Goal: Information Seeking & Learning: Learn about a topic

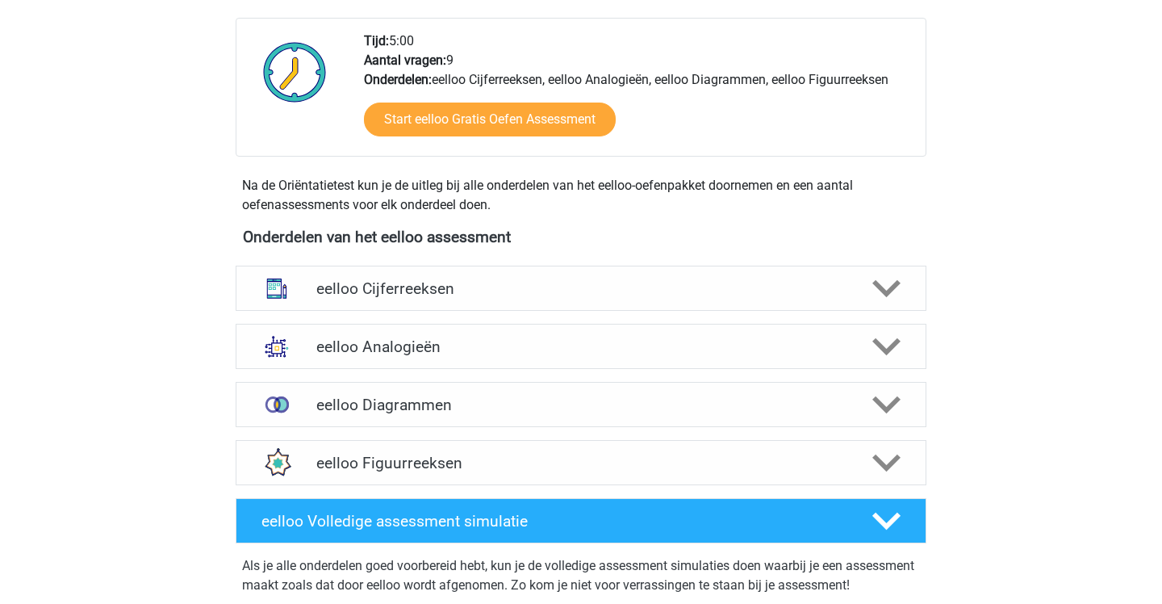
scroll to position [412, 0]
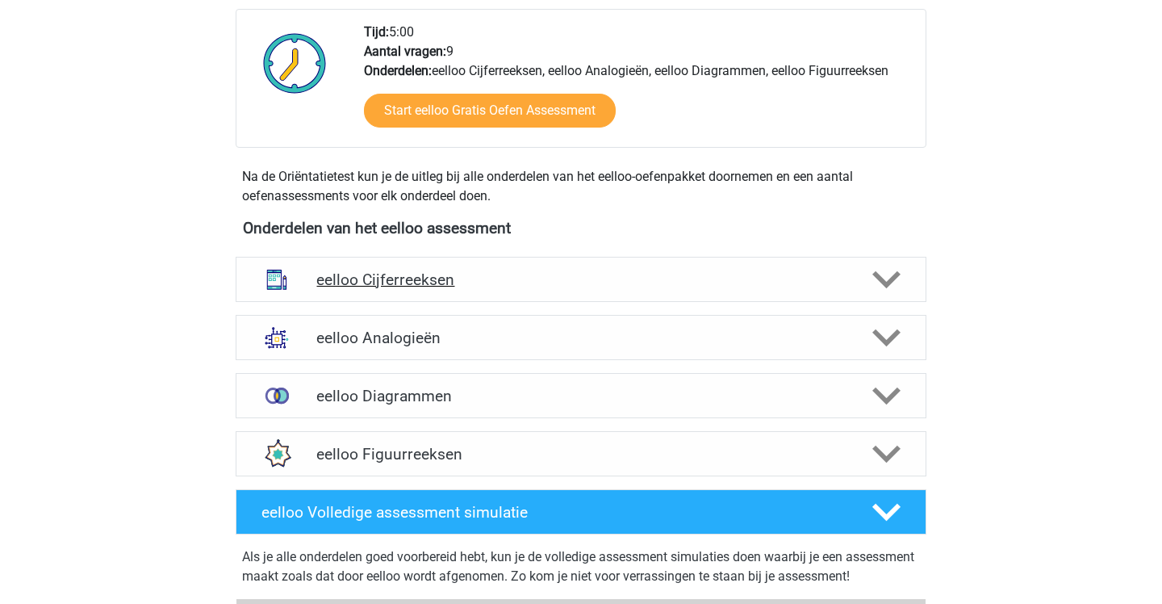
click at [579, 279] on h4 "eelloo Cijferreeksen" at bounding box center [580, 279] width 529 height 19
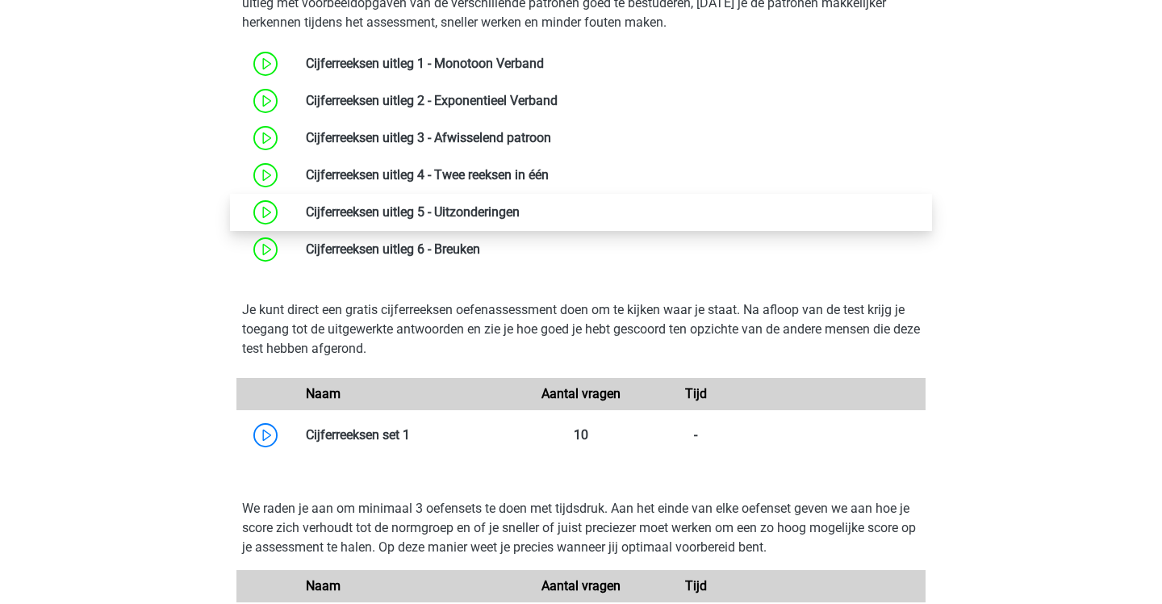
scroll to position [773, 0]
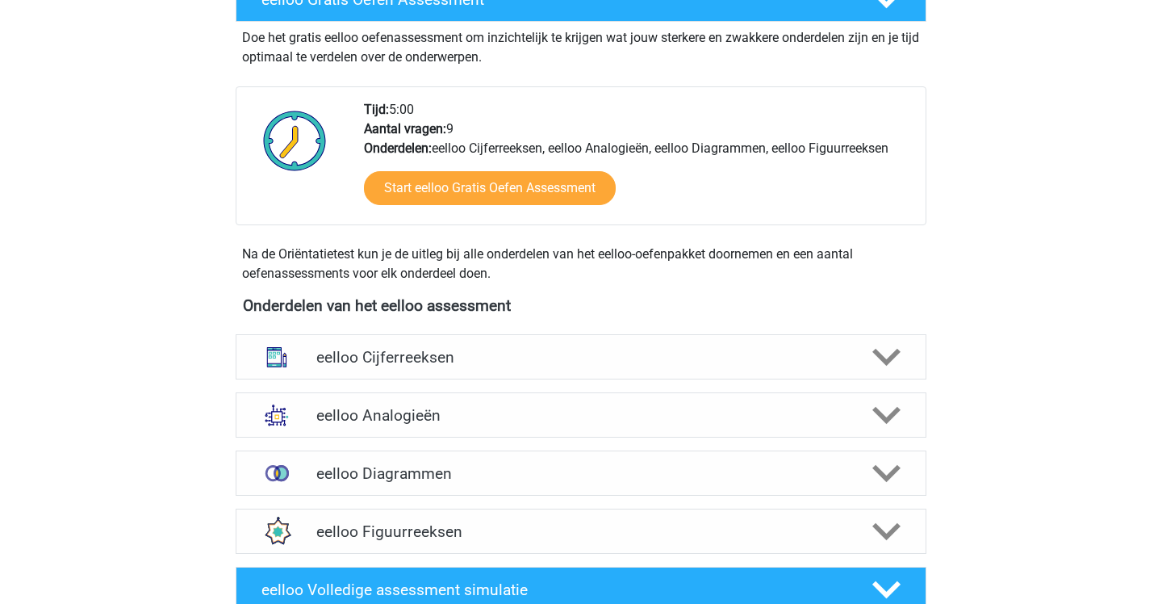
scroll to position [358, 0]
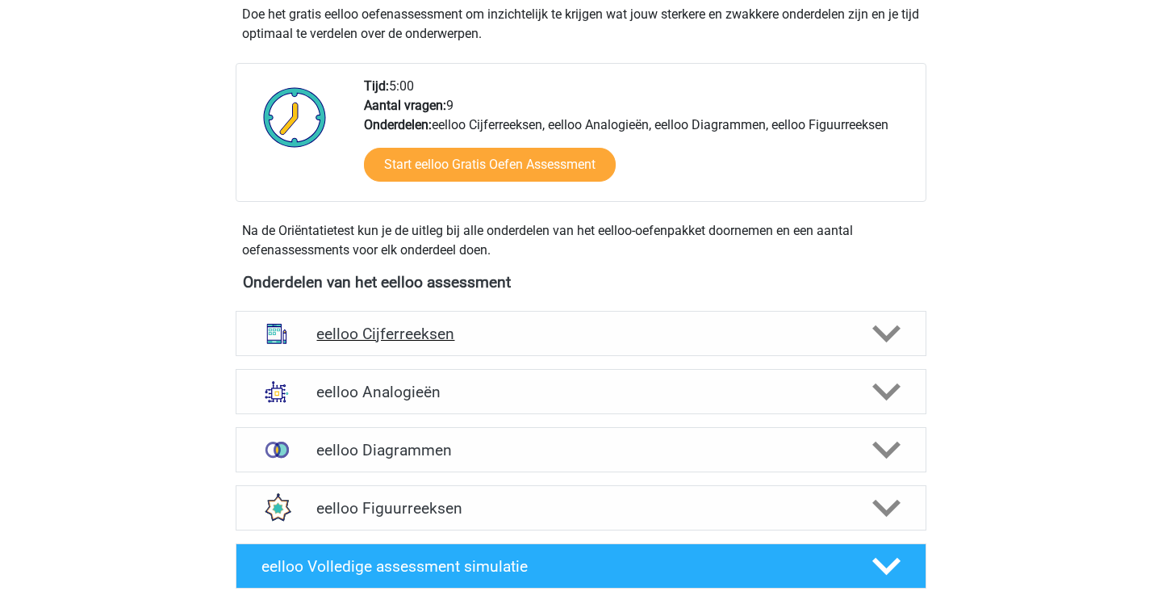
click at [474, 311] on div "eelloo Cijferreeksen" at bounding box center [581, 333] width 691 height 45
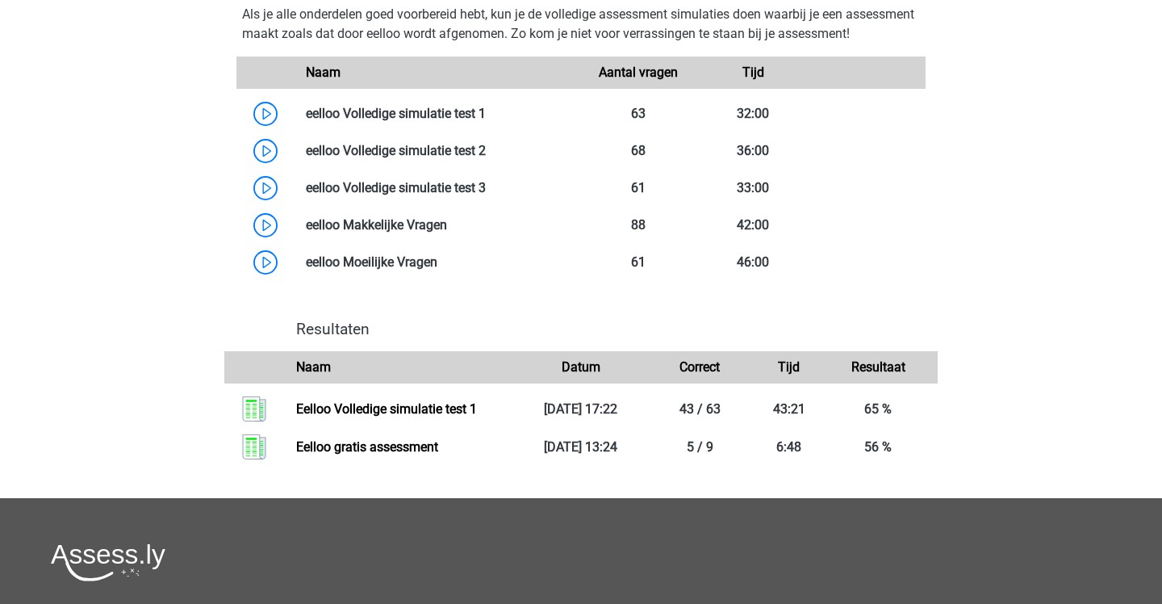
scroll to position [1942, 0]
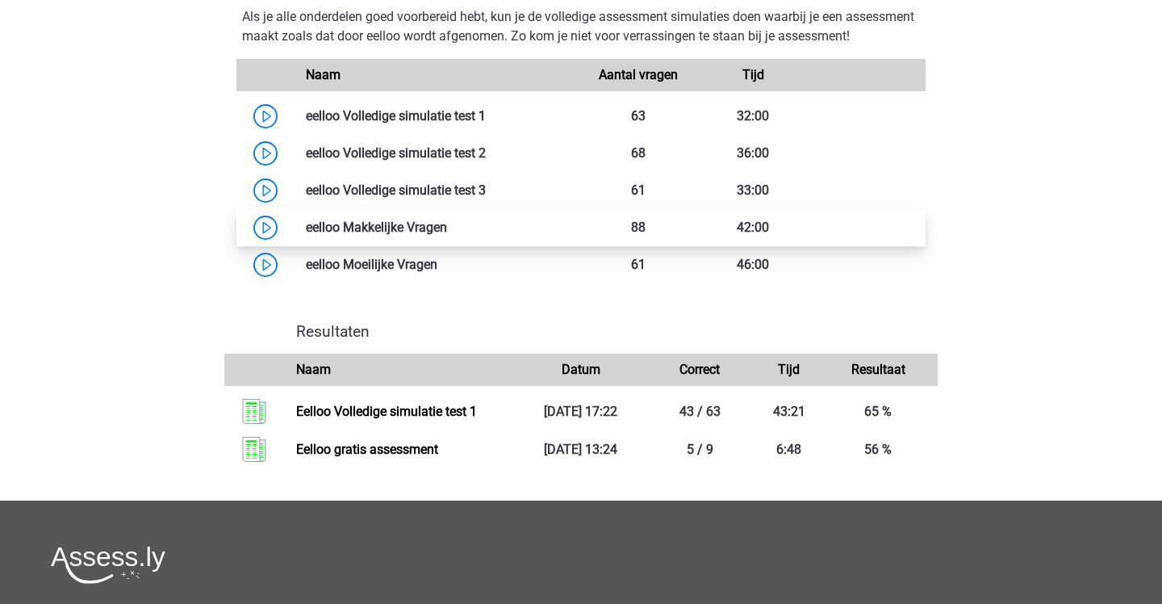
click at [447, 235] on link at bounding box center [447, 227] width 0 height 15
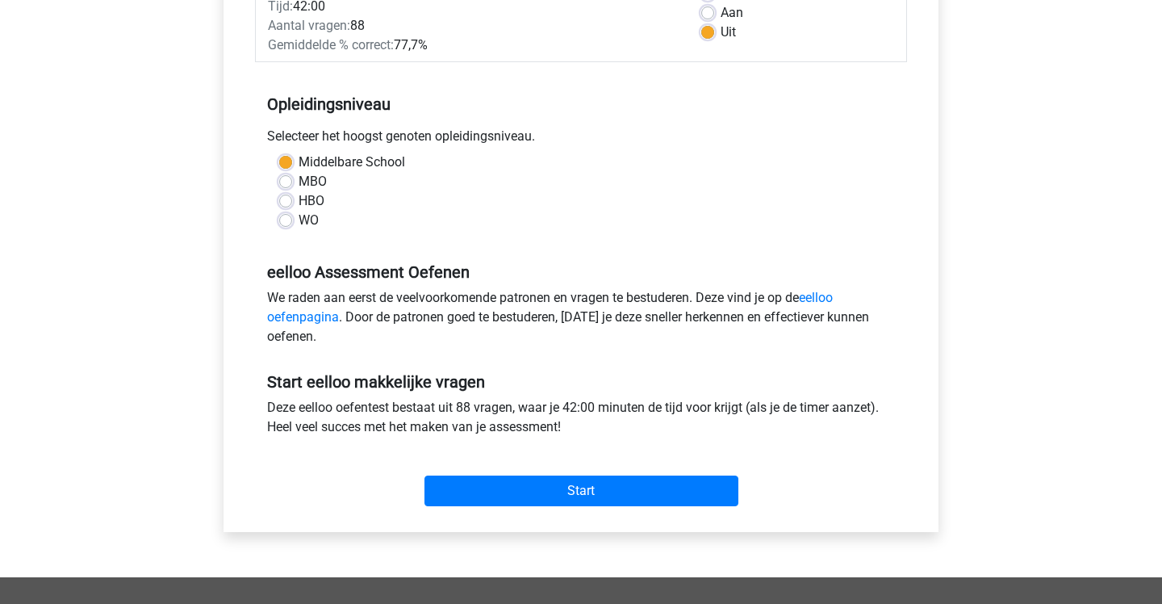
scroll to position [294, 0]
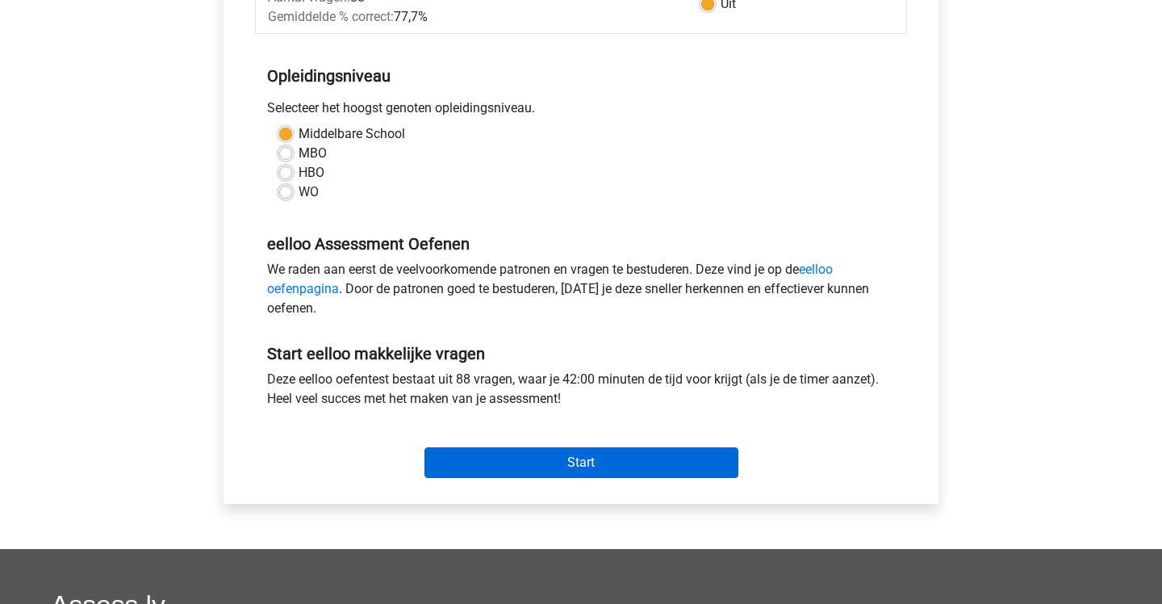
click at [514, 455] on input "Start" at bounding box center [581, 462] width 314 height 31
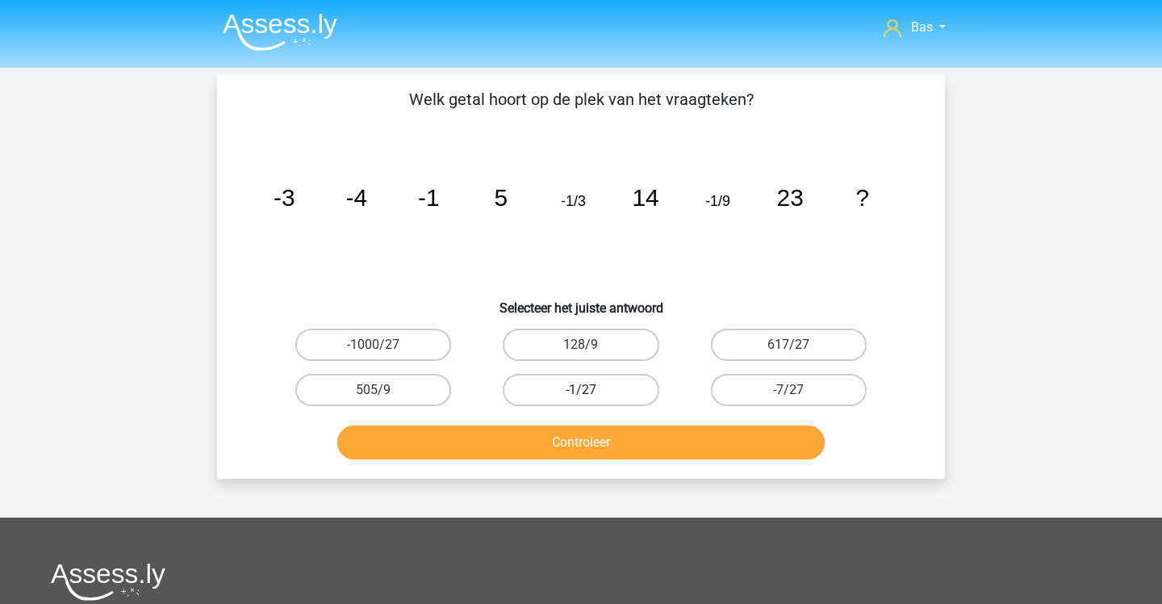
click at [612, 391] on label "-1/27" at bounding box center [581, 390] width 156 height 32
click at [592, 391] on input "-1/27" at bounding box center [586, 395] width 10 height 10
radio input "true"
click at [601, 433] on button "Controleer" at bounding box center [581, 442] width 488 height 34
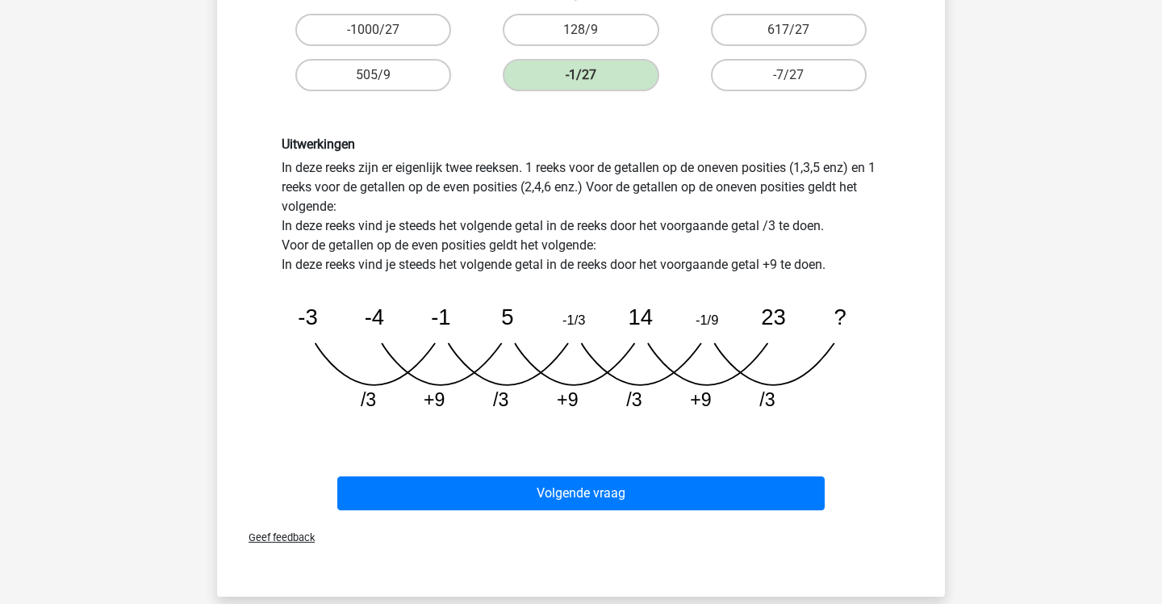
scroll to position [341, 0]
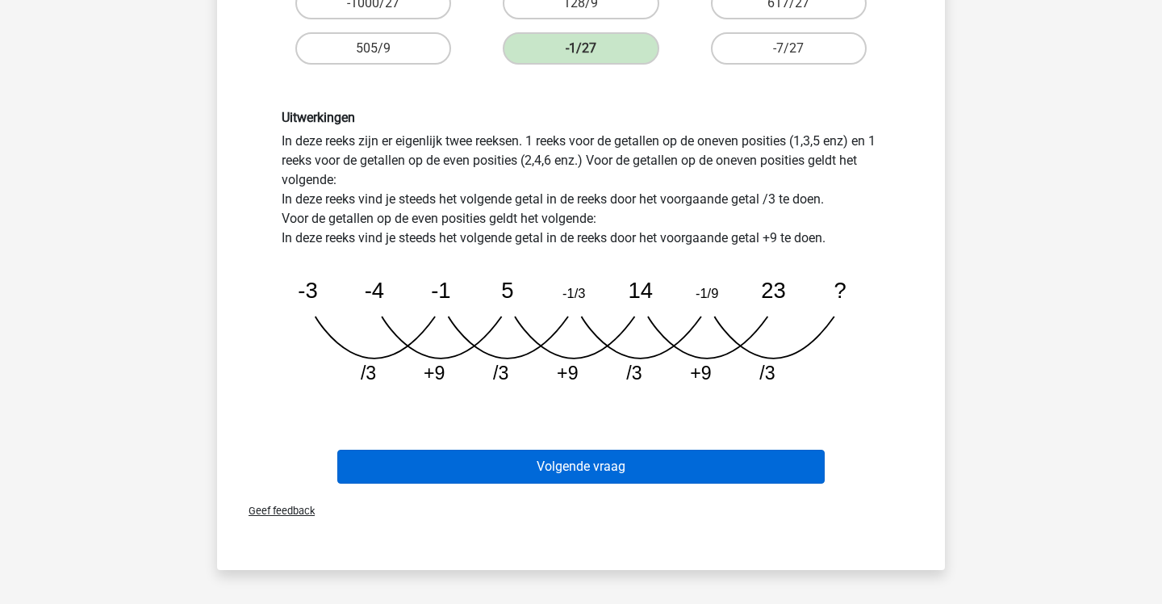
click at [583, 468] on button "Volgende vraag" at bounding box center [581, 467] width 488 height 34
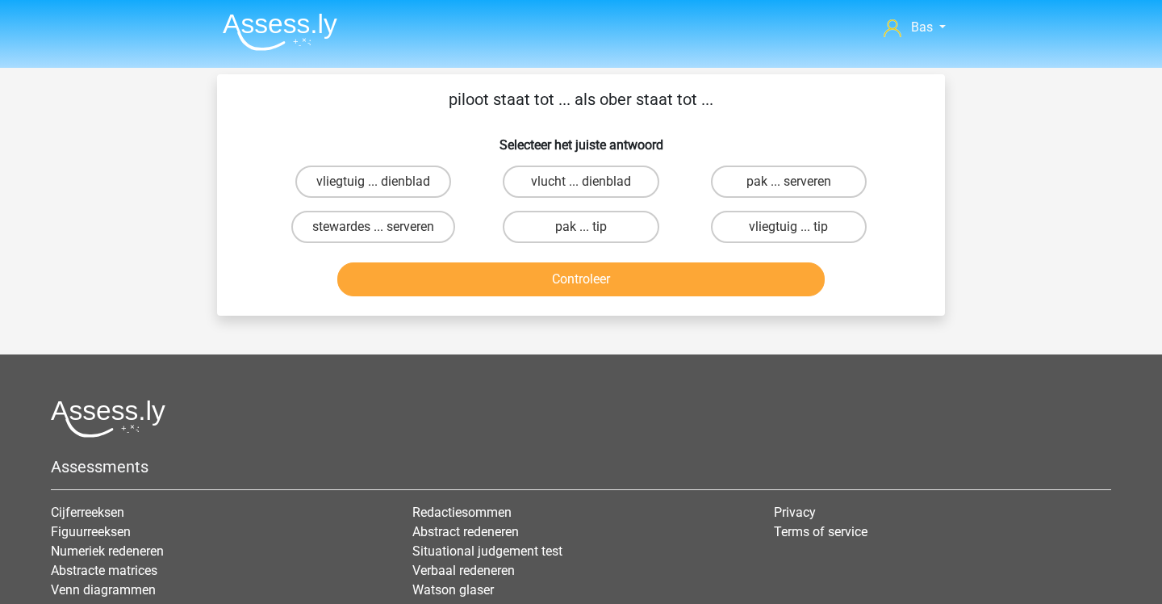
scroll to position [0, 0]
click at [418, 185] on label "vliegtuig ... dienblad" at bounding box center [373, 181] width 156 height 32
click at [384, 185] on input "vliegtuig ... dienblad" at bounding box center [379, 187] width 10 height 10
radio input "true"
click at [475, 279] on button "Controleer" at bounding box center [581, 279] width 488 height 34
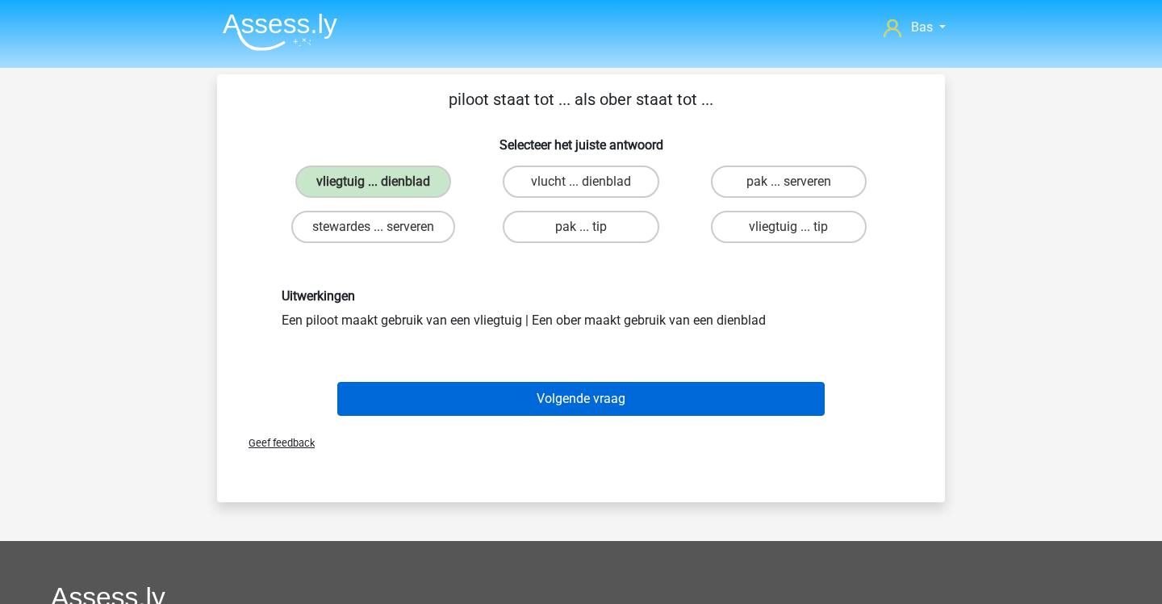
click at [500, 401] on button "Volgende vraag" at bounding box center [581, 399] width 488 height 34
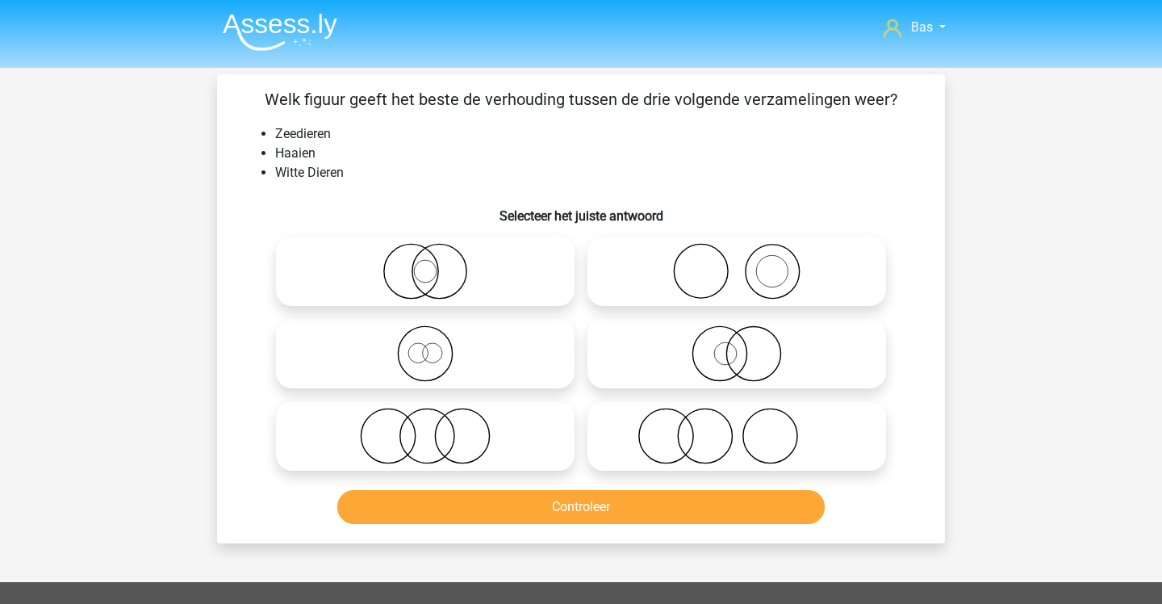
scroll to position [74, 0]
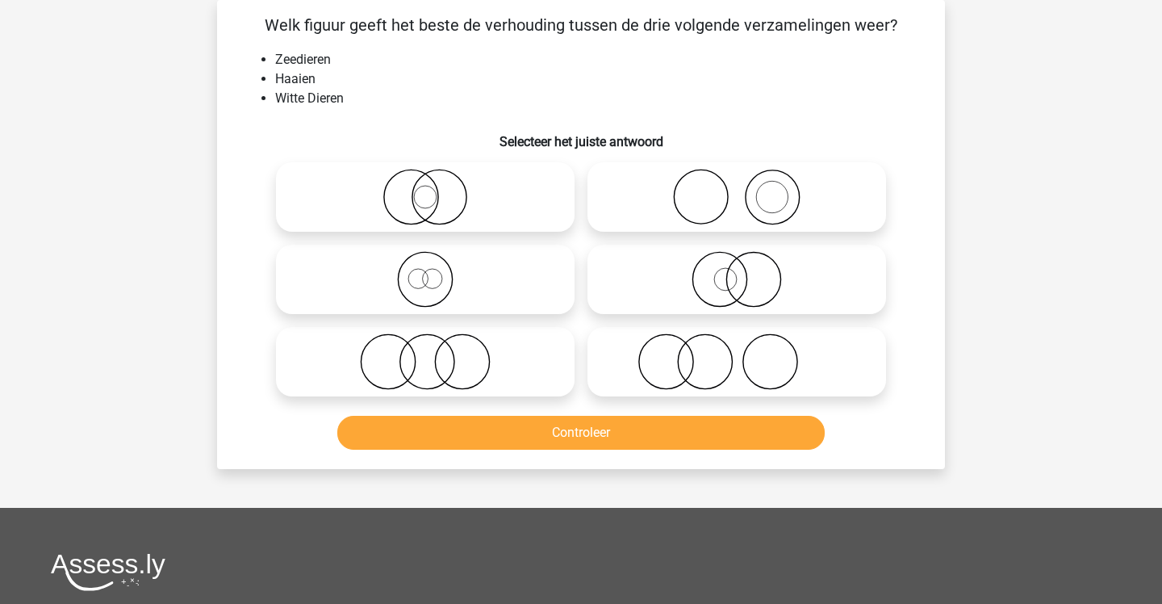
click at [663, 273] on icon at bounding box center [737, 279] width 286 height 56
click at [737, 271] on input "radio" at bounding box center [742, 266] width 10 height 10
radio input "true"
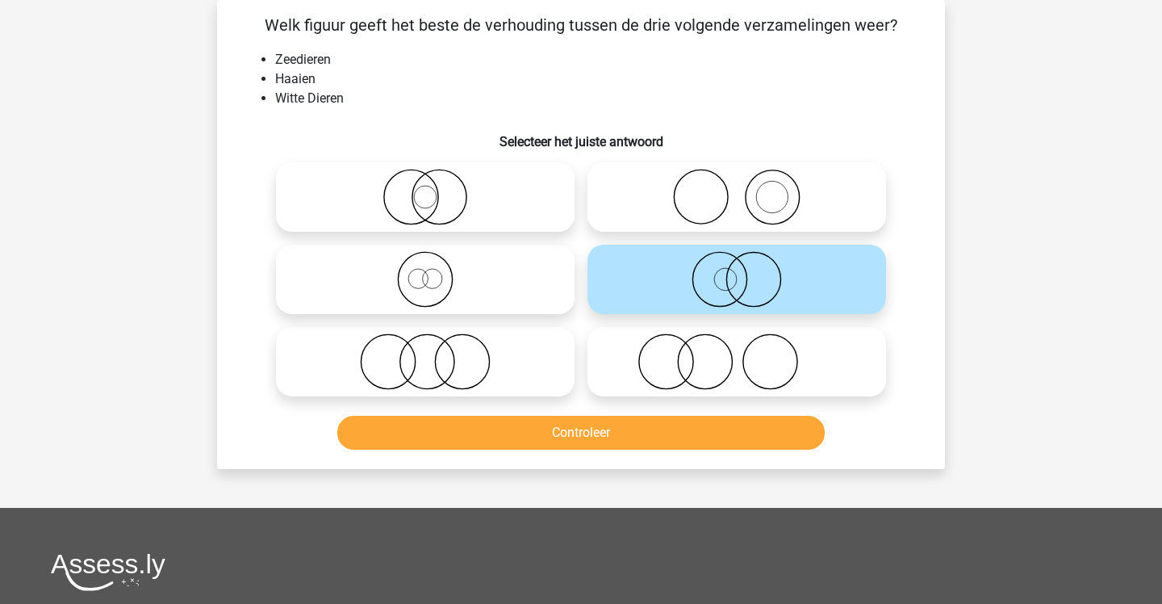
click at [582, 426] on button "Controleer" at bounding box center [581, 433] width 488 height 34
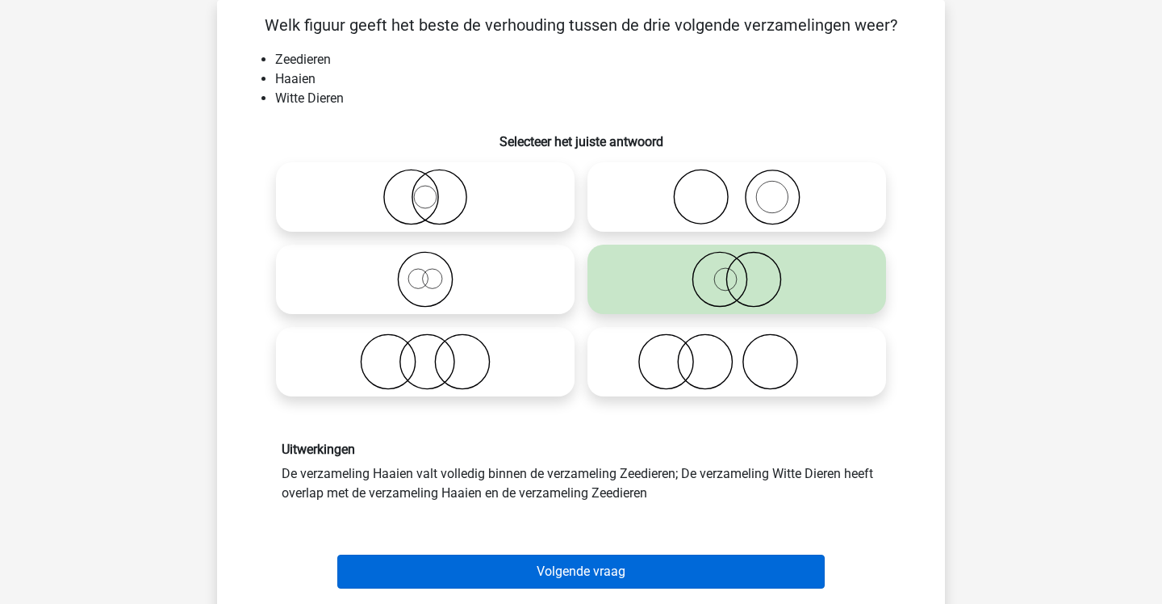
click at [545, 565] on button "Volgende vraag" at bounding box center [581, 571] width 488 height 34
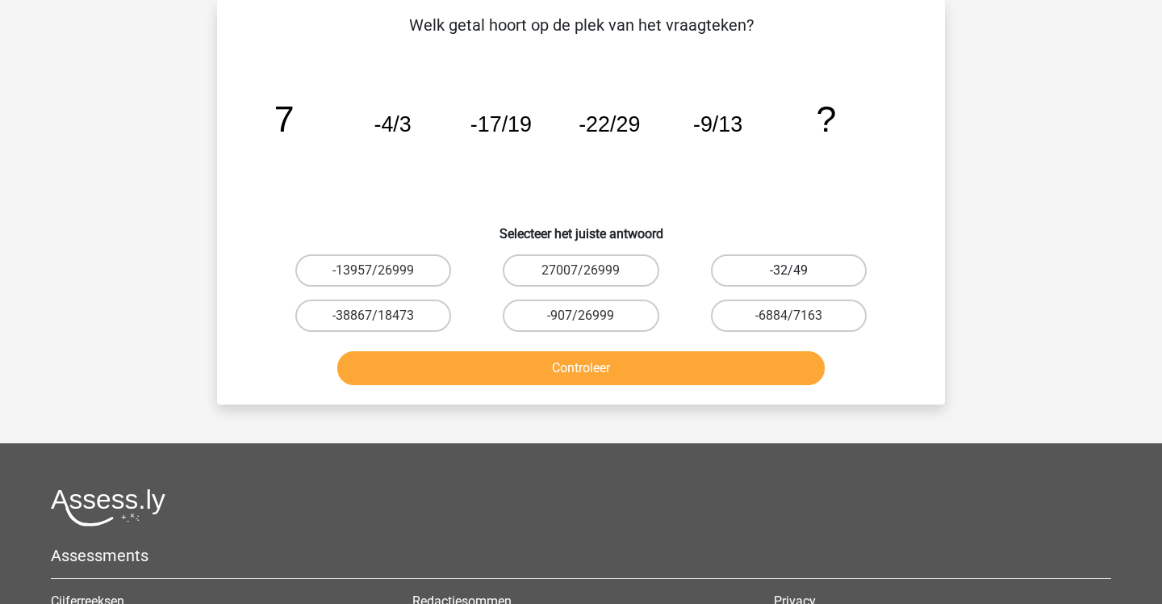
click at [744, 282] on label "-32/49" at bounding box center [789, 270] width 156 height 32
click at [788, 281] on input "-32/49" at bounding box center [793, 275] width 10 height 10
radio input "true"
click at [705, 361] on button "Controleer" at bounding box center [581, 368] width 488 height 34
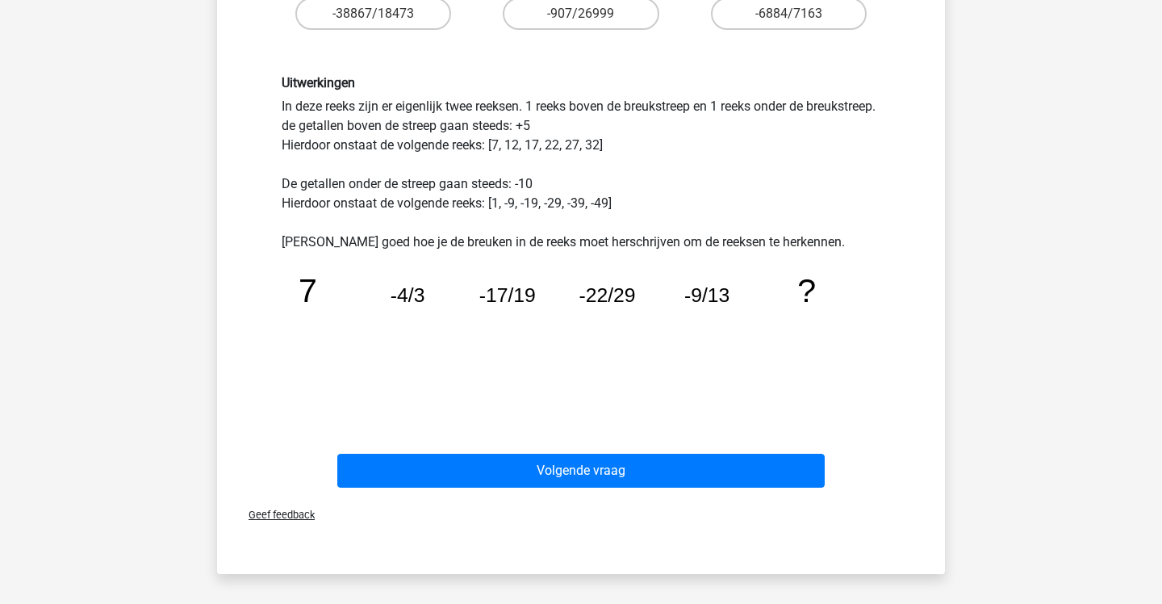
scroll to position [376, 0]
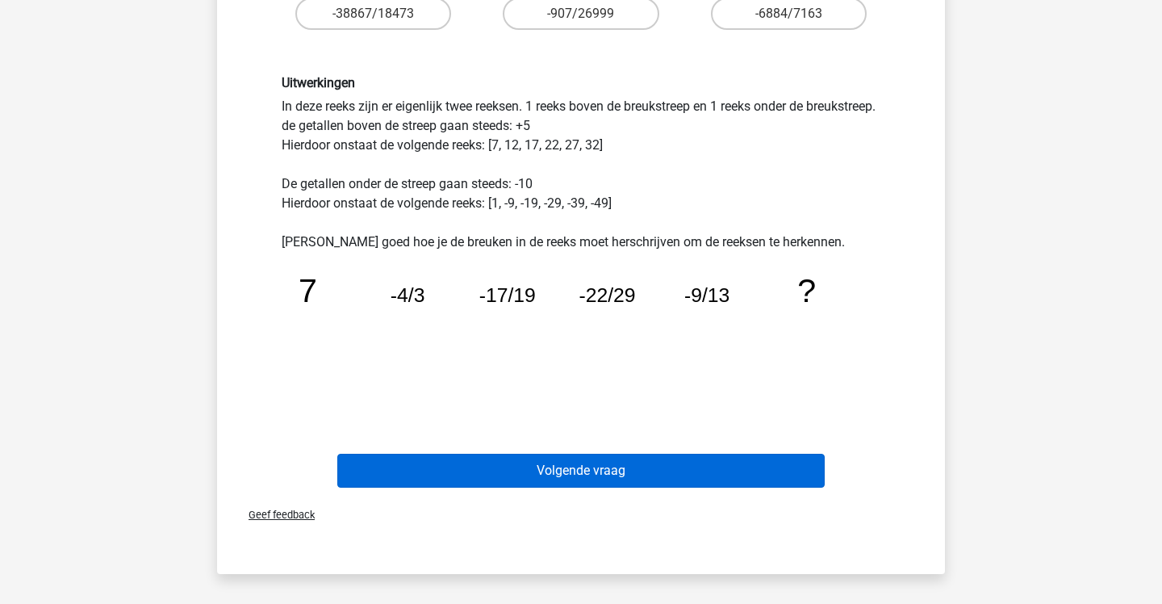
click at [600, 469] on button "Volgende vraag" at bounding box center [581, 471] width 488 height 34
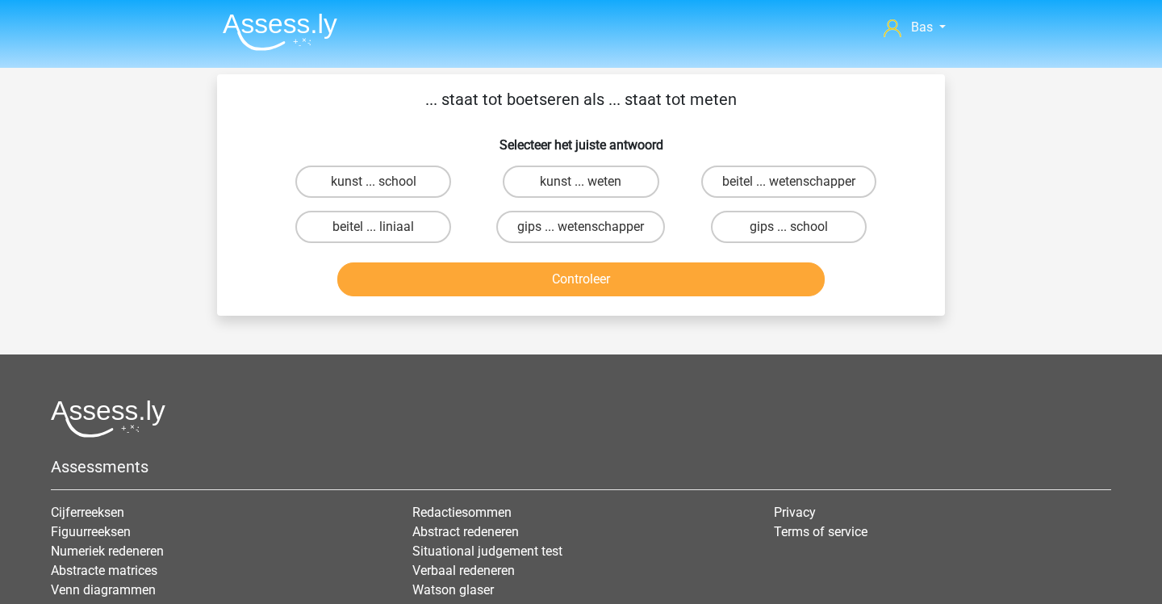
scroll to position [0, 0]
click at [590, 182] on input "kunst ... weten" at bounding box center [586, 187] width 10 height 10
radio input "true"
click at [546, 276] on button "Controleer" at bounding box center [581, 279] width 488 height 34
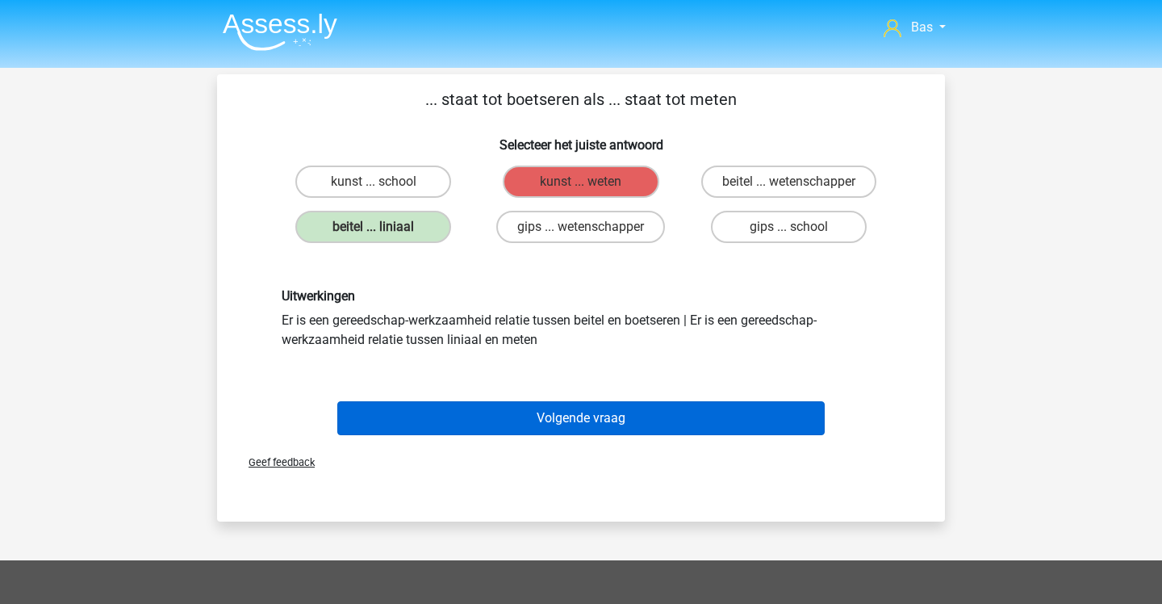
click at [483, 414] on button "Volgende vraag" at bounding box center [581, 418] width 488 height 34
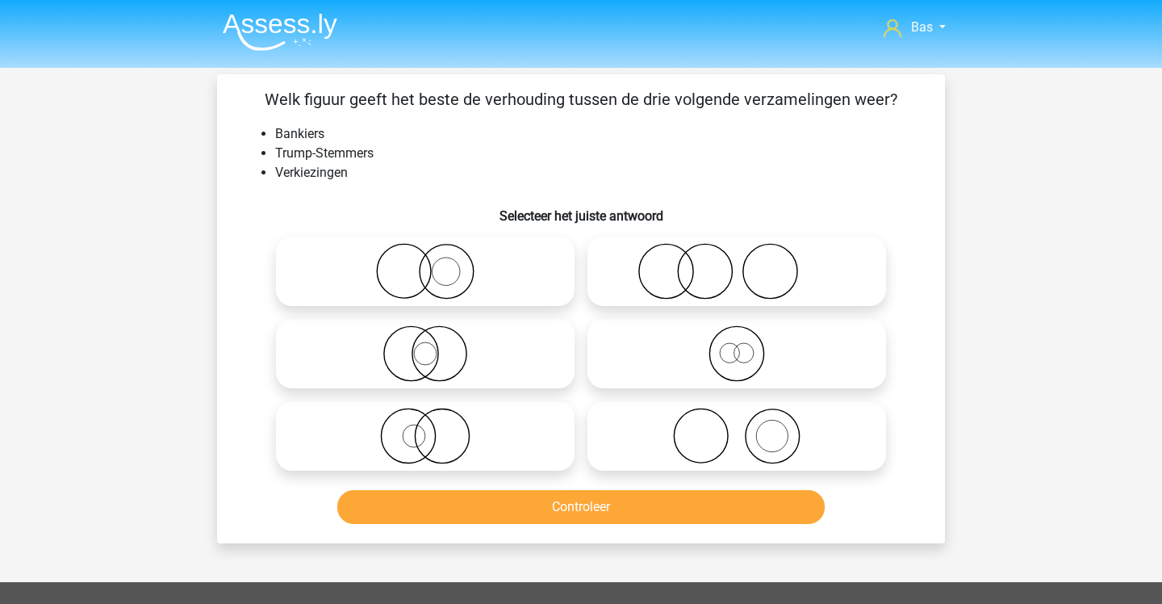
click at [671, 284] on icon at bounding box center [737, 271] width 286 height 56
click at [737, 263] on input "radio" at bounding box center [742, 258] width 10 height 10
radio input "true"
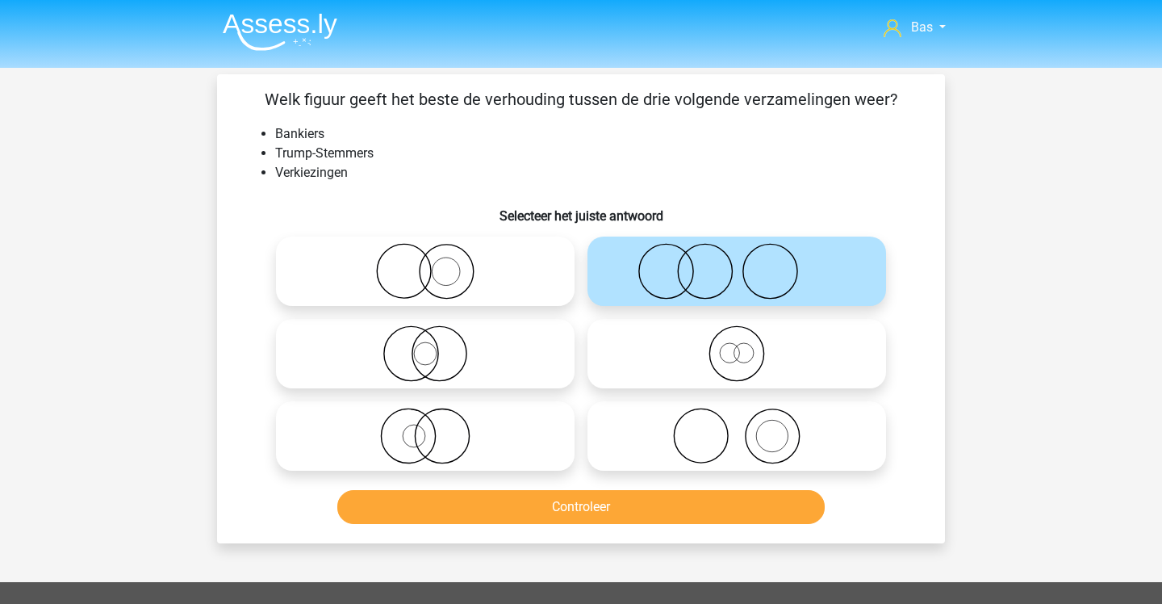
click at [621, 500] on button "Controleer" at bounding box center [581, 507] width 488 height 34
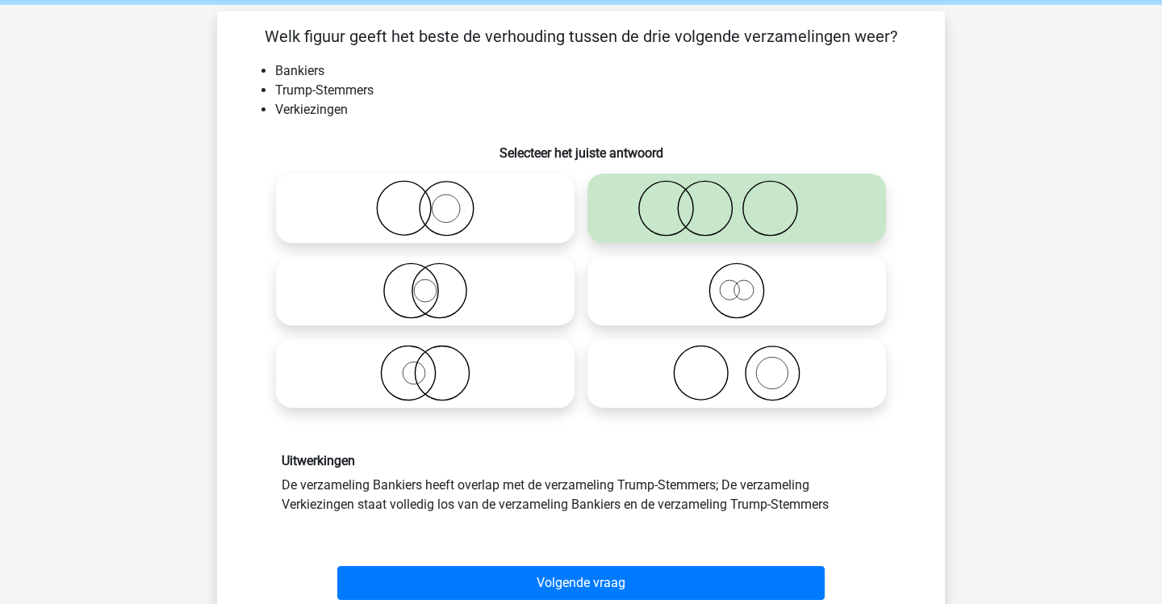
scroll to position [74, 0]
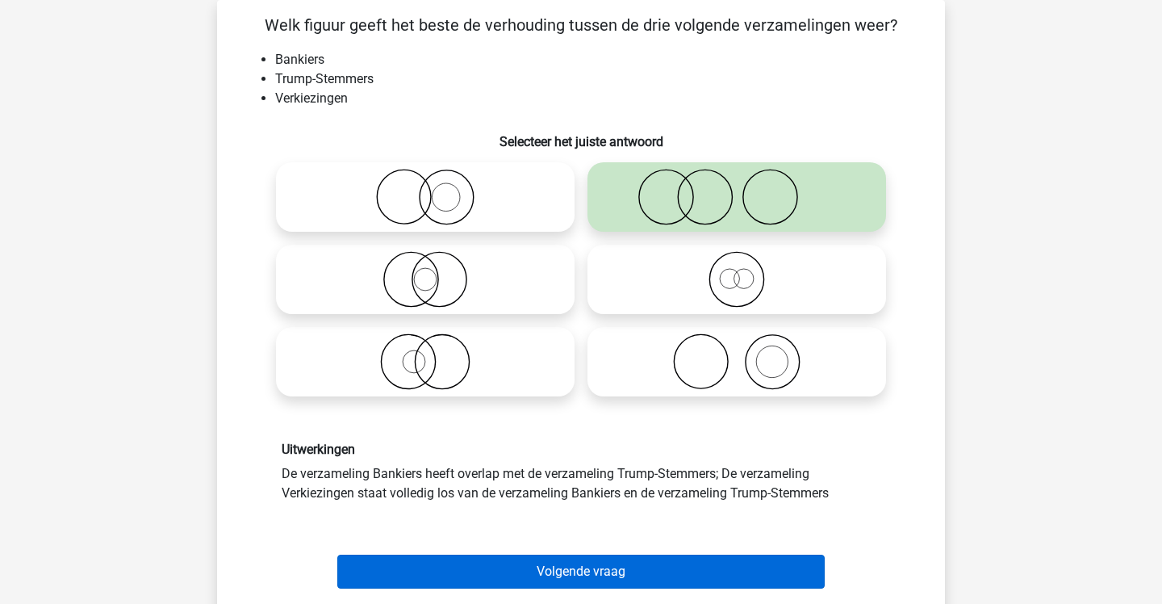
click at [612, 576] on button "Volgende vraag" at bounding box center [581, 571] width 488 height 34
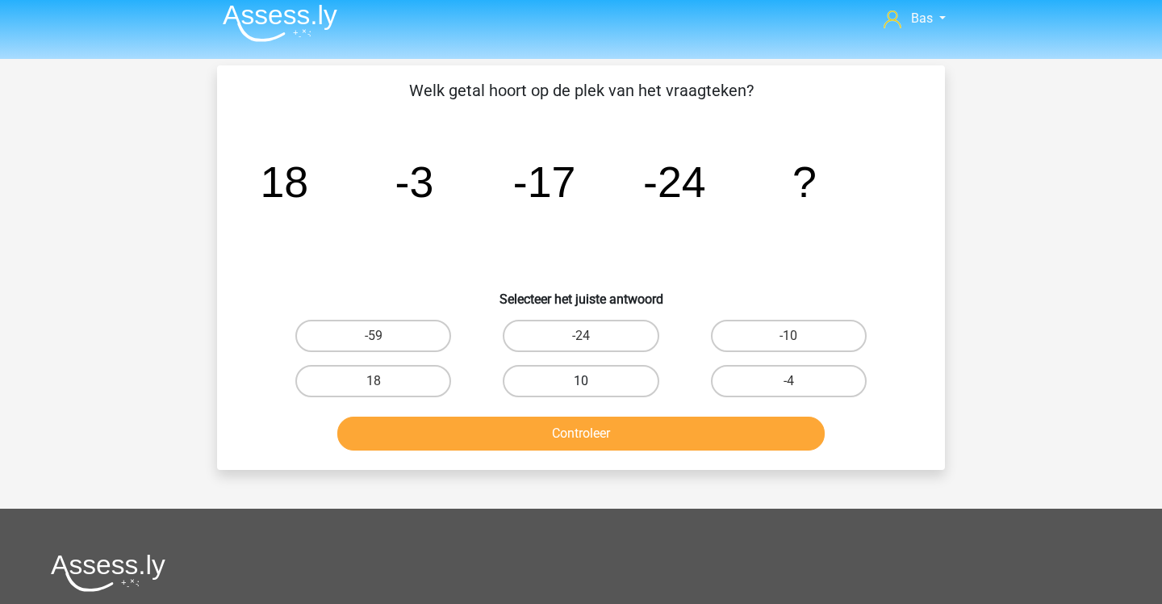
scroll to position [9, 0]
click at [640, 326] on label "-24" at bounding box center [581, 336] width 156 height 32
click at [592, 336] on input "-24" at bounding box center [586, 341] width 10 height 10
radio input "true"
click at [614, 450] on button "Controleer" at bounding box center [581, 433] width 488 height 34
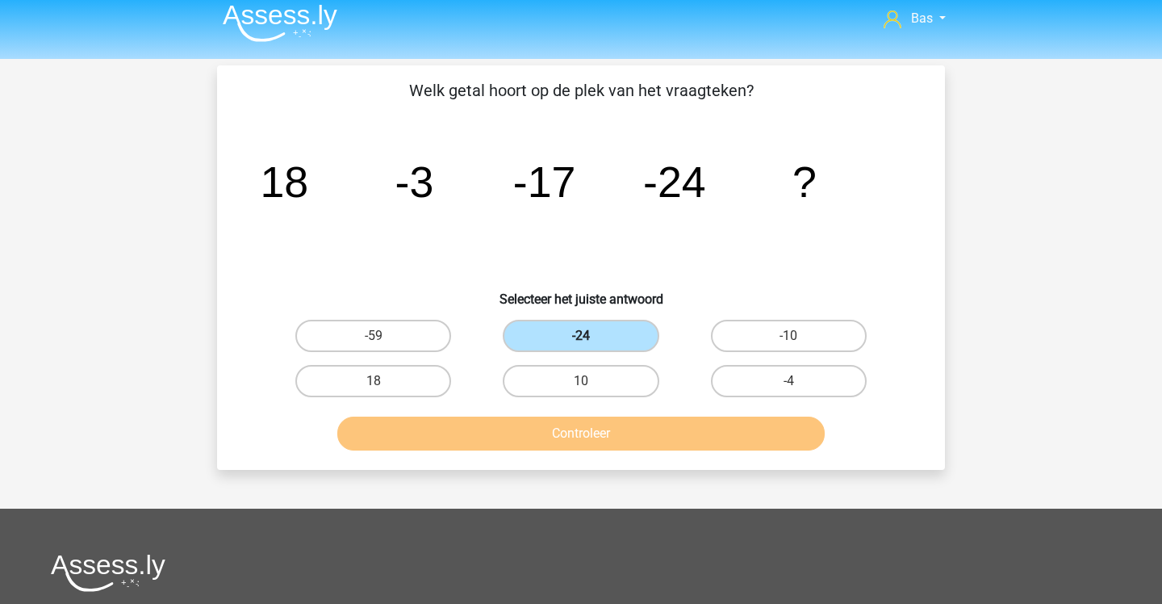
click at [634, 334] on label "-24" at bounding box center [581, 336] width 156 height 32
click at [592, 336] on input "-24" at bounding box center [586, 341] width 10 height 10
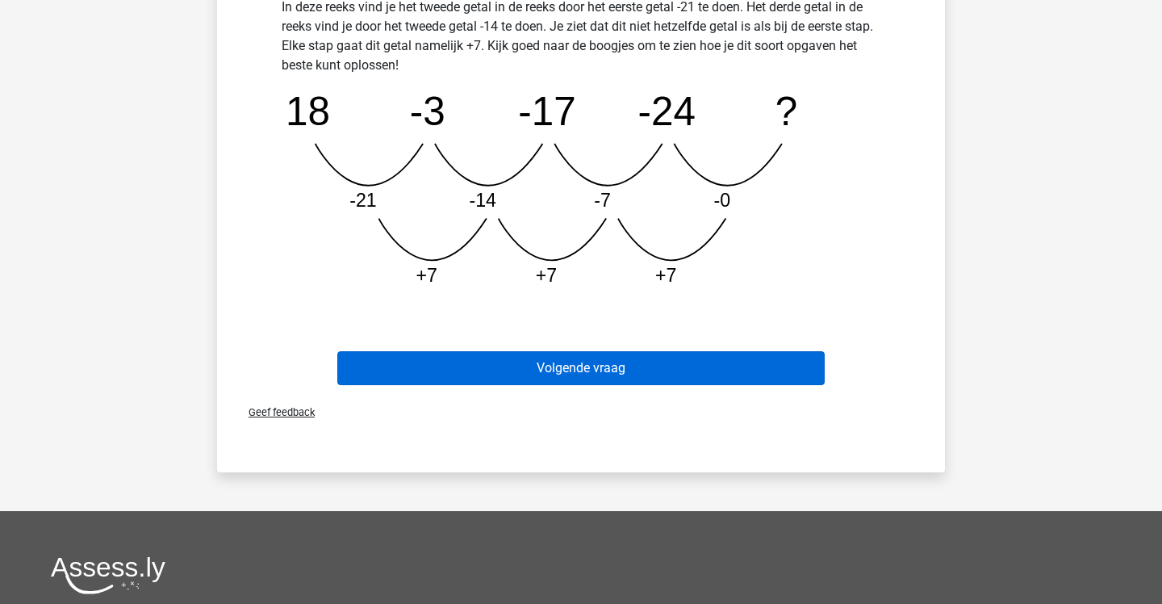
scroll to position [476, 0]
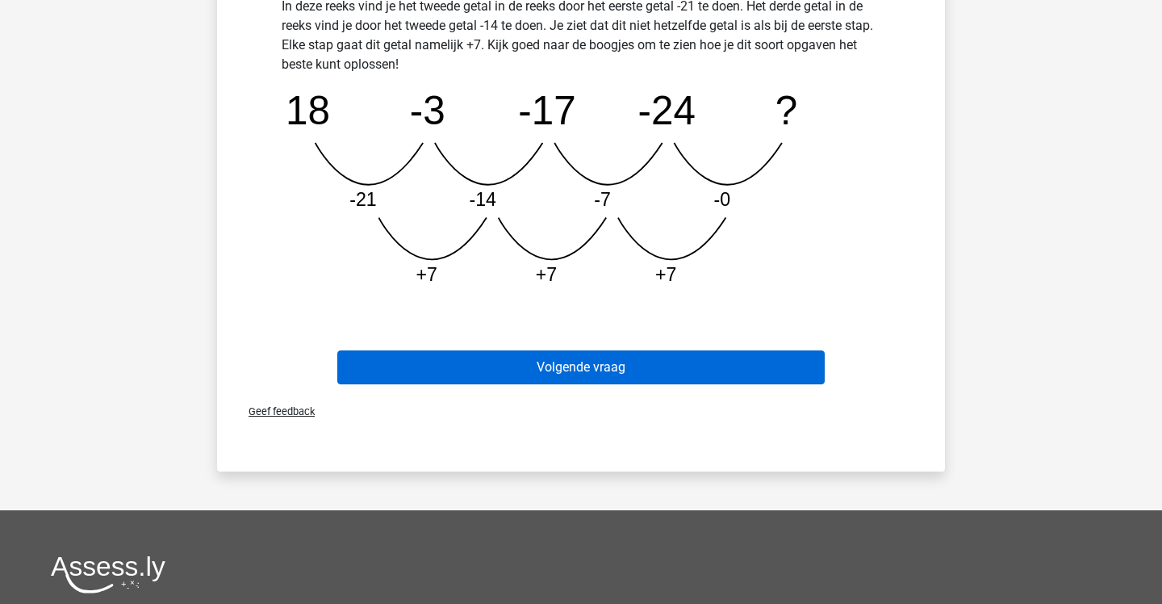
click at [650, 359] on button "Volgende vraag" at bounding box center [581, 367] width 488 height 34
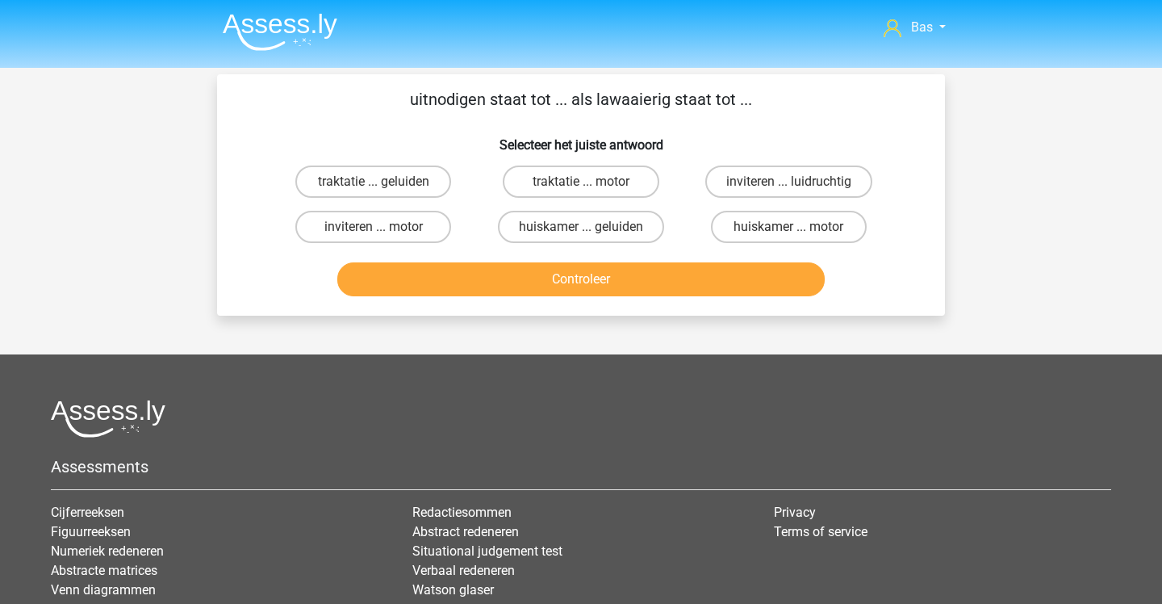
scroll to position [0, 0]
click at [734, 190] on label "inviteren ... luidruchtig" at bounding box center [788, 181] width 167 height 32
click at [788, 190] on input "inviteren ... luidruchtig" at bounding box center [793, 187] width 10 height 10
radio input "true"
click at [698, 270] on button "Controleer" at bounding box center [581, 279] width 488 height 34
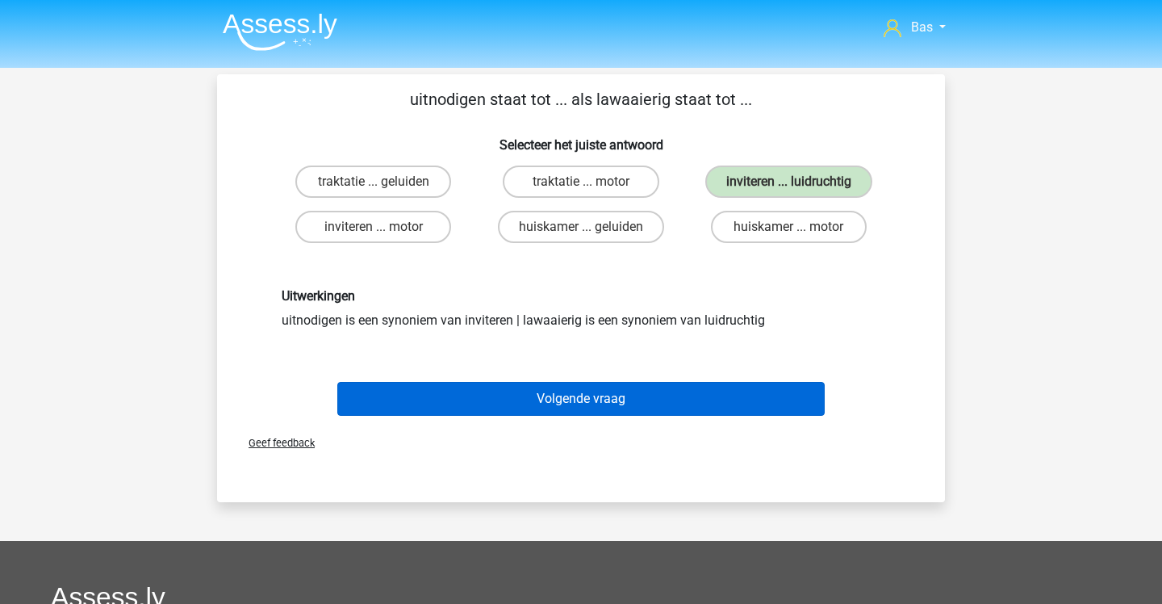
click at [650, 396] on button "Volgende vraag" at bounding box center [581, 399] width 488 height 34
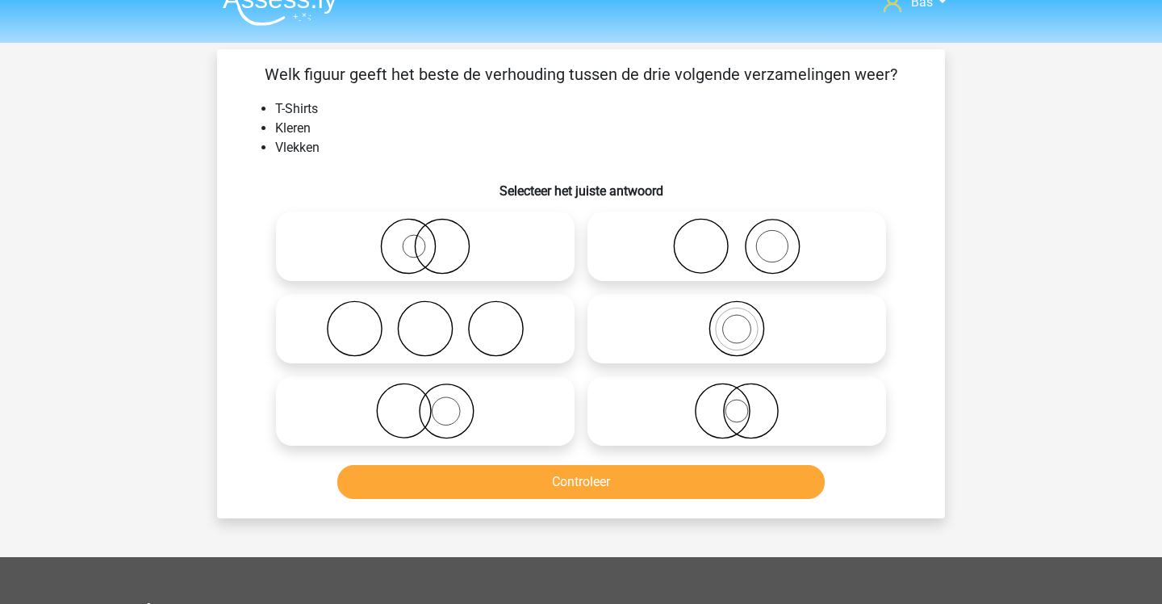
scroll to position [19, 0]
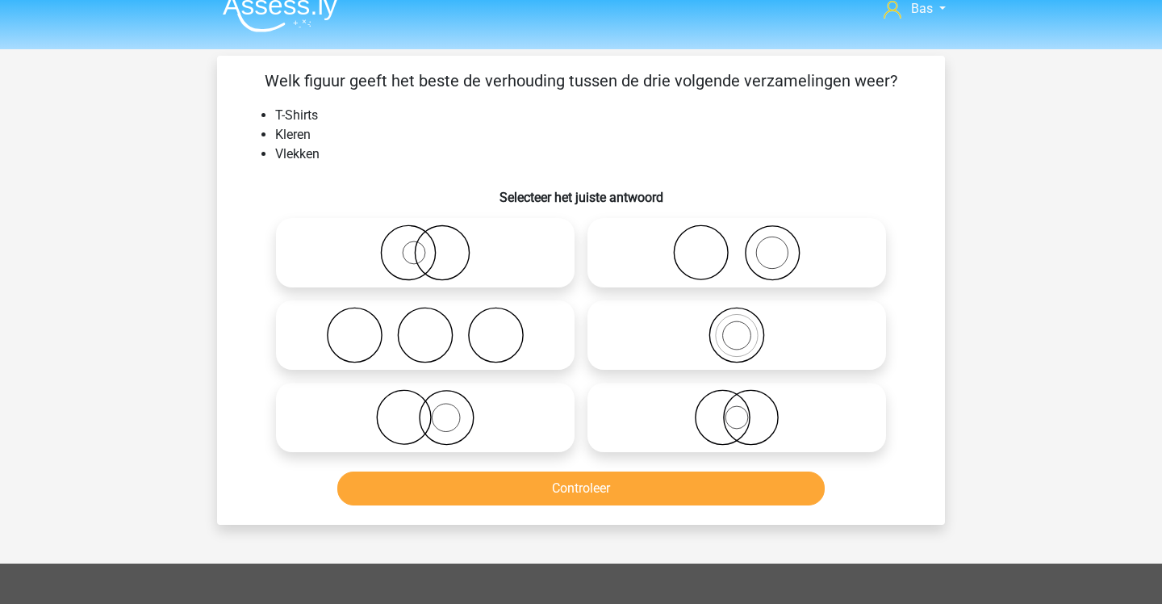
click at [695, 268] on icon at bounding box center [737, 252] width 286 height 56
click at [737, 245] on input "radio" at bounding box center [742, 239] width 10 height 10
radio input "true"
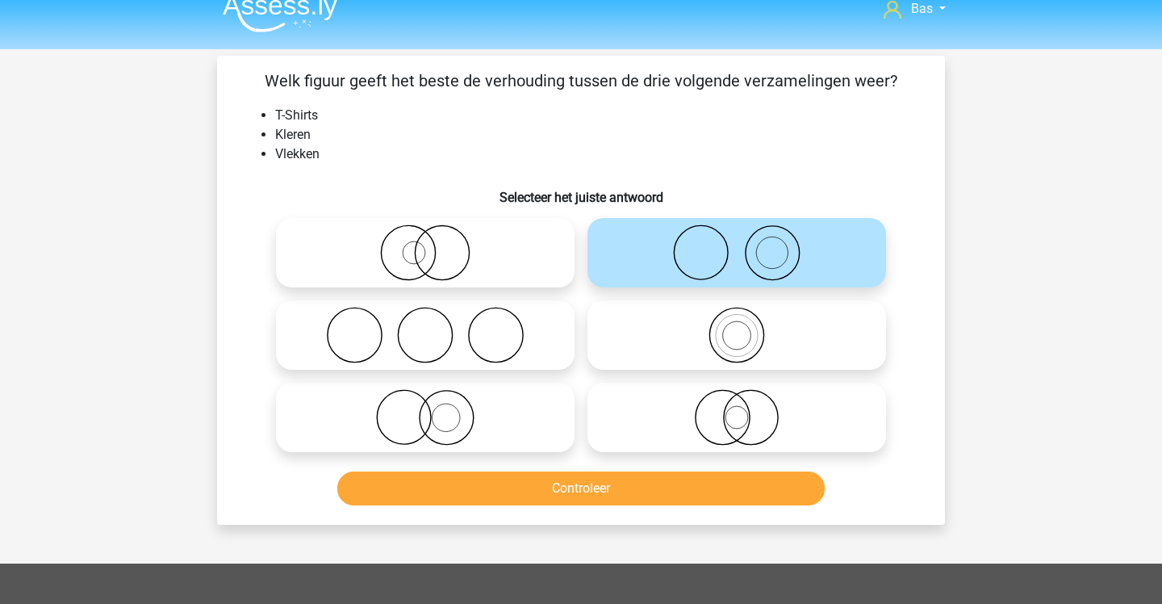
click at [588, 485] on button "Controleer" at bounding box center [581, 488] width 488 height 34
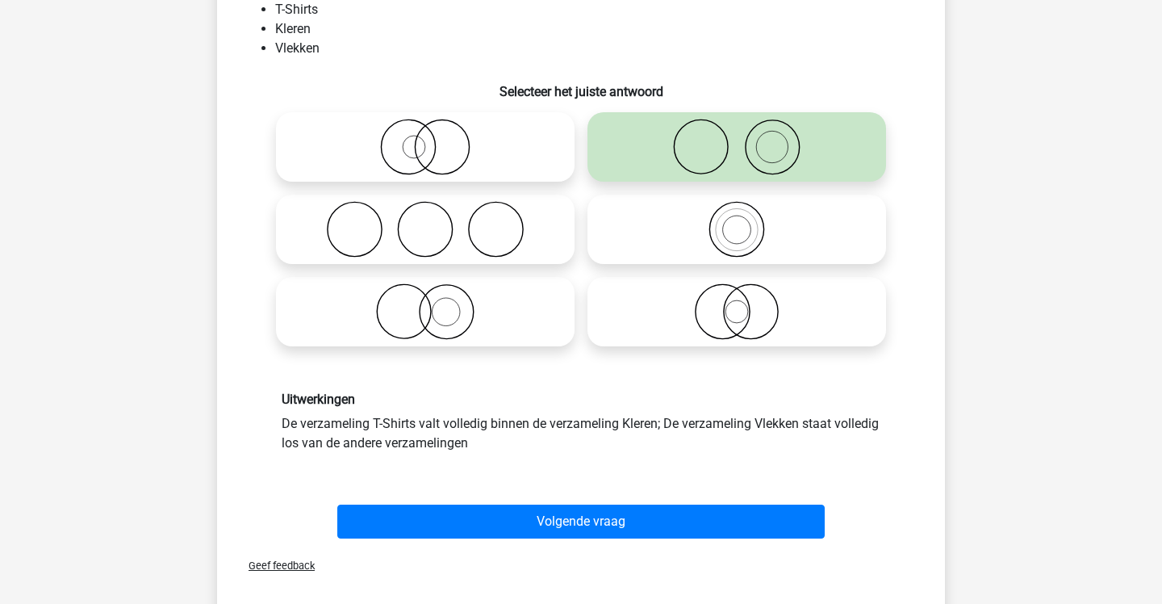
scroll to position [149, 0]
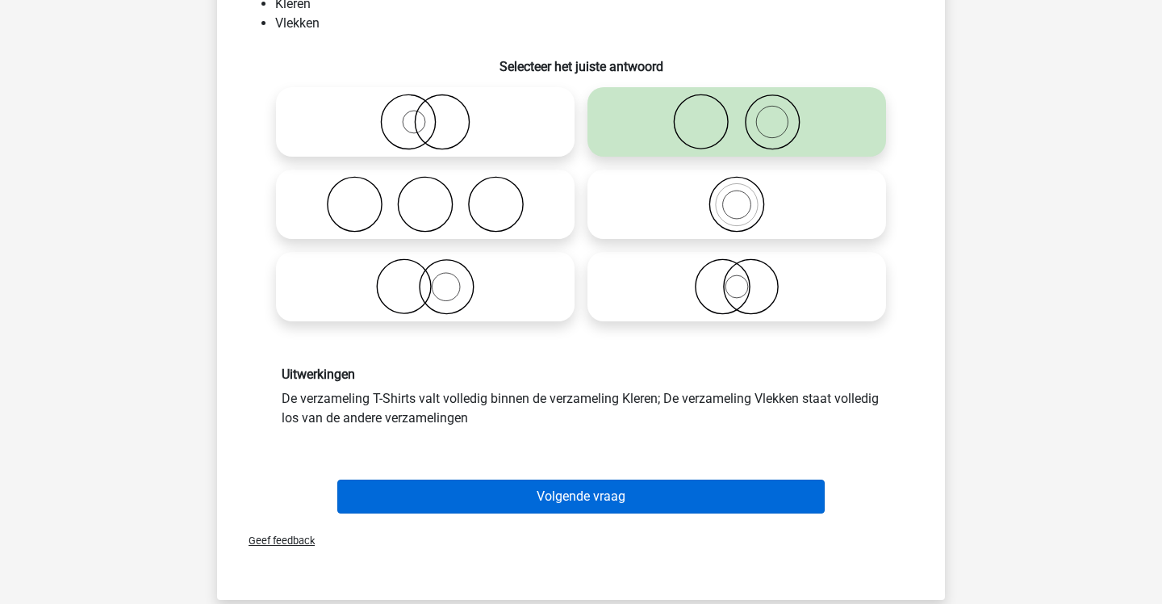
click at [588, 485] on button "Volgende vraag" at bounding box center [581, 496] width 488 height 34
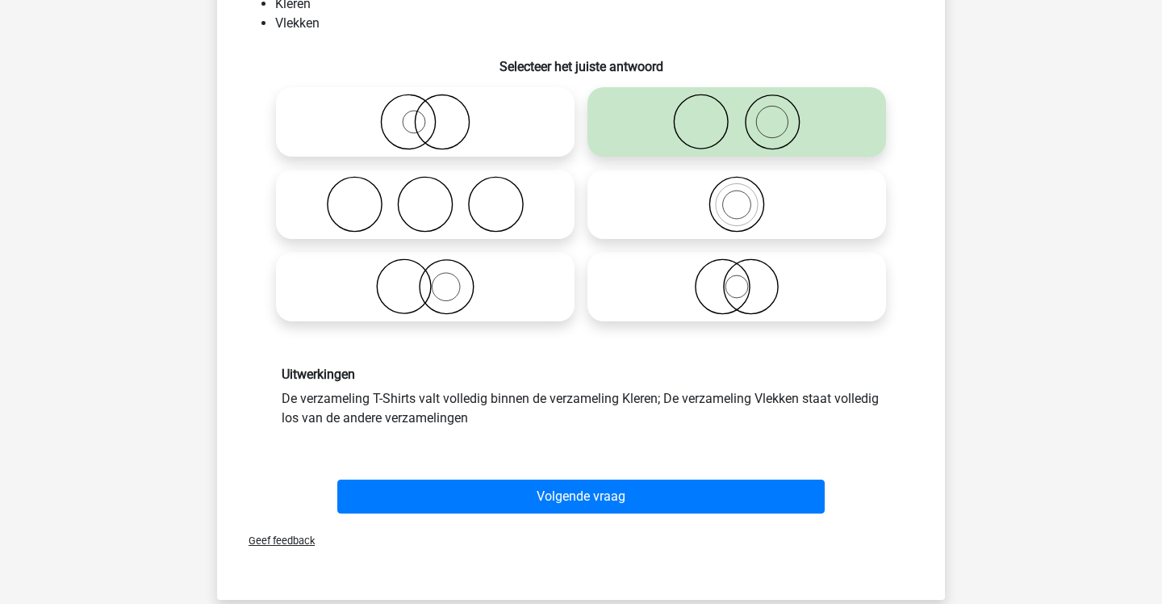
scroll to position [74, 0]
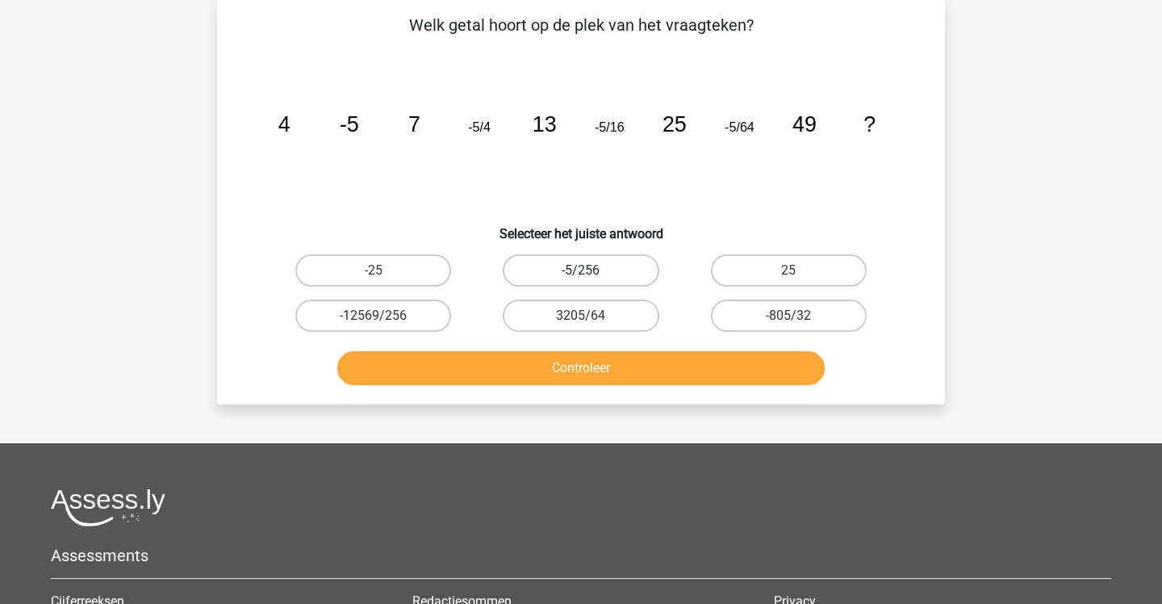
click at [629, 257] on label "-5/256" at bounding box center [581, 270] width 156 height 32
click at [592, 270] on input "-5/256" at bounding box center [586, 275] width 10 height 10
radio input "true"
click at [592, 366] on button "Controleer" at bounding box center [581, 368] width 488 height 34
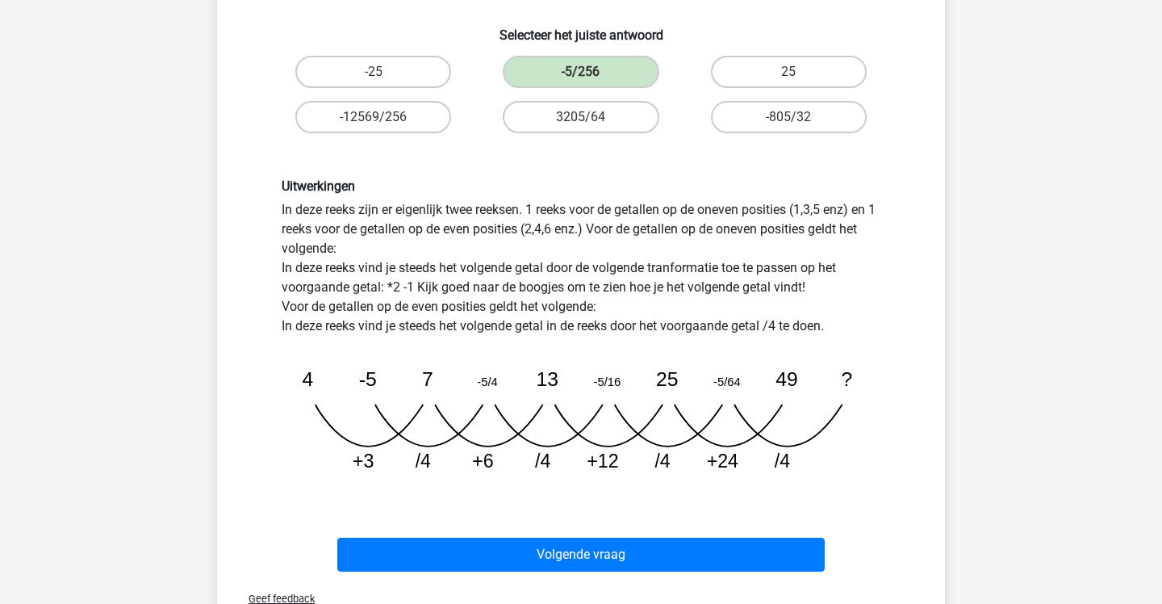
scroll to position [291, 0]
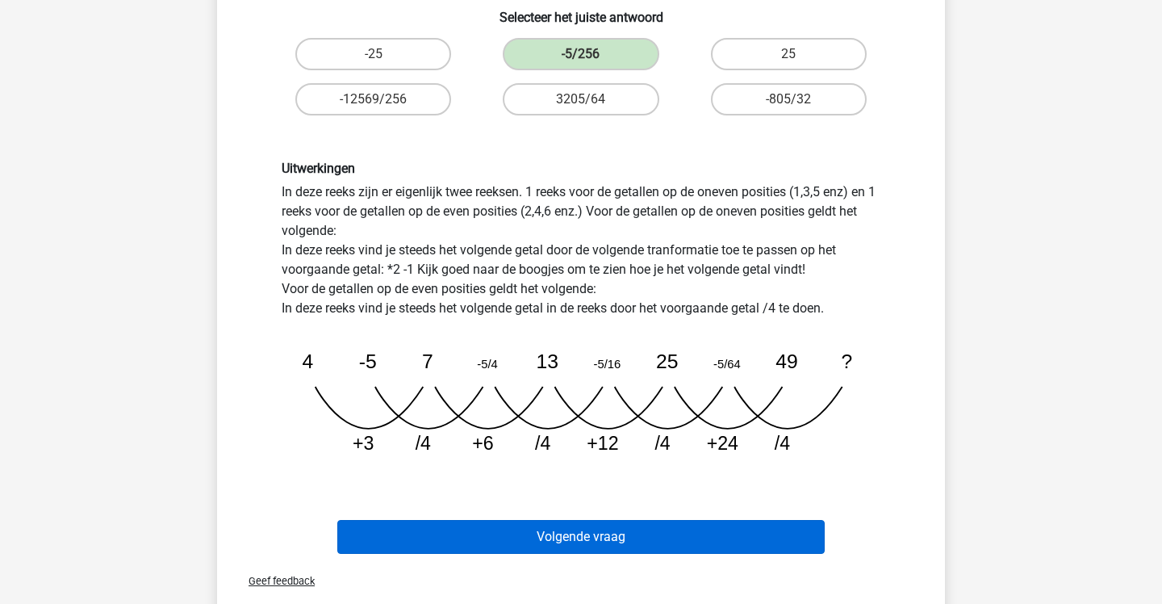
click at [588, 535] on button "Volgende vraag" at bounding box center [581, 537] width 488 height 34
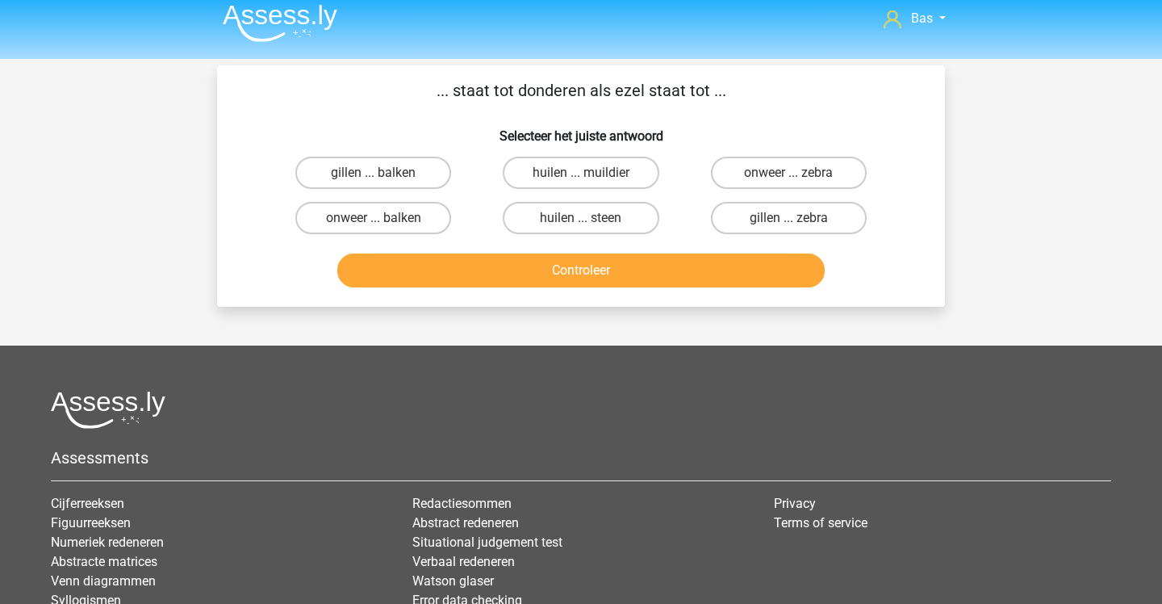
scroll to position [2, 0]
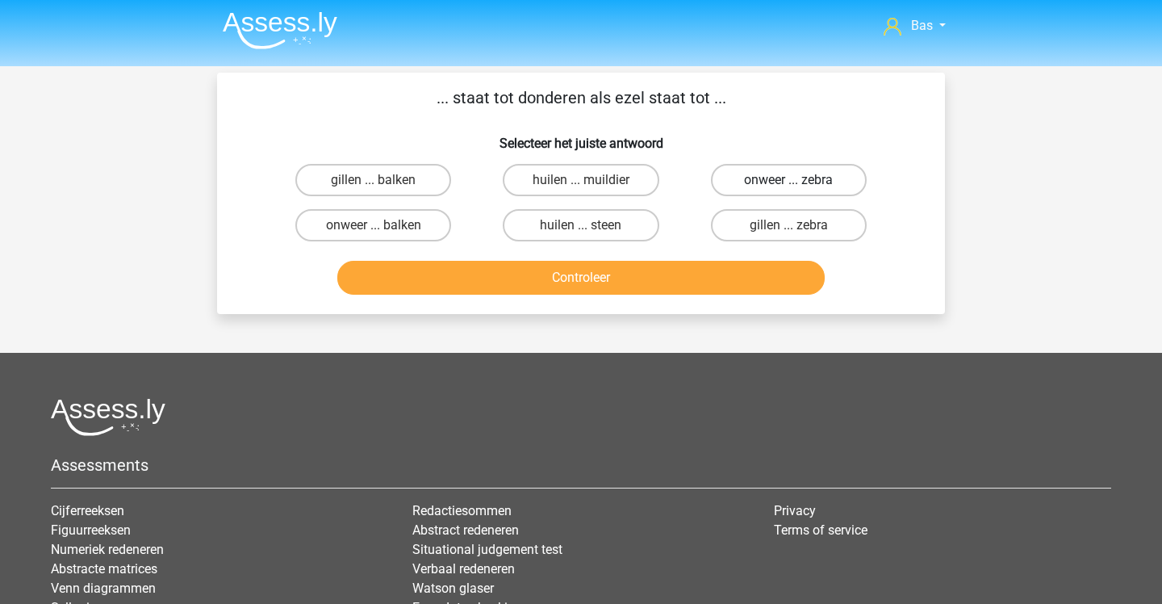
click at [764, 191] on label "onweer ... zebra" at bounding box center [789, 180] width 156 height 32
click at [788, 190] on input "onweer ... zebra" at bounding box center [793, 185] width 10 height 10
radio input "true"
click at [650, 270] on button "Controleer" at bounding box center [581, 278] width 488 height 34
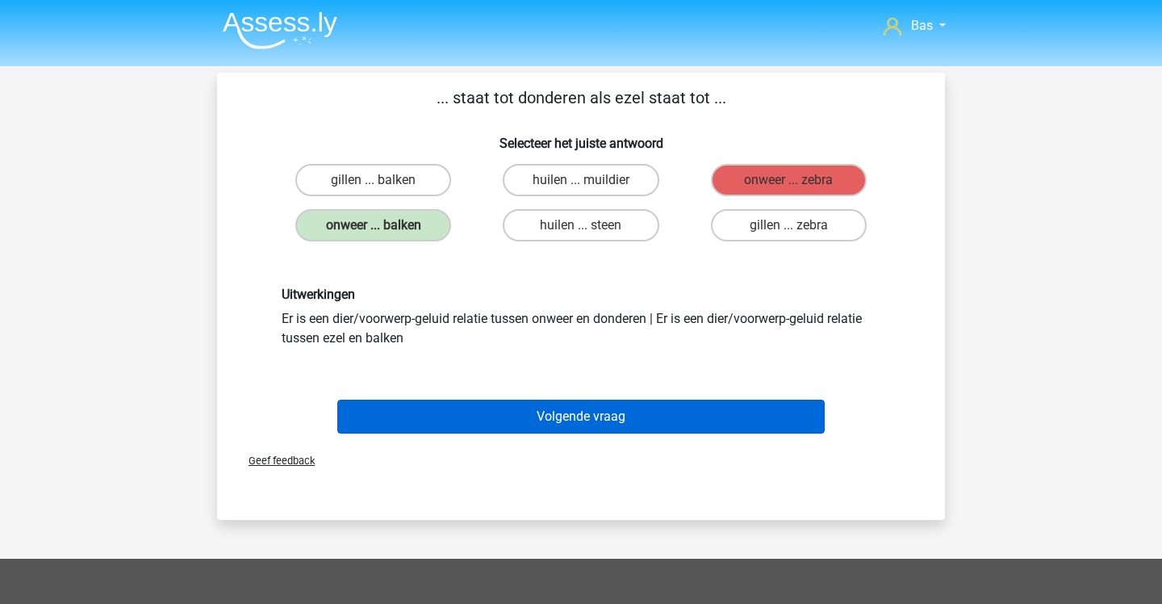
click at [479, 412] on button "Volgende vraag" at bounding box center [581, 416] width 488 height 34
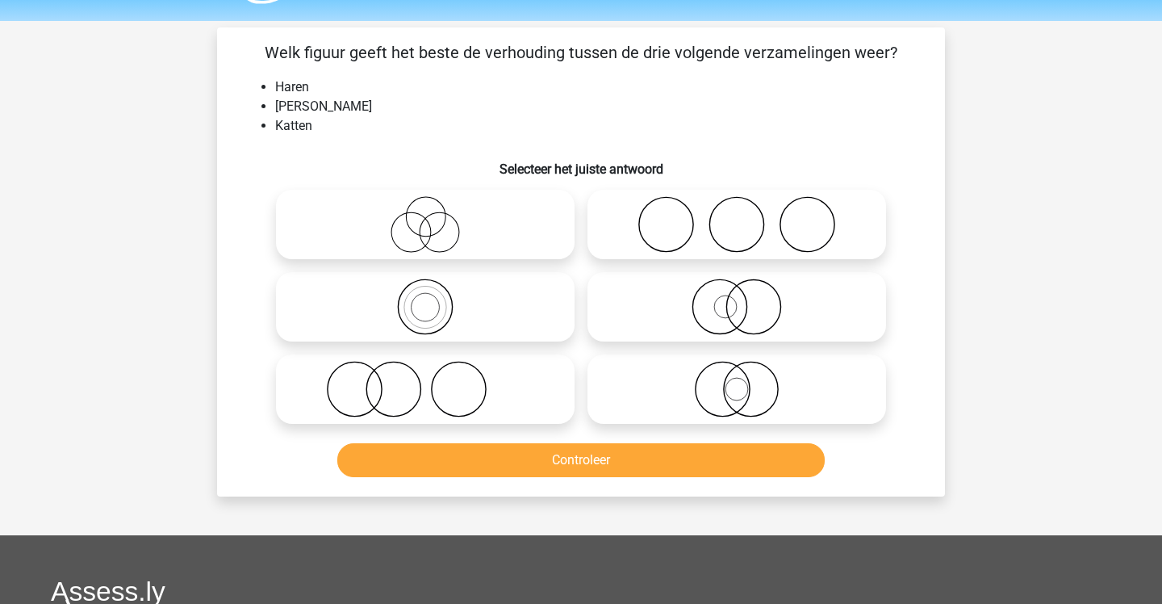
scroll to position [47, 0]
click at [466, 384] on icon at bounding box center [425, 389] width 286 height 56
click at [436, 381] on input "radio" at bounding box center [430, 375] width 10 height 10
radio input "true"
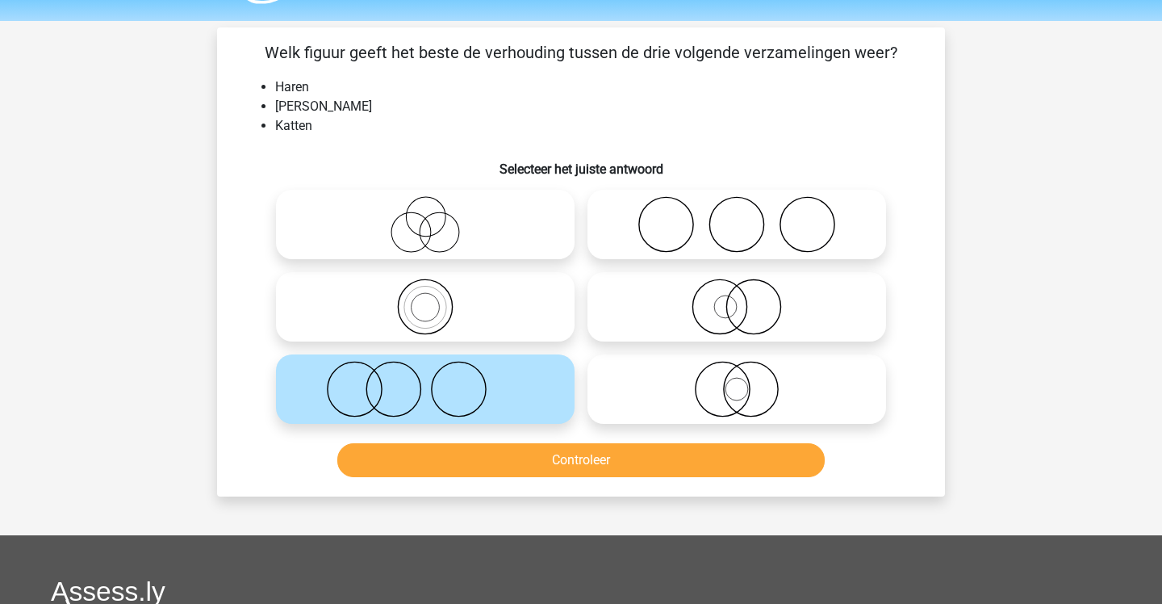
click at [472, 454] on button "Controleer" at bounding box center [581, 460] width 488 height 34
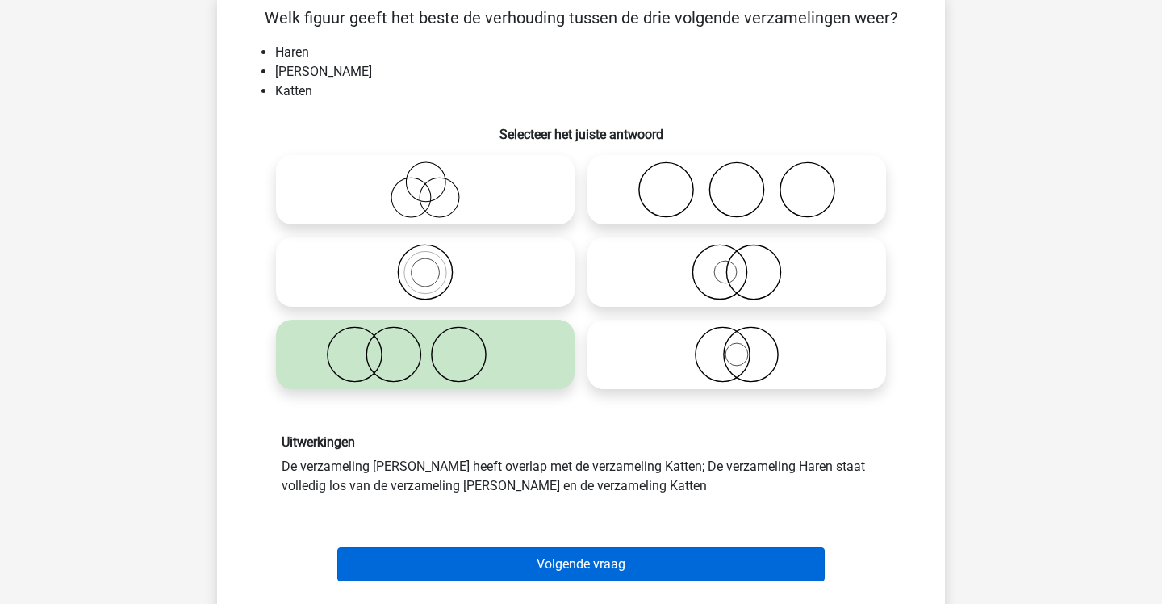
click at [486, 550] on button "Volgende vraag" at bounding box center [581, 564] width 488 height 34
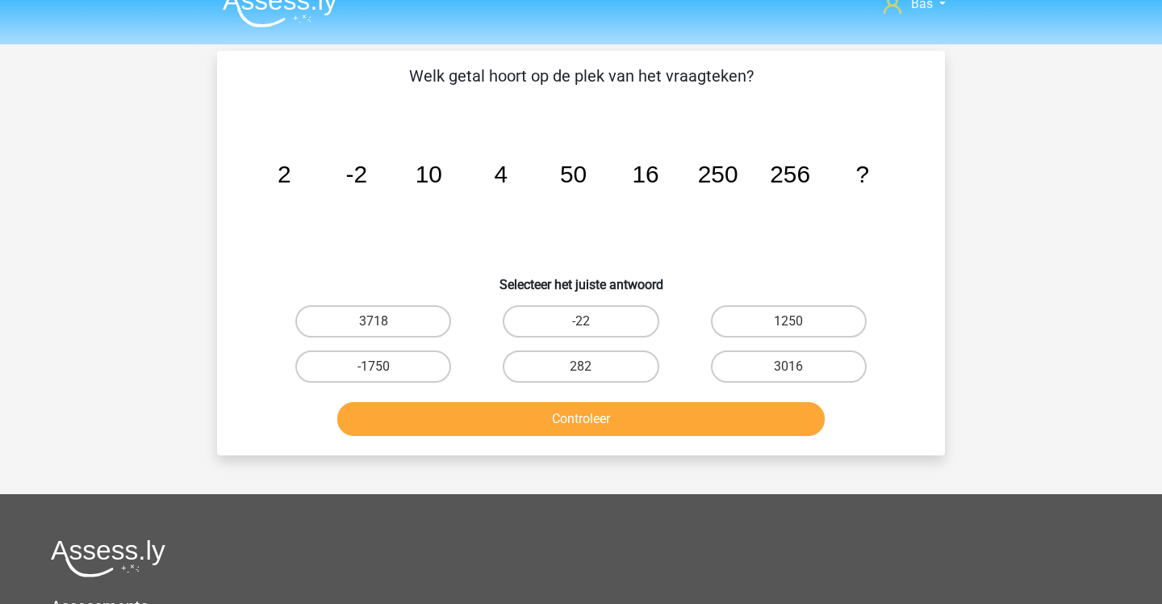
scroll to position [23, 0]
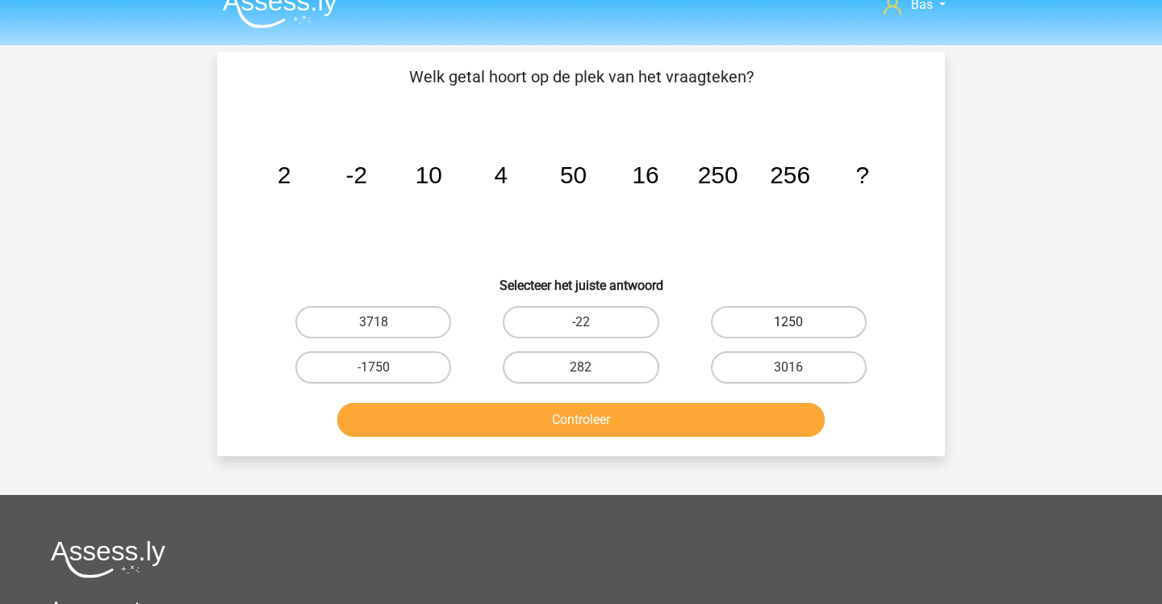
click at [757, 316] on label "1250" at bounding box center [789, 322] width 156 height 32
click at [788, 322] on input "1250" at bounding box center [793, 327] width 10 height 10
radio input "true"
click at [651, 424] on button "Controleer" at bounding box center [581, 420] width 488 height 34
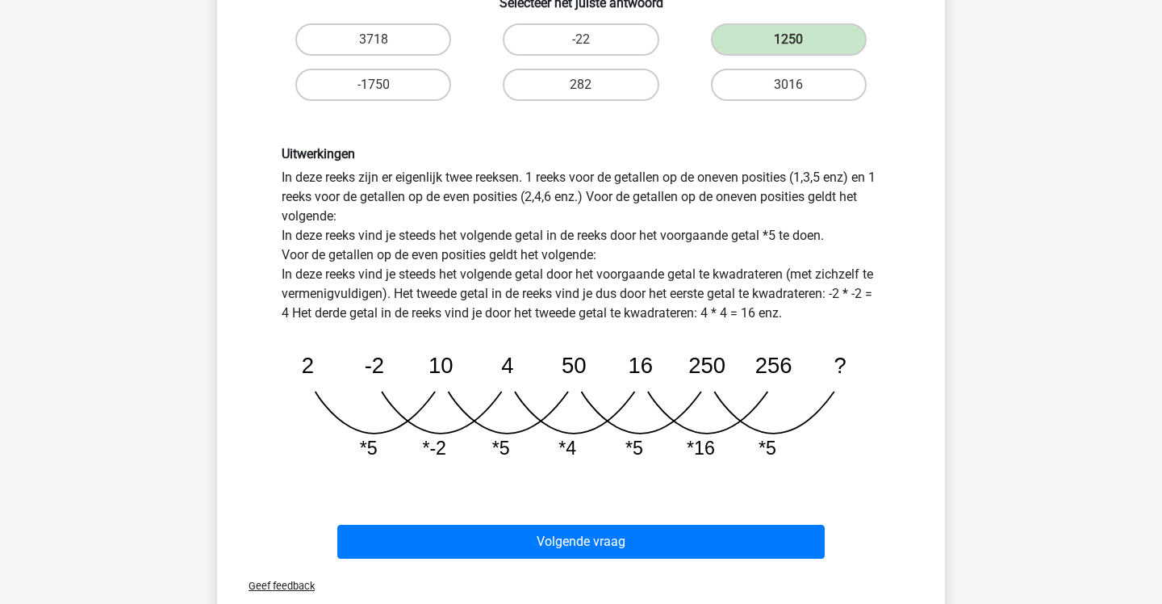
scroll to position [323, 0]
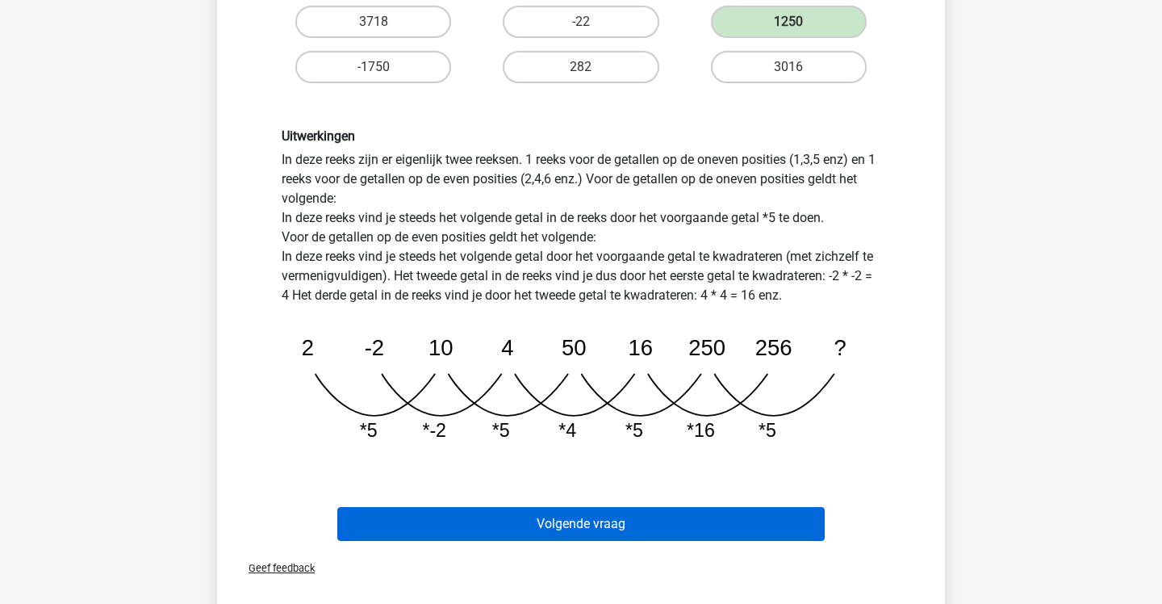
click at [576, 516] on button "Volgende vraag" at bounding box center [581, 524] width 488 height 34
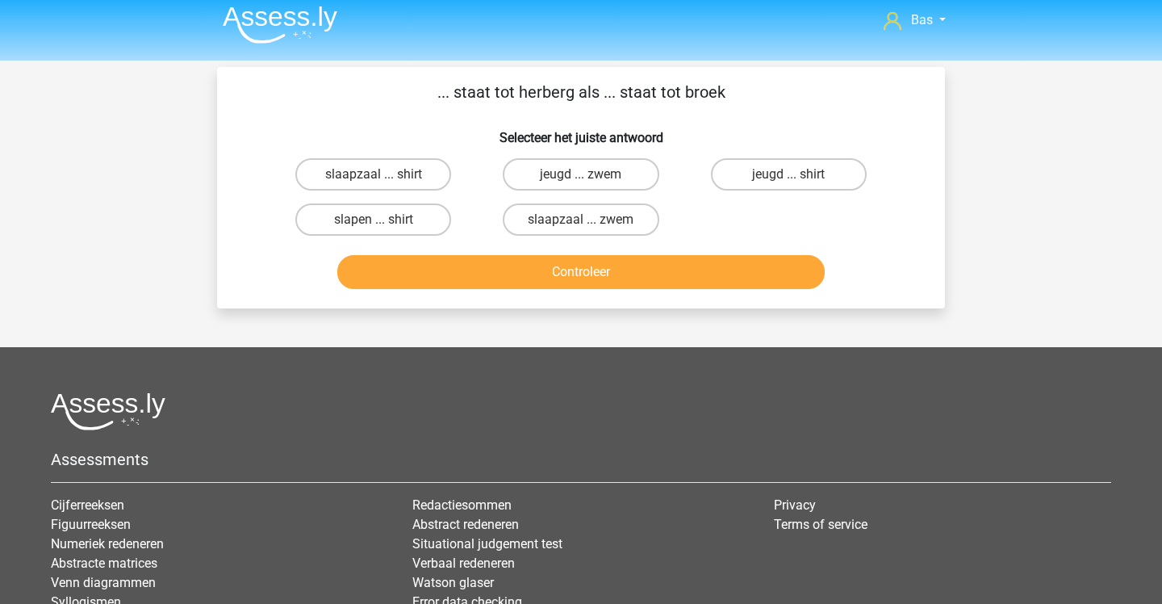
scroll to position [0, 0]
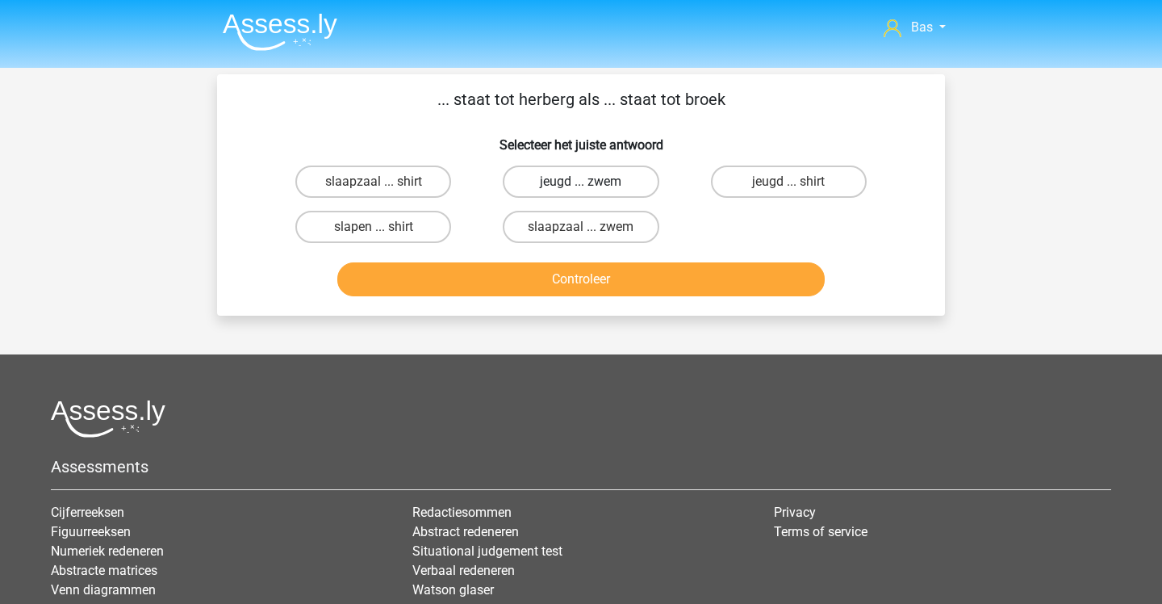
click at [522, 189] on label "jeugd ... zwem" at bounding box center [581, 181] width 156 height 32
click at [581, 189] on input "jeugd ... zwem" at bounding box center [586, 187] width 10 height 10
radio input "true"
click at [545, 263] on button "Controleer" at bounding box center [581, 279] width 488 height 34
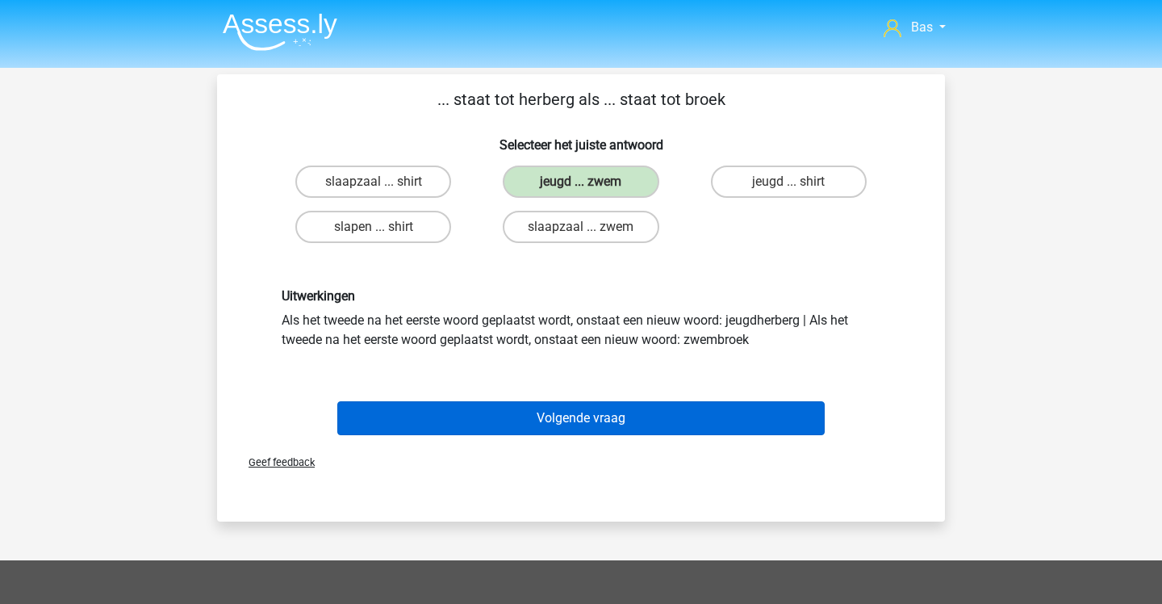
click at [554, 412] on button "Volgende vraag" at bounding box center [581, 418] width 488 height 34
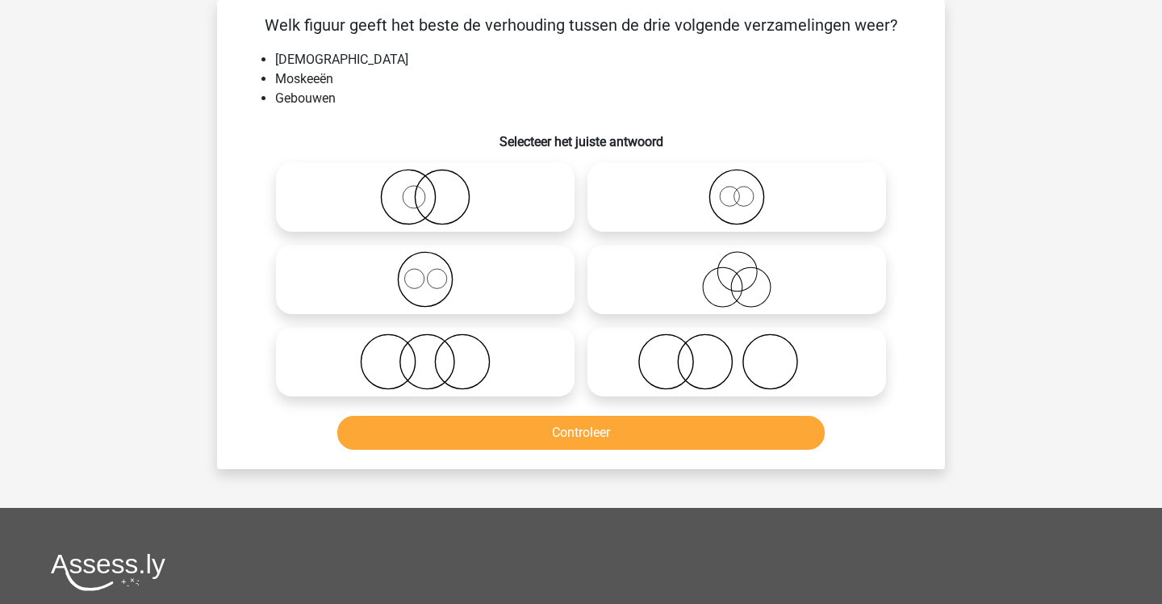
click at [537, 263] on icon at bounding box center [425, 279] width 286 height 56
click at [436, 263] on input "radio" at bounding box center [430, 266] width 10 height 10
radio input "true"
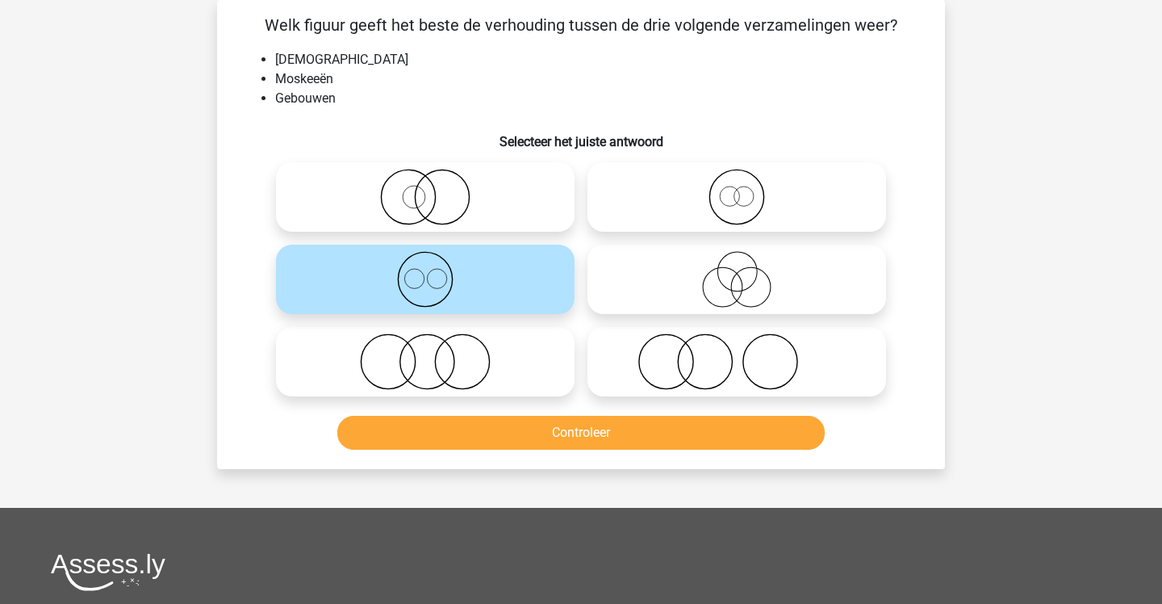
click at [632, 177] on icon at bounding box center [737, 197] width 286 height 56
click at [737, 178] on input "radio" at bounding box center [742, 183] width 10 height 10
radio input "true"
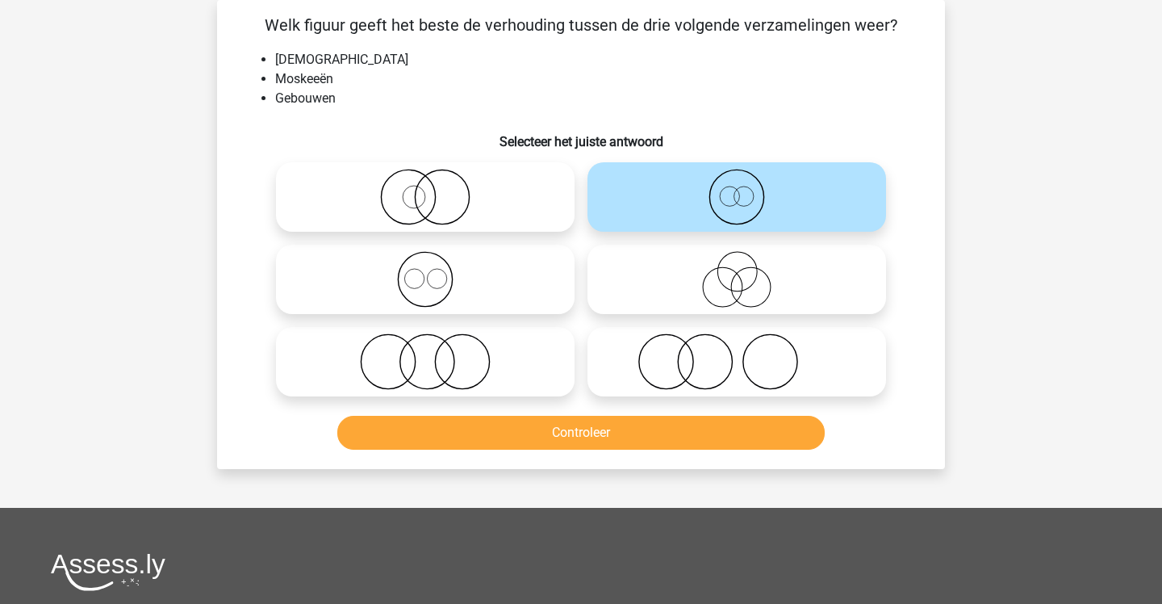
click at [549, 429] on button "Controleer" at bounding box center [581, 433] width 488 height 34
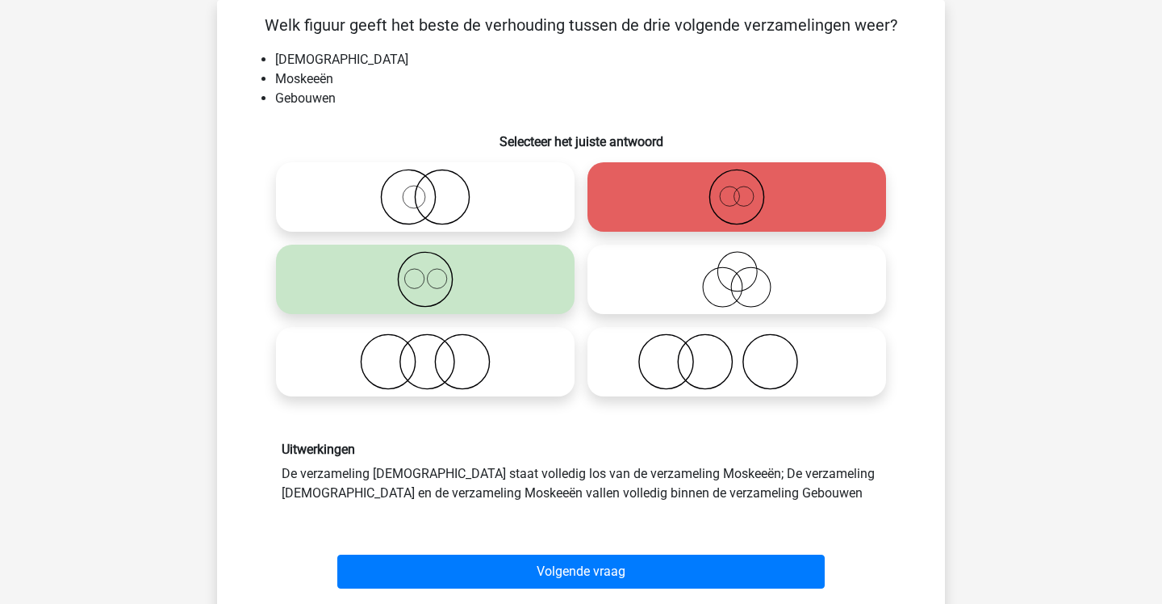
scroll to position [82, 0]
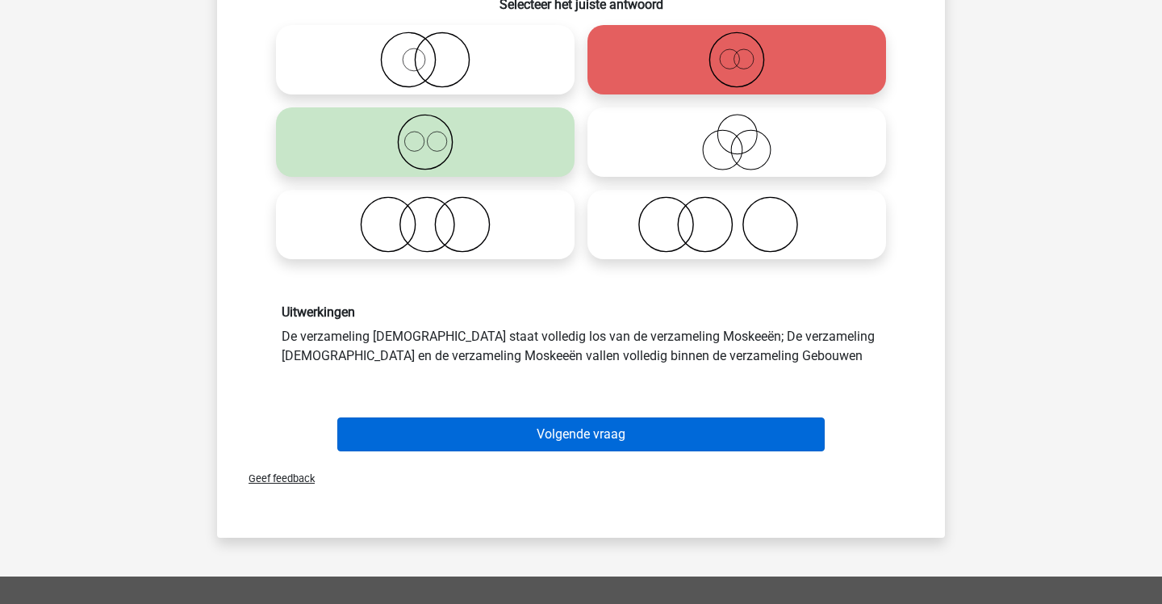
click at [549, 429] on button "Volgende vraag" at bounding box center [581, 434] width 488 height 34
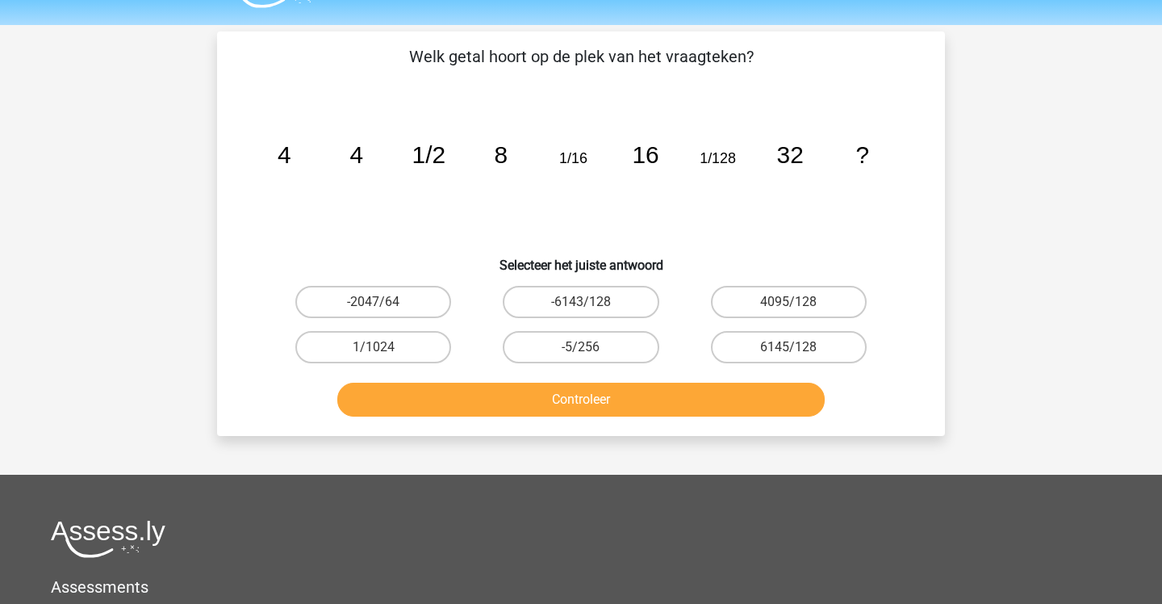
scroll to position [42, 0]
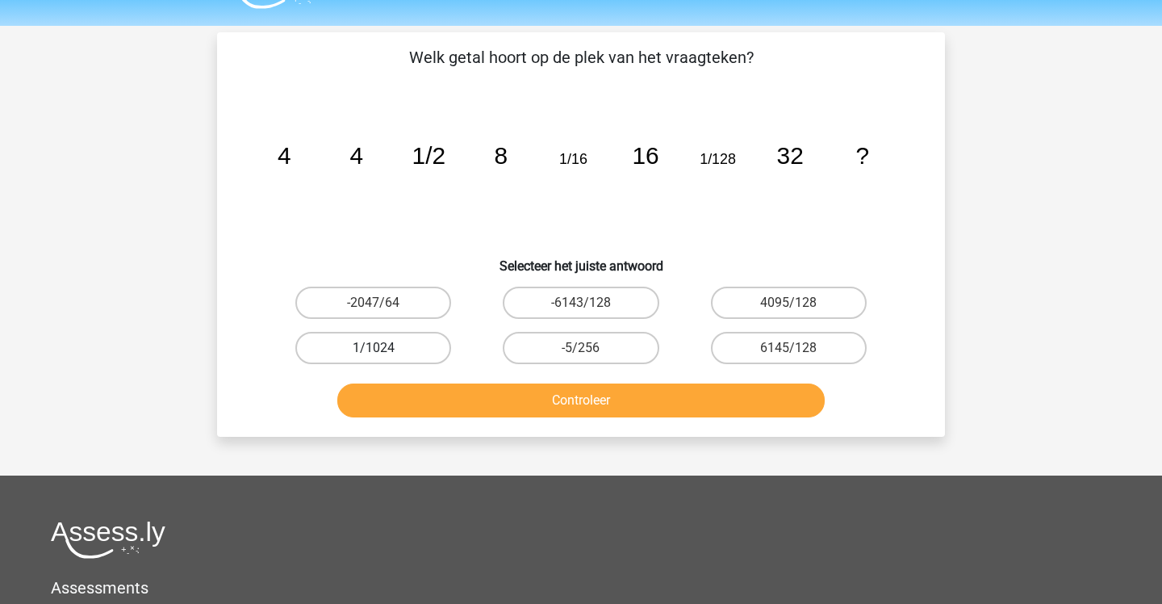
click at [368, 349] on label "1/1024" at bounding box center [373, 348] width 156 height 32
click at [374, 349] on input "1/1024" at bounding box center [379, 353] width 10 height 10
radio input "true"
click at [396, 391] on button "Controleer" at bounding box center [581, 400] width 488 height 34
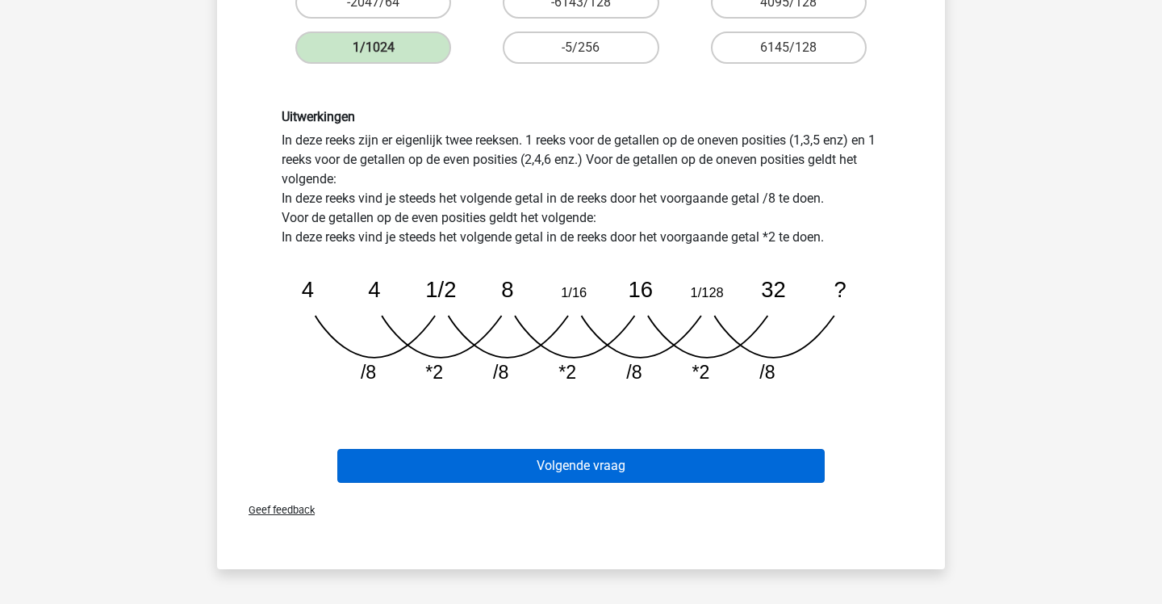
click at [599, 450] on button "Volgende vraag" at bounding box center [581, 466] width 488 height 34
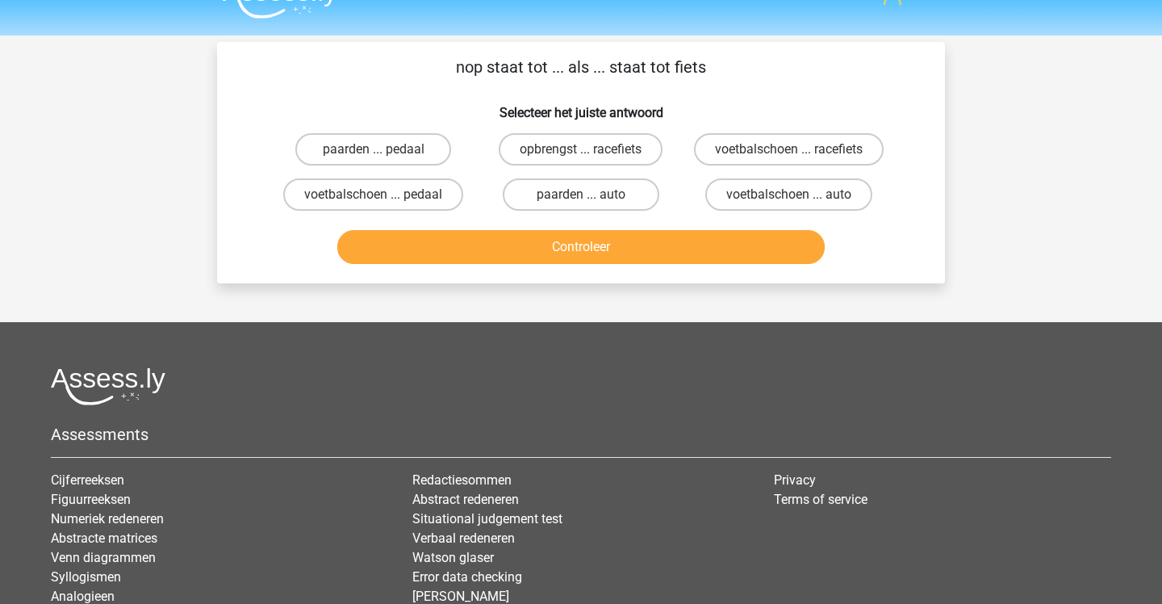
scroll to position [23, 0]
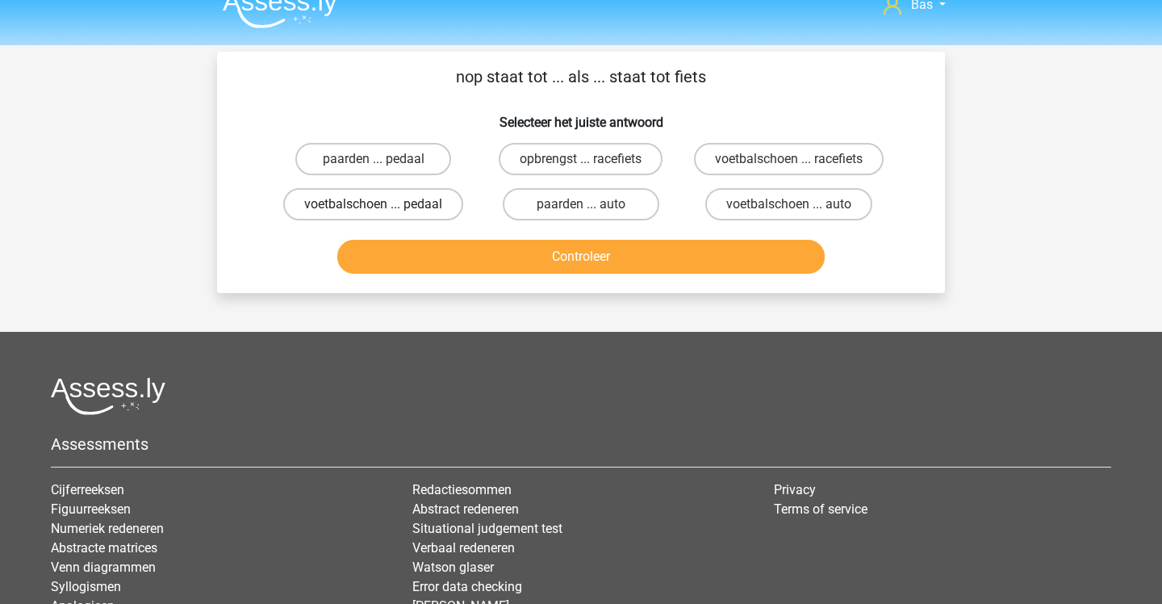
click at [422, 204] on label "voetbalschoen ... pedaal" at bounding box center [373, 204] width 180 height 32
click at [384, 204] on input "voetbalschoen ... pedaal" at bounding box center [379, 209] width 10 height 10
radio input "true"
click at [485, 269] on button "Controleer" at bounding box center [581, 257] width 488 height 34
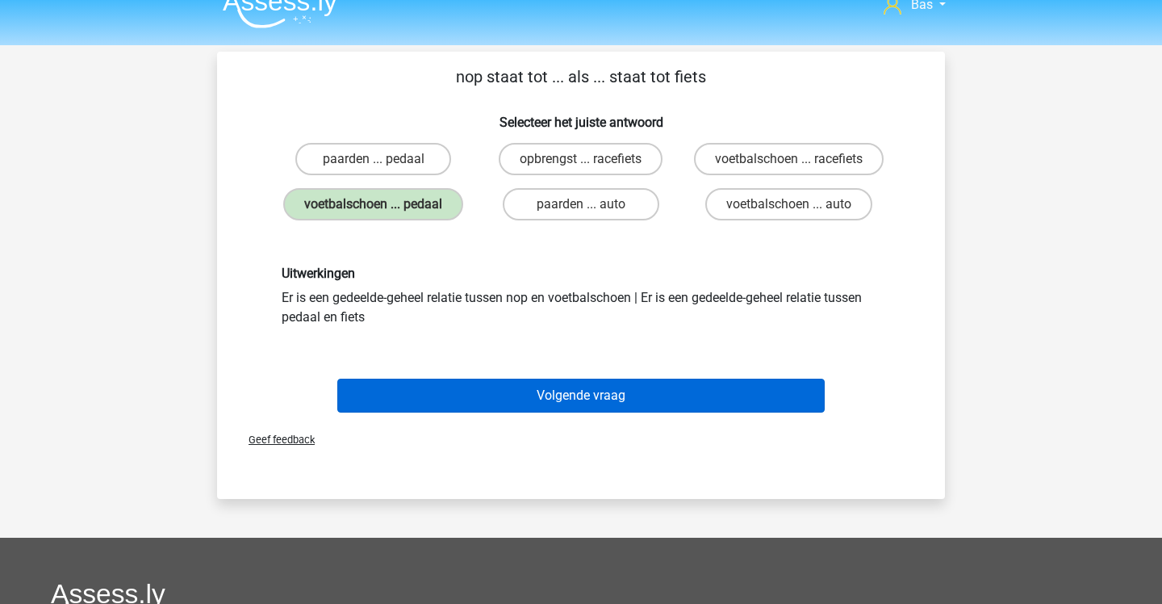
click at [496, 412] on button "Volgende vraag" at bounding box center [581, 395] width 488 height 34
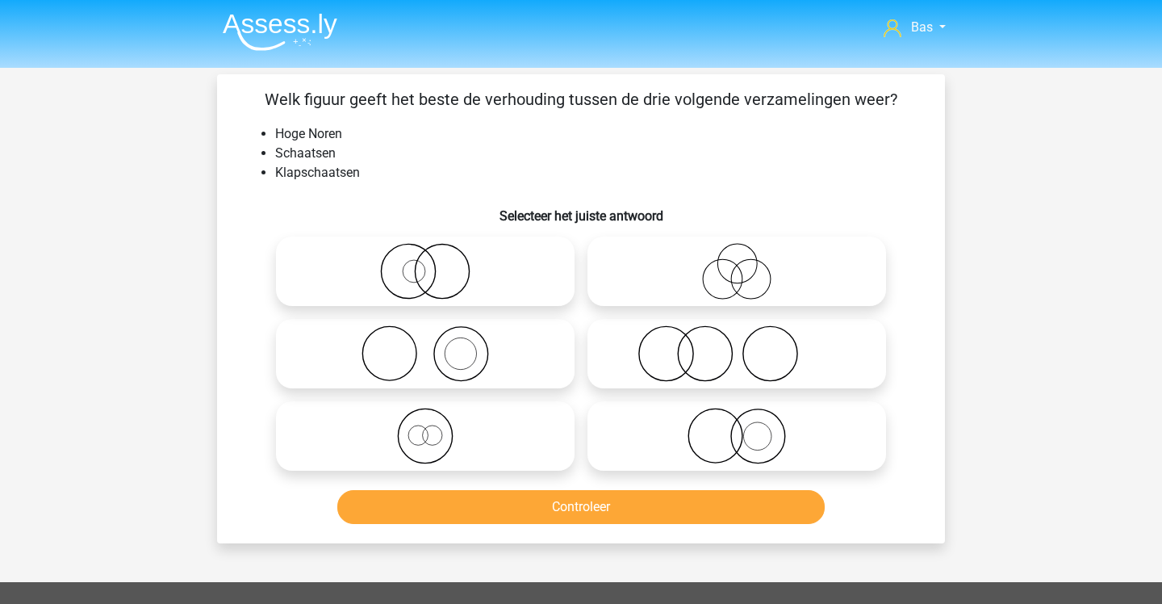
scroll to position [0, 0]
click at [610, 438] on icon at bounding box center [737, 436] width 286 height 56
click at [737, 428] on input "radio" at bounding box center [742, 422] width 10 height 10
radio input "true"
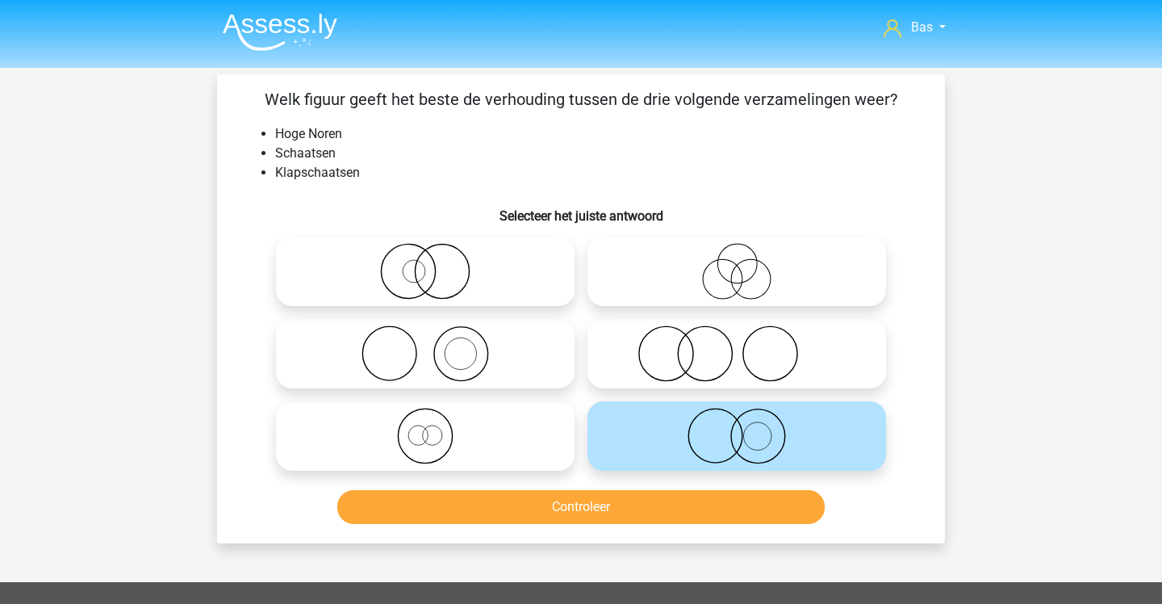
click at [500, 341] on icon at bounding box center [425, 353] width 286 height 56
click at [436, 341] on input "radio" at bounding box center [430, 340] width 10 height 10
radio input "true"
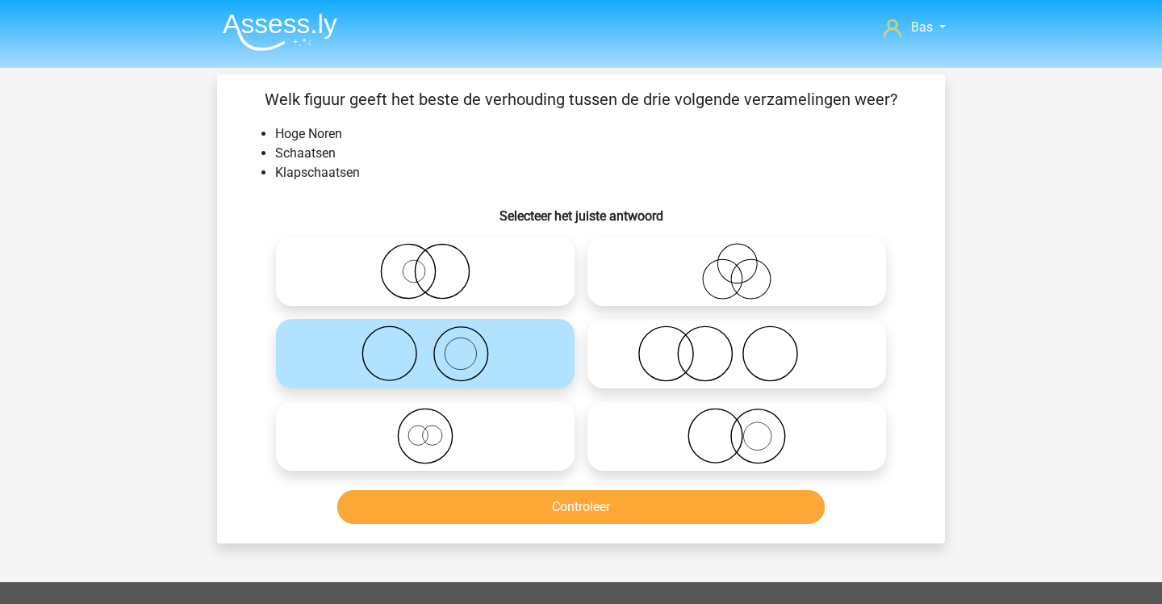
click at [486, 504] on button "Controleer" at bounding box center [581, 507] width 488 height 34
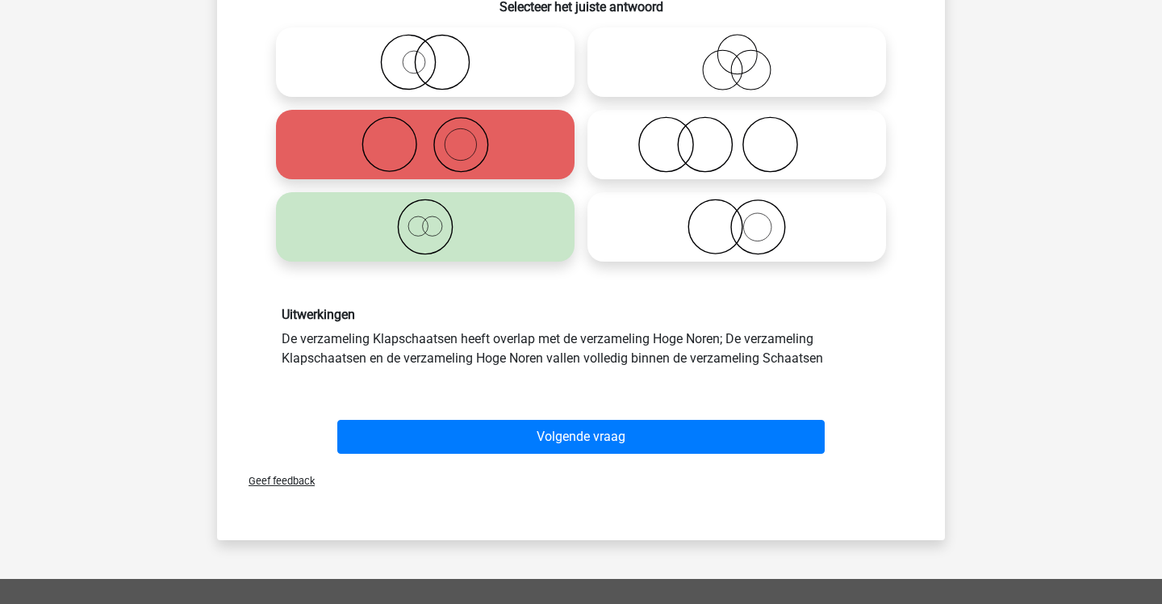
scroll to position [209, 0]
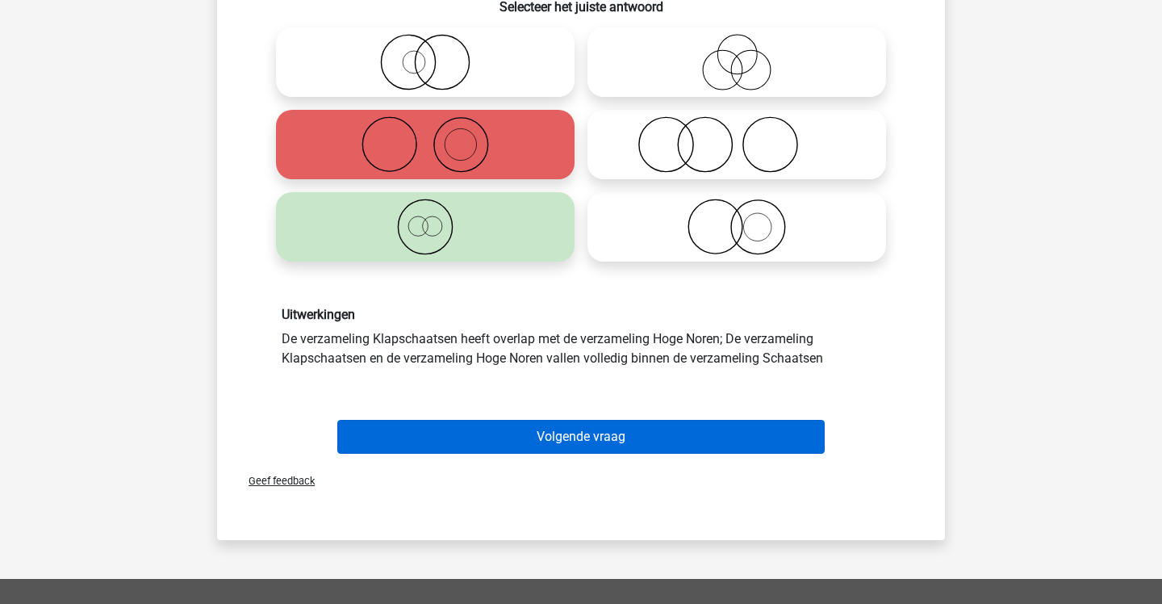
click at [469, 432] on button "Volgende vraag" at bounding box center [581, 437] width 488 height 34
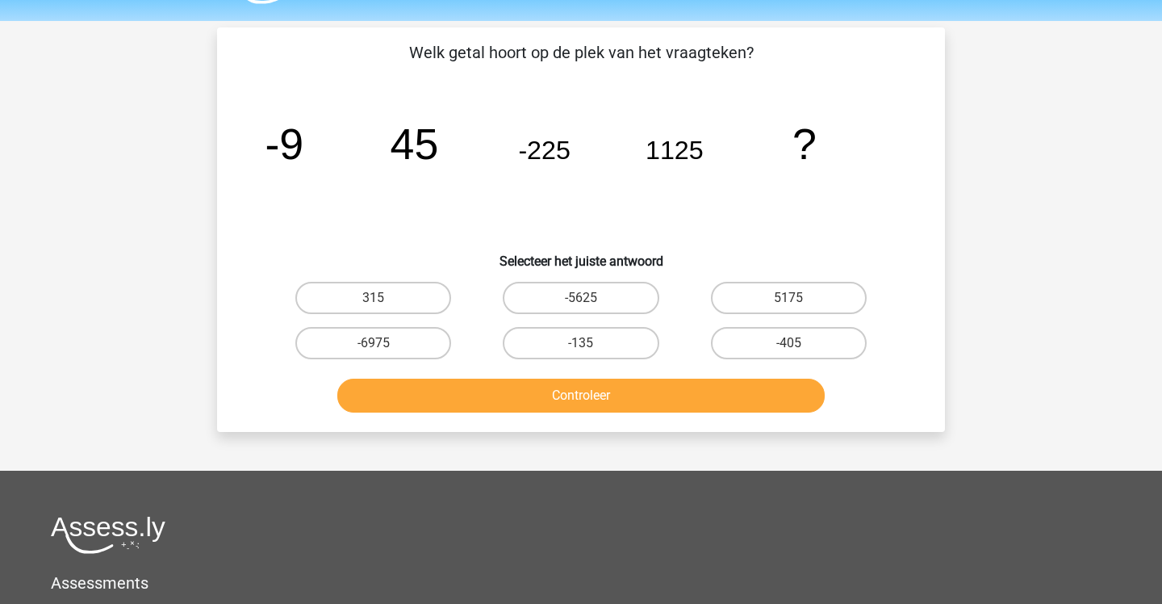
scroll to position [43, 0]
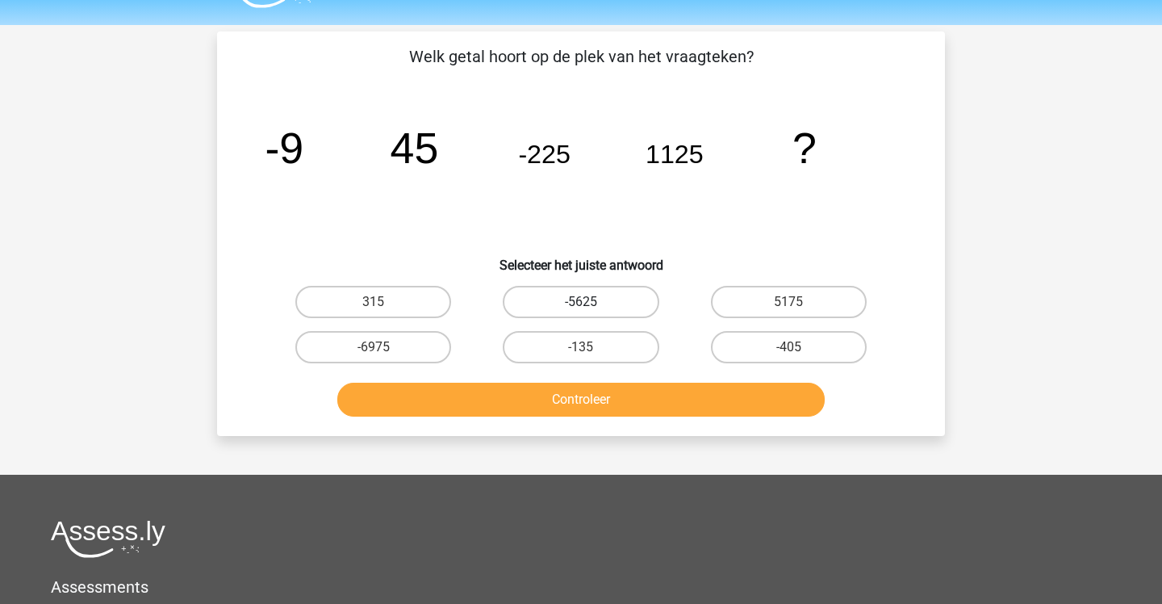
click at [625, 295] on label "-5625" at bounding box center [581, 302] width 156 height 32
click at [592, 302] on input "-5625" at bounding box center [586, 307] width 10 height 10
radio input "true"
click at [614, 402] on button "Controleer" at bounding box center [581, 400] width 488 height 34
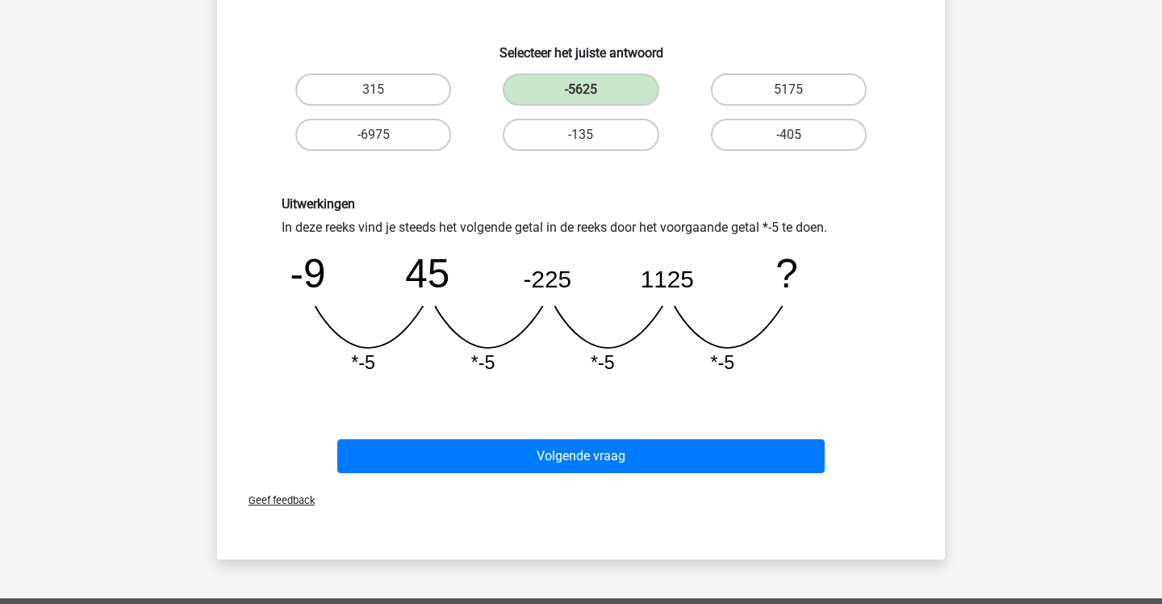
scroll to position [303, 0]
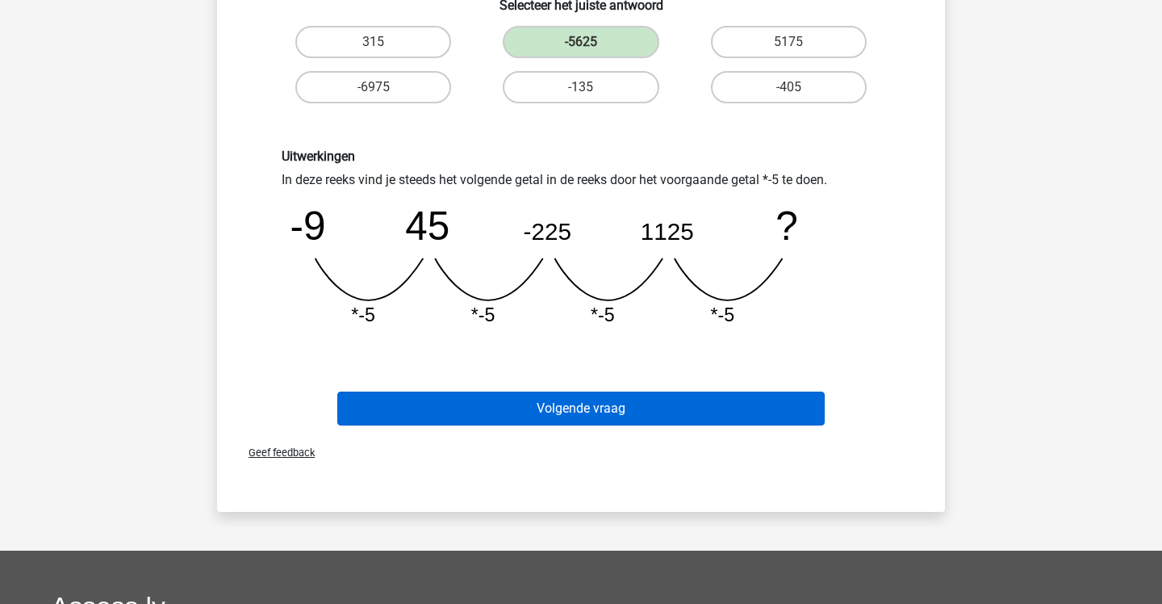
click at [614, 402] on button "Volgende vraag" at bounding box center [581, 408] width 488 height 34
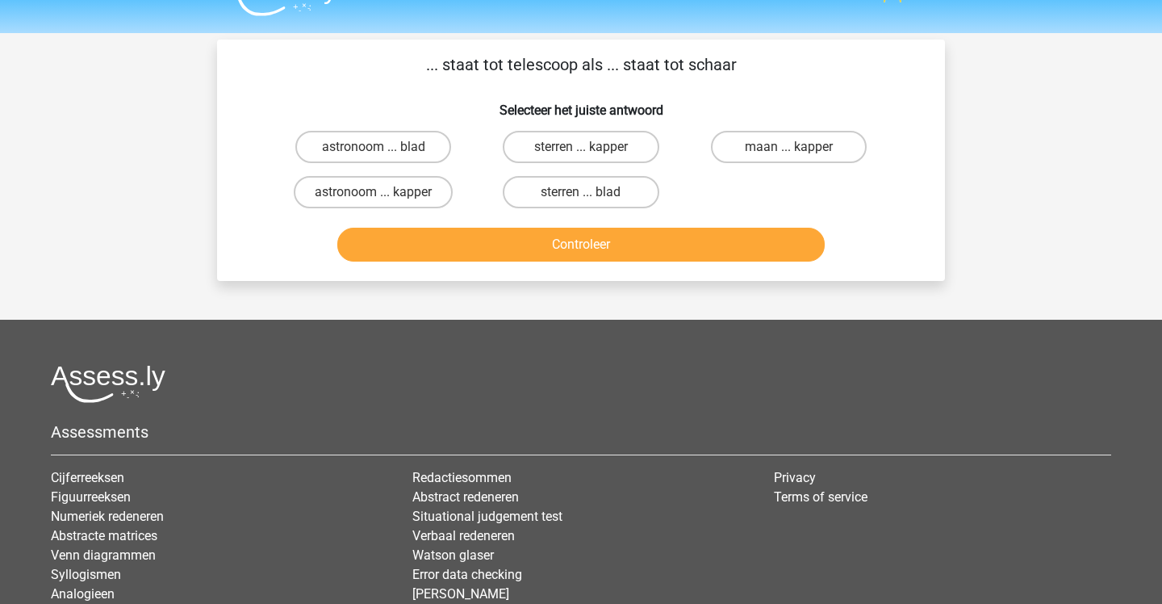
scroll to position [13, 0]
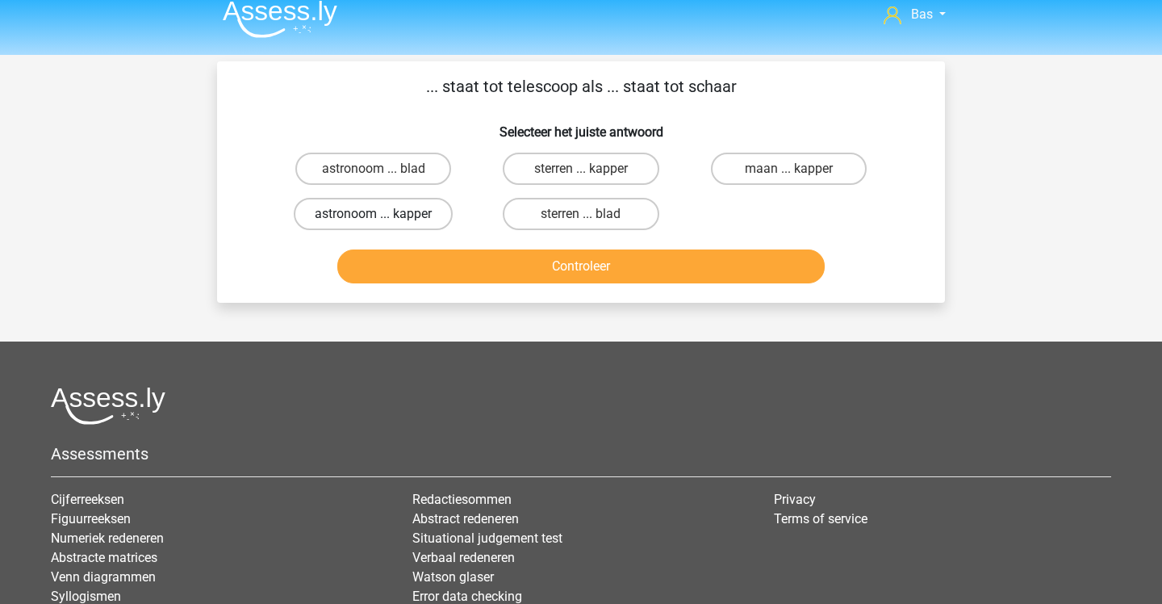
click at [429, 220] on label "astronoom ... kapper" at bounding box center [373, 214] width 159 height 32
click at [384, 220] on input "astronoom ... kapper" at bounding box center [379, 219] width 10 height 10
radio input "true"
click at [445, 264] on button "Controleer" at bounding box center [581, 266] width 488 height 34
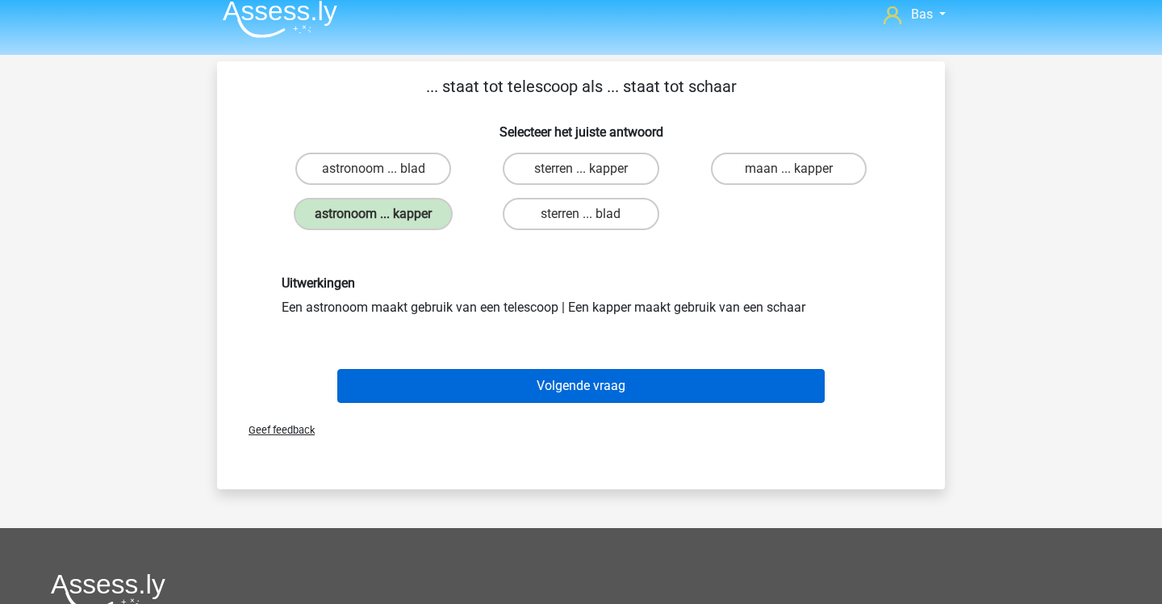
click at [459, 387] on button "Volgende vraag" at bounding box center [581, 386] width 488 height 34
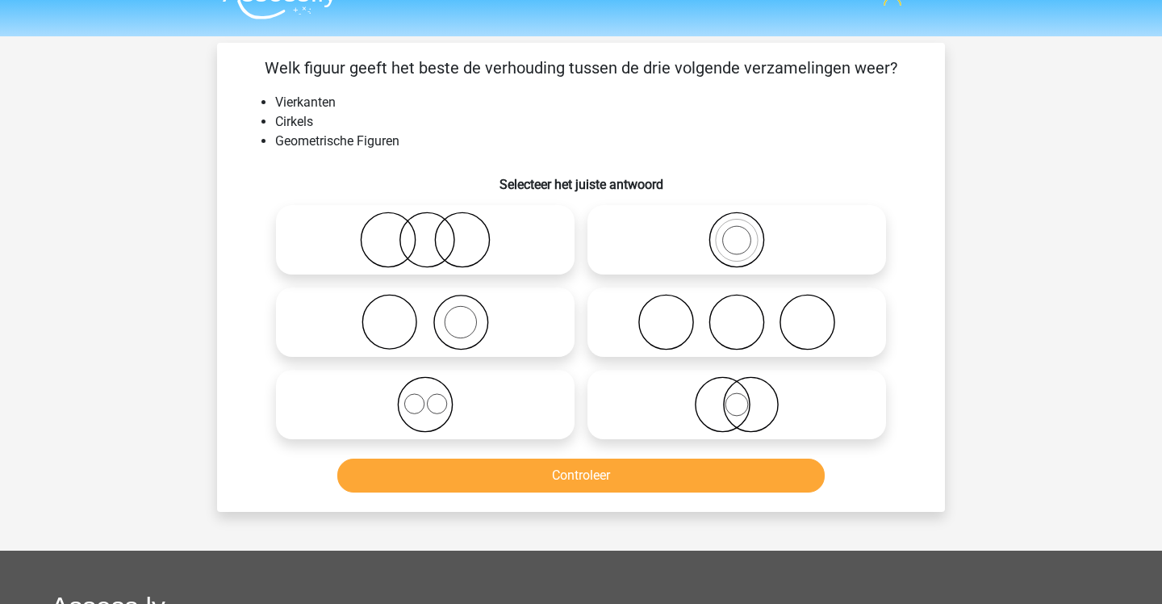
scroll to position [26, 0]
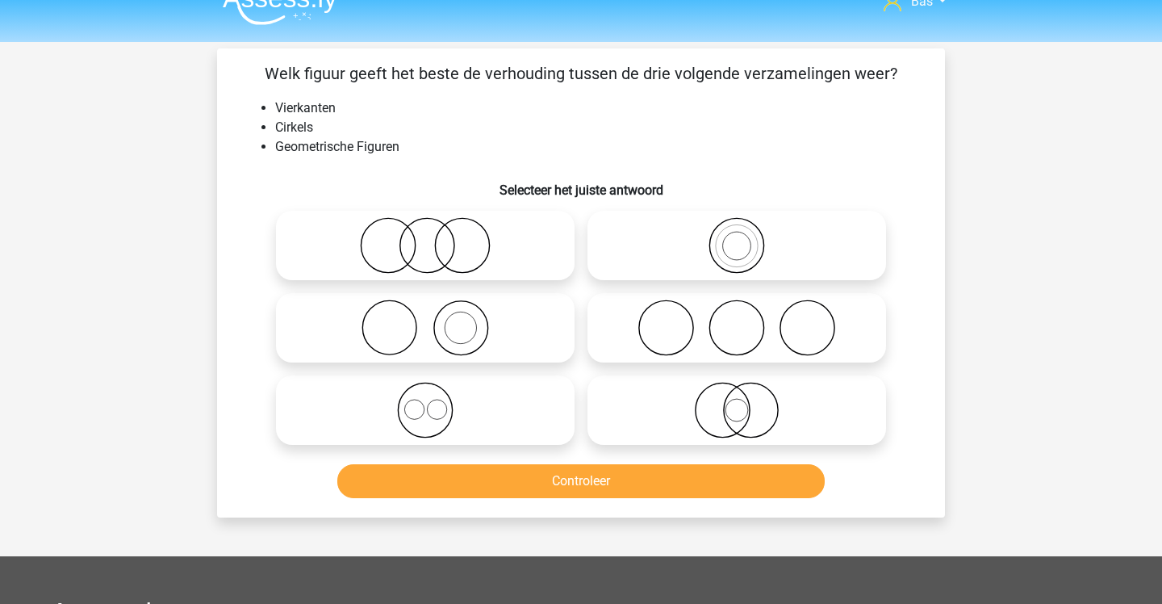
click at [520, 402] on icon at bounding box center [425, 410] width 286 height 56
click at [436, 402] on input "radio" at bounding box center [430, 396] width 10 height 10
radio input "true"
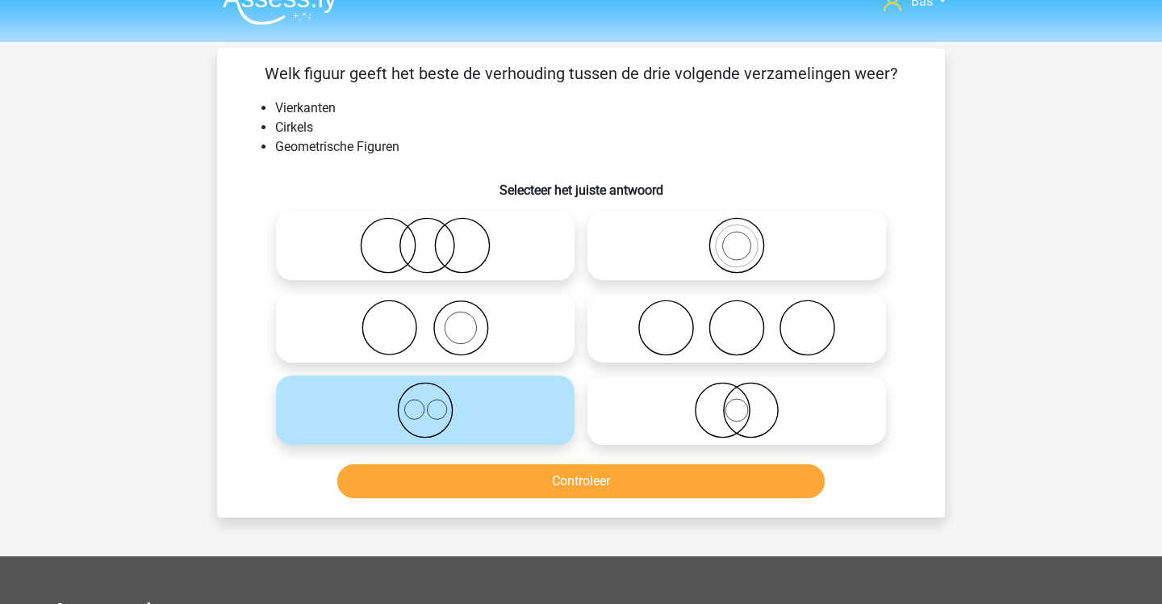
click at [512, 487] on button "Controleer" at bounding box center [581, 481] width 488 height 34
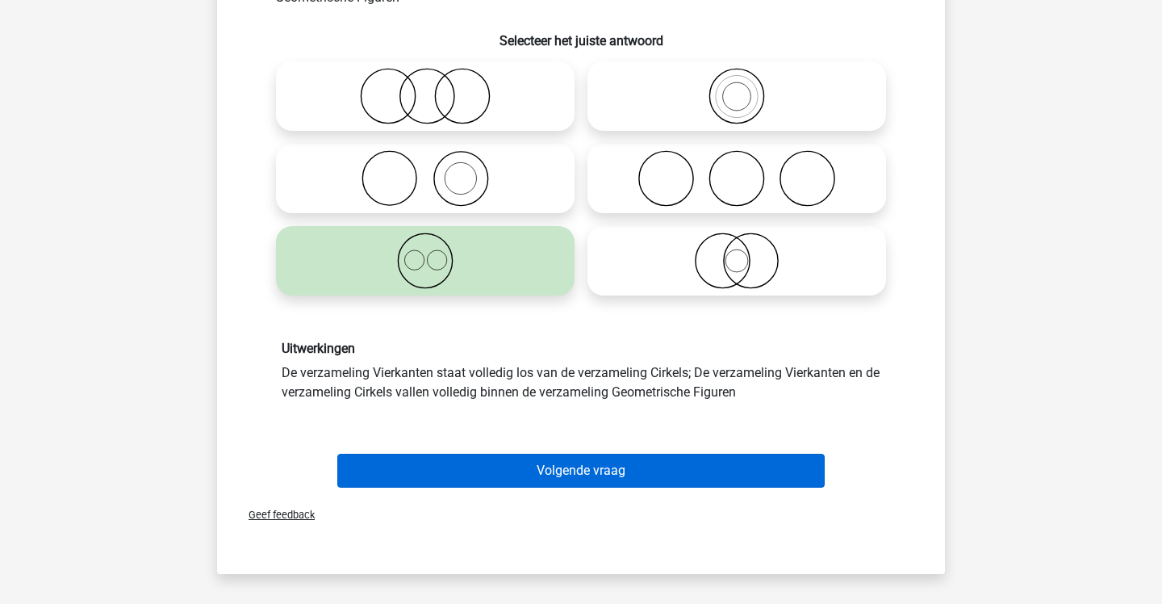
click at [511, 471] on button "Volgende vraag" at bounding box center [581, 471] width 488 height 34
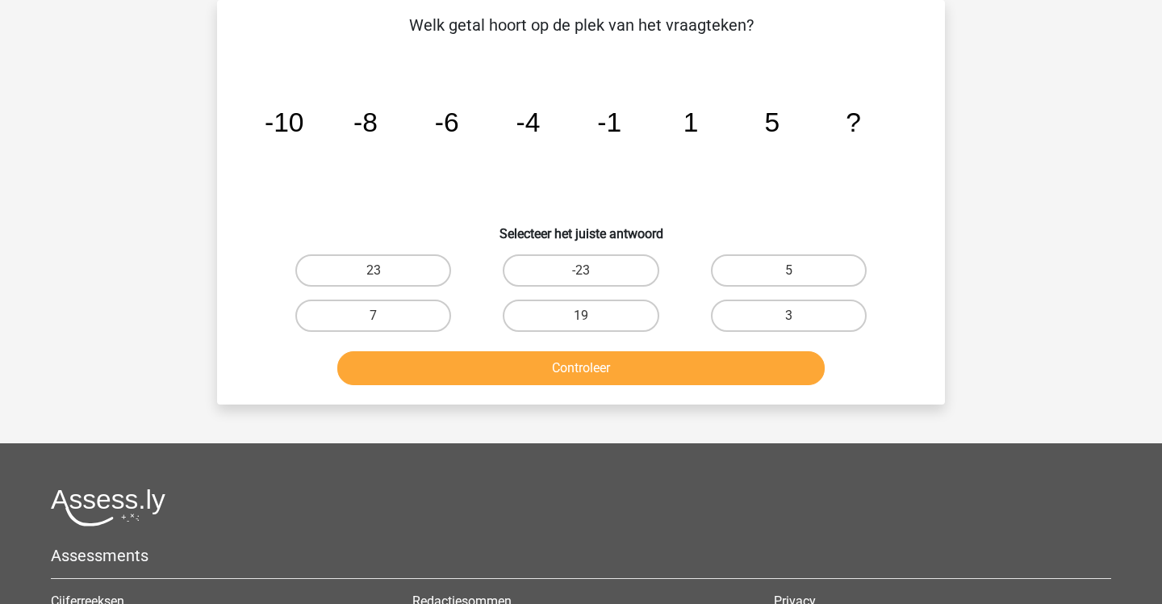
scroll to position [15, 0]
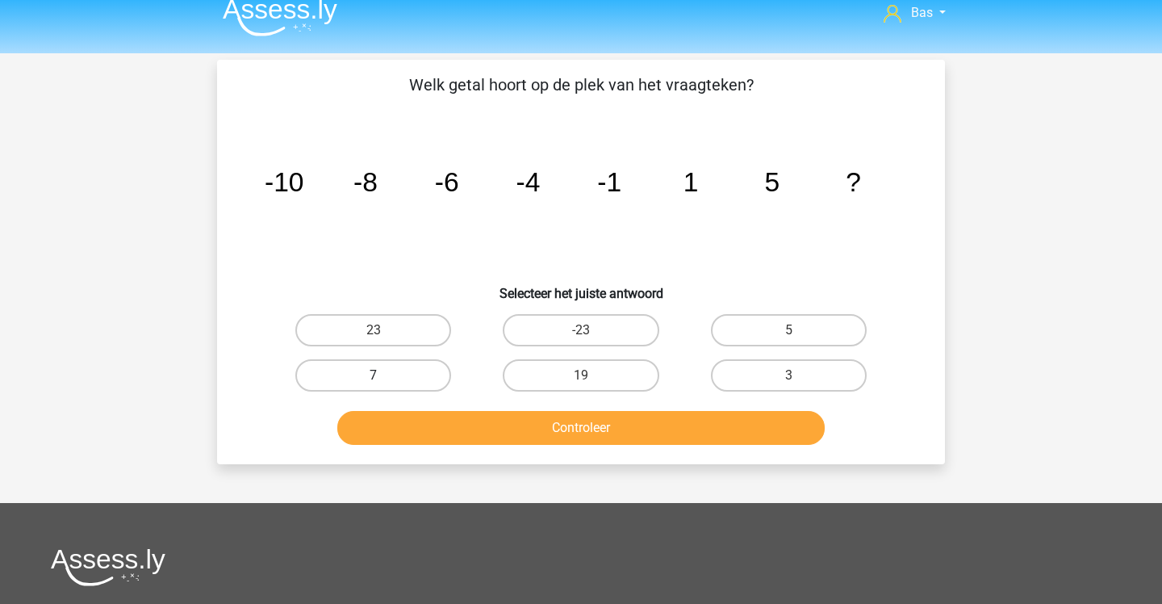
click at [427, 381] on label "7" at bounding box center [373, 375] width 156 height 32
click at [384, 381] on input "7" at bounding box center [379, 380] width 10 height 10
radio input "true"
click at [445, 429] on button "Controleer" at bounding box center [581, 428] width 488 height 34
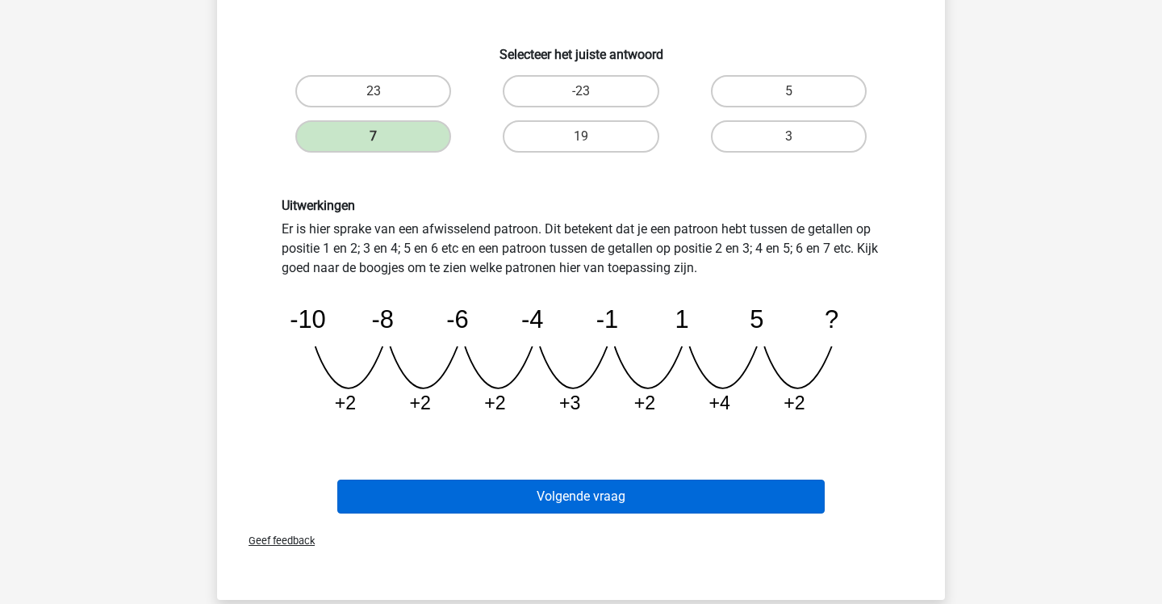
scroll to position [260, 0]
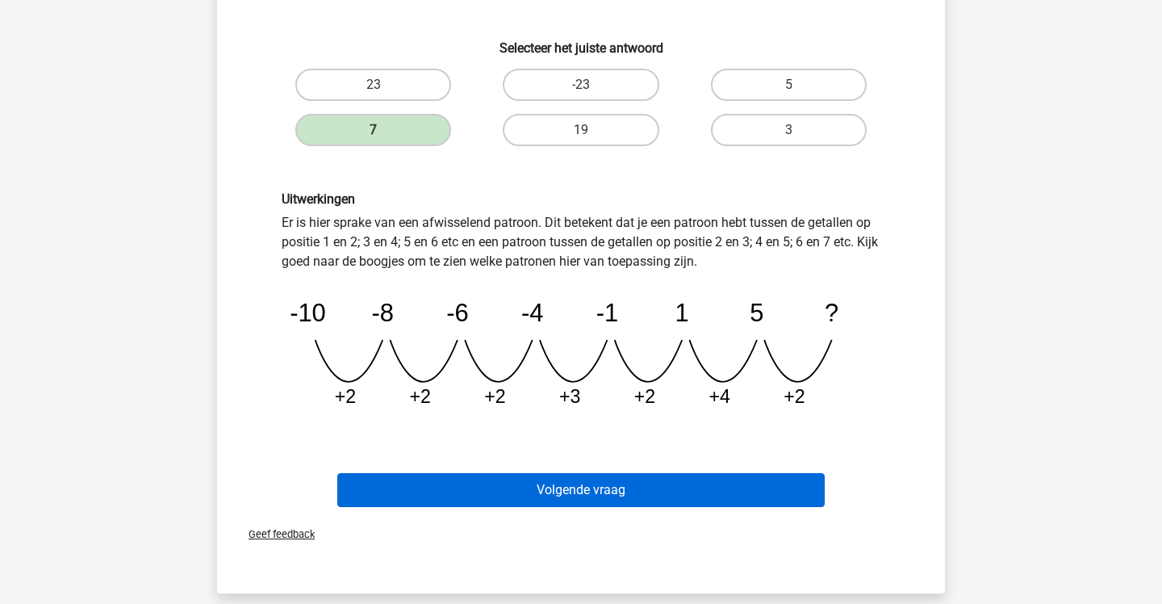
click at [625, 493] on button "Volgende vraag" at bounding box center [581, 490] width 488 height 34
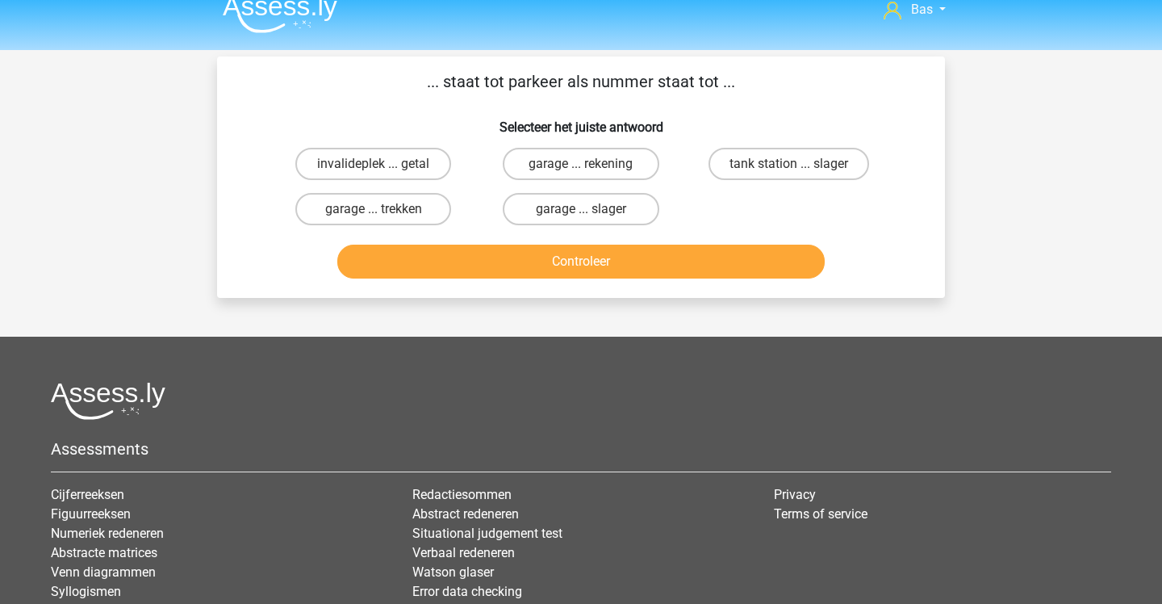
scroll to position [17, 0]
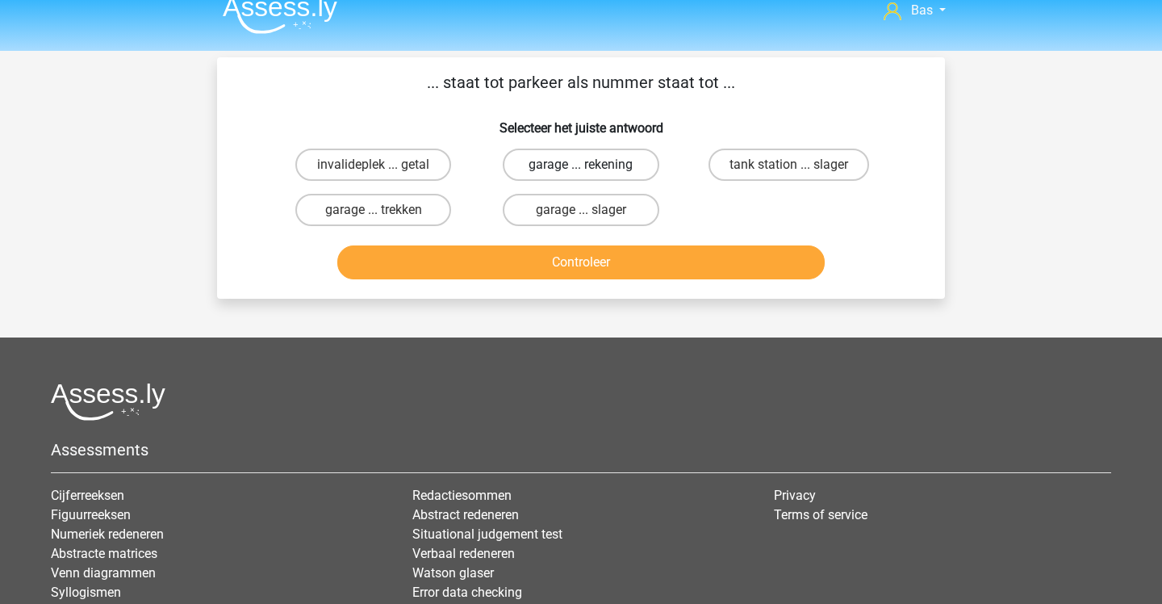
click at [634, 178] on label "garage ... rekening" at bounding box center [581, 164] width 156 height 32
click at [592, 175] on input "garage ... rekening" at bounding box center [586, 170] width 10 height 10
radio input "true"
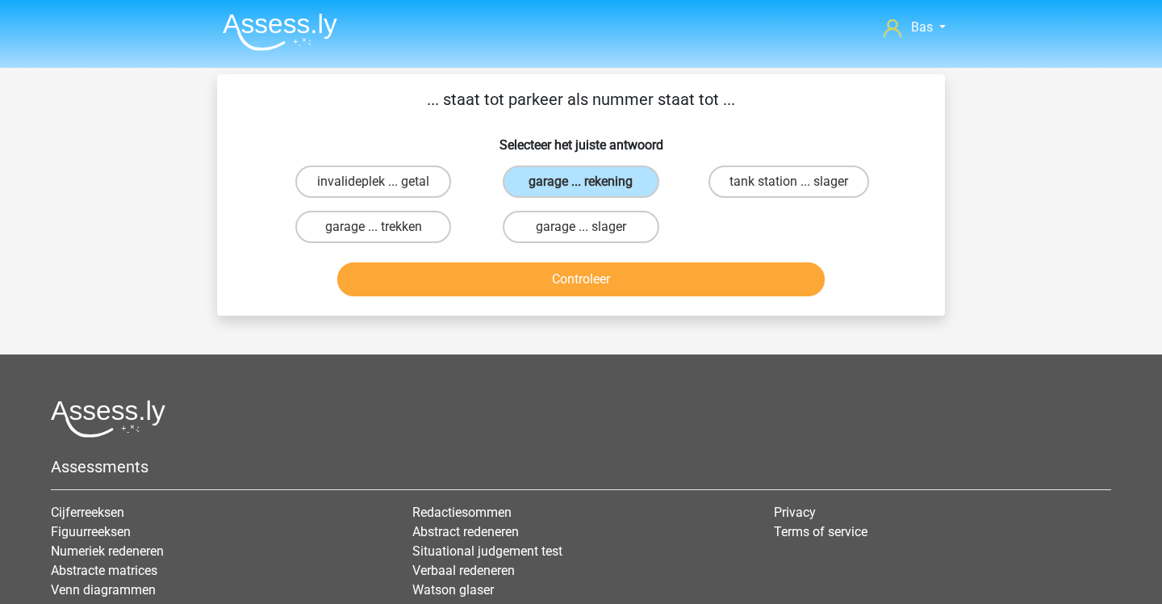
scroll to position [0, 0]
click at [465, 282] on button "Controleer" at bounding box center [581, 279] width 488 height 34
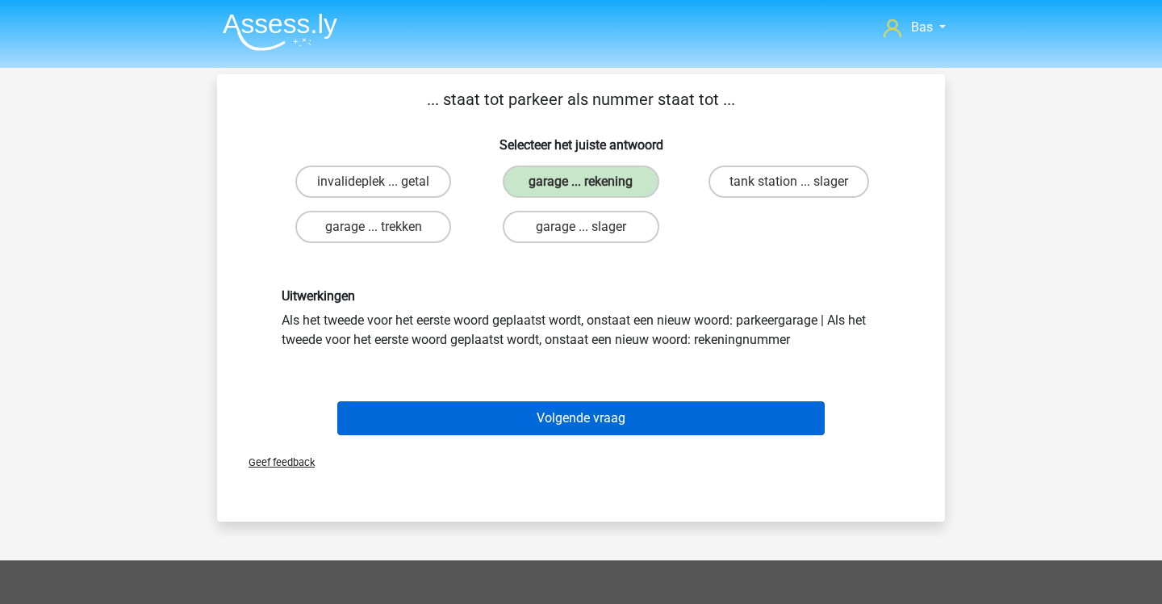
click at [504, 413] on button "Volgende vraag" at bounding box center [581, 418] width 488 height 34
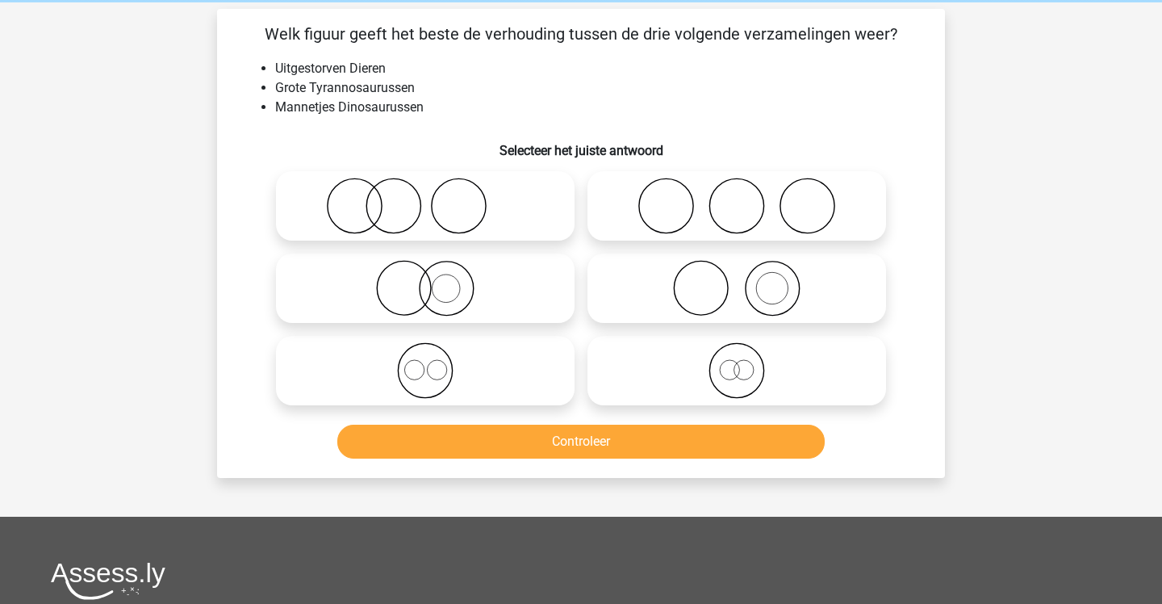
scroll to position [64, 0]
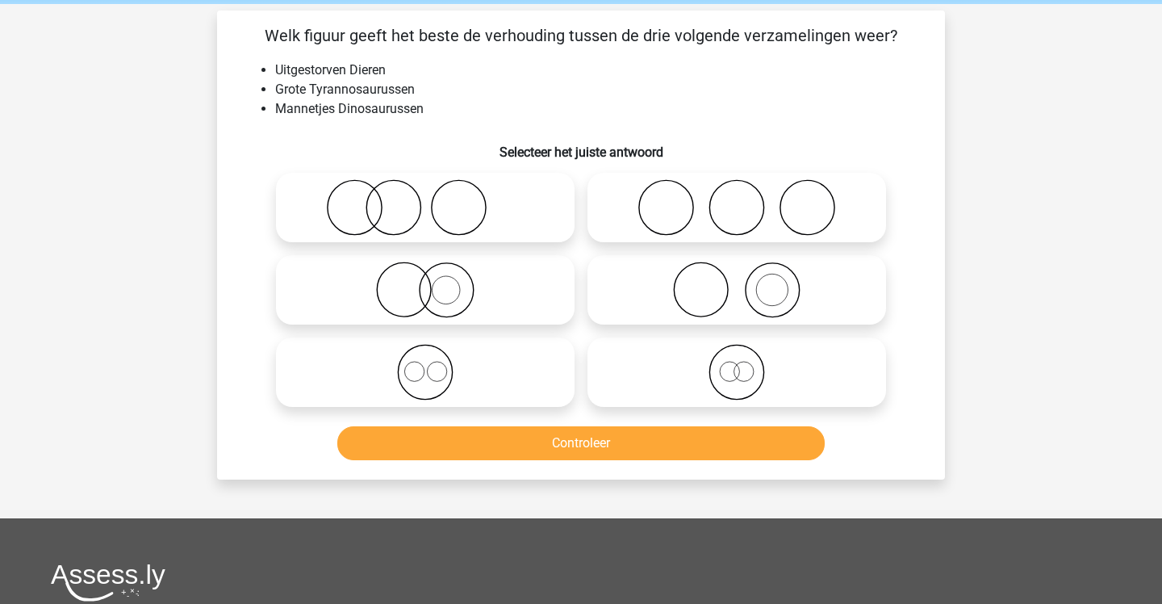
click at [640, 366] on icon at bounding box center [737, 372] width 286 height 56
click at [737, 364] on input "radio" at bounding box center [742, 358] width 10 height 10
radio input "true"
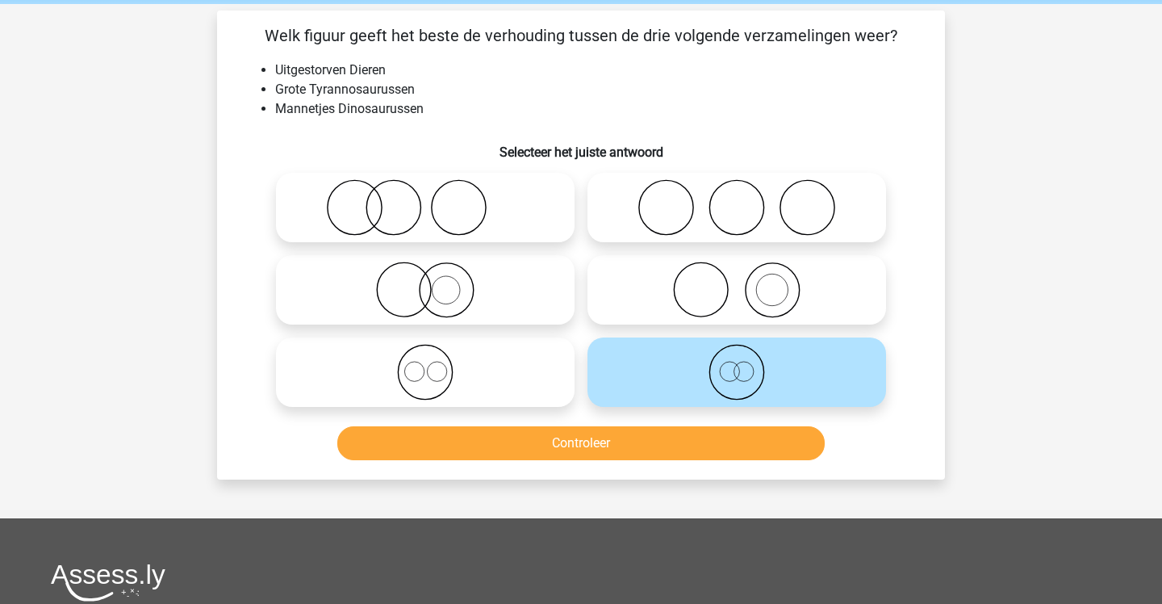
click at [619, 439] on button "Controleer" at bounding box center [581, 443] width 488 height 34
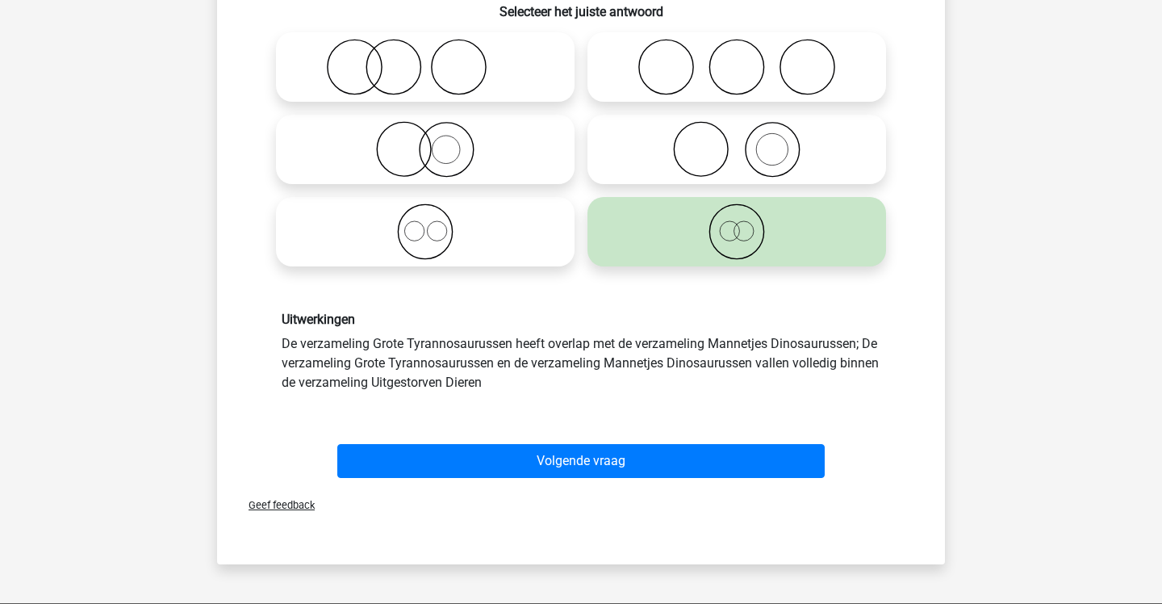
scroll to position [207, 0]
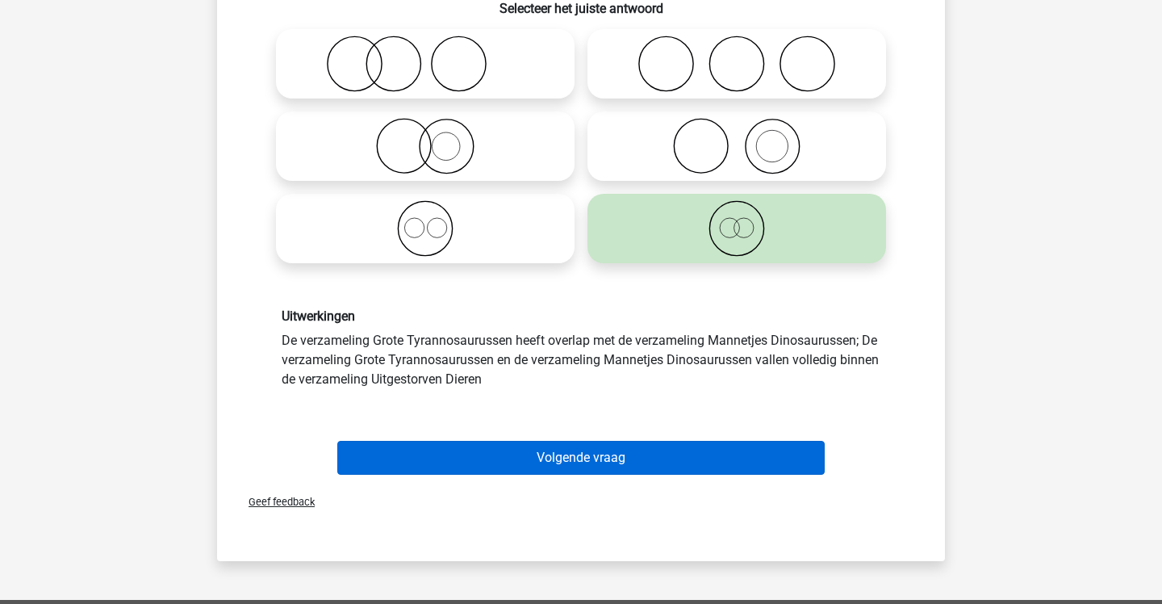
click at [616, 459] on button "Volgende vraag" at bounding box center [581, 458] width 488 height 34
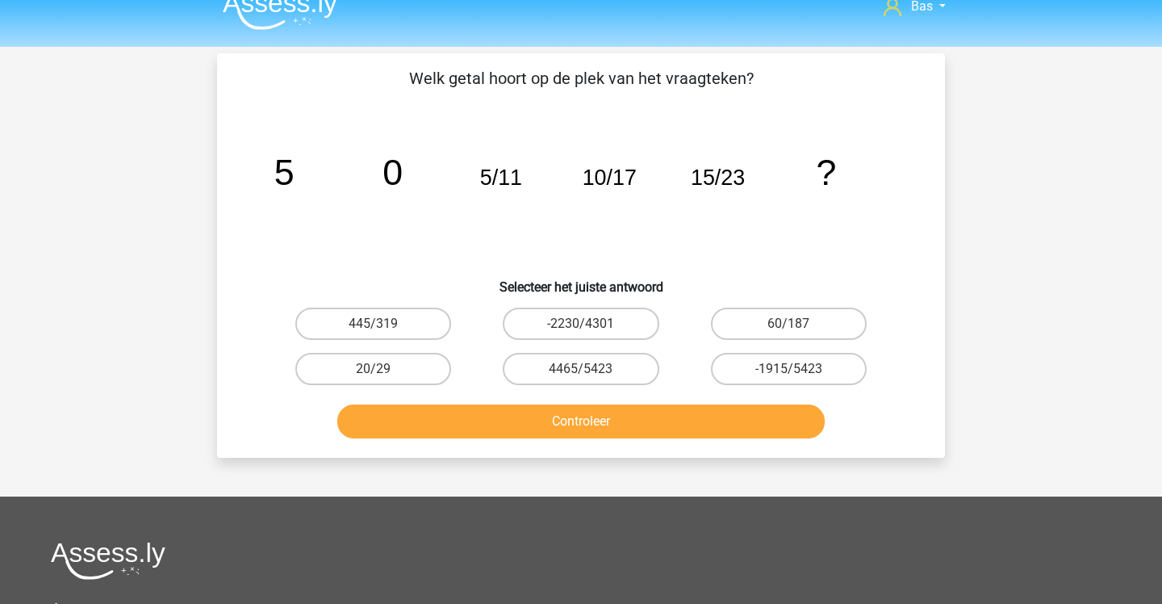
scroll to position [21, 0]
click at [416, 359] on label "20/29" at bounding box center [373, 369] width 156 height 32
click at [384, 369] on input "20/29" at bounding box center [379, 374] width 10 height 10
radio input "true"
click at [440, 408] on button "Controleer" at bounding box center [581, 421] width 488 height 34
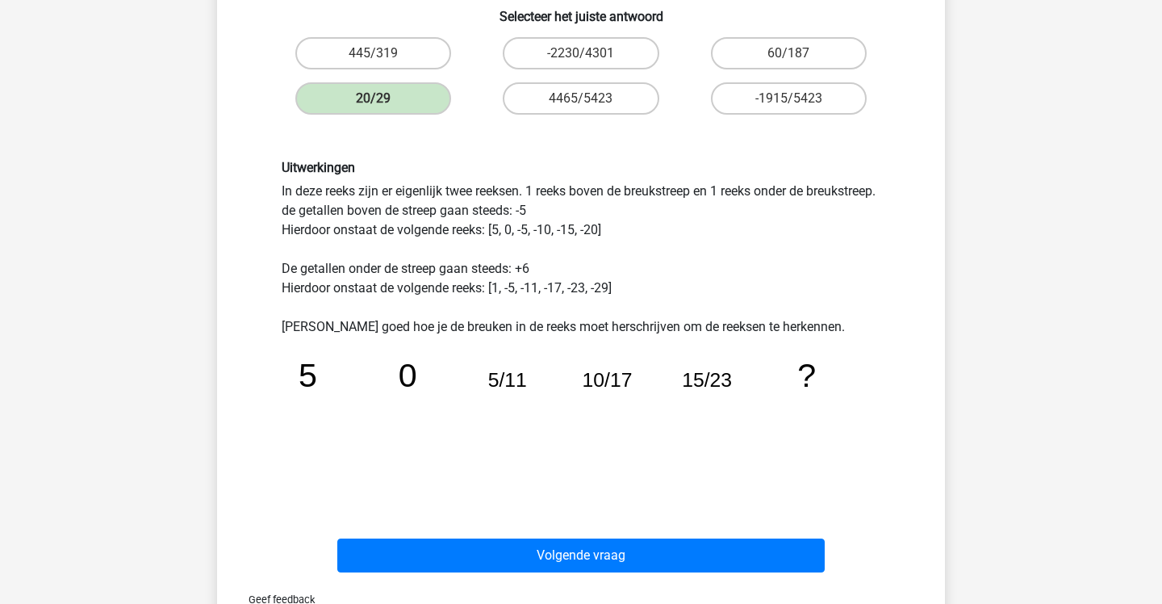
scroll to position [295, 0]
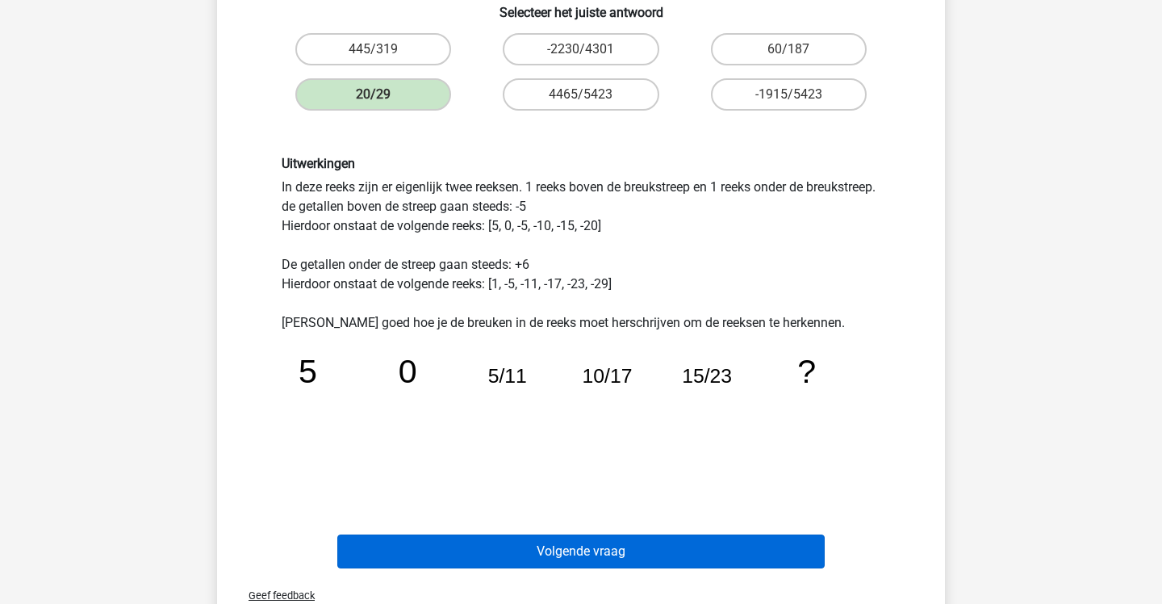
click at [496, 557] on button "Volgende vraag" at bounding box center [581, 551] width 488 height 34
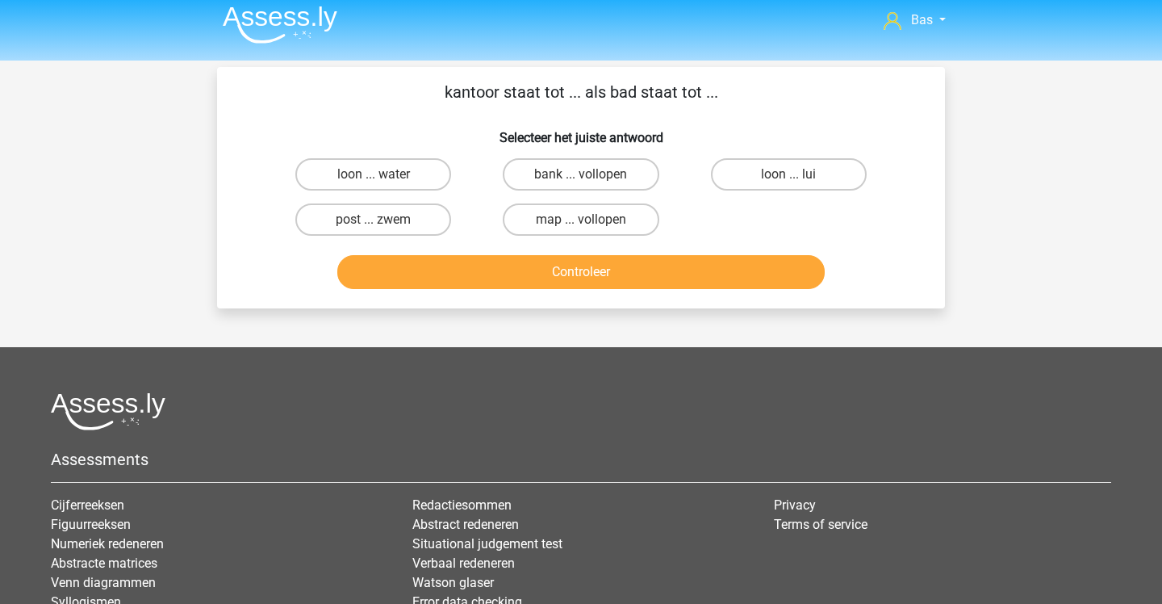
scroll to position [0, 0]
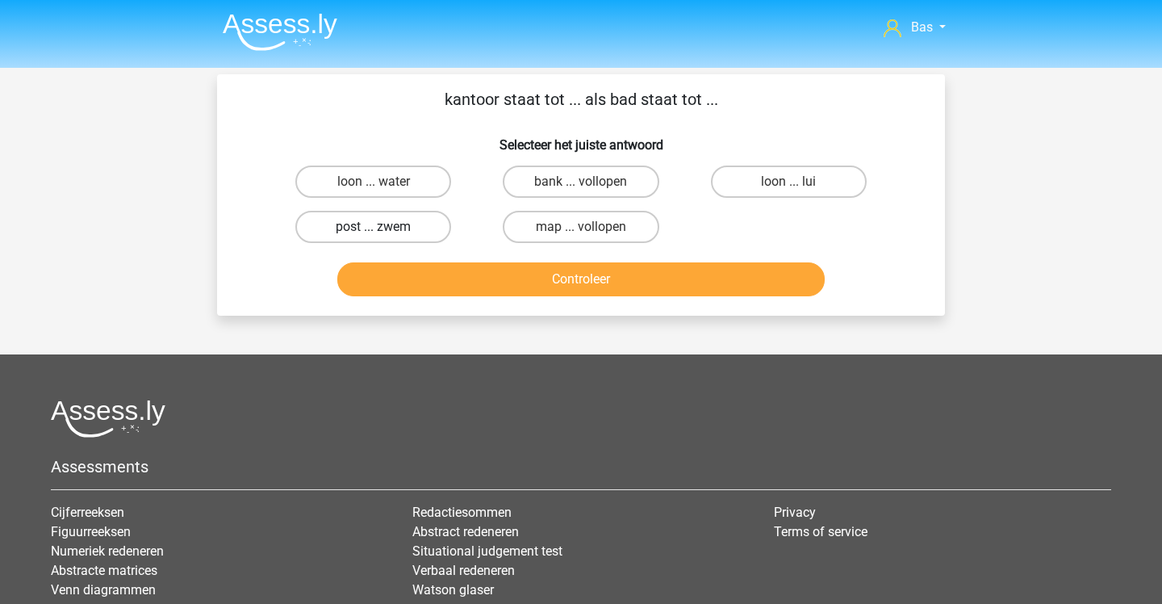
click at [428, 217] on label "post ... zwem" at bounding box center [373, 227] width 156 height 32
click at [384, 227] on input "post ... zwem" at bounding box center [379, 232] width 10 height 10
radio input "true"
click at [447, 273] on button "Controleer" at bounding box center [581, 279] width 488 height 34
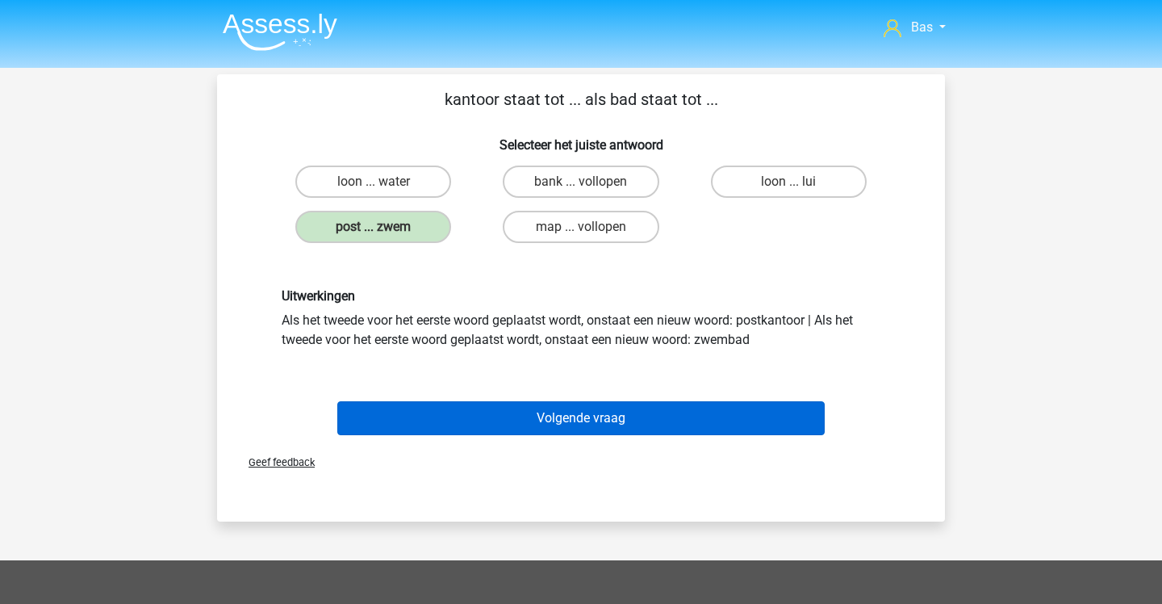
click at [491, 421] on button "Volgende vraag" at bounding box center [581, 418] width 488 height 34
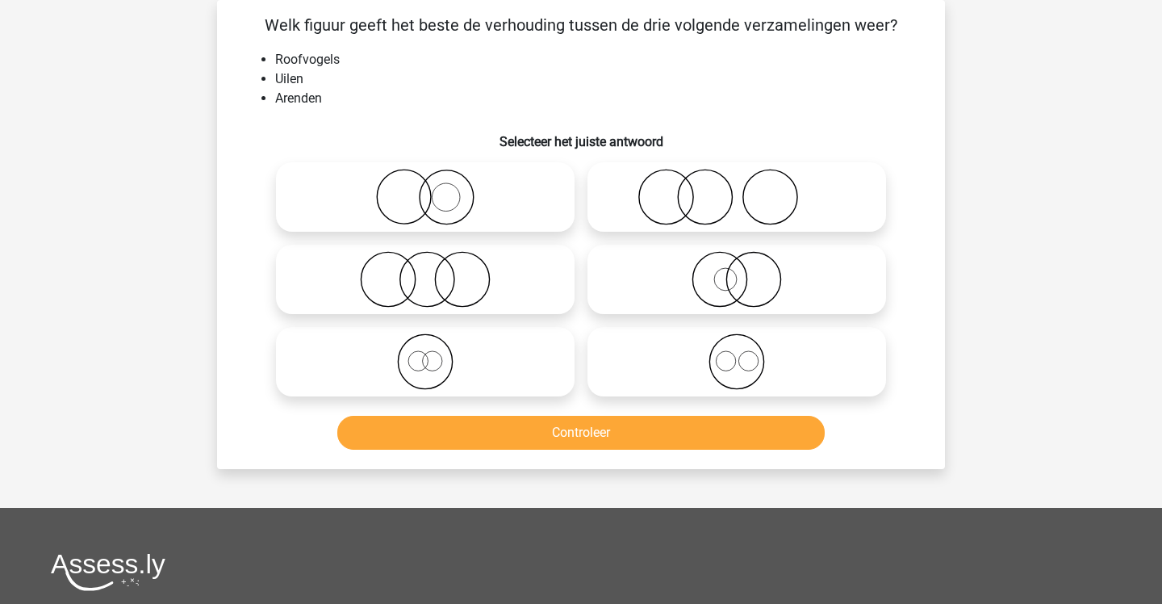
click at [671, 335] on icon at bounding box center [737, 361] width 286 height 56
click at [737, 343] on input "radio" at bounding box center [742, 348] width 10 height 10
radio input "true"
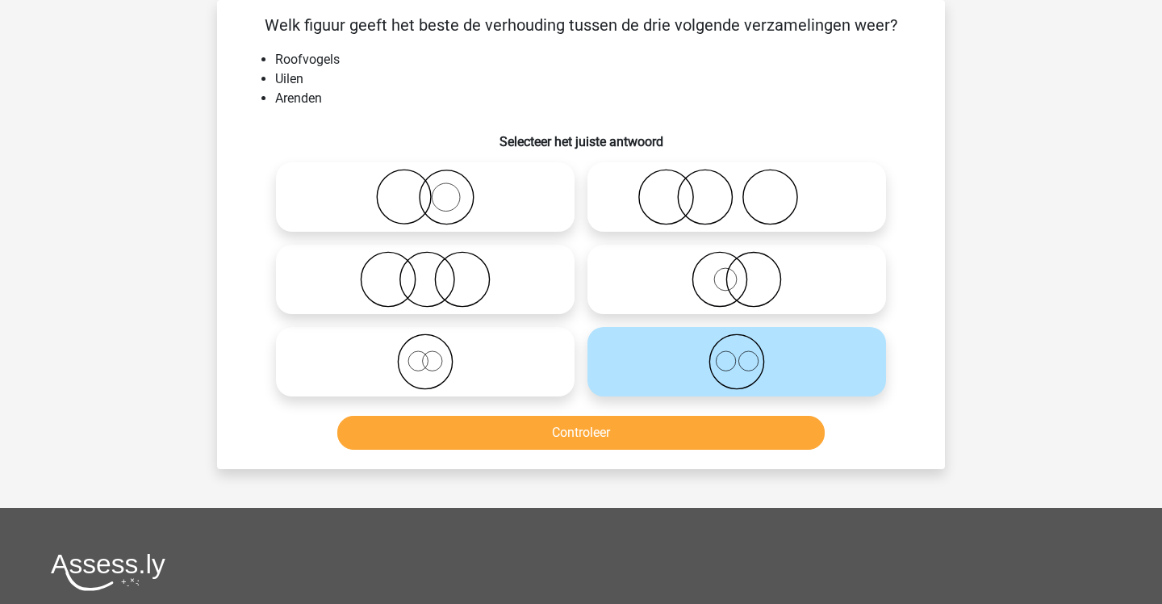
click at [648, 427] on button "Controleer" at bounding box center [581, 433] width 488 height 34
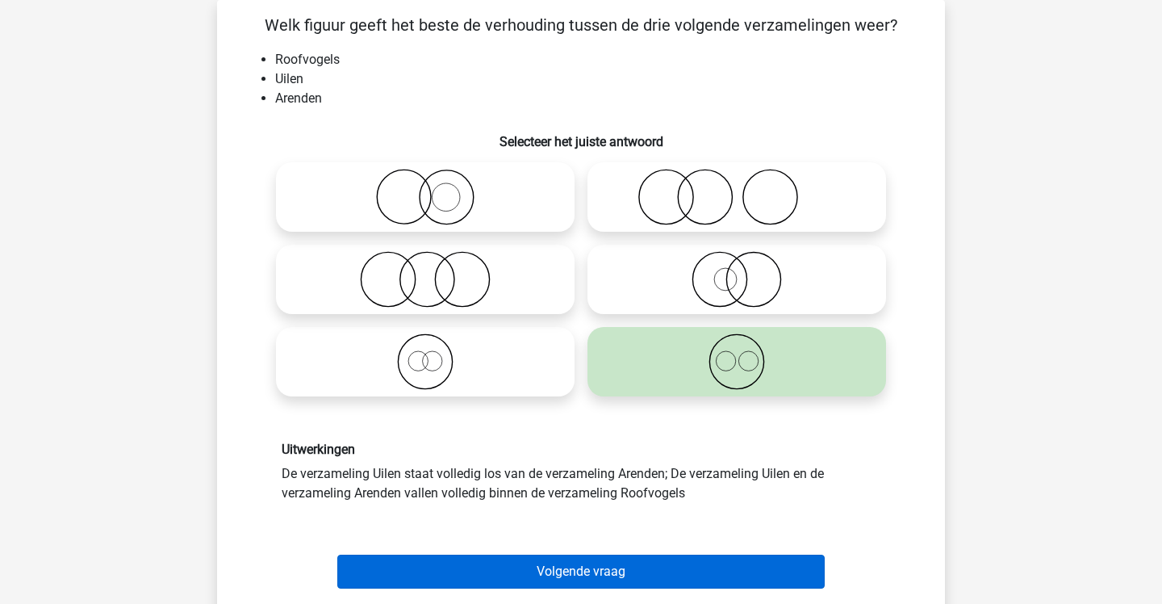
click at [646, 564] on button "Volgende vraag" at bounding box center [581, 571] width 488 height 34
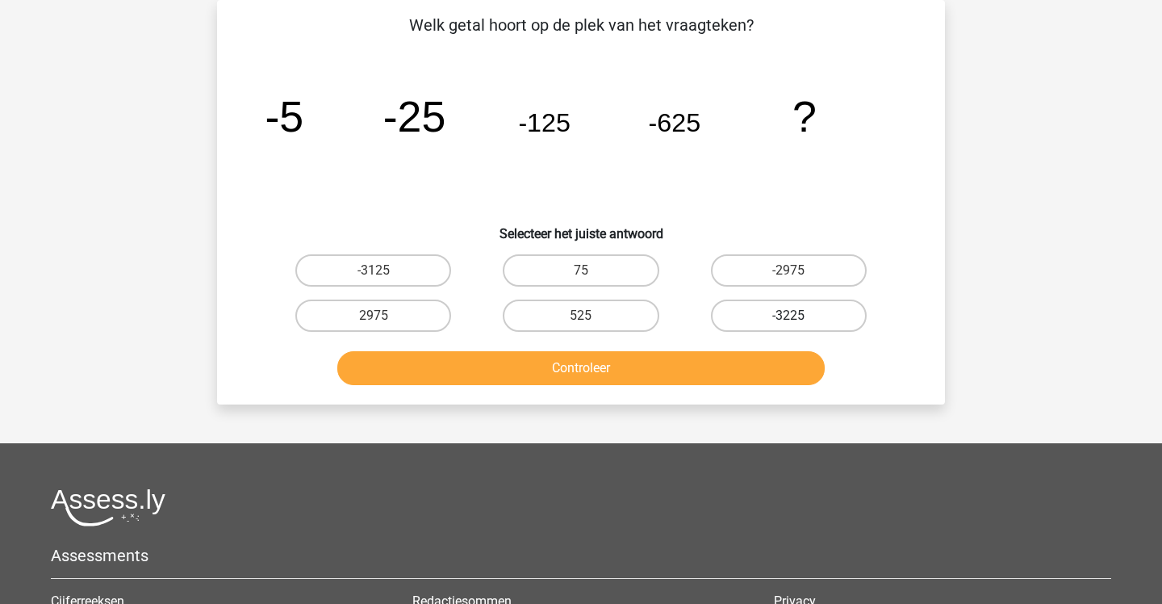
click at [721, 309] on label "-3225" at bounding box center [789, 315] width 156 height 32
click at [788, 316] on input "-3225" at bounding box center [793, 321] width 10 height 10
radio input "true"
click at [424, 263] on label "-3125" at bounding box center [373, 270] width 156 height 32
click at [384, 270] on input "-3125" at bounding box center [379, 275] width 10 height 10
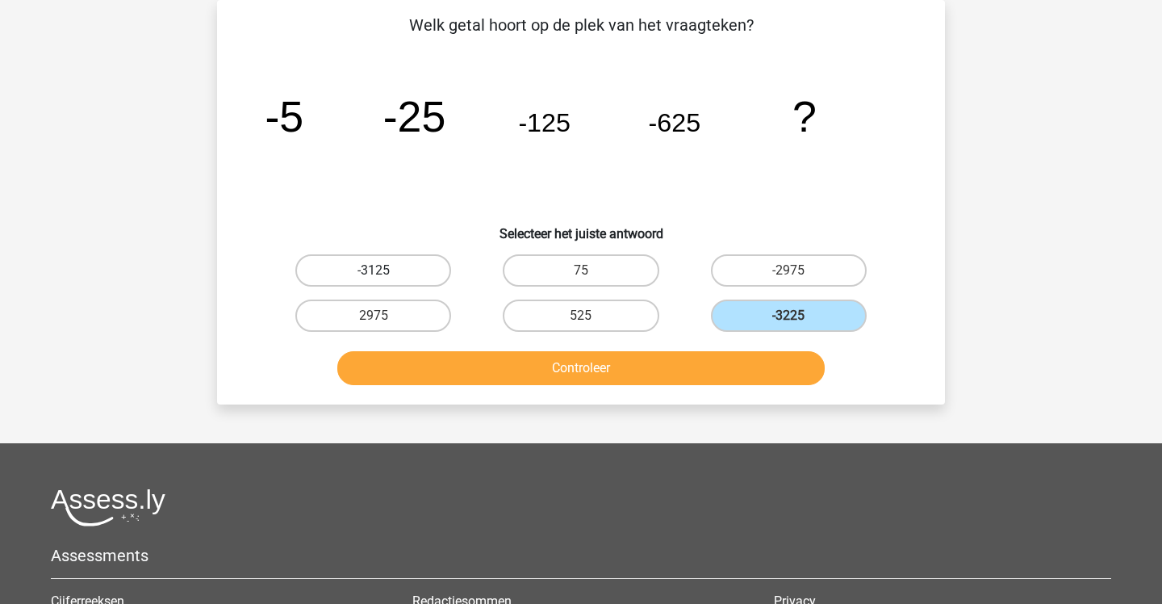
radio input "true"
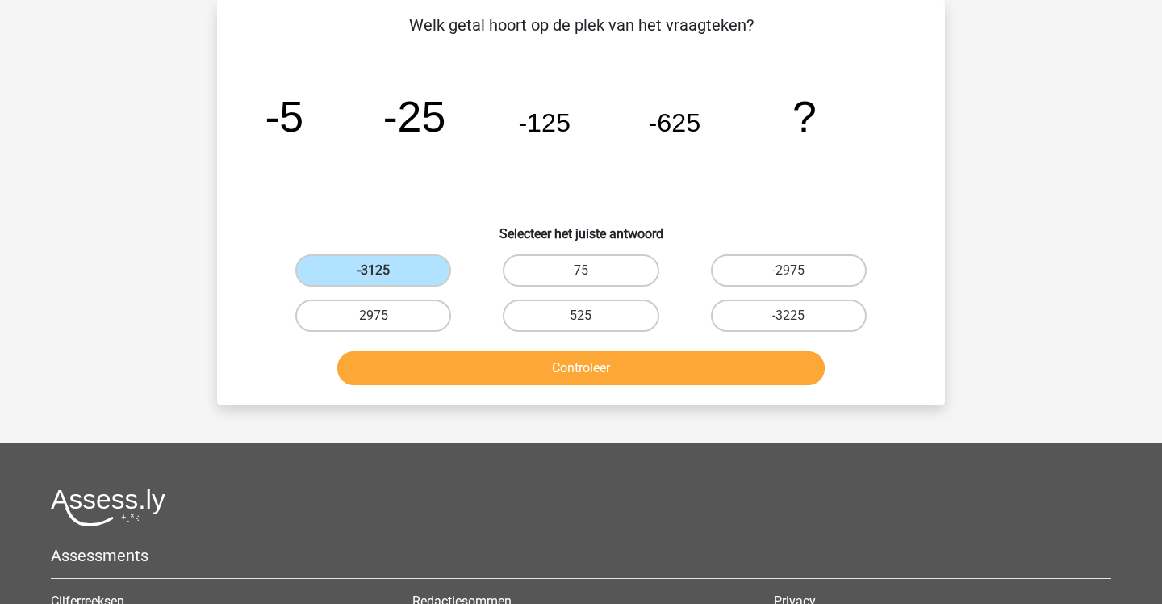
click at [426, 367] on button "Controleer" at bounding box center [581, 368] width 488 height 34
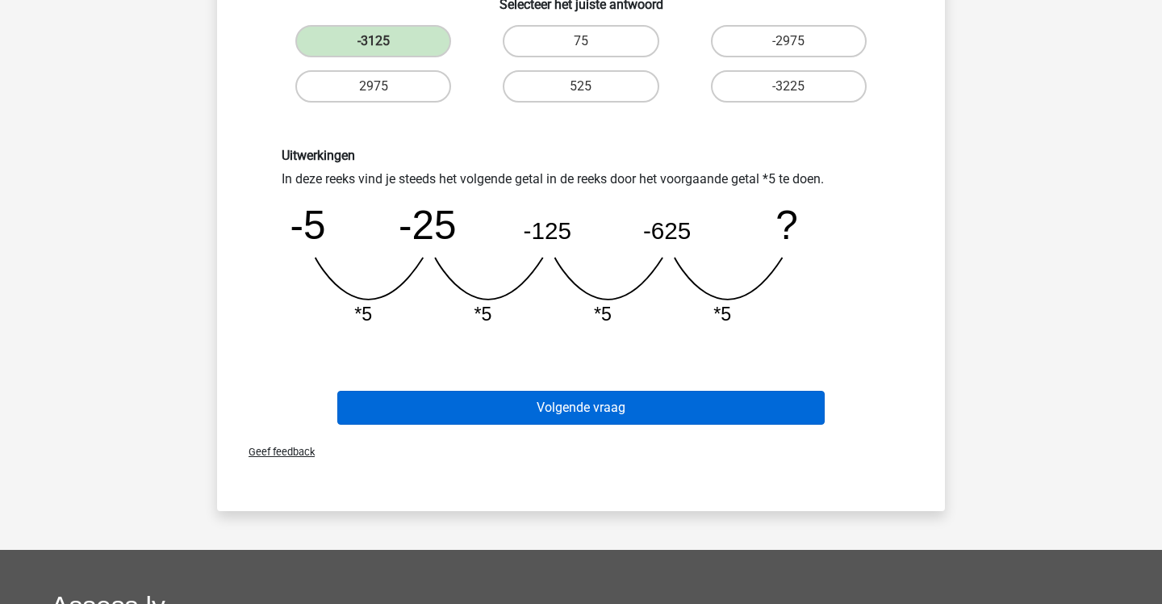
click at [426, 408] on button "Volgende vraag" at bounding box center [581, 408] width 488 height 34
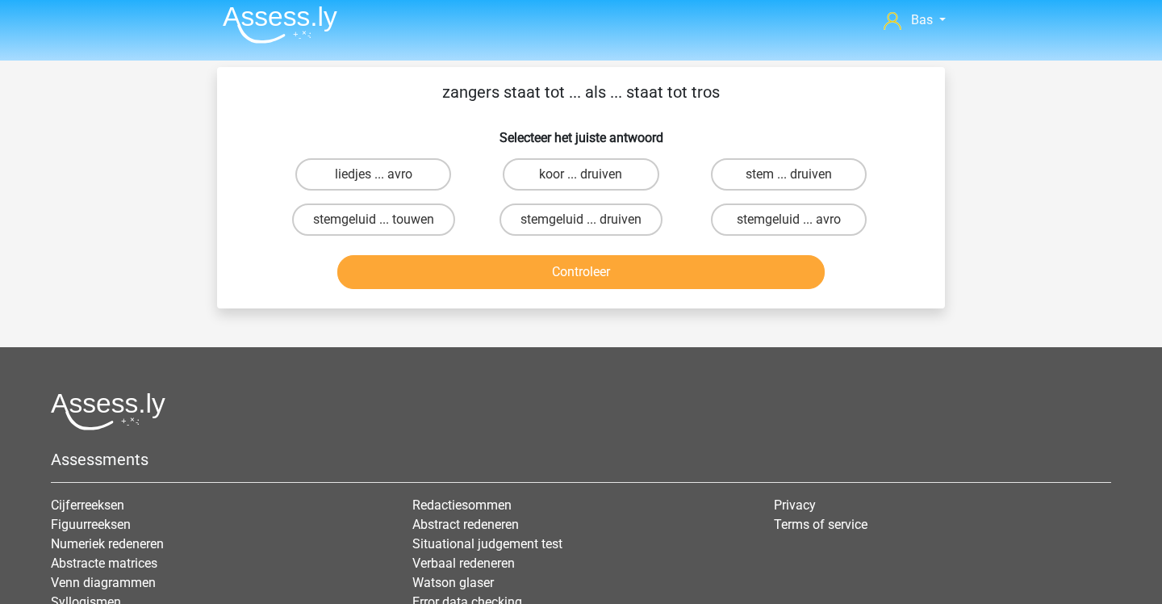
scroll to position [6, 0]
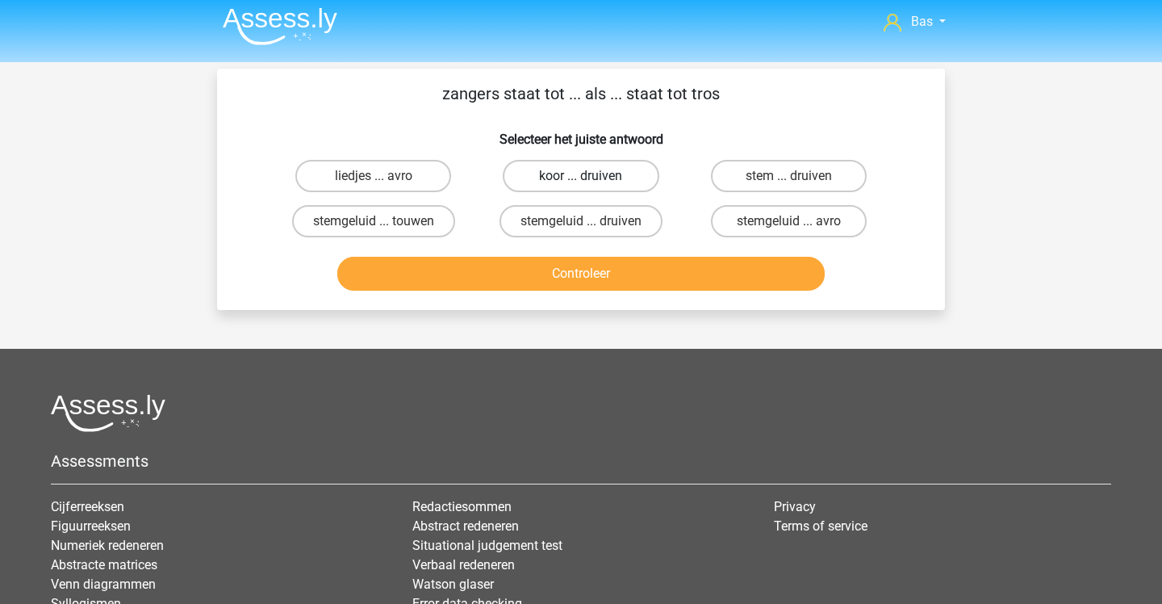
click at [587, 171] on label "koor ... druiven" at bounding box center [581, 176] width 156 height 32
click at [587, 176] on input "koor ... druiven" at bounding box center [586, 181] width 10 height 10
radio input "true"
click at [644, 265] on button "Controleer" at bounding box center [581, 274] width 488 height 34
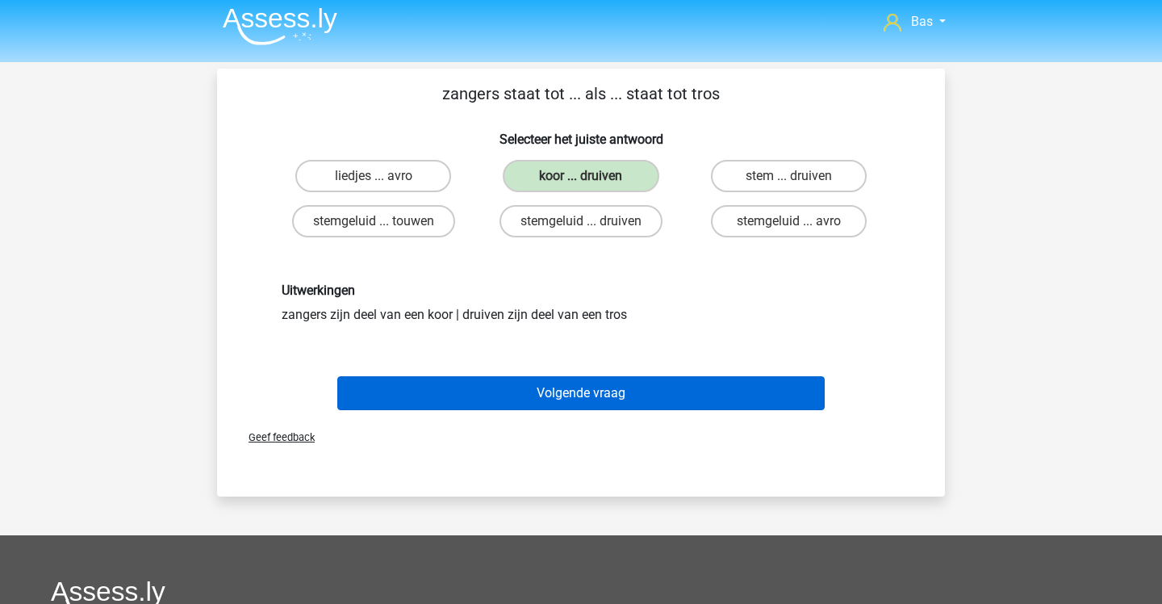
click at [611, 379] on button "Volgende vraag" at bounding box center [581, 393] width 488 height 34
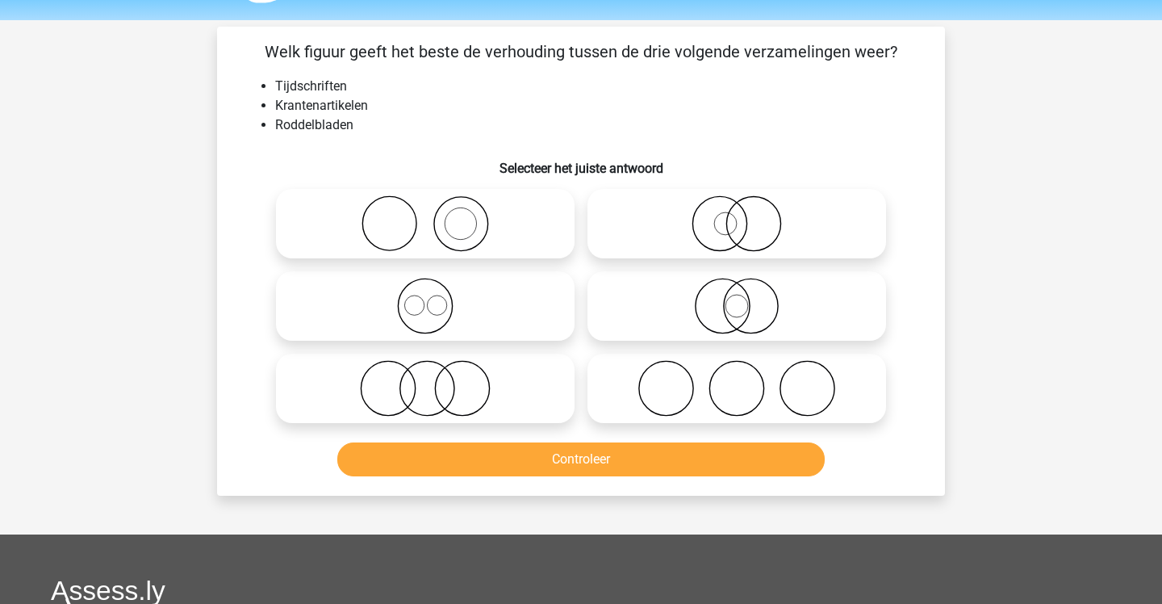
scroll to position [48, 0]
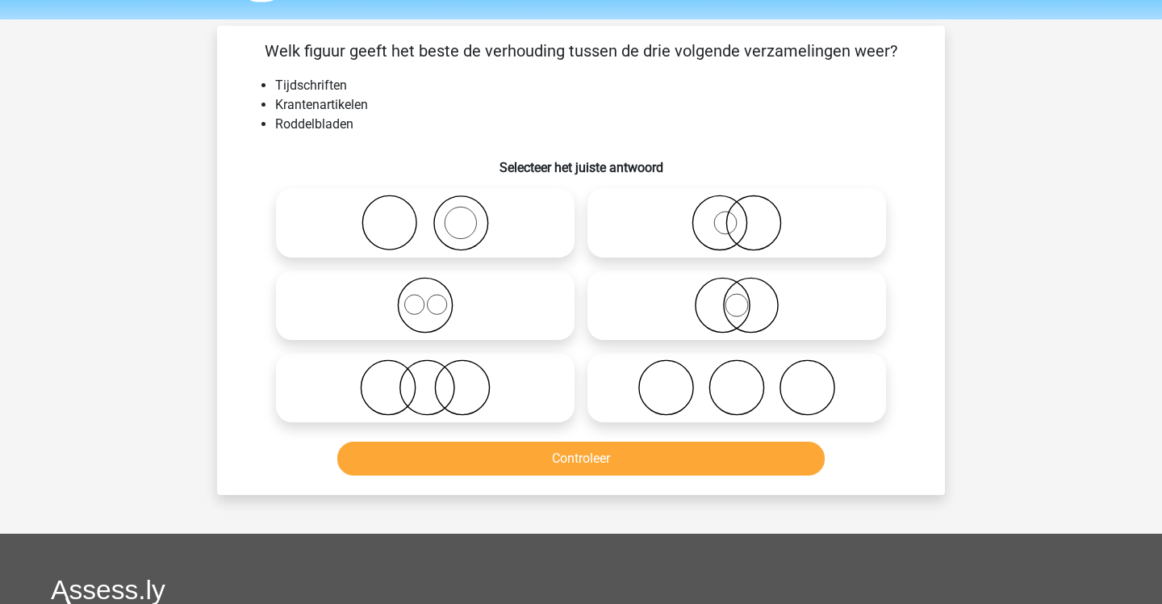
click at [611, 379] on icon at bounding box center [737, 387] width 286 height 56
click at [737, 379] on input "radio" at bounding box center [742, 374] width 10 height 10
radio input "true"
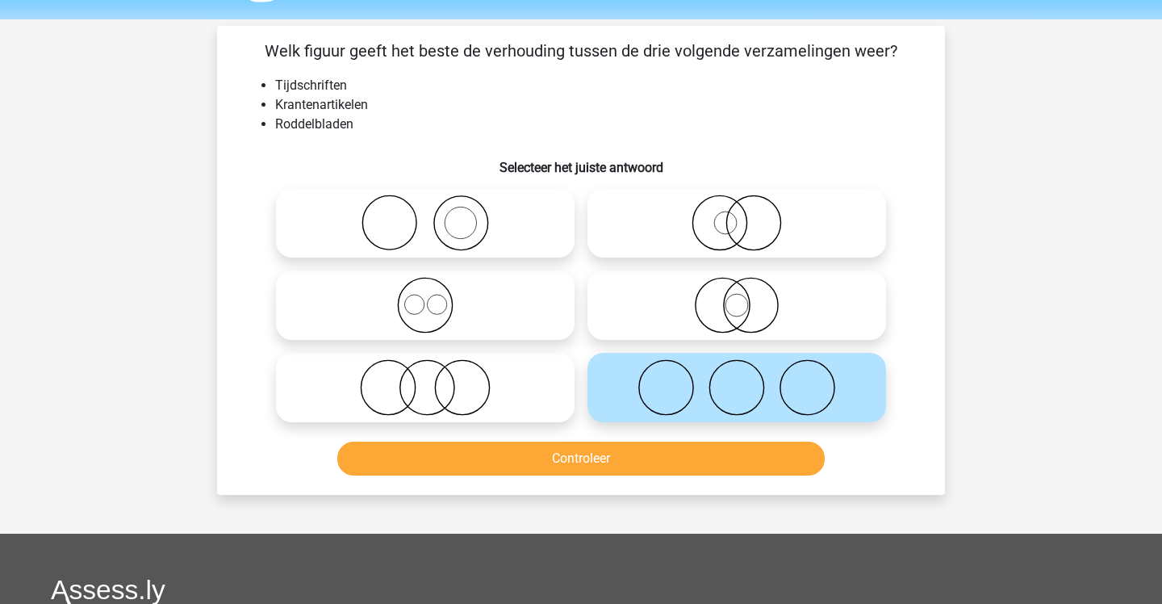
click at [547, 385] on icon at bounding box center [425, 387] width 286 height 56
click at [436, 379] on input "radio" at bounding box center [430, 374] width 10 height 10
radio input "true"
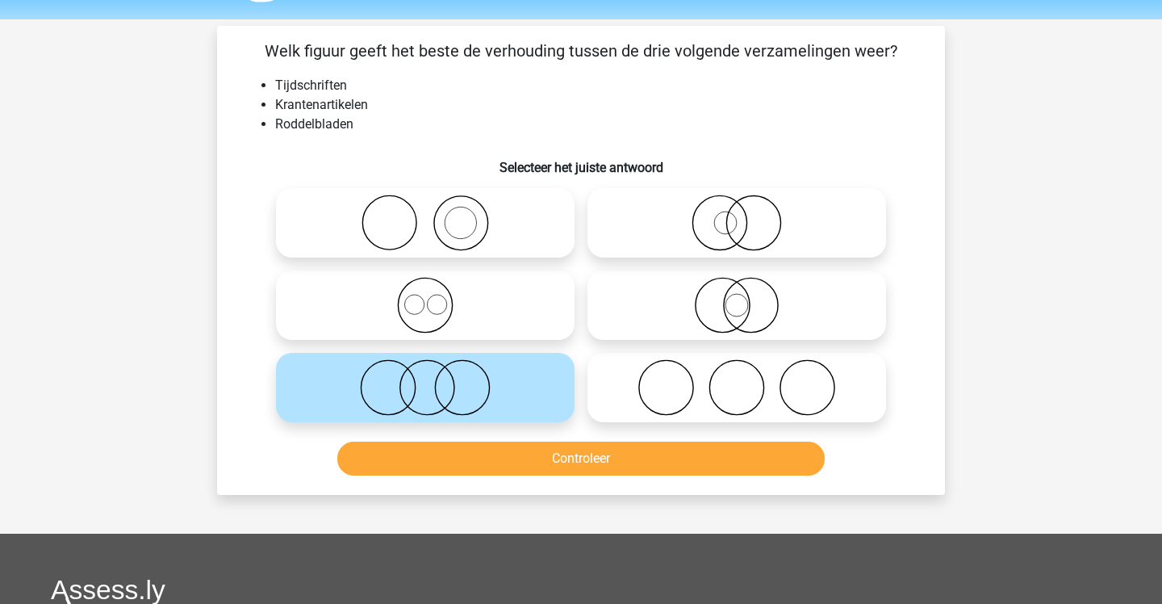
click at [546, 457] on button "Controleer" at bounding box center [581, 458] width 488 height 34
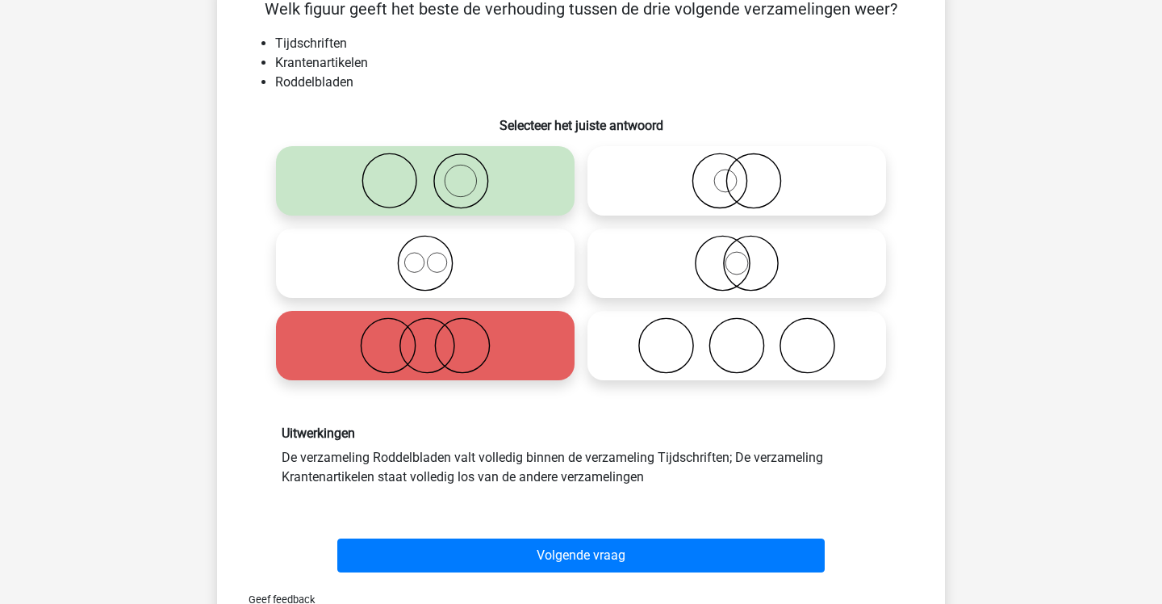
scroll to position [90, 0]
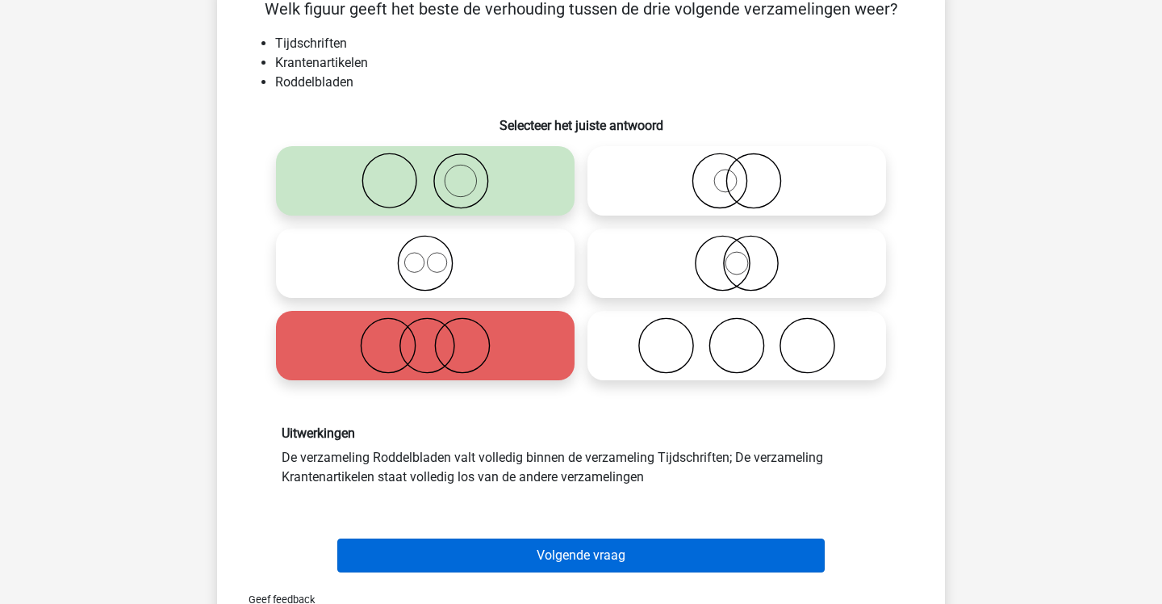
click at [637, 546] on button "Volgende vraag" at bounding box center [581, 555] width 488 height 34
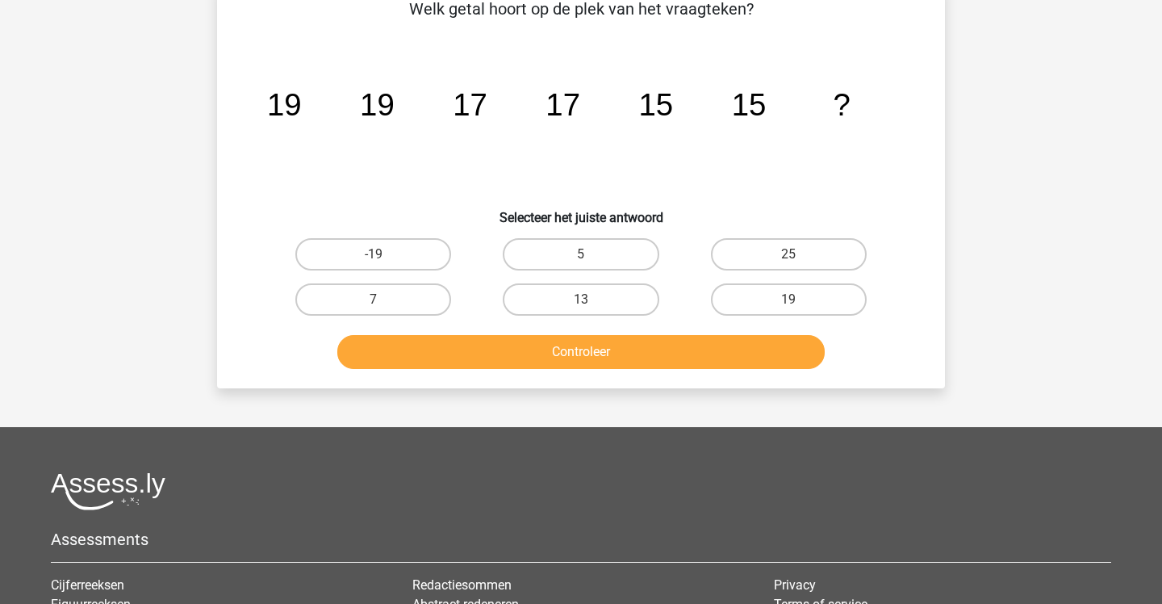
scroll to position [74, 0]
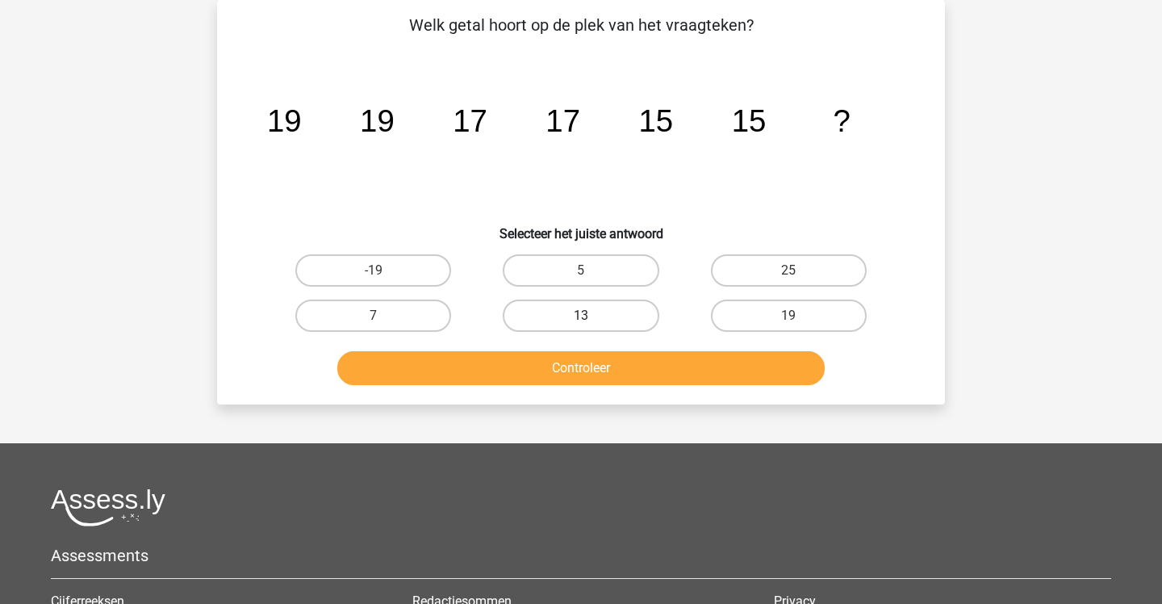
click at [632, 310] on label "13" at bounding box center [581, 315] width 156 height 32
click at [592, 316] on input "13" at bounding box center [586, 321] width 10 height 10
radio input "true"
click at [626, 362] on button "Controleer" at bounding box center [581, 368] width 488 height 34
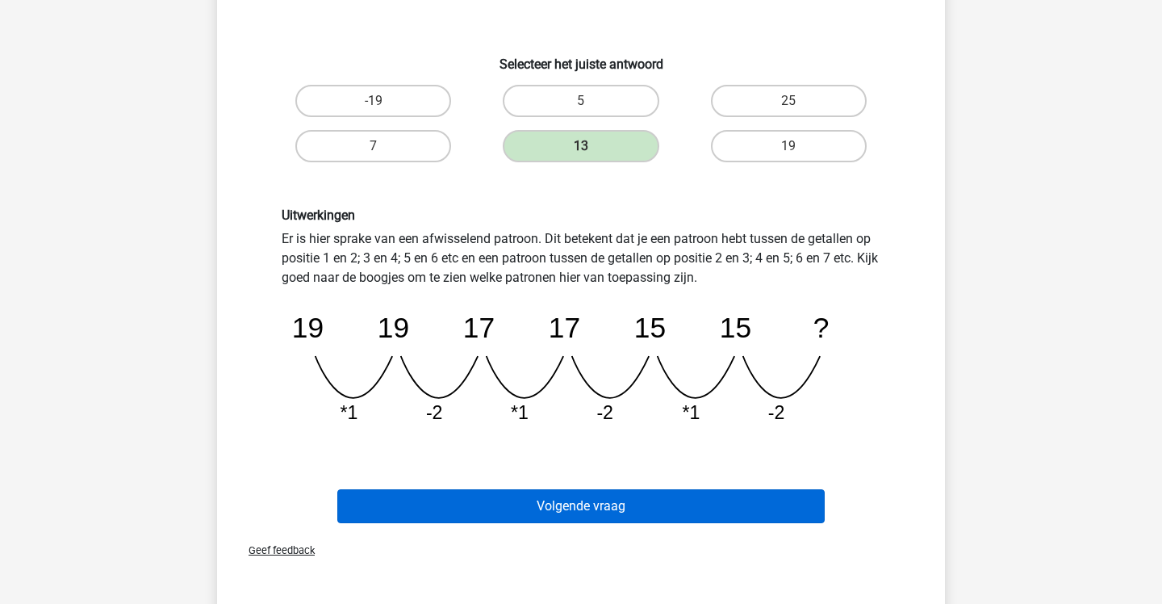
click at [616, 508] on button "Volgende vraag" at bounding box center [581, 506] width 488 height 34
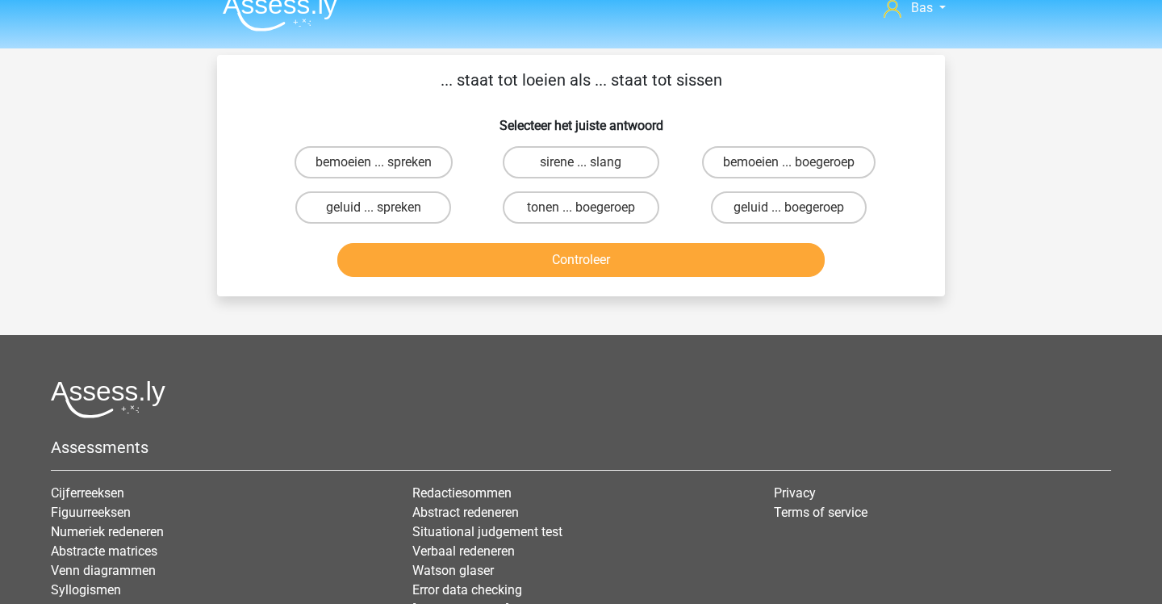
scroll to position [0, 0]
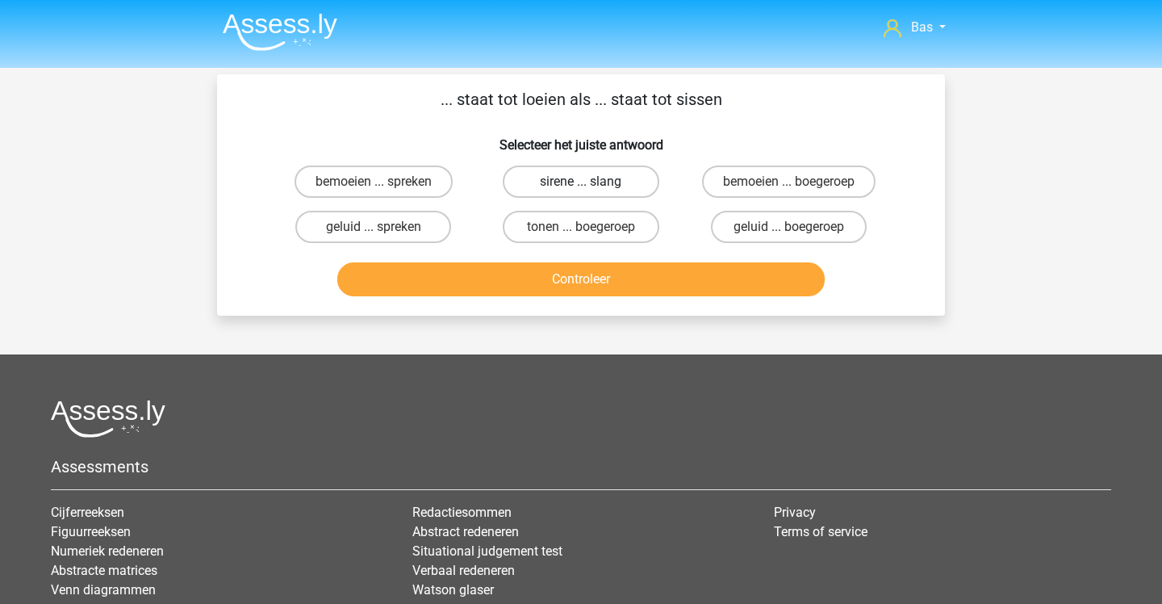
click at [572, 179] on label "sirene ... slang" at bounding box center [581, 181] width 156 height 32
click at [581, 182] on input "sirene ... slang" at bounding box center [586, 187] width 10 height 10
radio input "true"
click at [545, 285] on button "Controleer" at bounding box center [581, 279] width 488 height 34
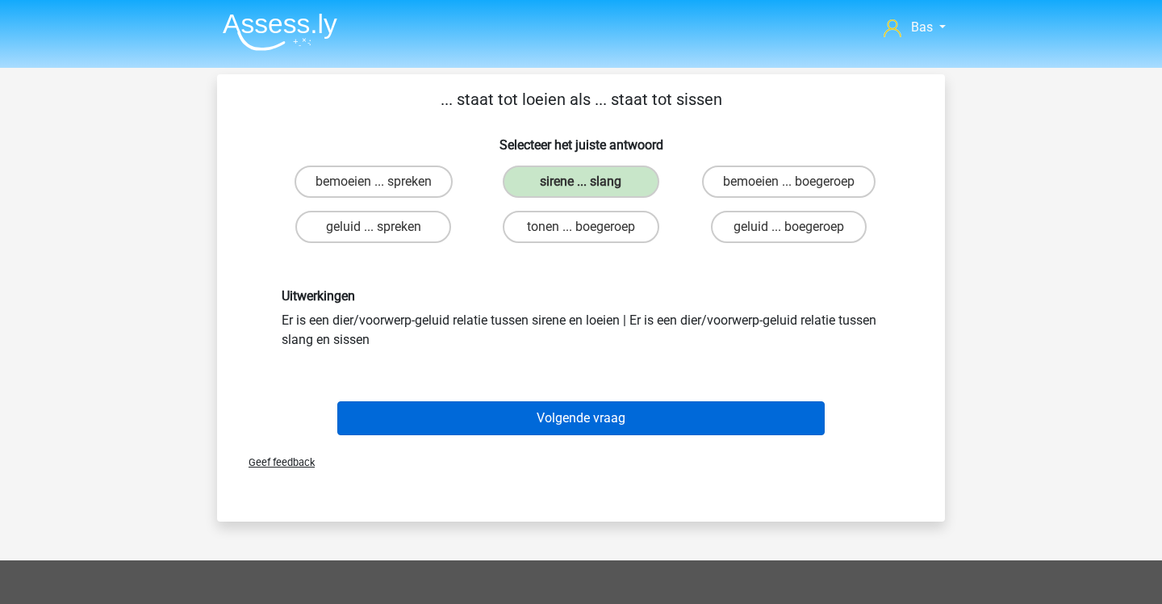
click at [575, 418] on button "Volgende vraag" at bounding box center [581, 418] width 488 height 34
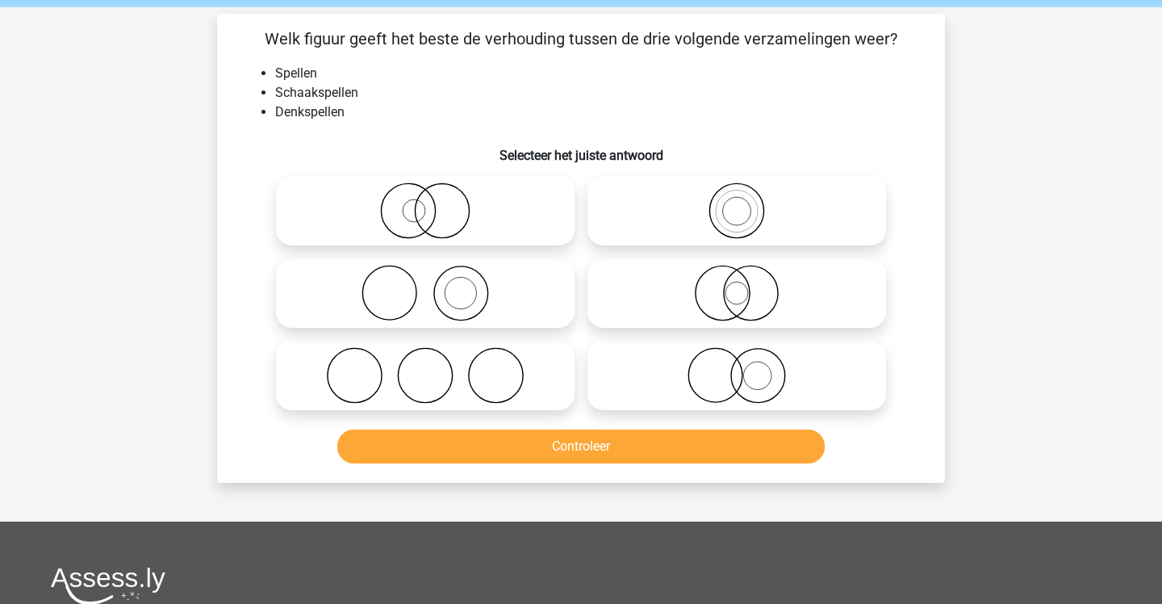
scroll to position [60, 0]
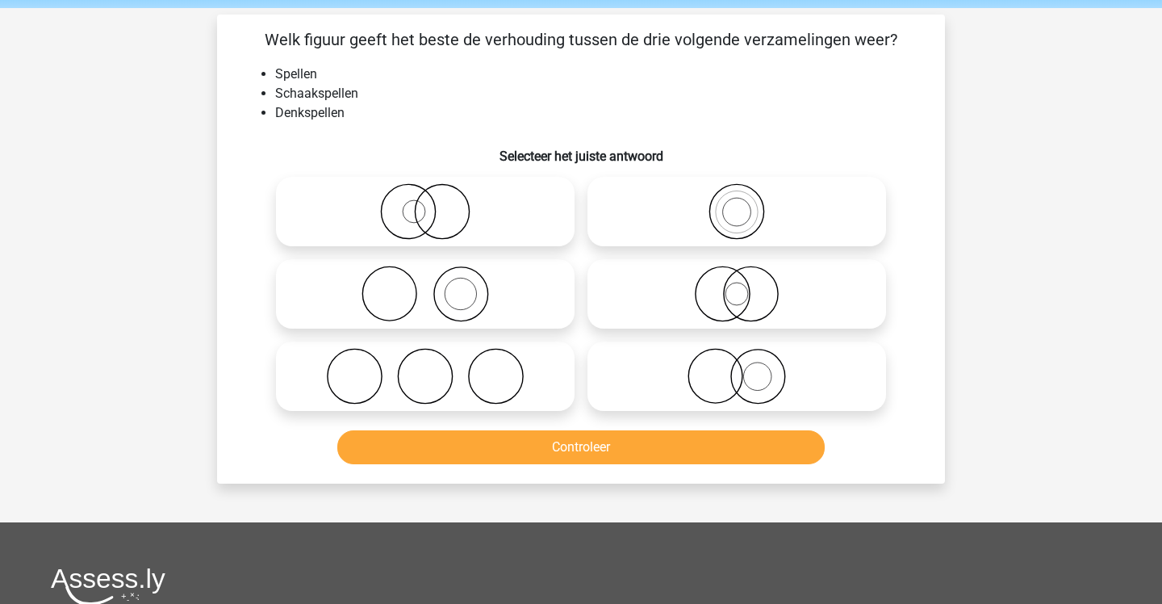
click at [673, 217] on icon at bounding box center [737, 211] width 286 height 56
click at [737, 203] on input "radio" at bounding box center [742, 198] width 10 height 10
radio input "true"
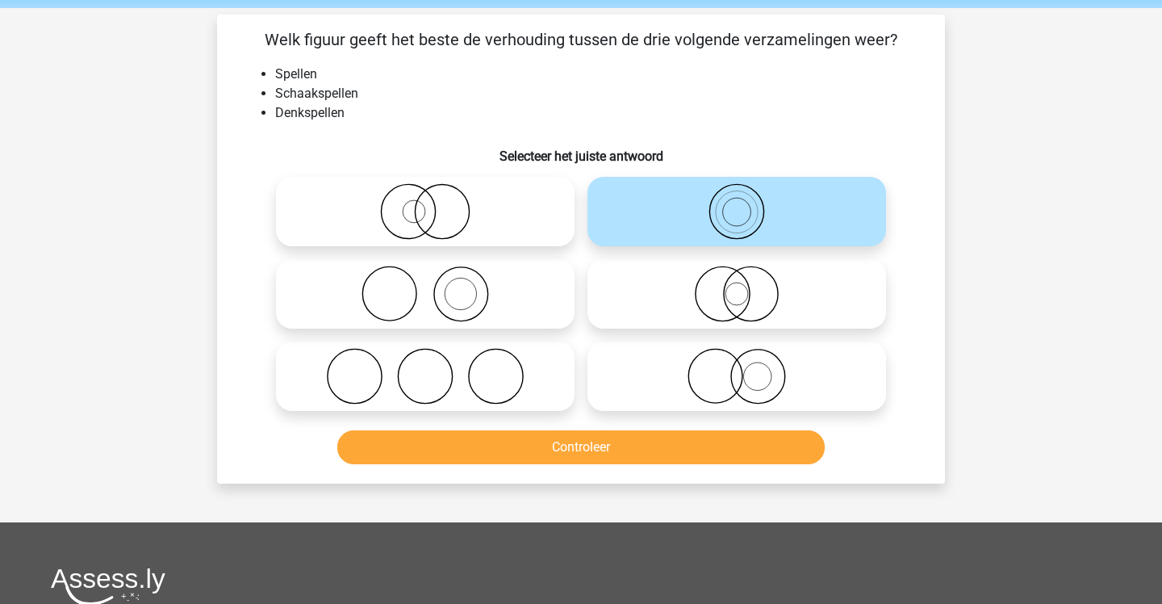
click at [613, 441] on button "Controleer" at bounding box center [581, 447] width 488 height 34
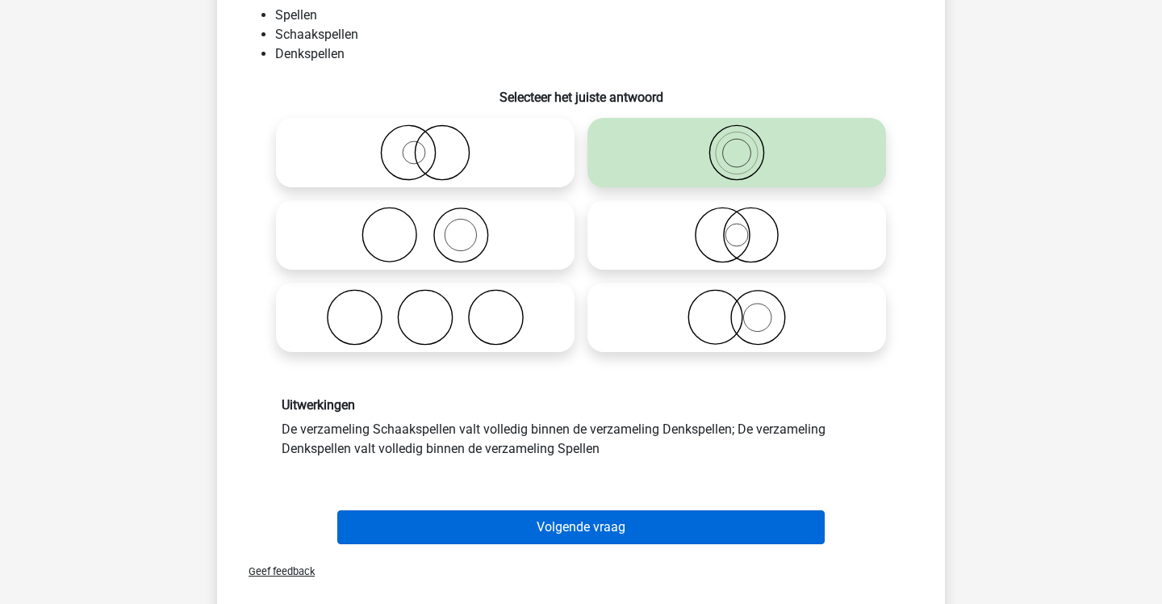
click at [600, 511] on button "Volgende vraag" at bounding box center [581, 527] width 488 height 34
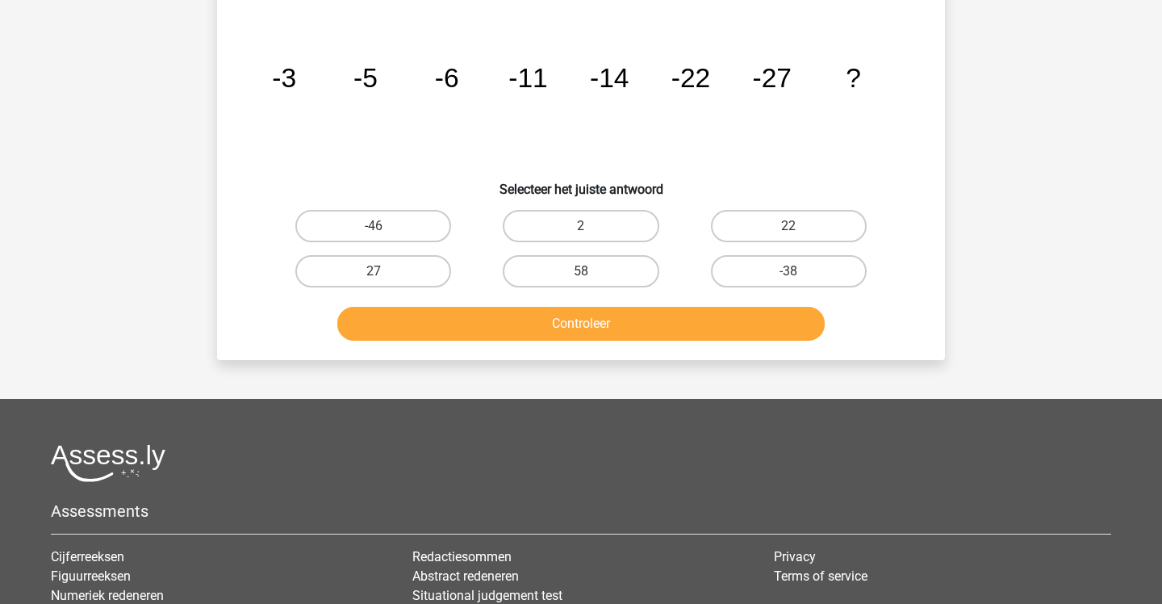
scroll to position [74, 0]
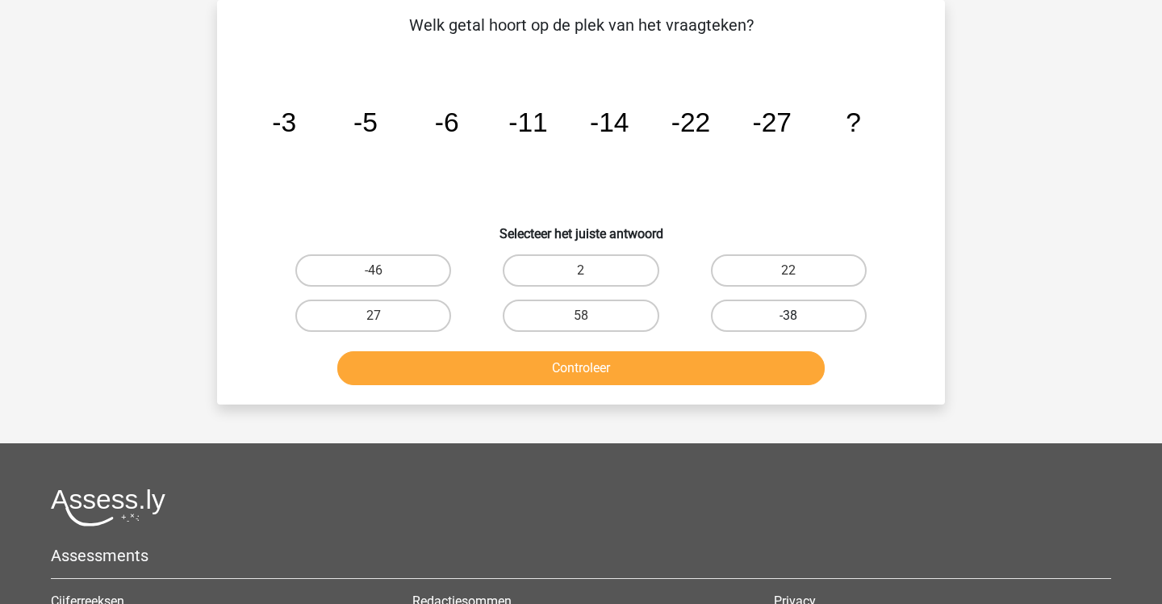
click at [804, 326] on label "-38" at bounding box center [789, 315] width 156 height 32
click at [799, 326] on input "-38" at bounding box center [793, 321] width 10 height 10
radio input "true"
click at [758, 359] on button "Controleer" at bounding box center [581, 368] width 488 height 34
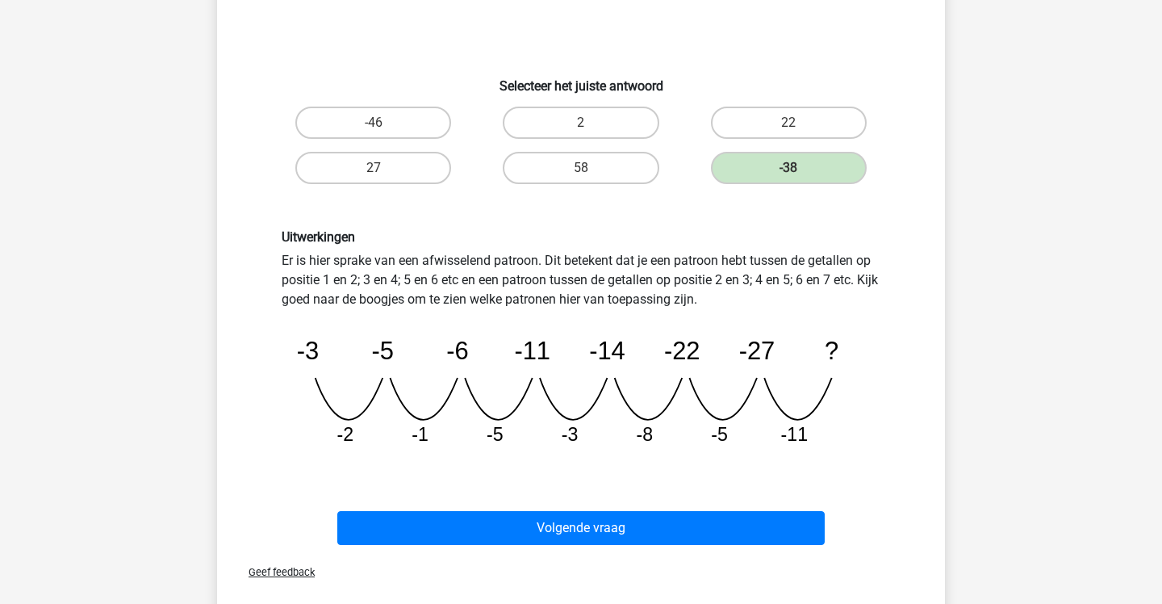
scroll to position [223, 0]
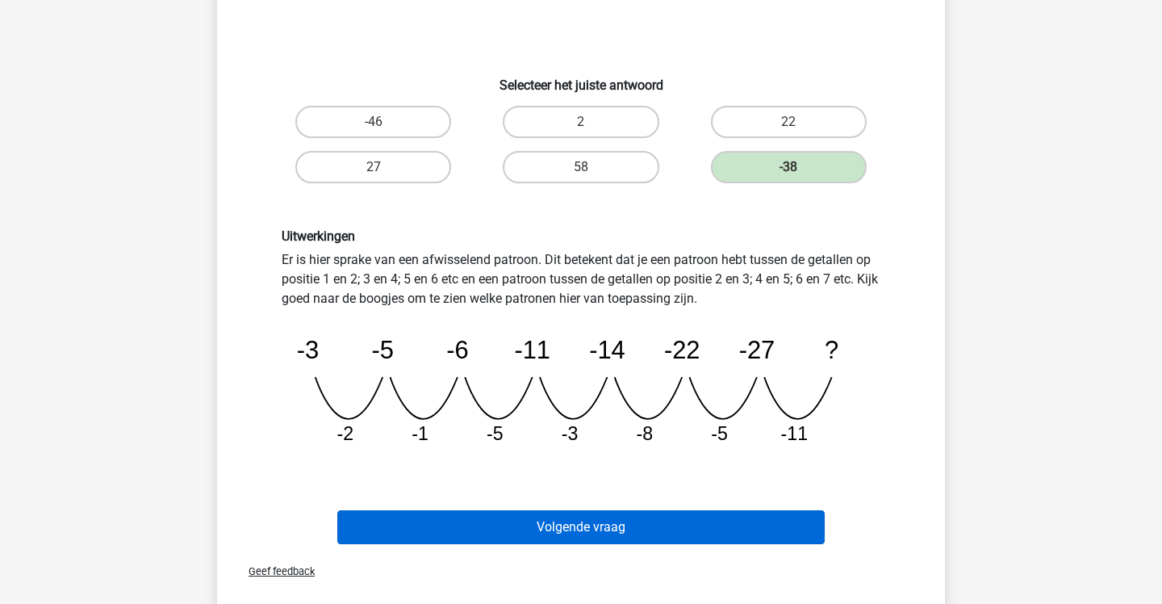
click at [396, 533] on button "Volgende vraag" at bounding box center [581, 527] width 488 height 34
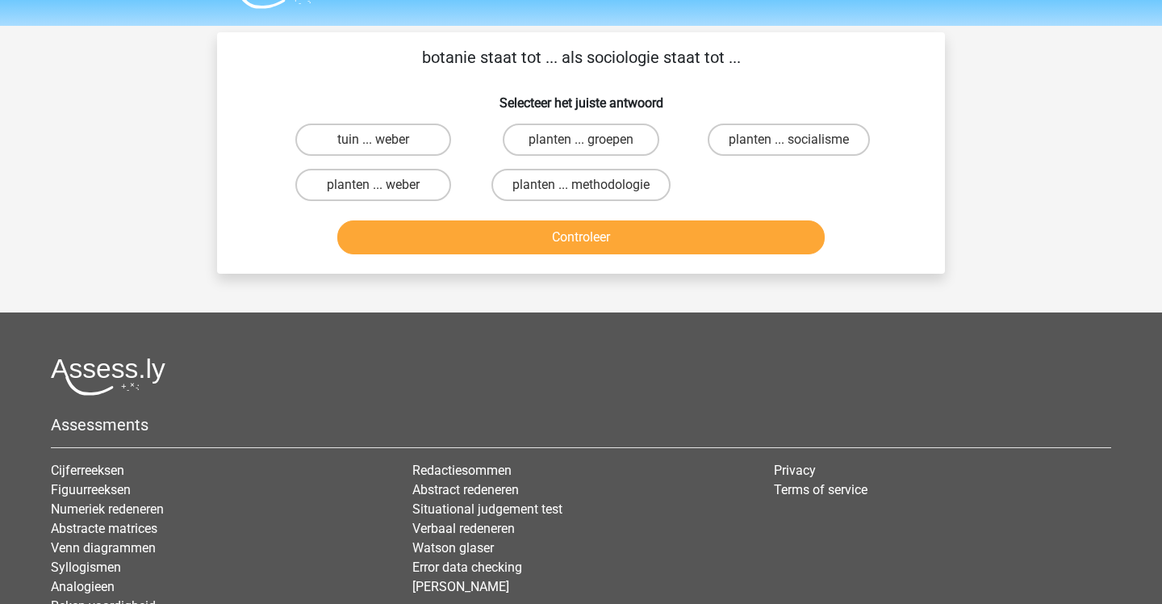
scroll to position [40, 0]
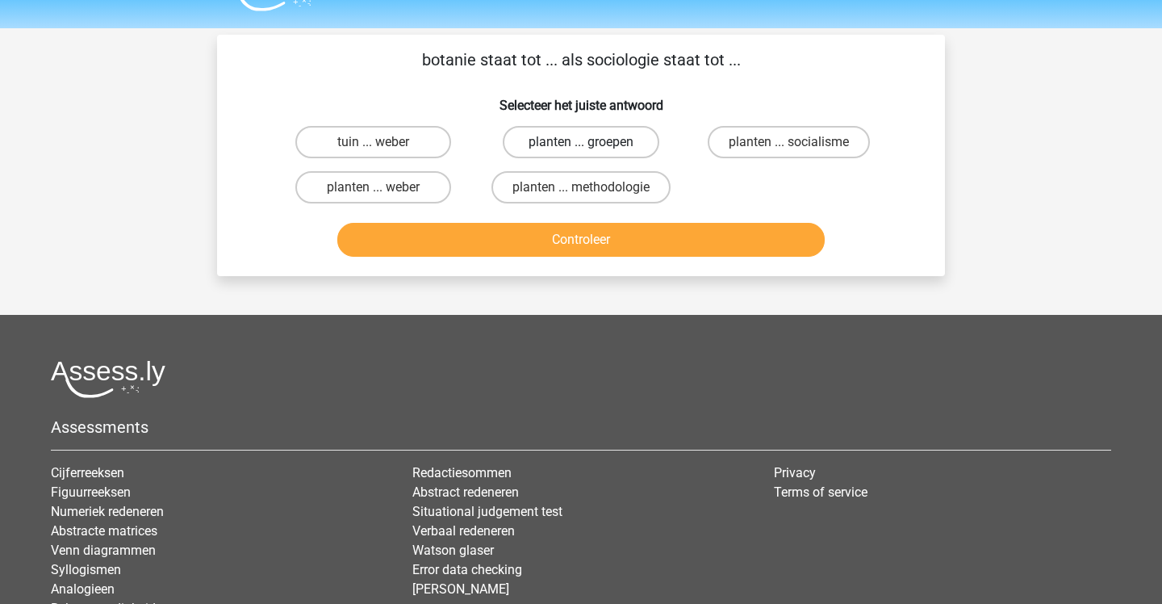
click at [650, 136] on label "planten ... groepen" at bounding box center [581, 142] width 156 height 32
click at [592, 142] on input "planten ... groepen" at bounding box center [586, 147] width 10 height 10
radio input "true"
click at [664, 245] on button "Controleer" at bounding box center [581, 240] width 488 height 34
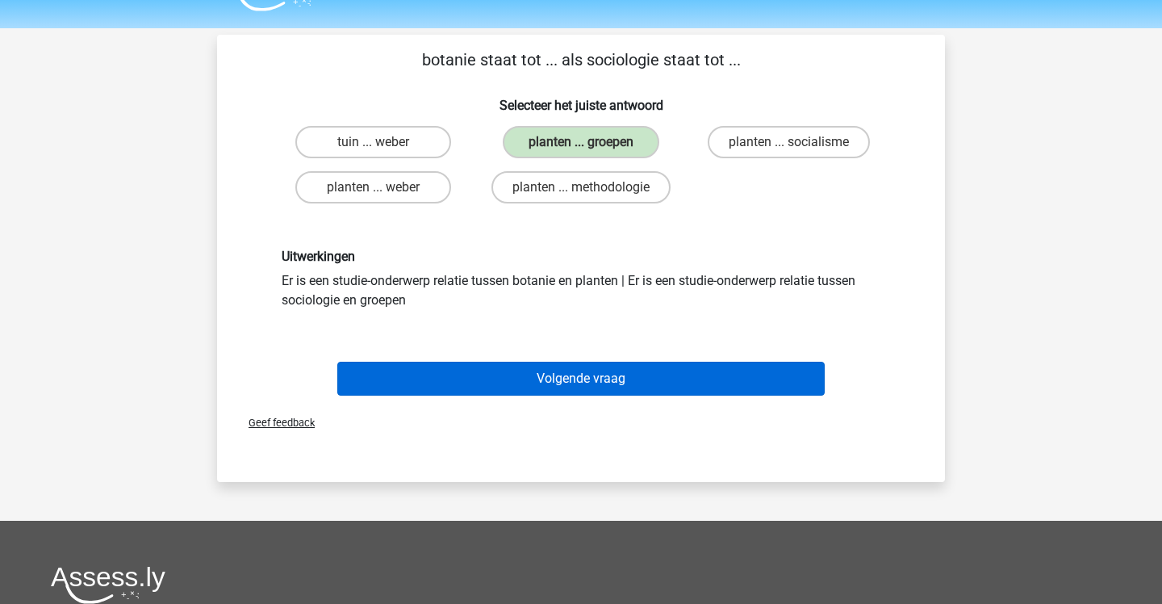
click at [643, 366] on button "Volgende vraag" at bounding box center [581, 379] width 488 height 34
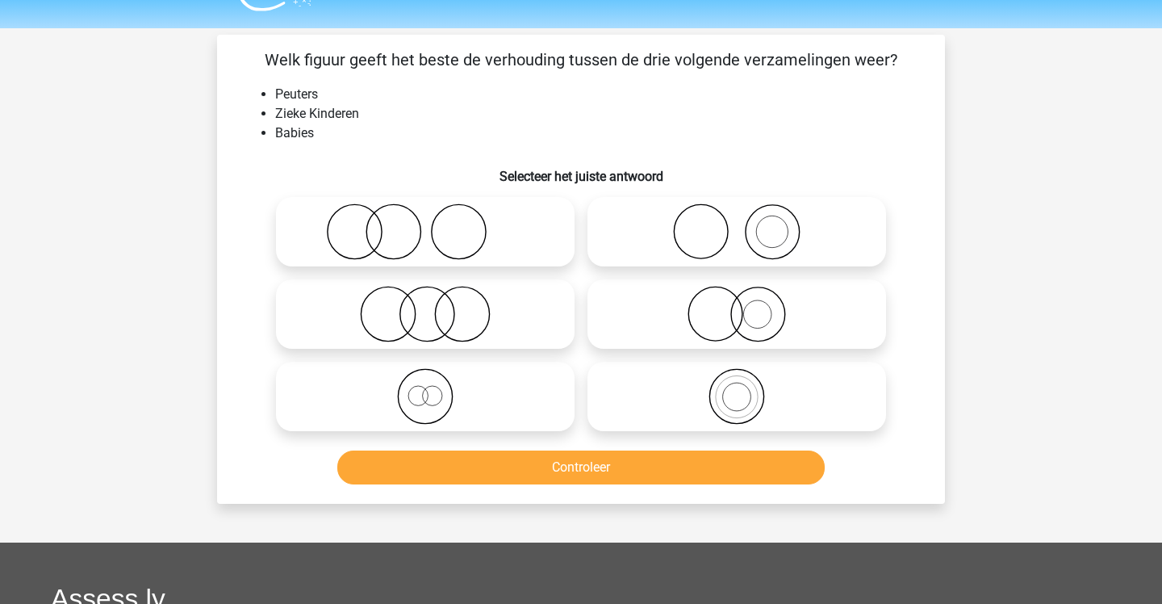
click at [532, 329] on icon at bounding box center [425, 314] width 286 height 56
click at [436, 306] on input "radio" at bounding box center [430, 300] width 10 height 10
radio input "true"
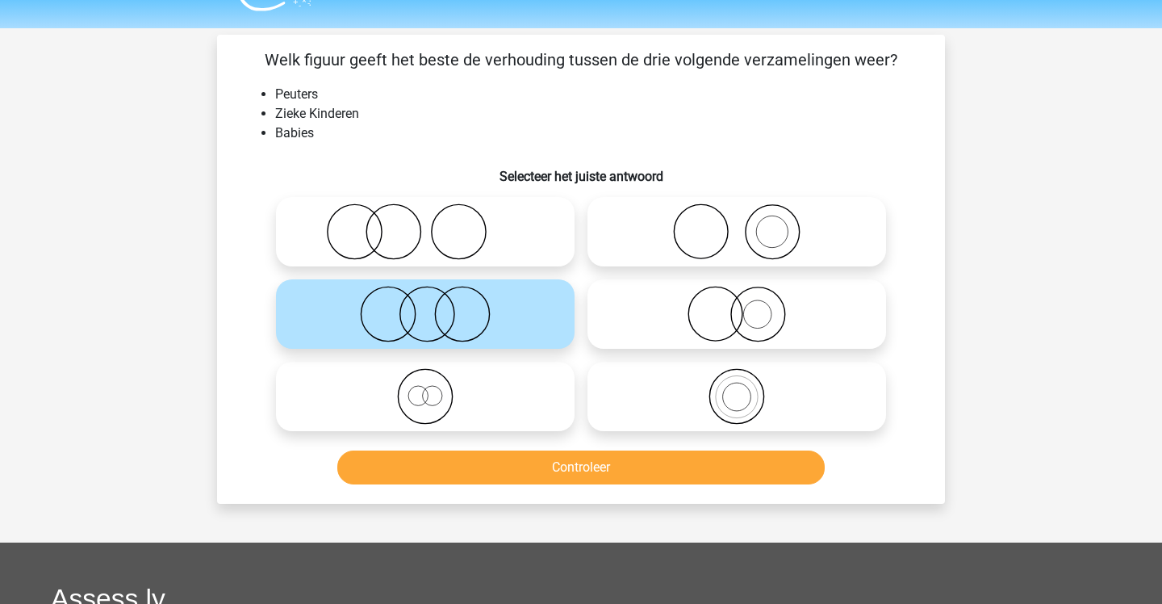
click at [544, 464] on button "Controleer" at bounding box center [581, 467] width 488 height 34
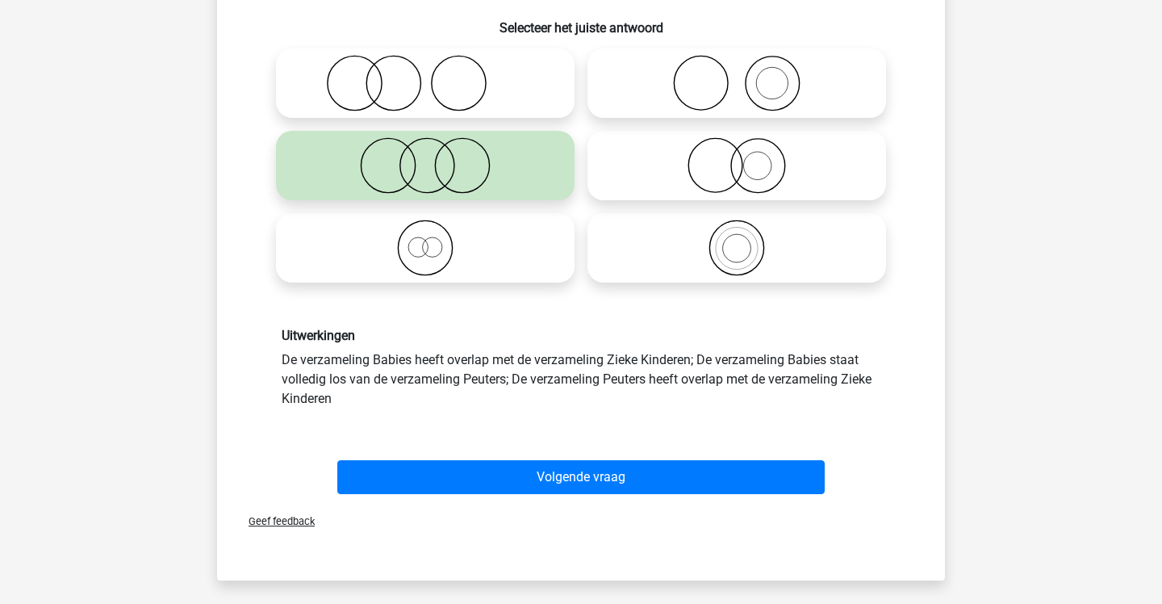
scroll to position [193, 0]
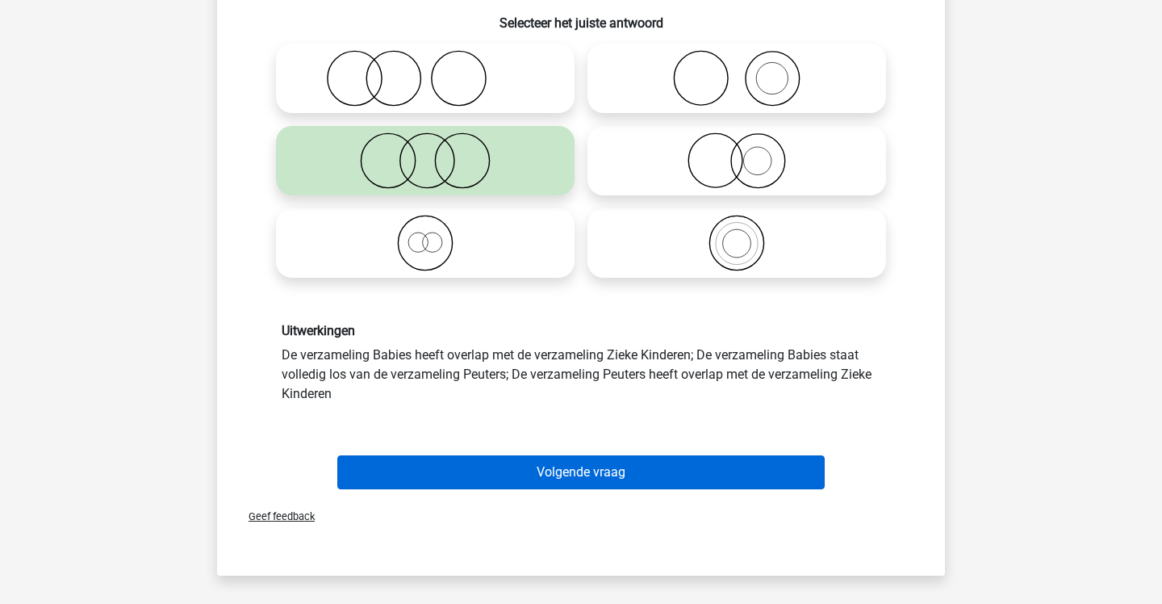
click at [544, 464] on button "Volgende vraag" at bounding box center [581, 472] width 488 height 34
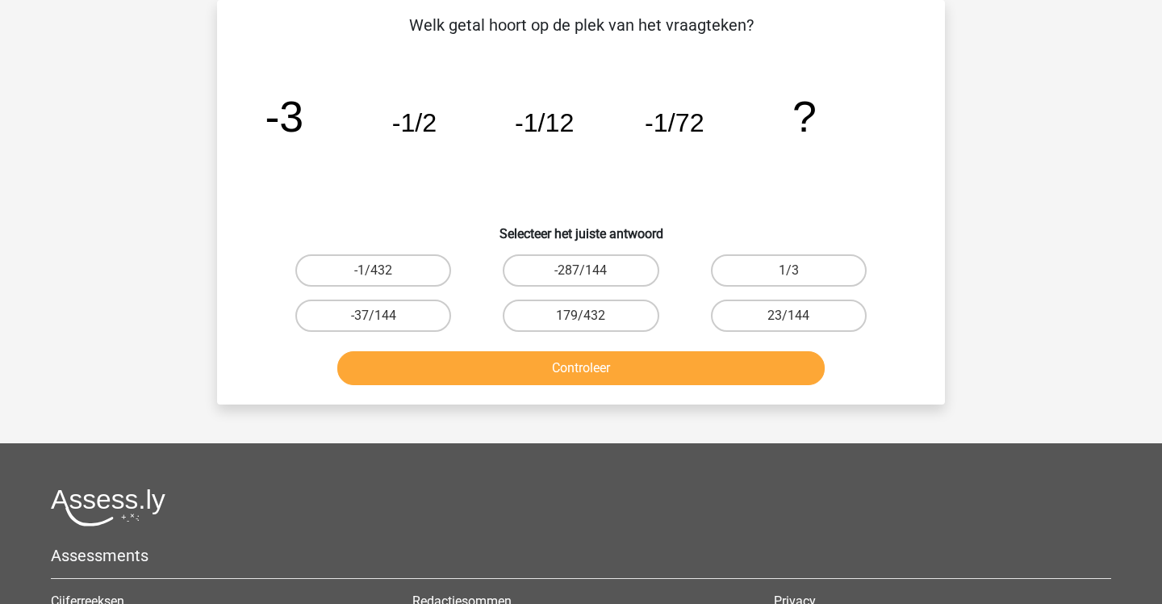
scroll to position [38, 0]
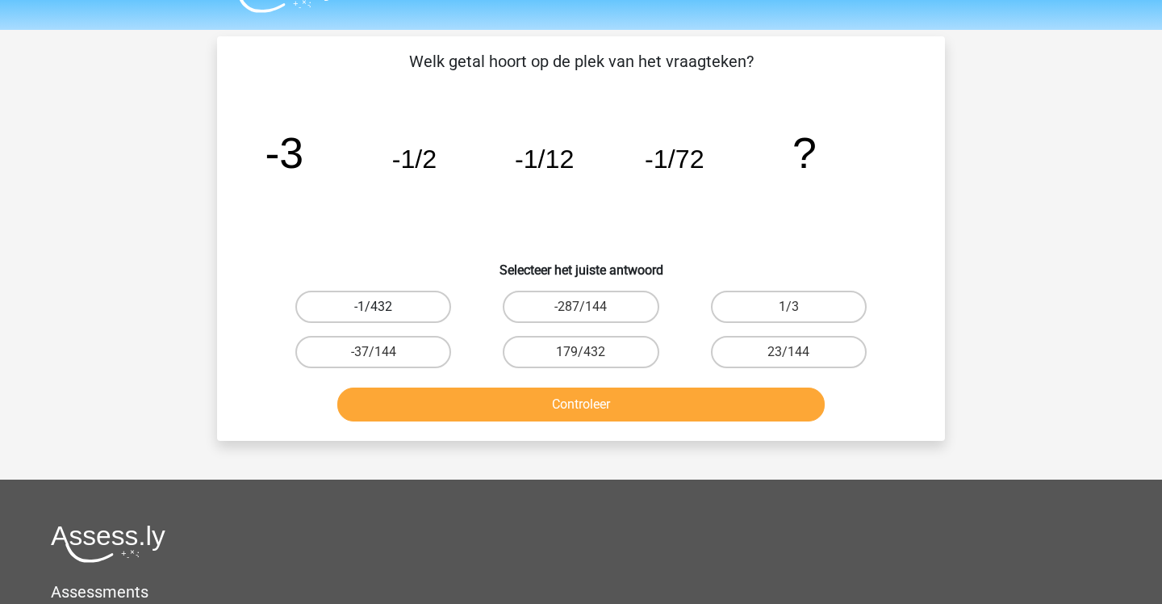
click at [416, 305] on label "-1/432" at bounding box center [373, 307] width 156 height 32
click at [384, 307] on input "-1/432" at bounding box center [379, 312] width 10 height 10
radio input "true"
click at [498, 396] on button "Controleer" at bounding box center [581, 404] width 488 height 34
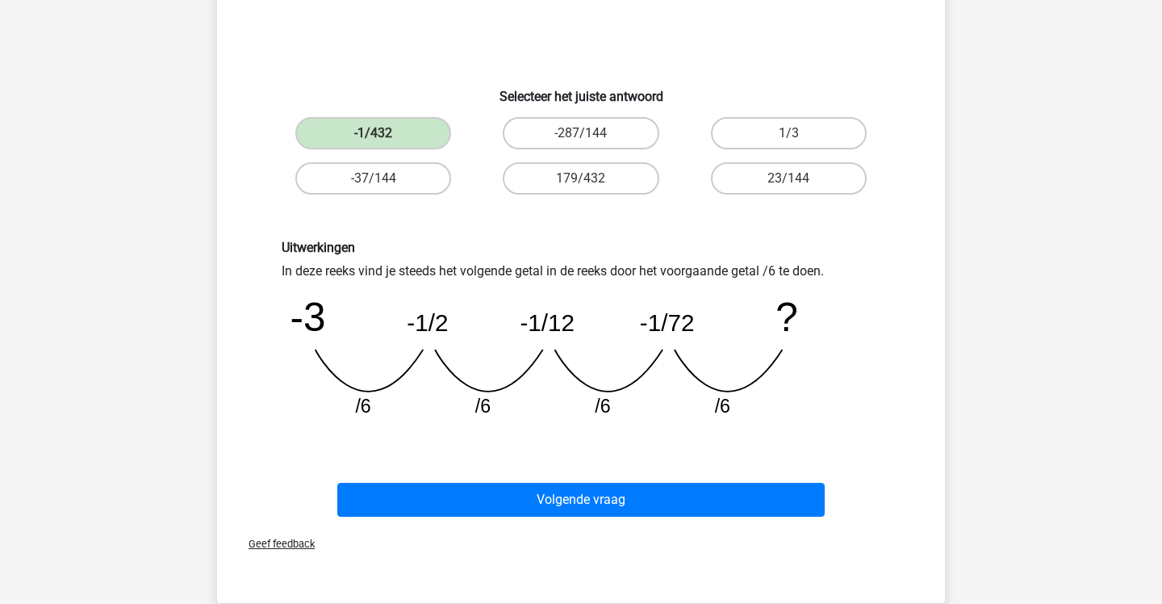
scroll to position [282, 0]
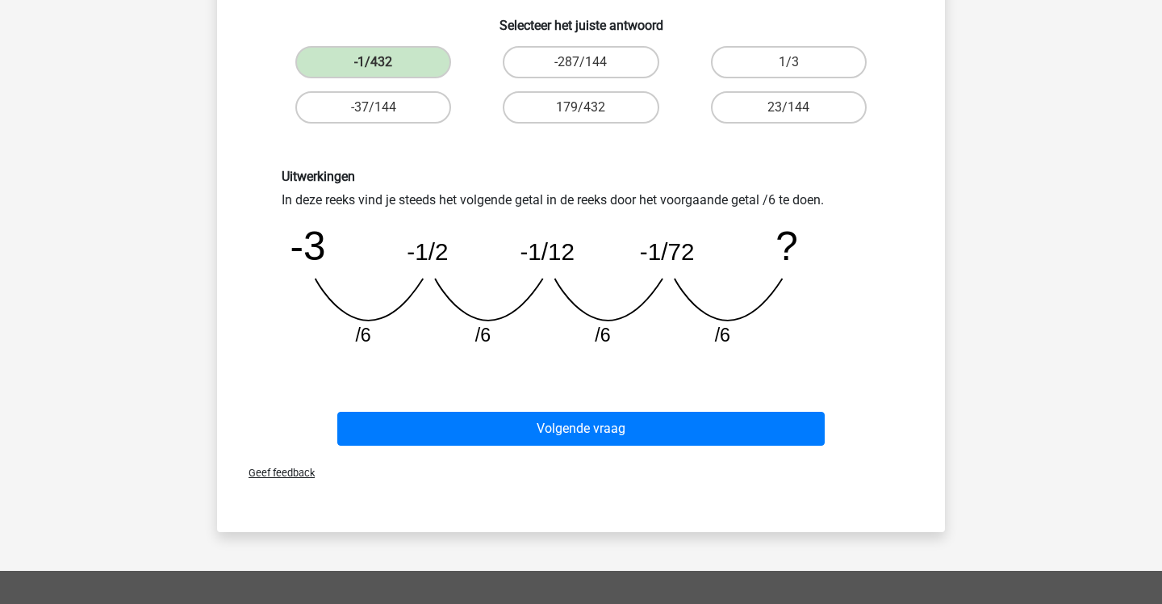
click at [507, 408] on div "Volgende vraag" at bounding box center [581, 425] width 676 height 53
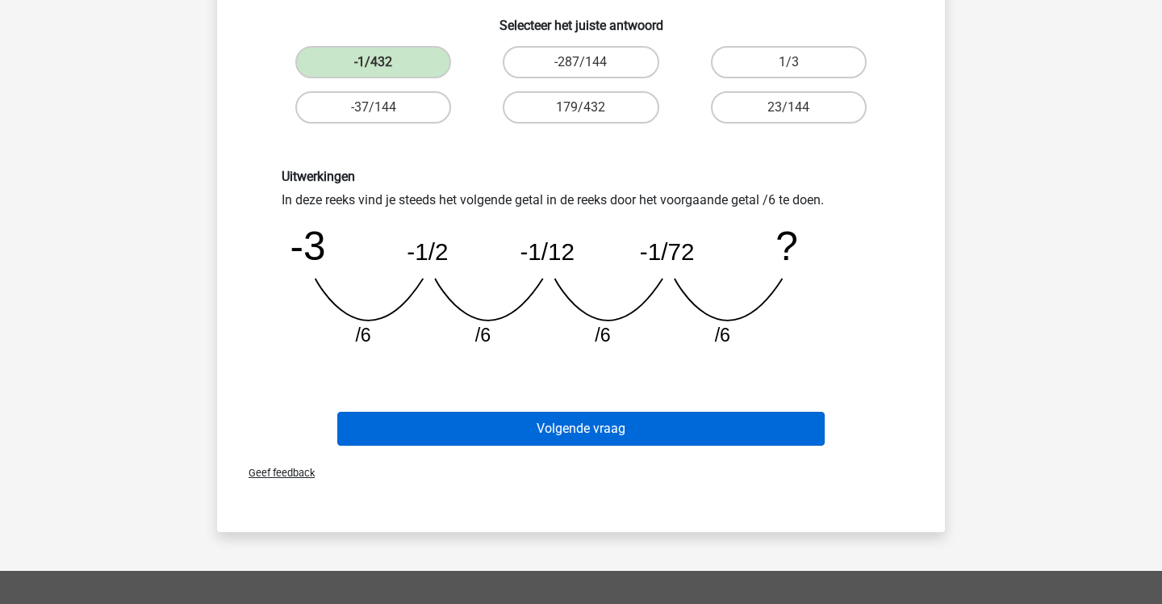
click at [507, 413] on button "Volgende vraag" at bounding box center [581, 429] width 488 height 34
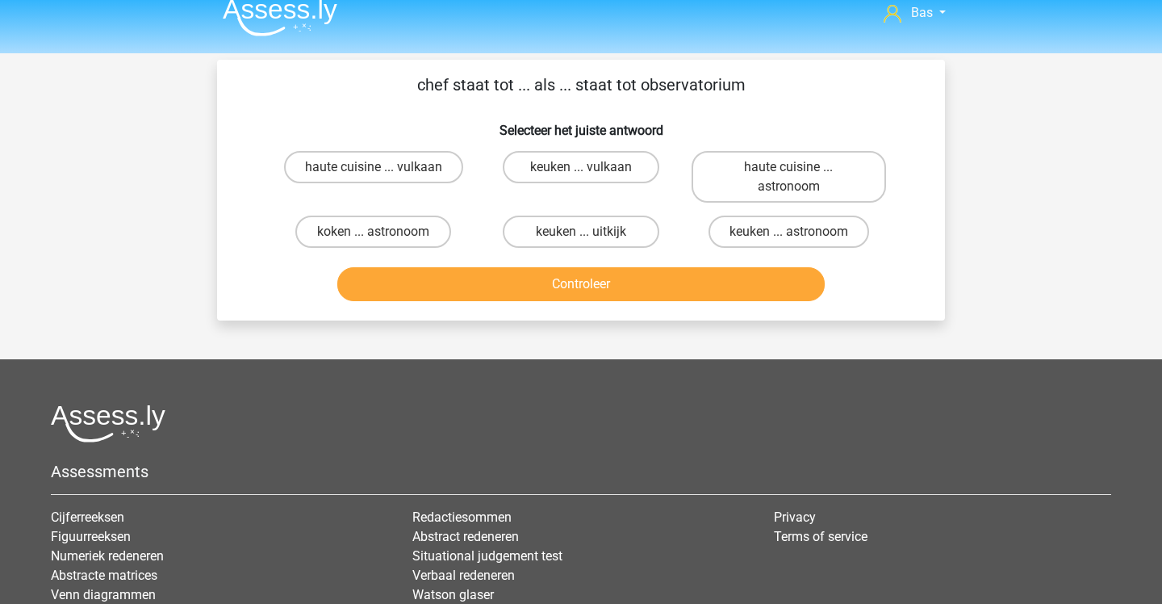
scroll to position [15, 0]
click at [571, 370] on footer "Assessments Cijferreeksen Figuurreeksen Numeriek redeneren Abstracte matrices V…" at bounding box center [581, 572] width 1162 height 426
click at [738, 236] on label "keuken ... astronoom" at bounding box center [789, 231] width 161 height 32
click at [788, 236] on input "keuken ... astronoom" at bounding box center [793, 237] width 10 height 10
radio input "true"
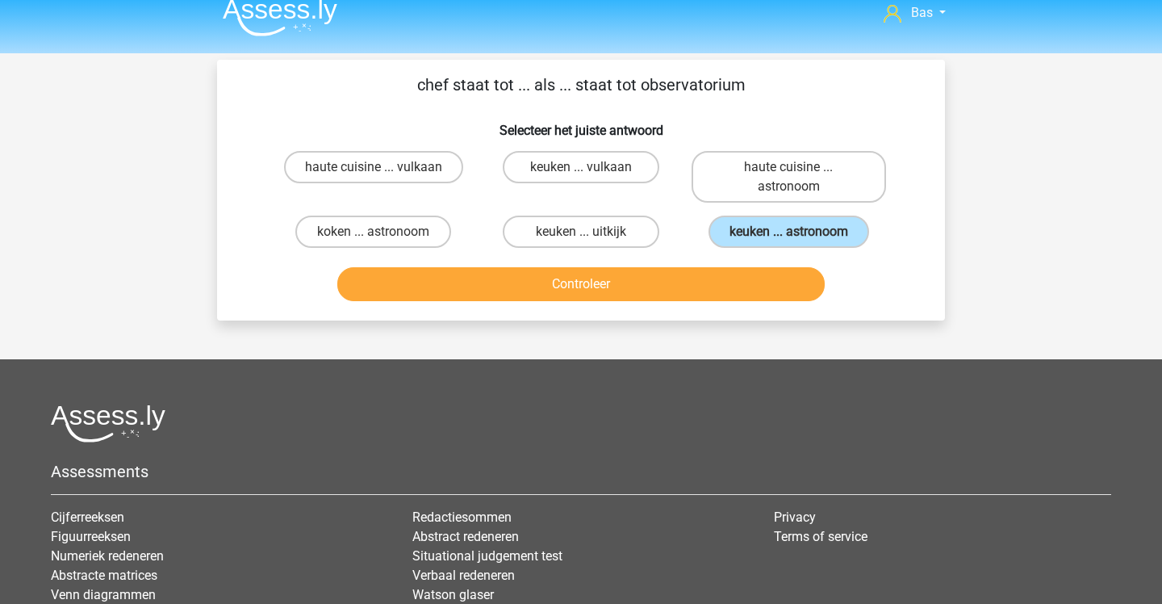
click at [709, 283] on button "Controleer" at bounding box center [581, 284] width 488 height 34
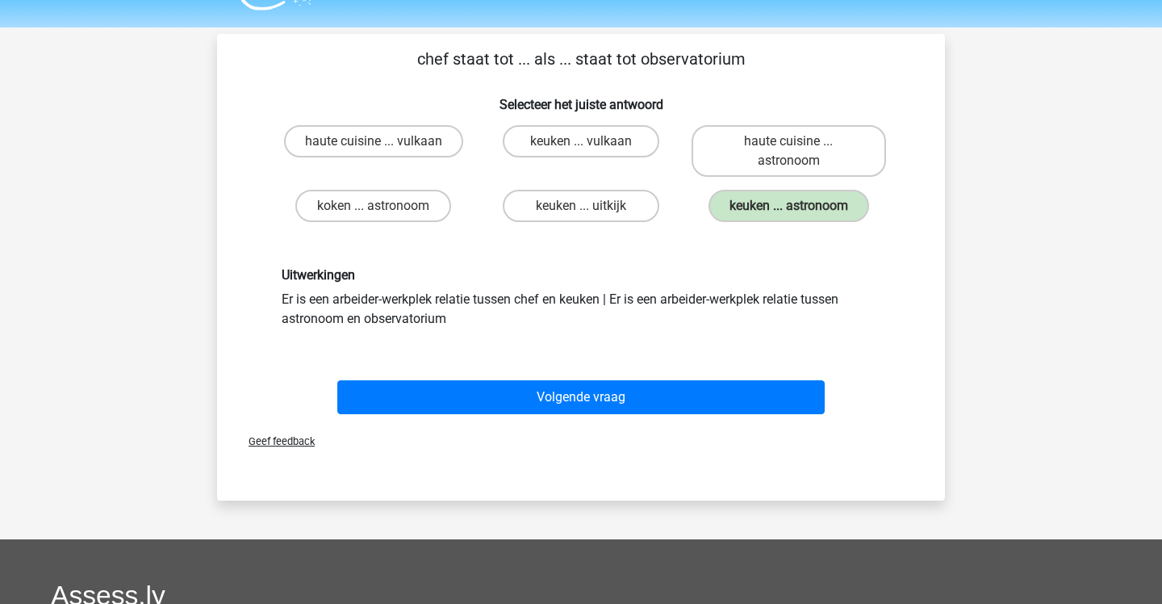
scroll to position [56, 0]
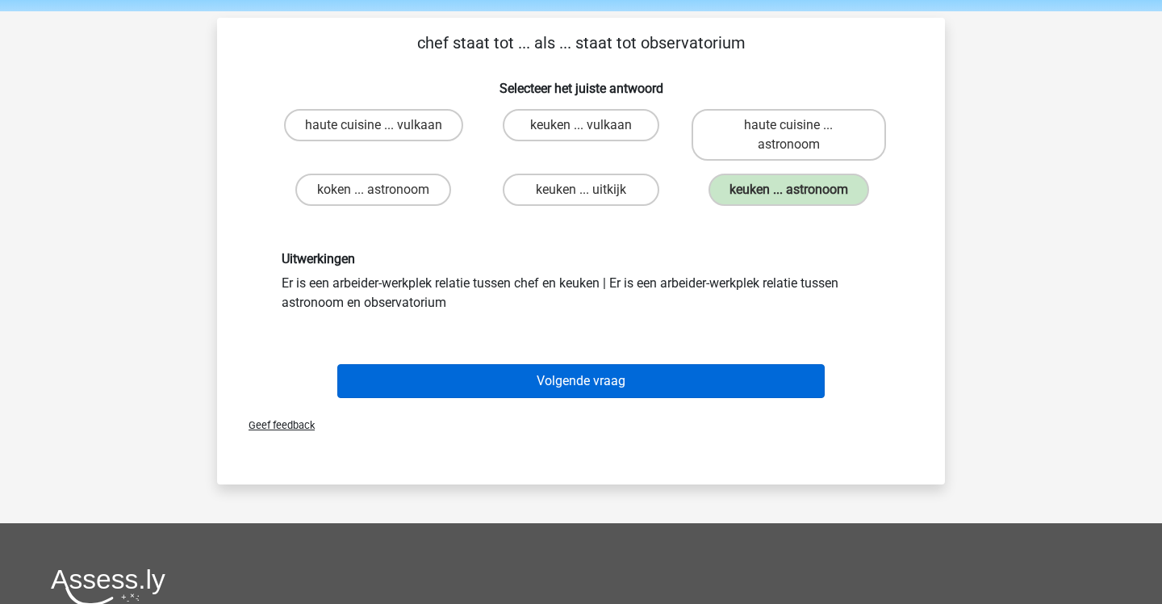
click at [681, 374] on button "Volgende vraag" at bounding box center [581, 381] width 488 height 34
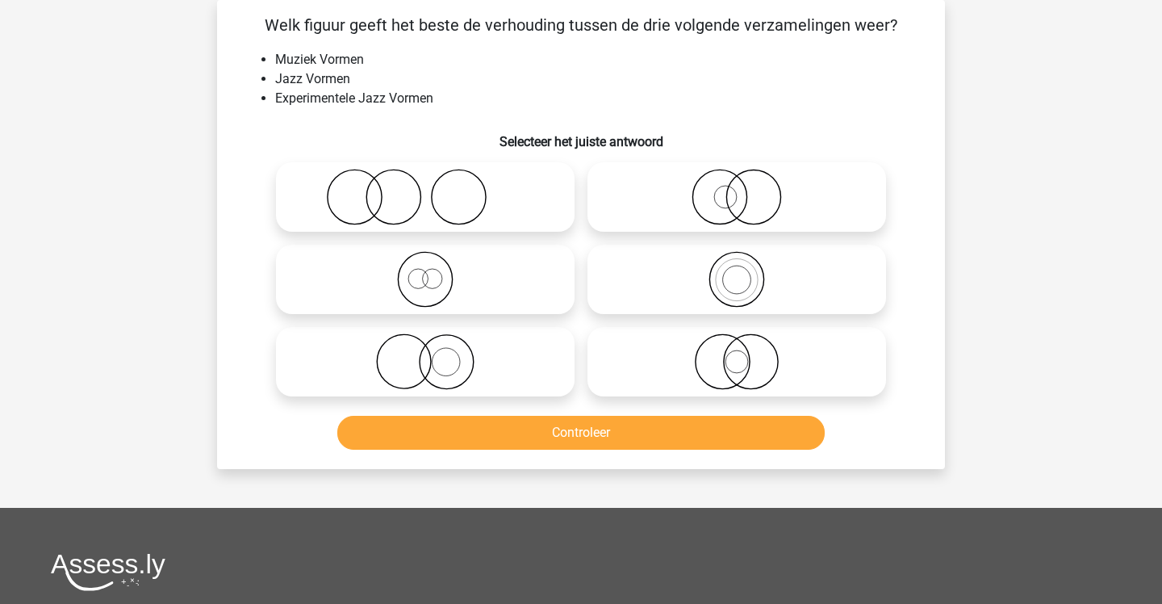
scroll to position [50, 0]
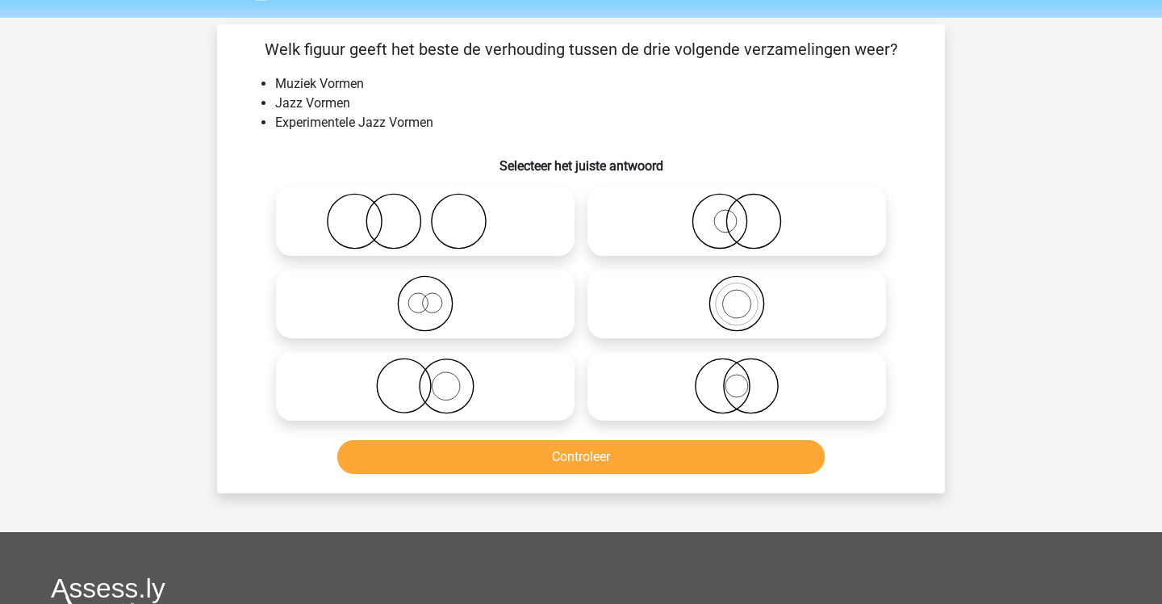
click at [650, 291] on icon at bounding box center [737, 303] width 286 height 56
click at [737, 291] on input "radio" at bounding box center [742, 290] width 10 height 10
radio input "true"
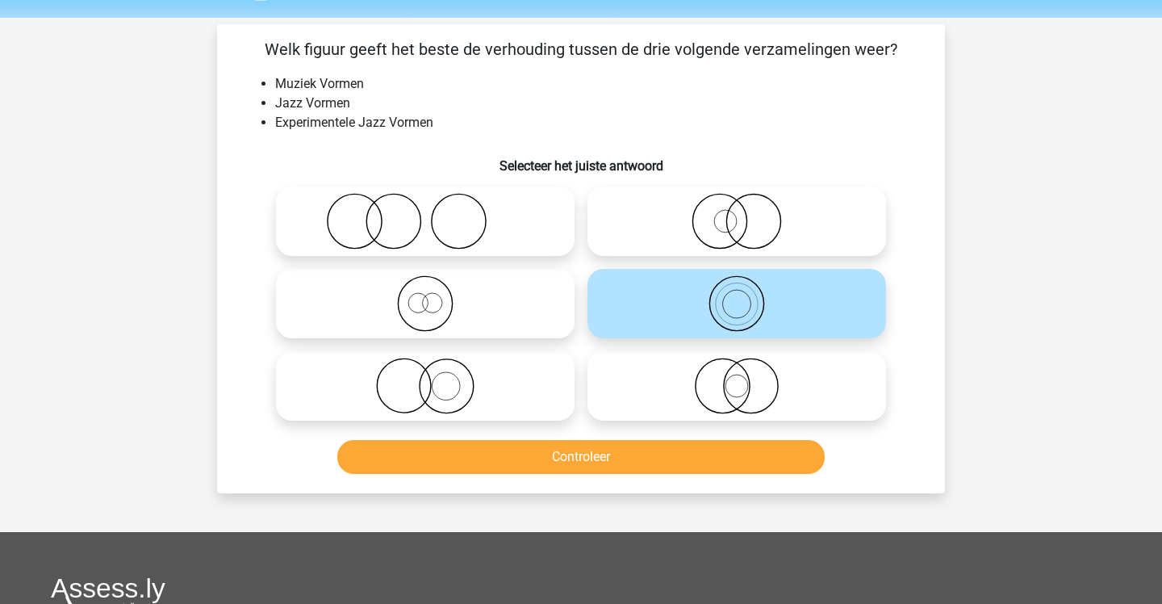
click at [605, 447] on button "Controleer" at bounding box center [581, 457] width 488 height 34
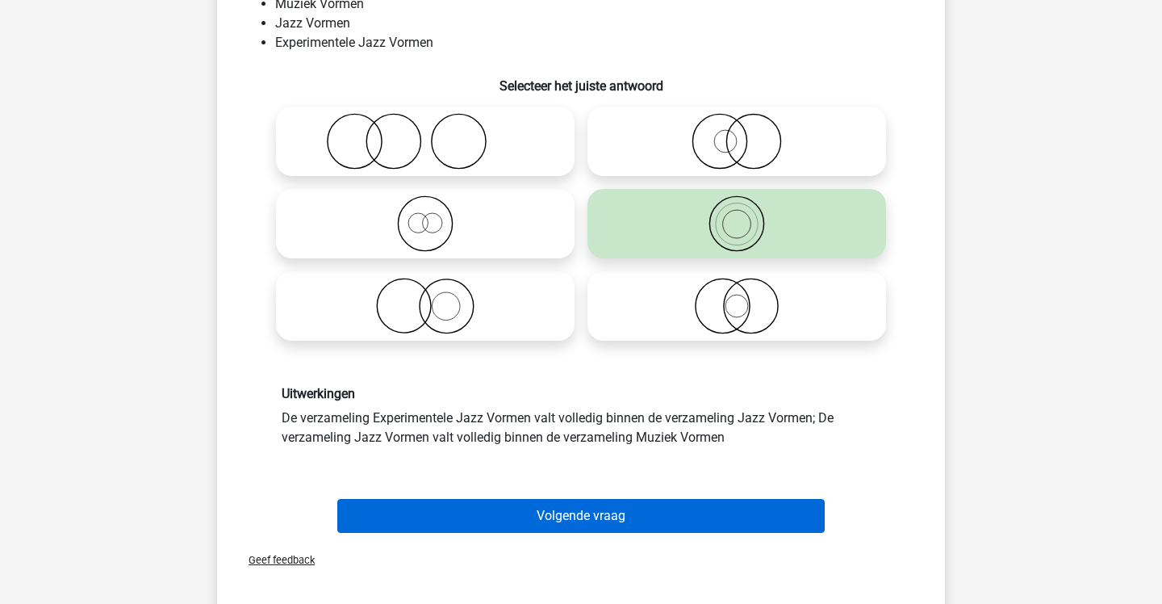
click at [598, 506] on button "Volgende vraag" at bounding box center [581, 516] width 488 height 34
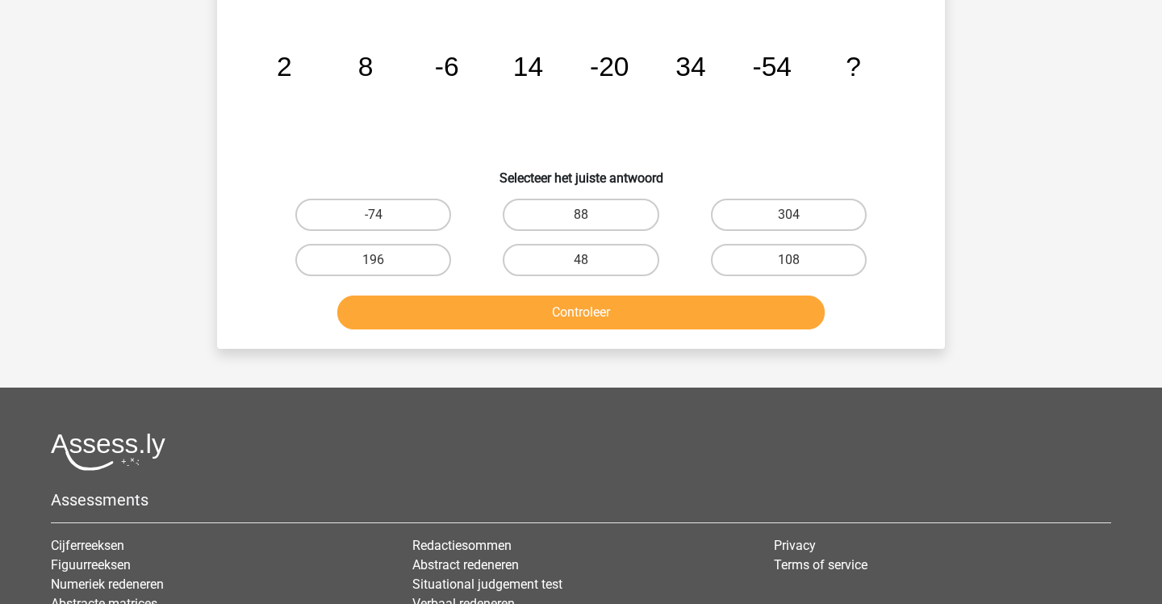
scroll to position [74, 0]
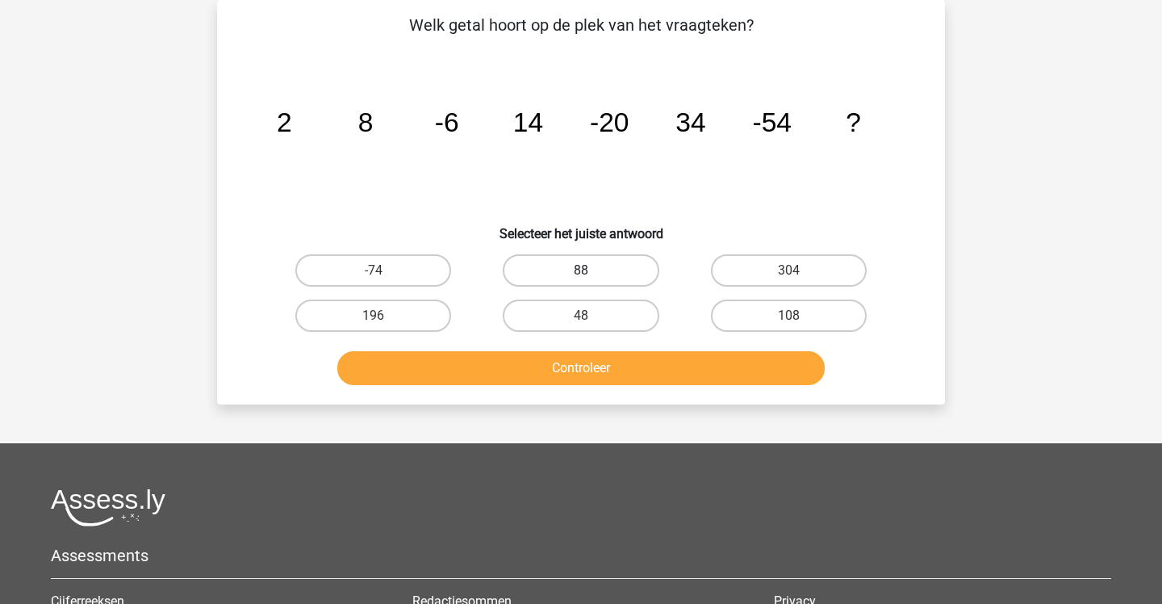
click at [572, 286] on label "88" at bounding box center [581, 270] width 156 height 32
click at [581, 281] on input "88" at bounding box center [586, 275] width 10 height 10
radio input "true"
click at [579, 364] on button "Controleer" at bounding box center [581, 368] width 488 height 34
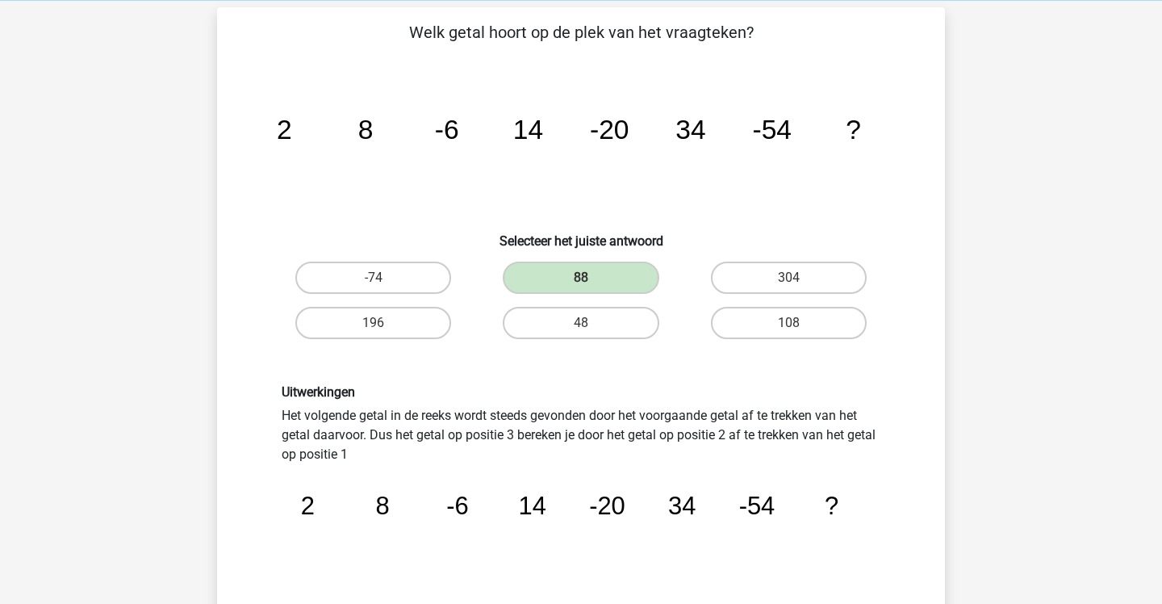
scroll to position [60, 0]
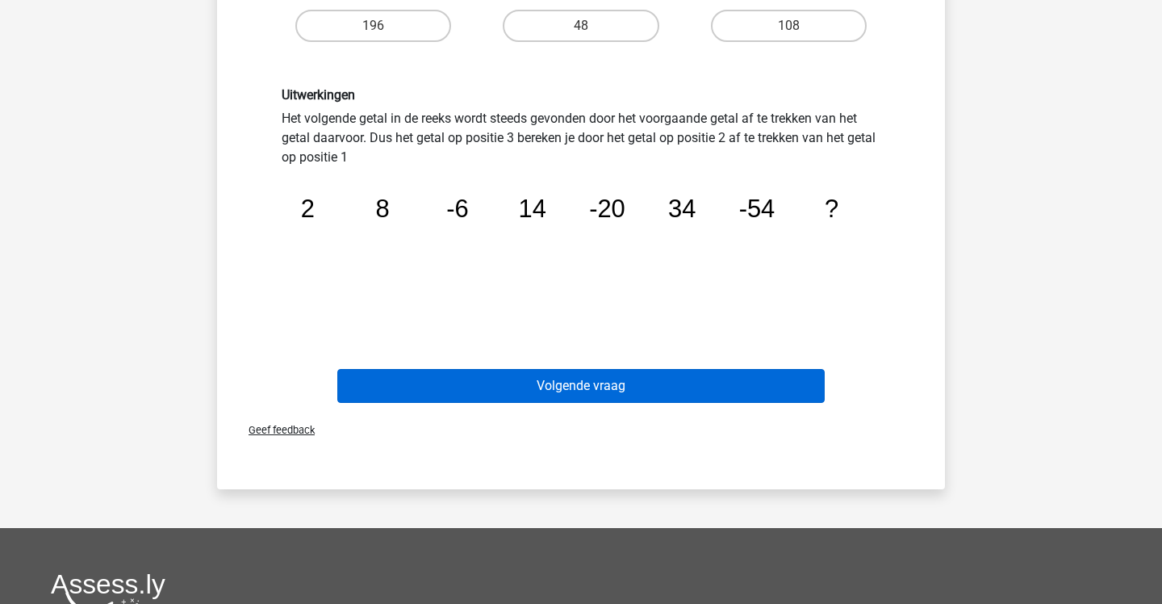
click at [592, 376] on button "Volgende vraag" at bounding box center [581, 386] width 488 height 34
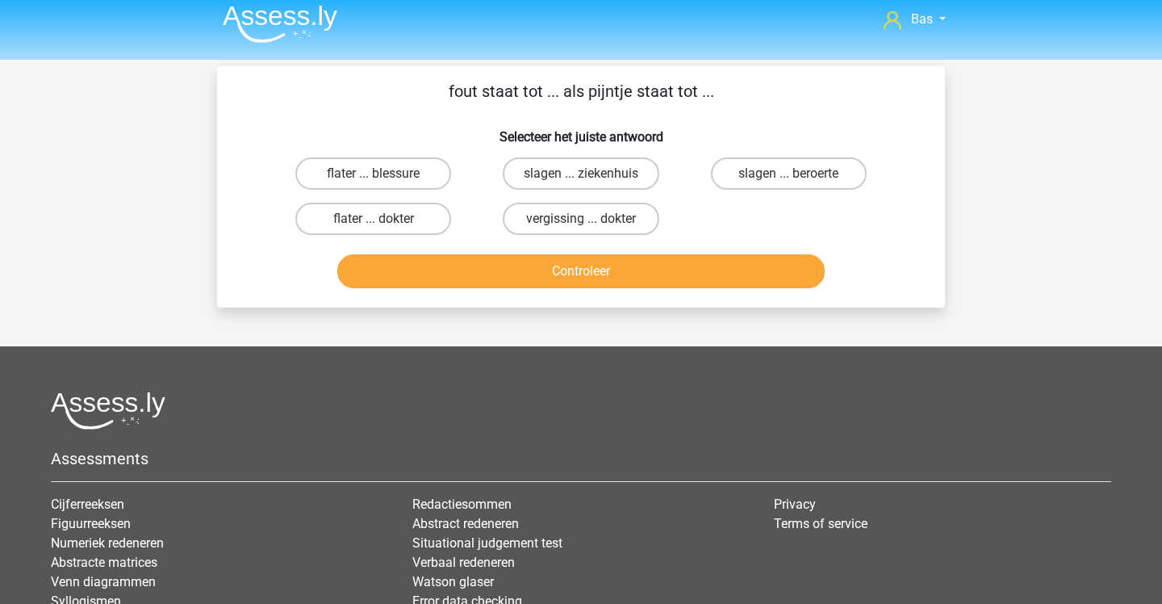
scroll to position [8, 0]
click at [416, 161] on label "flater ... blessure" at bounding box center [373, 173] width 156 height 32
click at [384, 174] on input "flater ... blessure" at bounding box center [379, 179] width 10 height 10
radio input "true"
click at [453, 275] on button "Controleer" at bounding box center [581, 271] width 488 height 34
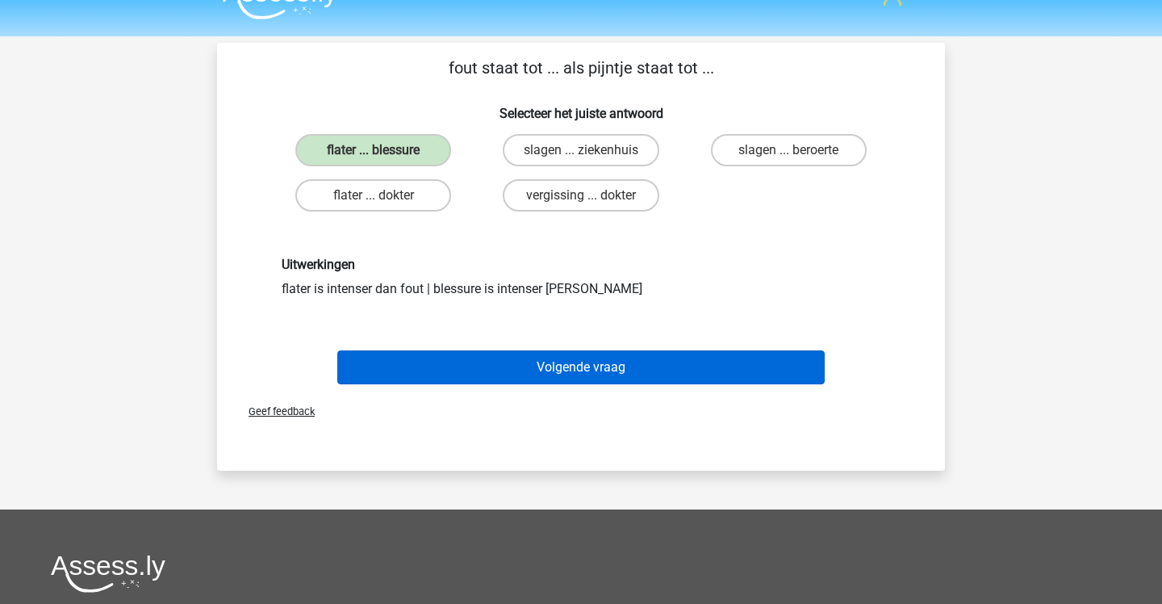
click at [437, 366] on button "Volgende vraag" at bounding box center [581, 367] width 488 height 34
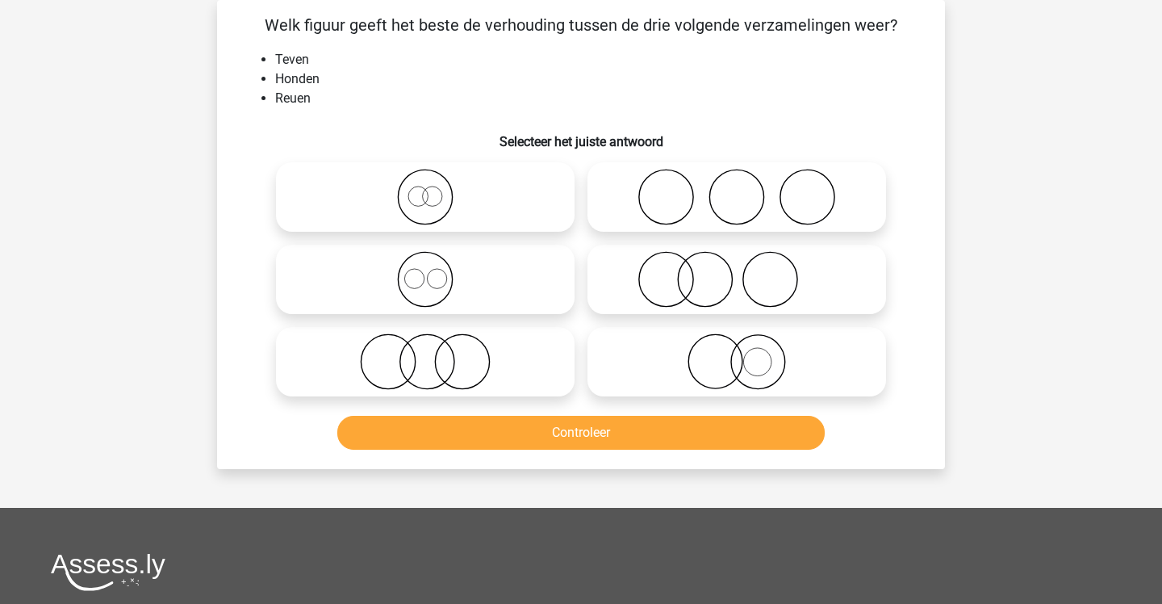
scroll to position [35, 0]
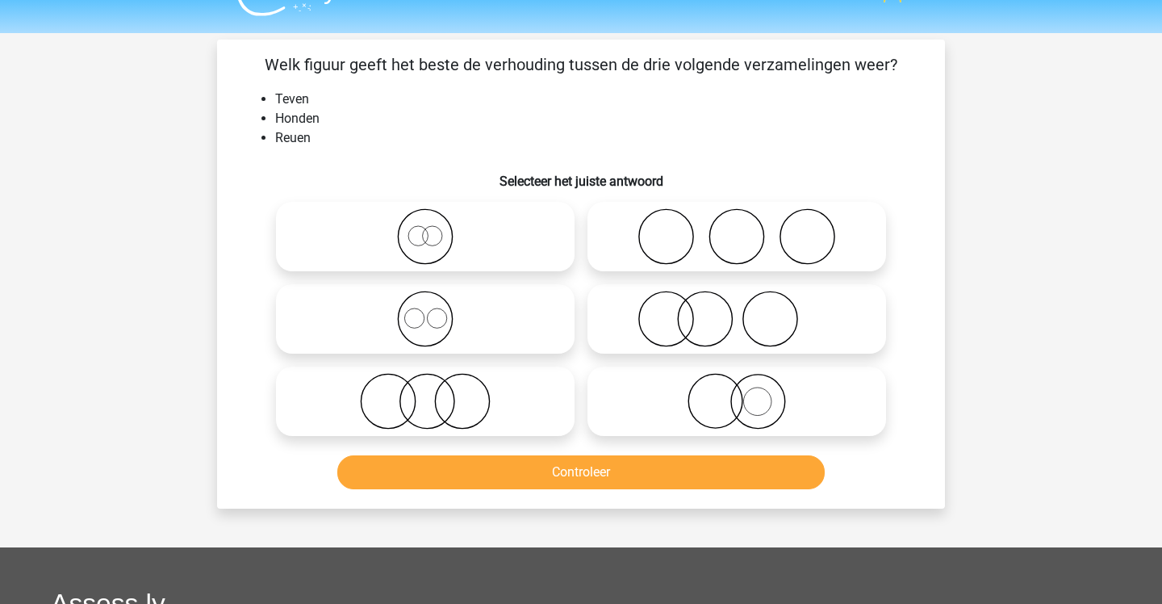
click at [341, 358] on div at bounding box center [426, 319] width 312 height 82
click at [439, 299] on icon at bounding box center [425, 319] width 286 height 56
click at [436, 300] on input "radio" at bounding box center [430, 305] width 10 height 10
radio input "true"
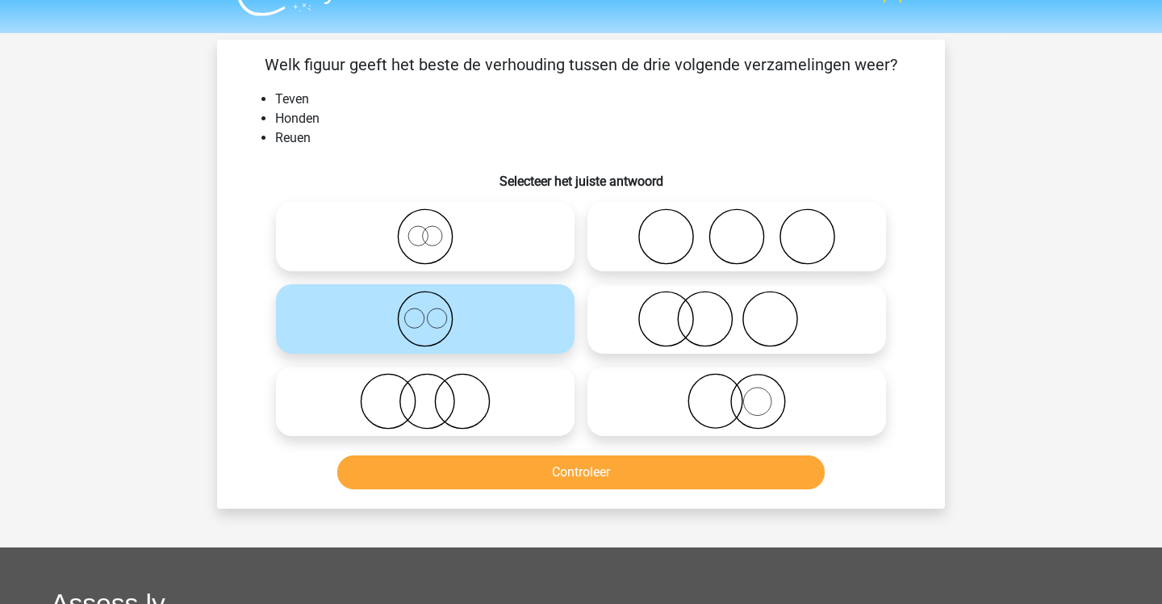
click at [576, 475] on button "Controleer" at bounding box center [581, 472] width 488 height 34
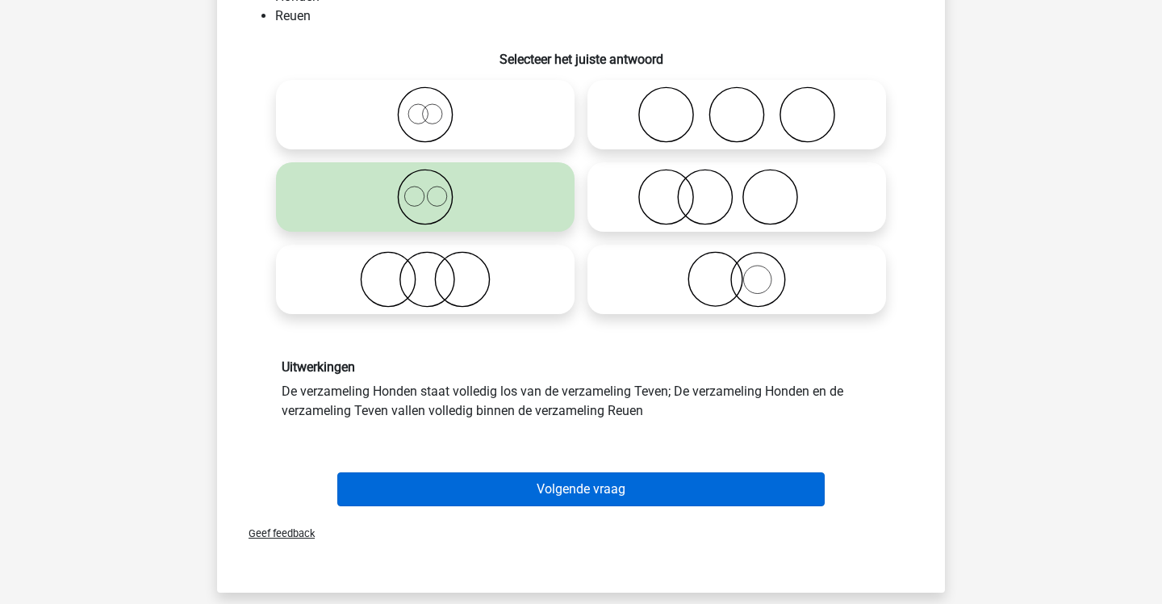
scroll to position [157, 0]
click at [576, 475] on button "Volgende vraag" at bounding box center [581, 488] width 488 height 34
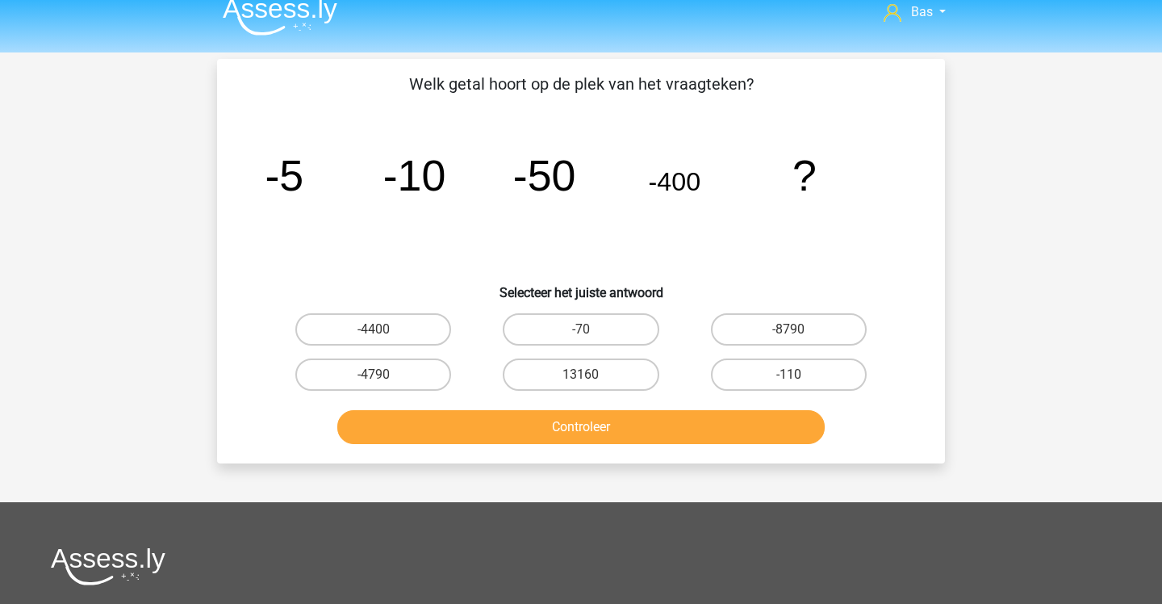
scroll to position [11, 0]
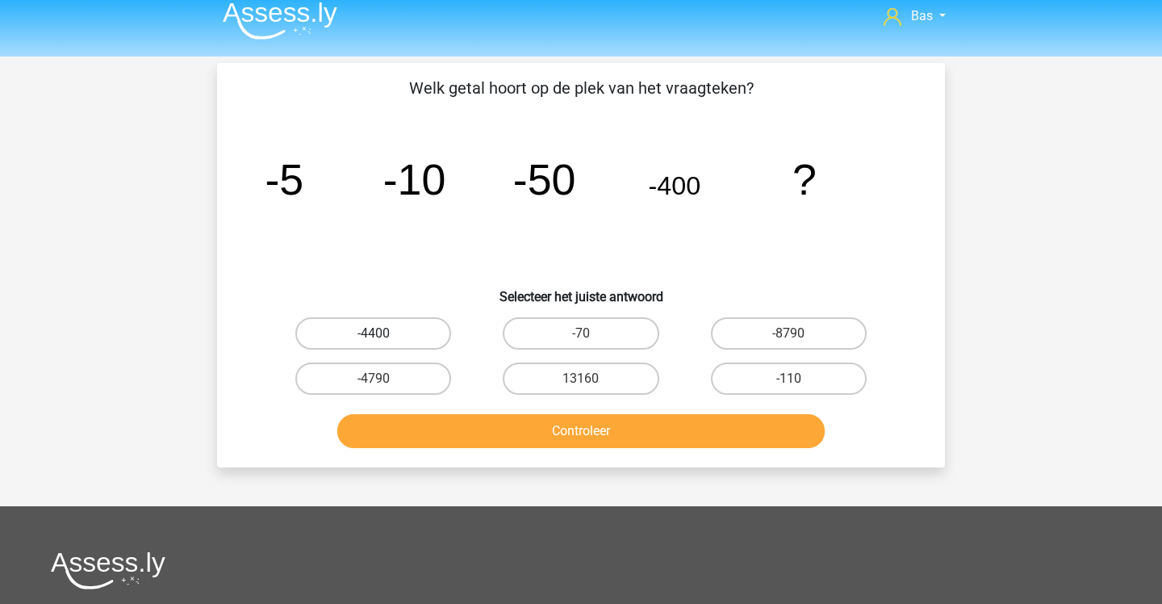
click at [429, 323] on label "-4400" at bounding box center [373, 333] width 156 height 32
click at [384, 333] on input "-4400" at bounding box center [379, 338] width 10 height 10
radio input "true"
click at [497, 424] on button "Controleer" at bounding box center [581, 431] width 488 height 34
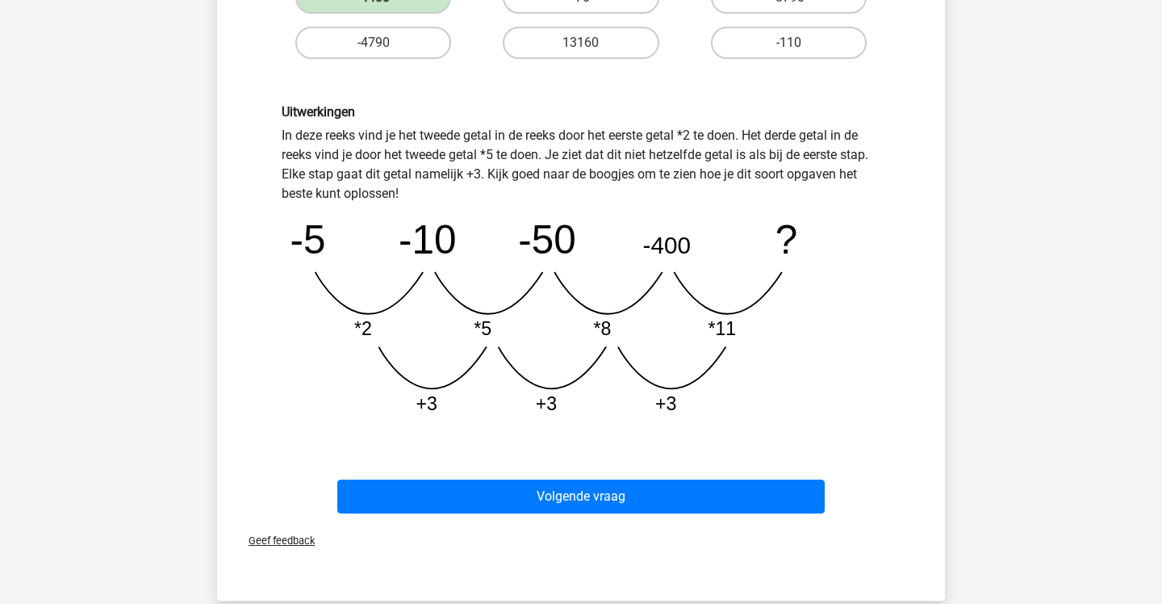
scroll to position [353, 0]
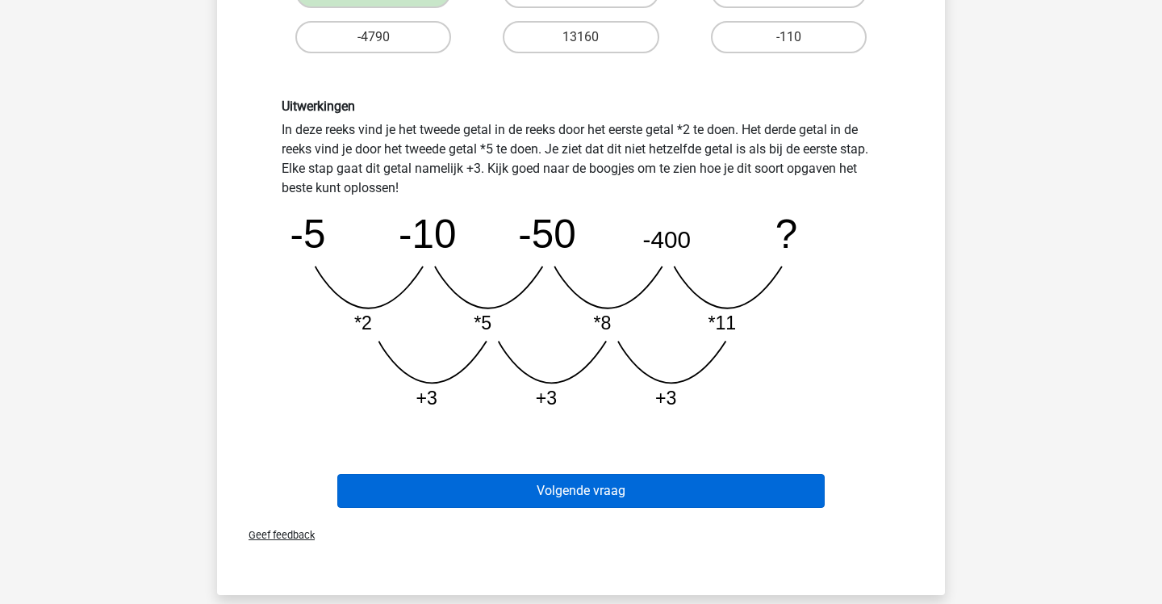
click at [436, 485] on button "Volgende vraag" at bounding box center [581, 491] width 488 height 34
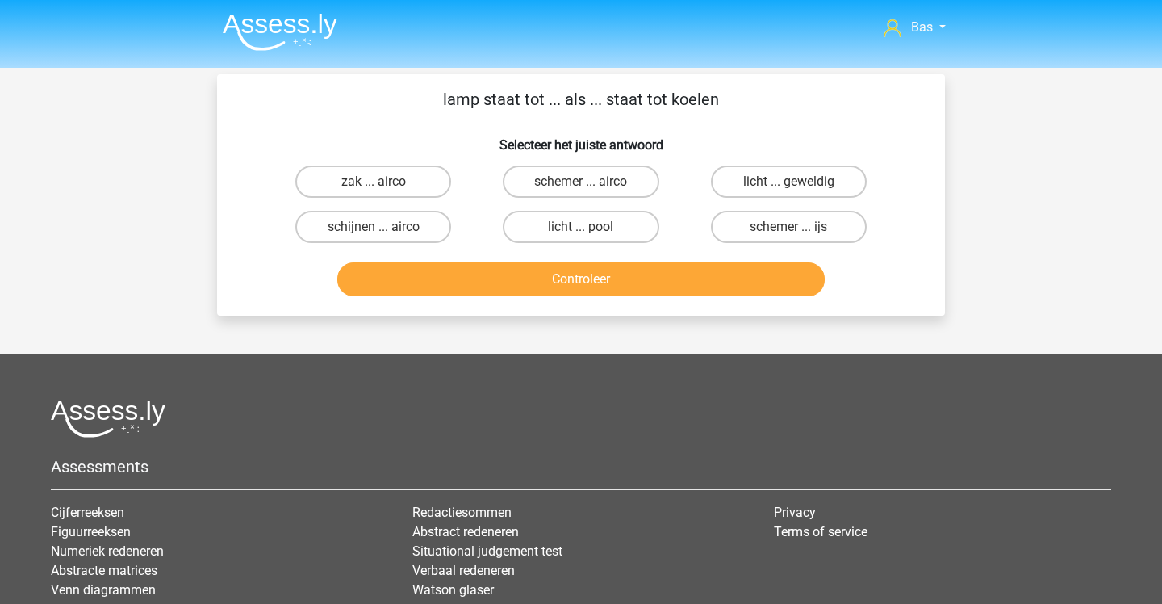
scroll to position [0, 0]
click at [400, 229] on label "schijnen ... airco" at bounding box center [373, 227] width 156 height 32
click at [384, 229] on input "schijnen ... airco" at bounding box center [379, 232] width 10 height 10
radio input "true"
click at [434, 266] on button "Controleer" at bounding box center [581, 279] width 488 height 34
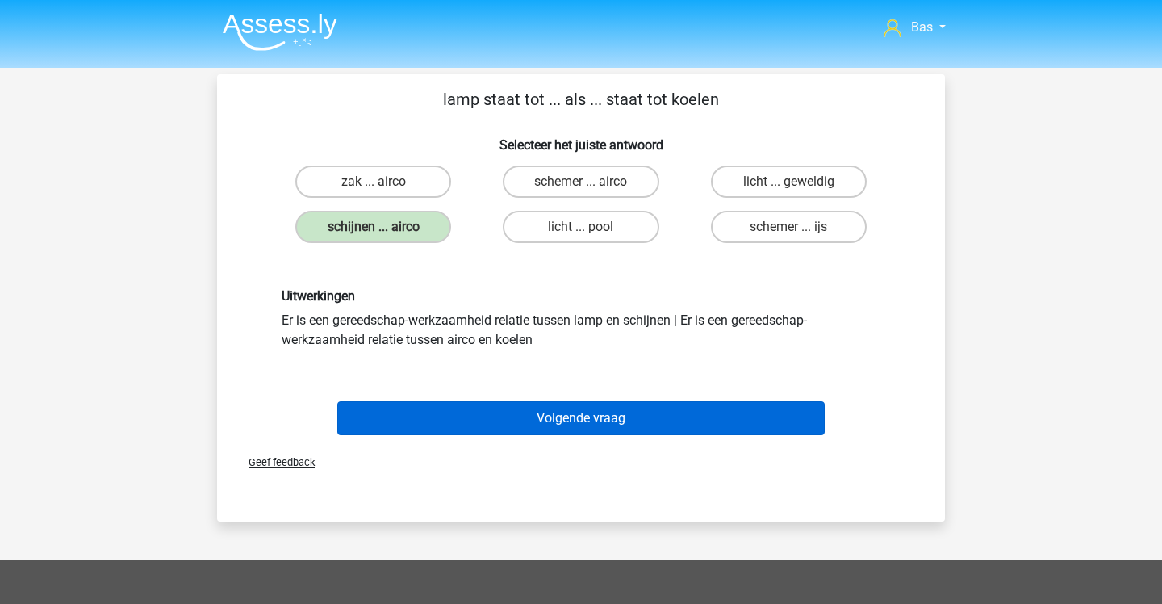
click at [466, 412] on button "Volgende vraag" at bounding box center [581, 418] width 488 height 34
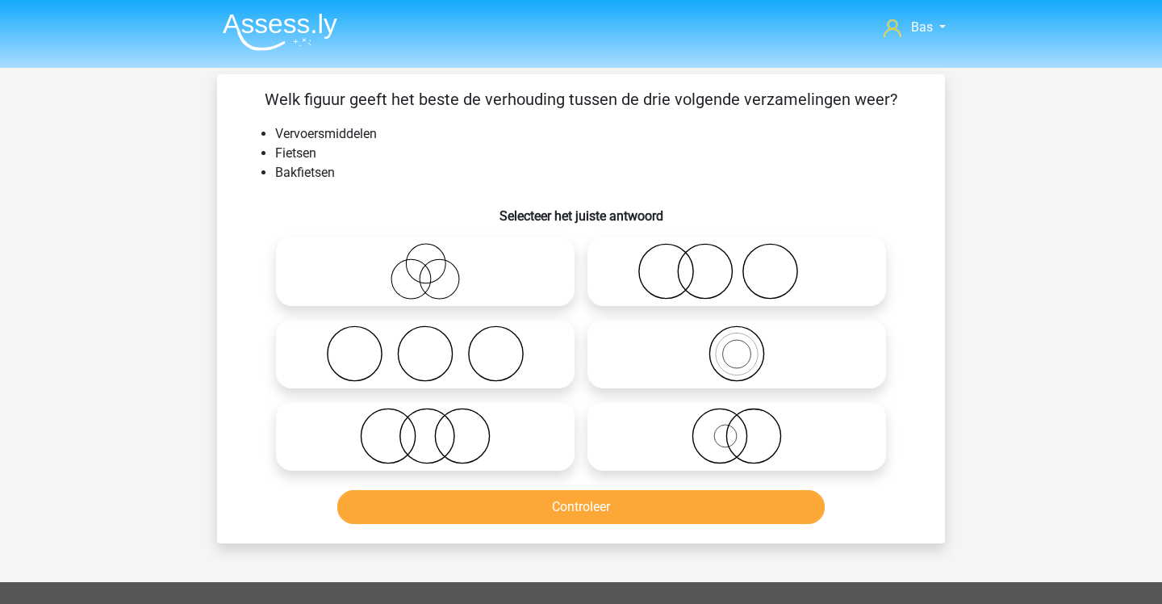
scroll to position [74, 0]
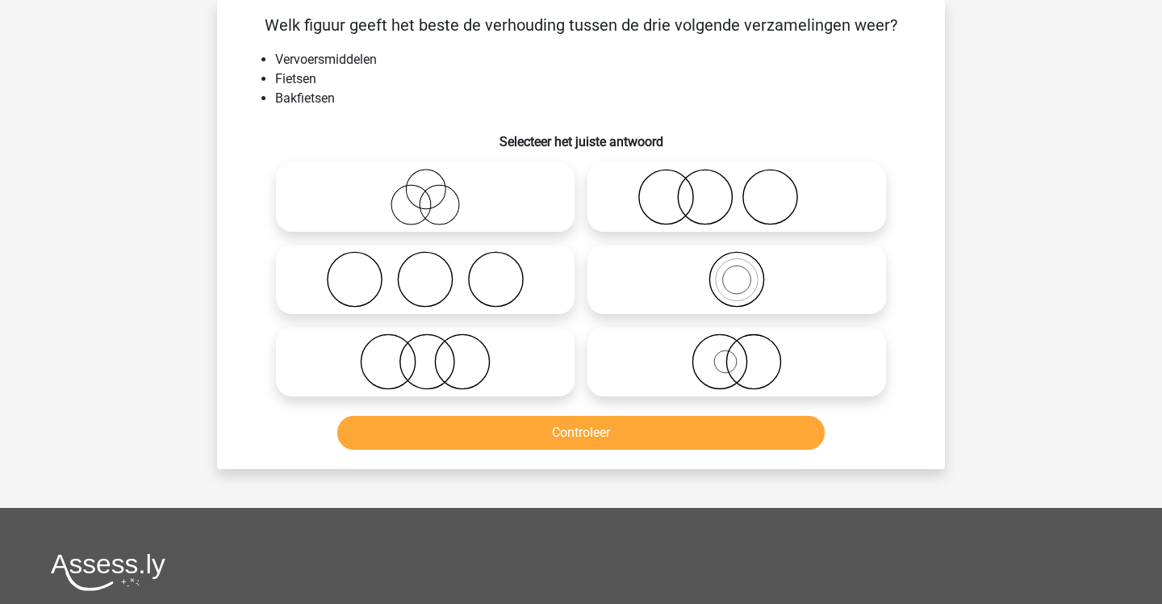
click at [650, 257] on icon at bounding box center [737, 279] width 286 height 56
click at [737, 261] on input "radio" at bounding box center [742, 266] width 10 height 10
radio input "true"
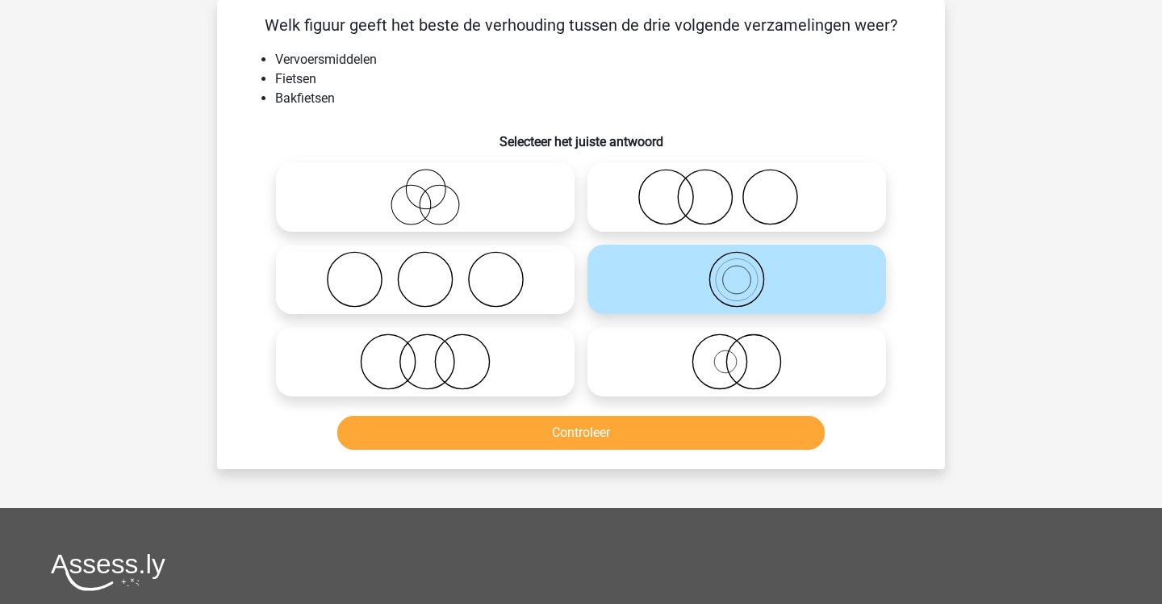
click at [600, 430] on button "Controleer" at bounding box center [581, 433] width 488 height 34
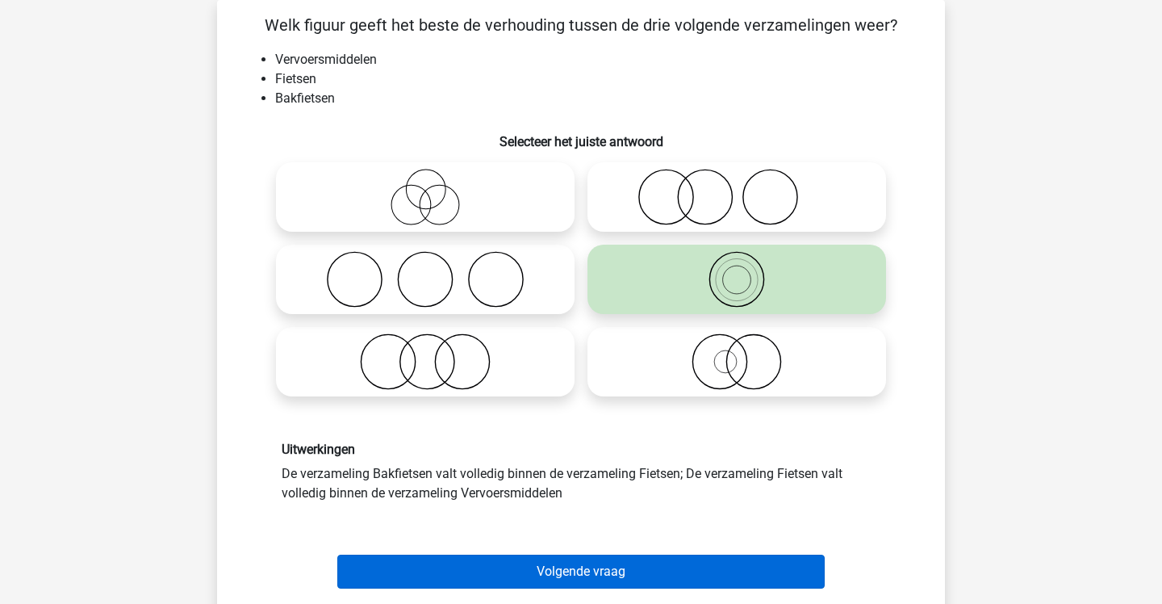
click at [583, 567] on button "Volgende vraag" at bounding box center [581, 571] width 488 height 34
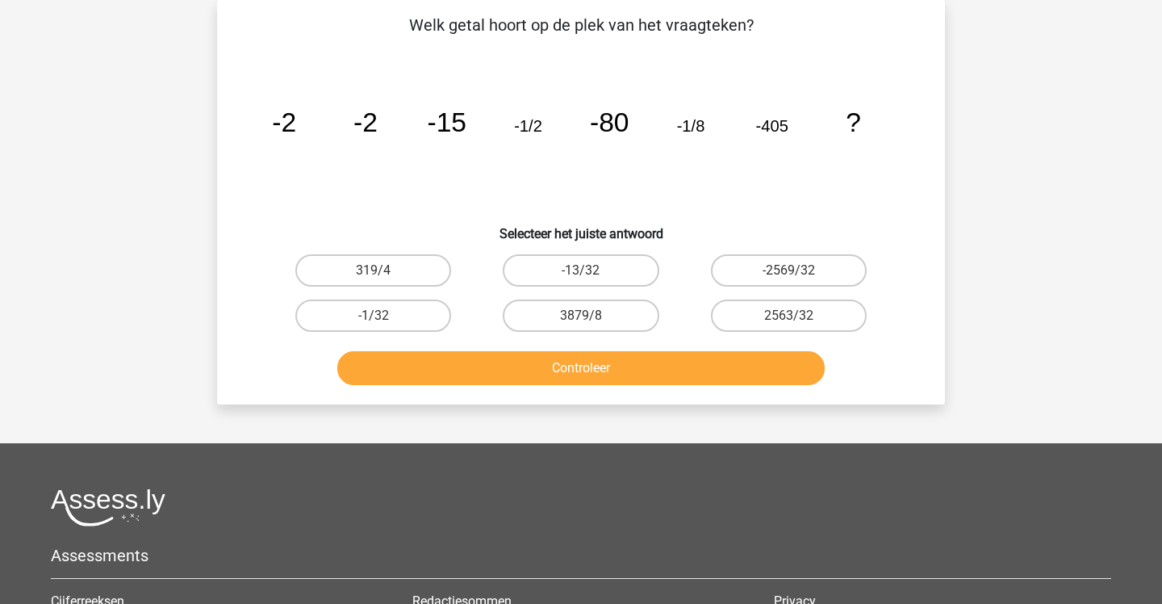
scroll to position [8, 0]
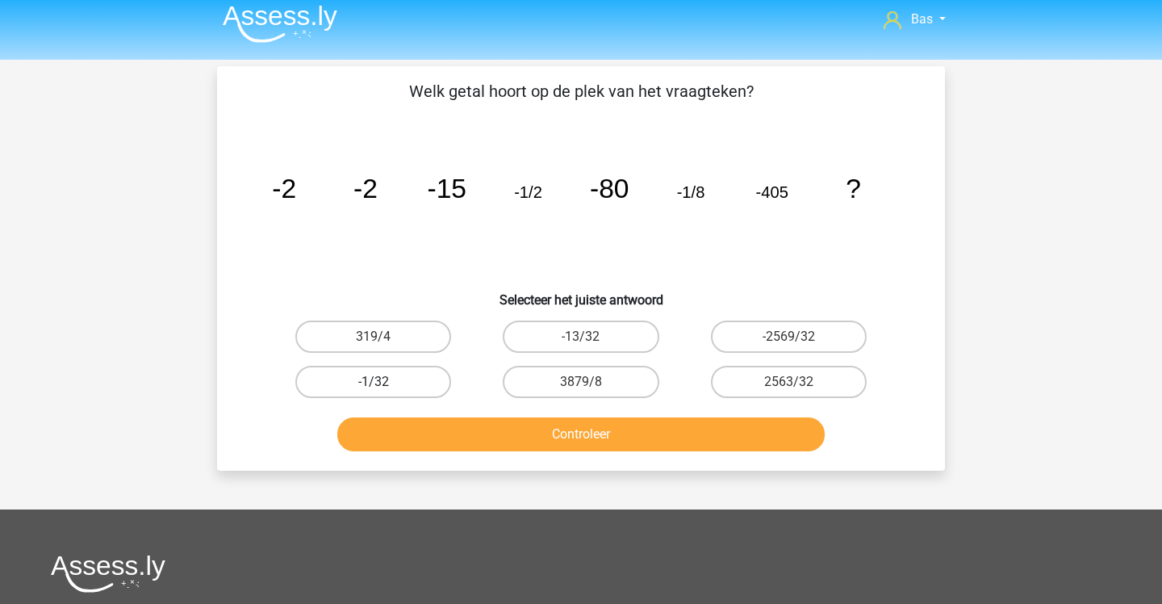
click at [410, 392] on label "-1/32" at bounding box center [373, 382] width 156 height 32
click at [384, 392] on input "-1/32" at bounding box center [379, 387] width 10 height 10
radio input "true"
click at [452, 429] on button "Controleer" at bounding box center [581, 434] width 488 height 34
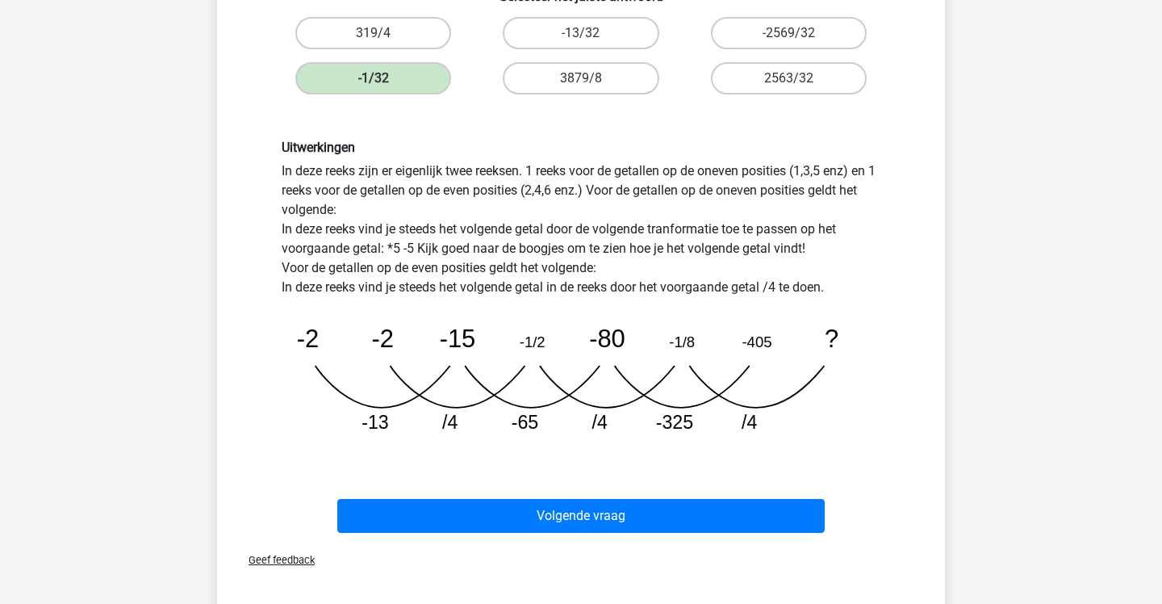
scroll to position [322, 0]
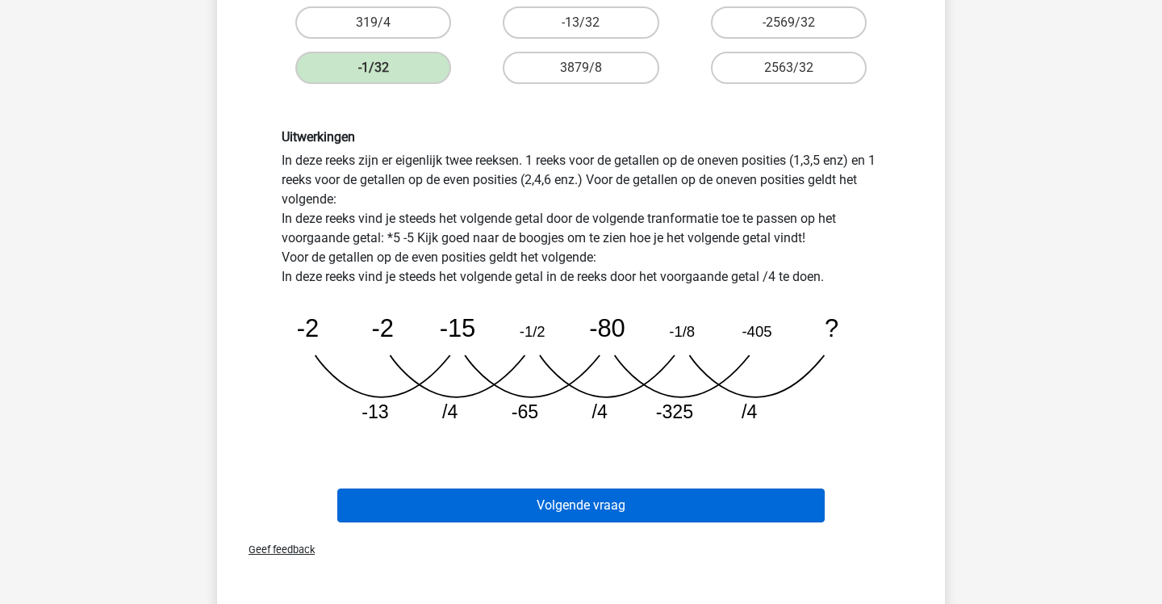
click at [484, 506] on button "Volgende vraag" at bounding box center [581, 505] width 488 height 34
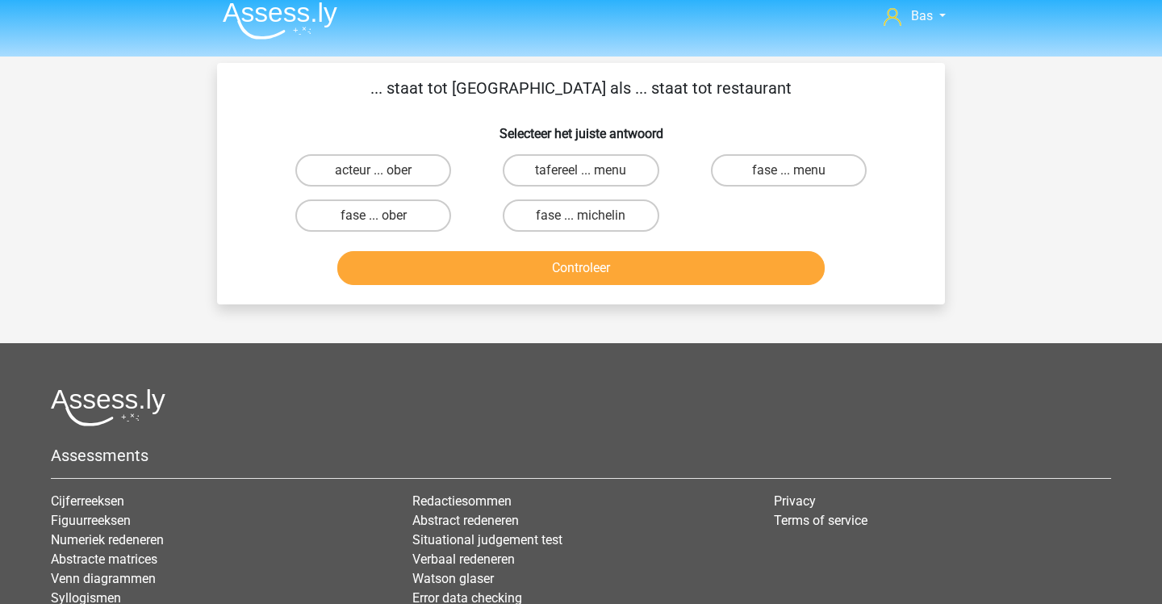
scroll to position [9, 0]
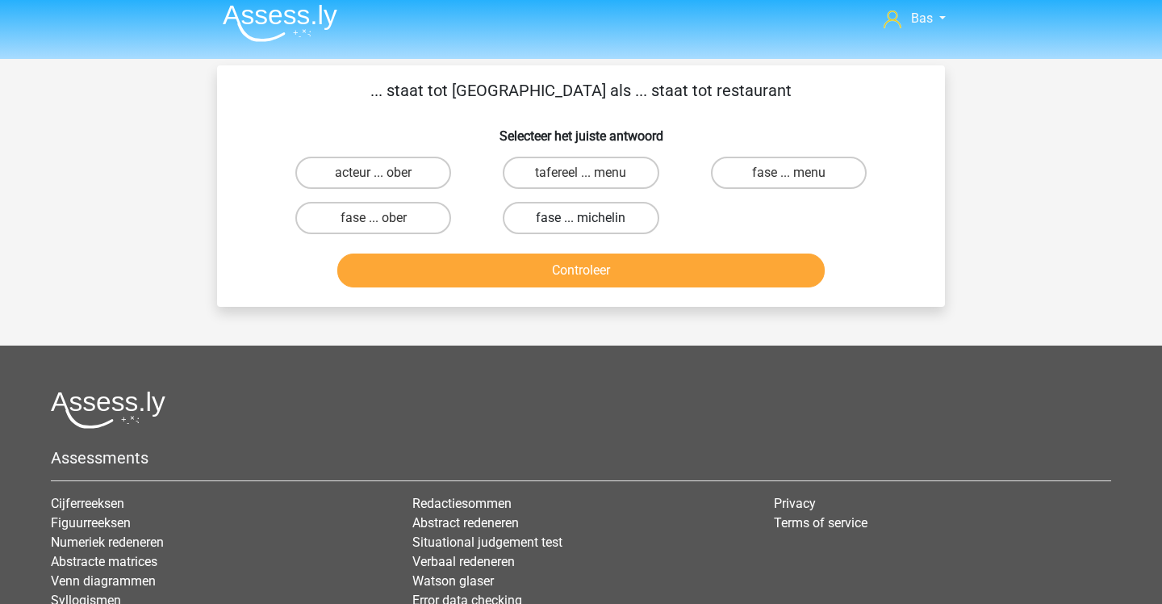
click at [511, 218] on label "fase ... michelin" at bounding box center [581, 218] width 156 height 32
click at [581, 218] on input "fase ... michelin" at bounding box center [586, 223] width 10 height 10
radio input "true"
click at [521, 280] on button "Controleer" at bounding box center [581, 270] width 488 height 34
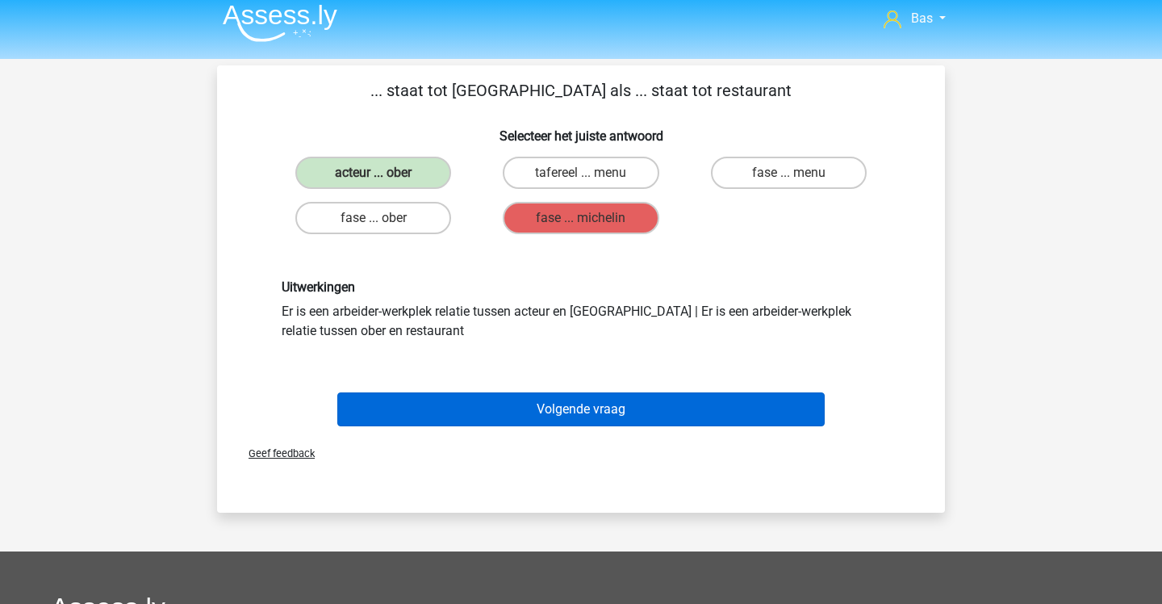
click at [514, 398] on button "Volgende vraag" at bounding box center [581, 409] width 488 height 34
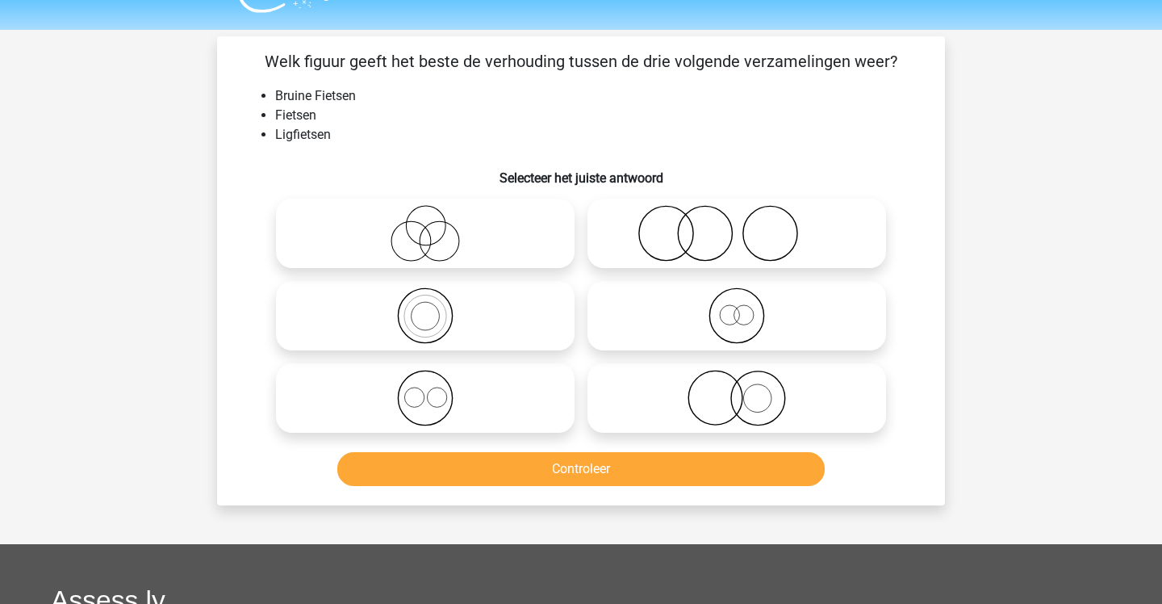
scroll to position [37, 0]
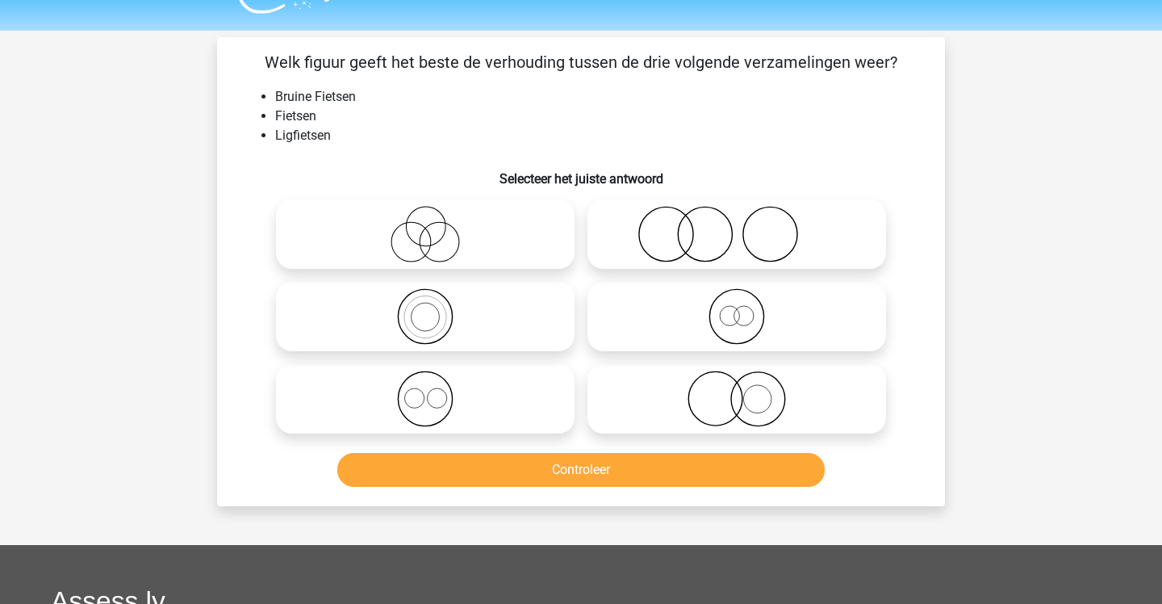
click at [621, 324] on icon at bounding box center [737, 316] width 286 height 56
click at [737, 308] on input "radio" at bounding box center [742, 303] width 10 height 10
radio input "true"
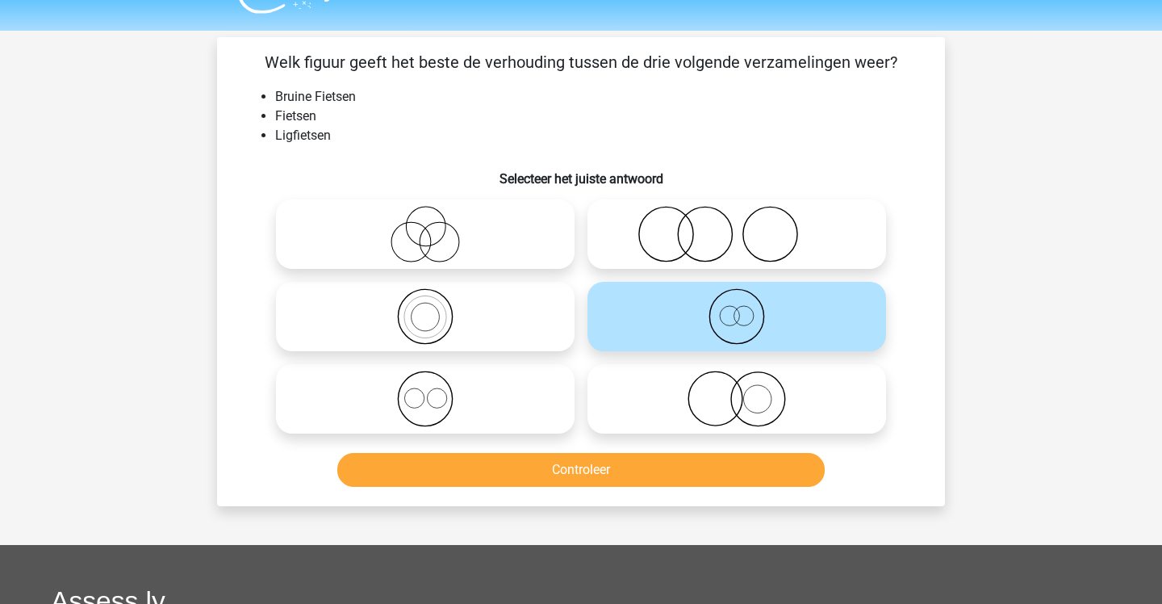
click at [604, 481] on button "Controleer" at bounding box center [581, 470] width 488 height 34
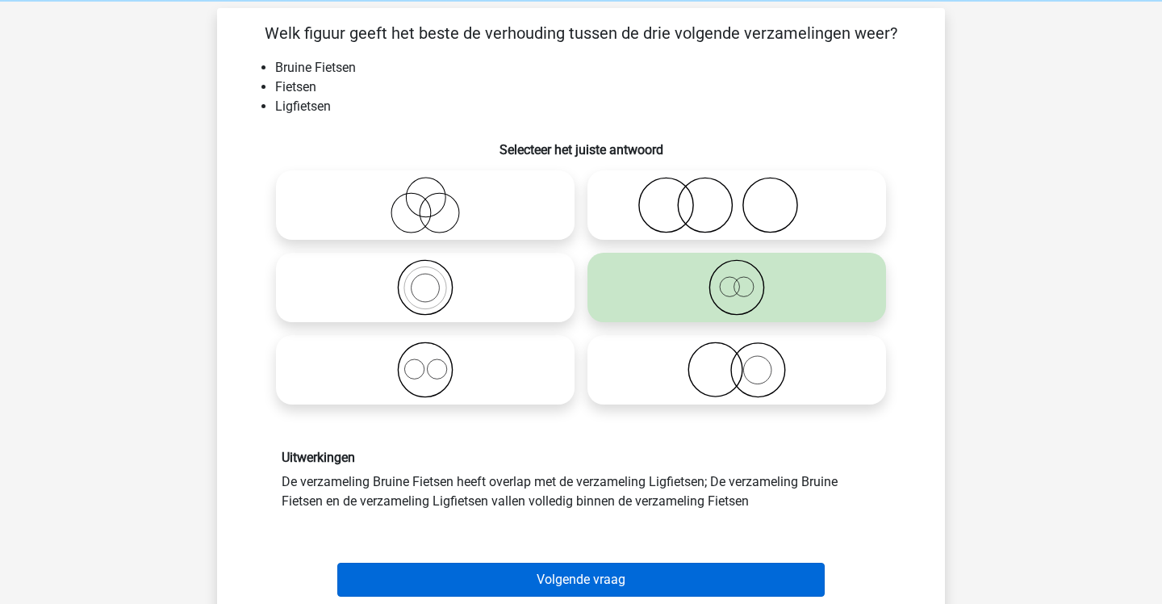
click at [595, 562] on button "Volgende vraag" at bounding box center [581, 579] width 488 height 34
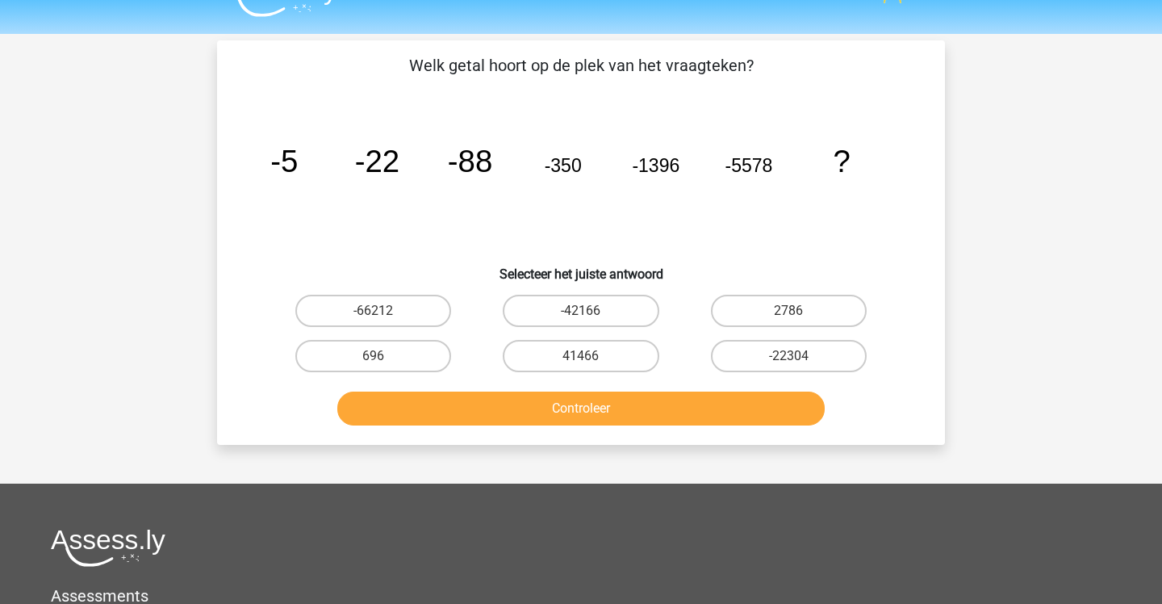
scroll to position [31, 0]
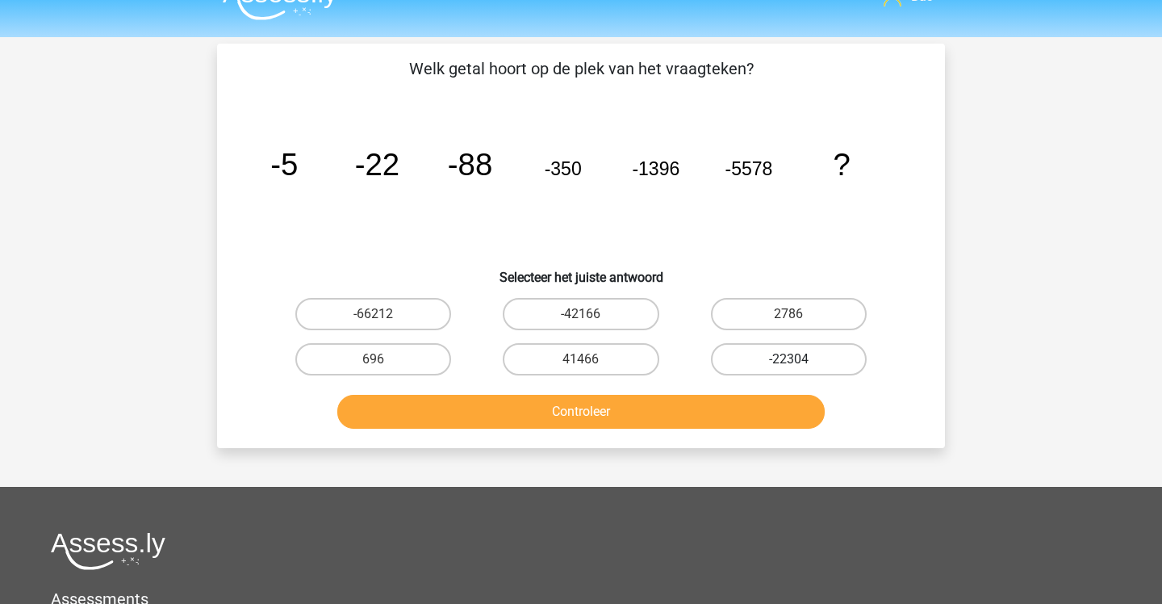
click at [780, 349] on label "-22304" at bounding box center [789, 359] width 156 height 32
click at [788, 359] on input "-22304" at bounding box center [793, 364] width 10 height 10
radio input "true"
click at [754, 406] on button "Controleer" at bounding box center [581, 412] width 488 height 34
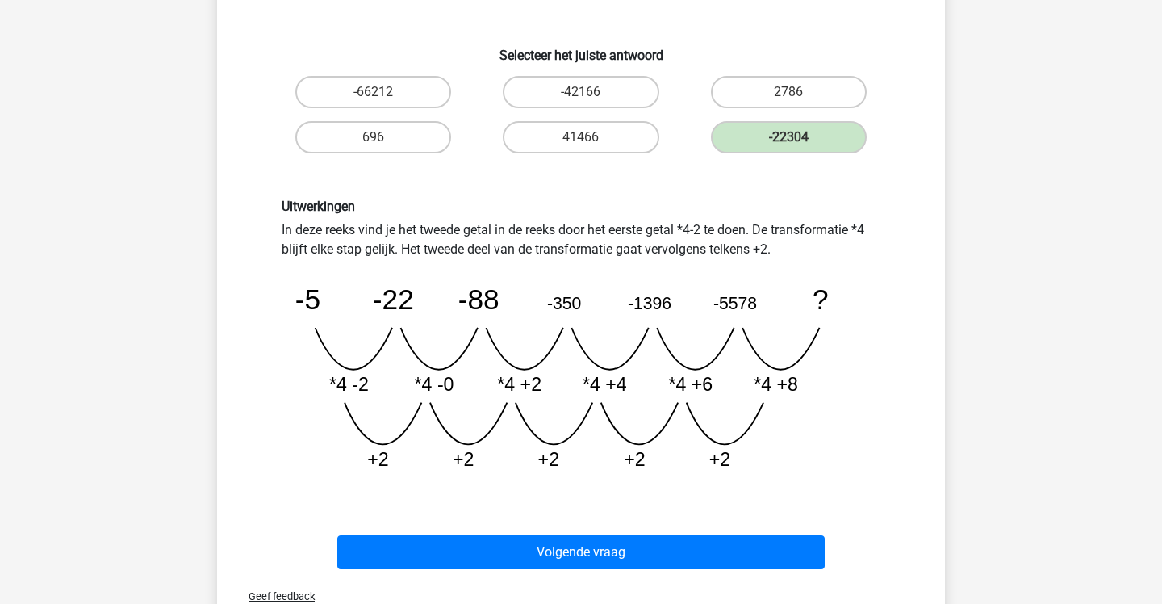
scroll to position [255, 0]
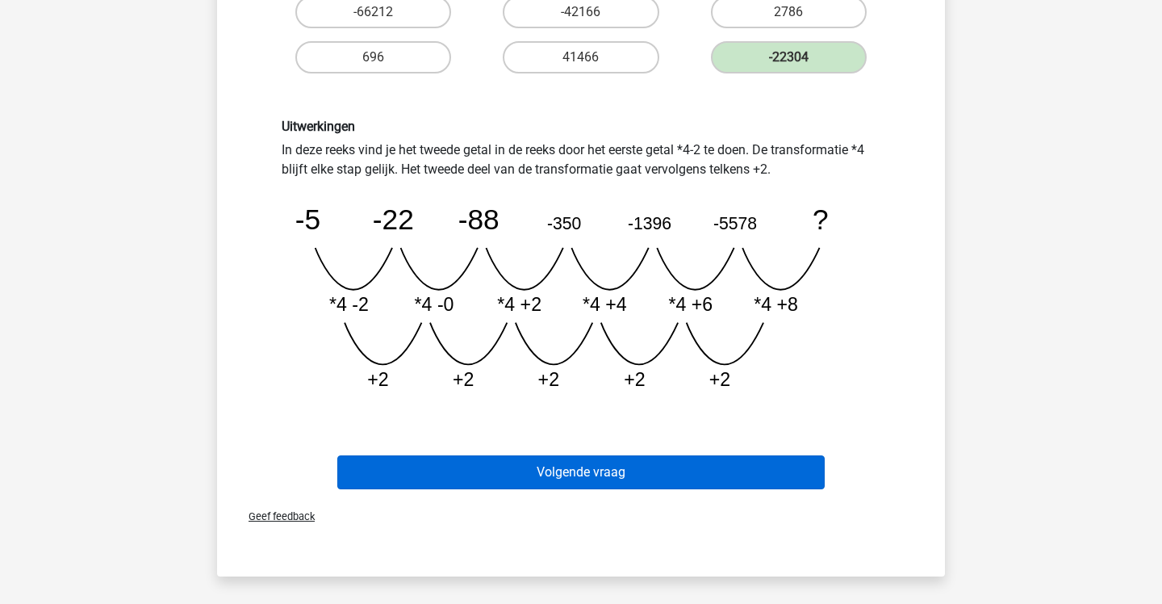
click at [679, 469] on button "Volgende vraag" at bounding box center [581, 472] width 488 height 34
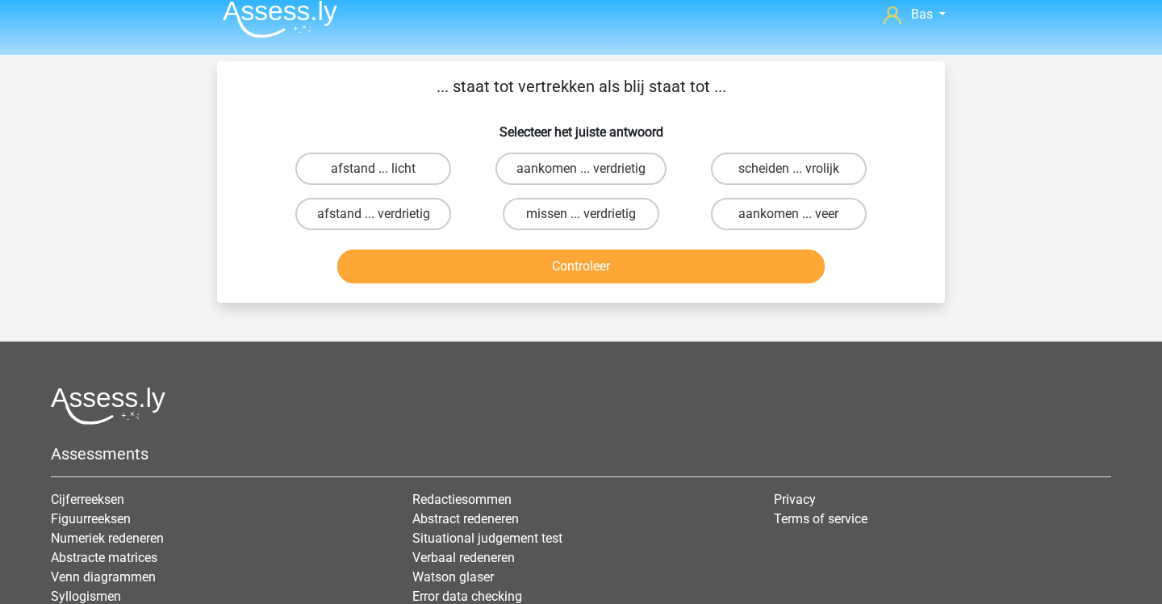
scroll to position [15, 0]
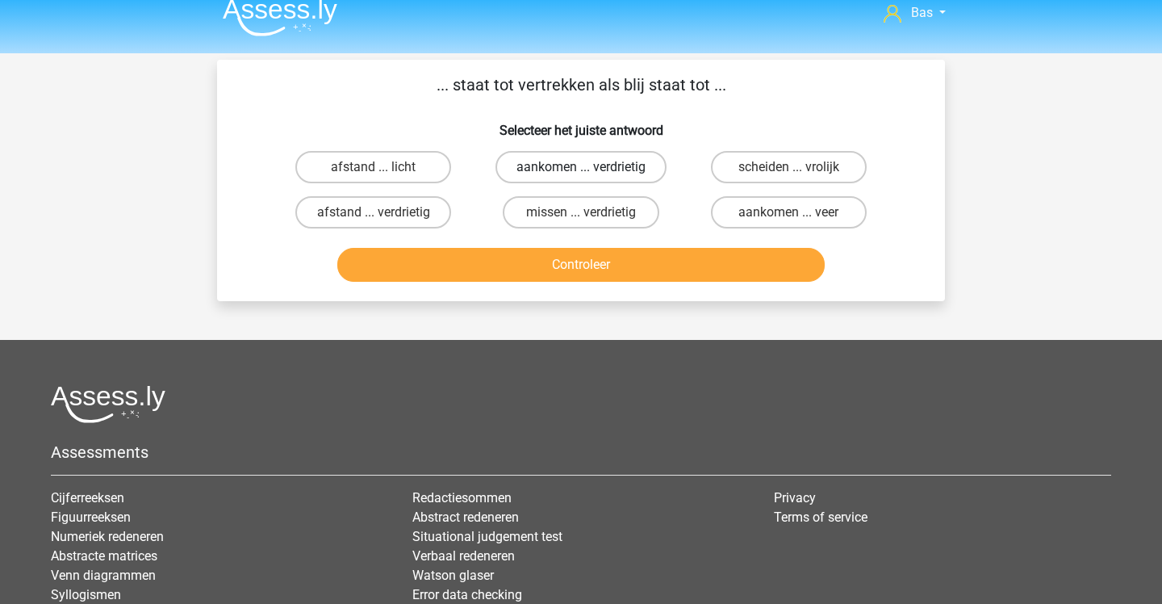
click at [559, 170] on label "aankomen ... verdrietig" at bounding box center [581, 167] width 171 height 32
click at [581, 170] on input "aankomen ... verdrietig" at bounding box center [586, 172] width 10 height 10
radio input "true"
click at [564, 250] on button "Controleer" at bounding box center [581, 265] width 488 height 34
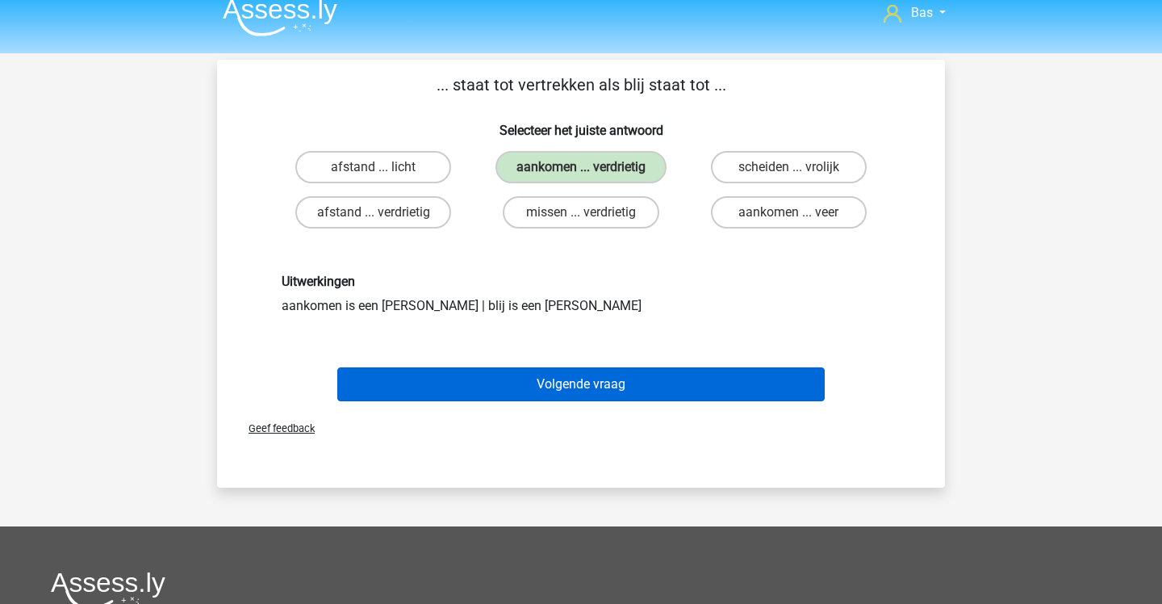
click at [585, 374] on button "Volgende vraag" at bounding box center [581, 384] width 488 height 34
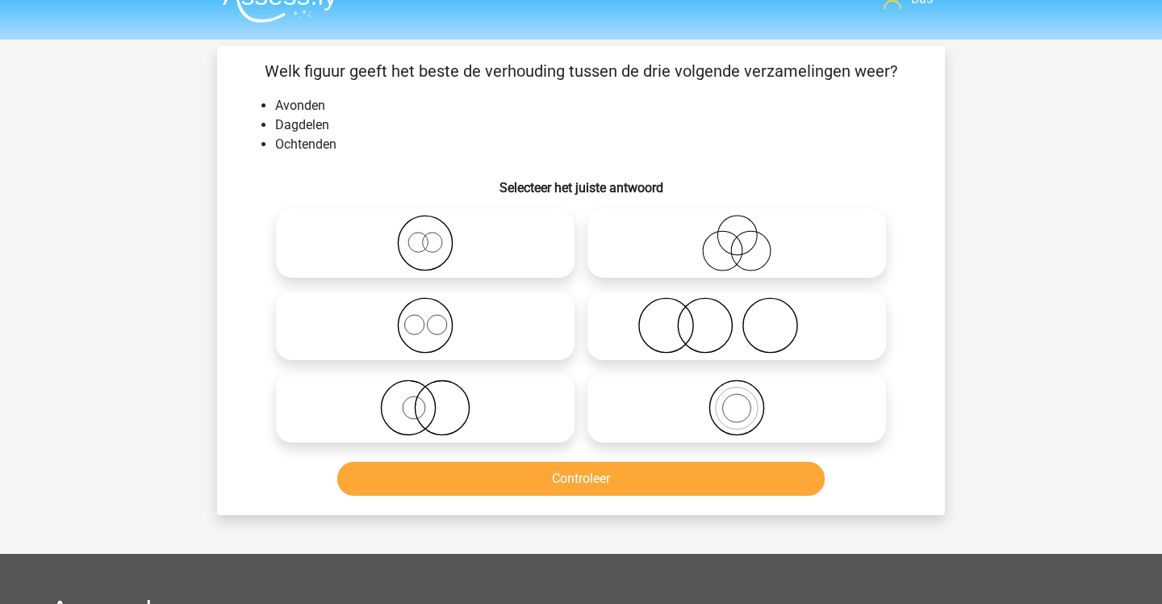
scroll to position [29, 0]
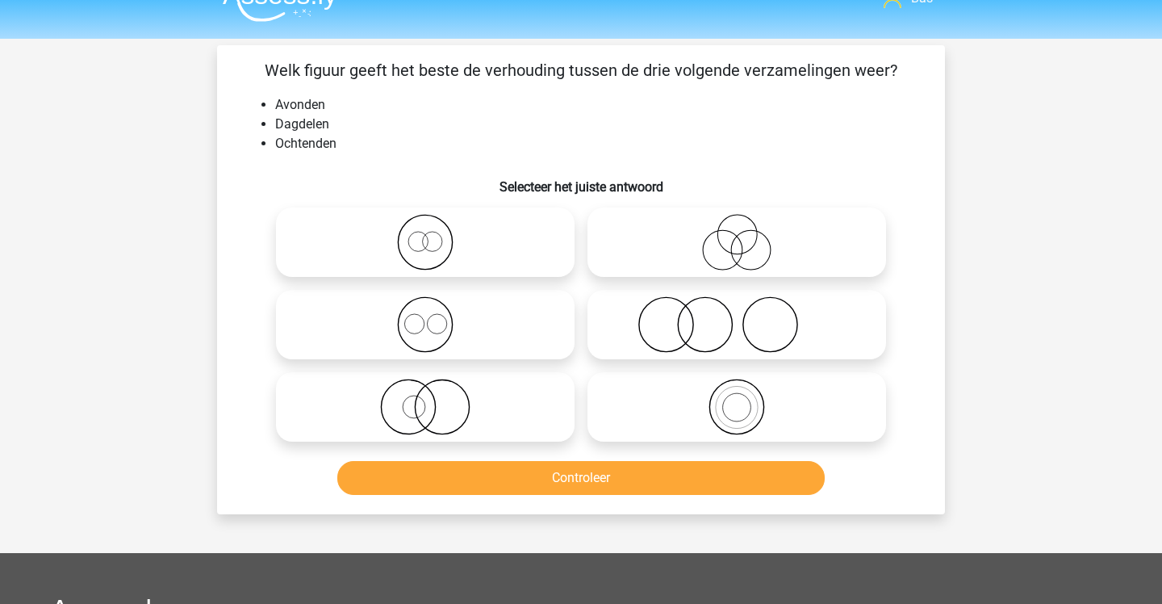
click at [534, 316] on icon at bounding box center [425, 324] width 286 height 56
click at [436, 316] on input "radio" at bounding box center [430, 311] width 10 height 10
radio input "true"
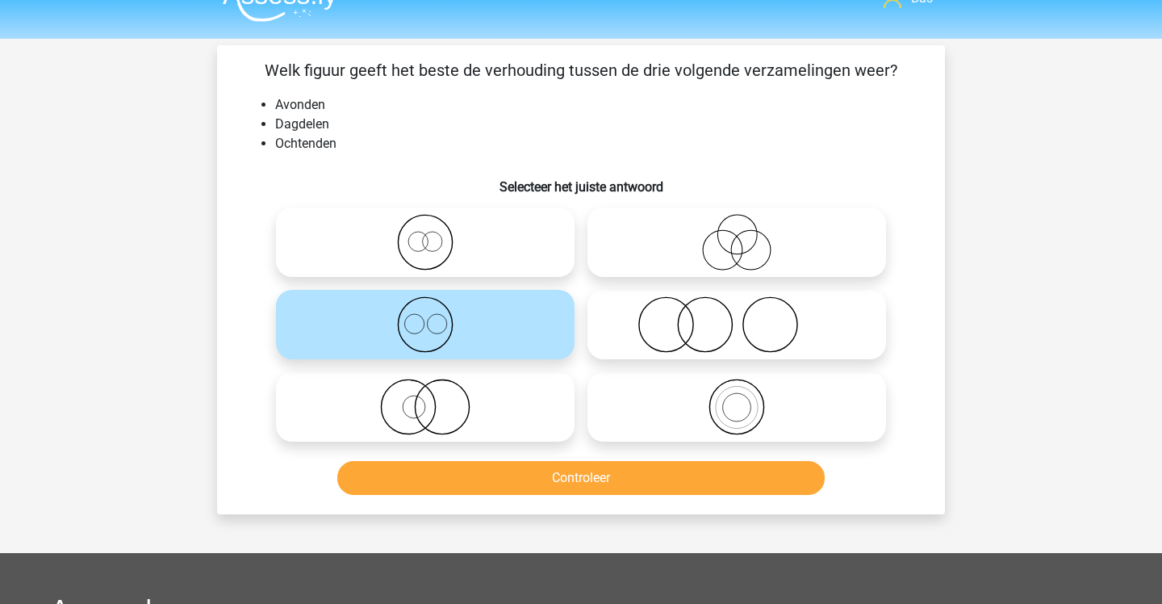
click at [532, 469] on button "Controleer" at bounding box center [581, 478] width 488 height 34
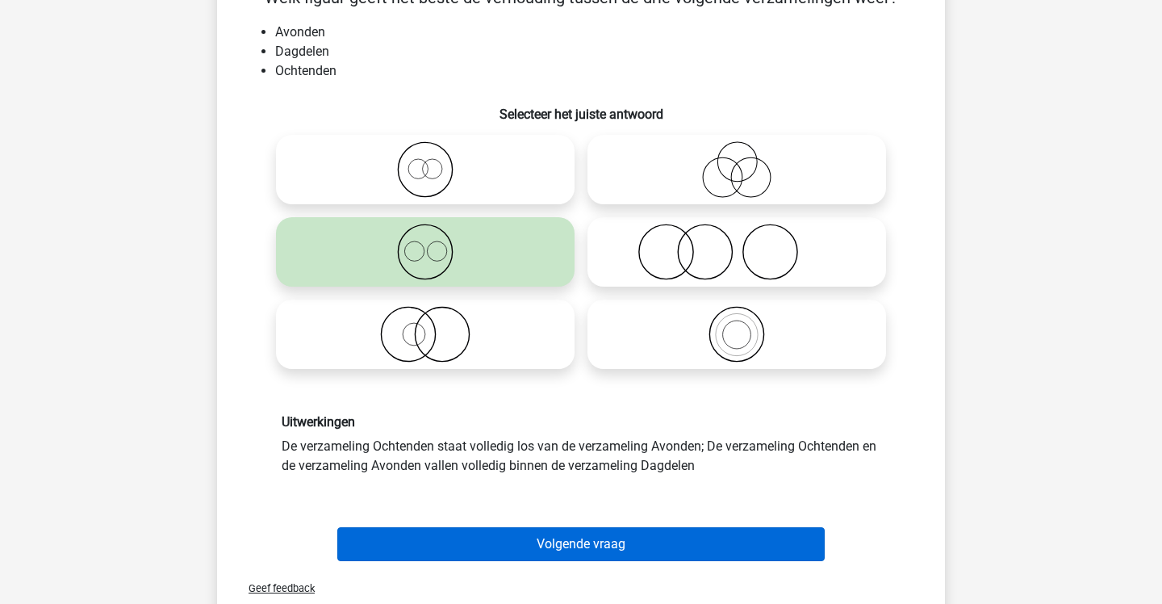
click at [540, 536] on button "Volgende vraag" at bounding box center [581, 544] width 488 height 34
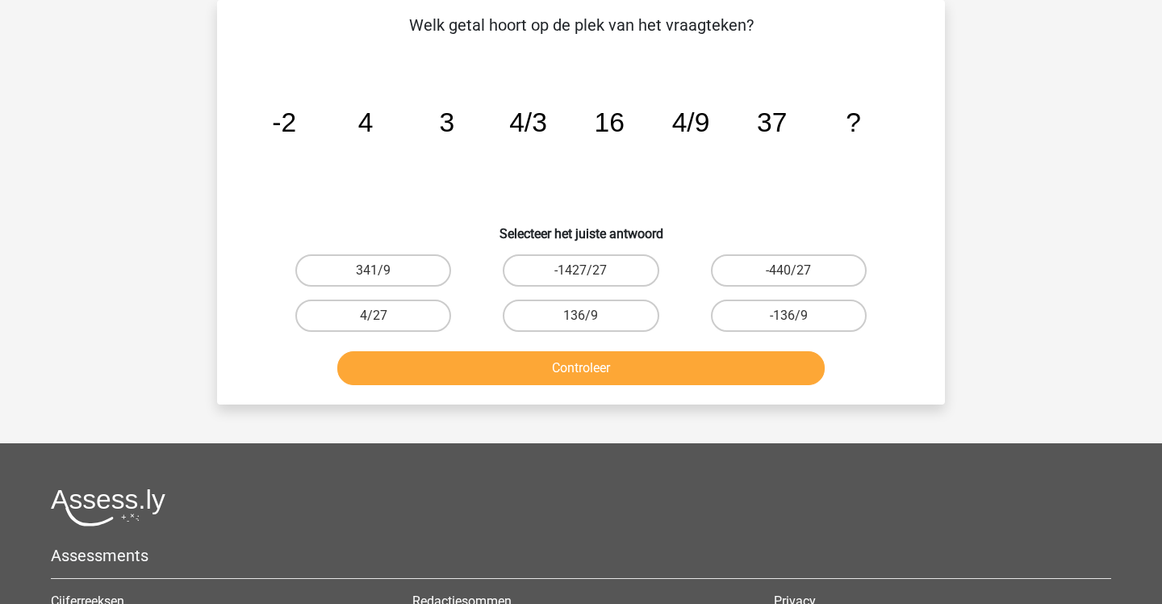
scroll to position [31, 0]
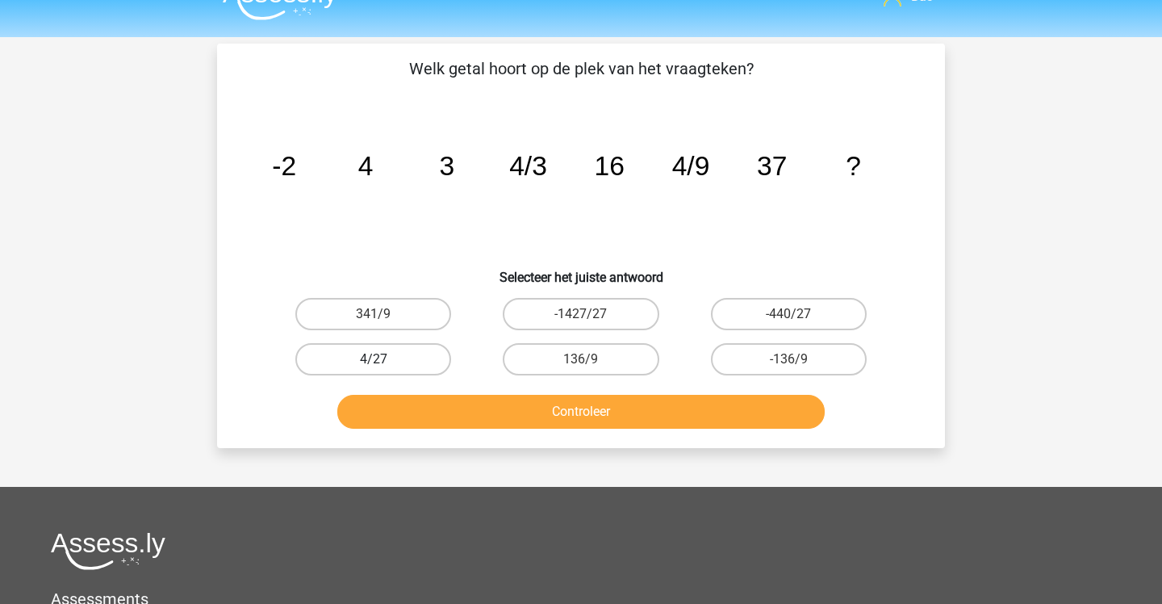
click at [425, 364] on label "4/27" at bounding box center [373, 359] width 156 height 32
click at [384, 364] on input "4/27" at bounding box center [379, 364] width 10 height 10
radio input "true"
click at [446, 417] on button "Controleer" at bounding box center [581, 412] width 488 height 34
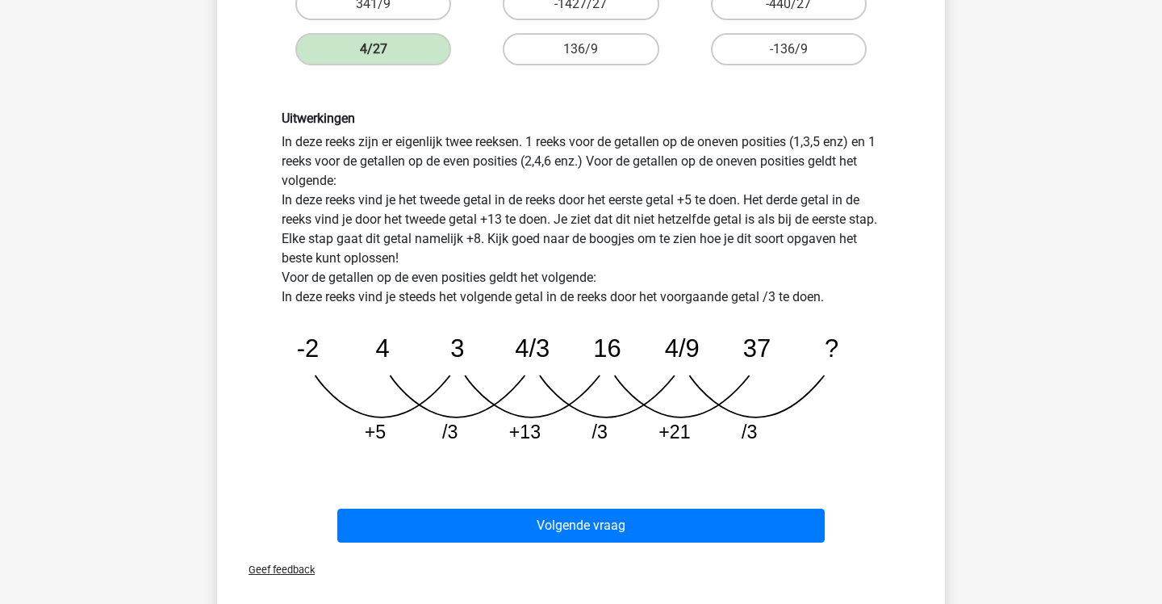
scroll to position [345, 0]
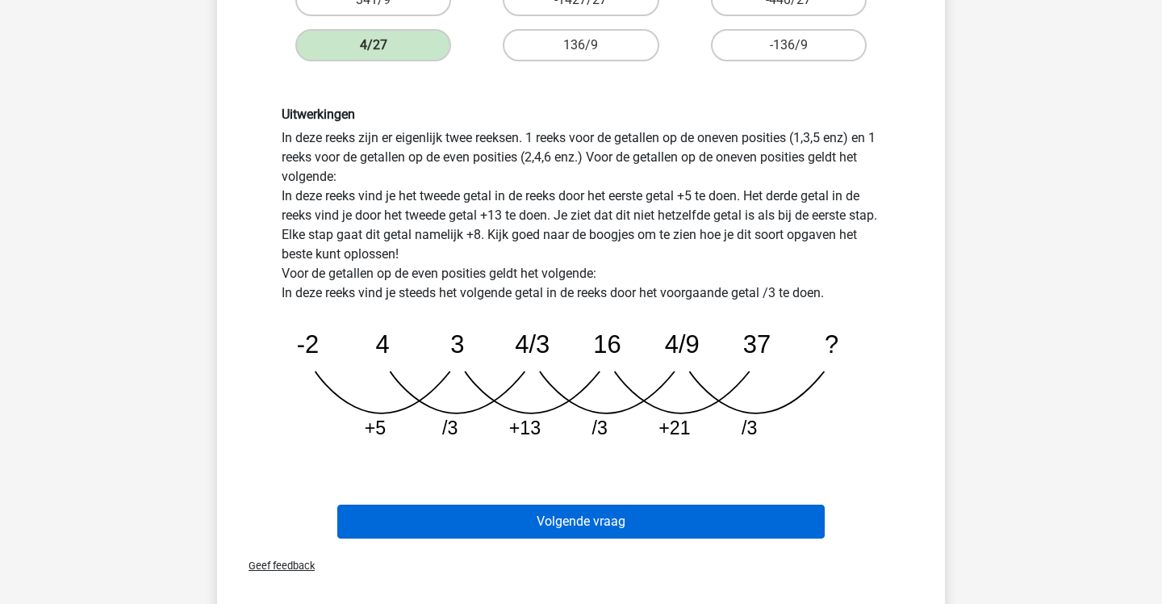
click at [445, 519] on button "Volgende vraag" at bounding box center [581, 521] width 488 height 34
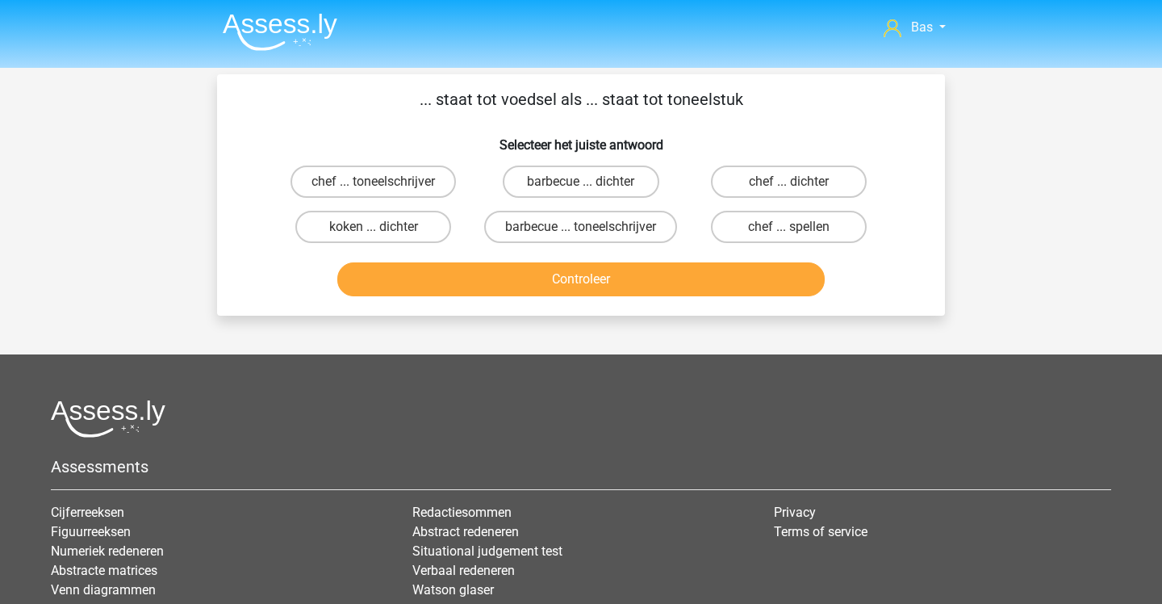
scroll to position [0, 0]
click at [413, 186] on label "chef ... toneelschrijver" at bounding box center [373, 181] width 165 height 32
click at [384, 186] on input "chef ... toneelschrijver" at bounding box center [379, 187] width 10 height 10
radio input "true"
click at [418, 286] on button "Controleer" at bounding box center [581, 279] width 488 height 34
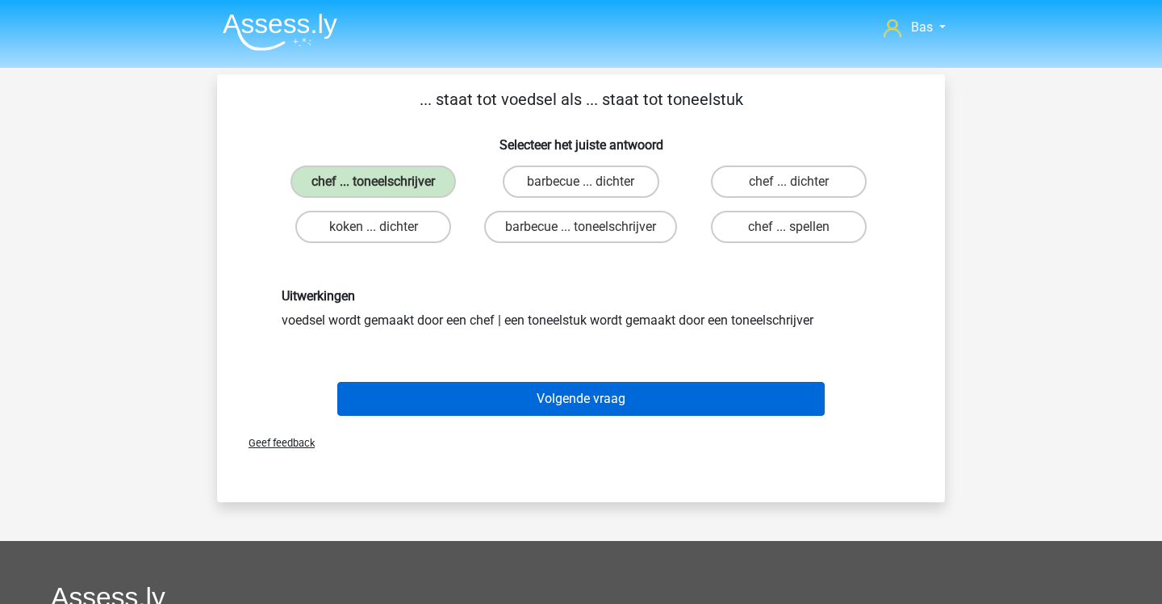
click at [486, 416] on button "Volgende vraag" at bounding box center [581, 399] width 488 height 34
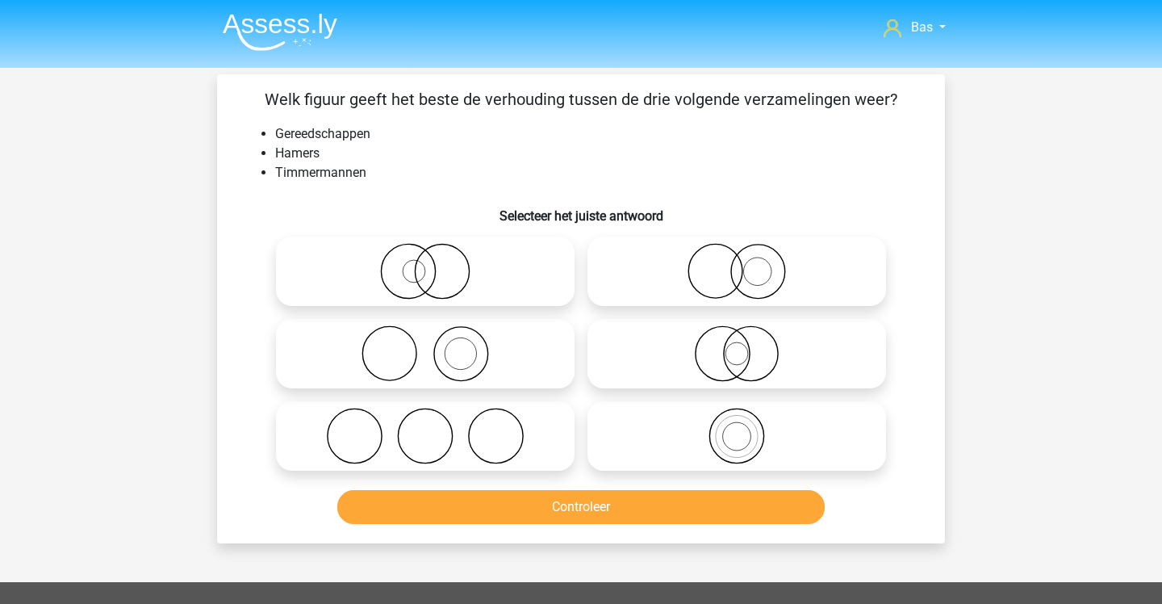
scroll to position [74, 0]
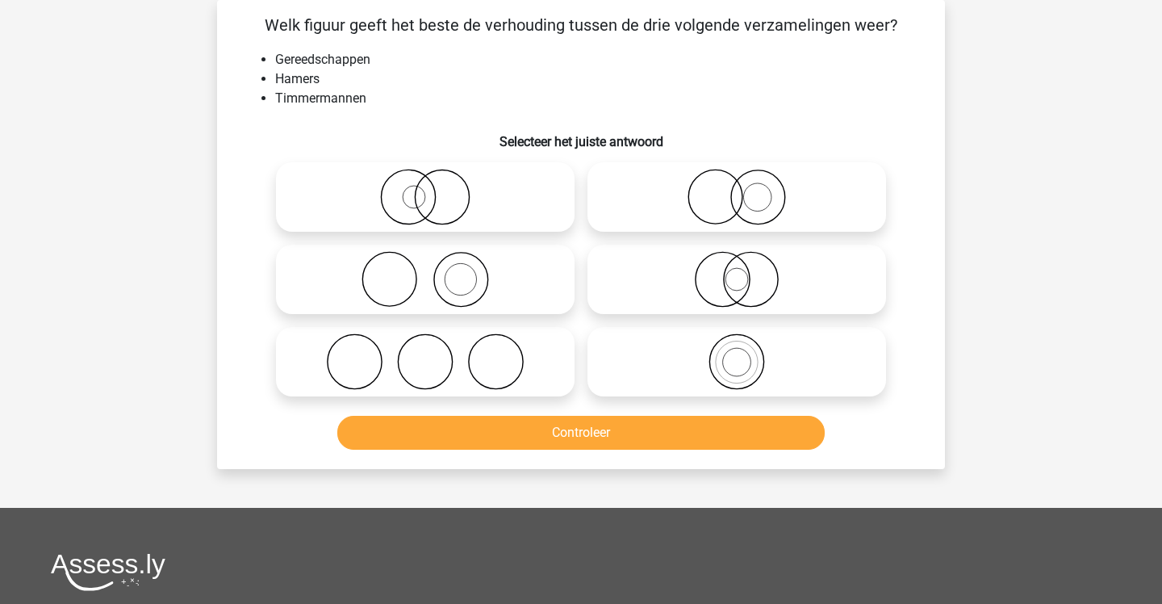
click at [472, 276] on icon at bounding box center [425, 279] width 286 height 56
click at [436, 271] on input "radio" at bounding box center [430, 266] width 10 height 10
radio input "true"
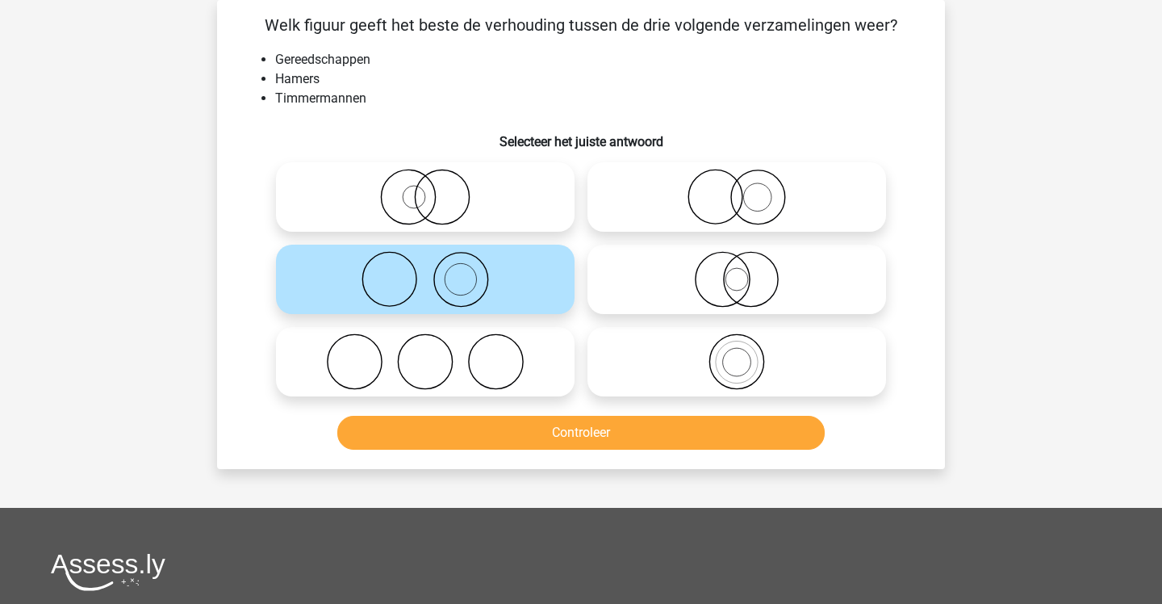
click at [469, 425] on button "Controleer" at bounding box center [581, 433] width 488 height 34
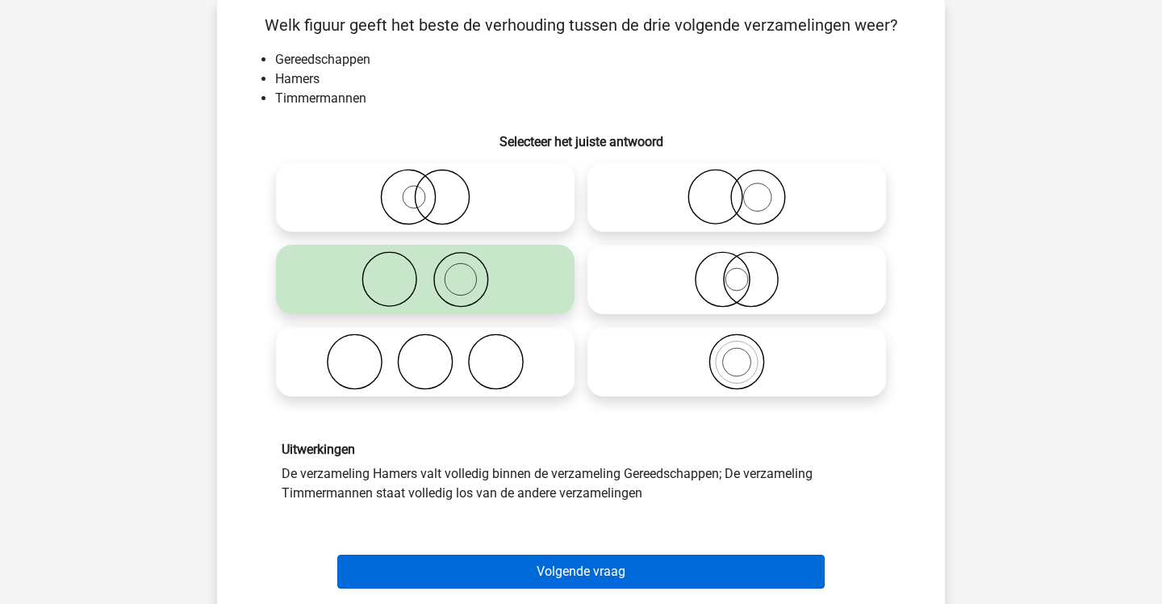
click at [480, 584] on button "Volgende vraag" at bounding box center [581, 571] width 488 height 34
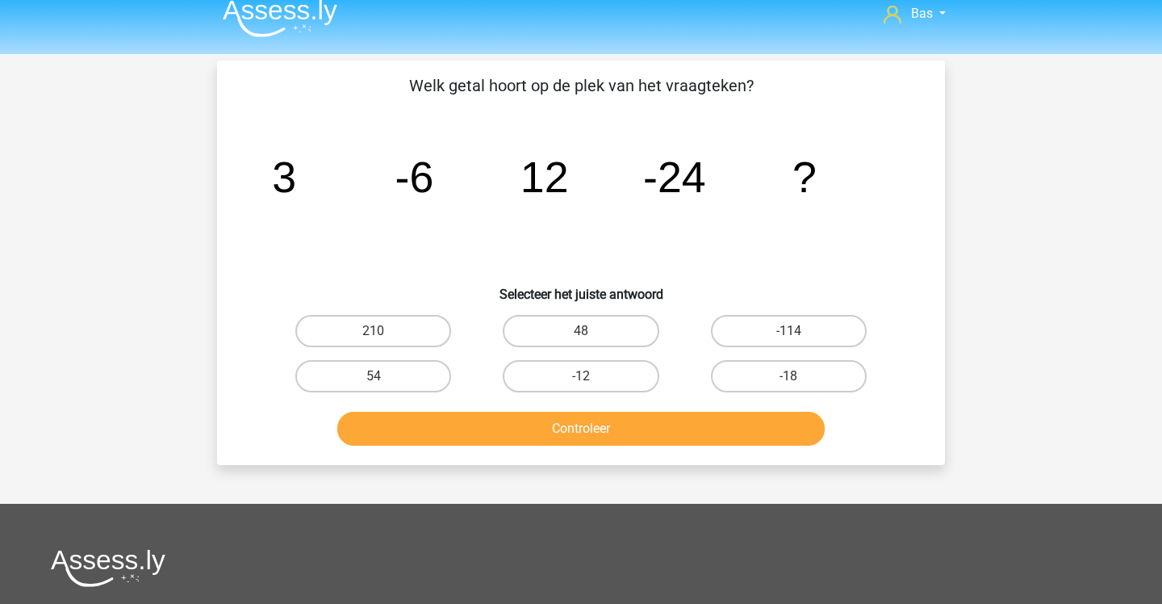
scroll to position [14, 0]
click at [617, 338] on label "48" at bounding box center [581, 331] width 156 height 32
click at [592, 338] on input "48" at bounding box center [586, 336] width 10 height 10
radio input "true"
click at [586, 418] on button "Controleer" at bounding box center [581, 429] width 488 height 34
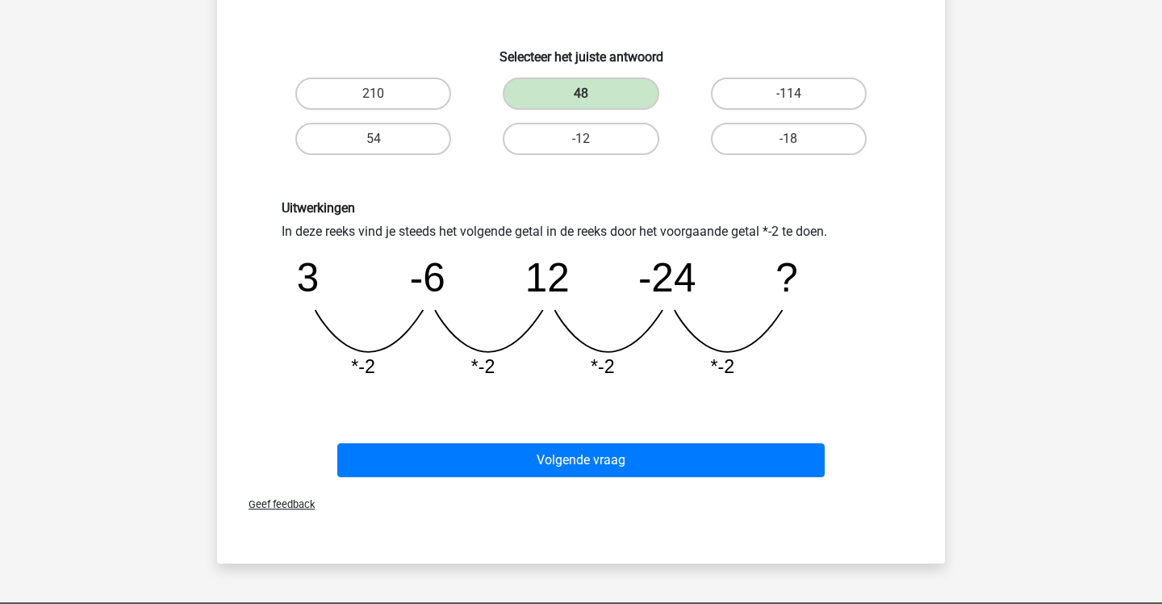
scroll to position [261, 0]
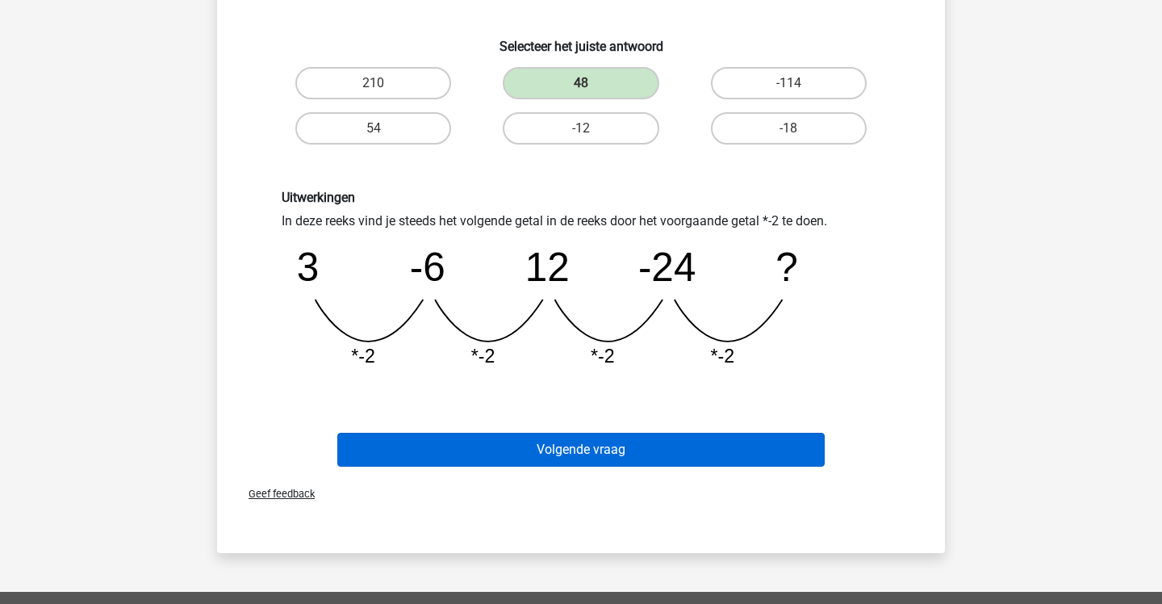
click at [572, 445] on button "Volgende vraag" at bounding box center [581, 450] width 488 height 34
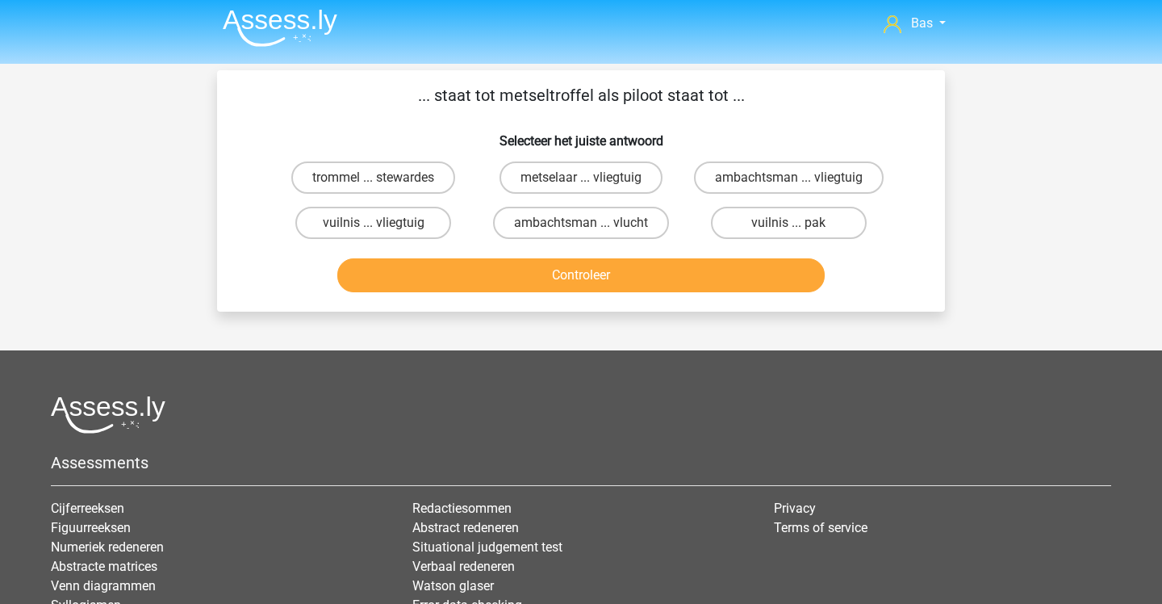
scroll to position [0, 0]
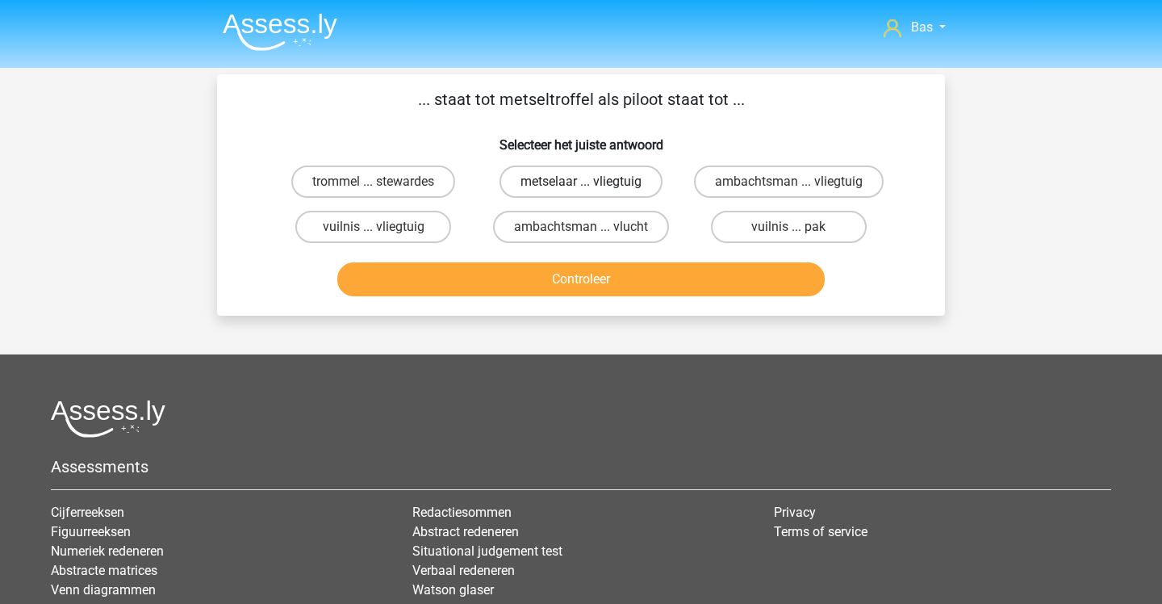
click at [526, 190] on label "metselaar ... vliegtuig" at bounding box center [581, 181] width 163 height 32
click at [581, 190] on input "metselaar ... vliegtuig" at bounding box center [586, 187] width 10 height 10
radio input "true"
click at [506, 275] on button "Controleer" at bounding box center [581, 279] width 488 height 34
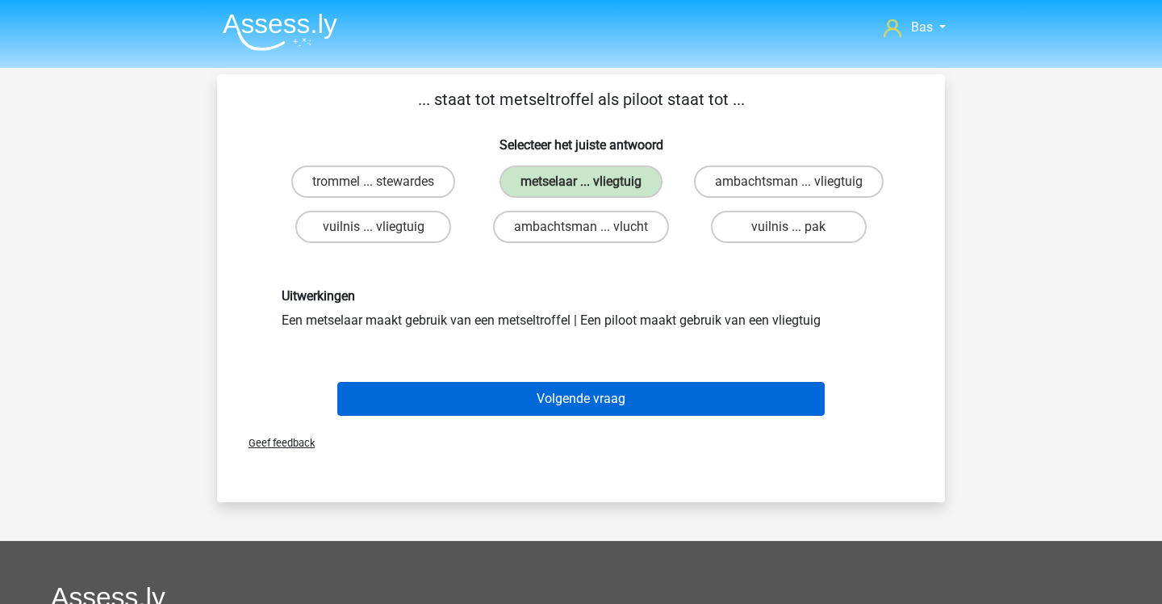
click at [473, 394] on button "Volgende vraag" at bounding box center [581, 399] width 488 height 34
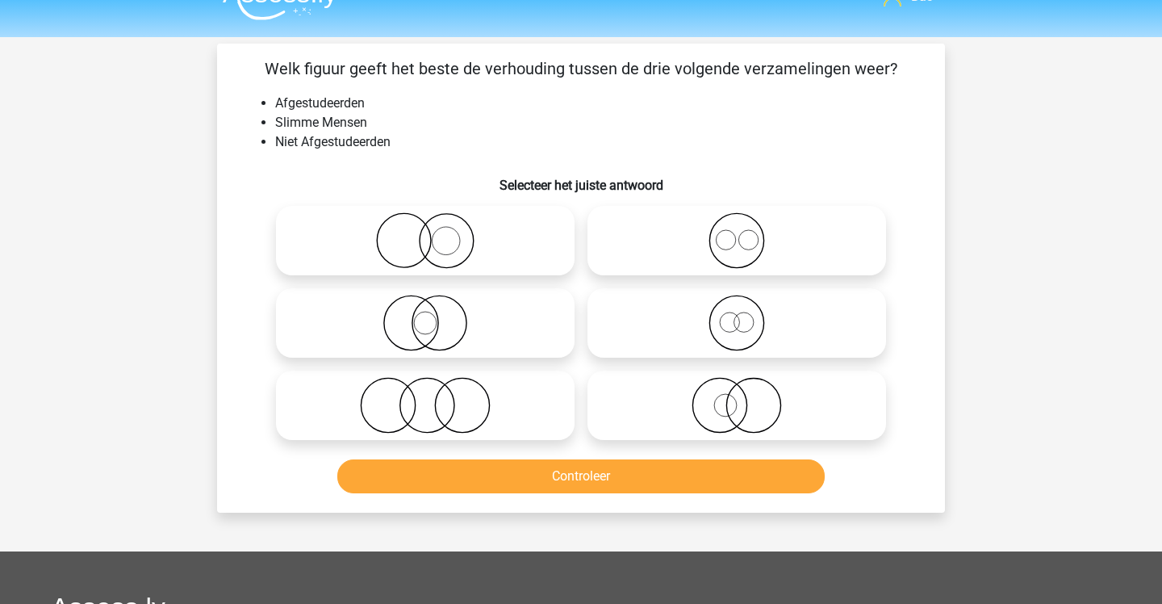
scroll to position [29, 0]
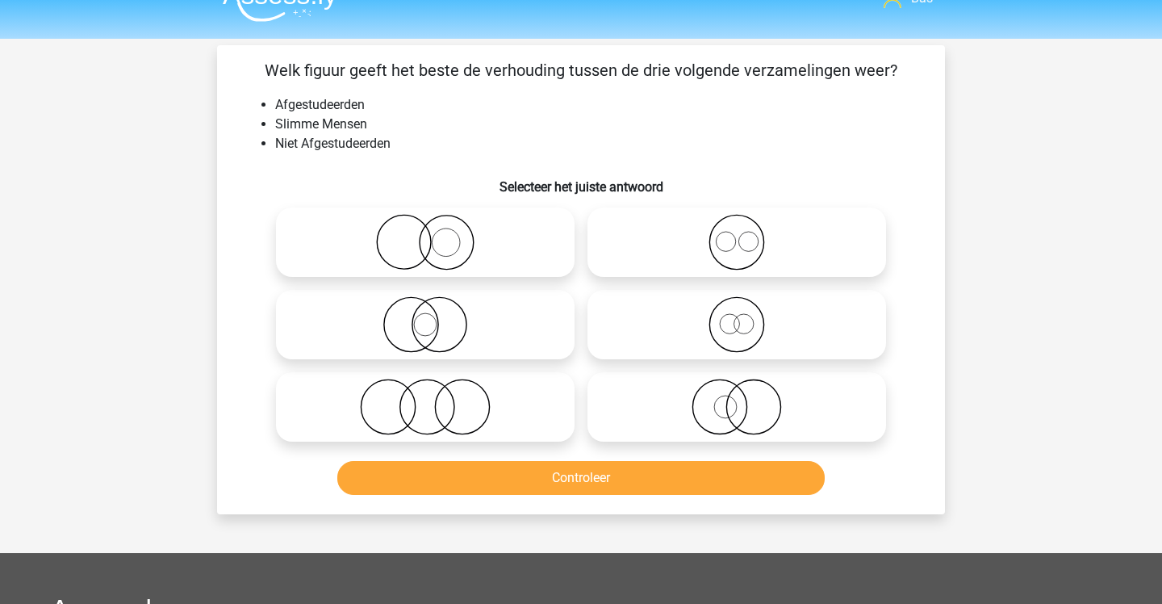
click at [368, 303] on icon at bounding box center [425, 324] width 286 height 56
click at [425, 306] on input "radio" at bounding box center [430, 311] width 10 height 10
radio input "true"
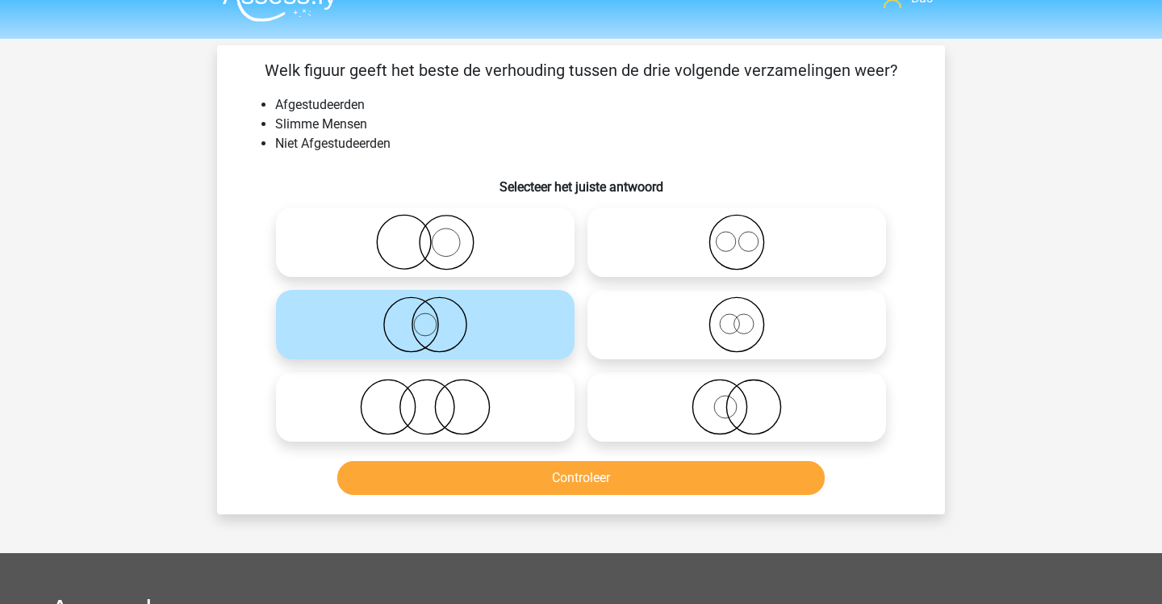
click at [417, 479] on button "Controleer" at bounding box center [581, 478] width 488 height 34
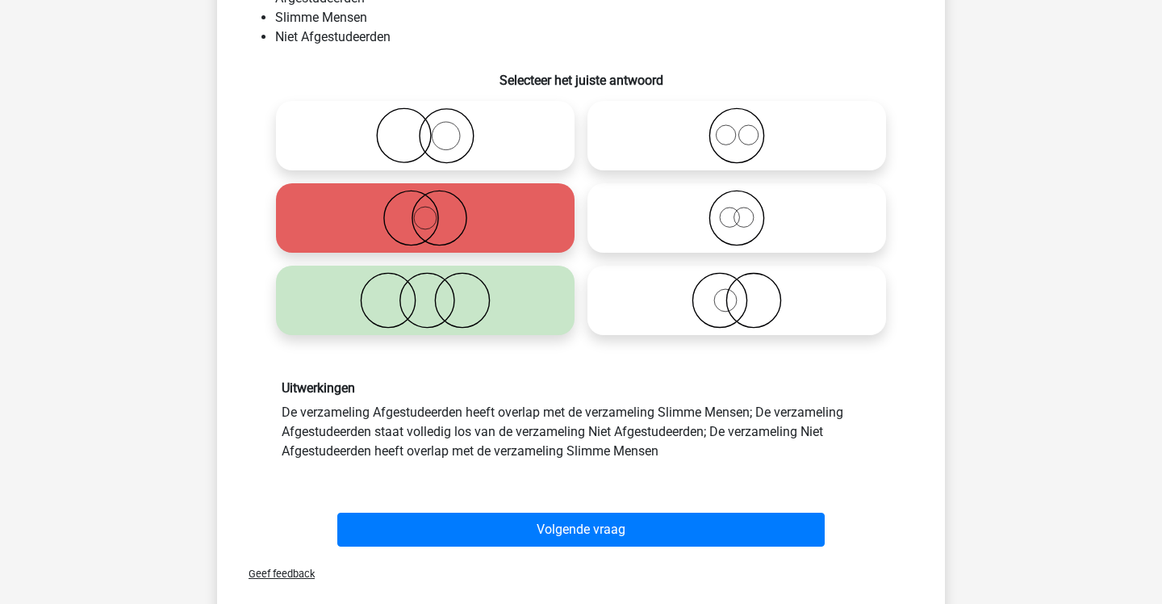
scroll to position [136, 0]
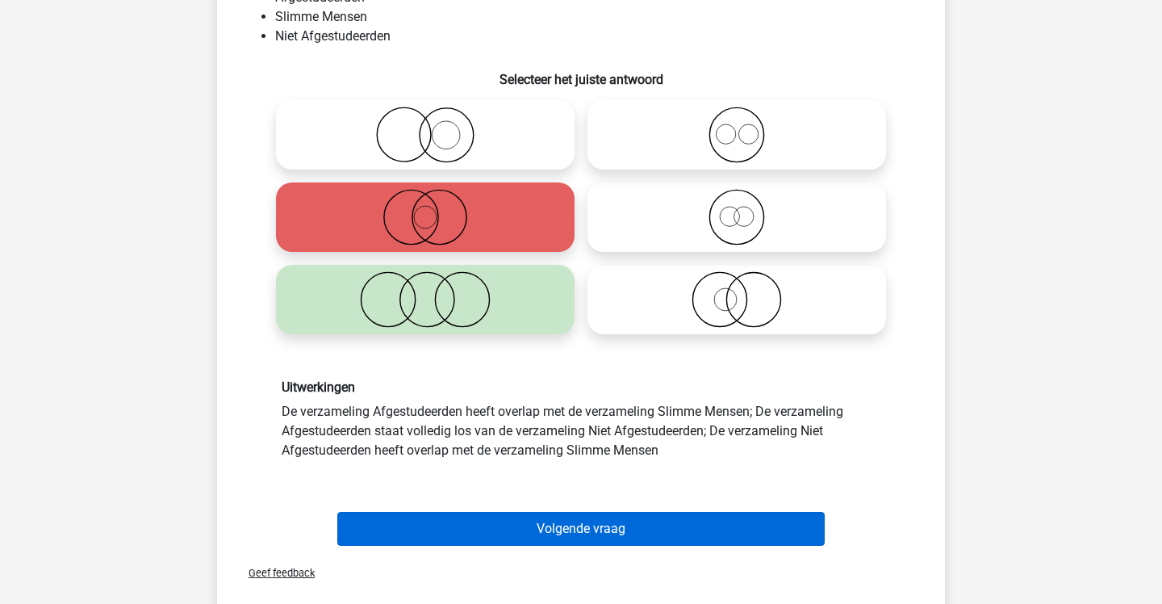
click at [542, 524] on button "Volgende vraag" at bounding box center [581, 529] width 488 height 34
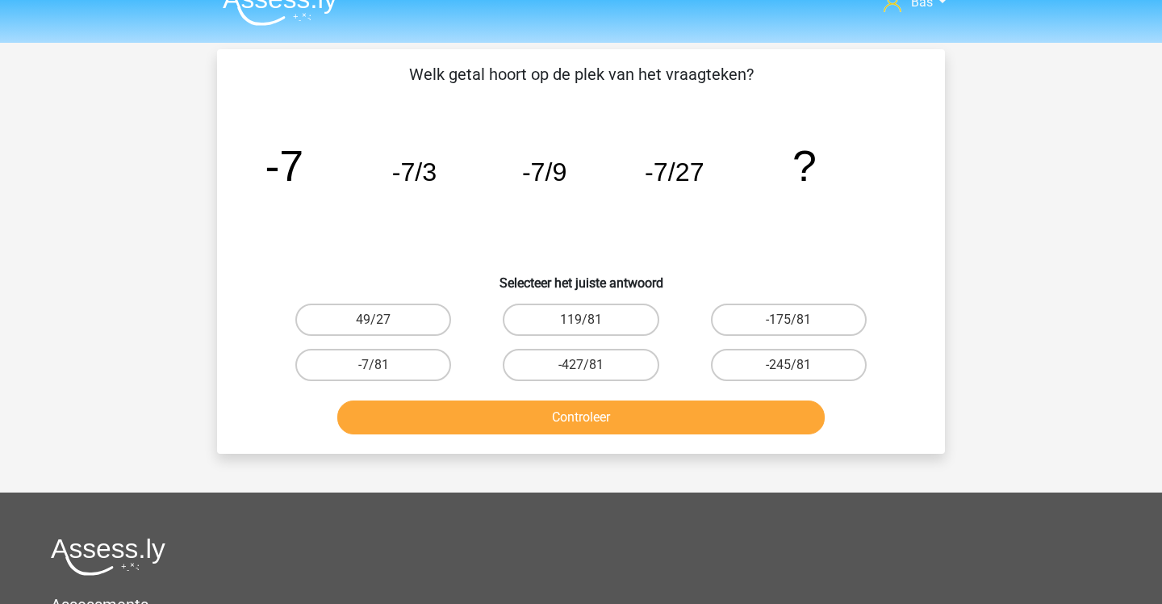
scroll to position [0, 0]
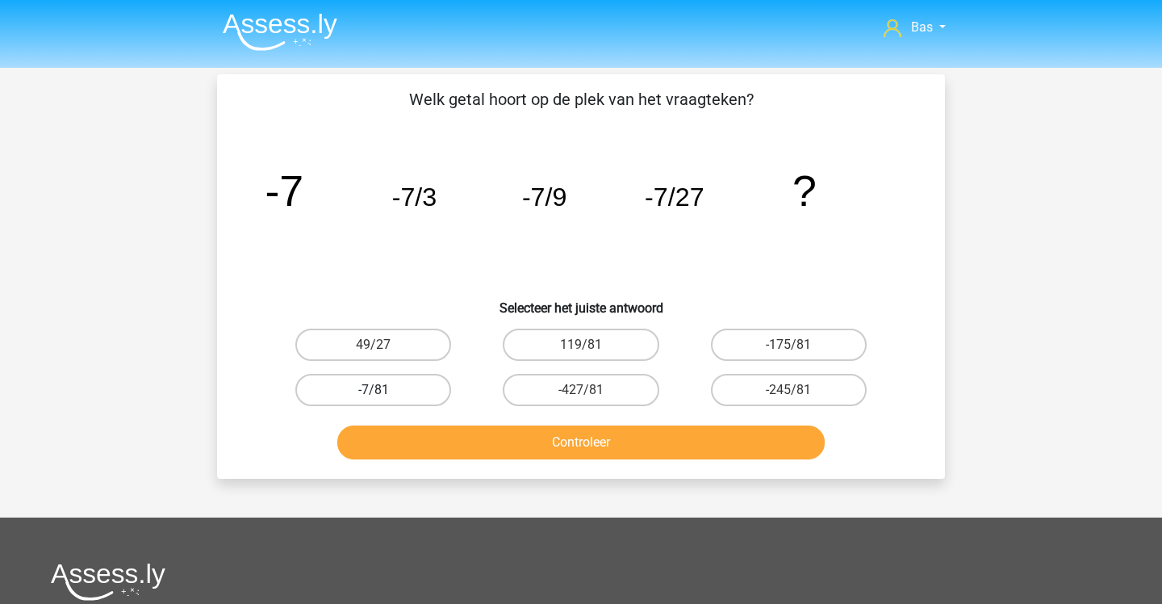
click at [410, 396] on label "-7/81" at bounding box center [373, 390] width 156 height 32
click at [384, 396] on input "-7/81" at bounding box center [379, 395] width 10 height 10
radio input "true"
click at [429, 450] on button "Controleer" at bounding box center [581, 442] width 488 height 34
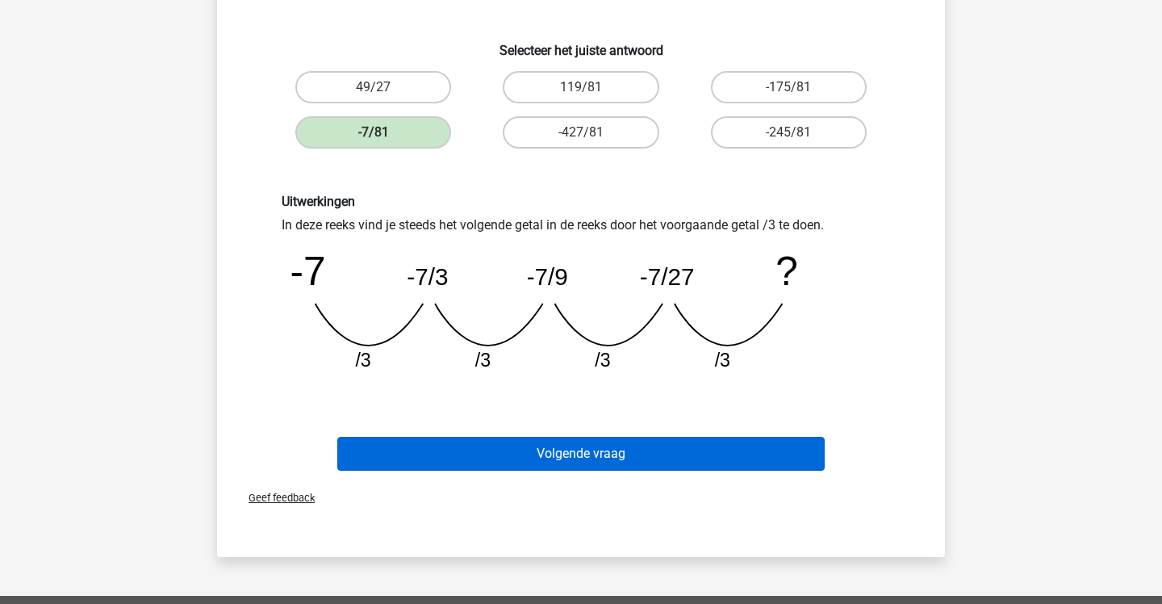
click at [429, 450] on button "Volgende vraag" at bounding box center [581, 454] width 488 height 34
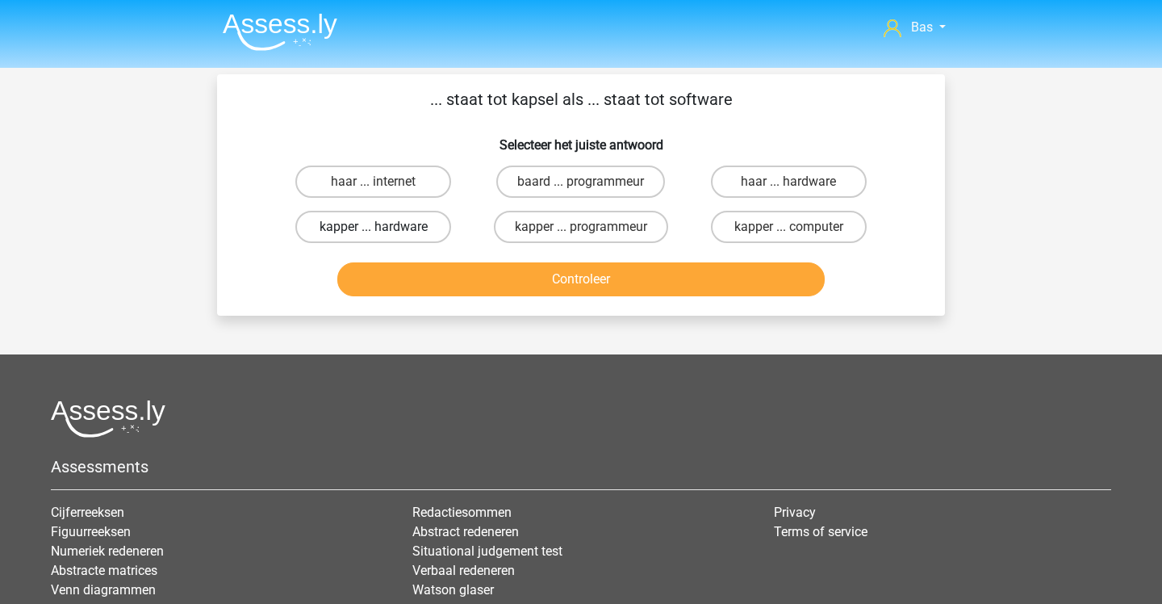
click at [446, 220] on label "kapper ... hardware" at bounding box center [373, 227] width 156 height 32
click at [384, 227] on input "kapper ... hardware" at bounding box center [379, 232] width 10 height 10
radio input "true"
click at [720, 229] on label "kapper ... computer" at bounding box center [789, 227] width 156 height 32
click at [788, 229] on input "kapper ... computer" at bounding box center [793, 232] width 10 height 10
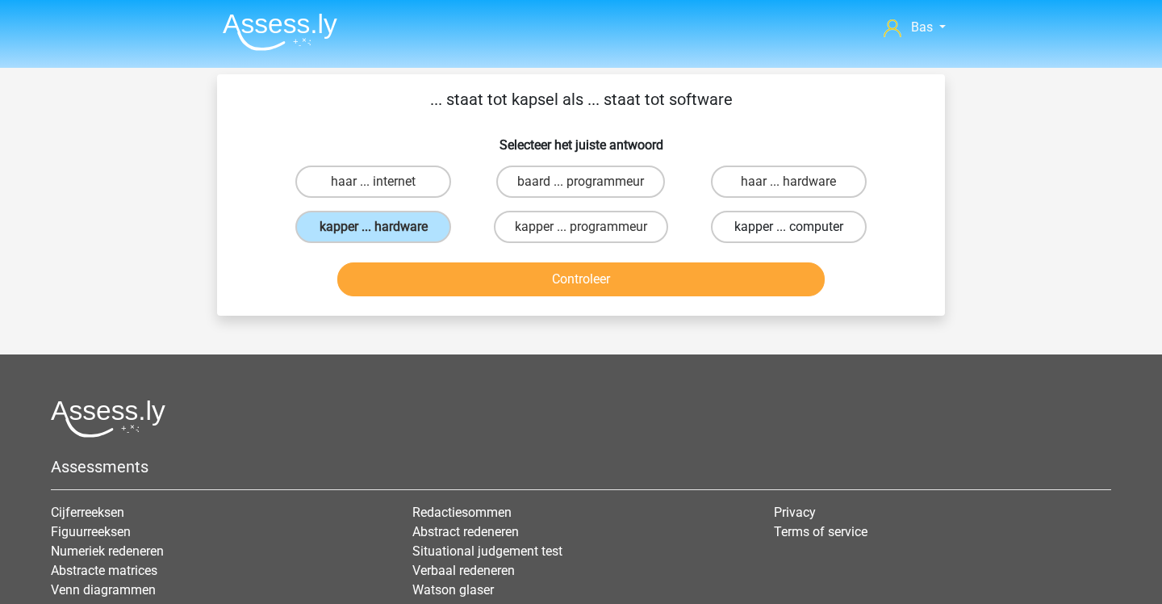
radio input "true"
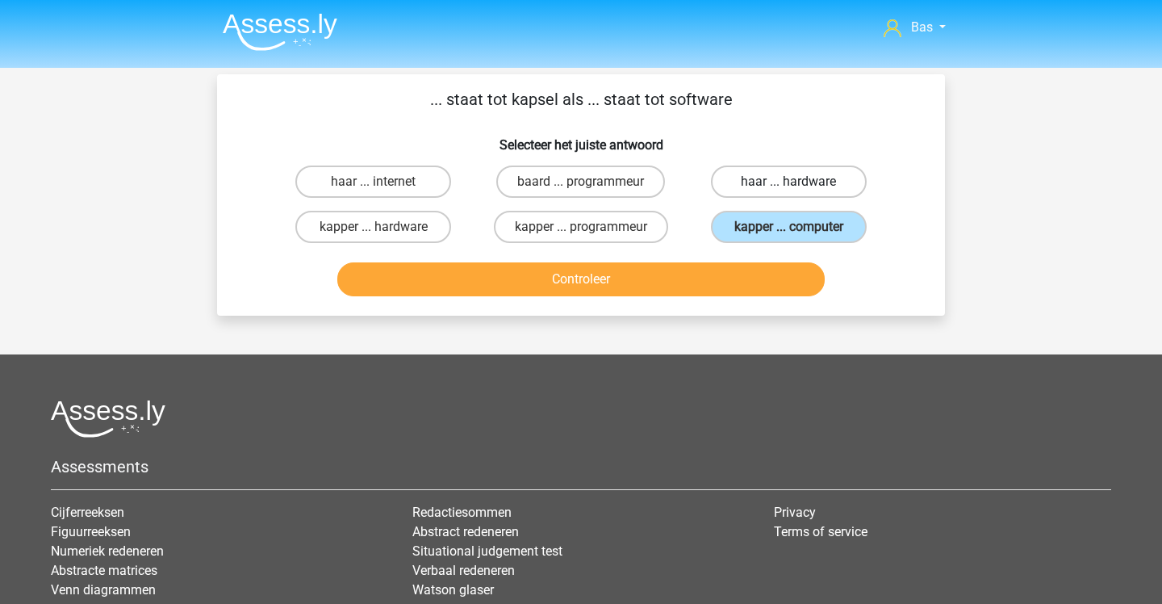
click at [739, 187] on label "haar ... hardware" at bounding box center [789, 181] width 156 height 32
click at [788, 187] on input "haar ... hardware" at bounding box center [793, 187] width 10 height 10
radio input "true"
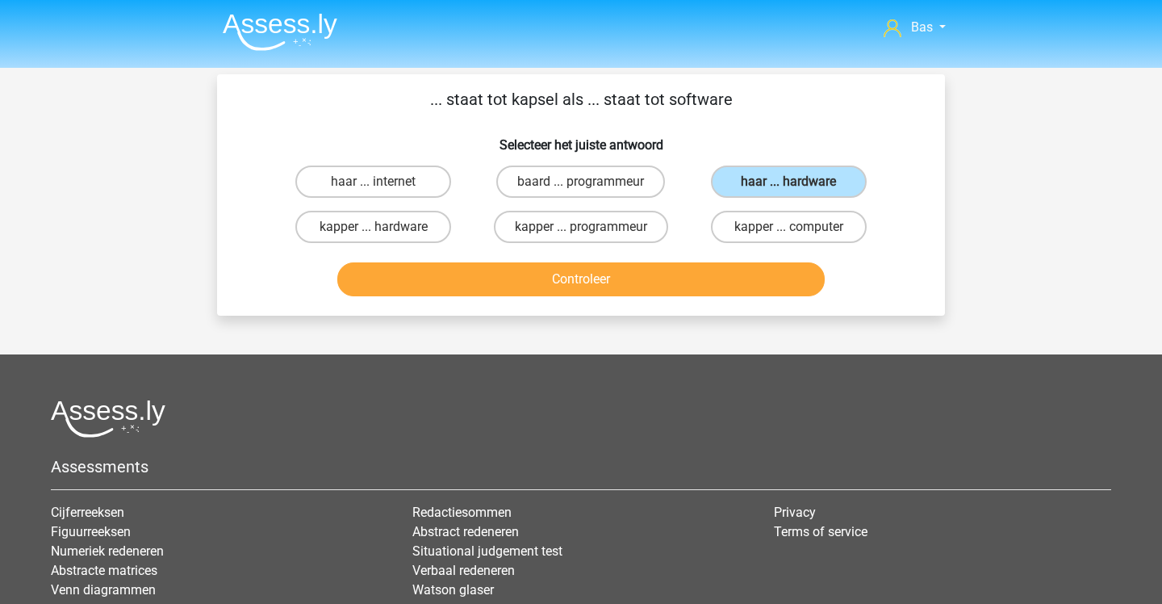
click at [759, 280] on button "Controleer" at bounding box center [581, 279] width 488 height 34
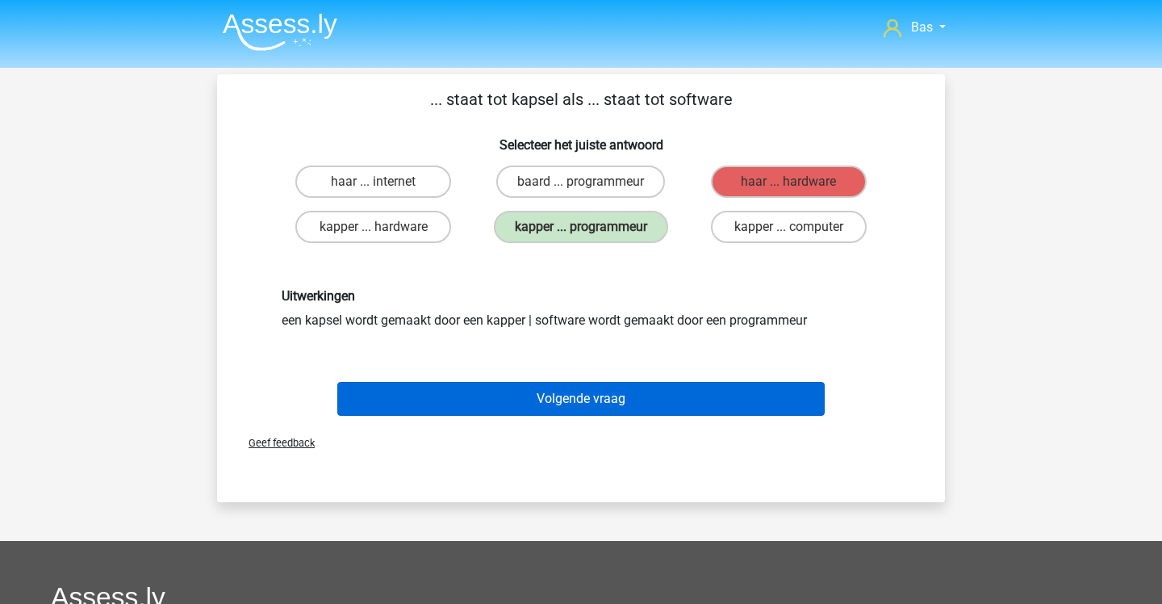
click at [580, 393] on button "Volgende vraag" at bounding box center [581, 399] width 488 height 34
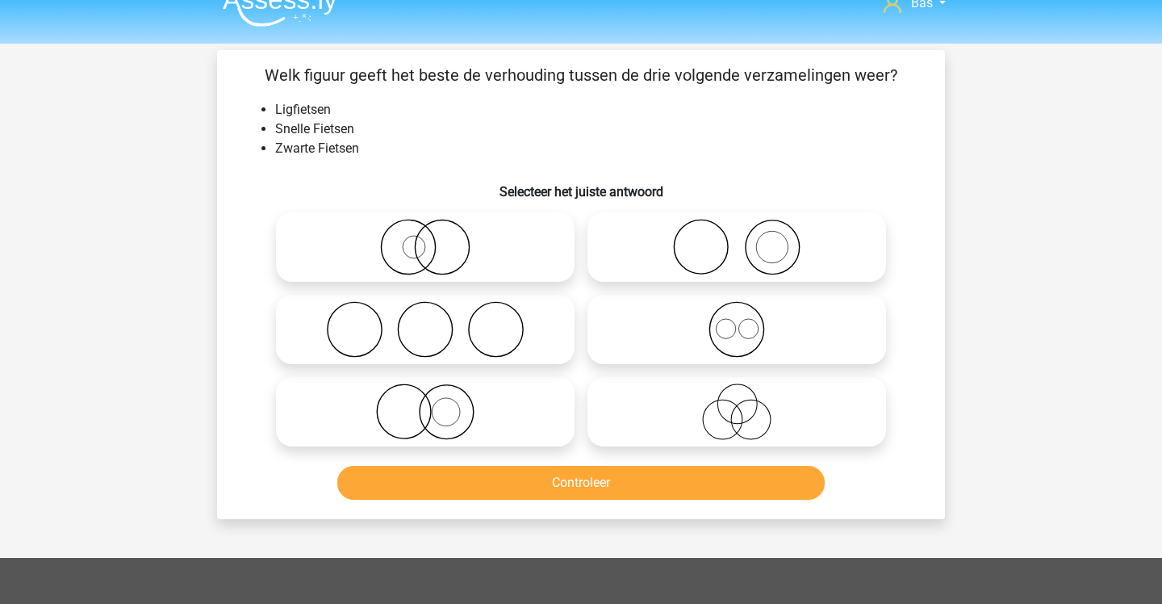
scroll to position [24, 0]
click at [639, 392] on icon at bounding box center [737, 411] width 286 height 56
click at [737, 393] on input "radio" at bounding box center [742, 398] width 10 height 10
radio input "true"
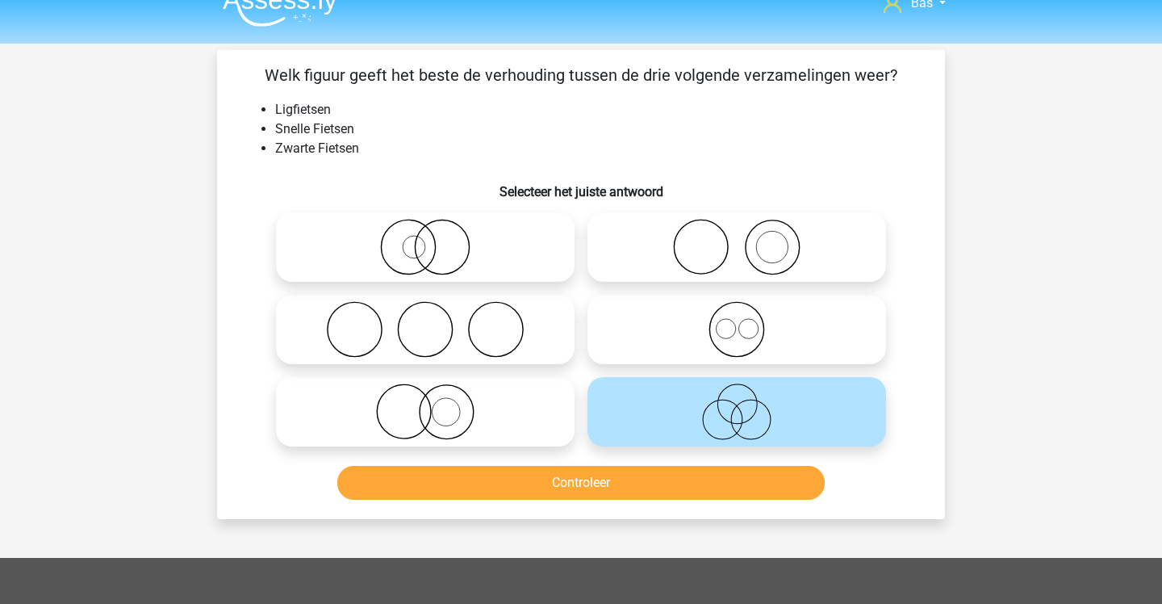
click at [632, 487] on button "Controleer" at bounding box center [581, 483] width 488 height 34
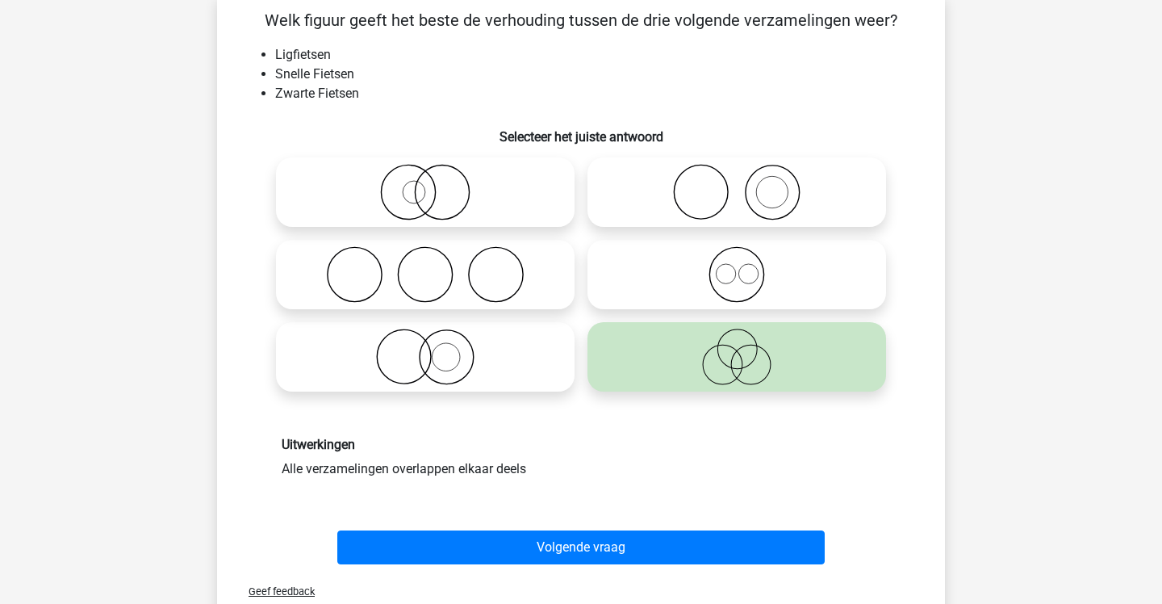
scroll to position [83, 0]
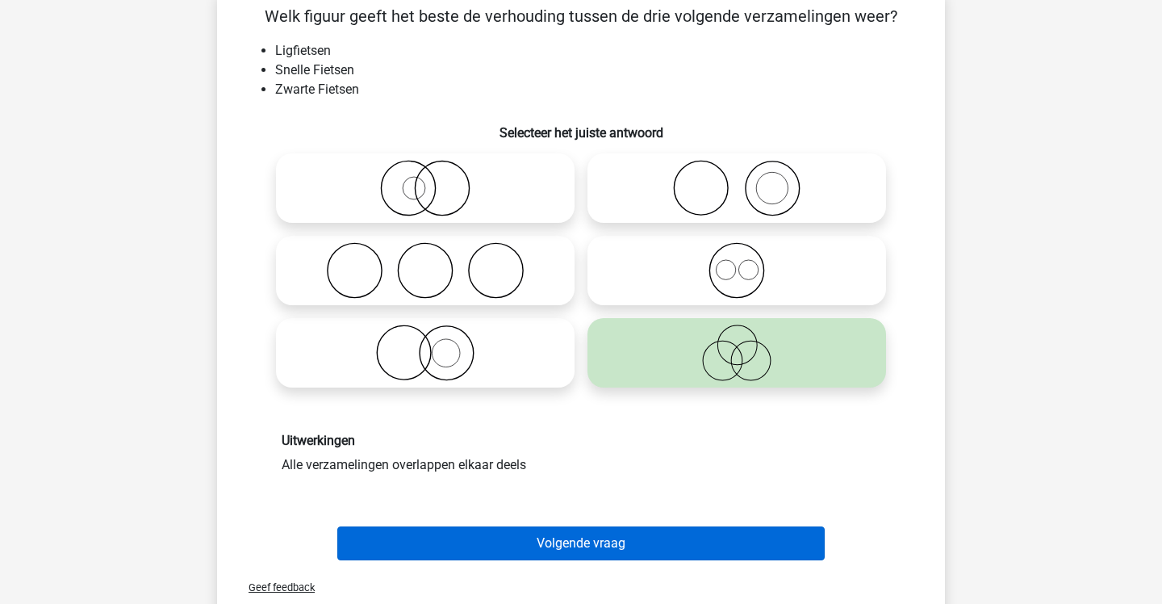
click at [615, 551] on button "Volgende vraag" at bounding box center [581, 543] width 488 height 34
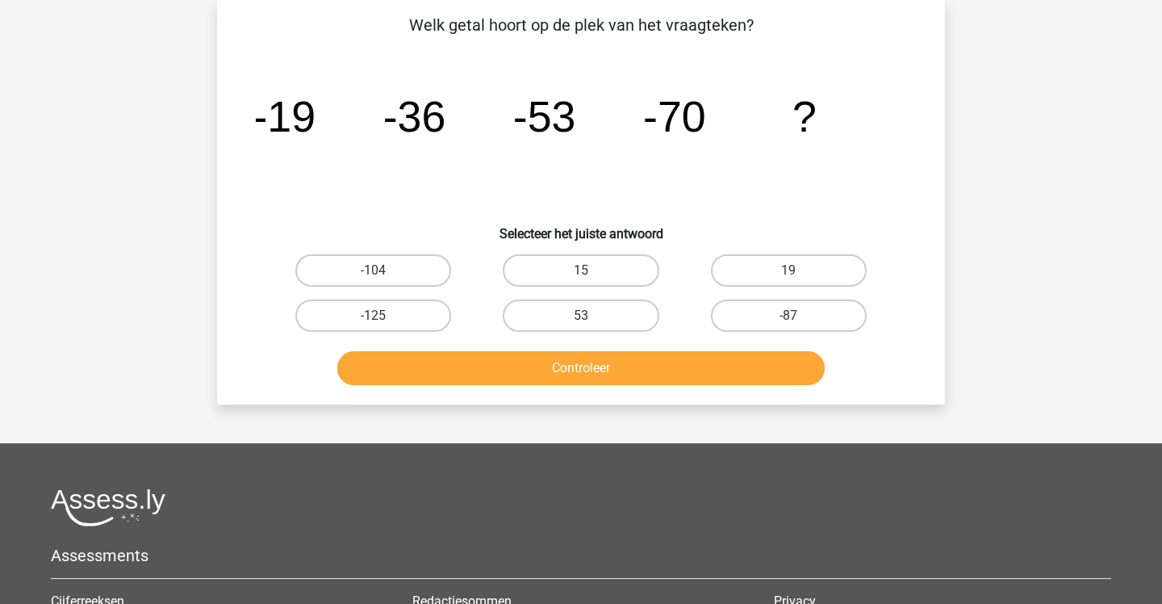
scroll to position [69, 0]
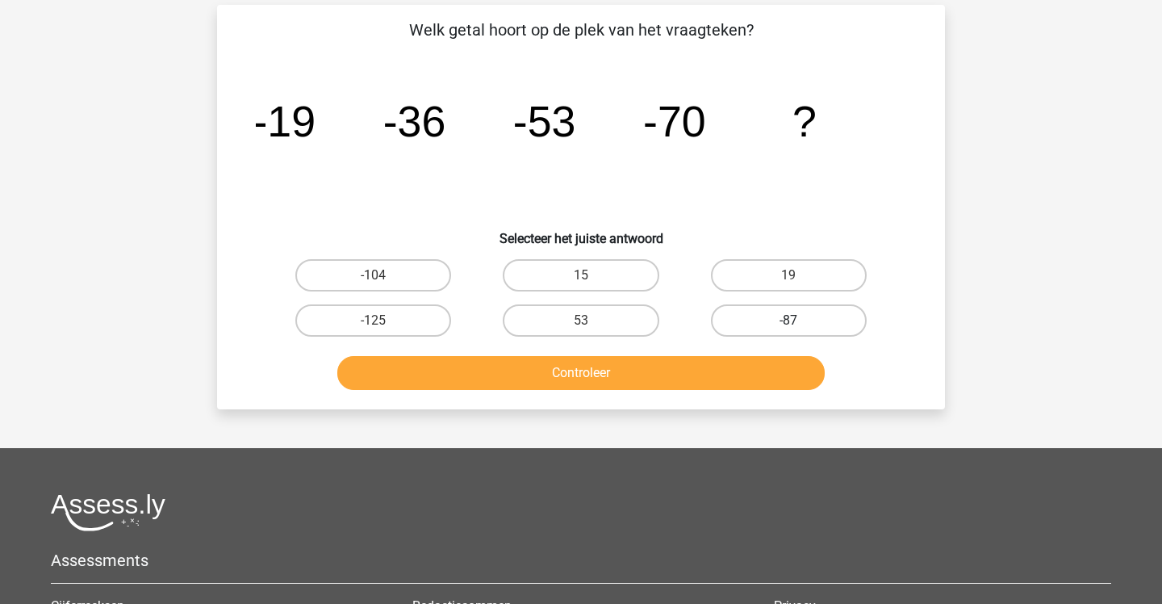
click at [772, 308] on label "-87" at bounding box center [789, 320] width 156 height 32
click at [788, 320] on input "-87" at bounding box center [793, 325] width 10 height 10
radio input "true"
click at [759, 378] on button "Controleer" at bounding box center [581, 373] width 488 height 34
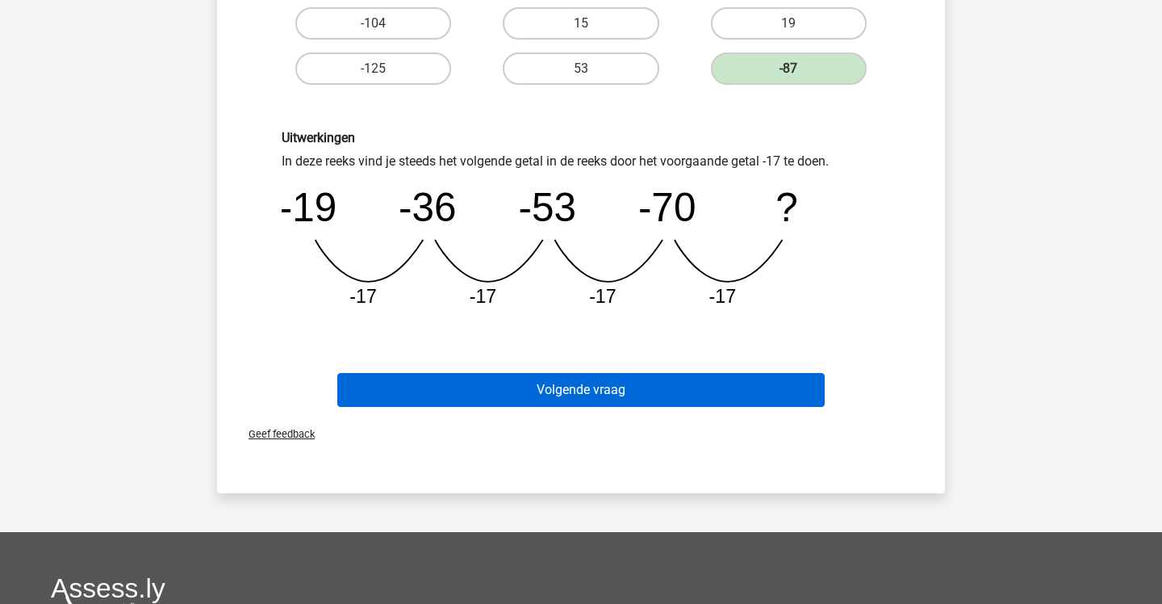
click at [713, 404] on button "Volgende vraag" at bounding box center [581, 390] width 488 height 34
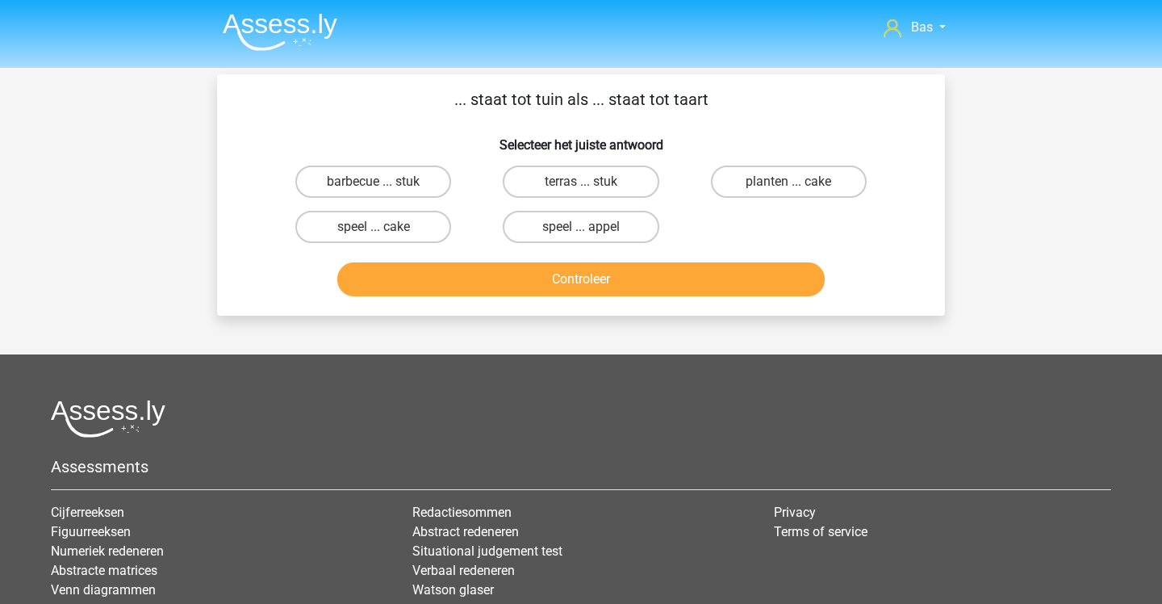
scroll to position [0, 0]
click at [607, 228] on label "speel ... appel" at bounding box center [581, 227] width 156 height 32
click at [592, 228] on input "speel ... appel" at bounding box center [586, 232] width 10 height 10
radio input "true"
click at [636, 284] on button "Controleer" at bounding box center [581, 279] width 488 height 34
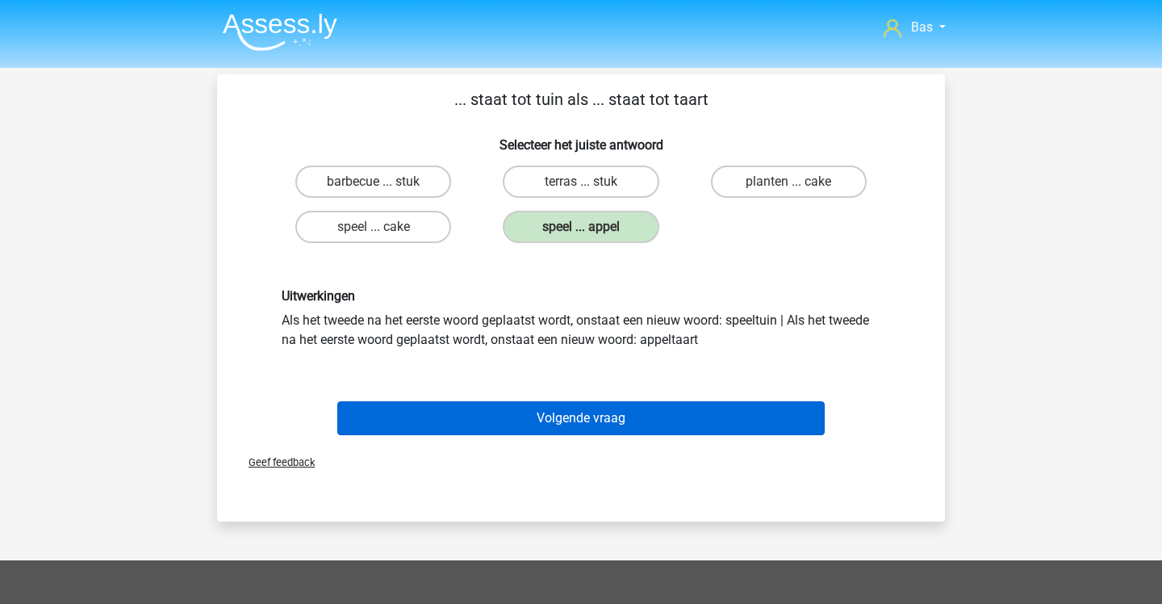
click at [663, 414] on button "Volgende vraag" at bounding box center [581, 418] width 488 height 34
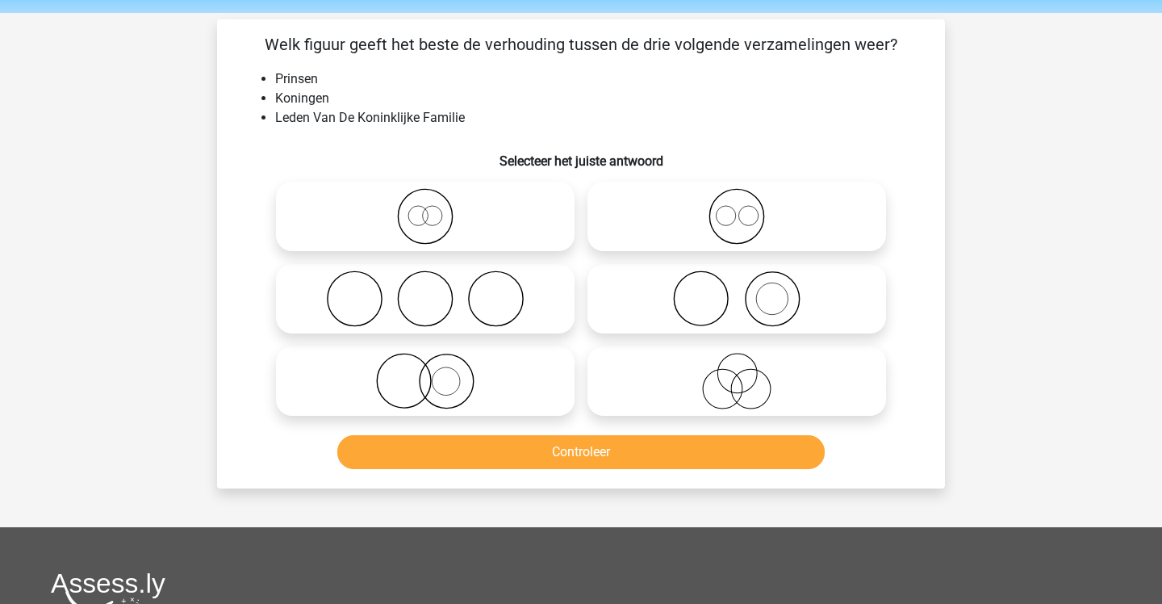
scroll to position [50, 0]
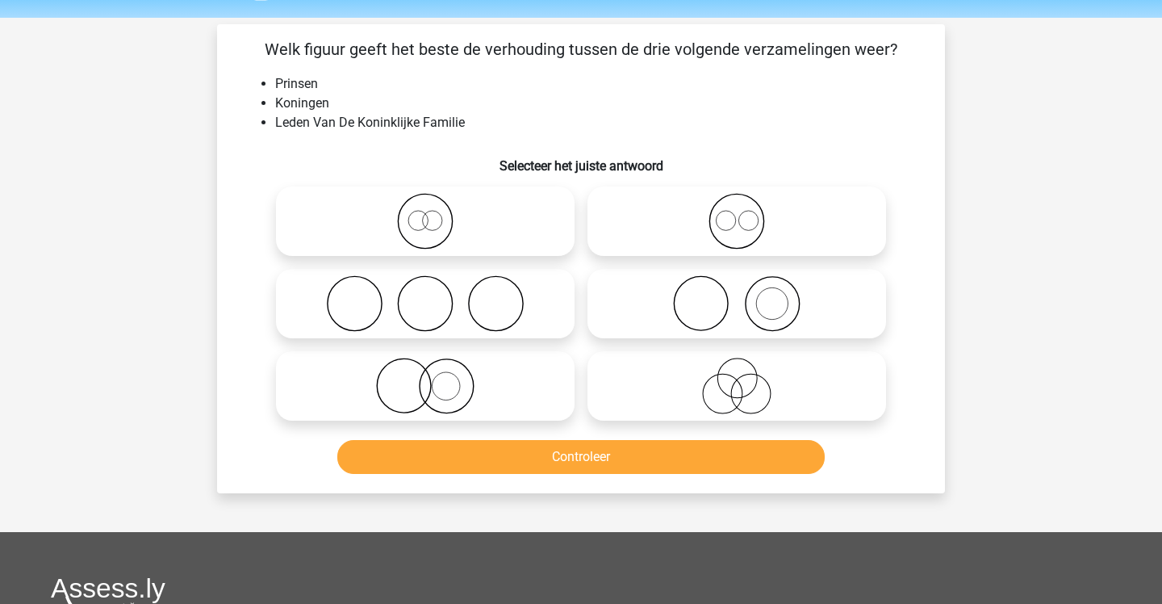
click at [614, 210] on icon at bounding box center [737, 221] width 286 height 56
click at [737, 210] on input "radio" at bounding box center [742, 208] width 10 height 10
radio input "true"
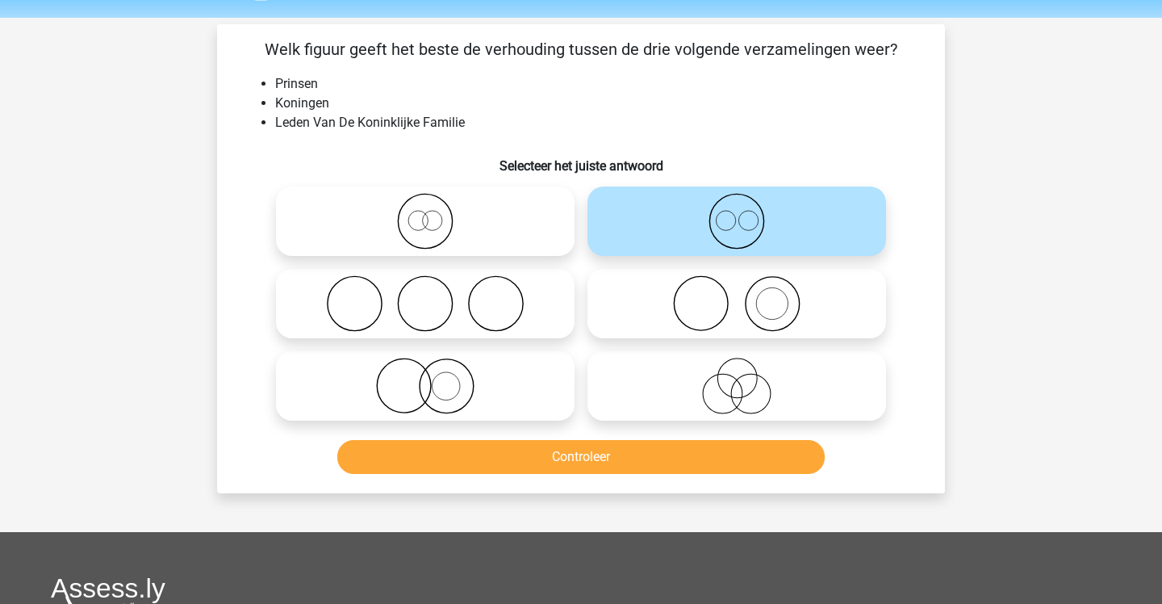
click at [713, 463] on button "Controleer" at bounding box center [581, 457] width 488 height 34
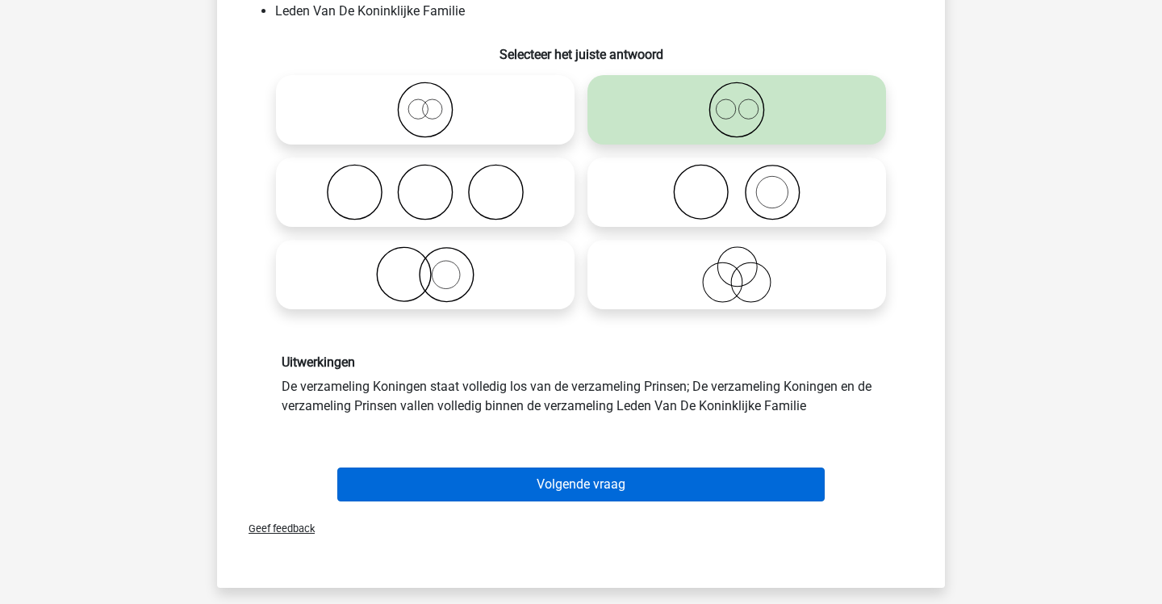
click at [717, 478] on button "Volgende vraag" at bounding box center [581, 484] width 488 height 34
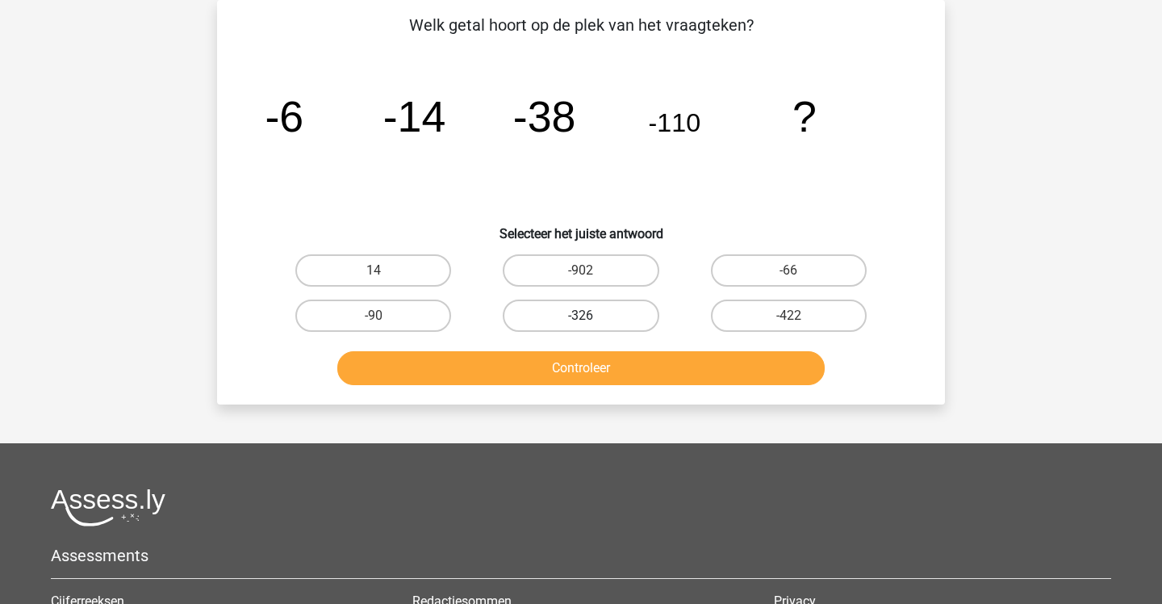
click at [608, 318] on label "-326" at bounding box center [581, 315] width 156 height 32
click at [592, 318] on input "-326" at bounding box center [586, 321] width 10 height 10
radio input "true"
click at [721, 324] on label "-422" at bounding box center [789, 315] width 156 height 32
click at [788, 324] on input "-422" at bounding box center [793, 321] width 10 height 10
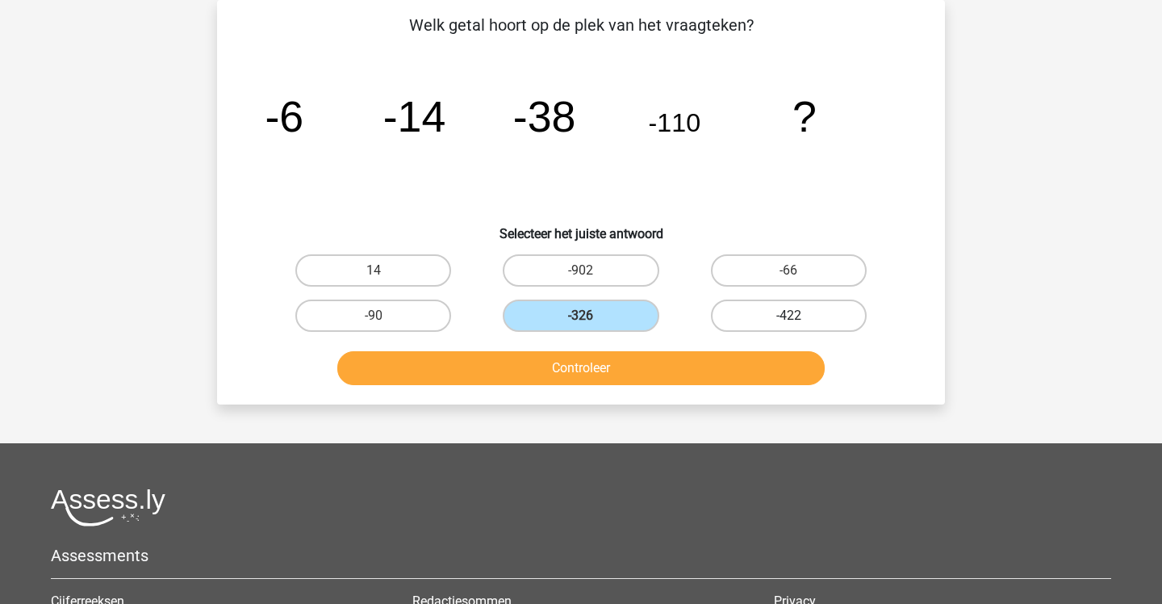
radio input "true"
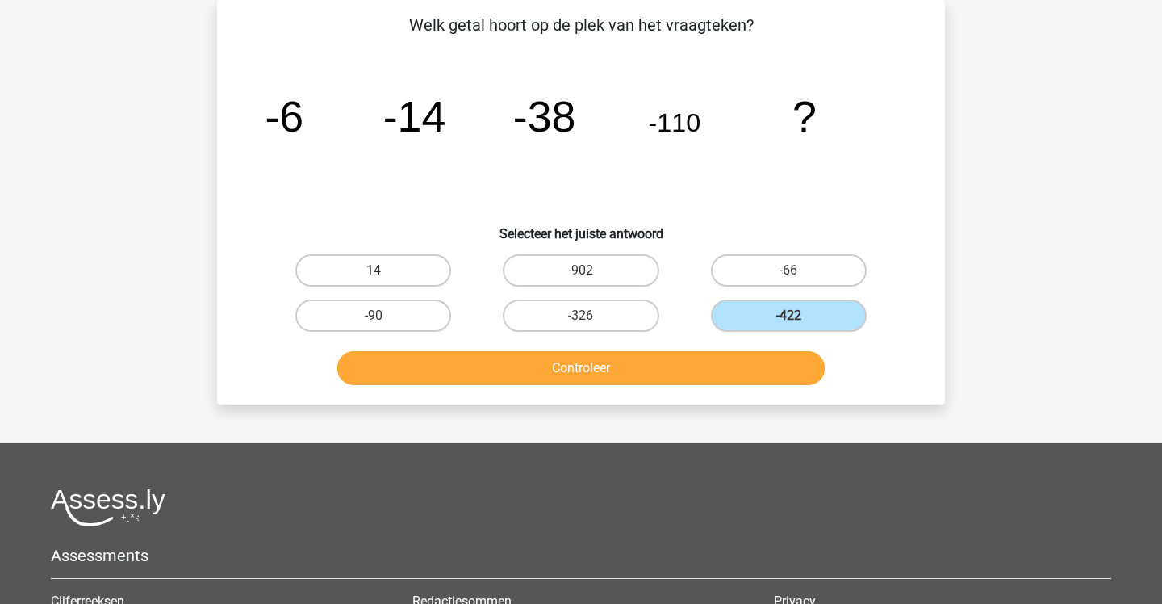
click at [702, 366] on button "Controleer" at bounding box center [581, 368] width 488 height 34
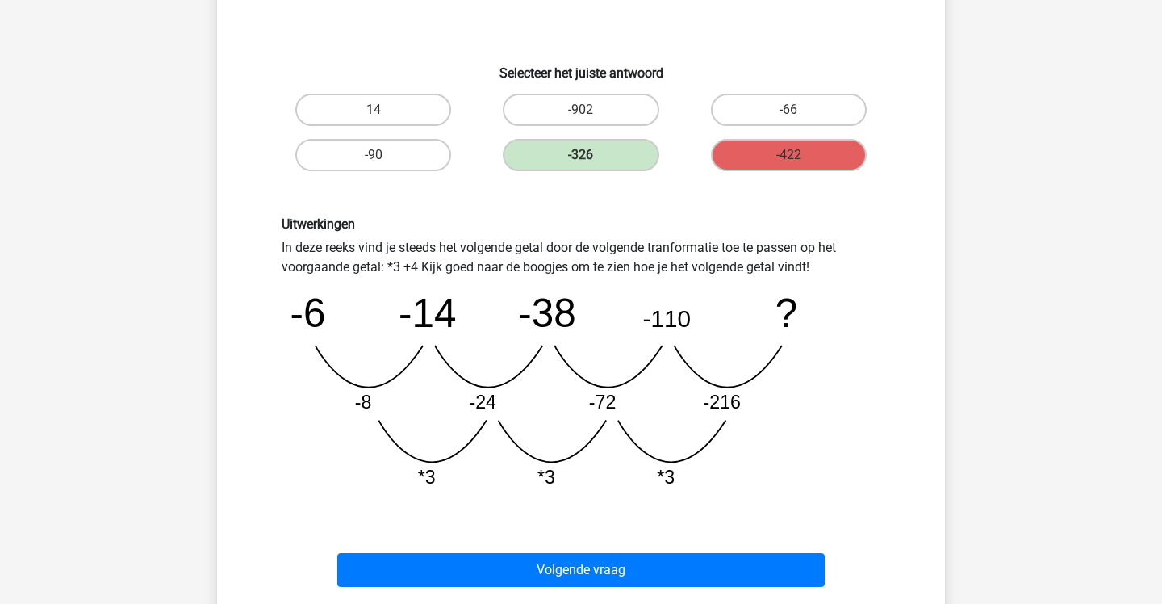
scroll to position [234, 0]
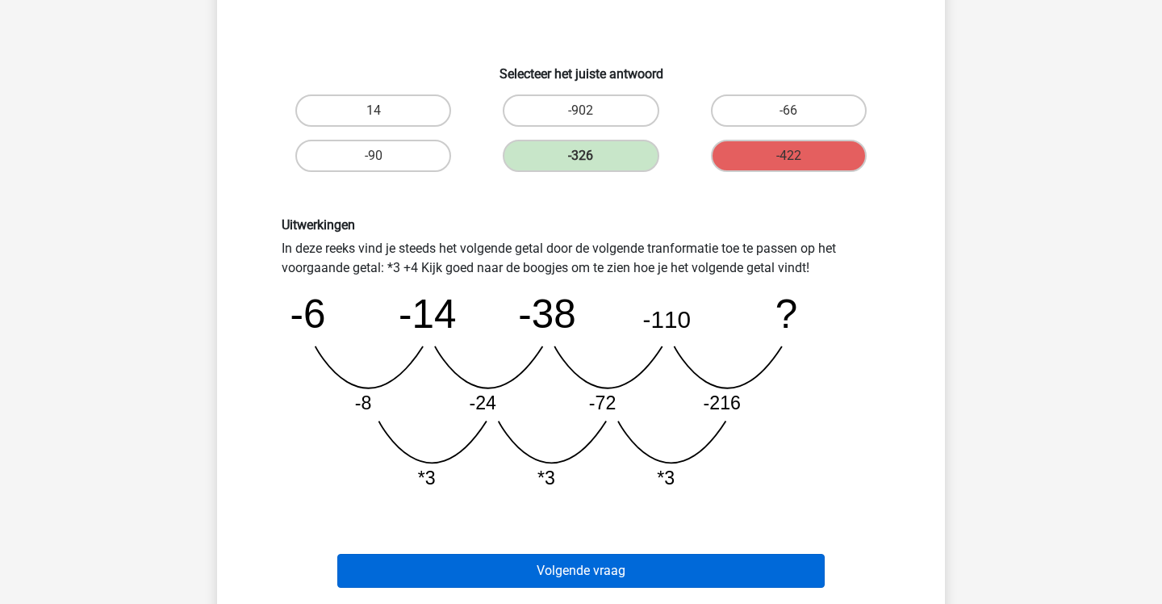
click at [541, 571] on button "Volgende vraag" at bounding box center [581, 571] width 488 height 34
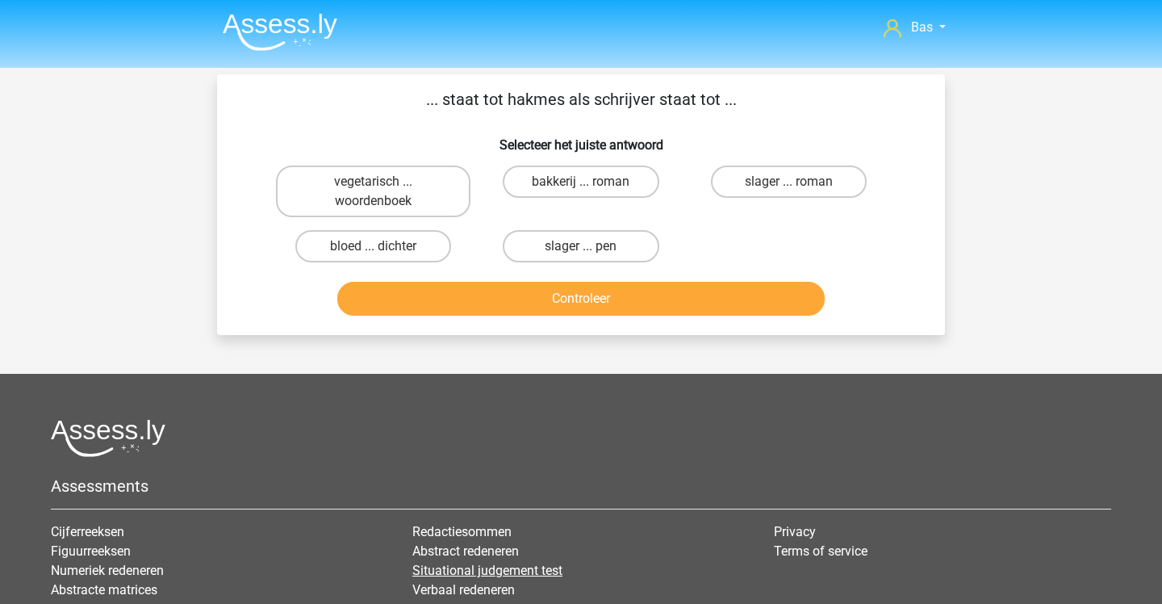
scroll to position [0, 0]
click at [537, 253] on label "slager ... pen" at bounding box center [581, 246] width 156 height 32
click at [581, 253] on input "slager ... pen" at bounding box center [586, 251] width 10 height 10
radio input "true"
click at [717, 178] on label "slager ... roman" at bounding box center [789, 181] width 156 height 32
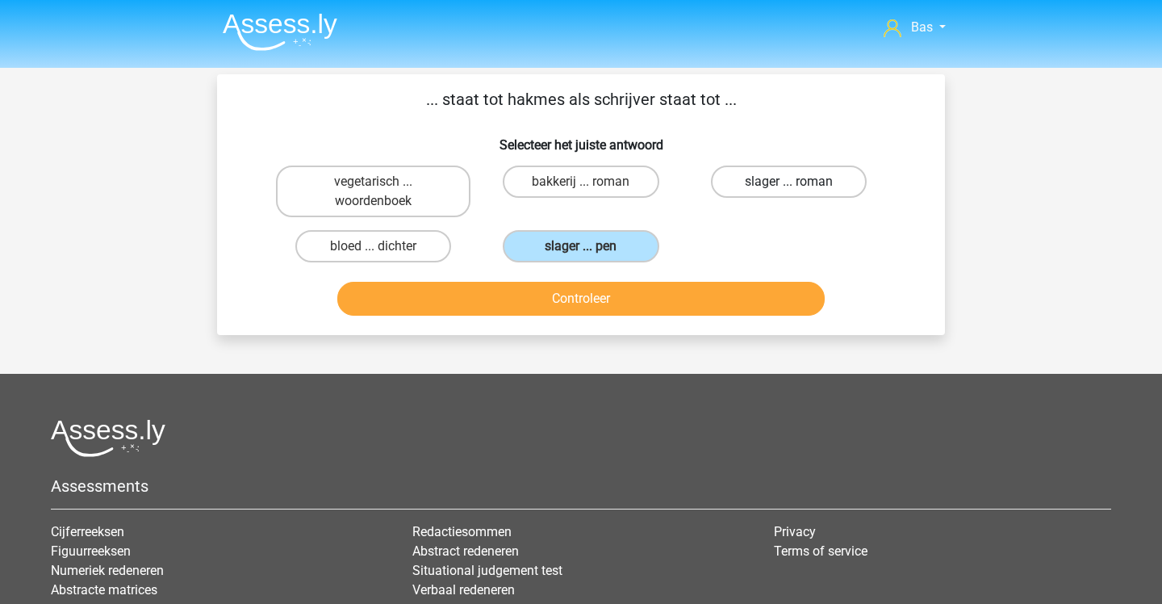
click at [788, 182] on input "slager ... roman" at bounding box center [793, 187] width 10 height 10
radio input "true"
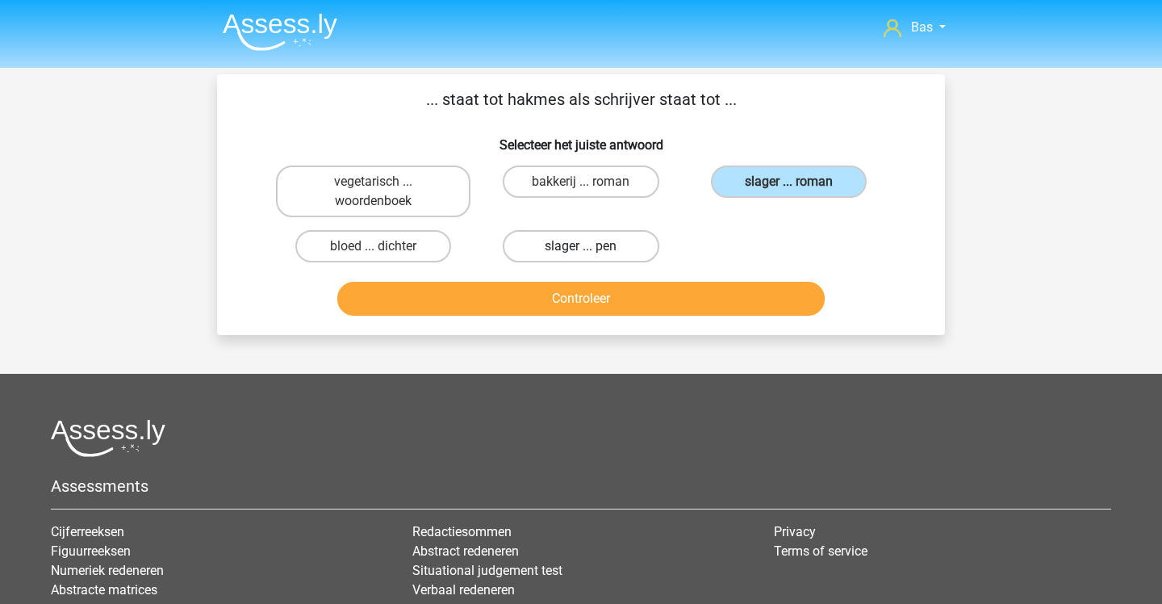
click at [634, 245] on label "slager ... pen" at bounding box center [581, 246] width 156 height 32
click at [592, 246] on input "slager ... pen" at bounding box center [586, 251] width 10 height 10
radio input "true"
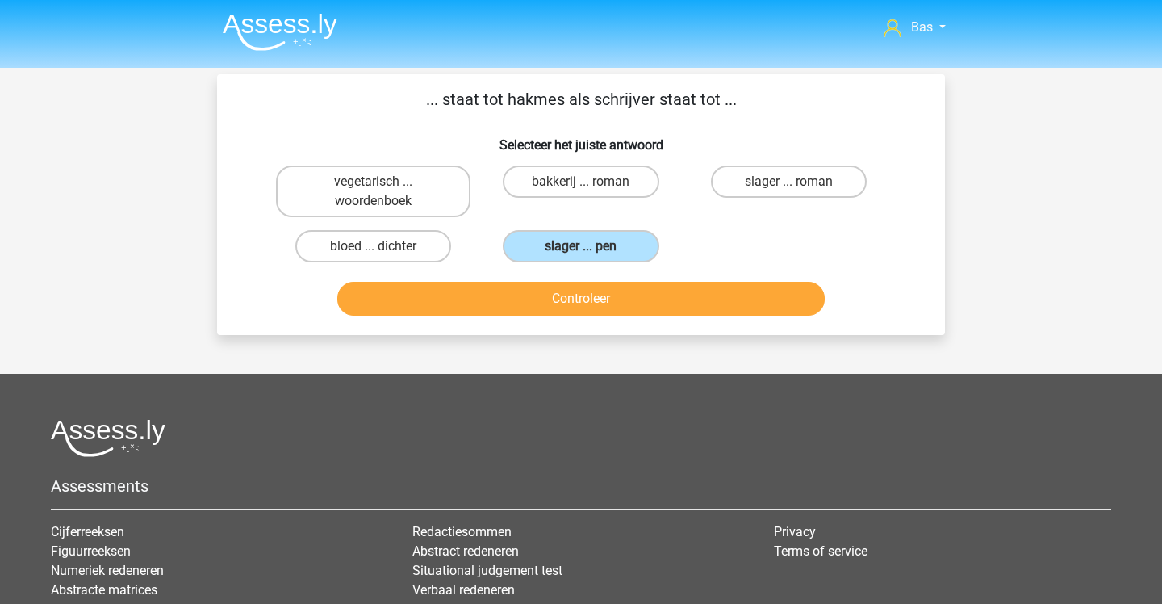
click at [642, 288] on button "Controleer" at bounding box center [581, 299] width 488 height 34
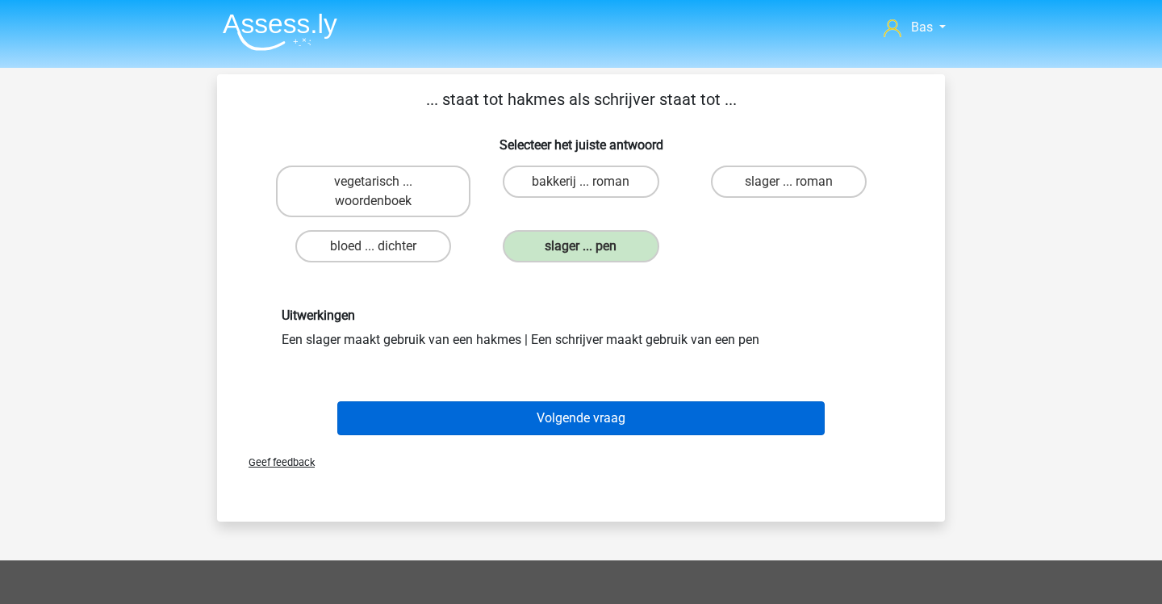
click at [644, 413] on button "Volgende vraag" at bounding box center [581, 418] width 488 height 34
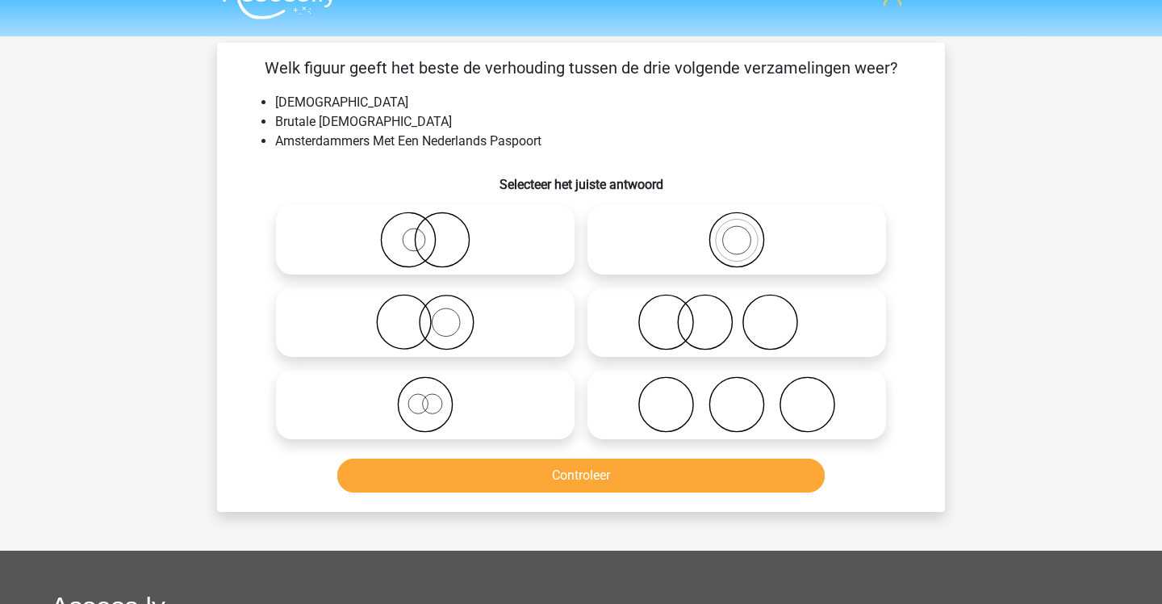
scroll to position [28, 0]
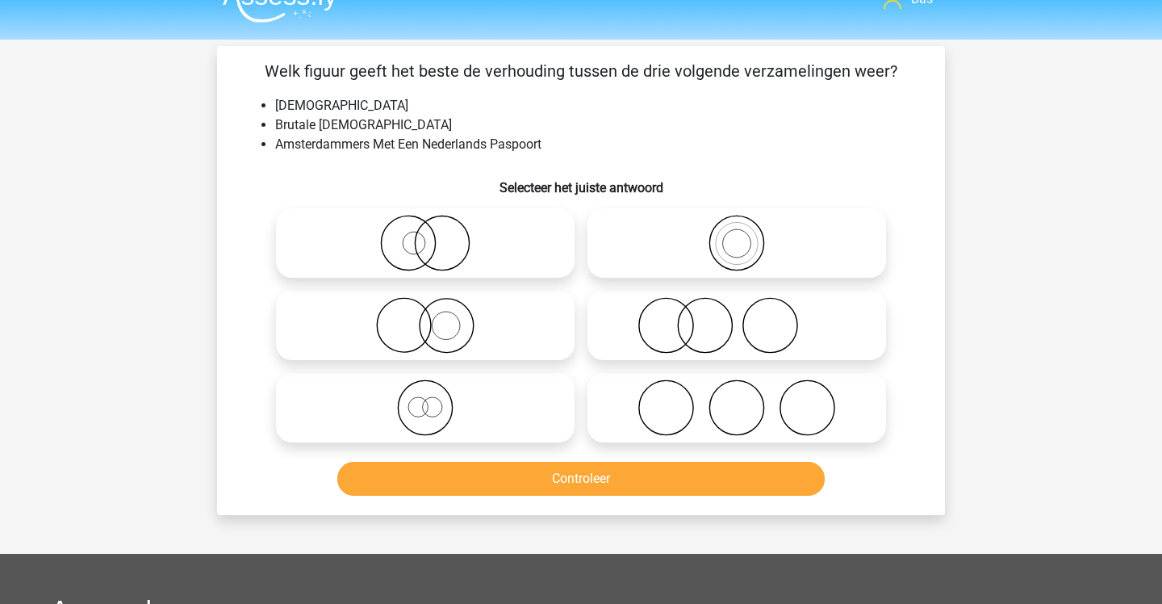
click at [642, 243] on icon at bounding box center [737, 243] width 286 height 56
click at [737, 235] on input "radio" at bounding box center [742, 229] width 10 height 10
radio input "true"
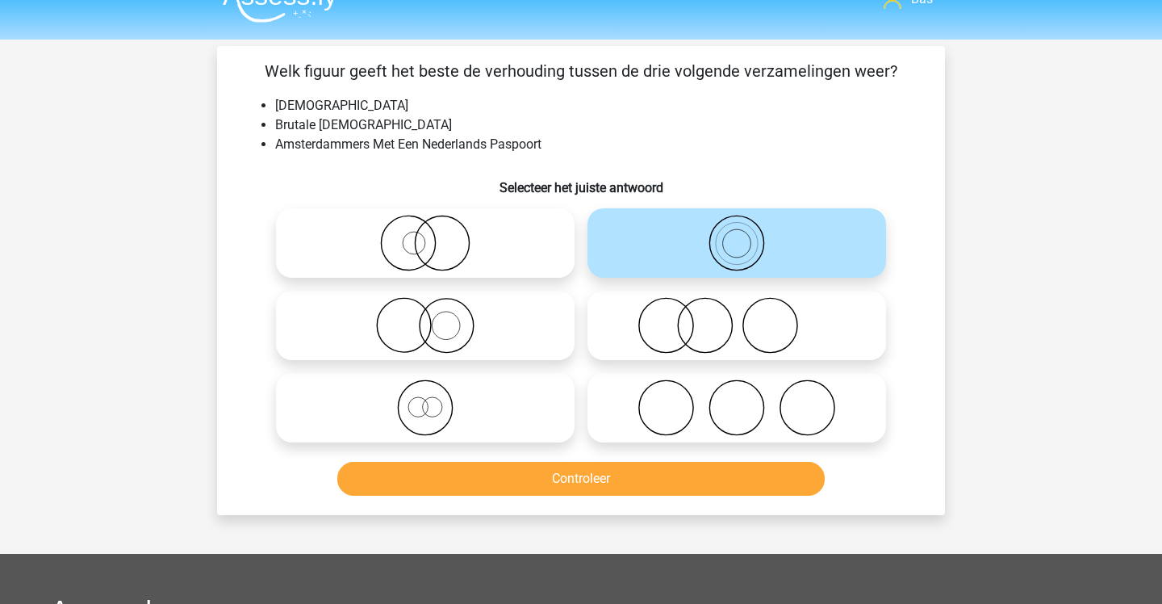
click at [600, 477] on button "Controleer" at bounding box center [581, 479] width 488 height 34
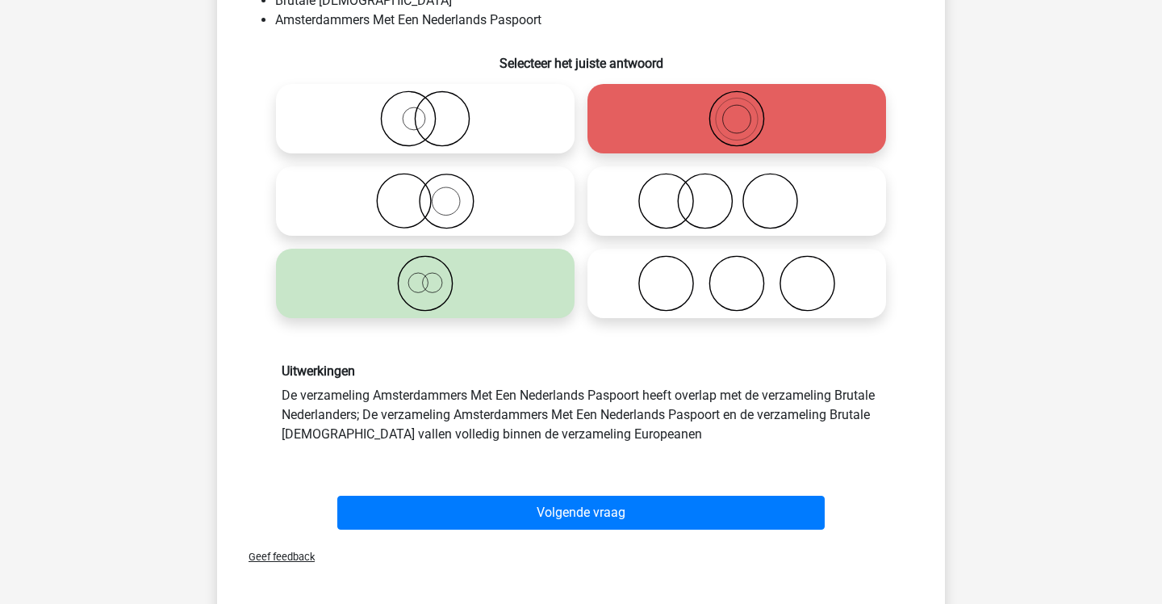
scroll to position [155, 0]
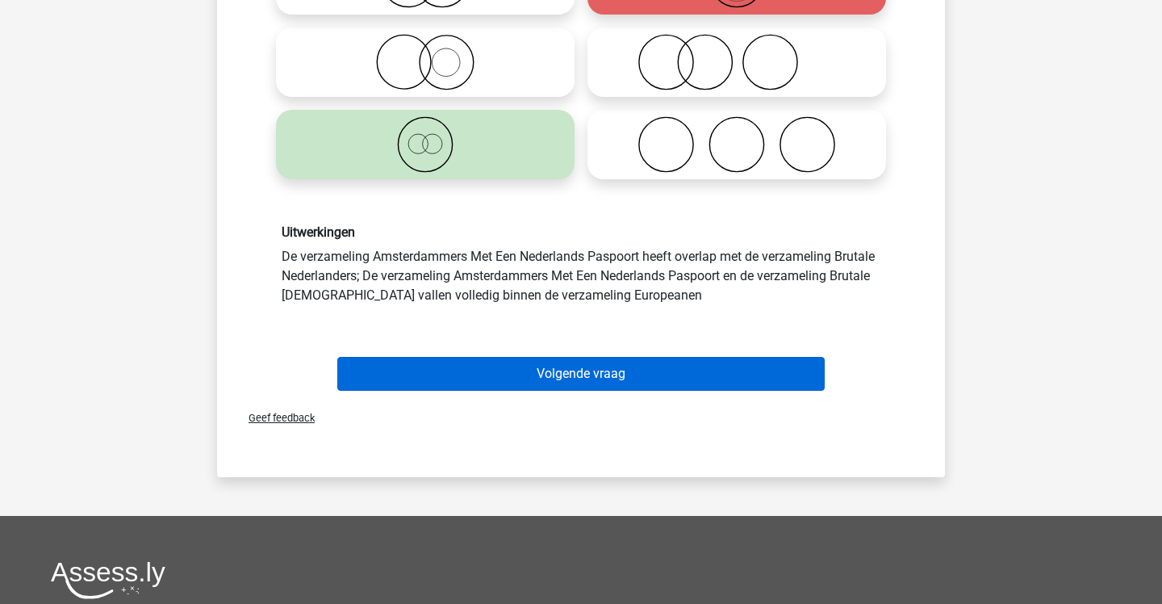
click at [469, 367] on button "Volgende vraag" at bounding box center [581, 374] width 488 height 34
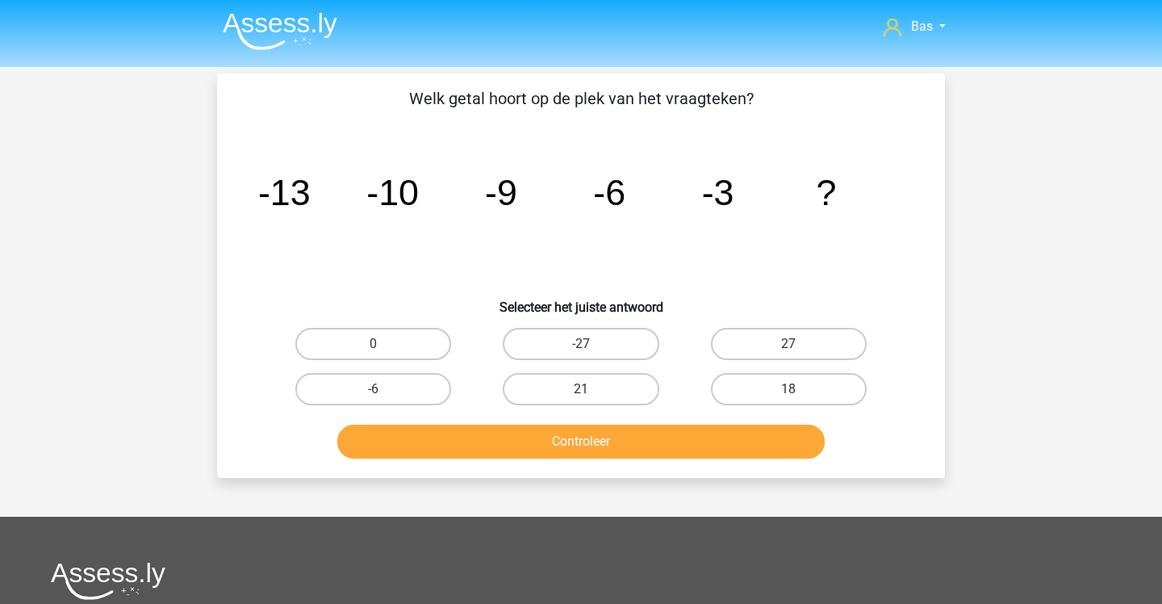
scroll to position [0, 0]
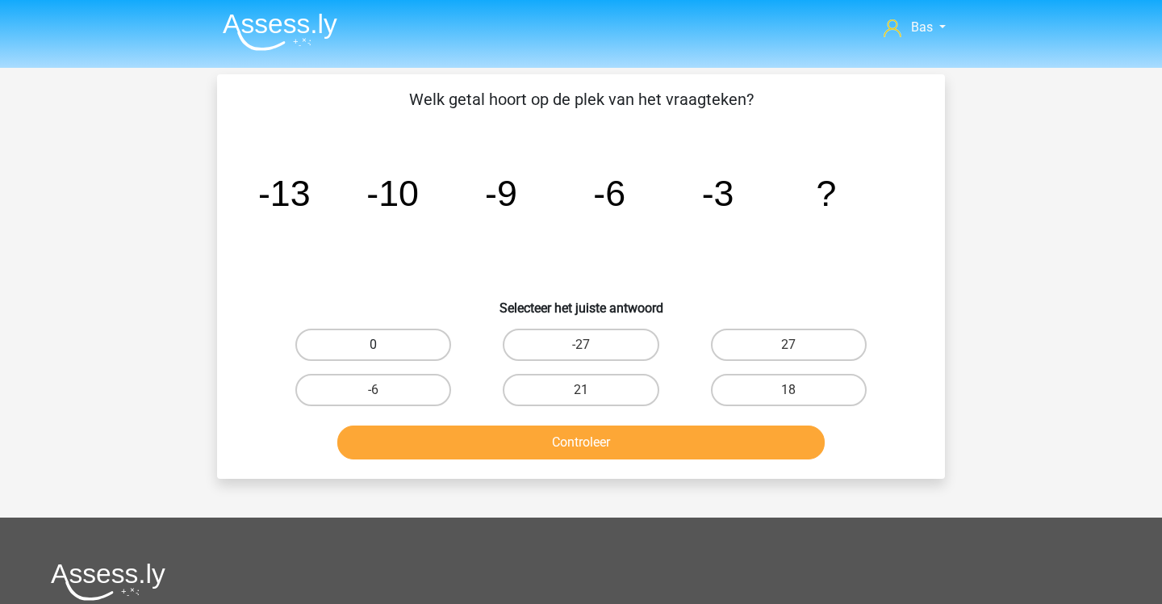
click at [395, 330] on label "0" at bounding box center [373, 344] width 156 height 32
click at [384, 345] on input "0" at bounding box center [379, 350] width 10 height 10
radio input "true"
click at [512, 429] on button "Controleer" at bounding box center [581, 442] width 488 height 34
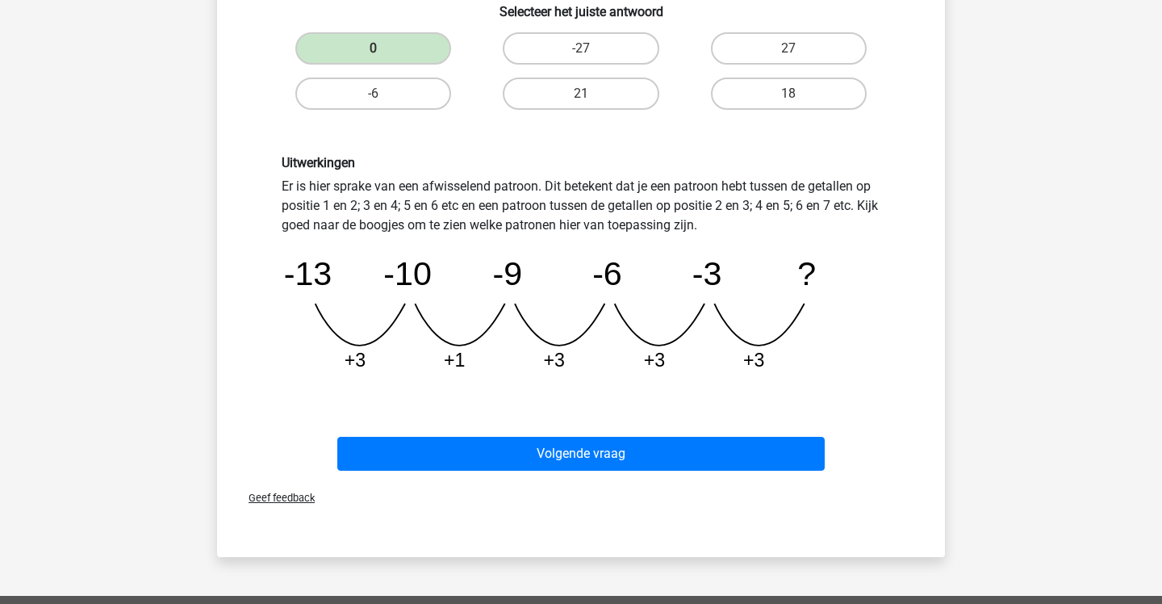
scroll to position [319, 0]
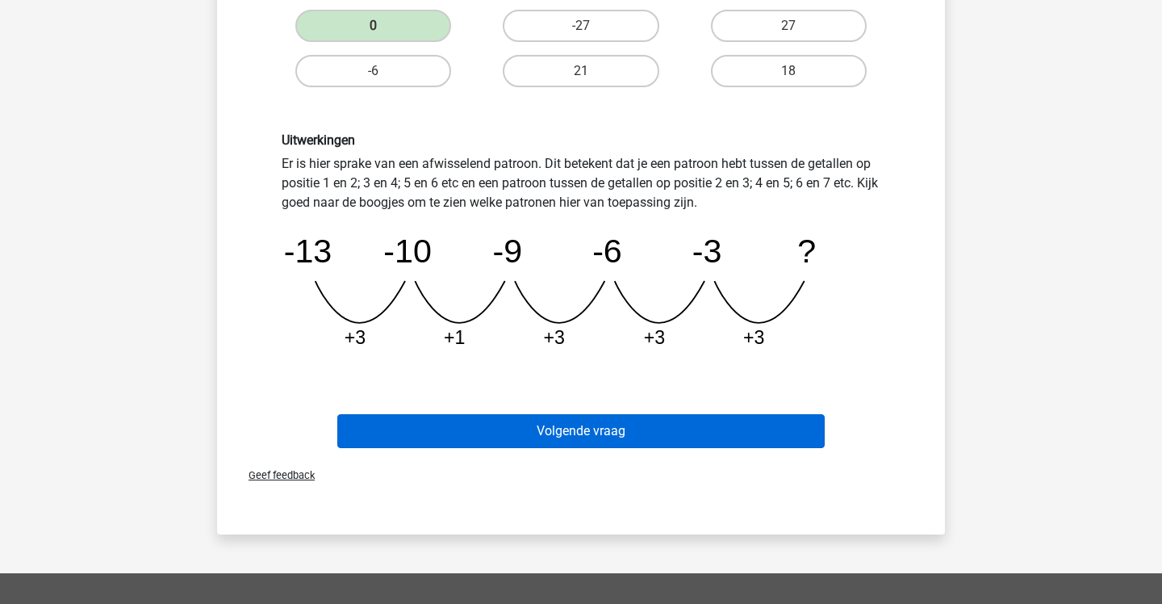
click at [575, 429] on button "Volgende vraag" at bounding box center [581, 431] width 488 height 34
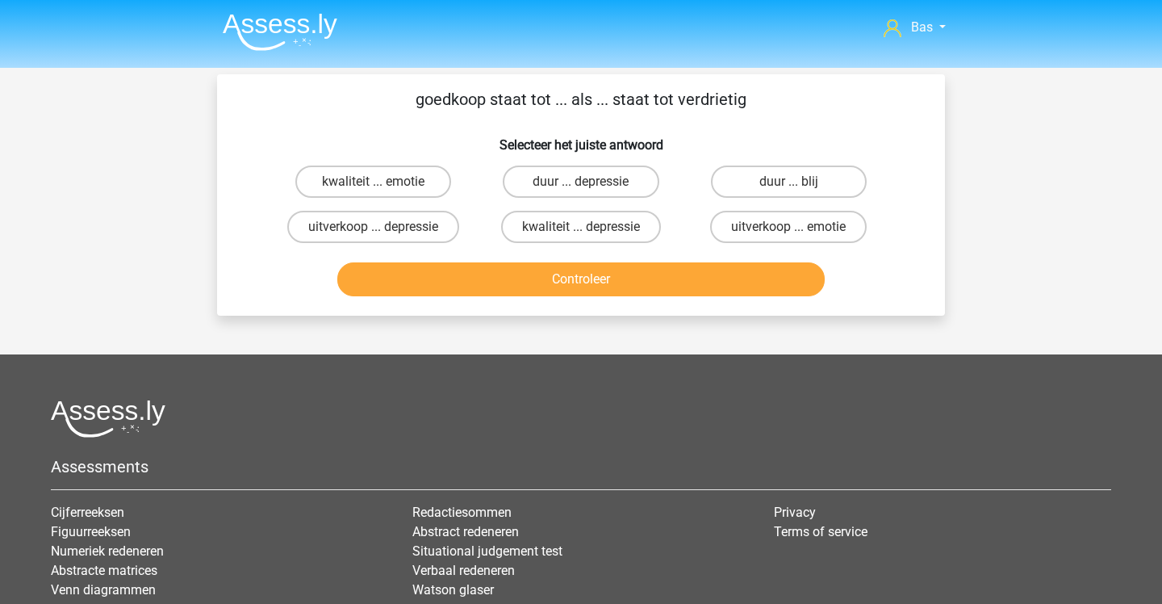
scroll to position [0, 0]
click at [725, 178] on label "duur ... blij" at bounding box center [789, 181] width 156 height 32
click at [788, 182] on input "duur ... blij" at bounding box center [793, 187] width 10 height 10
radio input "true"
click at [666, 282] on button "Controleer" at bounding box center [581, 279] width 488 height 34
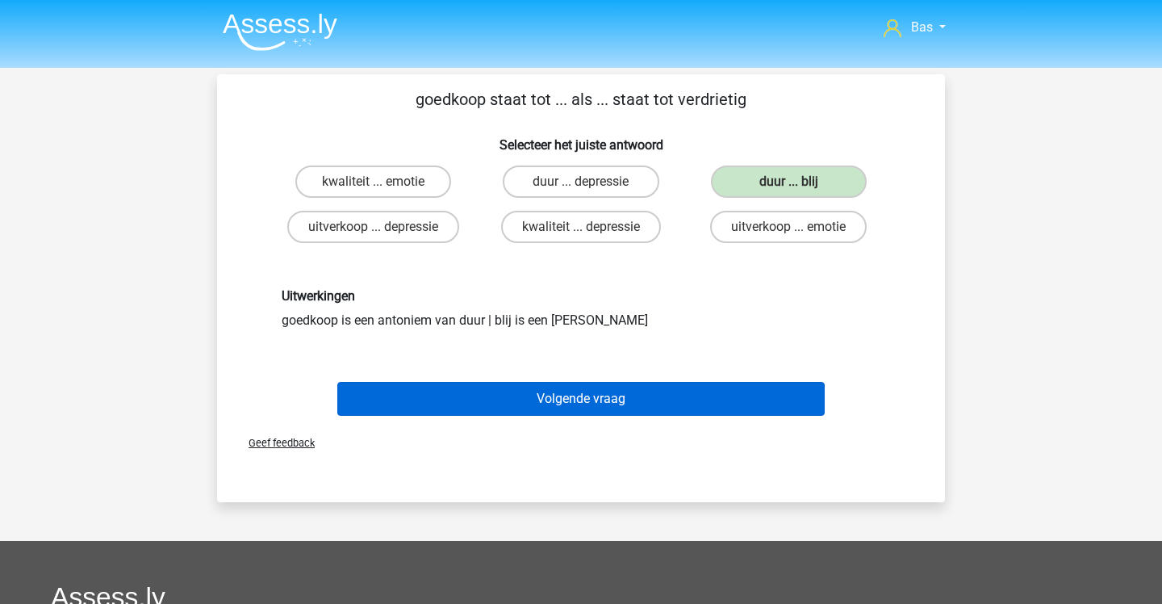
click at [651, 392] on button "Volgende vraag" at bounding box center [581, 399] width 488 height 34
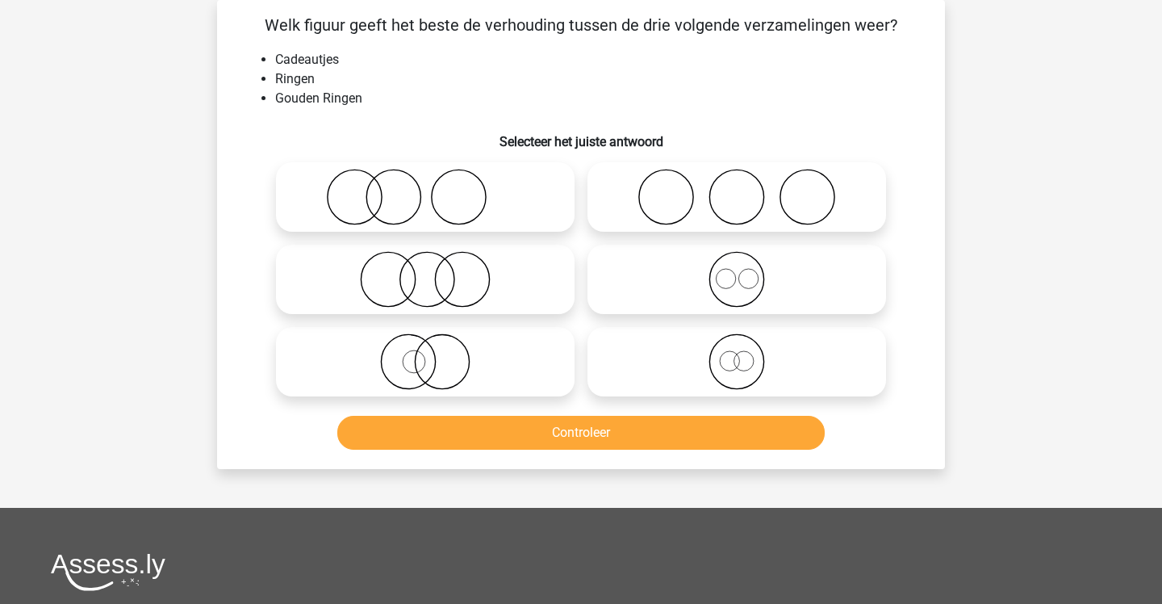
scroll to position [35, 0]
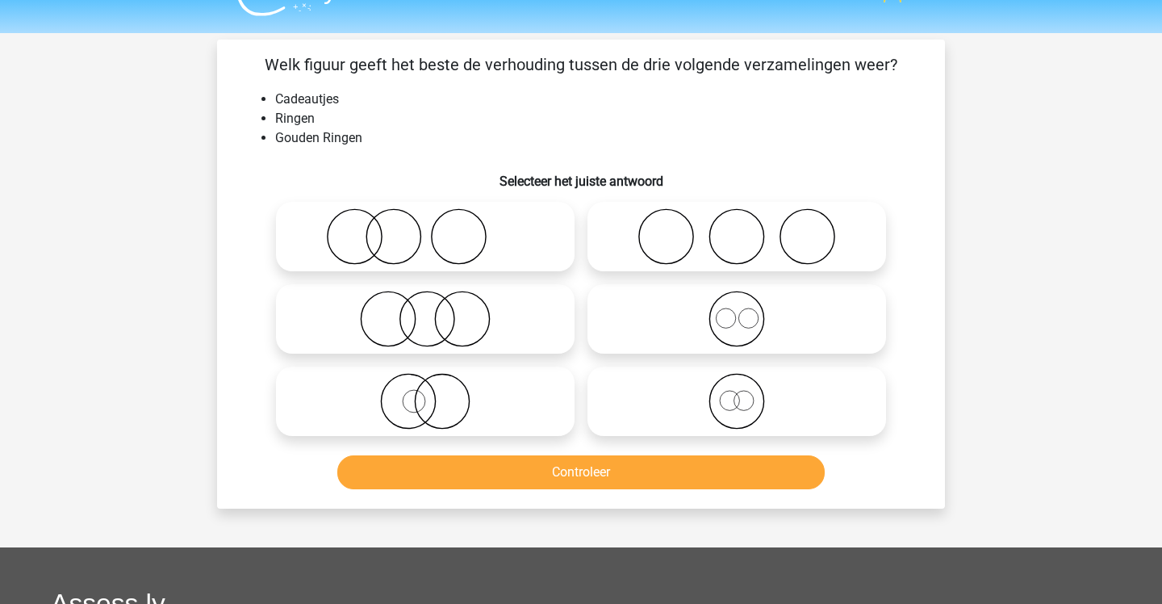
click at [546, 380] on icon at bounding box center [425, 401] width 286 height 56
click at [436, 383] on input "radio" at bounding box center [430, 388] width 10 height 10
radio input "true"
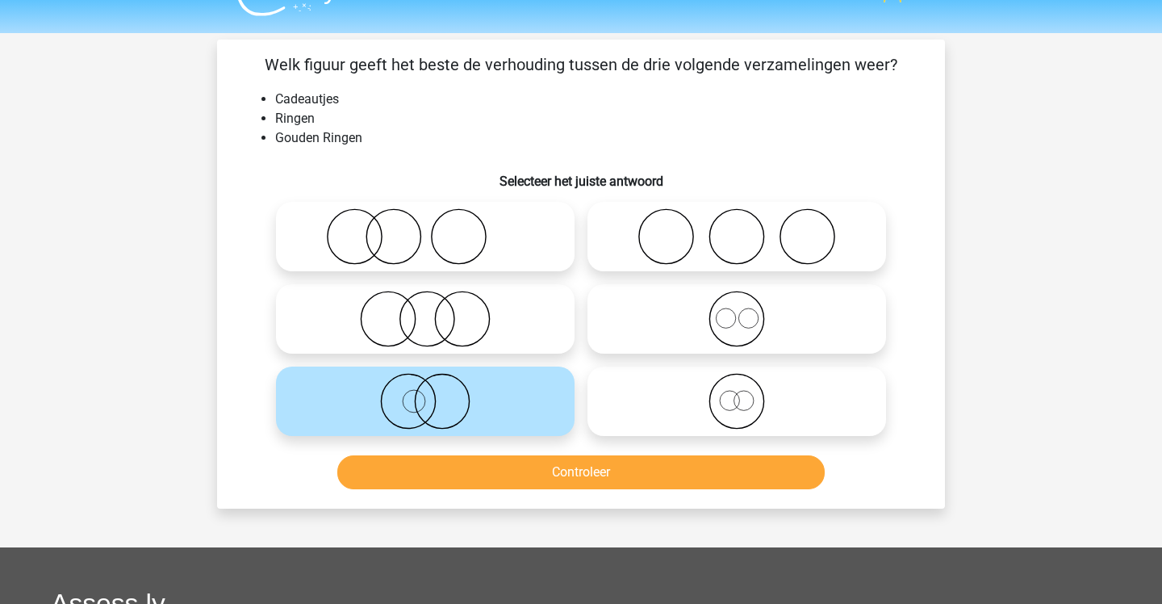
click at [481, 245] on icon at bounding box center [425, 236] width 286 height 56
click at [436, 228] on input "radio" at bounding box center [430, 223] width 10 height 10
radio input "true"
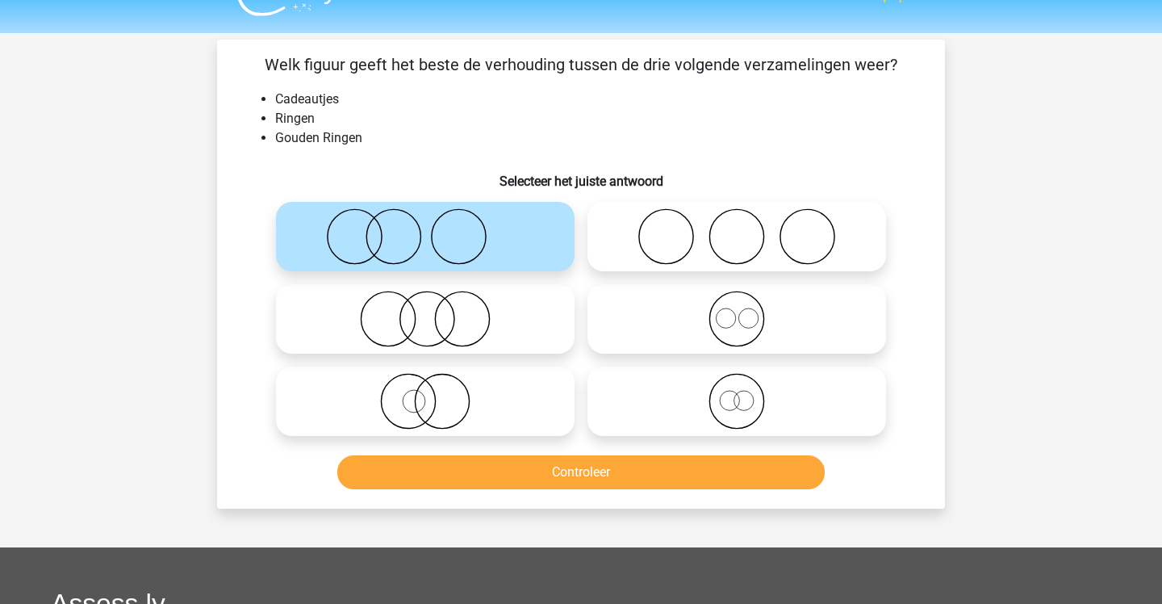
click at [459, 401] on icon at bounding box center [425, 401] width 286 height 56
click at [436, 393] on input "radio" at bounding box center [430, 388] width 10 height 10
radio input "true"
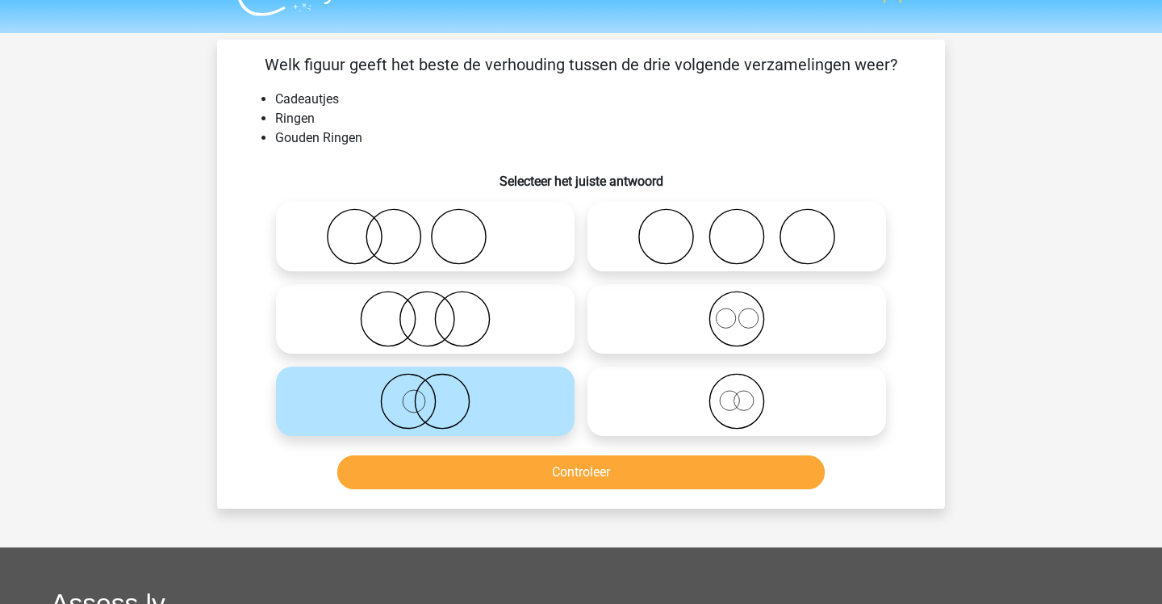
click at [464, 466] on button "Controleer" at bounding box center [581, 472] width 488 height 34
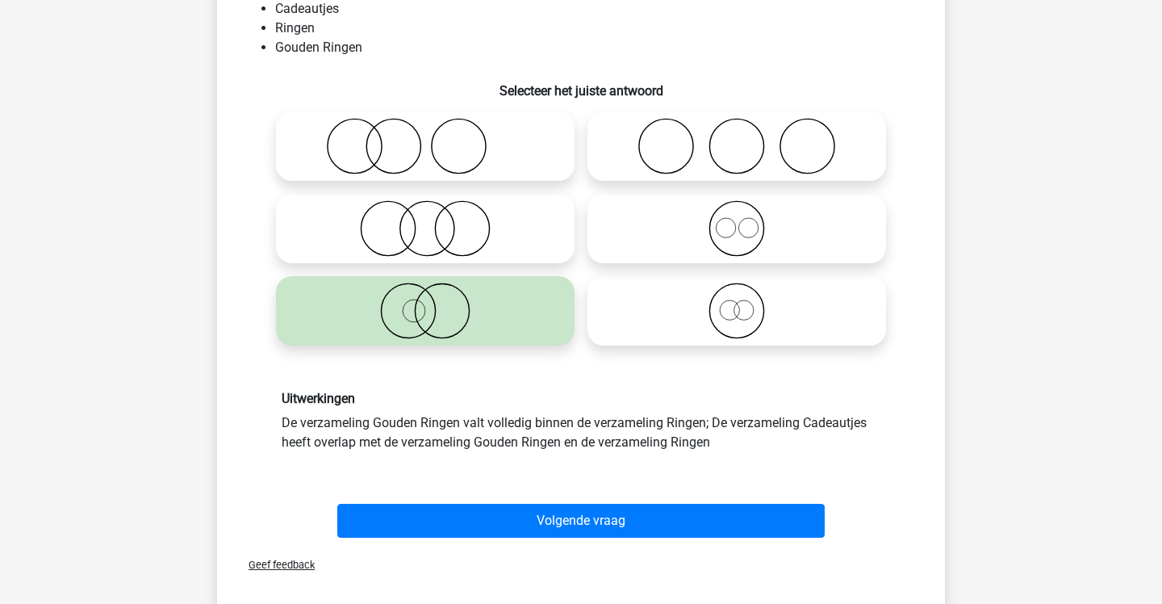
scroll to position [144, 0]
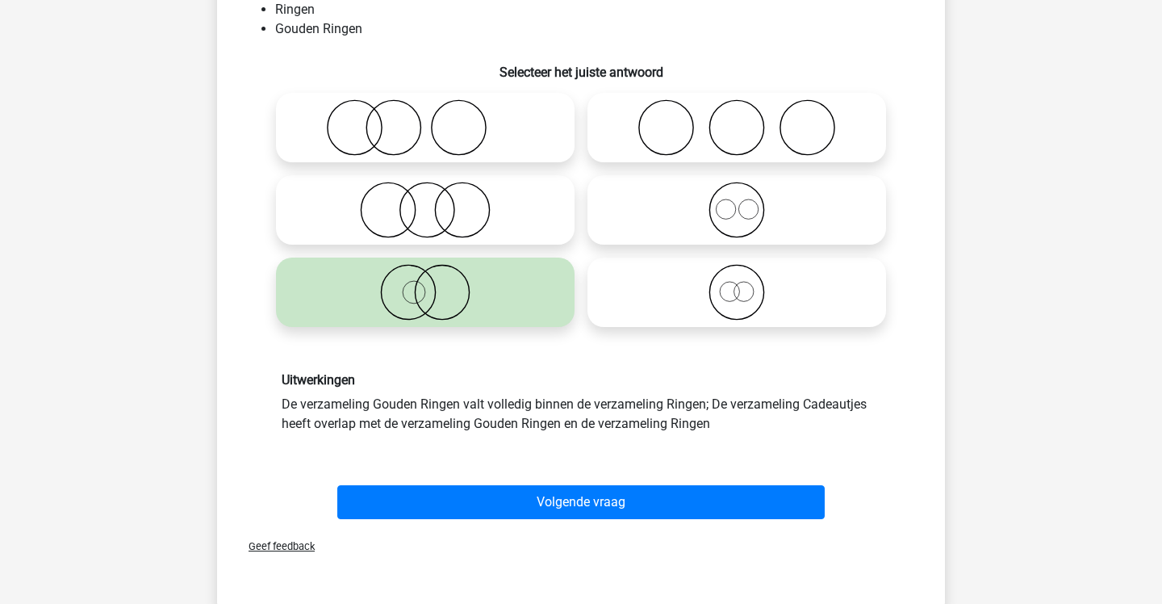
click at [470, 483] on div "Volgende vraag" at bounding box center [581, 498] width 676 height 53
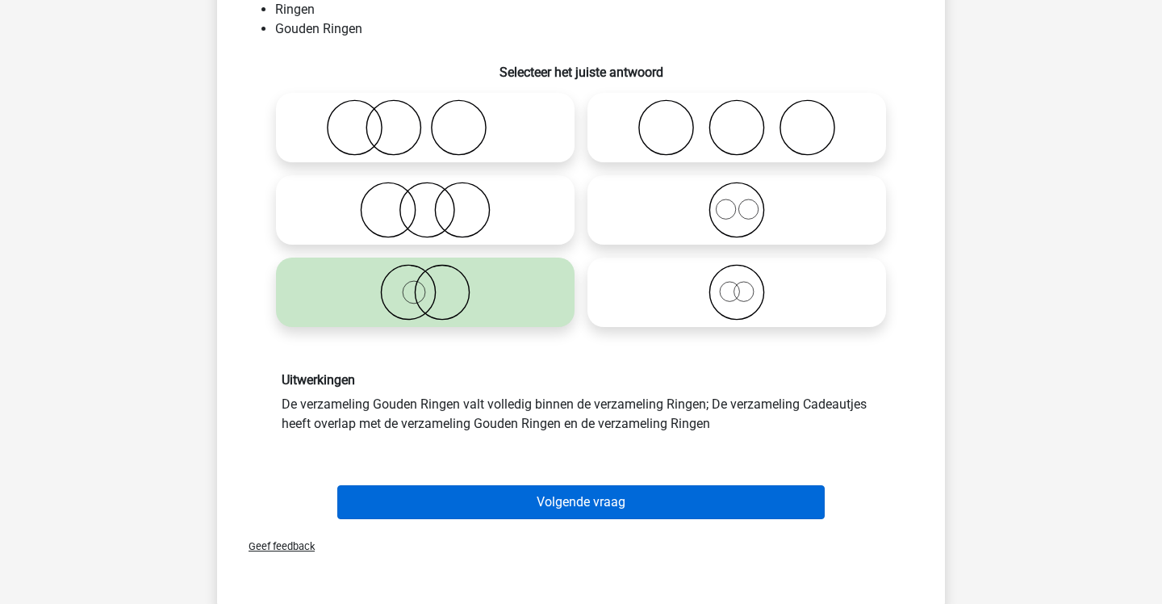
click at [470, 496] on button "Volgende vraag" at bounding box center [581, 502] width 488 height 34
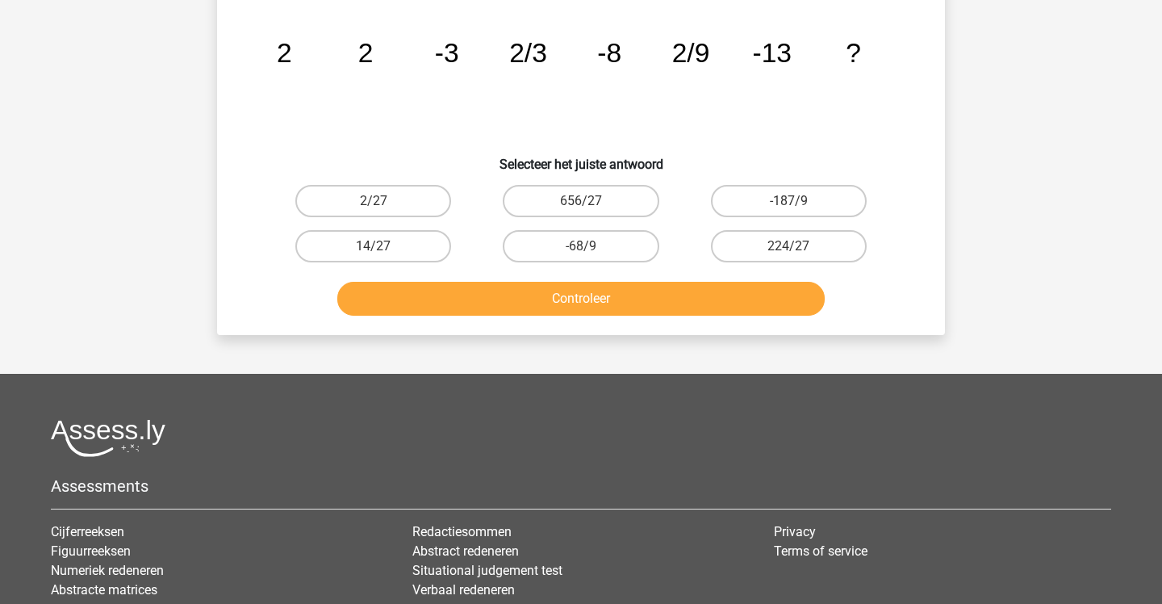
scroll to position [74, 0]
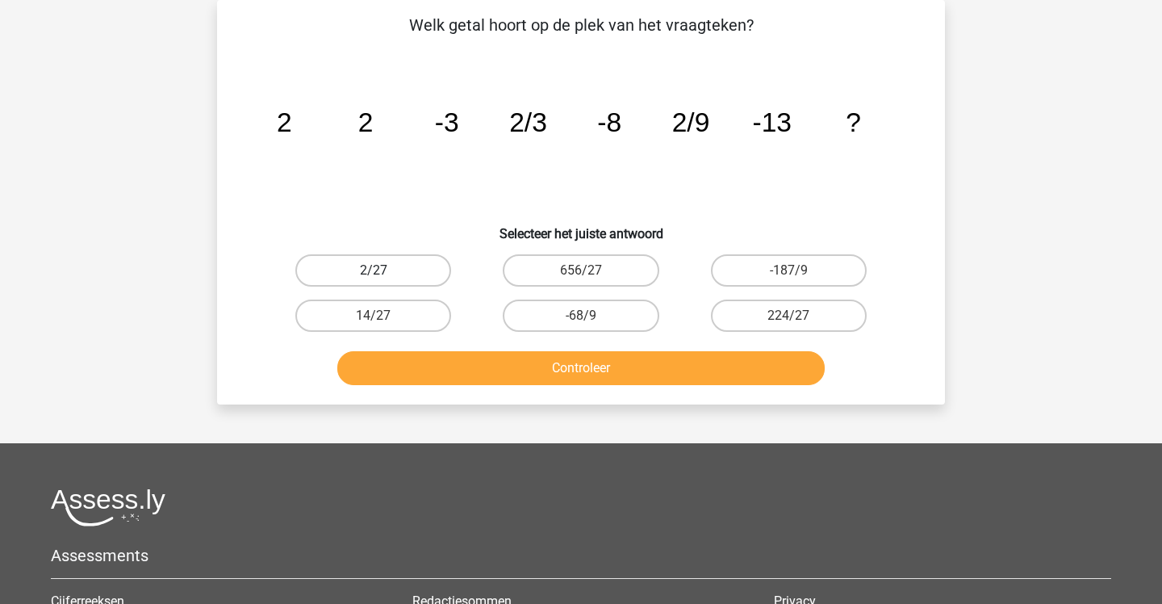
click at [416, 265] on label "2/27" at bounding box center [373, 270] width 156 height 32
click at [384, 270] on input "2/27" at bounding box center [379, 275] width 10 height 10
radio input "true"
click at [446, 362] on button "Controleer" at bounding box center [581, 368] width 488 height 34
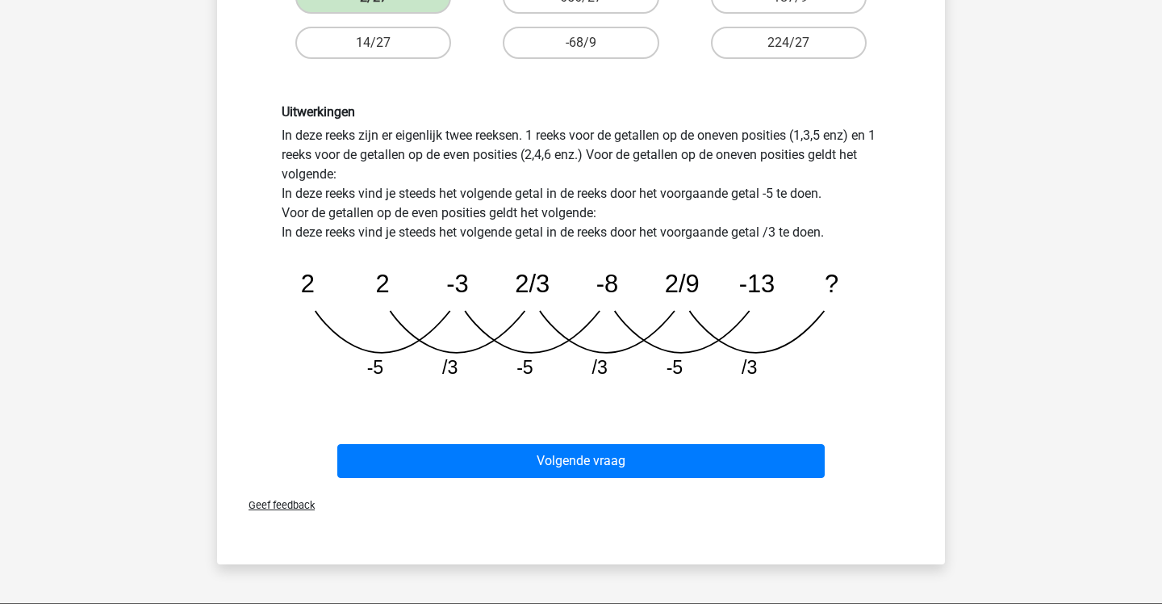
scroll to position [378, 0]
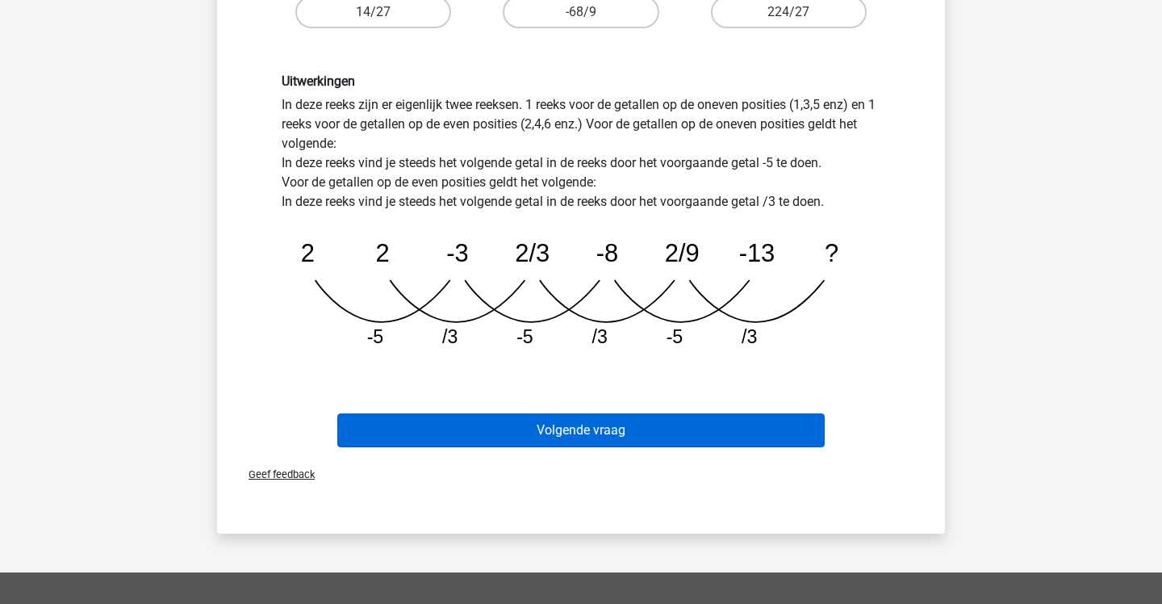
click at [454, 414] on button "Volgende vraag" at bounding box center [581, 430] width 488 height 34
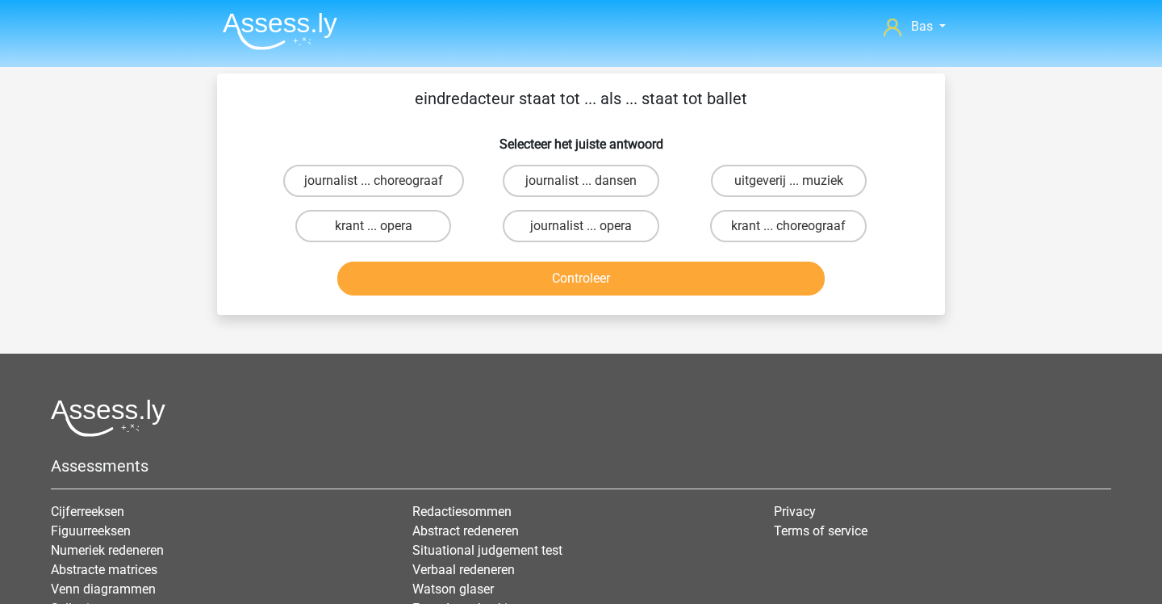
scroll to position [0, 0]
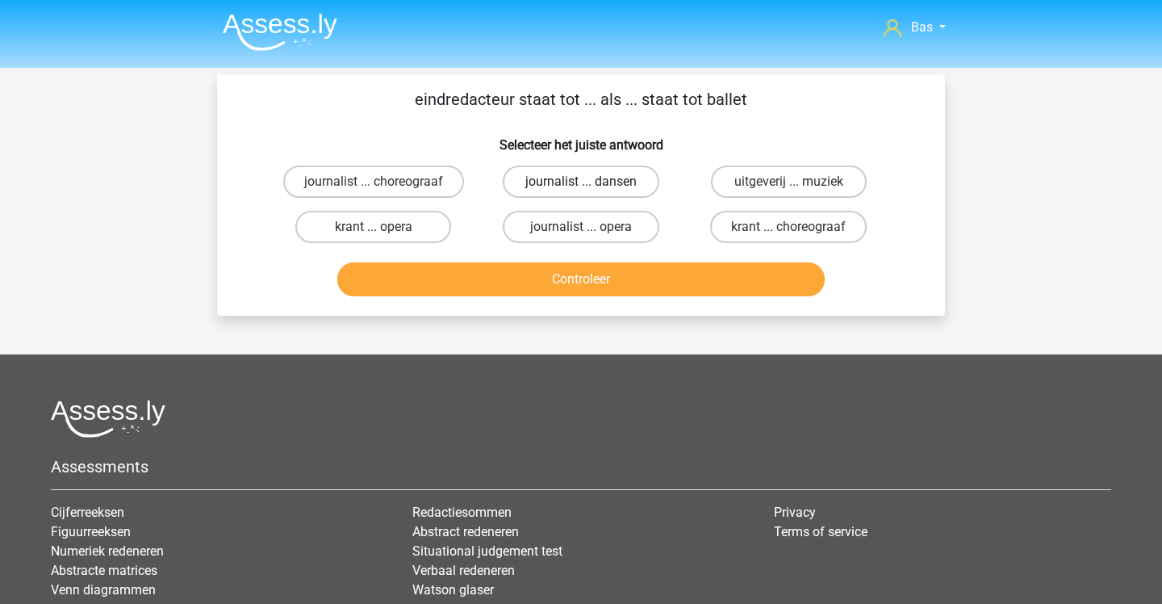
click at [548, 191] on label "journalist ... dansen" at bounding box center [581, 181] width 156 height 32
click at [581, 191] on input "journalist ... dansen" at bounding box center [586, 187] width 10 height 10
radio input "true"
click at [529, 271] on button "Controleer" at bounding box center [581, 279] width 488 height 34
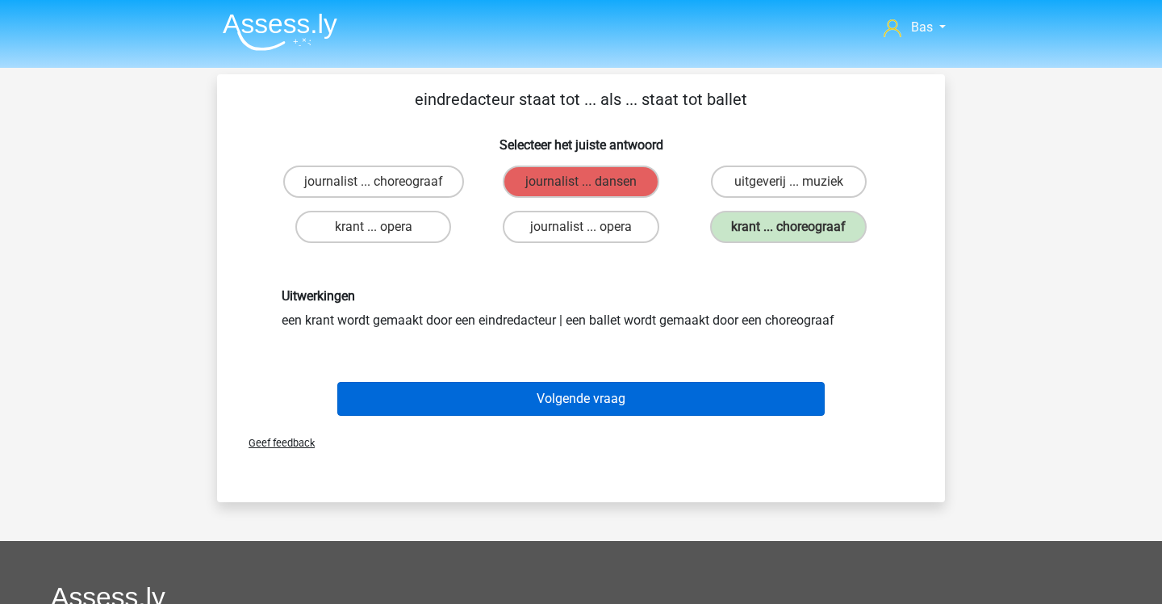
click at [539, 396] on button "Volgende vraag" at bounding box center [581, 399] width 488 height 34
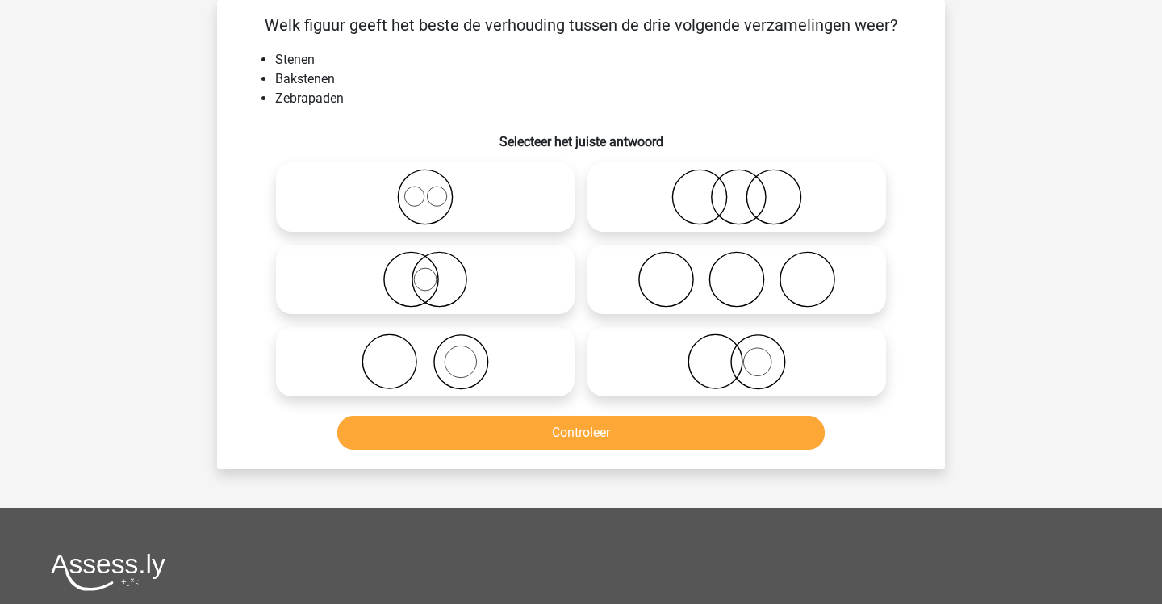
click at [675, 359] on icon at bounding box center [737, 361] width 286 height 56
click at [737, 353] on input "radio" at bounding box center [742, 348] width 10 height 10
radio input "true"
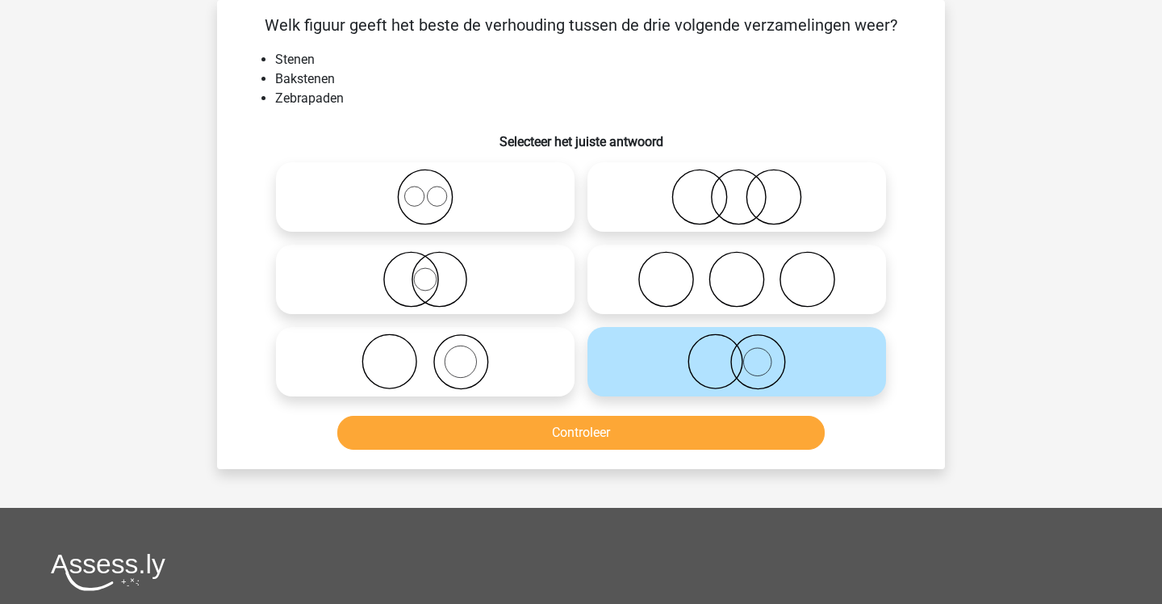
click at [655, 426] on button "Controleer" at bounding box center [581, 433] width 488 height 34
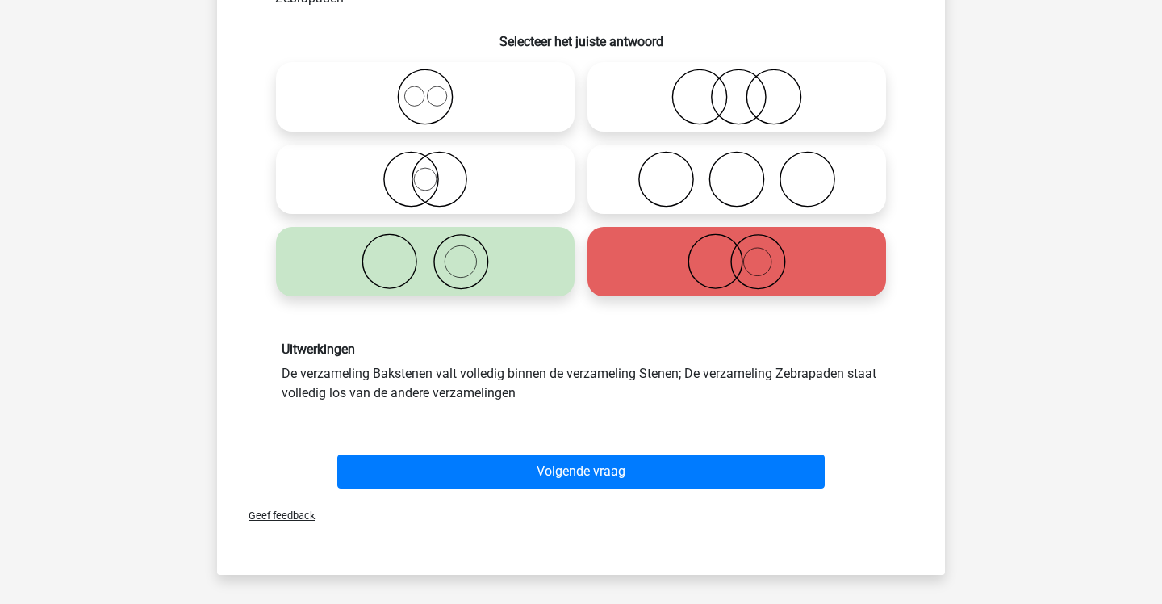
scroll to position [177, 0]
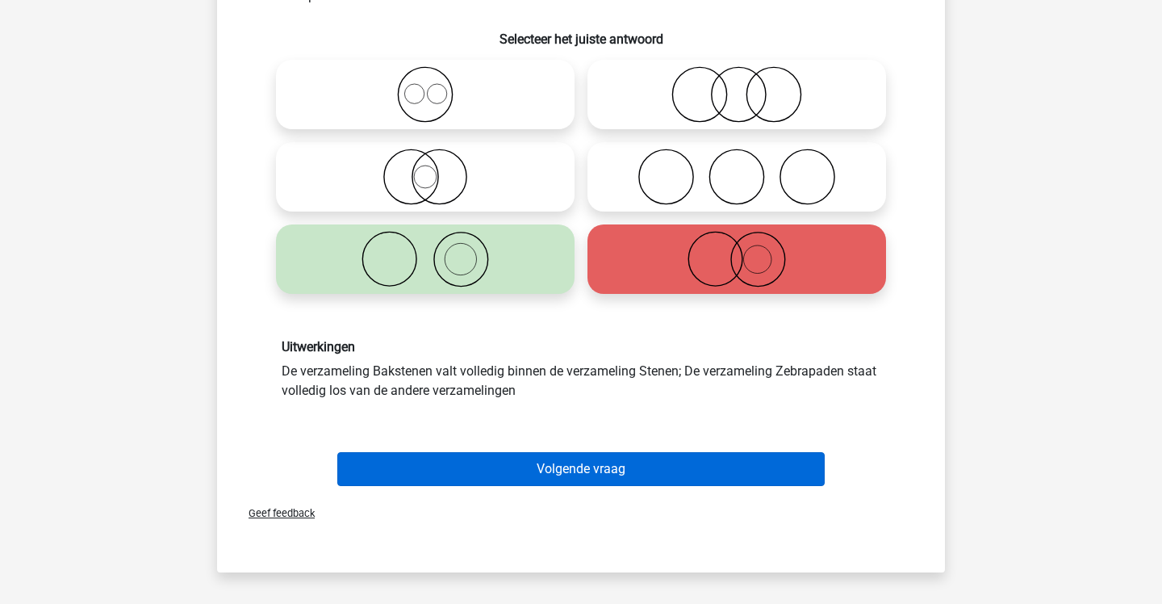
click at [638, 474] on button "Volgende vraag" at bounding box center [581, 469] width 488 height 34
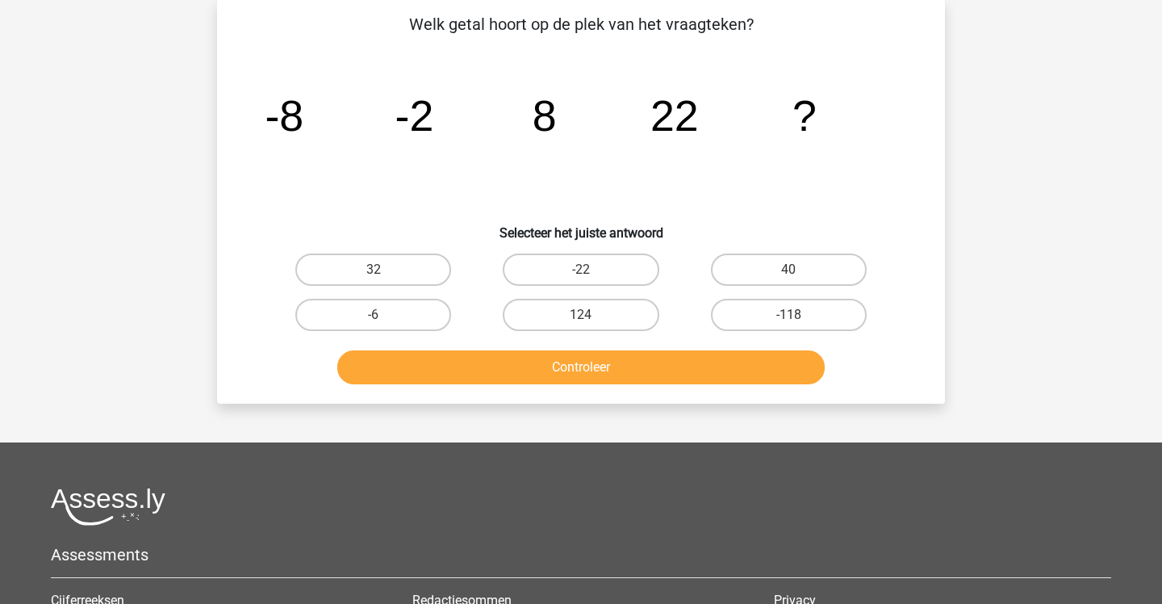
scroll to position [74, 0]
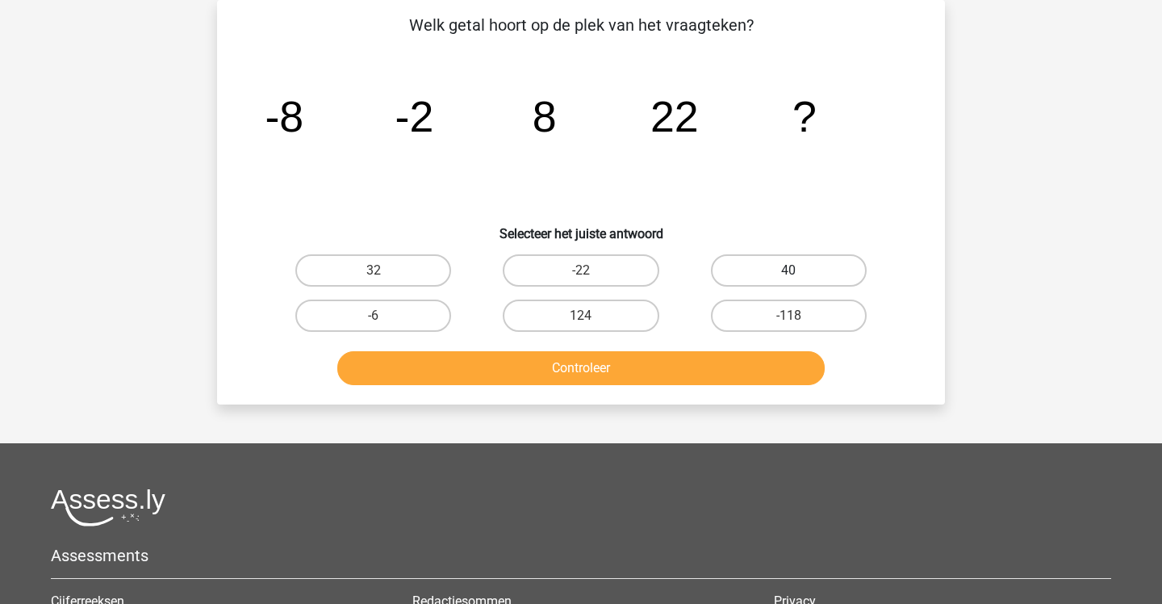
click at [734, 278] on label "40" at bounding box center [789, 270] width 156 height 32
click at [788, 278] on input "40" at bounding box center [793, 275] width 10 height 10
radio input "true"
click at [669, 361] on button "Controleer" at bounding box center [581, 368] width 488 height 34
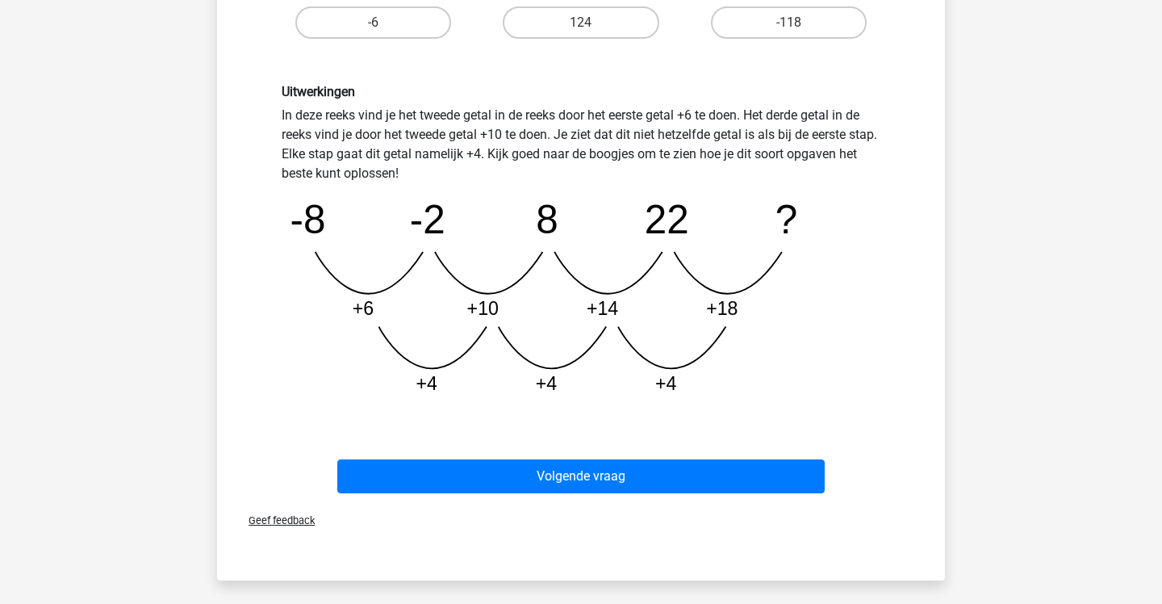
scroll to position [369, 0]
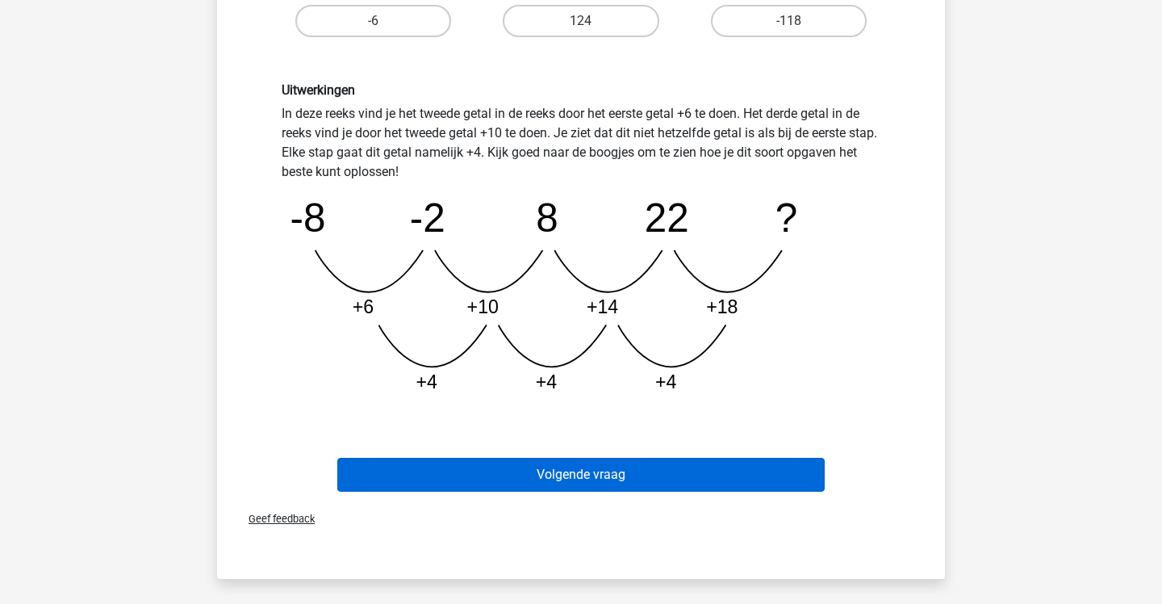
click at [584, 480] on button "Volgende vraag" at bounding box center [581, 475] width 488 height 34
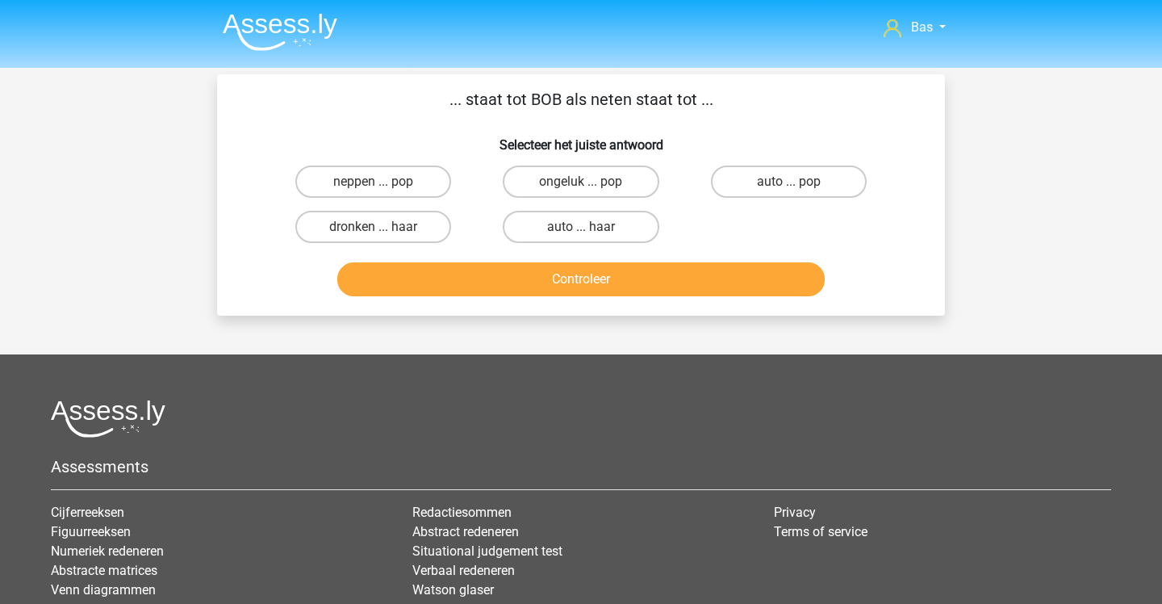
scroll to position [0, 0]
click at [427, 174] on label "neppen ... pop" at bounding box center [373, 181] width 156 height 32
click at [384, 182] on input "neppen ... pop" at bounding box center [379, 187] width 10 height 10
radio input "true"
click at [446, 283] on button "Controleer" at bounding box center [581, 279] width 488 height 34
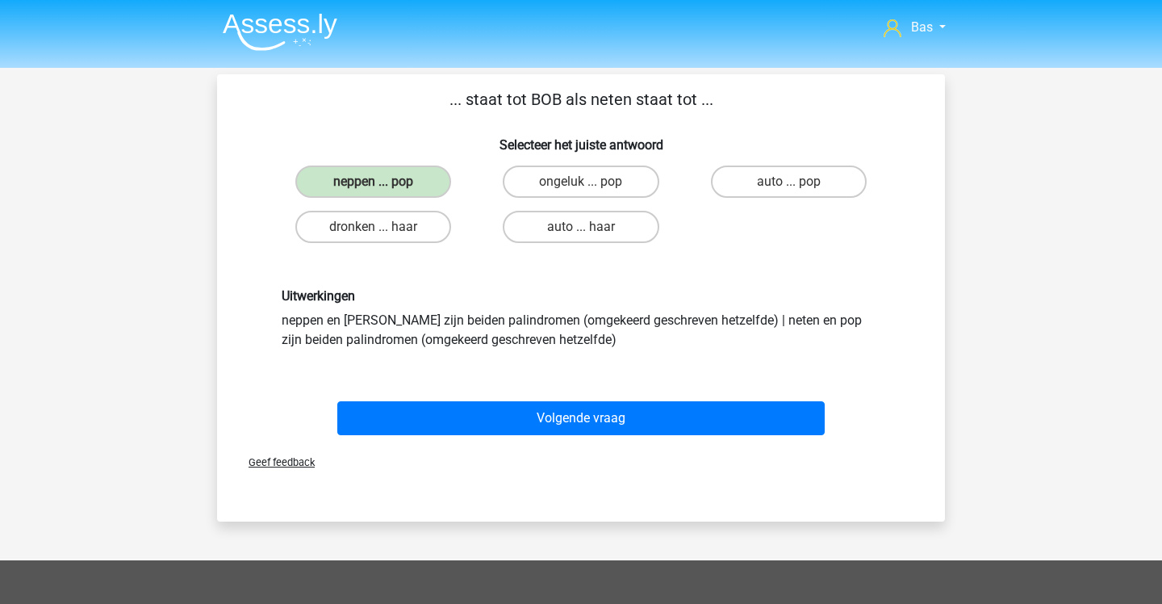
click at [483, 399] on div "Volgende vraag" at bounding box center [581, 414] width 676 height 53
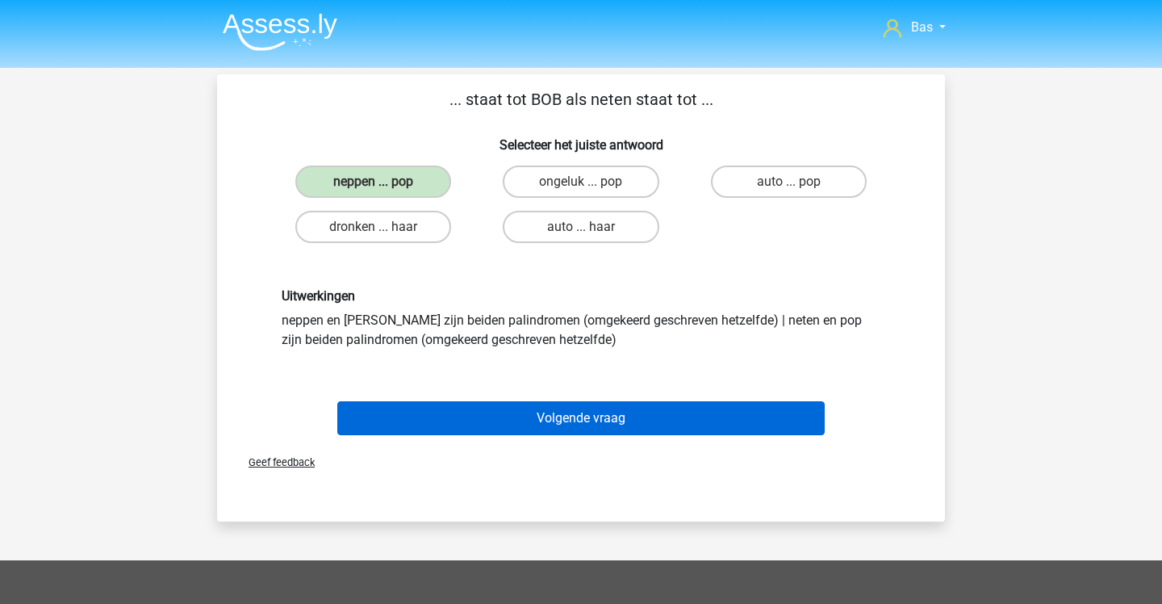
click at [487, 418] on button "Volgende vraag" at bounding box center [581, 418] width 488 height 34
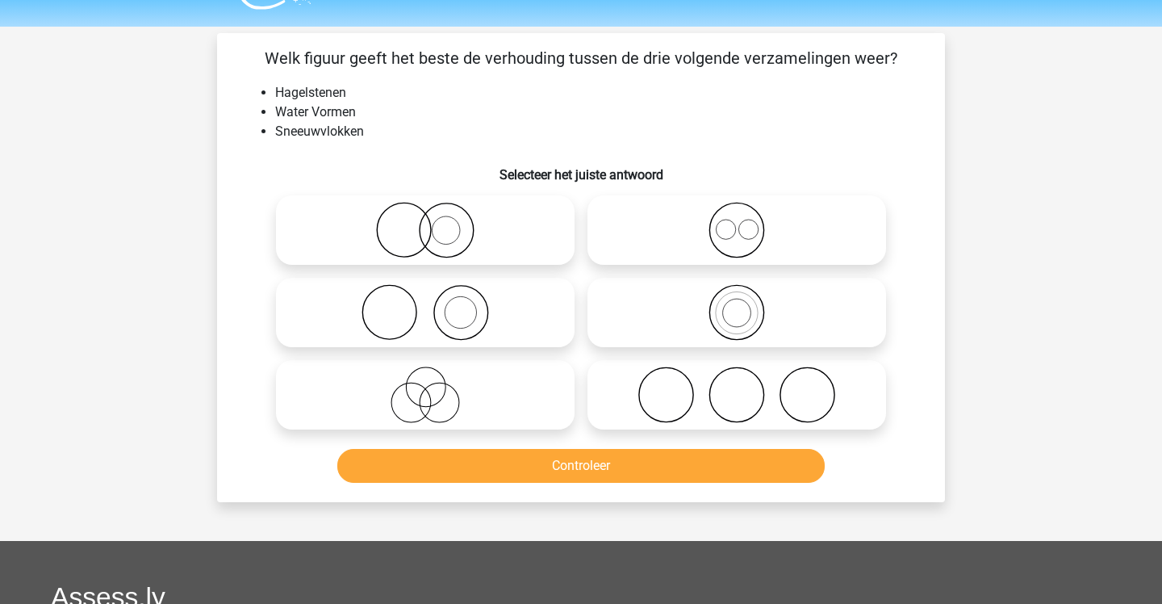
scroll to position [40, 0]
click at [544, 394] on icon at bounding box center [425, 395] width 286 height 56
click at [436, 387] on input "radio" at bounding box center [430, 382] width 10 height 10
radio input "true"
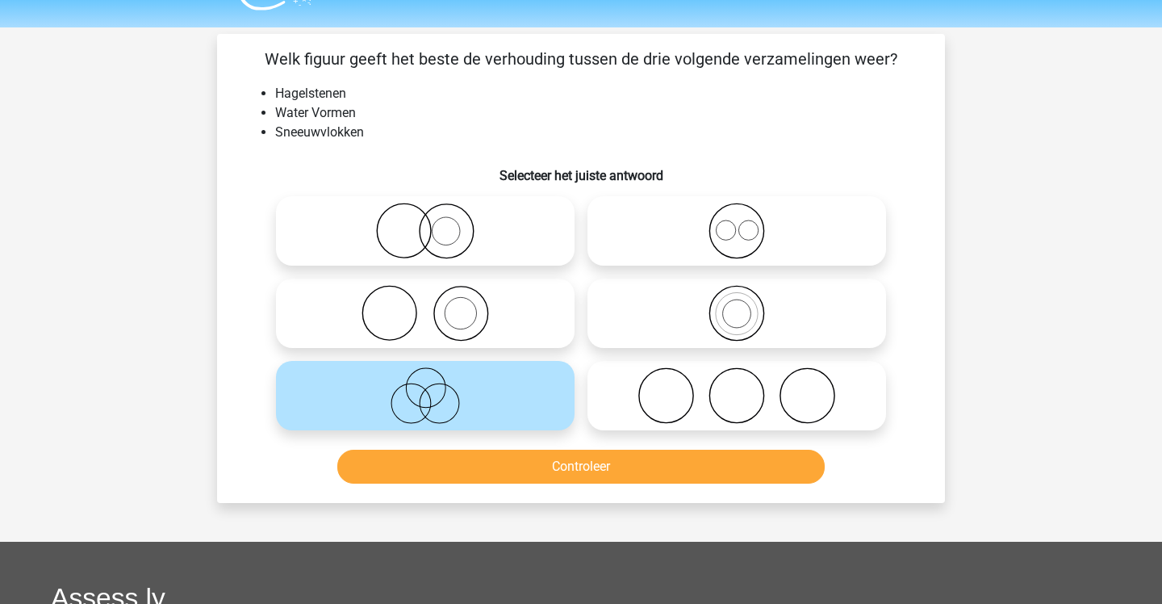
click at [635, 251] on icon at bounding box center [737, 231] width 286 height 56
click at [737, 223] on input "radio" at bounding box center [742, 217] width 10 height 10
radio input "true"
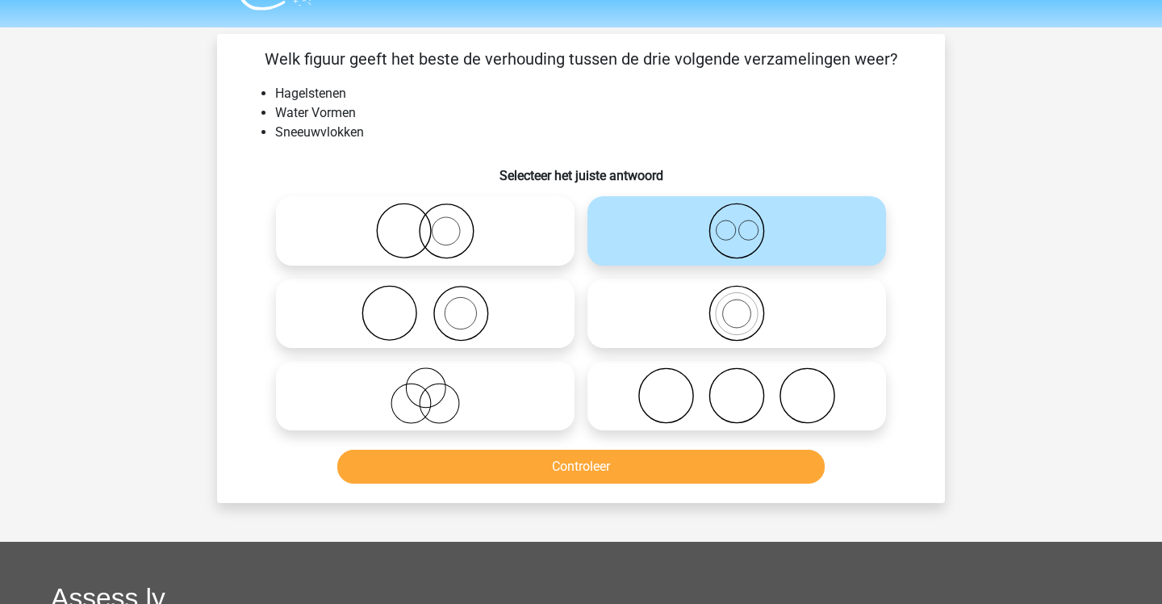
click at [562, 471] on button "Controleer" at bounding box center [581, 467] width 488 height 34
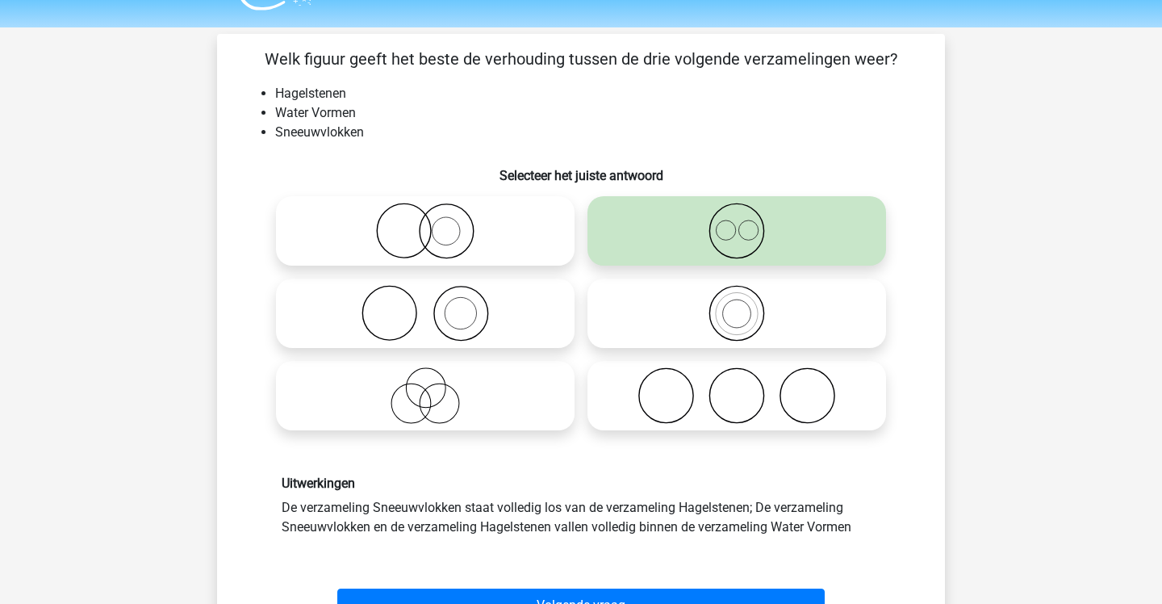
scroll to position [41, 0]
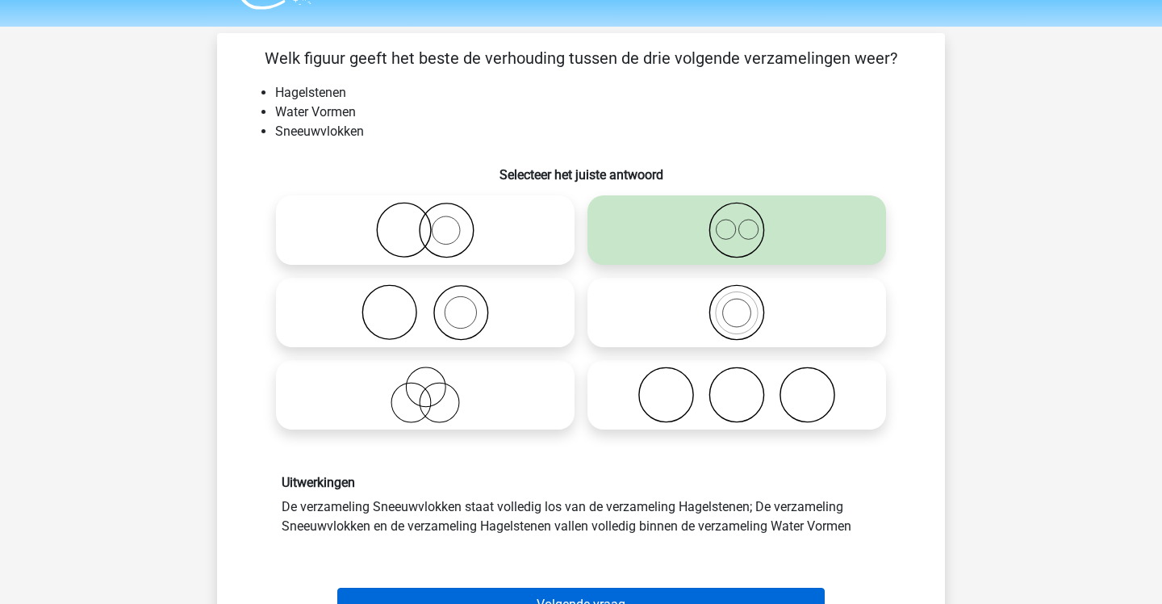
click at [555, 590] on button "Volgende vraag" at bounding box center [581, 605] width 488 height 34
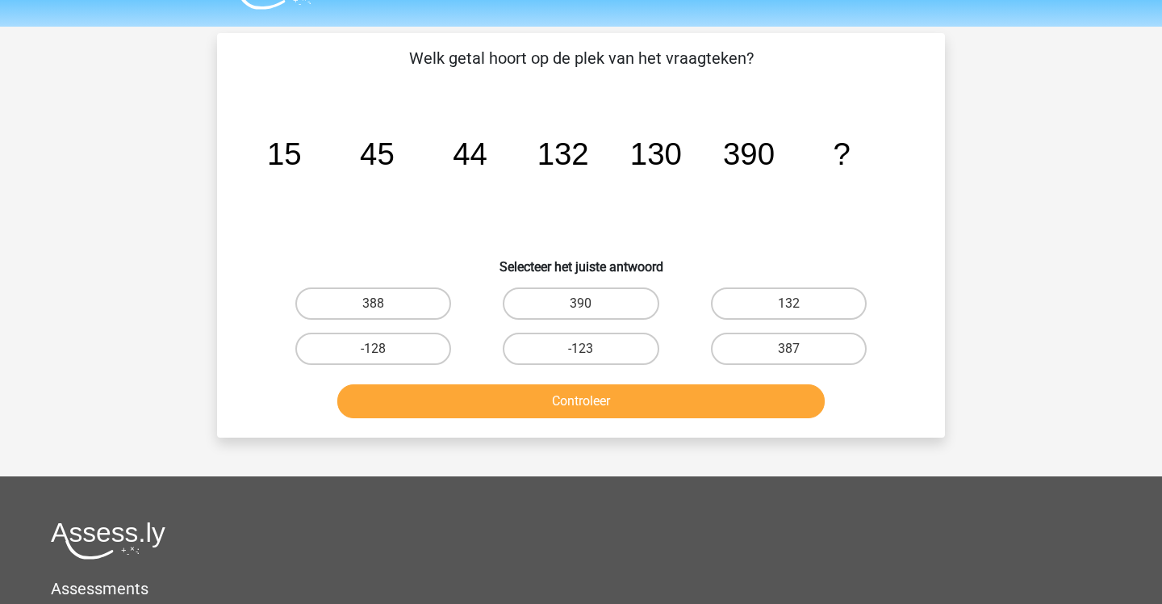
scroll to position [74, 0]
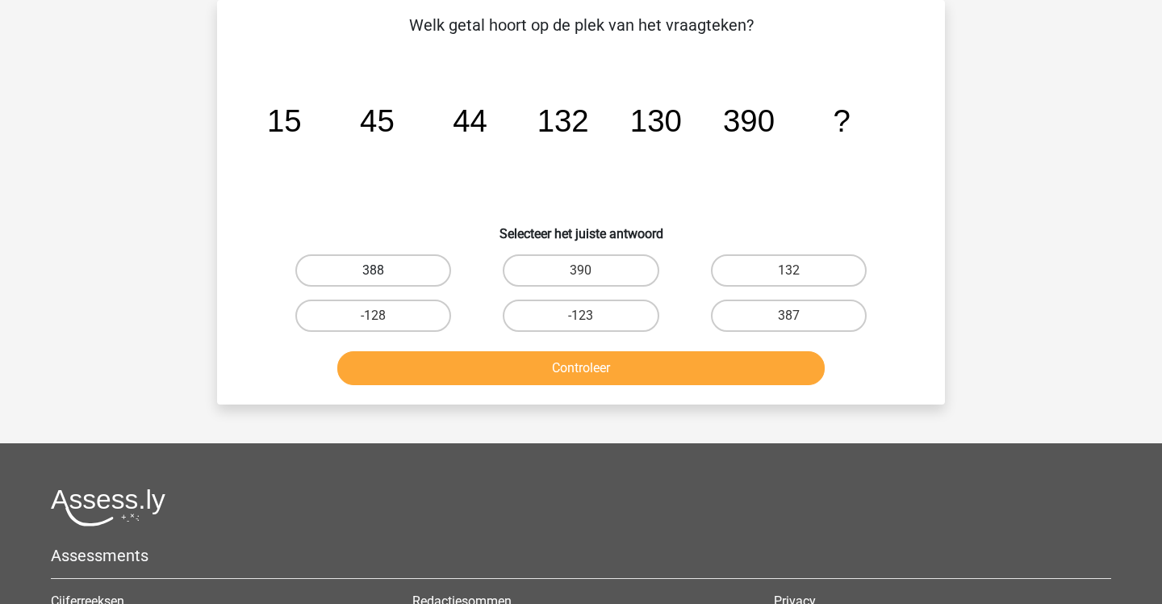
click at [439, 271] on label "388" at bounding box center [373, 270] width 156 height 32
click at [384, 271] on input "388" at bounding box center [379, 275] width 10 height 10
radio input "true"
click at [475, 364] on button "Controleer" at bounding box center [581, 368] width 488 height 34
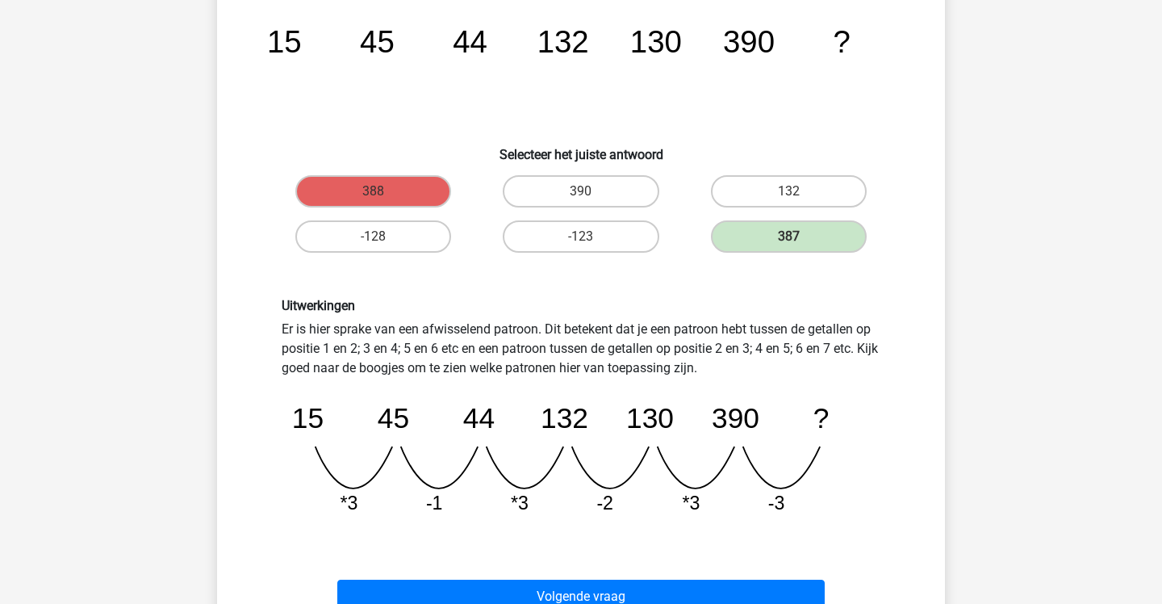
scroll to position [166, 0]
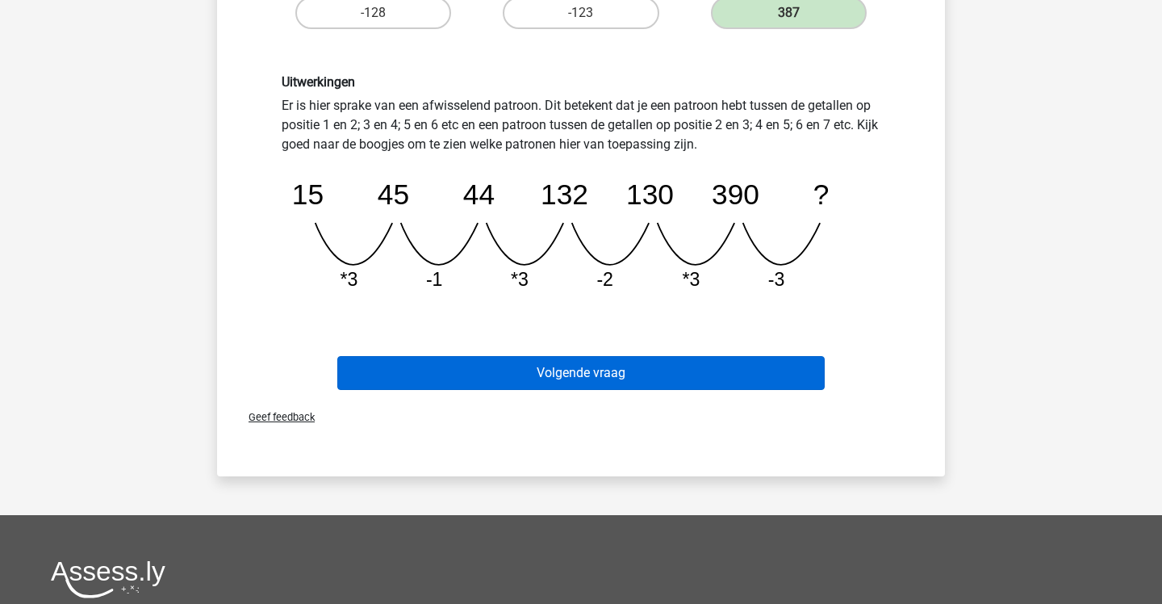
click at [475, 365] on button "Volgende vraag" at bounding box center [581, 373] width 488 height 34
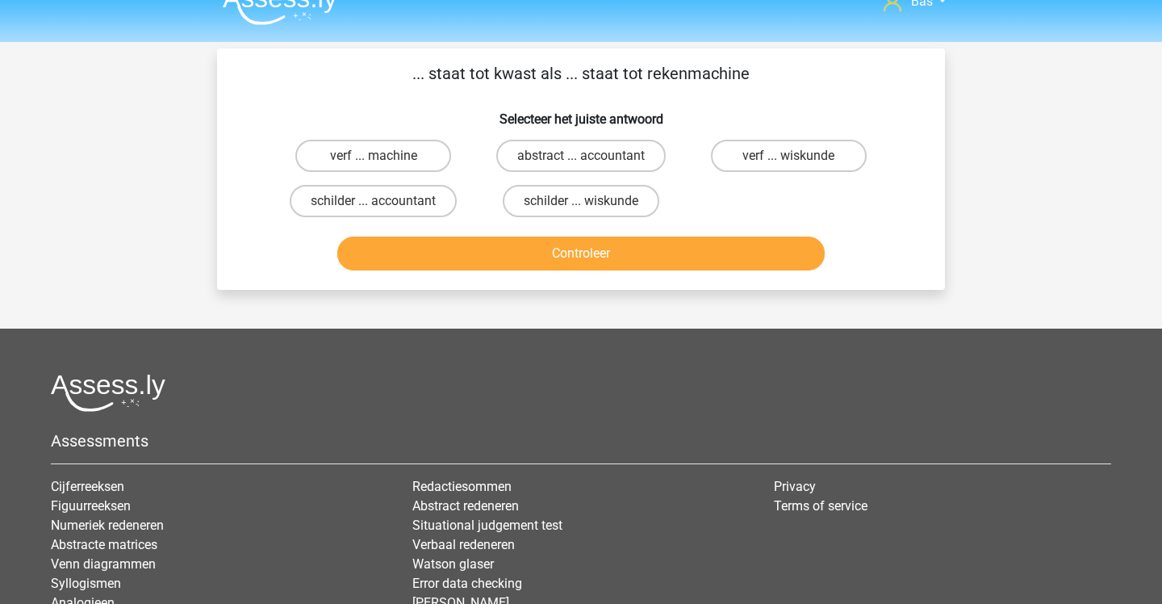
scroll to position [25, 0]
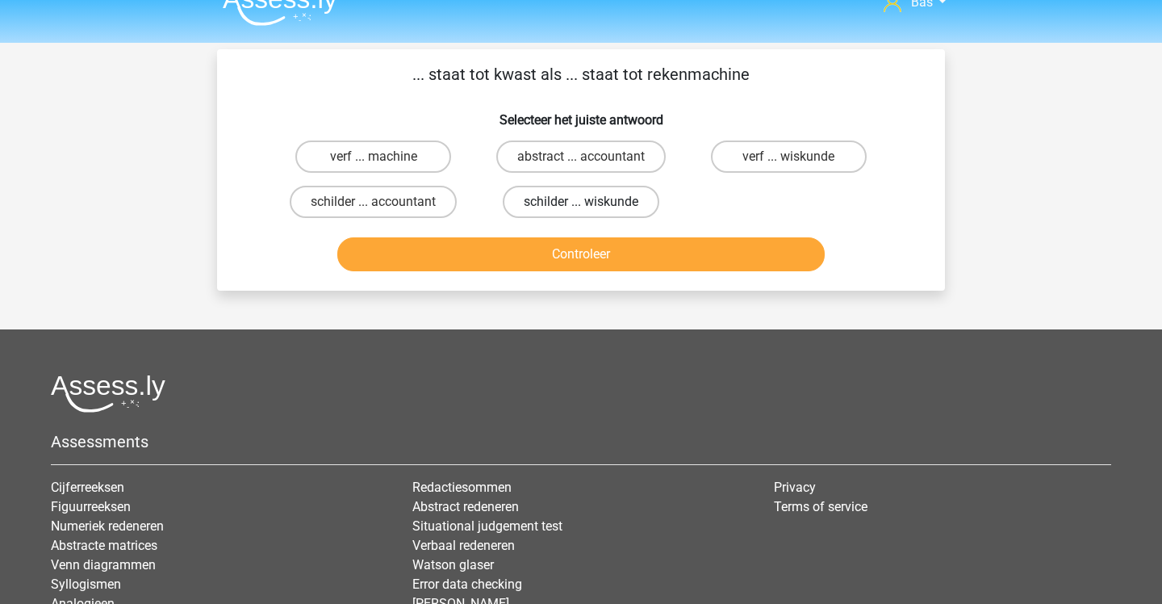
click at [550, 212] on label "schilder ... wiskunde" at bounding box center [581, 202] width 157 height 32
click at [581, 212] on input "schilder ... wiskunde" at bounding box center [586, 207] width 10 height 10
radio input "true"
click at [741, 159] on label "verf ... wiskunde" at bounding box center [789, 156] width 156 height 32
click at [788, 159] on input "verf ... wiskunde" at bounding box center [793, 162] width 10 height 10
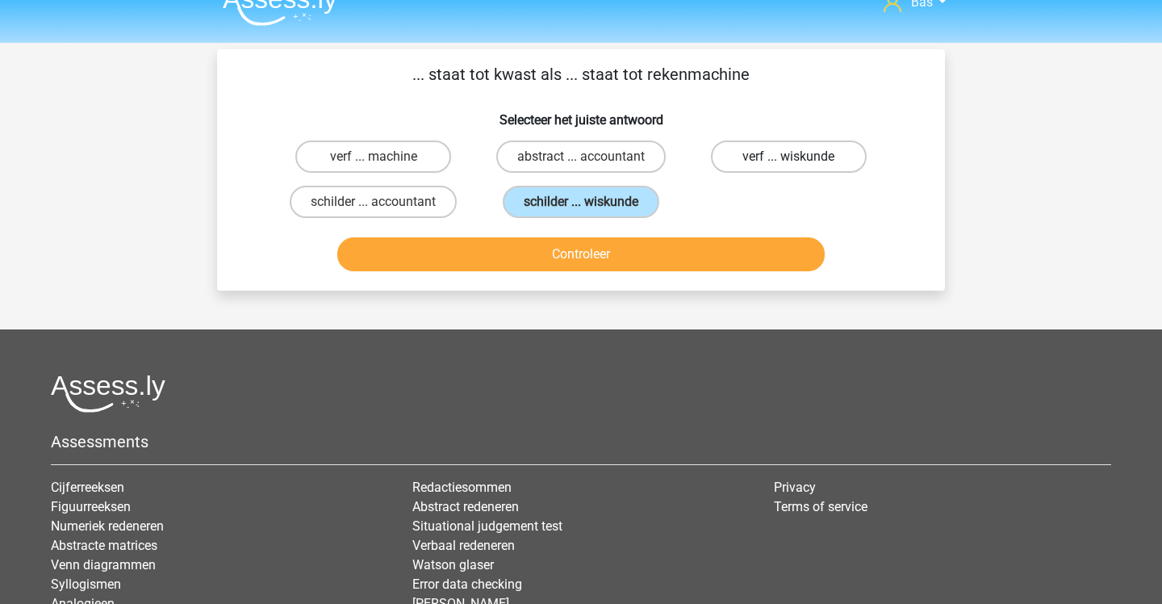
radio input "true"
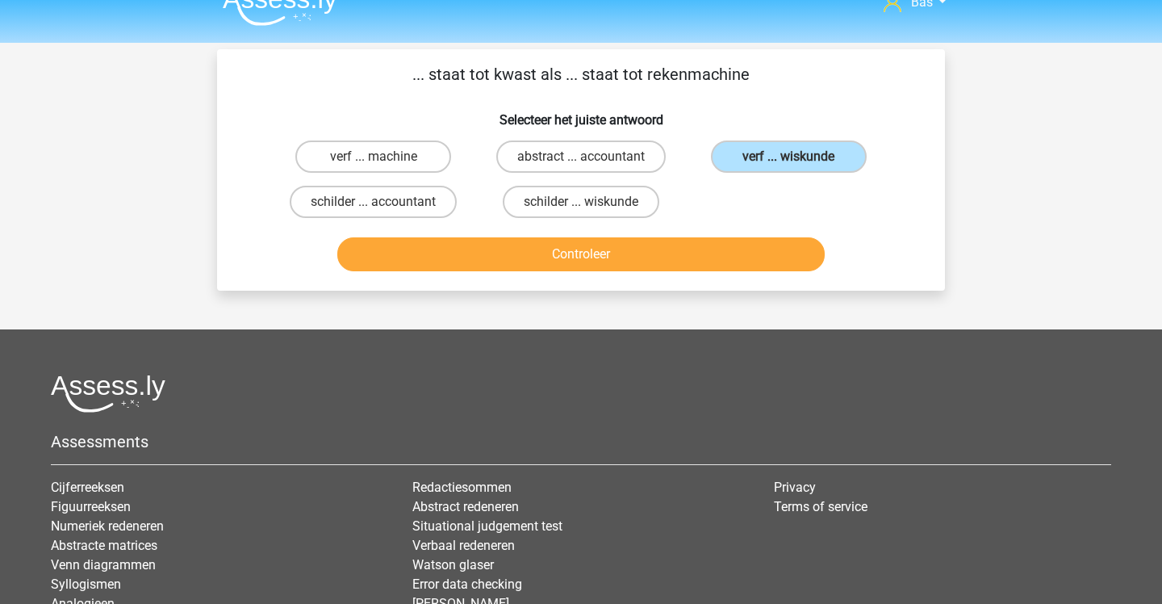
click at [699, 266] on button "Controleer" at bounding box center [581, 254] width 488 height 34
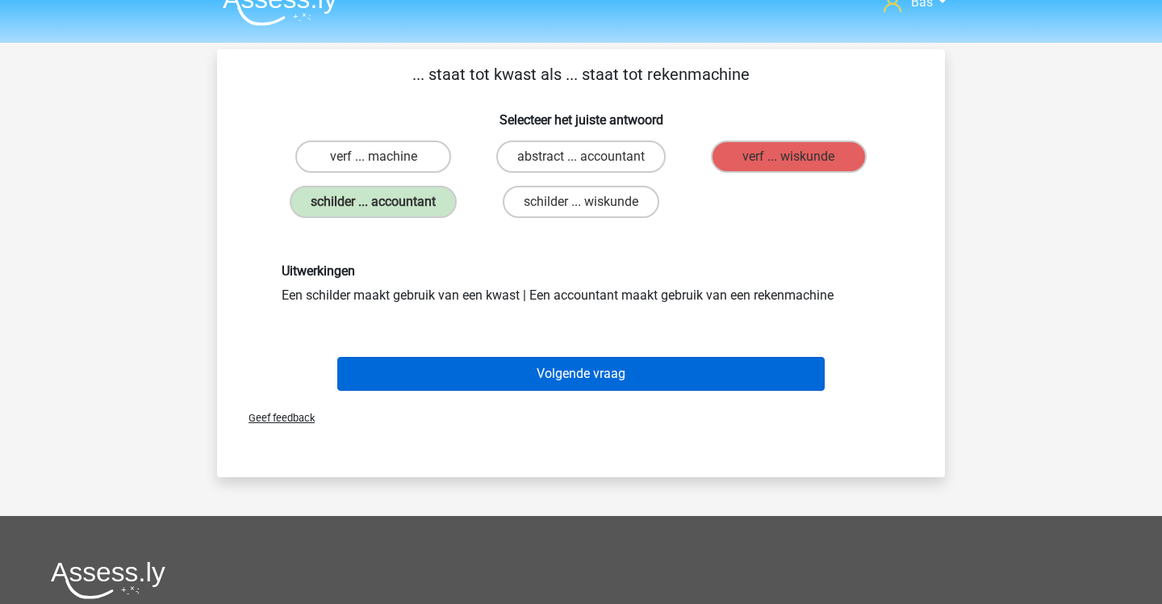
click at [593, 374] on button "Volgende vraag" at bounding box center [581, 374] width 488 height 34
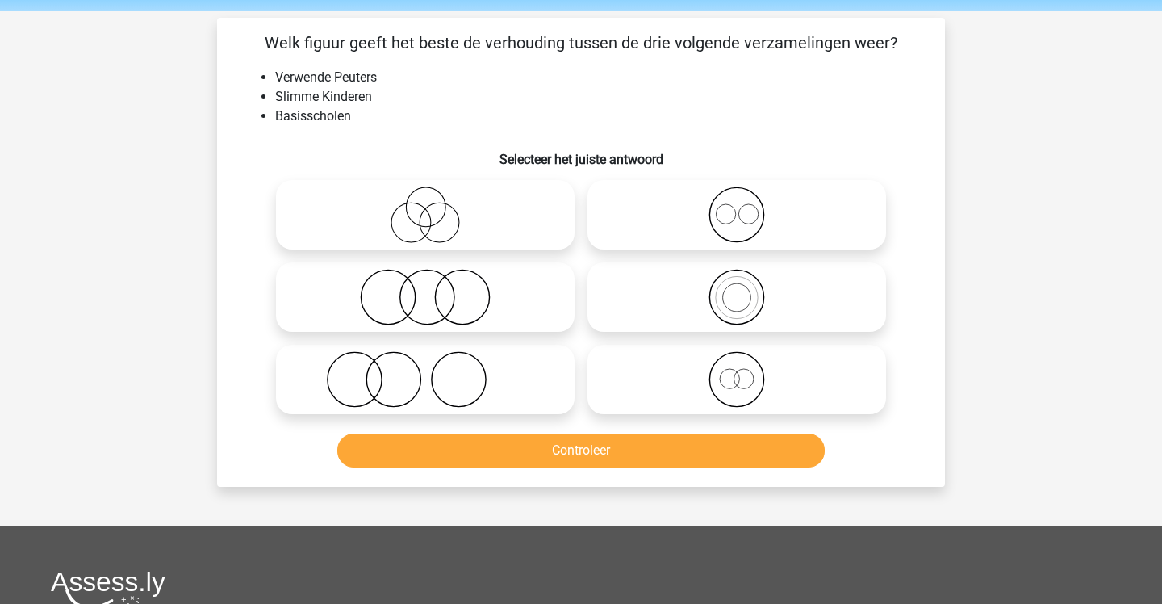
scroll to position [55, 0]
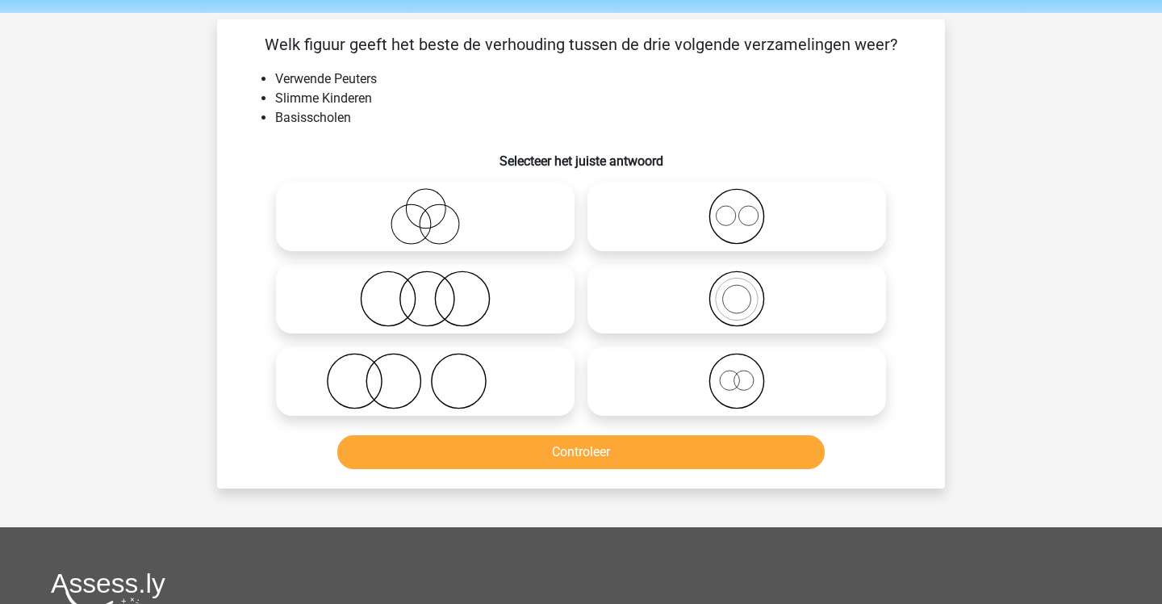
click at [538, 374] on icon at bounding box center [425, 381] width 286 height 56
click at [436, 373] on input "radio" at bounding box center [430, 367] width 10 height 10
radio input "true"
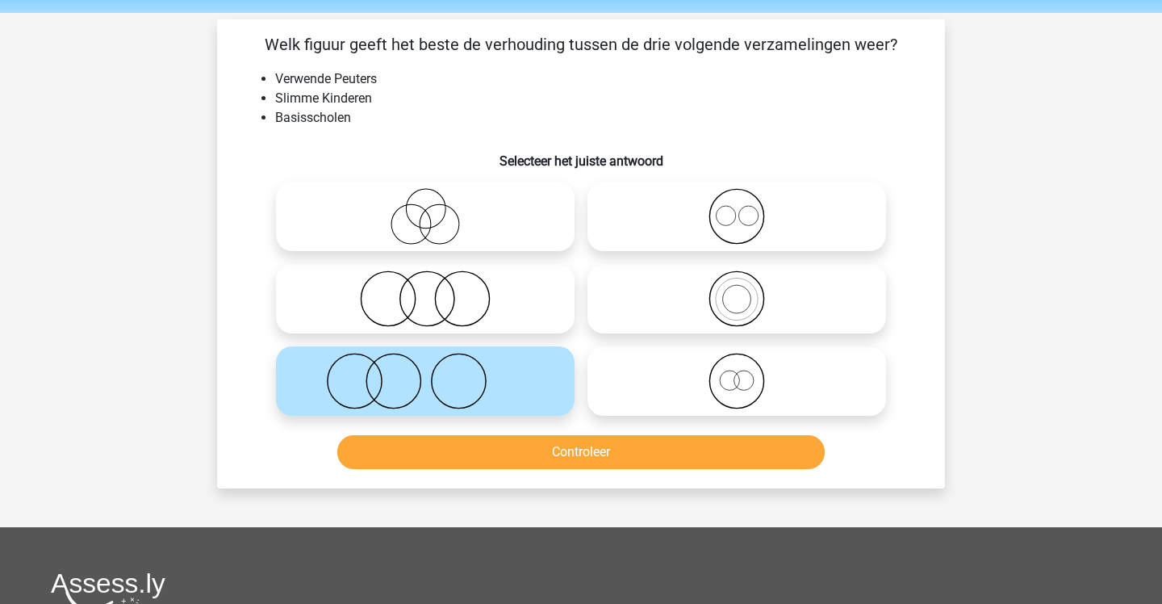
click at [539, 453] on button "Controleer" at bounding box center [581, 452] width 488 height 34
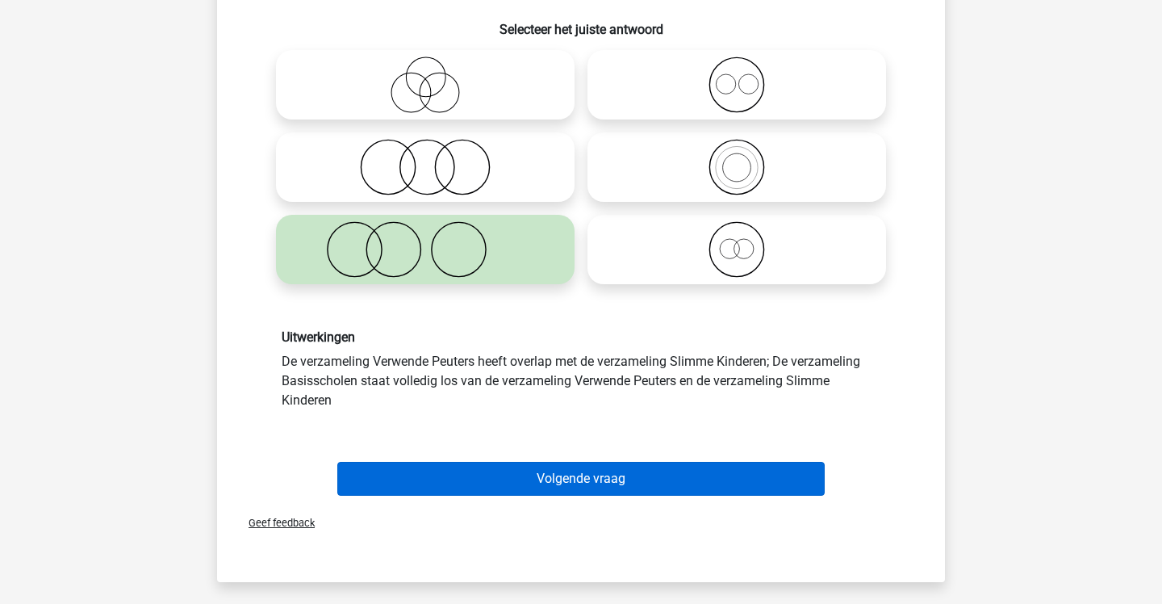
click at [537, 470] on button "Volgende vraag" at bounding box center [581, 479] width 488 height 34
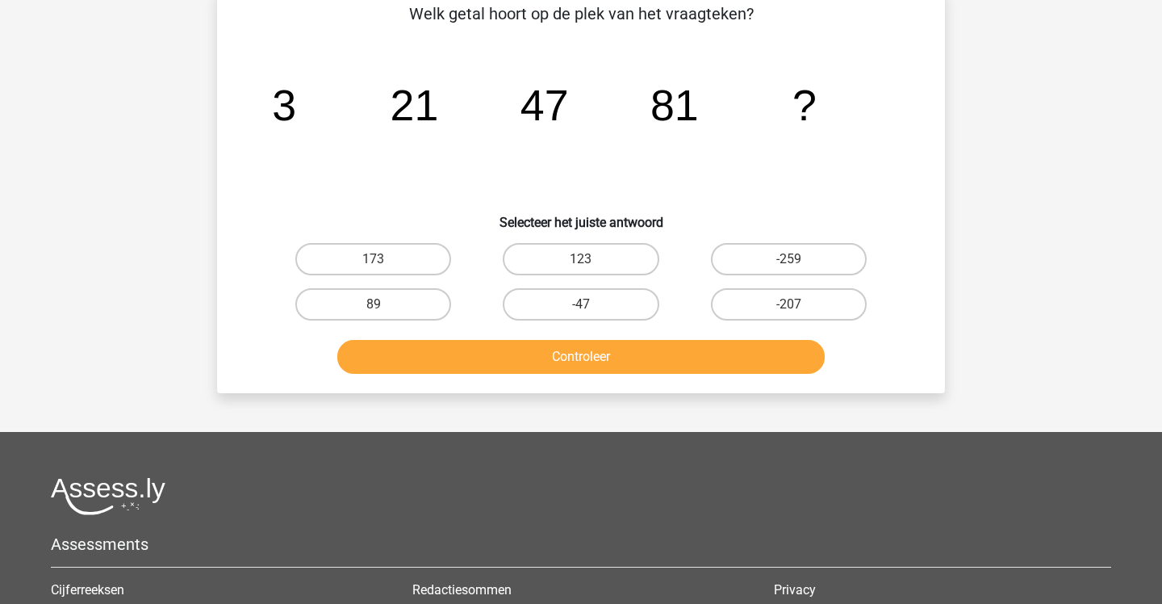
scroll to position [74, 0]
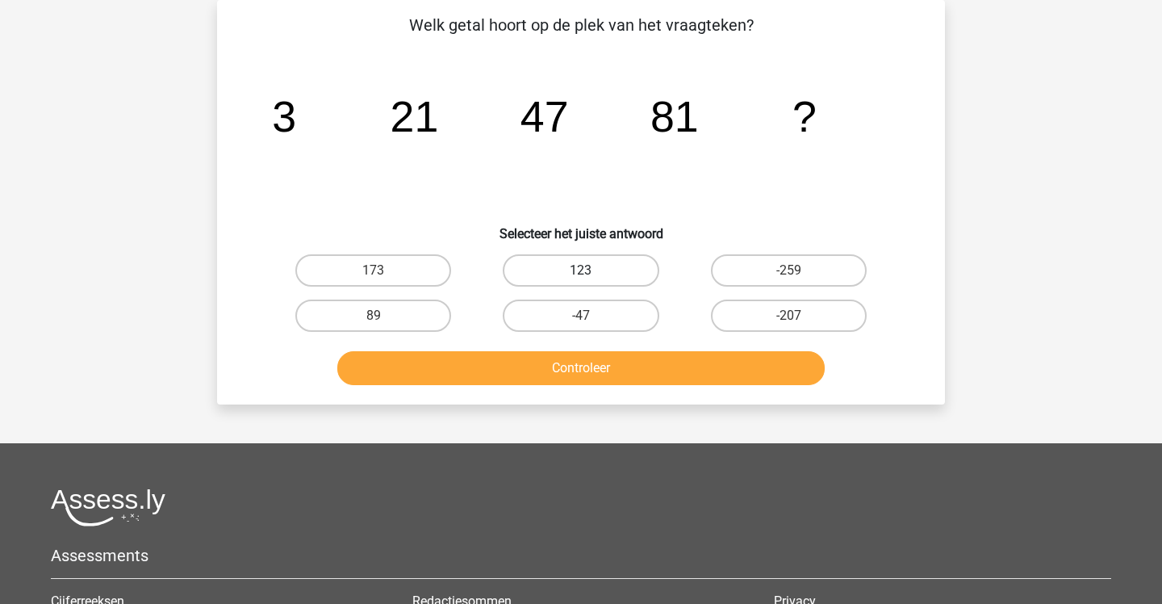
click at [521, 270] on label "123" at bounding box center [581, 270] width 156 height 32
click at [581, 270] on input "123" at bounding box center [586, 275] width 10 height 10
radio input "true"
click at [514, 356] on button "Controleer" at bounding box center [581, 368] width 488 height 34
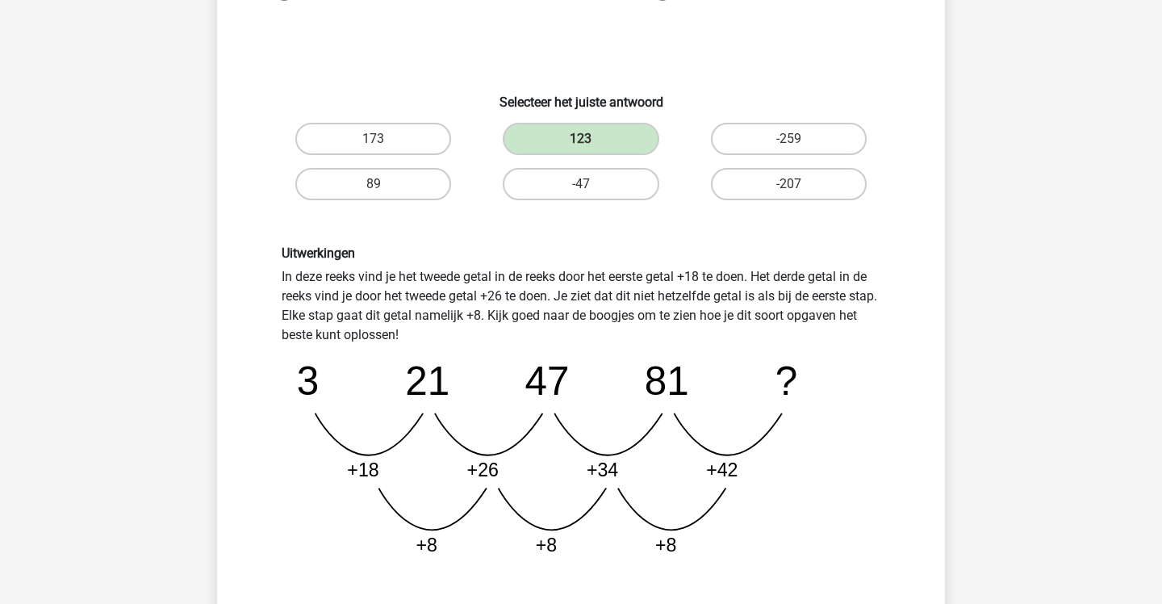
scroll to position [214, 0]
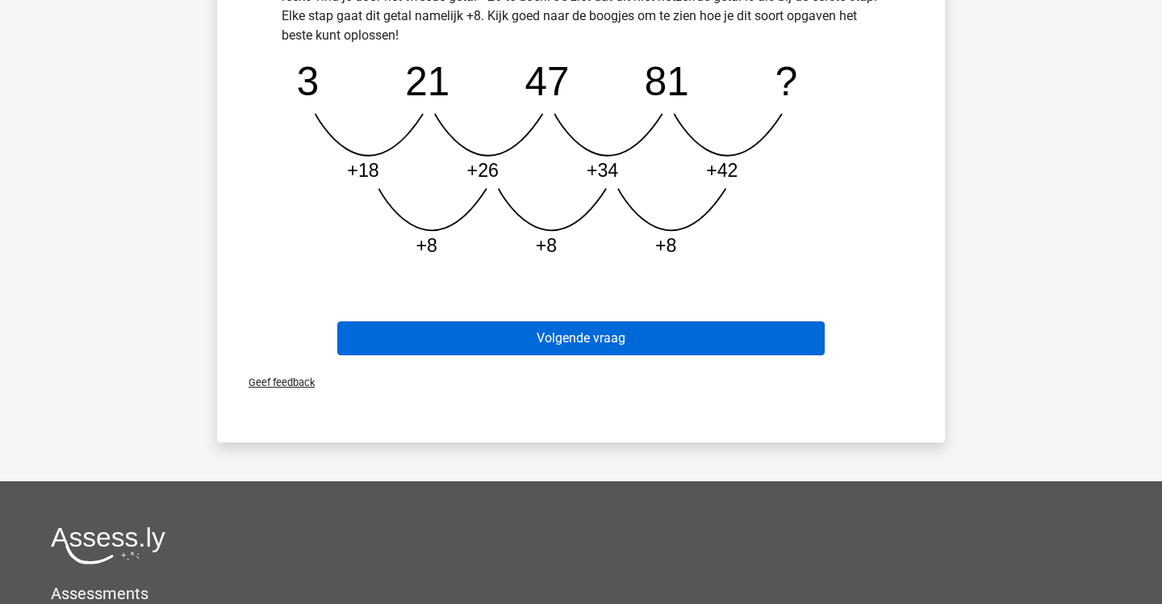
click at [518, 332] on button "Volgende vraag" at bounding box center [581, 338] width 488 height 34
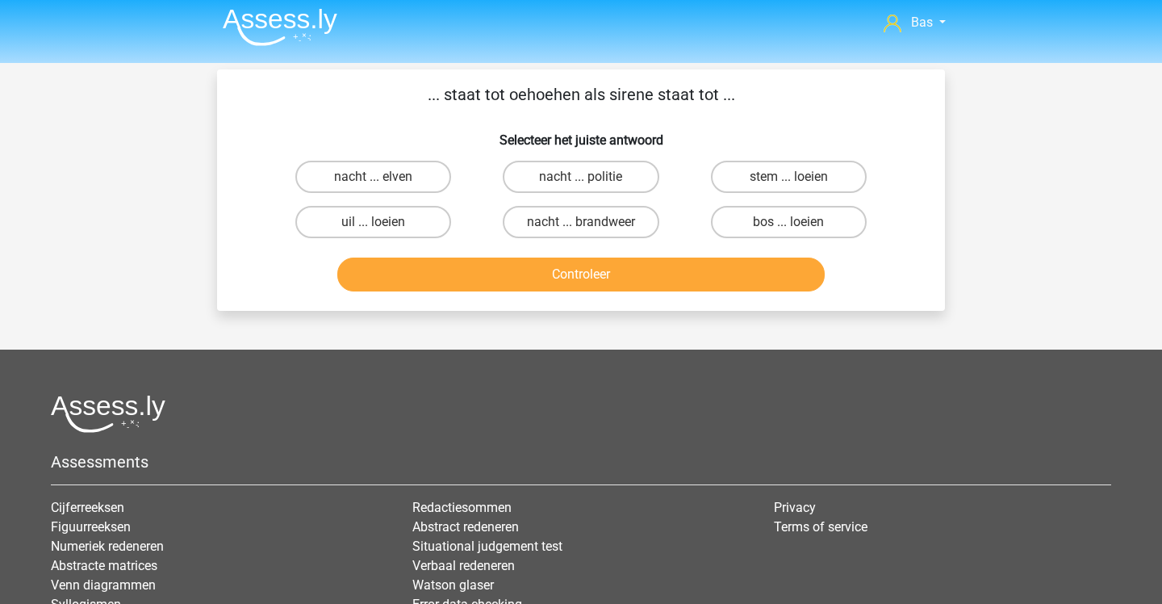
scroll to position [5, 0]
click at [443, 227] on label "uil ... loeien" at bounding box center [373, 222] width 156 height 32
click at [384, 227] on input "uil ... loeien" at bounding box center [379, 227] width 10 height 10
radio input "true"
click at [429, 278] on button "Controleer" at bounding box center [581, 274] width 488 height 34
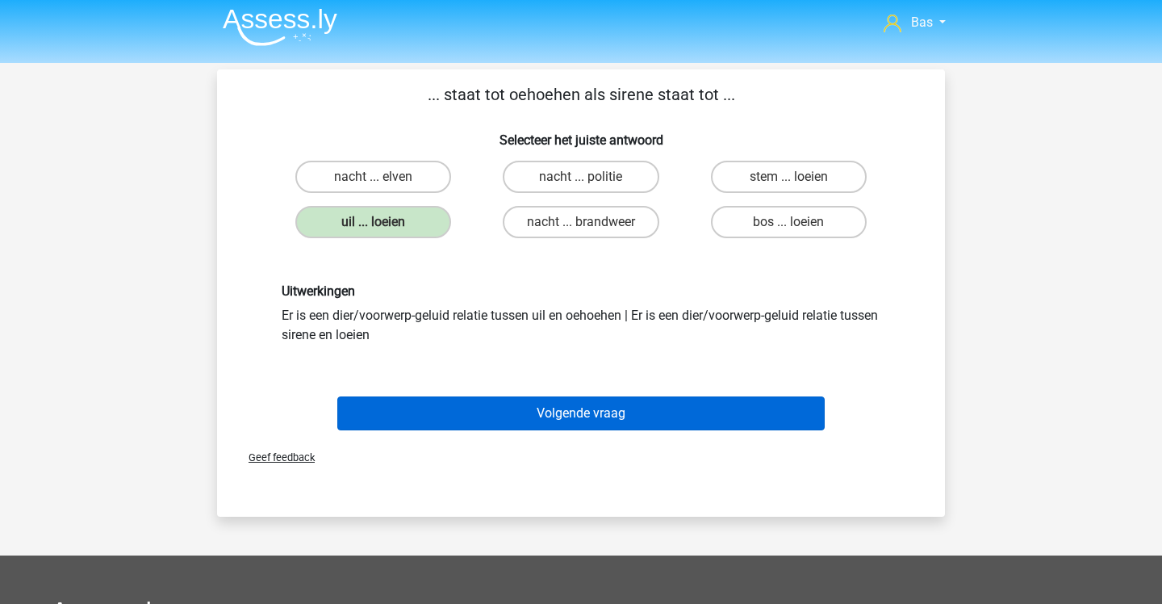
click at [429, 402] on button "Volgende vraag" at bounding box center [581, 413] width 488 height 34
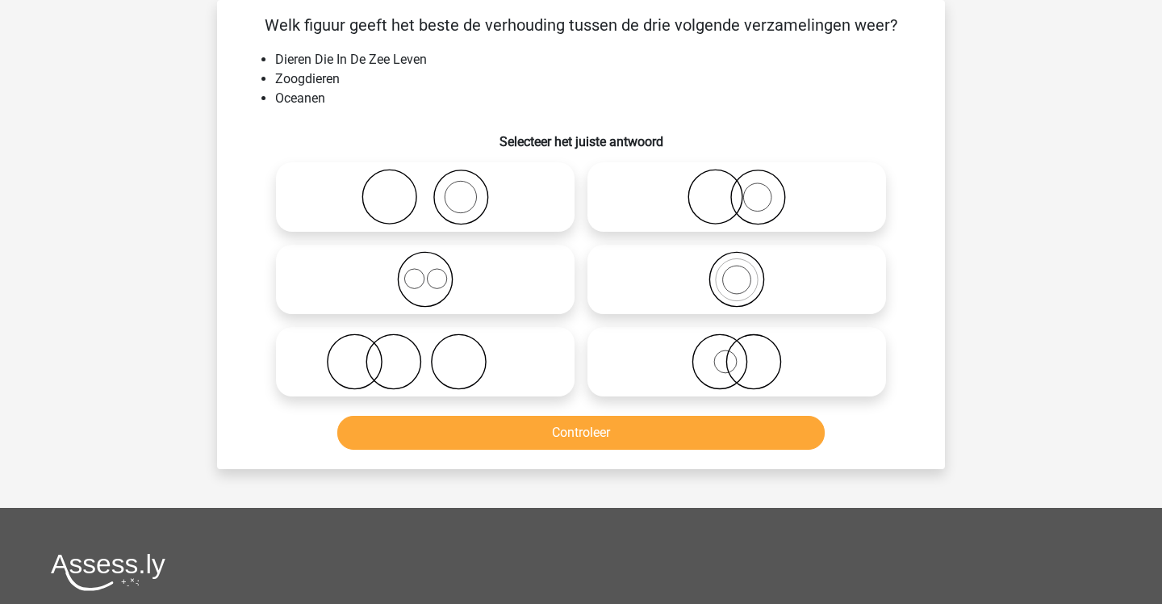
scroll to position [47, 0]
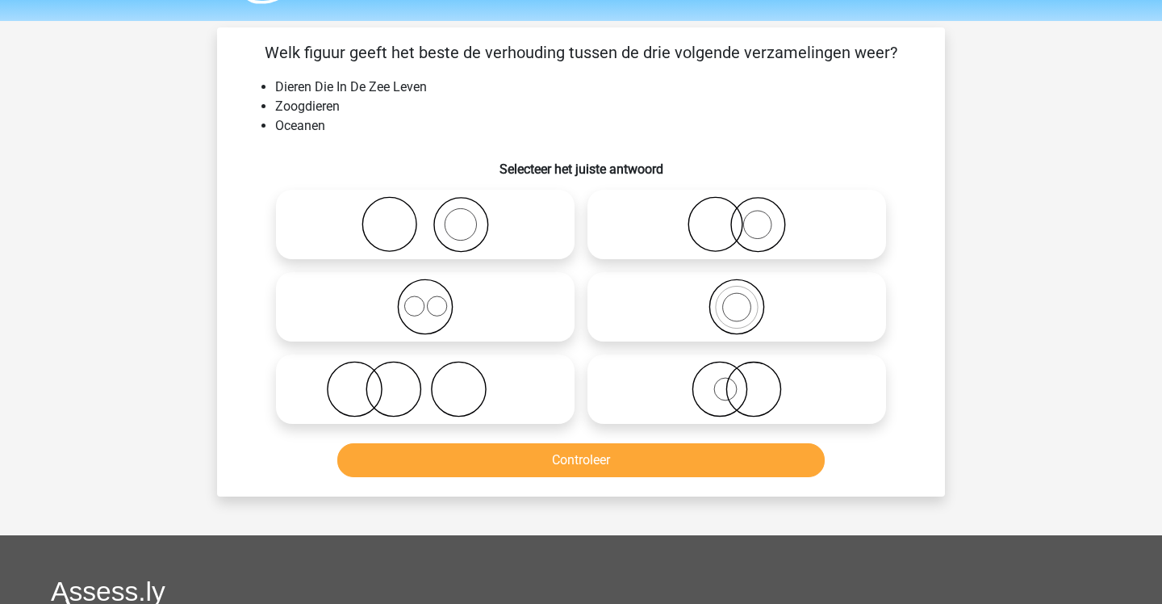
click at [423, 235] on icon at bounding box center [425, 224] width 286 height 56
click at [425, 216] on input "radio" at bounding box center [430, 211] width 10 height 10
radio input "true"
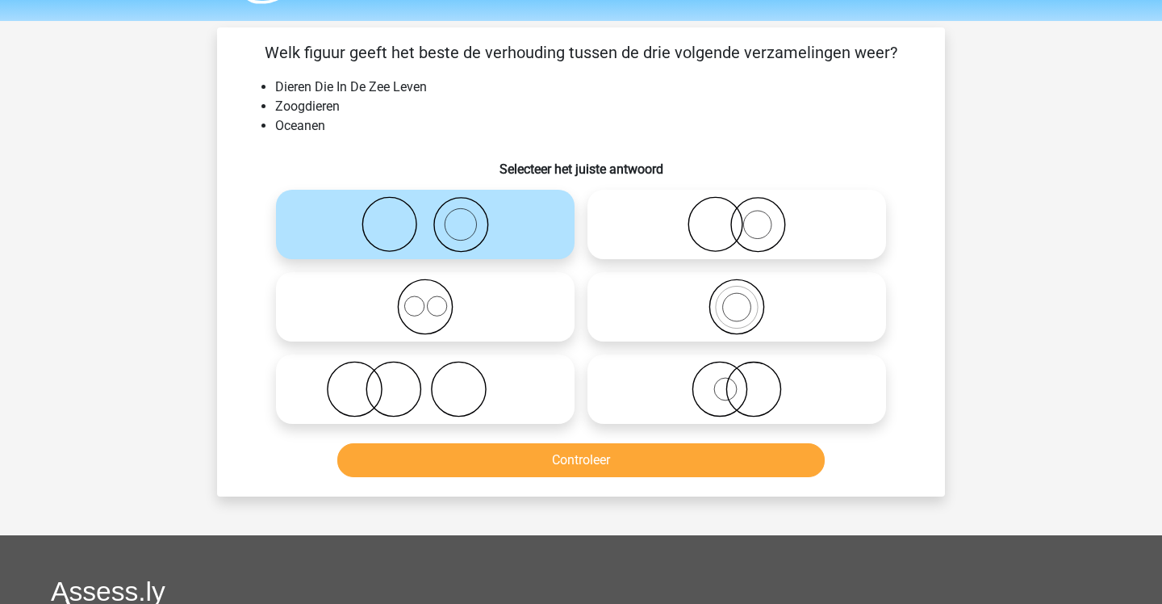
click at [427, 460] on button "Controleer" at bounding box center [581, 460] width 488 height 34
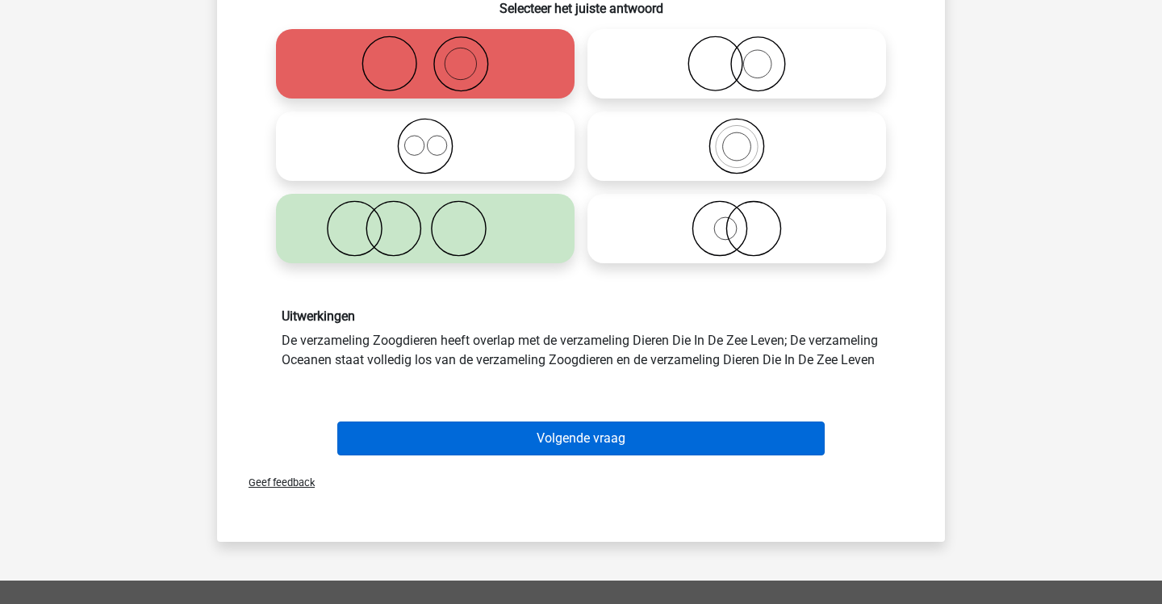
click at [427, 455] on button "Volgende vraag" at bounding box center [581, 438] width 488 height 34
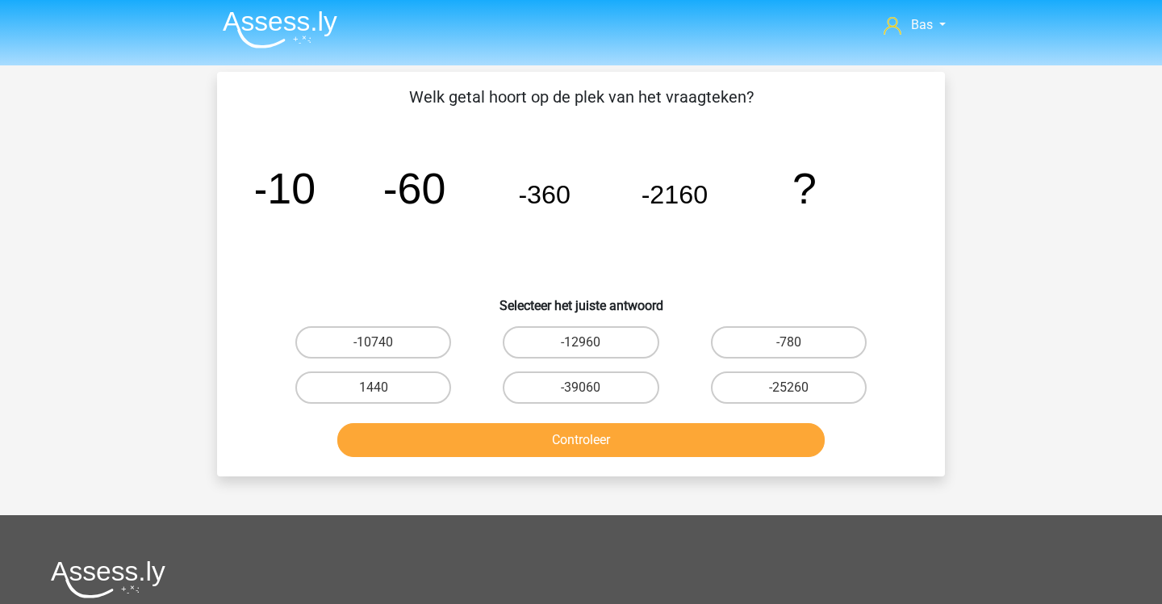
scroll to position [0, 0]
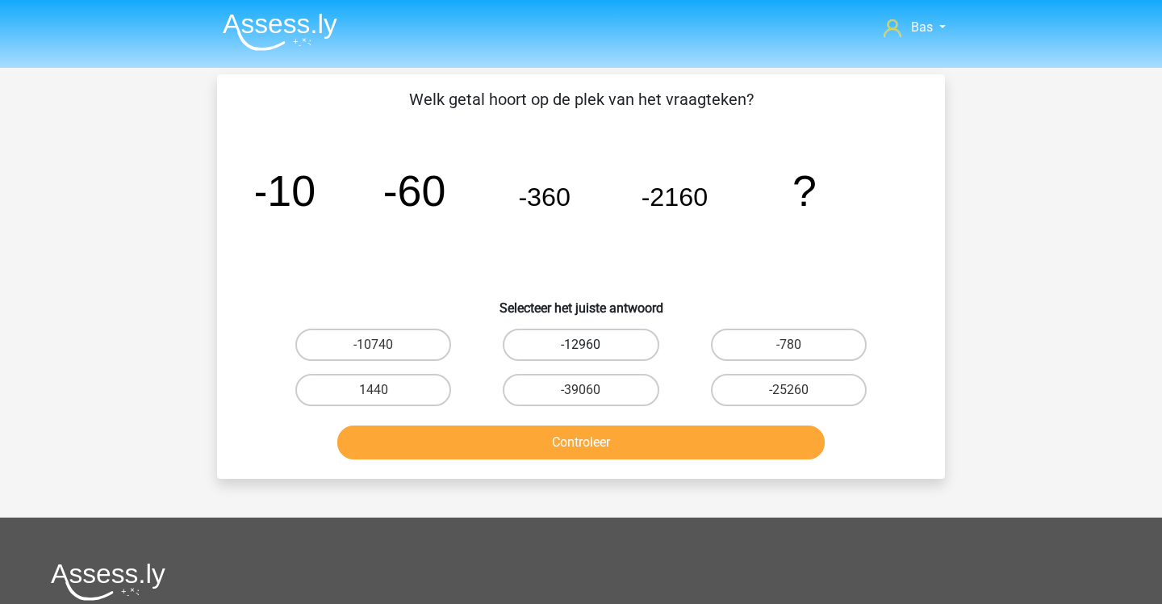
click at [605, 347] on label "-12960" at bounding box center [581, 344] width 156 height 32
click at [592, 347] on input "-12960" at bounding box center [586, 350] width 10 height 10
radio input "true"
click at [561, 441] on button "Controleer" at bounding box center [581, 442] width 488 height 34
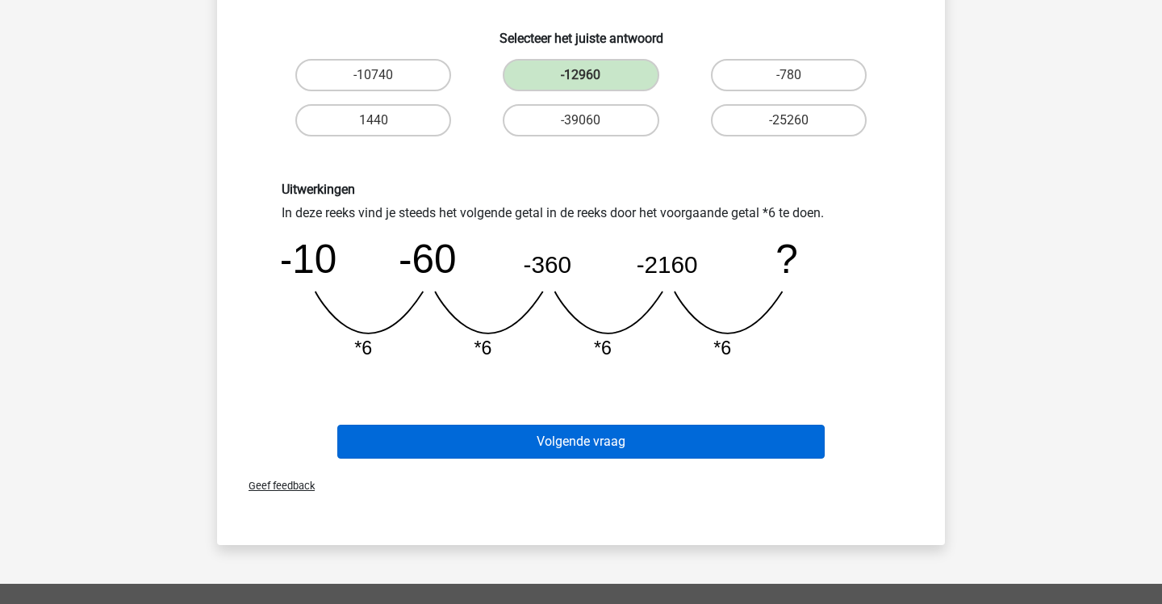
click at [561, 441] on button "Volgende vraag" at bounding box center [581, 441] width 488 height 34
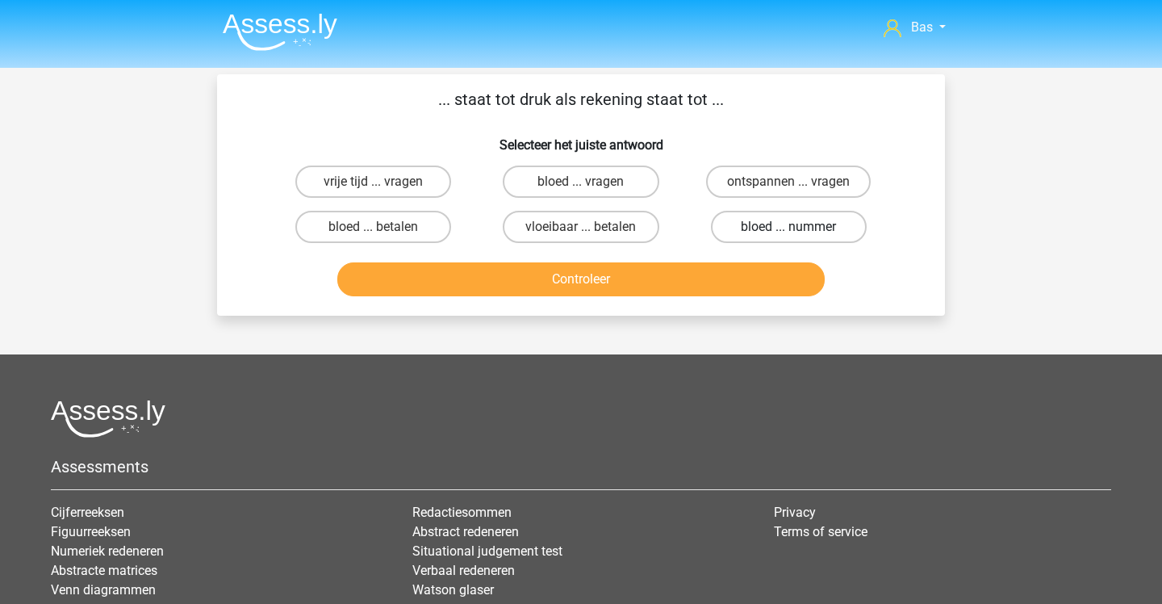
click at [743, 232] on label "bloed ... nummer" at bounding box center [789, 227] width 156 height 32
click at [788, 232] on input "bloed ... nummer" at bounding box center [793, 232] width 10 height 10
radio input "true"
click at [697, 275] on button "Controleer" at bounding box center [581, 279] width 488 height 34
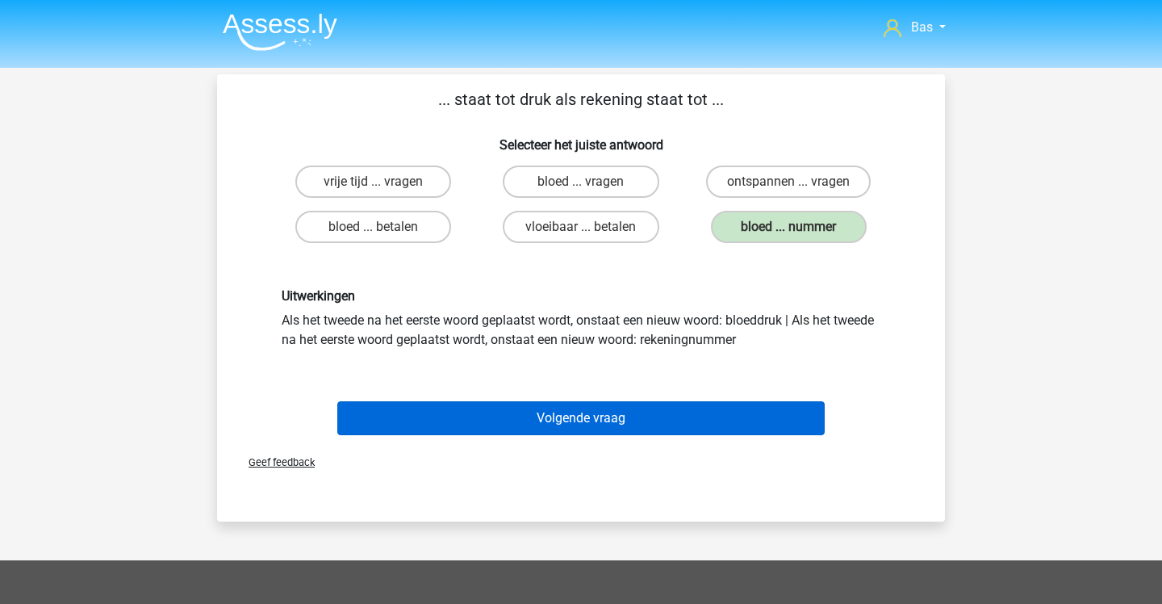
click at [659, 420] on button "Volgende vraag" at bounding box center [581, 418] width 488 height 34
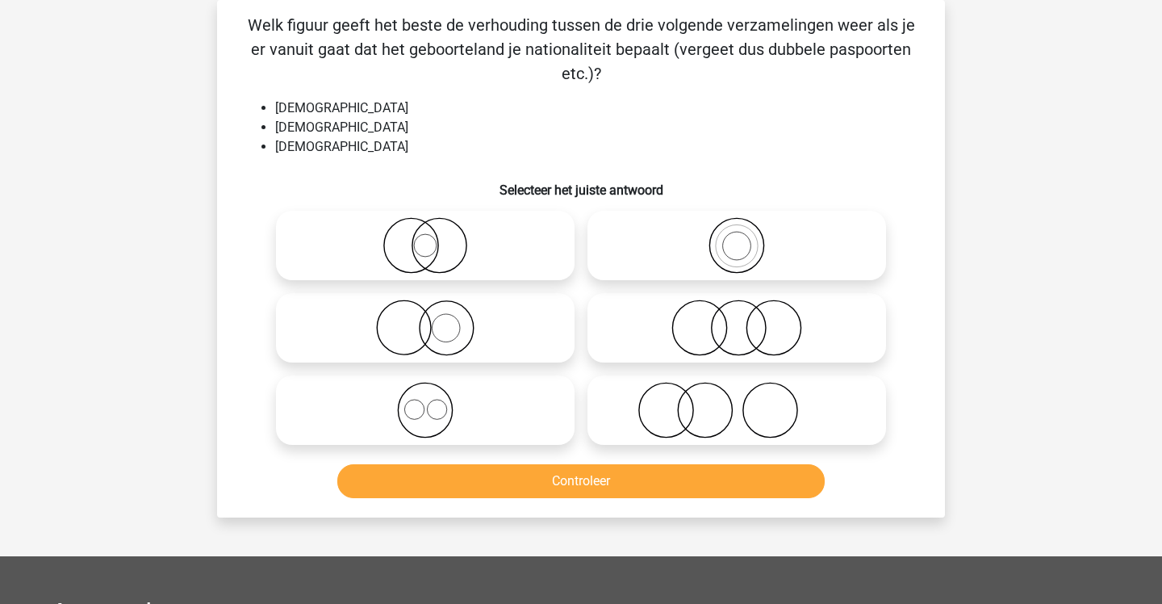
scroll to position [46, 0]
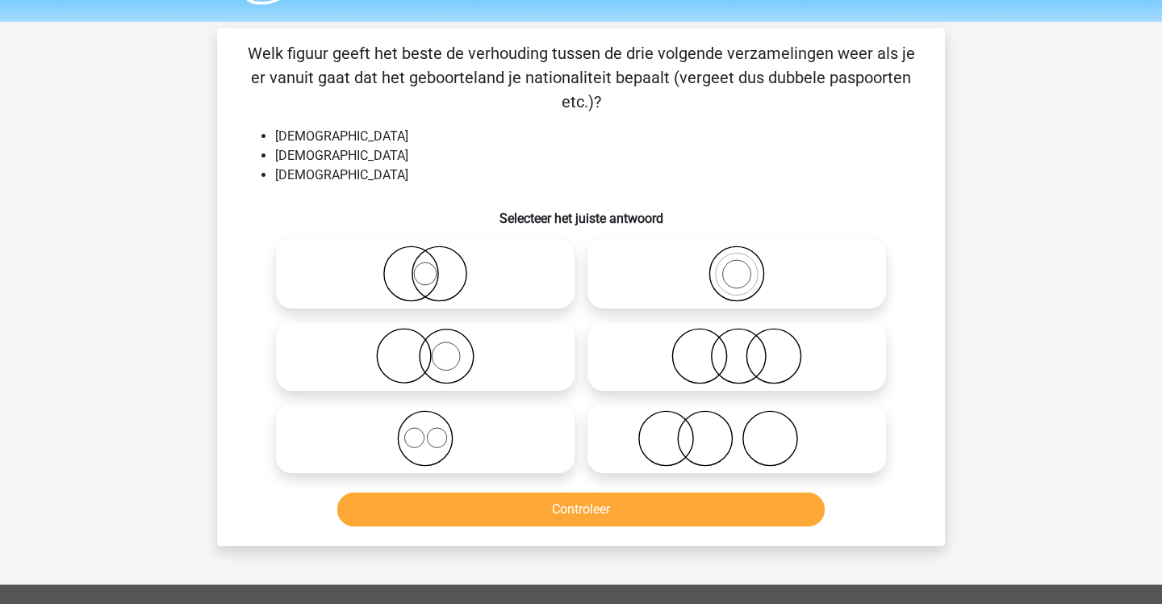
click at [565, 327] on label at bounding box center [425, 355] width 299 height 69
click at [436, 337] on input "radio" at bounding box center [430, 342] width 10 height 10
radio input "true"
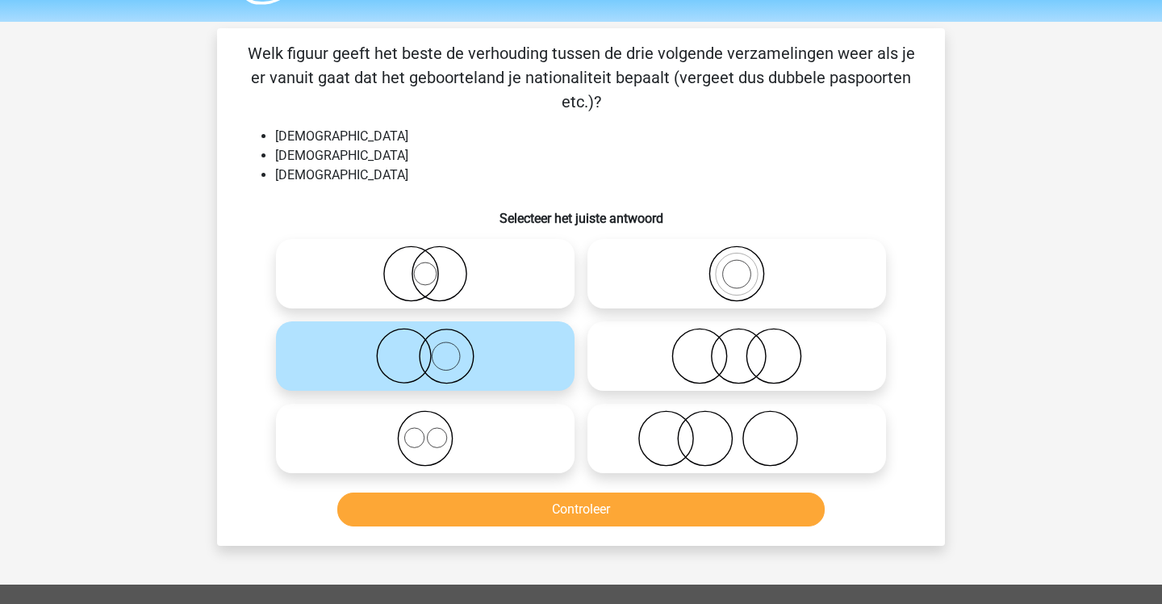
click at [535, 457] on icon at bounding box center [425, 438] width 286 height 56
click at [436, 430] on input "radio" at bounding box center [430, 425] width 10 height 10
radio input "true"
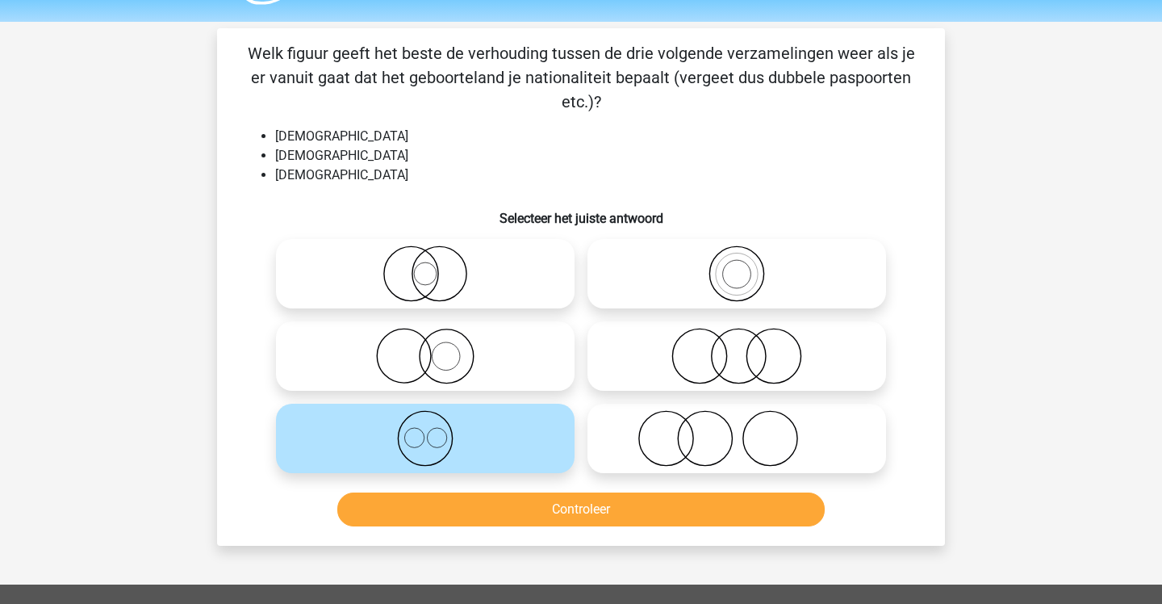
click at [532, 506] on button "Controleer" at bounding box center [581, 509] width 488 height 34
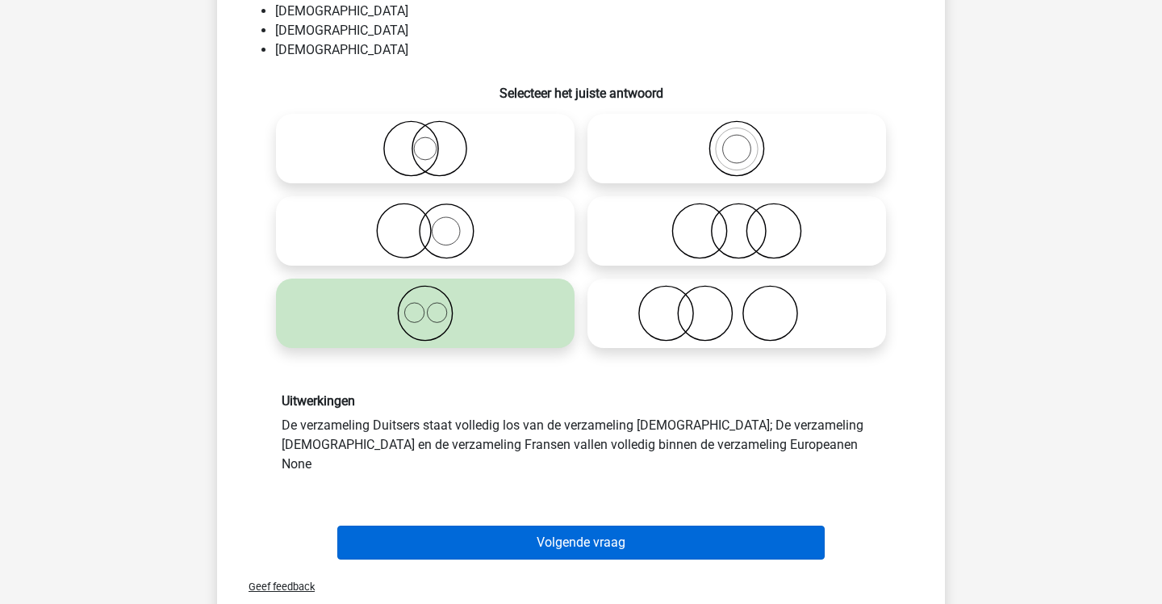
click at [542, 536] on button "Volgende vraag" at bounding box center [581, 542] width 488 height 34
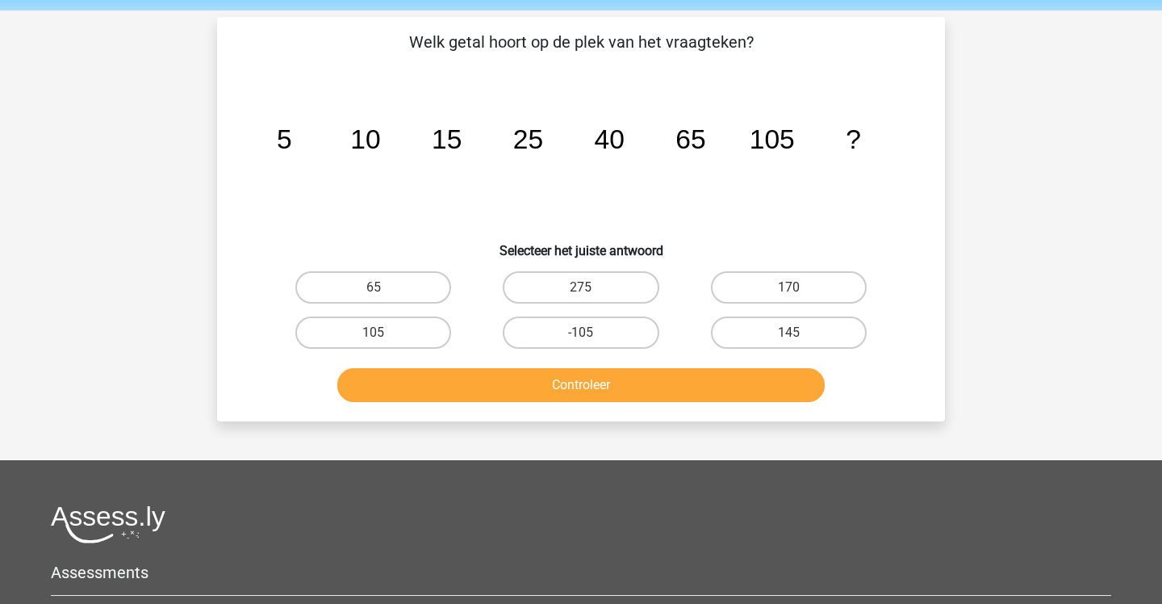
scroll to position [45, 0]
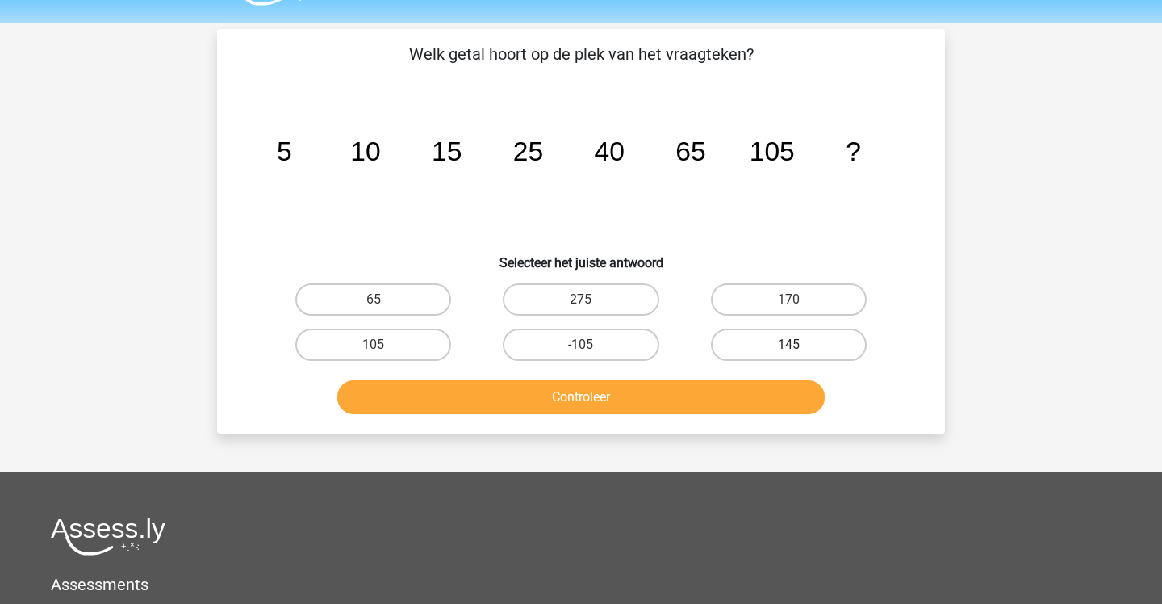
click at [777, 344] on label "145" at bounding box center [789, 344] width 156 height 32
click at [788, 345] on input "145" at bounding box center [793, 350] width 10 height 10
radio input "true"
click at [714, 383] on button "Controleer" at bounding box center [581, 397] width 488 height 34
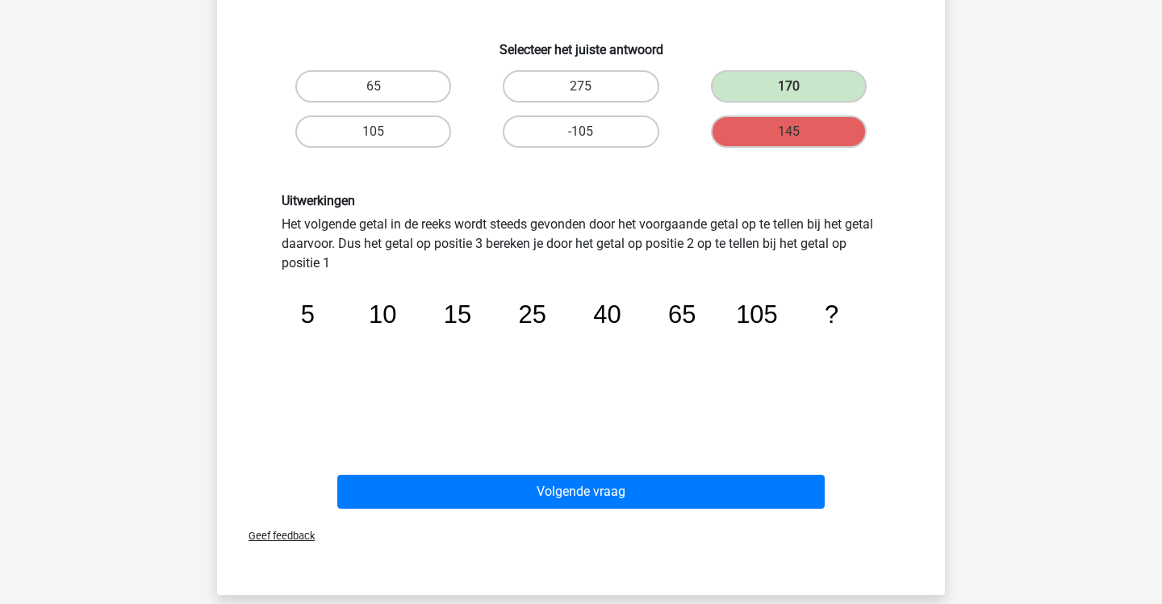
scroll to position [249, 0]
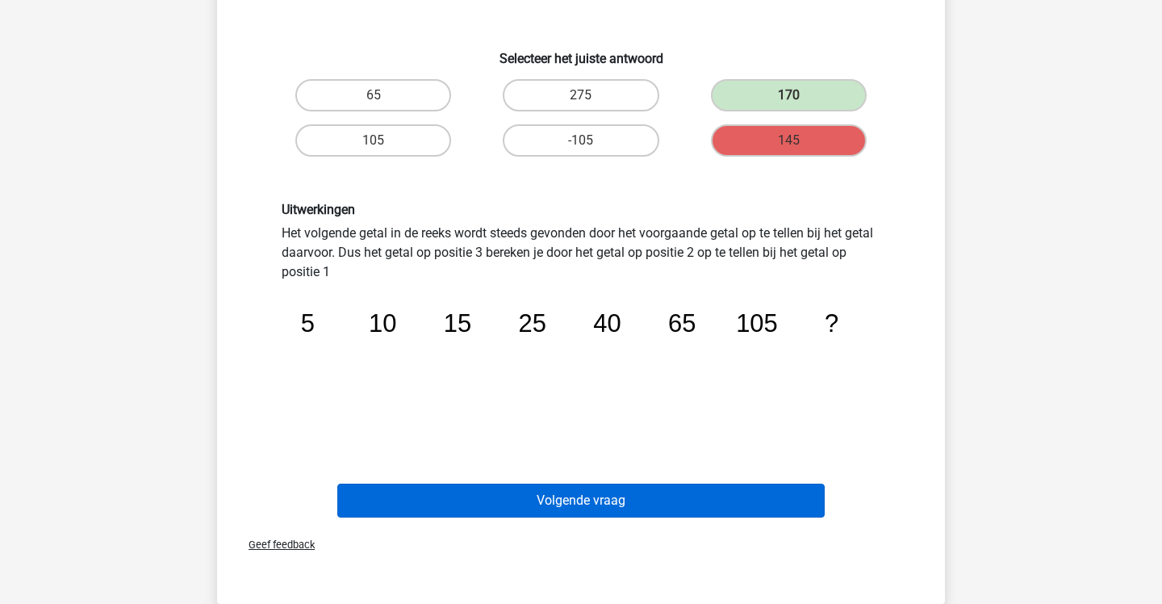
click at [650, 497] on button "Volgende vraag" at bounding box center [581, 500] width 488 height 34
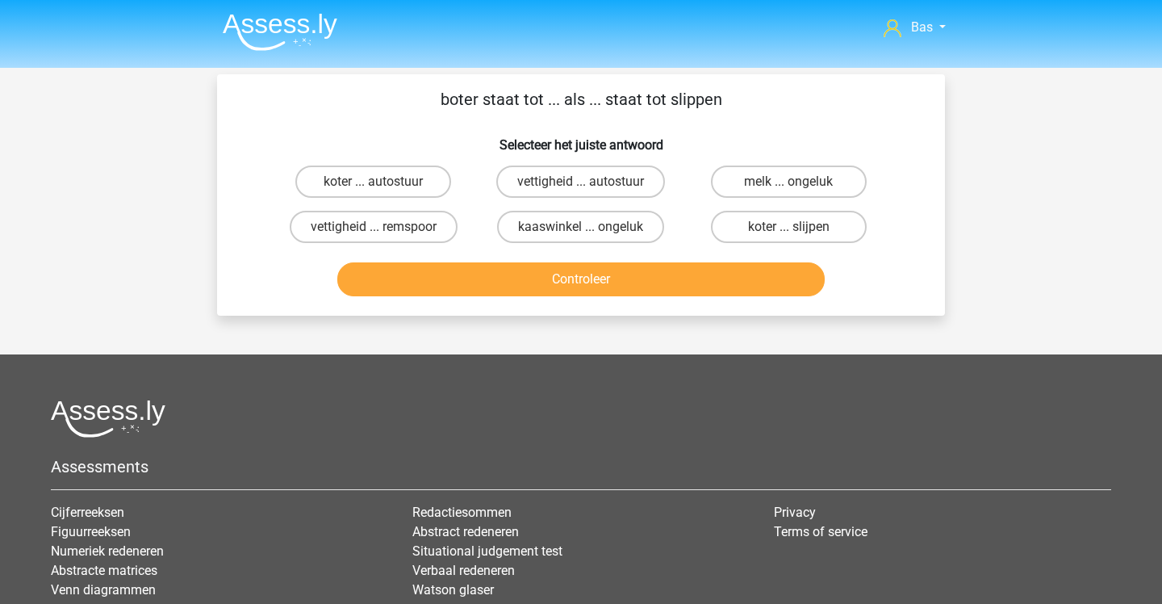
scroll to position [0, 0]
click at [740, 187] on label "melk ... ongeluk" at bounding box center [789, 181] width 156 height 32
click at [788, 187] on input "melk ... ongeluk" at bounding box center [793, 187] width 10 height 10
radio input "true"
click at [684, 262] on button "Controleer" at bounding box center [581, 279] width 488 height 34
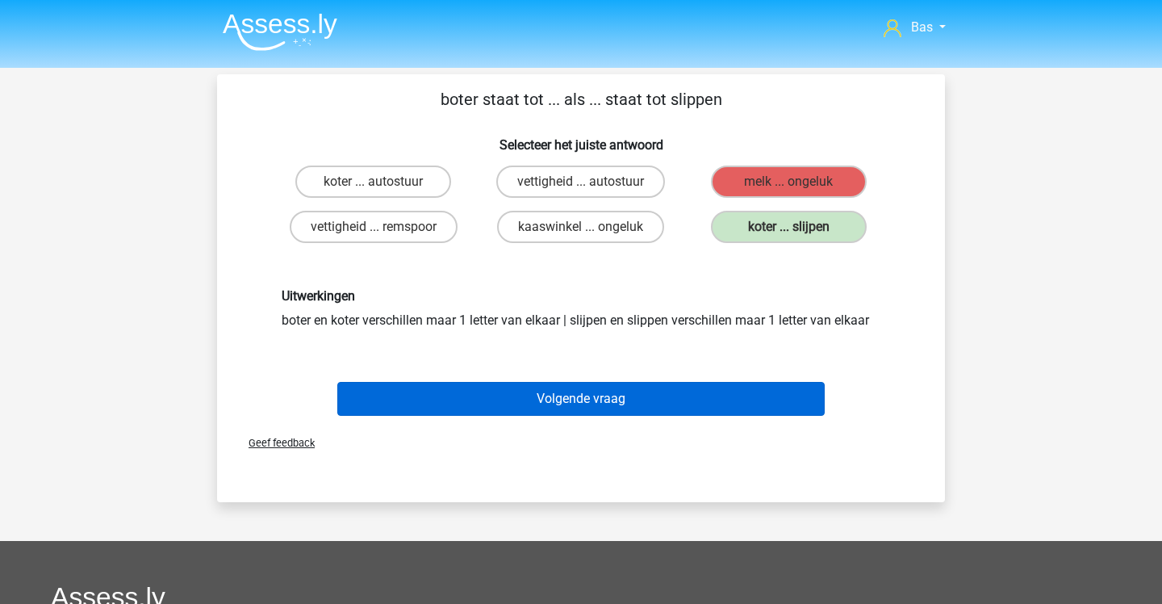
click at [648, 403] on button "Volgende vraag" at bounding box center [581, 399] width 488 height 34
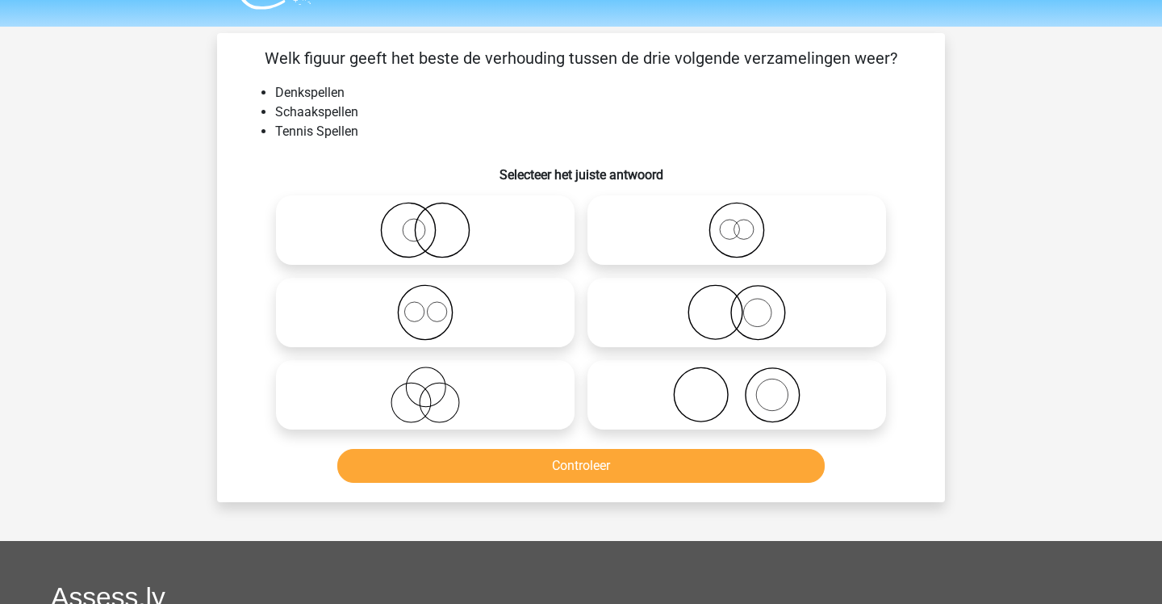
scroll to position [39, 0]
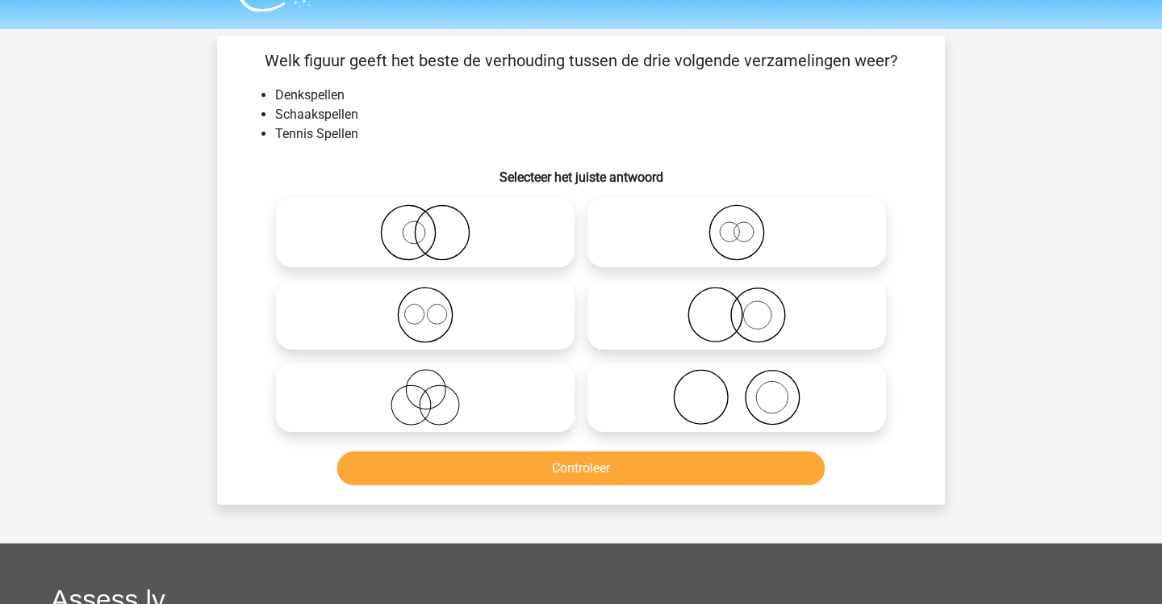
click at [634, 389] on icon at bounding box center [737, 397] width 286 height 56
click at [737, 389] on input "radio" at bounding box center [742, 383] width 10 height 10
radio input "true"
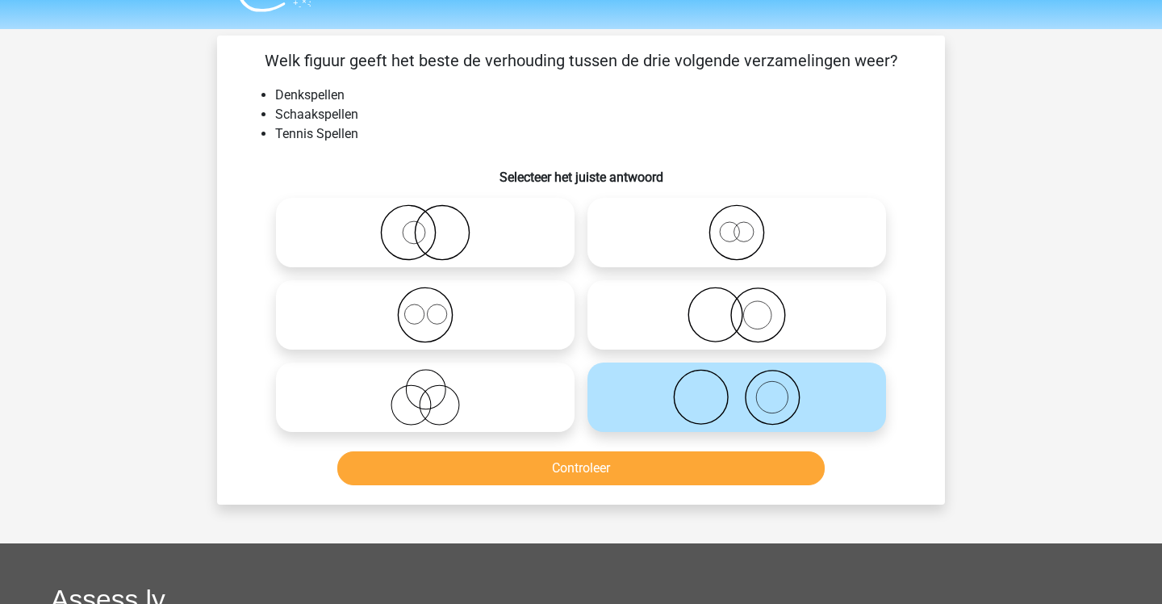
click at [644, 308] on icon at bounding box center [737, 314] width 286 height 56
click at [737, 307] on input "radio" at bounding box center [742, 301] width 10 height 10
radio input "true"
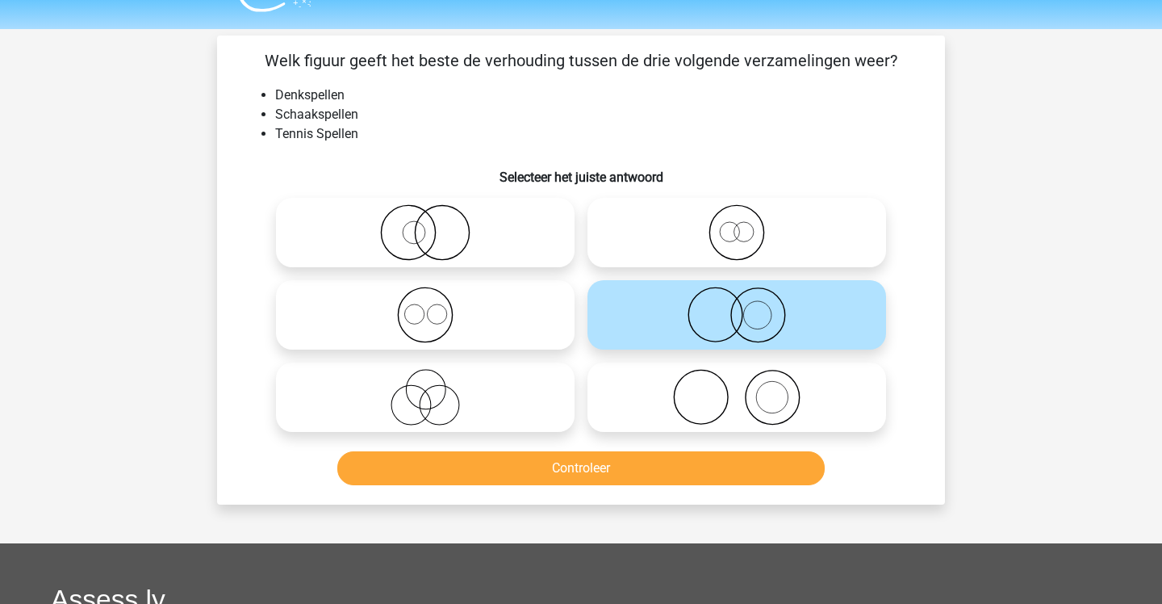
click at [613, 483] on button "Controleer" at bounding box center [581, 468] width 488 height 34
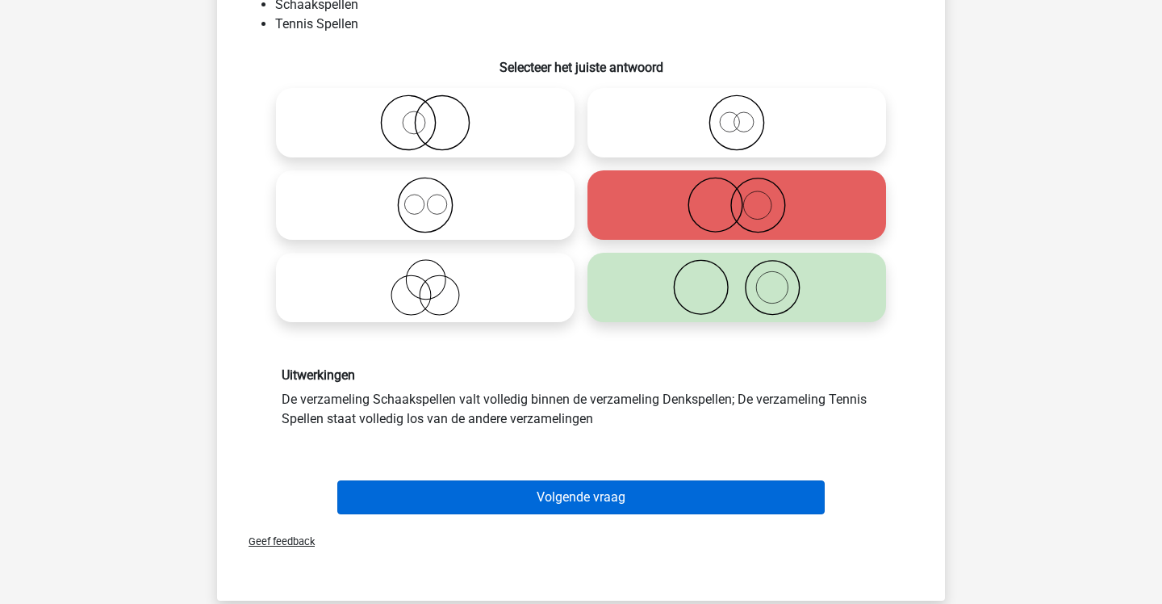
click at [613, 483] on button "Volgende vraag" at bounding box center [581, 497] width 488 height 34
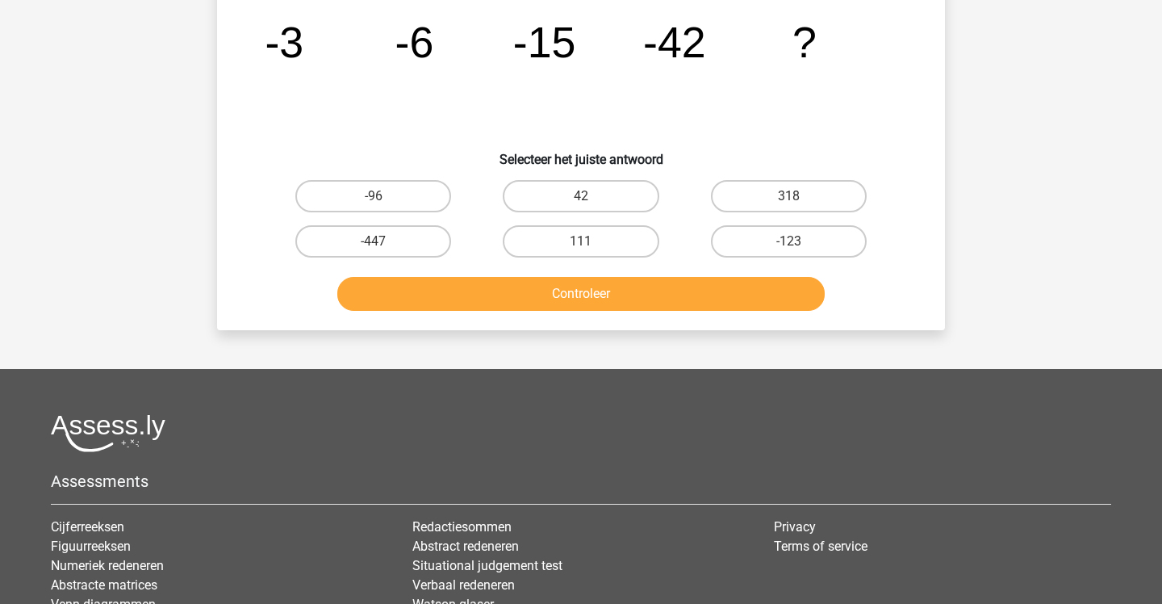
scroll to position [74, 0]
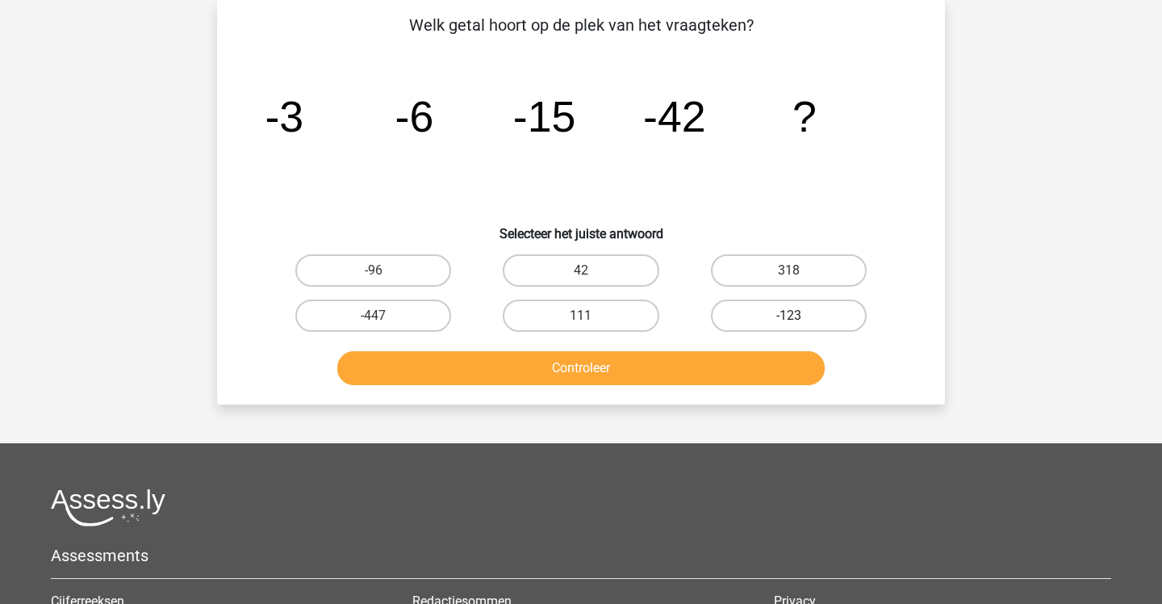
click at [755, 305] on label "-123" at bounding box center [789, 315] width 156 height 32
click at [788, 316] on input "-123" at bounding box center [793, 321] width 10 height 10
radio input "true"
click at [692, 358] on button "Controleer" at bounding box center [581, 368] width 488 height 34
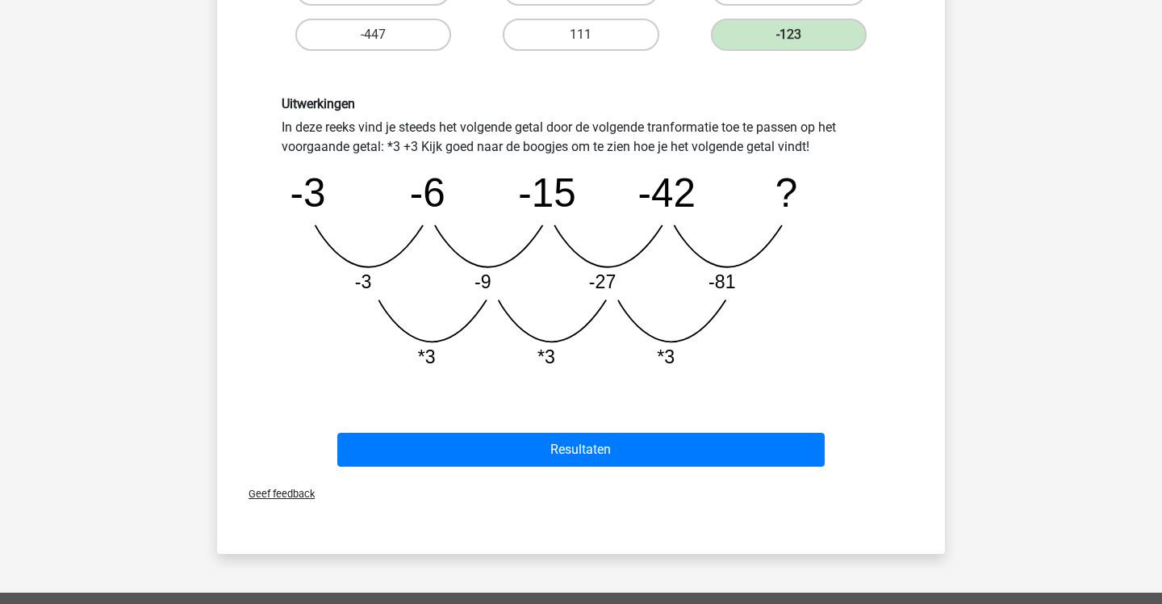
scroll to position [367, 0]
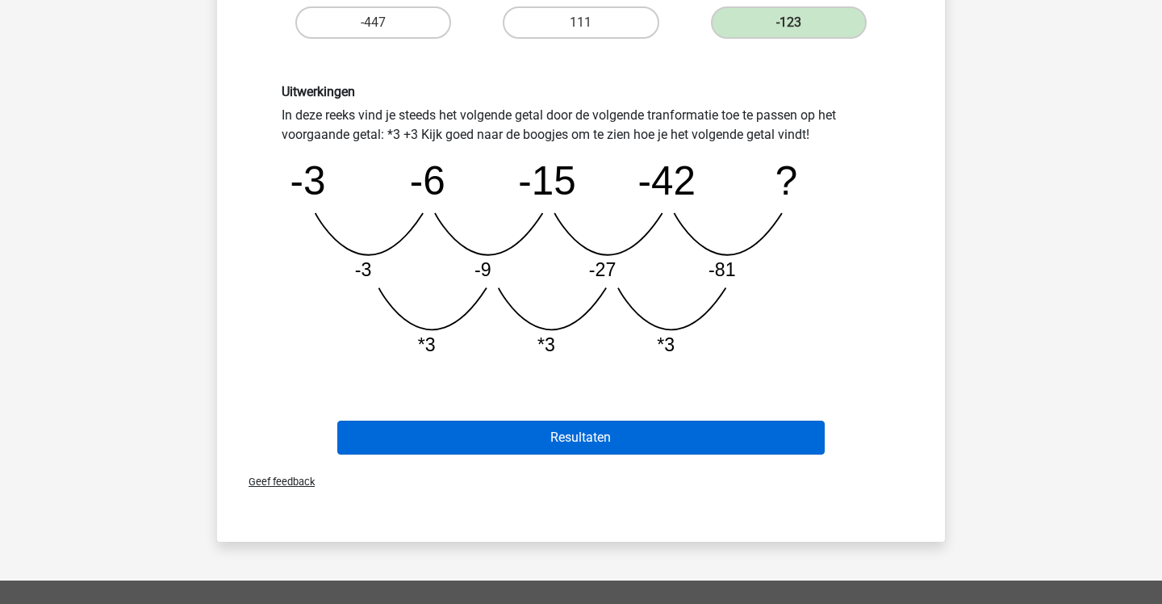
click at [654, 444] on button "Resultaten" at bounding box center [581, 437] width 488 height 34
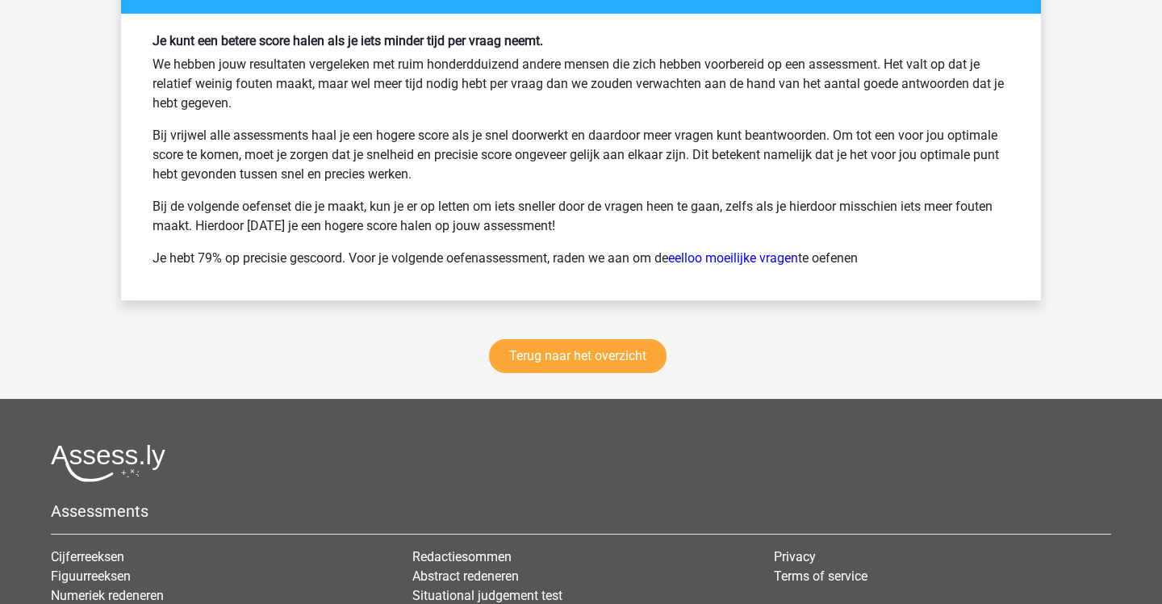
scroll to position [6045, 0]
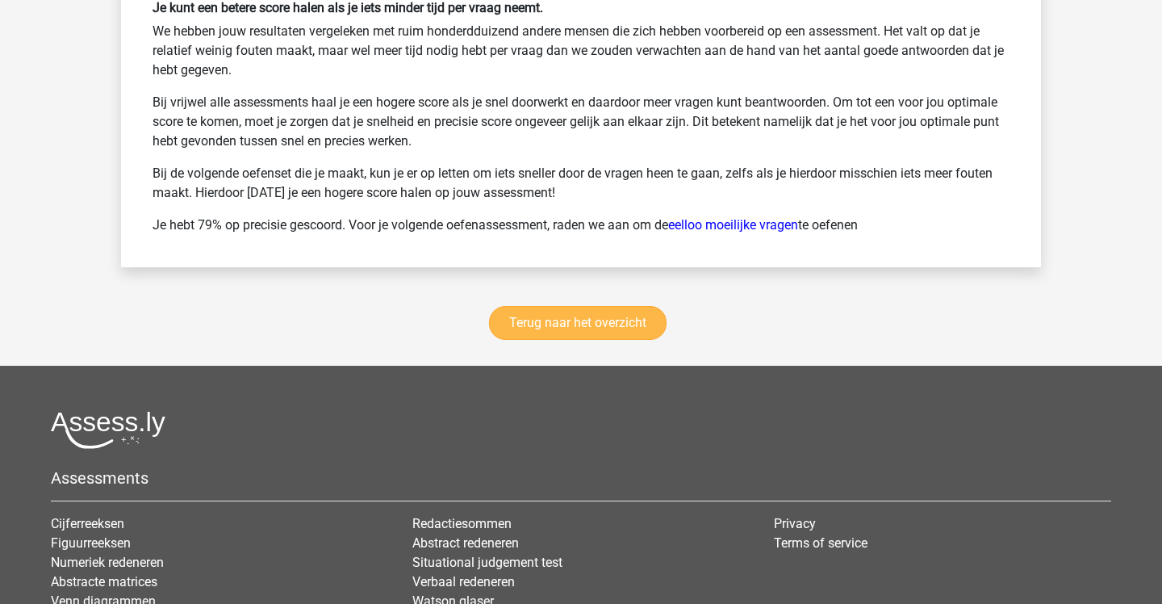
click at [604, 312] on link "Terug naar het overzicht" at bounding box center [578, 323] width 178 height 34
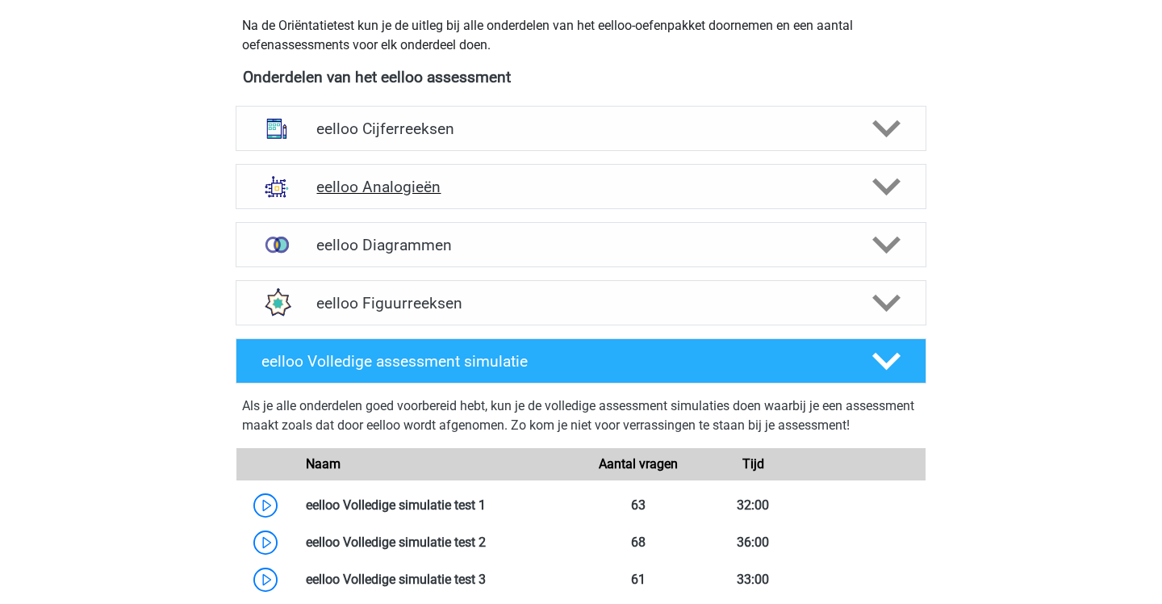
scroll to position [569, 0]
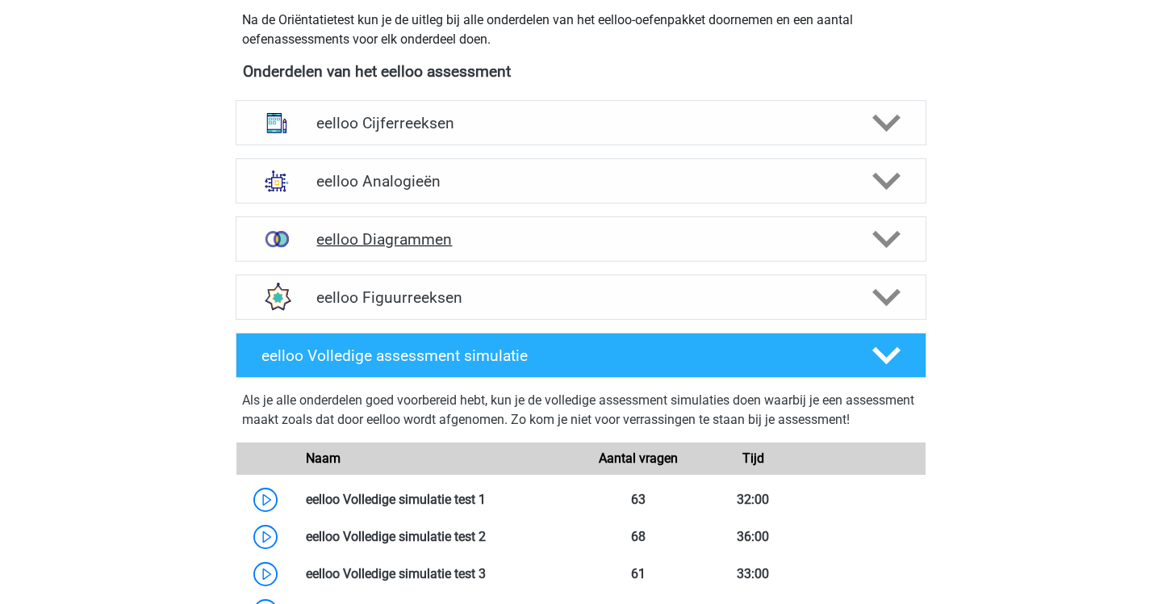
click at [558, 251] on div "eelloo Diagrammen" at bounding box center [581, 238] width 691 height 45
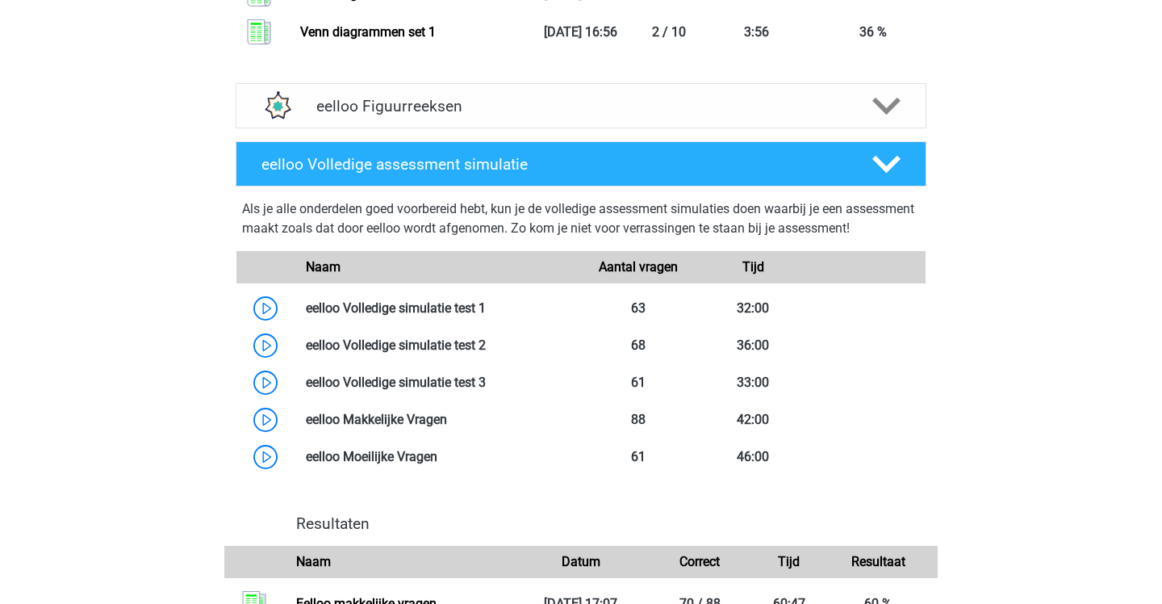
scroll to position [1566, 1]
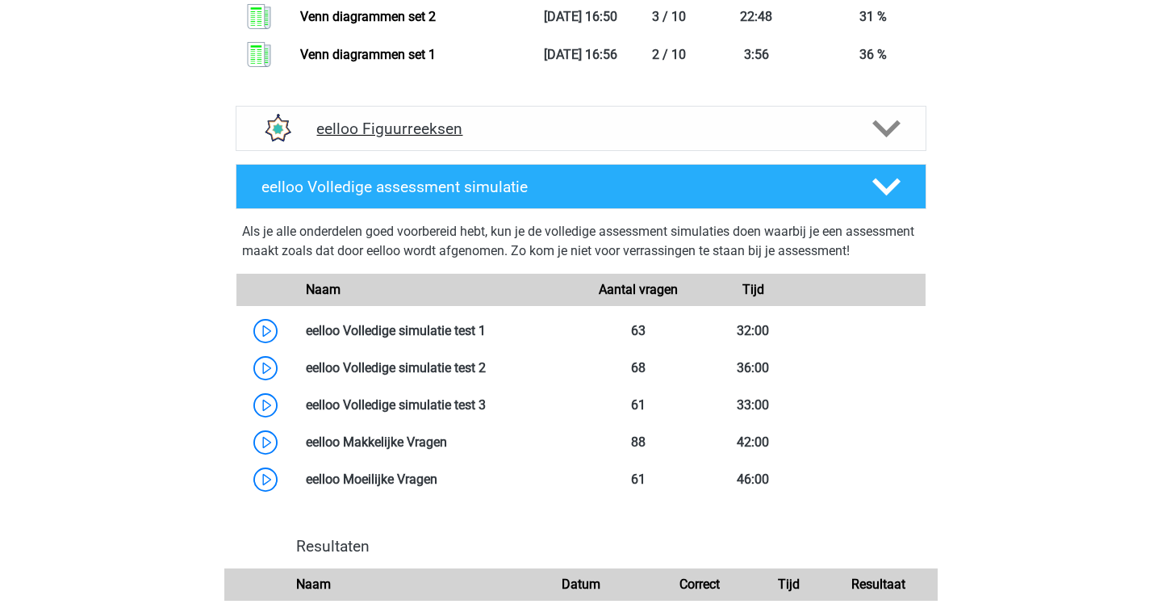
click at [537, 144] on div "eelloo Figuurreeksen" at bounding box center [581, 128] width 691 height 45
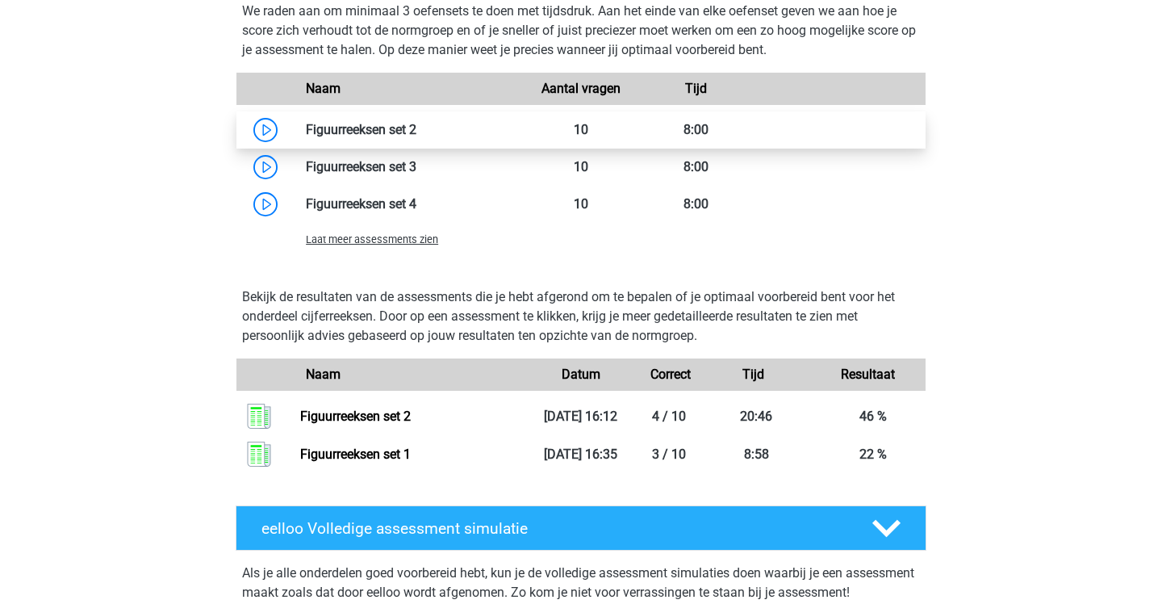
scroll to position [2026, 0]
click at [433, 245] on span "Laat meer assessments zien" at bounding box center [372, 239] width 132 height 12
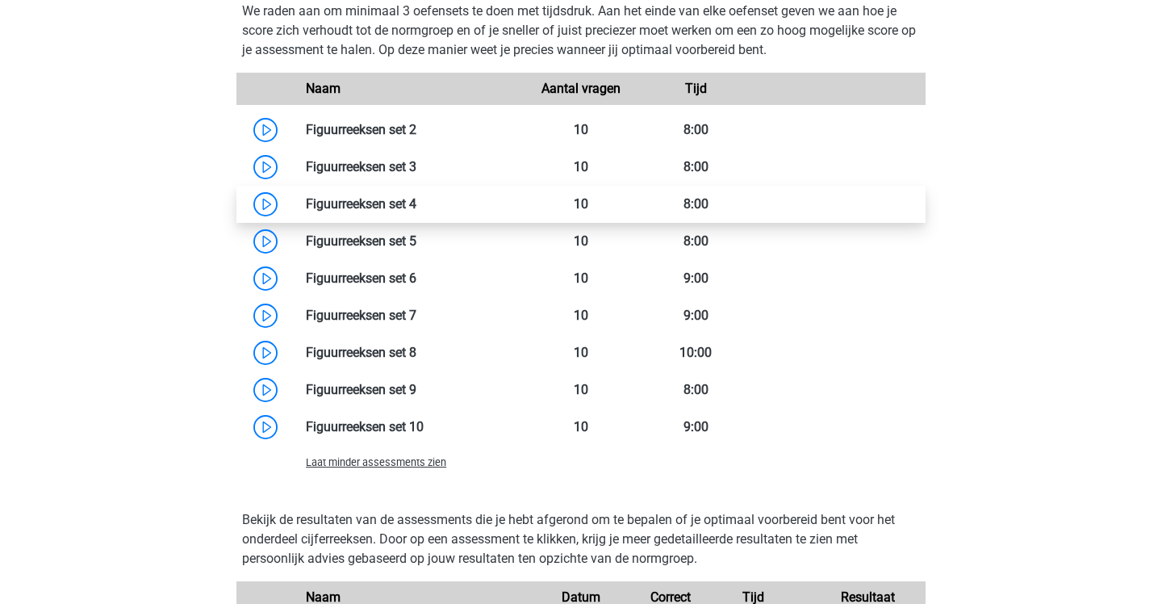
click at [416, 211] on link at bounding box center [416, 203] width 0 height 15
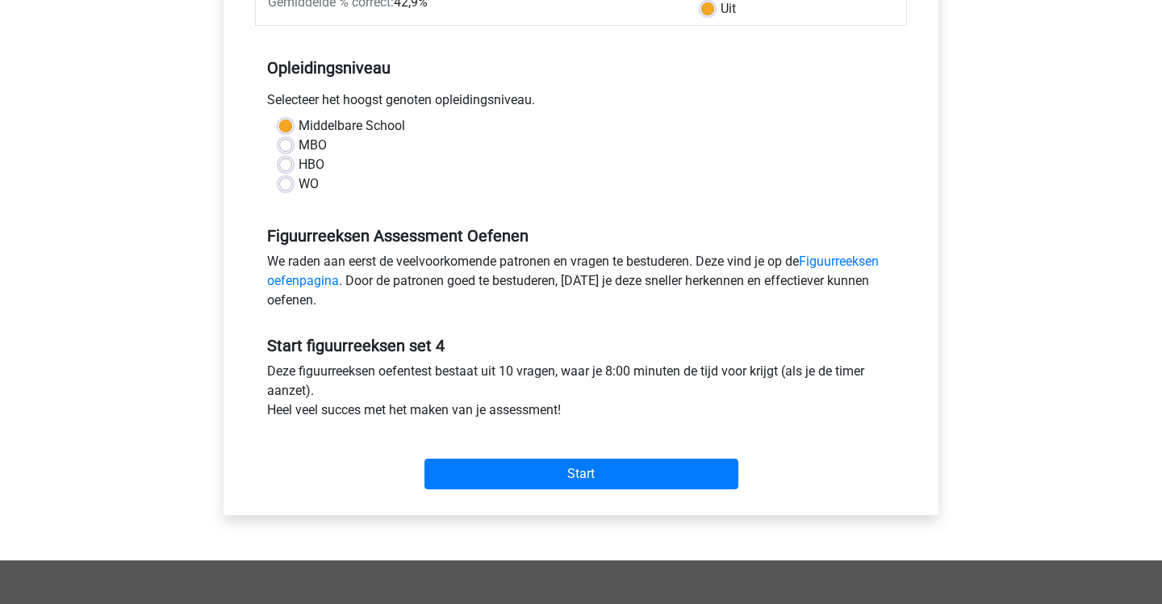
scroll to position [289, 0]
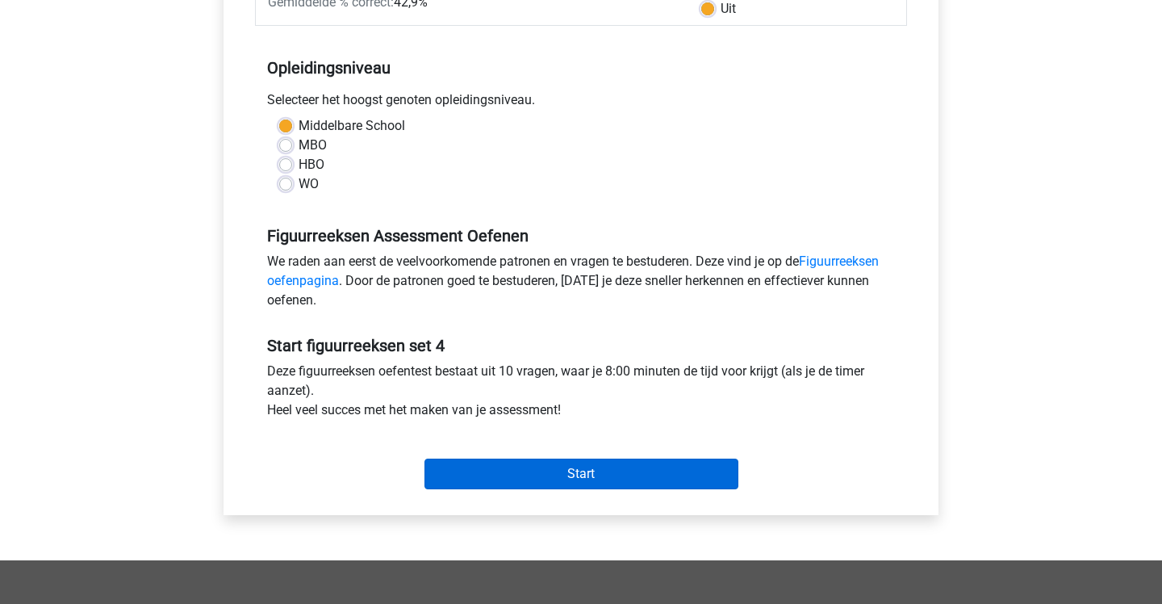
click at [579, 473] on input "Start" at bounding box center [581, 473] width 314 height 31
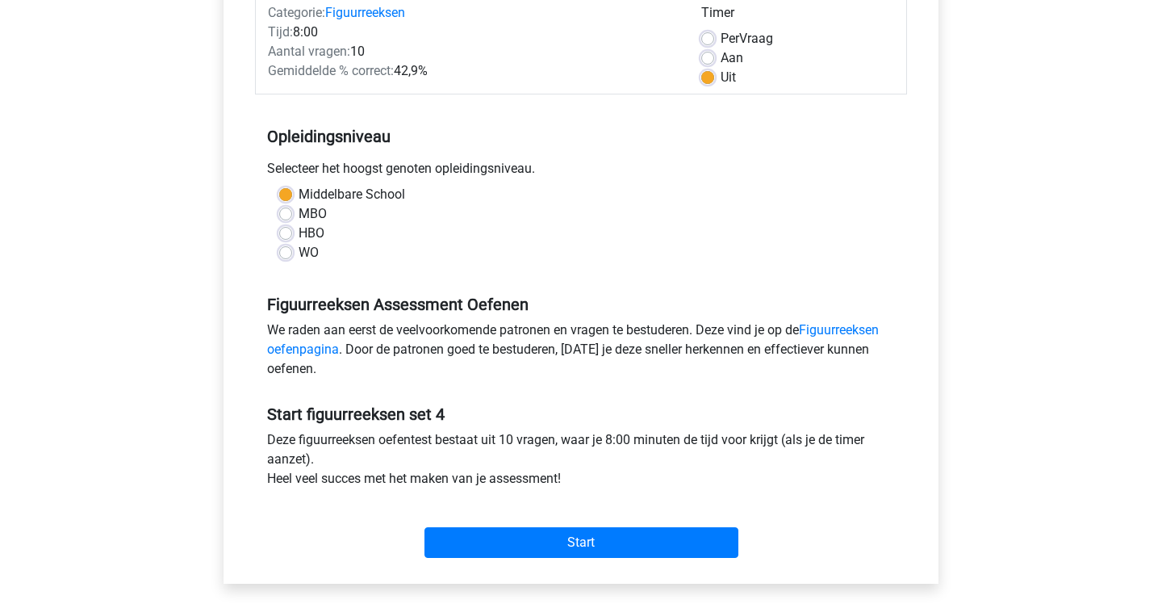
scroll to position [496, 0]
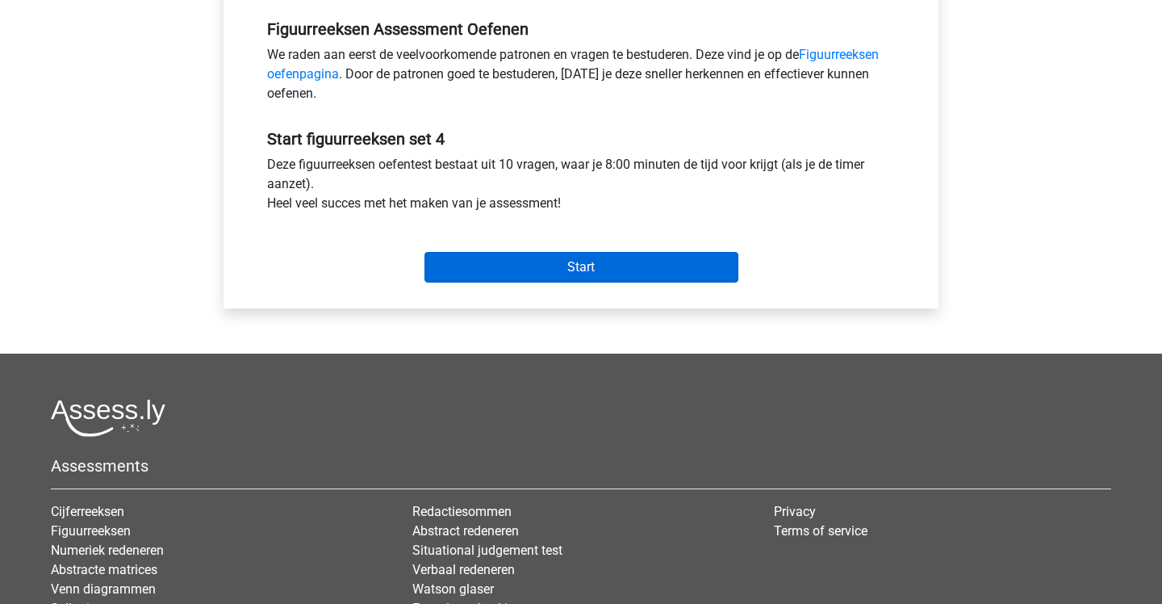
click at [513, 270] on input "Start" at bounding box center [581, 267] width 314 height 31
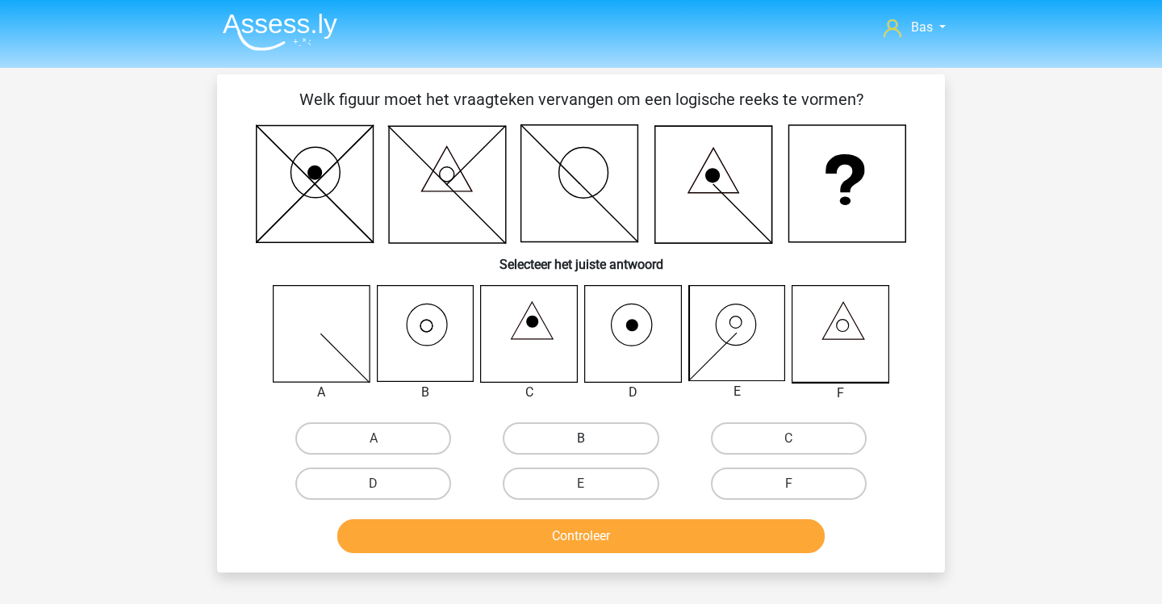
click at [566, 438] on label "B" at bounding box center [581, 438] width 156 height 32
click at [581, 438] on input "B" at bounding box center [586, 443] width 10 height 10
radio input "true"
click at [558, 533] on button "Controleer" at bounding box center [581, 536] width 488 height 34
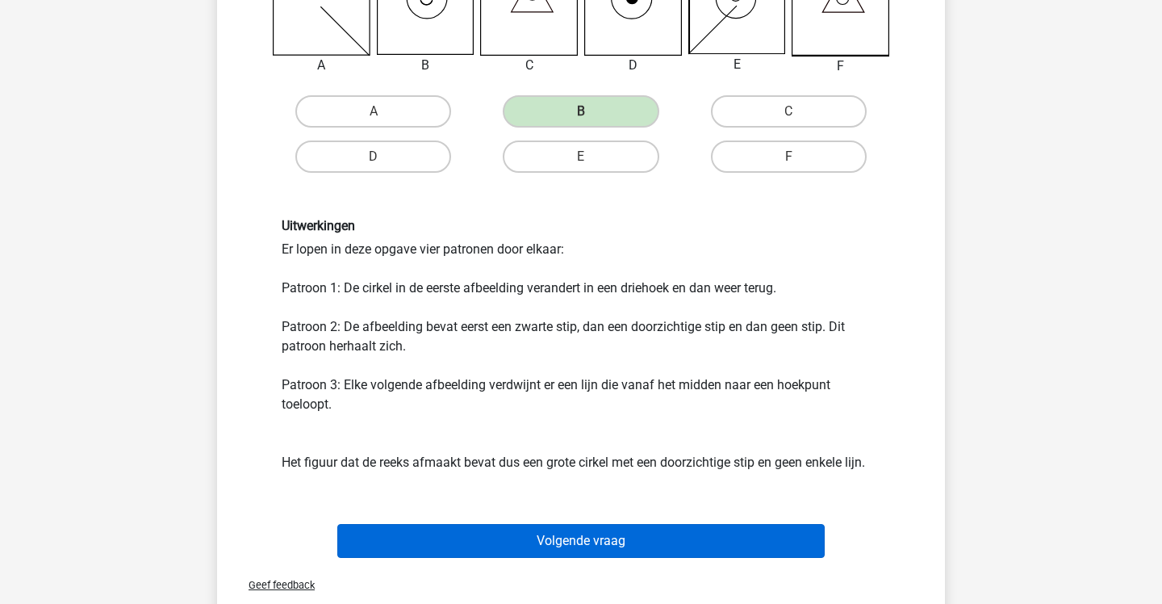
click at [558, 533] on button "Volgende vraag" at bounding box center [581, 541] width 488 height 34
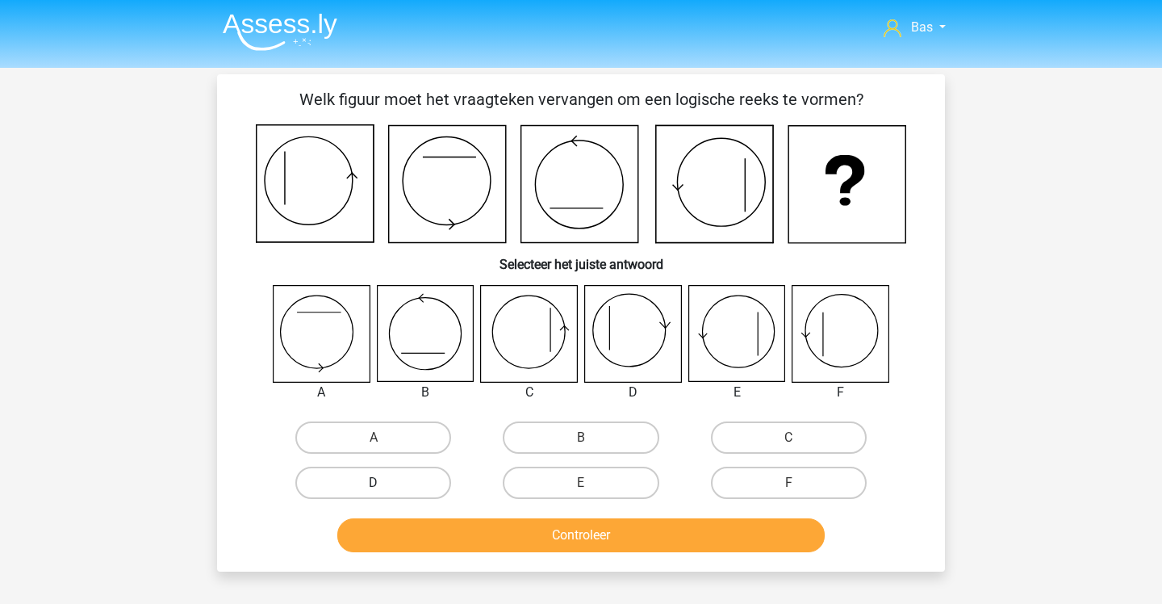
click at [432, 487] on label "D" at bounding box center [373, 482] width 156 height 32
click at [384, 487] on input "D" at bounding box center [379, 488] width 10 height 10
radio input "true"
click at [475, 540] on button "Controleer" at bounding box center [581, 535] width 488 height 34
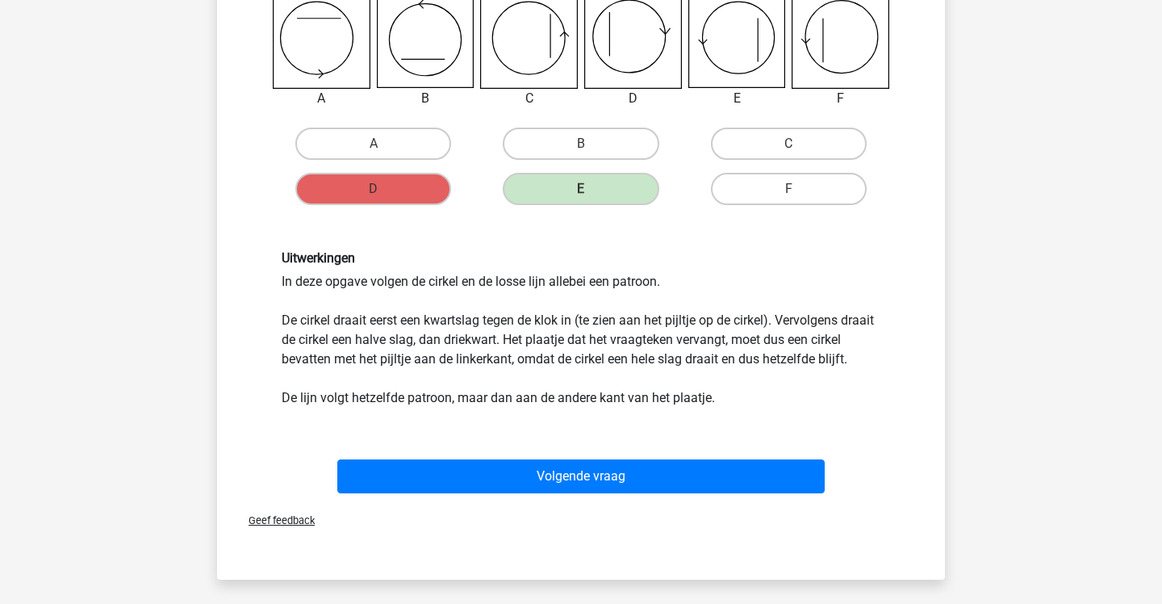
scroll to position [301, 0]
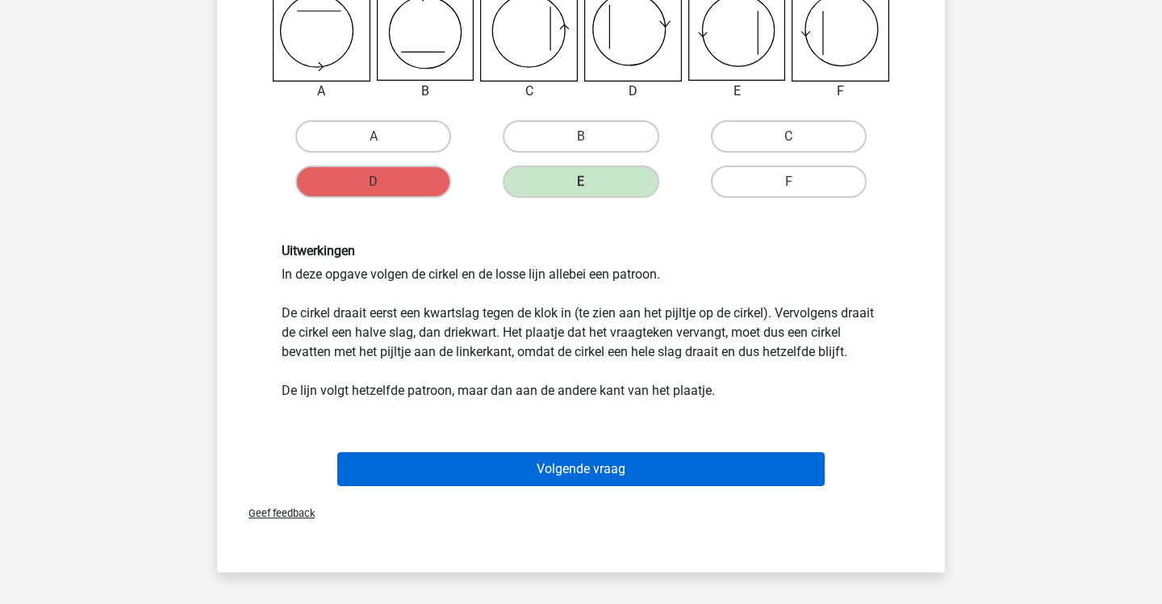
click at [574, 478] on button "Volgende vraag" at bounding box center [581, 469] width 488 height 34
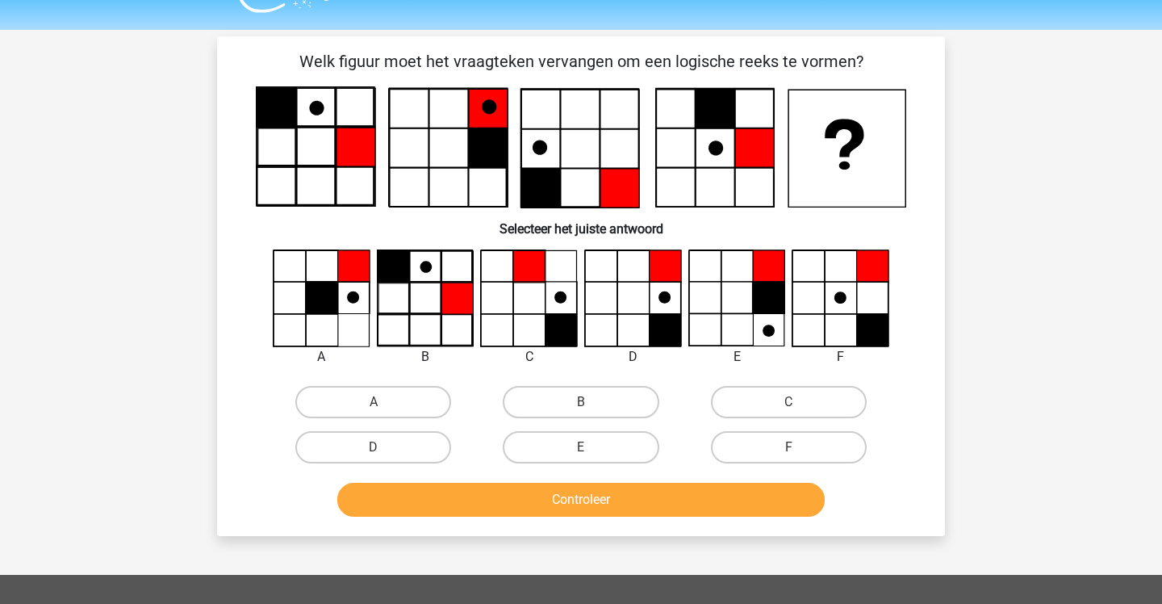
scroll to position [27, 0]
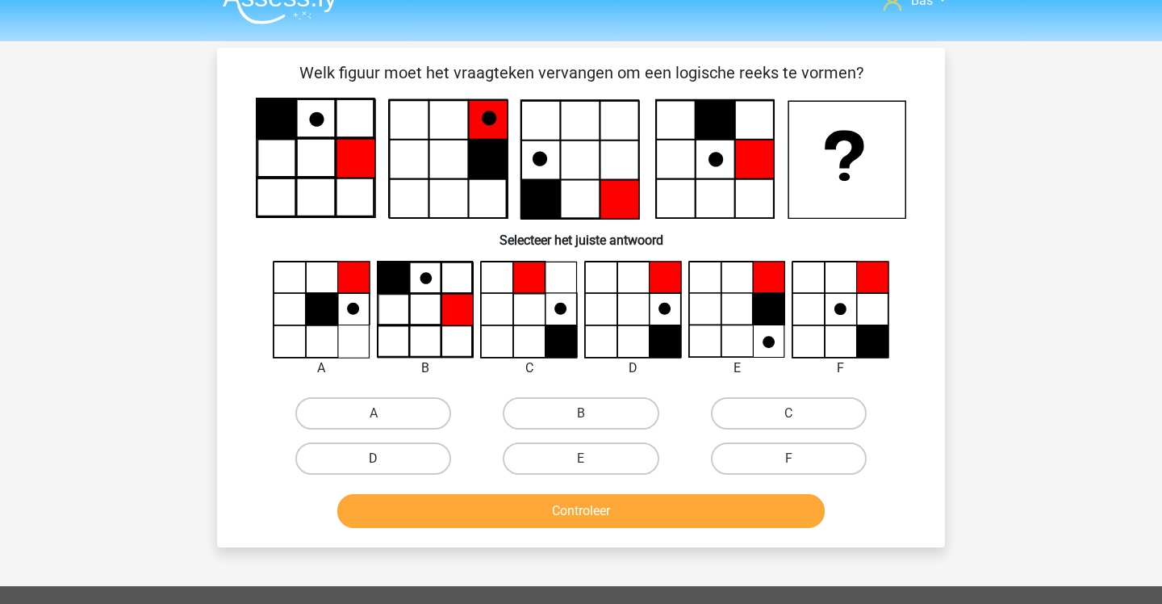
click at [432, 458] on label "D" at bounding box center [373, 458] width 156 height 32
click at [384, 458] on input "D" at bounding box center [379, 463] width 10 height 10
radio input "true"
click at [590, 514] on button "Controleer" at bounding box center [581, 511] width 488 height 34
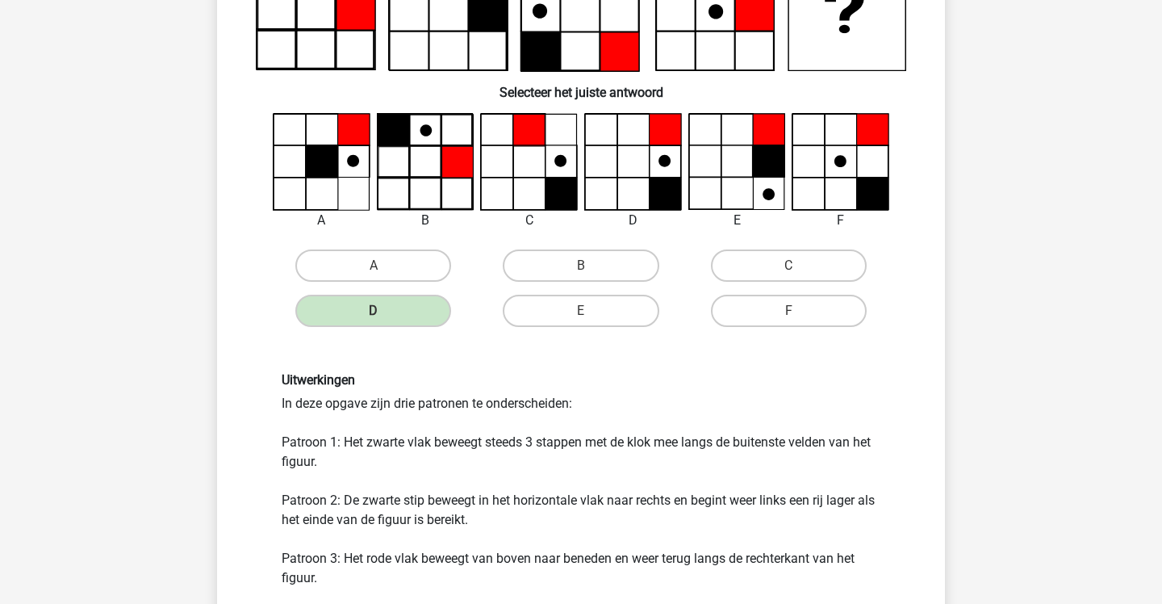
scroll to position [184, 0]
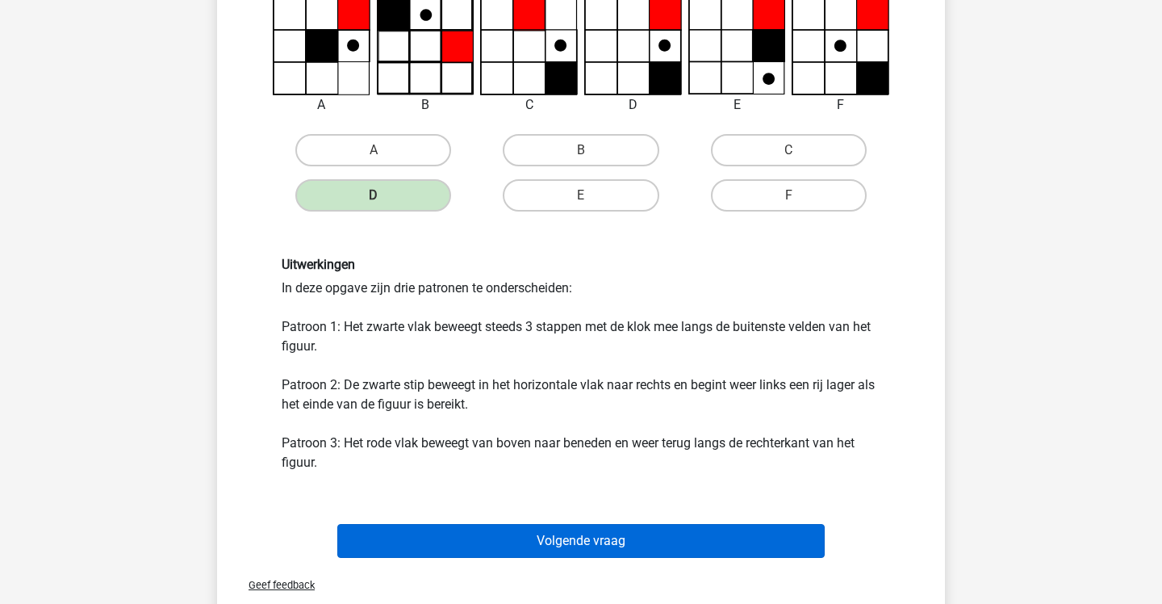
click at [466, 532] on button "Volgende vraag" at bounding box center [581, 541] width 488 height 34
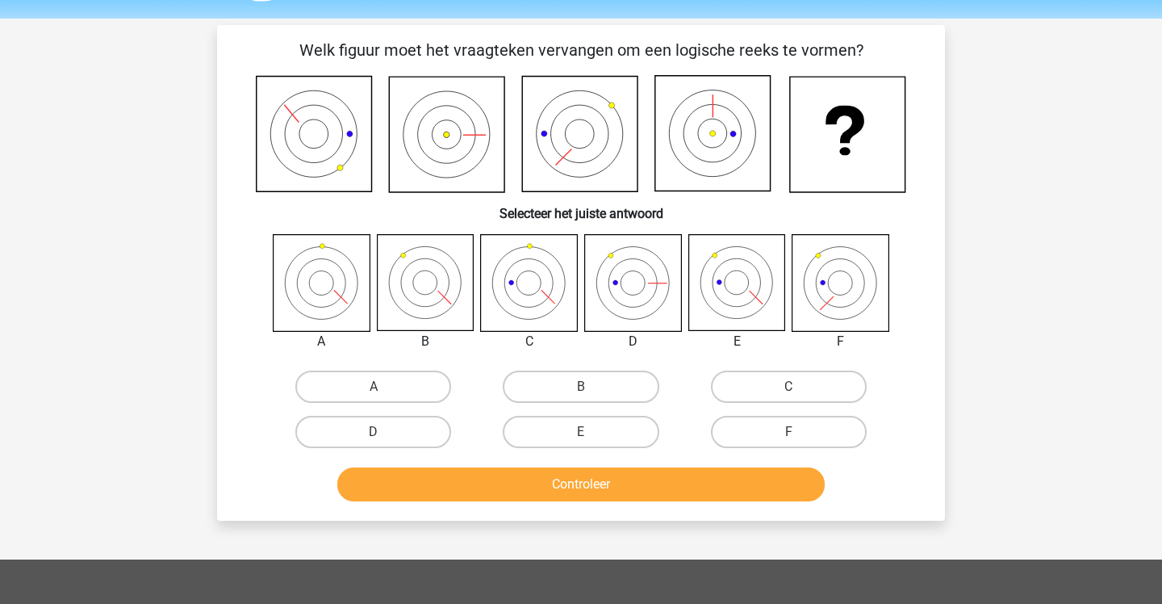
scroll to position [50, 0]
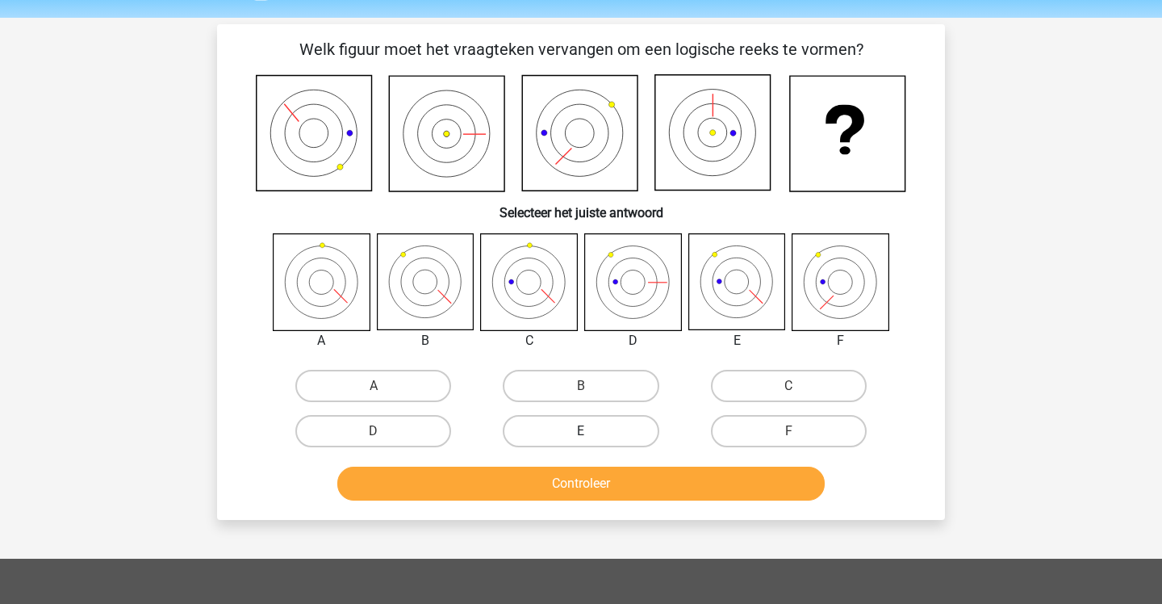
click at [554, 426] on label "E" at bounding box center [581, 431] width 156 height 32
click at [581, 431] on input "E" at bounding box center [586, 436] width 10 height 10
radio input "true"
click at [560, 479] on button "Controleer" at bounding box center [581, 483] width 488 height 34
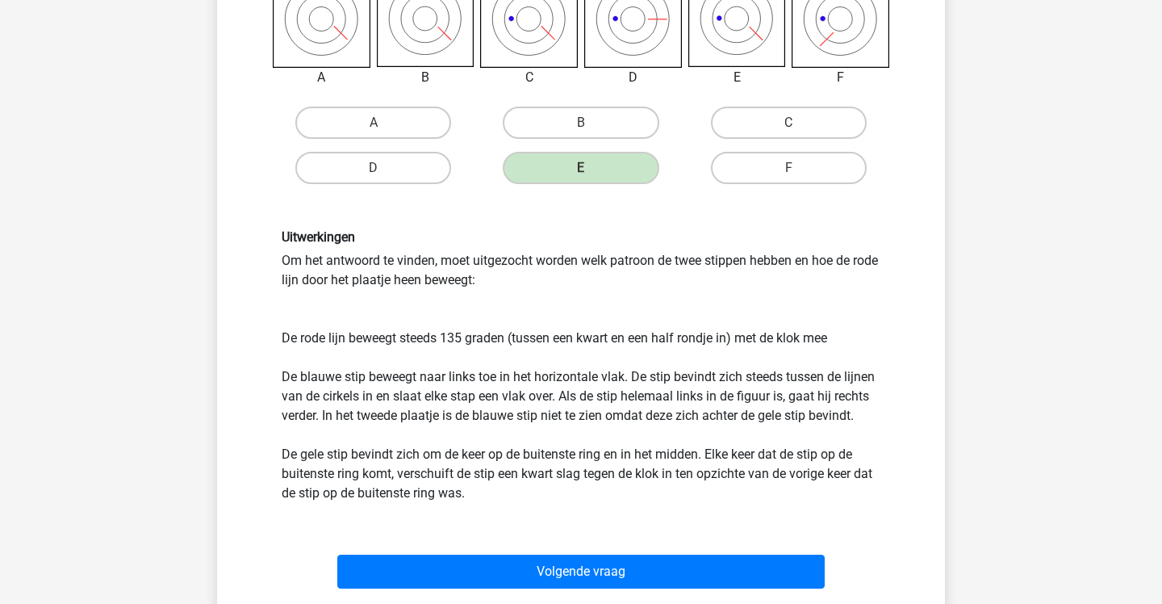
scroll to position [335, 0]
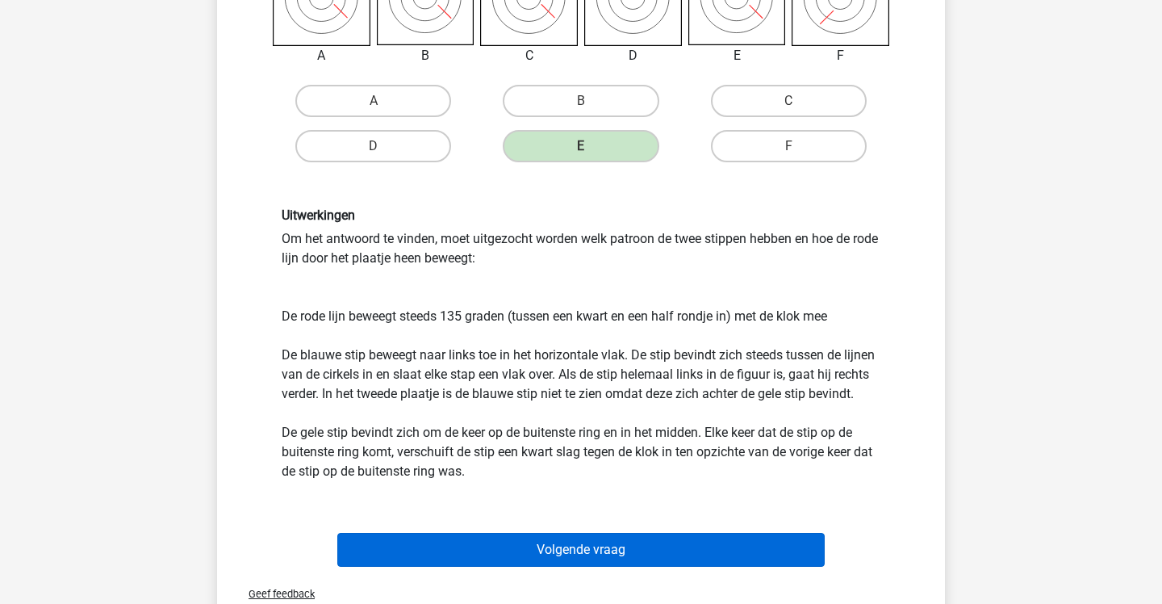
click at [557, 539] on button "Volgende vraag" at bounding box center [581, 550] width 488 height 34
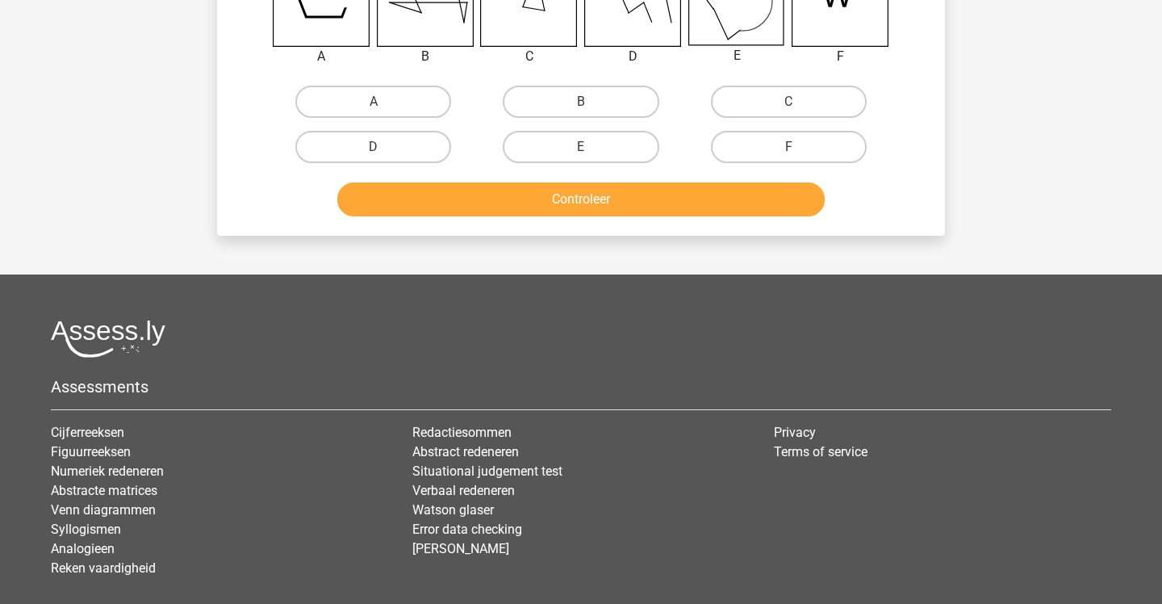
scroll to position [74, 0]
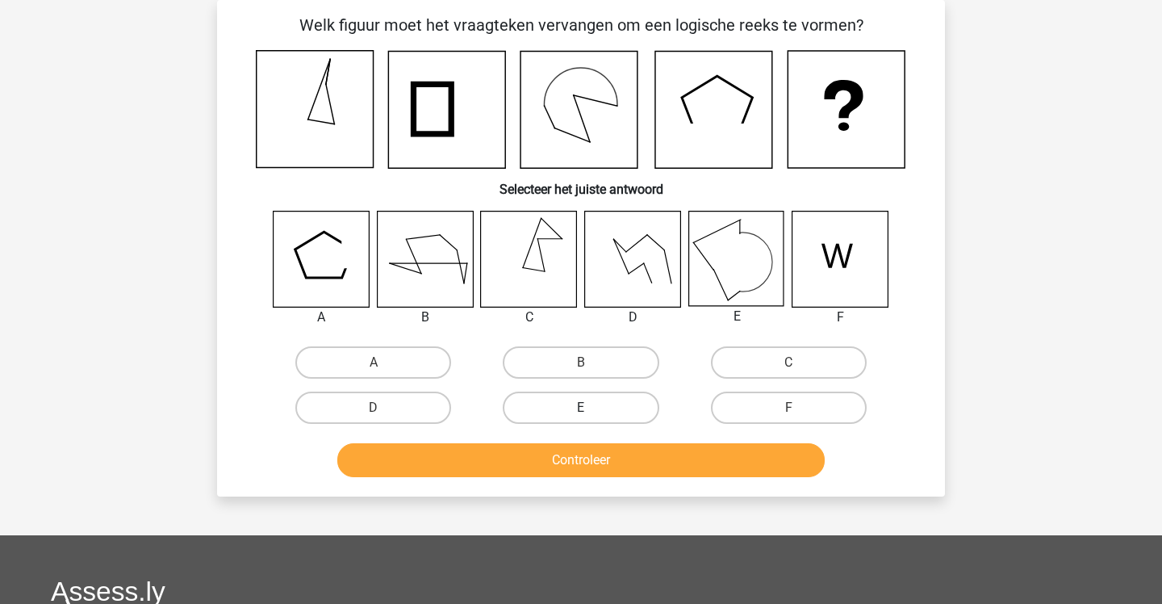
click at [616, 413] on label "E" at bounding box center [581, 407] width 156 height 32
click at [592, 413] on input "E" at bounding box center [586, 413] width 10 height 10
radio input "true"
click at [531, 466] on button "Controleer" at bounding box center [581, 460] width 488 height 34
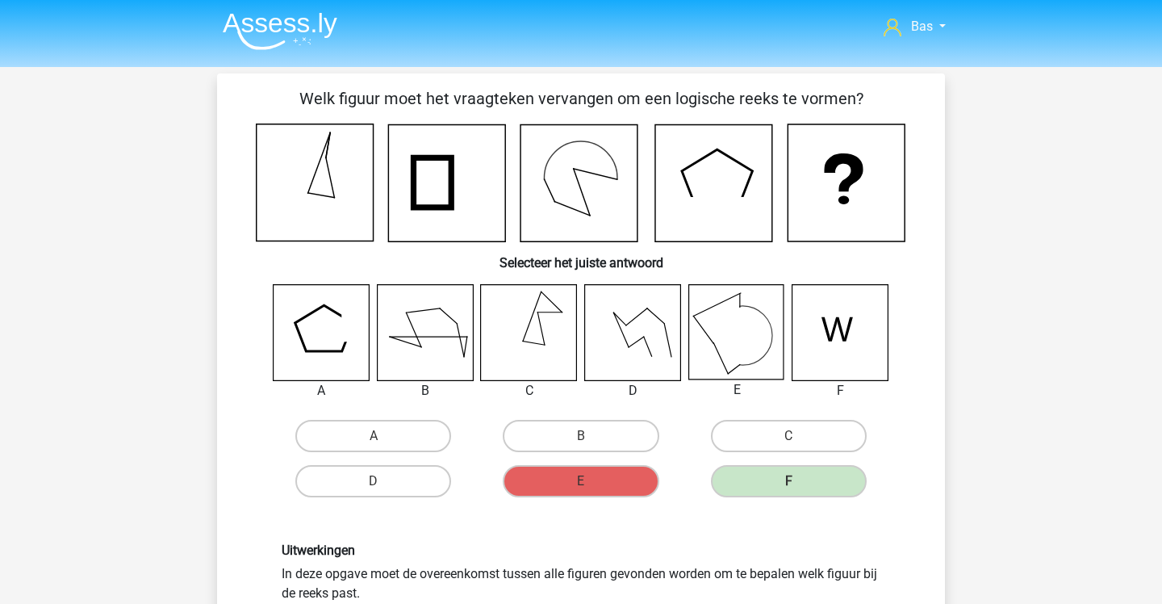
scroll to position [1, 0]
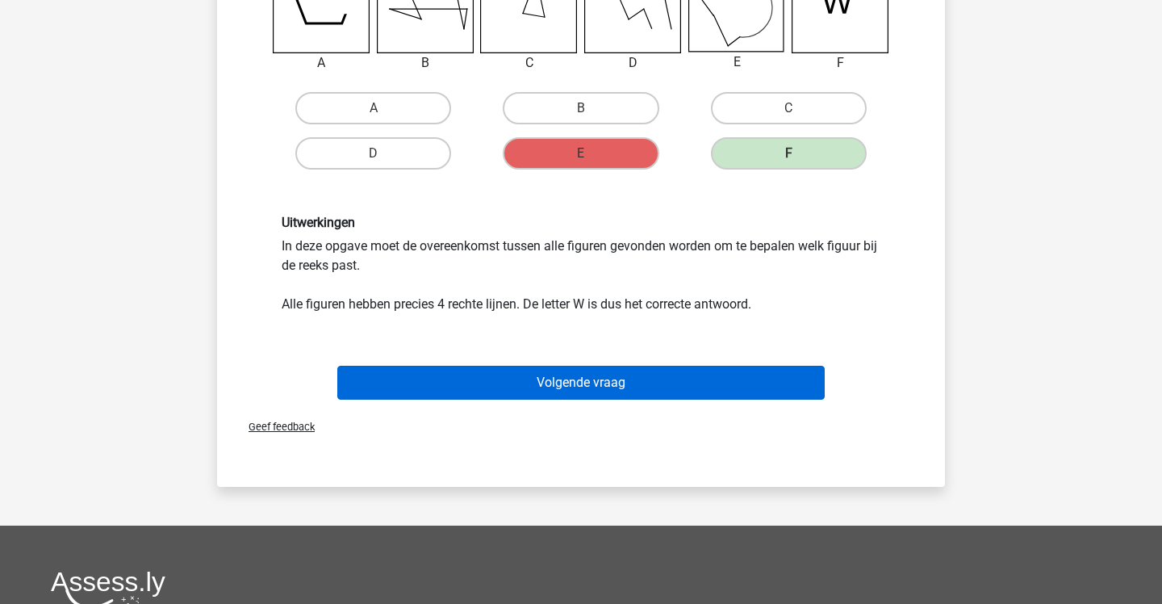
click at [562, 393] on button "Volgende vraag" at bounding box center [581, 383] width 488 height 34
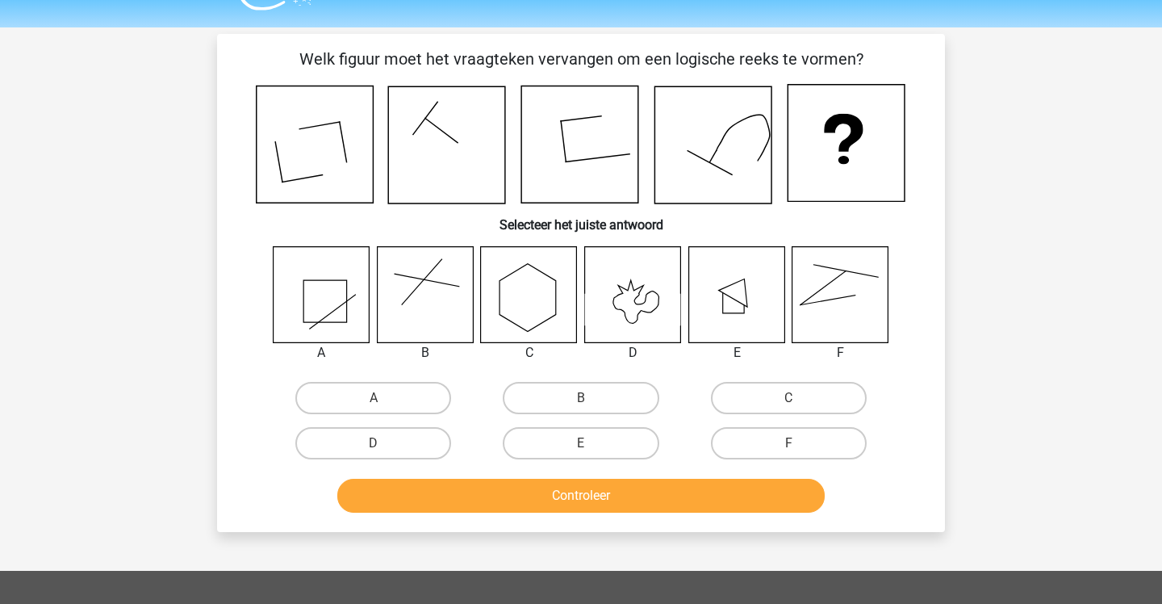
scroll to position [39, 0]
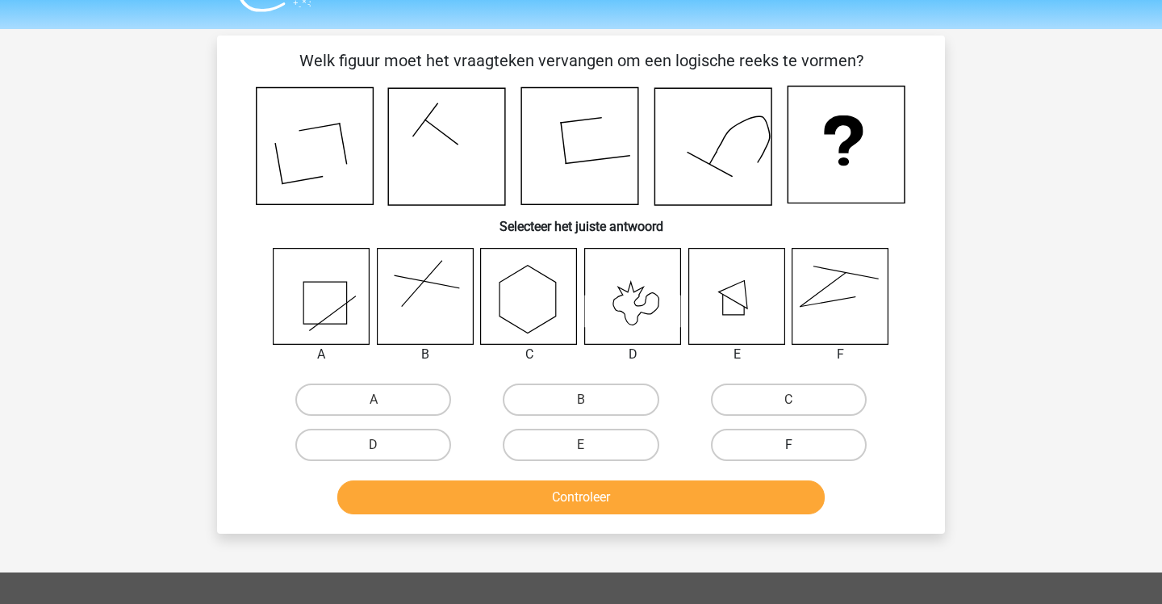
click at [771, 453] on label "F" at bounding box center [789, 445] width 156 height 32
click at [788, 453] on input "F" at bounding box center [793, 450] width 10 height 10
radio input "true"
click at [500, 486] on button "Controleer" at bounding box center [581, 497] width 488 height 34
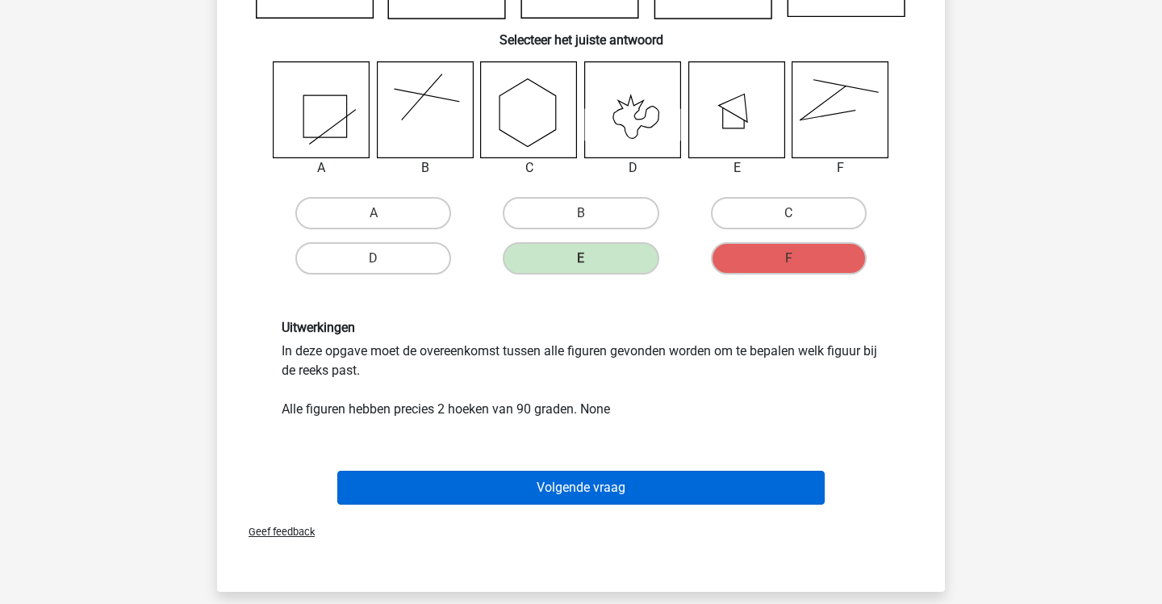
scroll to position [224, 0]
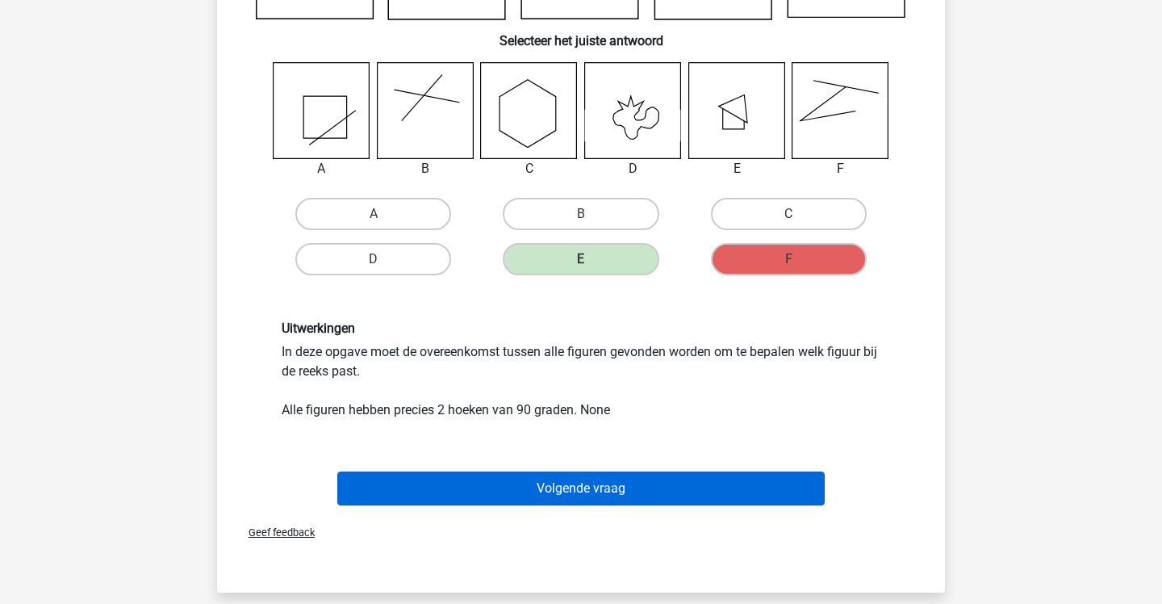
click at [514, 483] on button "Volgende vraag" at bounding box center [581, 488] width 488 height 34
click at [606, 483] on button "Volgende vraag" at bounding box center [581, 488] width 488 height 34
click at [561, 481] on button "Volgende vraag" at bounding box center [581, 488] width 488 height 34
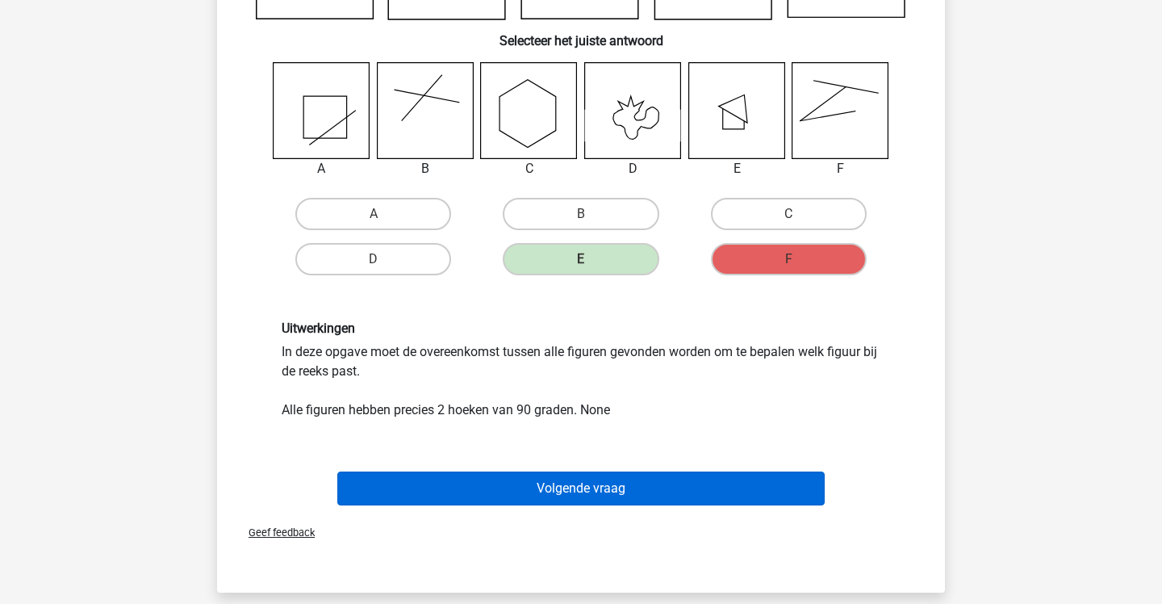
click at [561, 481] on button "Volgende vraag" at bounding box center [581, 488] width 488 height 34
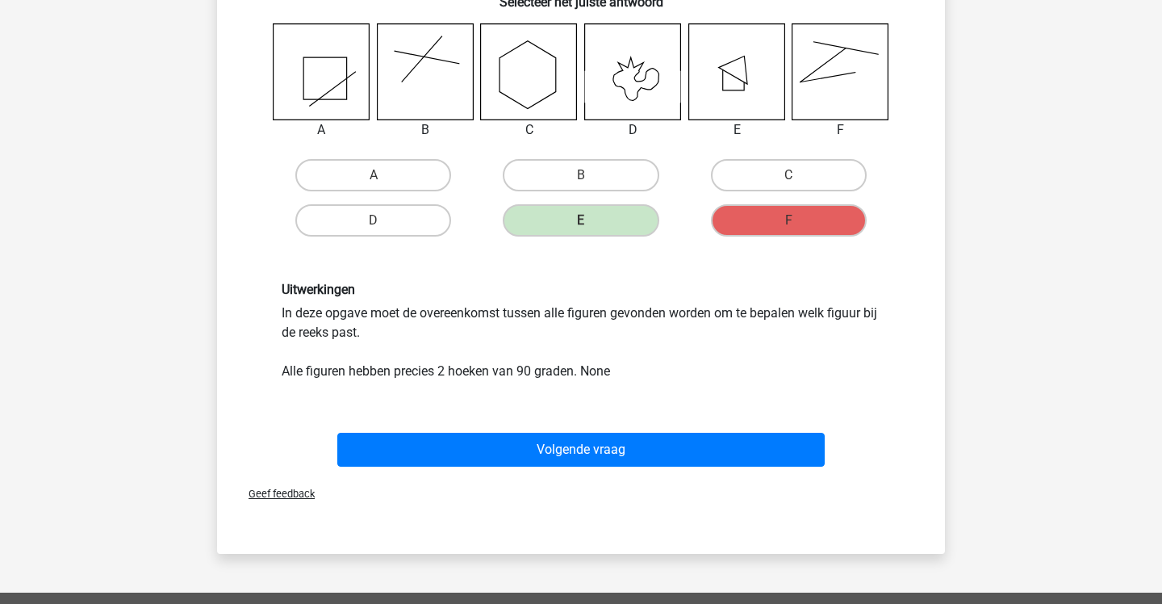
scroll to position [278, 0]
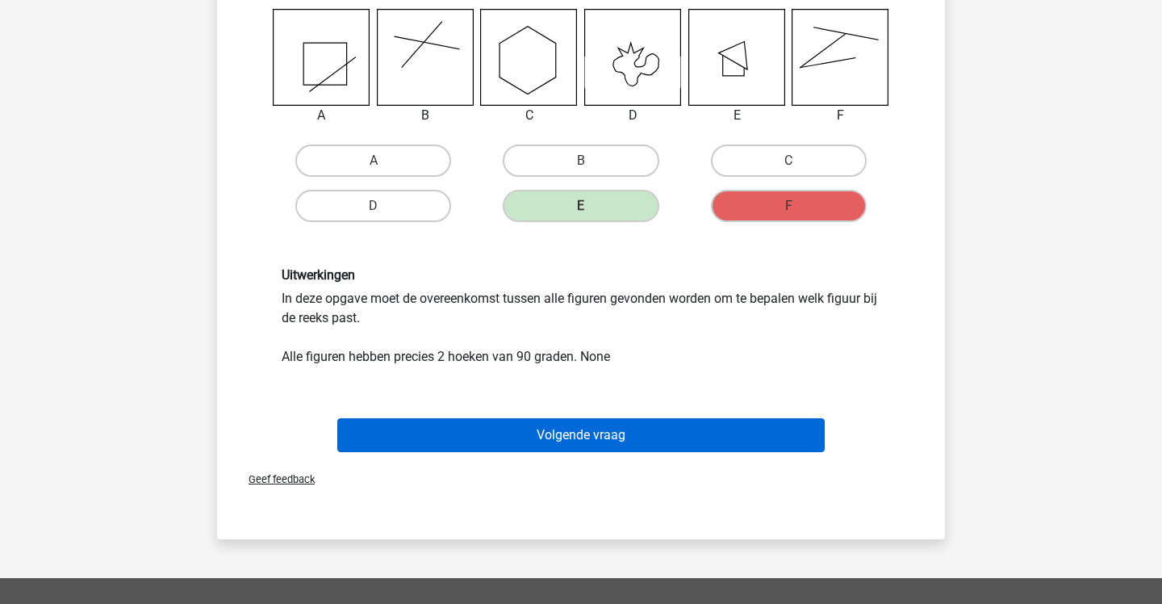
click at [475, 430] on button "Volgende vraag" at bounding box center [581, 435] width 488 height 34
click at [487, 426] on button "Volgende vraag" at bounding box center [581, 435] width 488 height 34
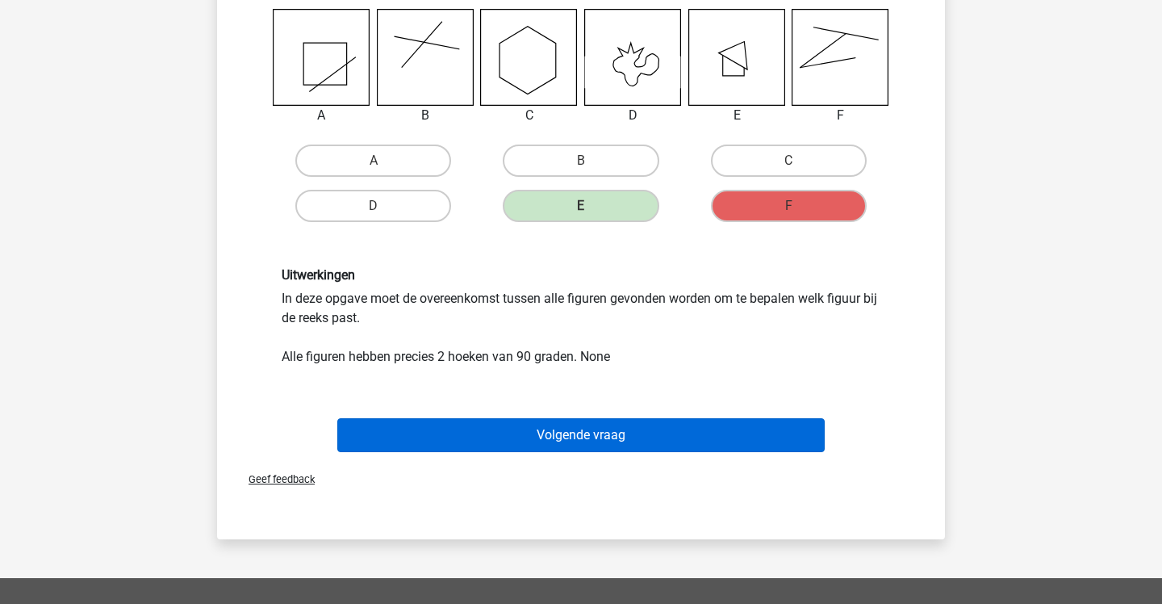
click at [487, 426] on button "Volgende vraag" at bounding box center [581, 435] width 488 height 34
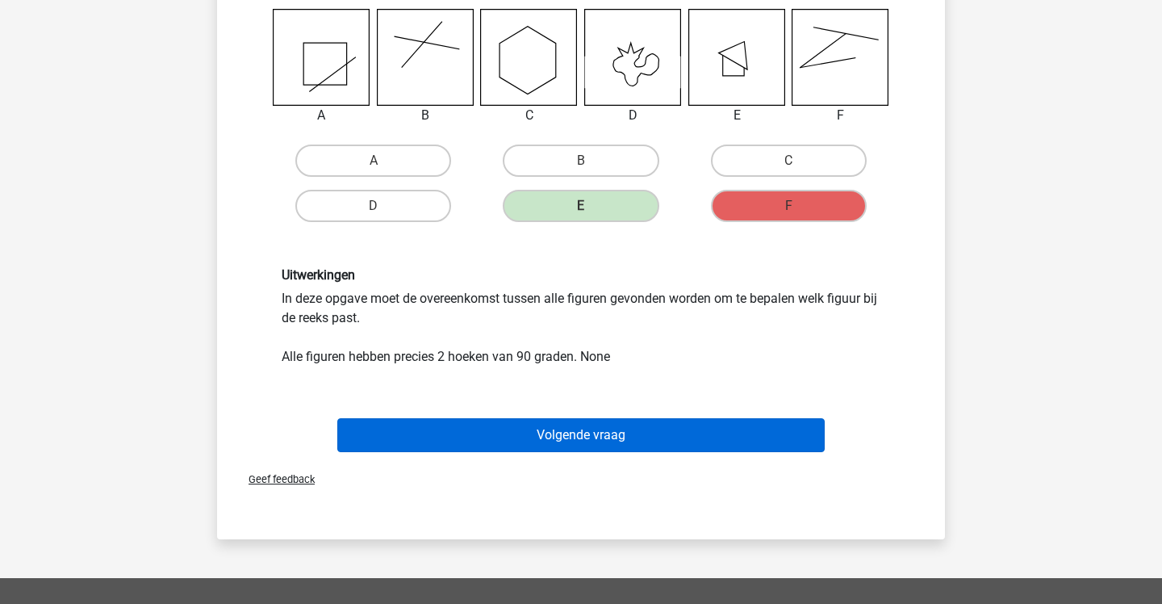
click at [487, 426] on button "Volgende vraag" at bounding box center [581, 435] width 488 height 34
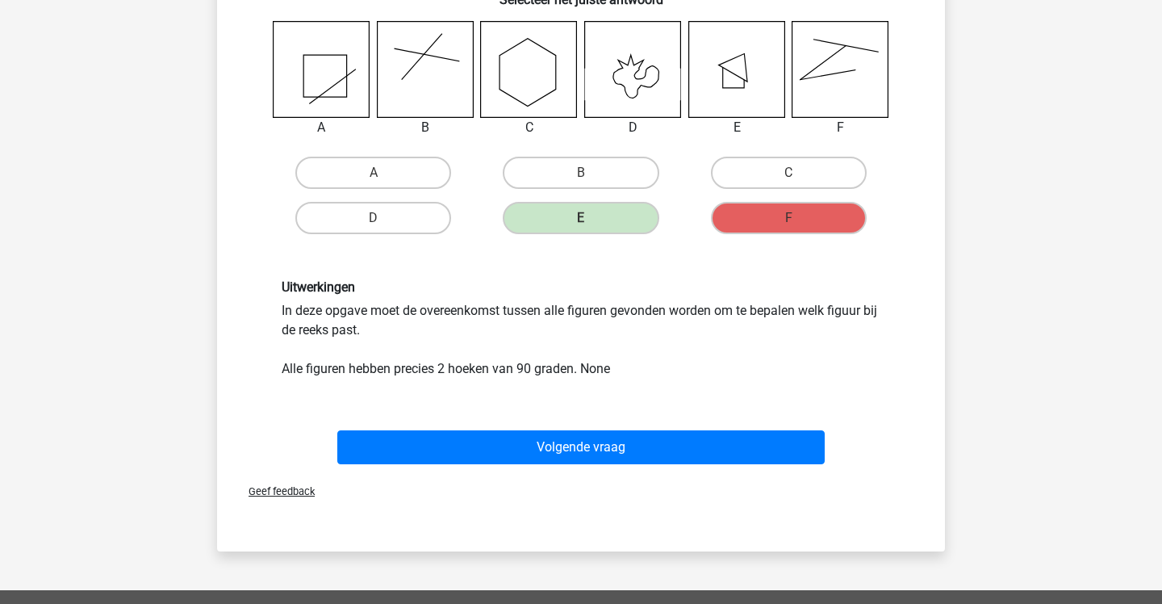
scroll to position [266, 0]
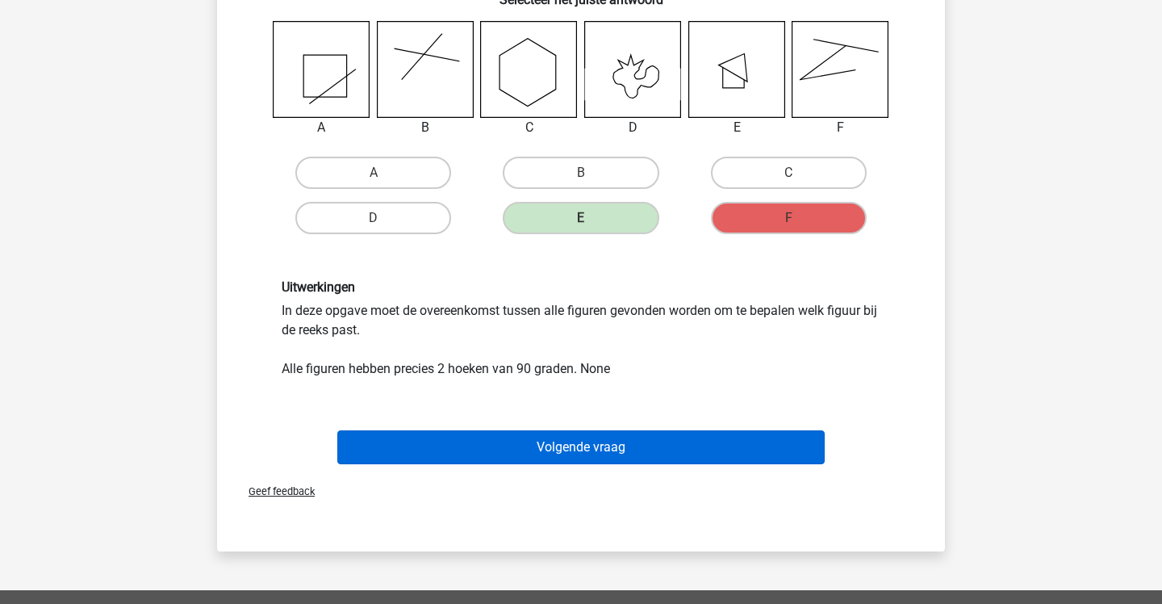
click at [573, 443] on button "Volgende vraag" at bounding box center [581, 447] width 488 height 34
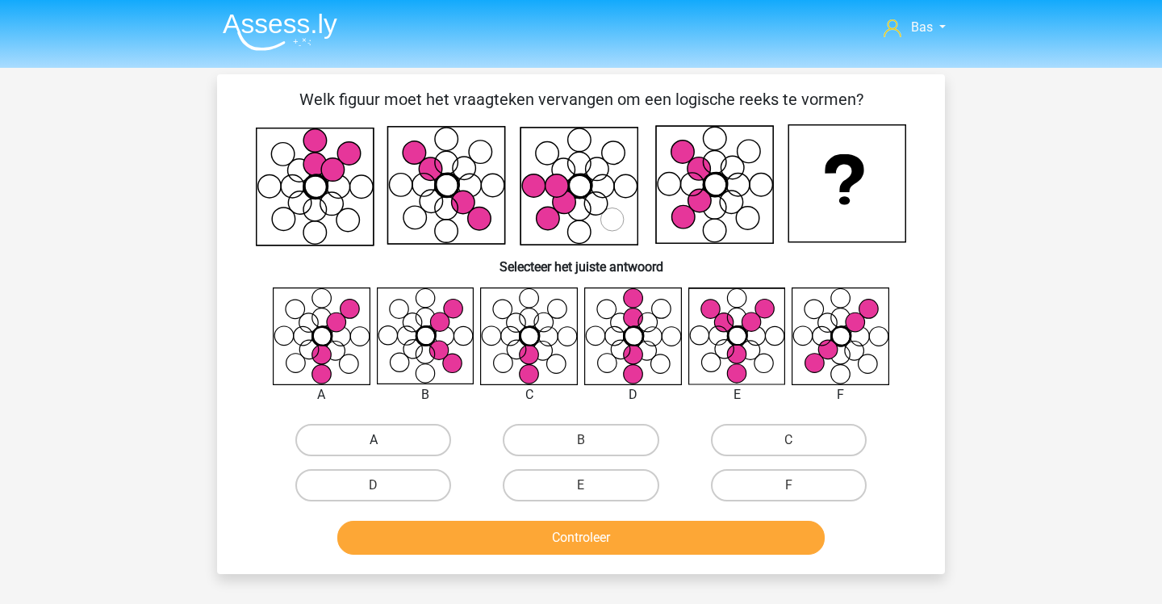
click at [372, 442] on label "A" at bounding box center [373, 440] width 156 height 32
click at [374, 442] on input "A" at bounding box center [379, 445] width 10 height 10
radio input "true"
click at [416, 539] on button "Controleer" at bounding box center [581, 538] width 488 height 34
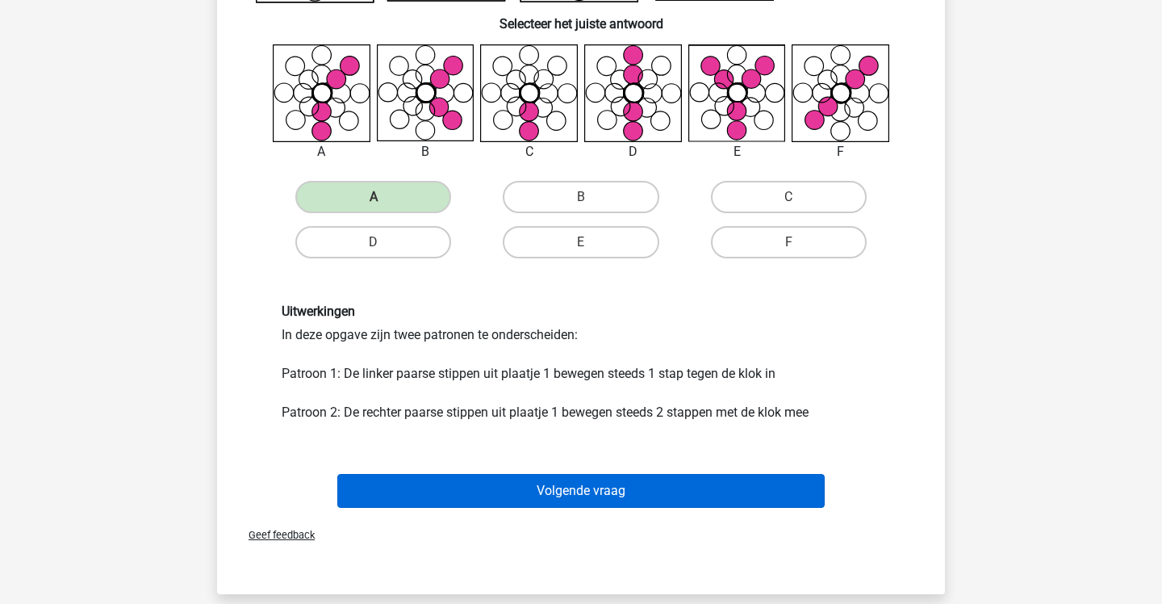
click at [431, 497] on button "Volgende vraag" at bounding box center [581, 491] width 488 height 34
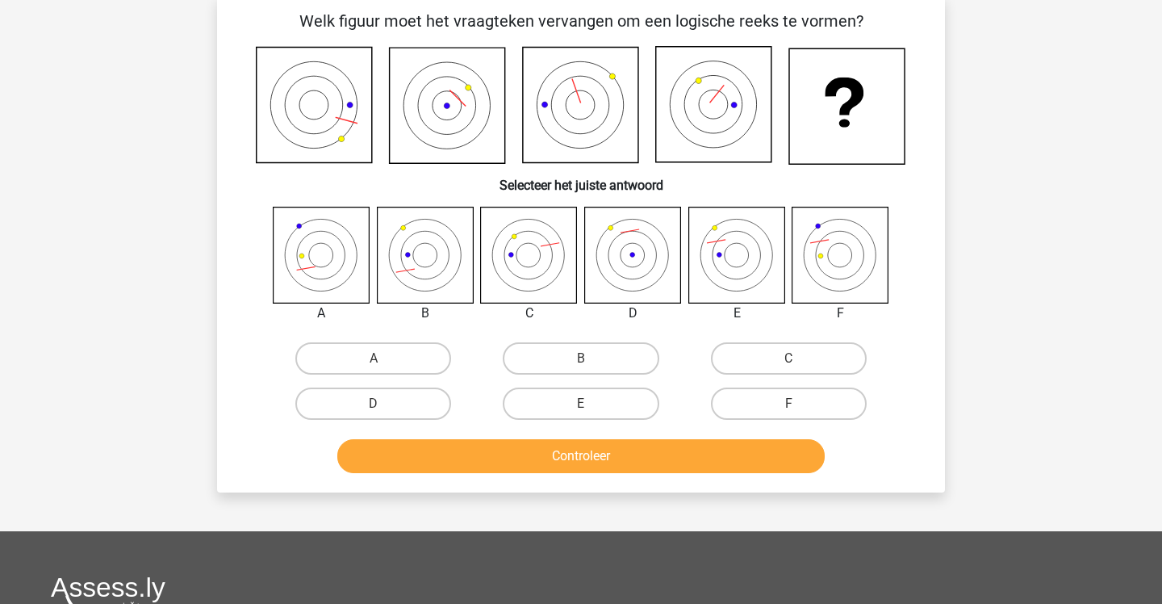
scroll to position [74, 0]
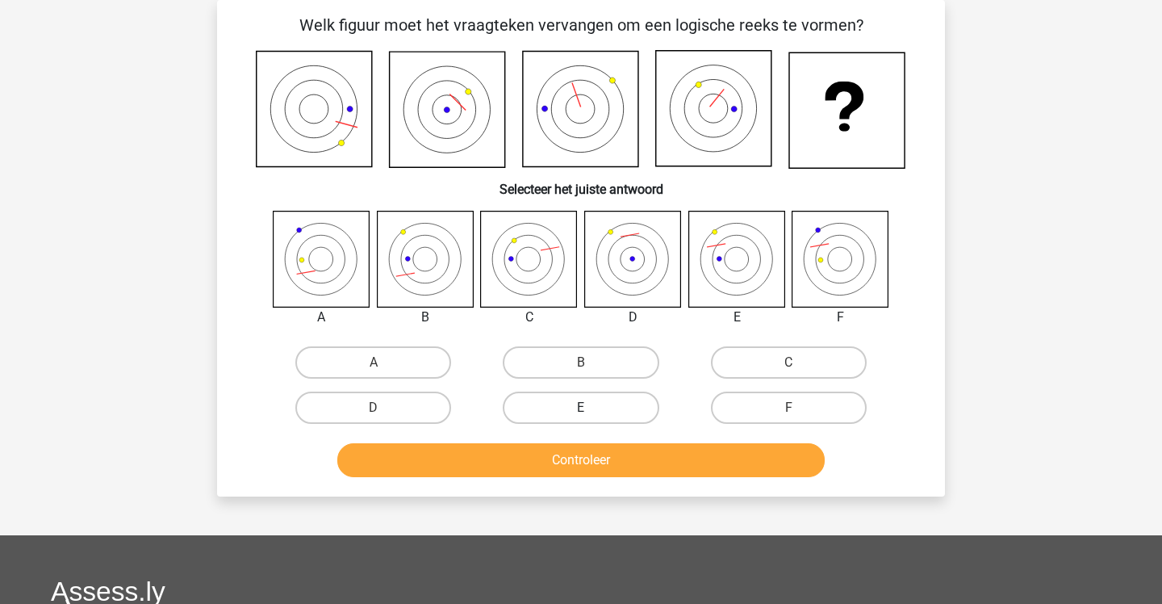
click at [571, 407] on label "E" at bounding box center [581, 407] width 156 height 32
click at [581, 408] on input "E" at bounding box center [586, 413] width 10 height 10
radio input "true"
click at [564, 446] on button "Controleer" at bounding box center [581, 460] width 488 height 34
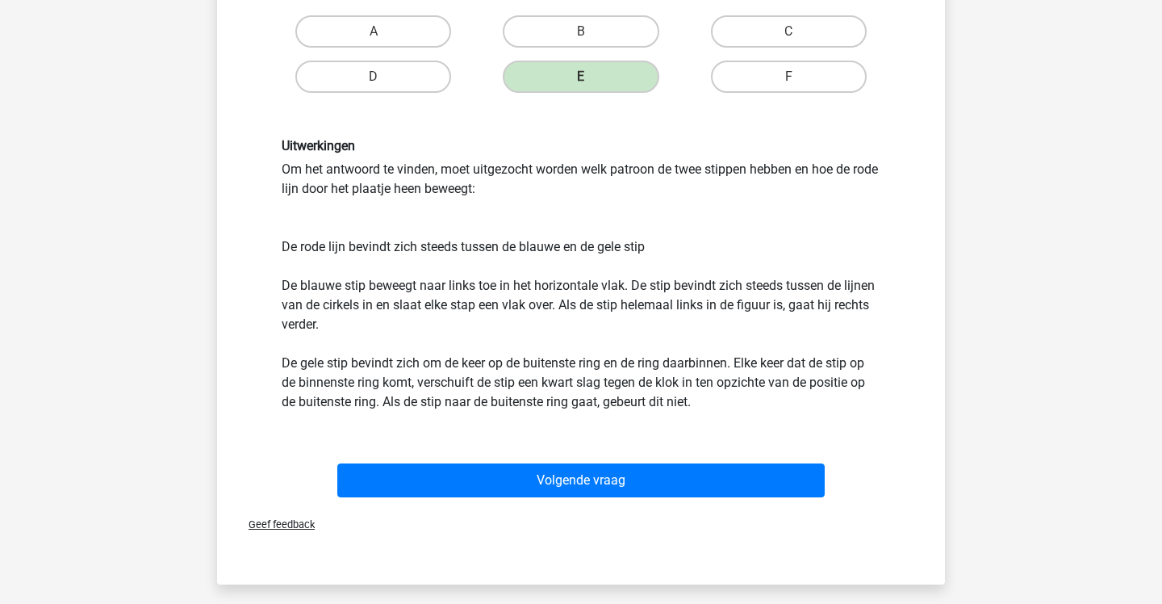
scroll to position [438, 0]
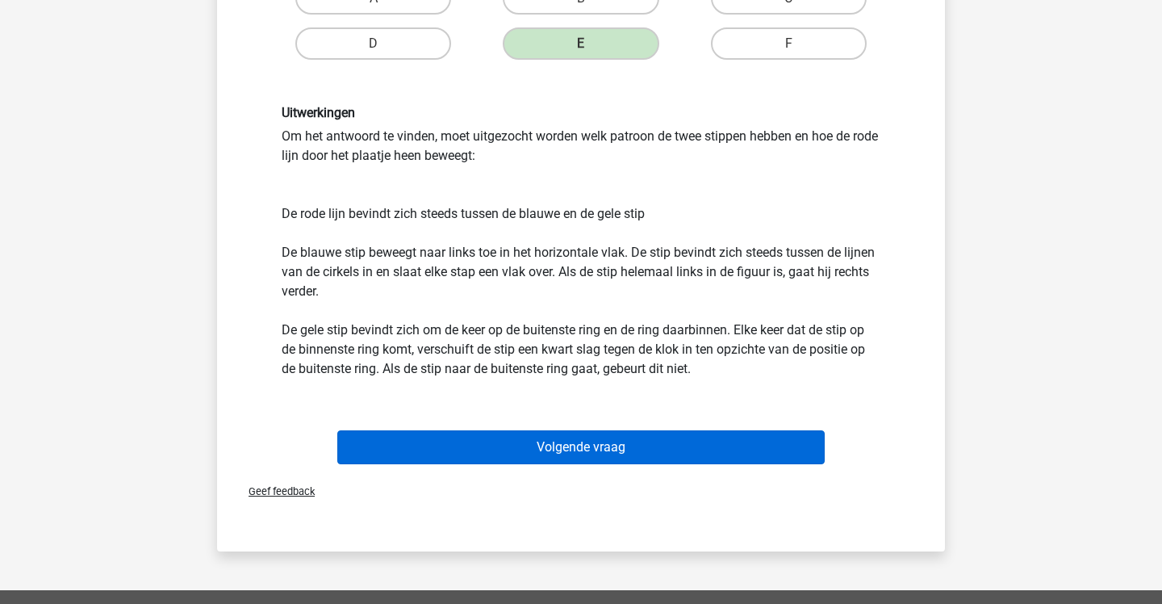
click at [696, 441] on button "Volgende vraag" at bounding box center [581, 447] width 488 height 34
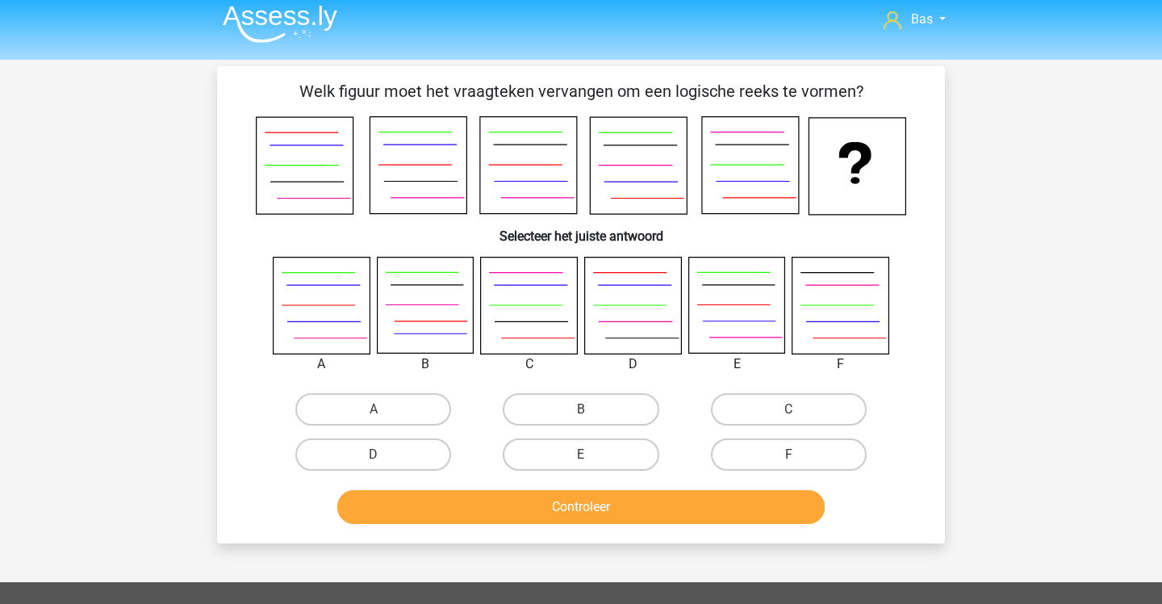
scroll to position [9, 0]
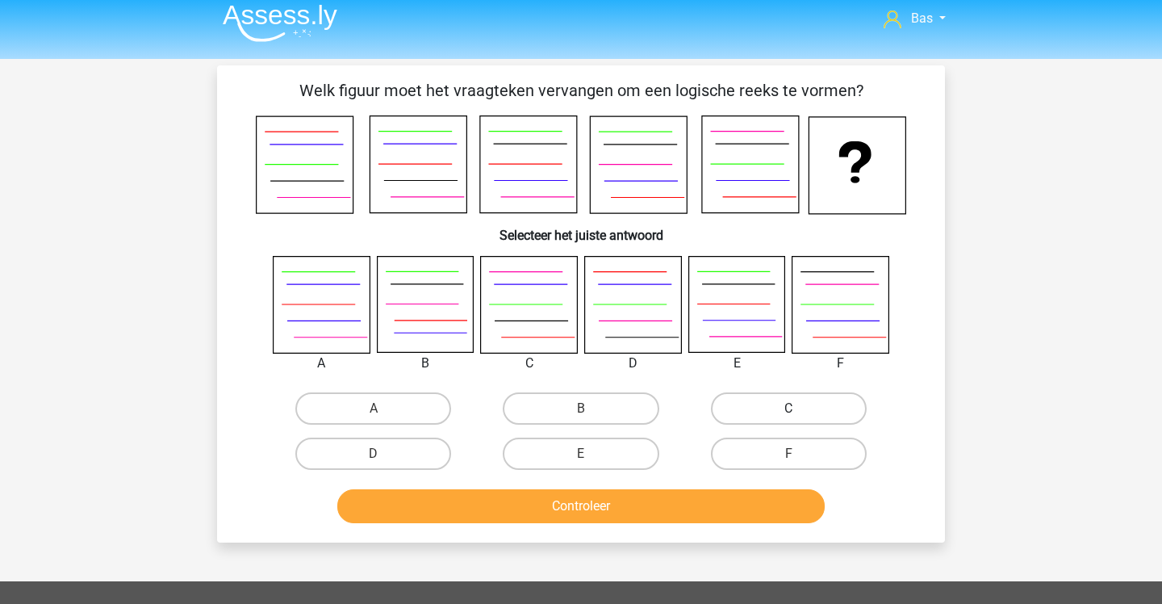
click at [741, 412] on label "C" at bounding box center [789, 408] width 156 height 32
click at [788, 412] on input "C" at bounding box center [793, 413] width 10 height 10
radio input "true"
click at [634, 490] on button "Controleer" at bounding box center [581, 506] width 488 height 34
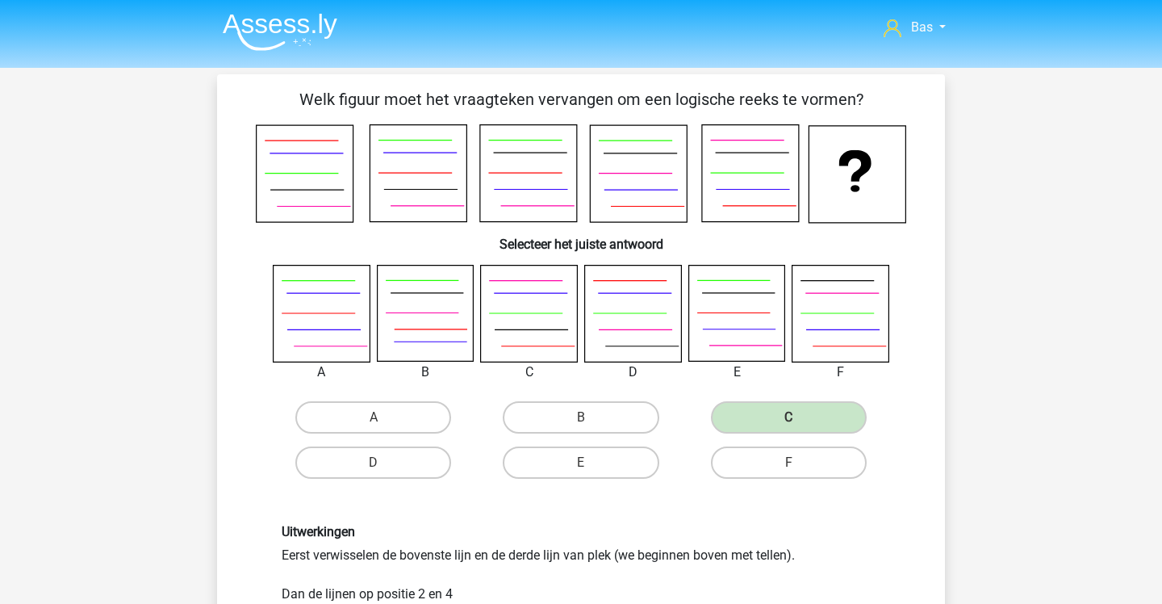
scroll to position [0, 0]
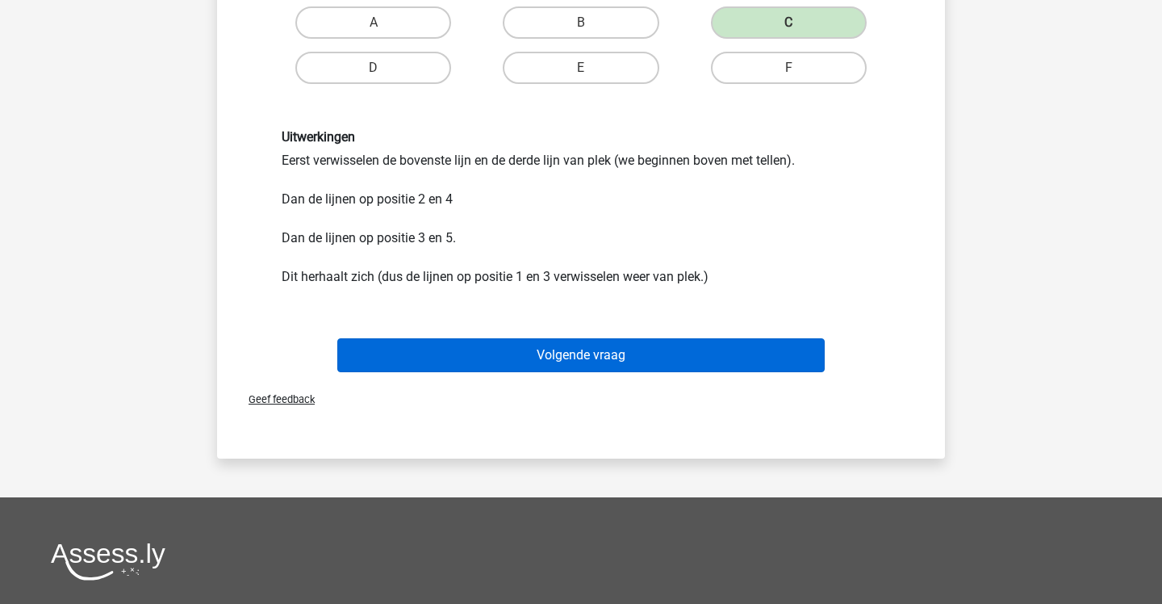
click at [743, 342] on button "Volgende vraag" at bounding box center [581, 355] width 488 height 34
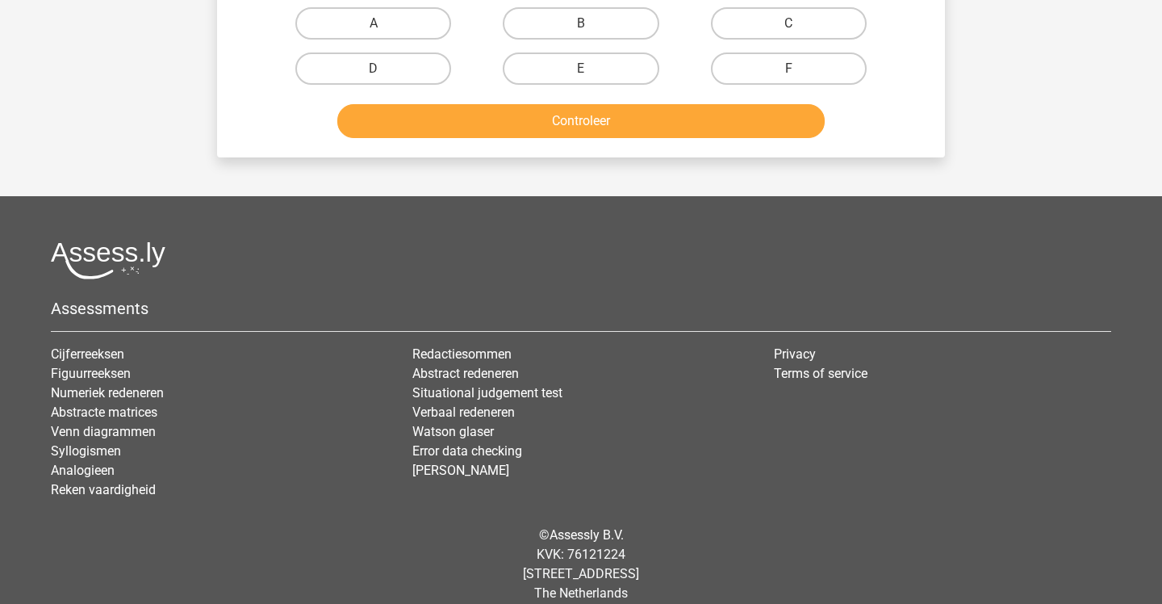
scroll to position [74, 0]
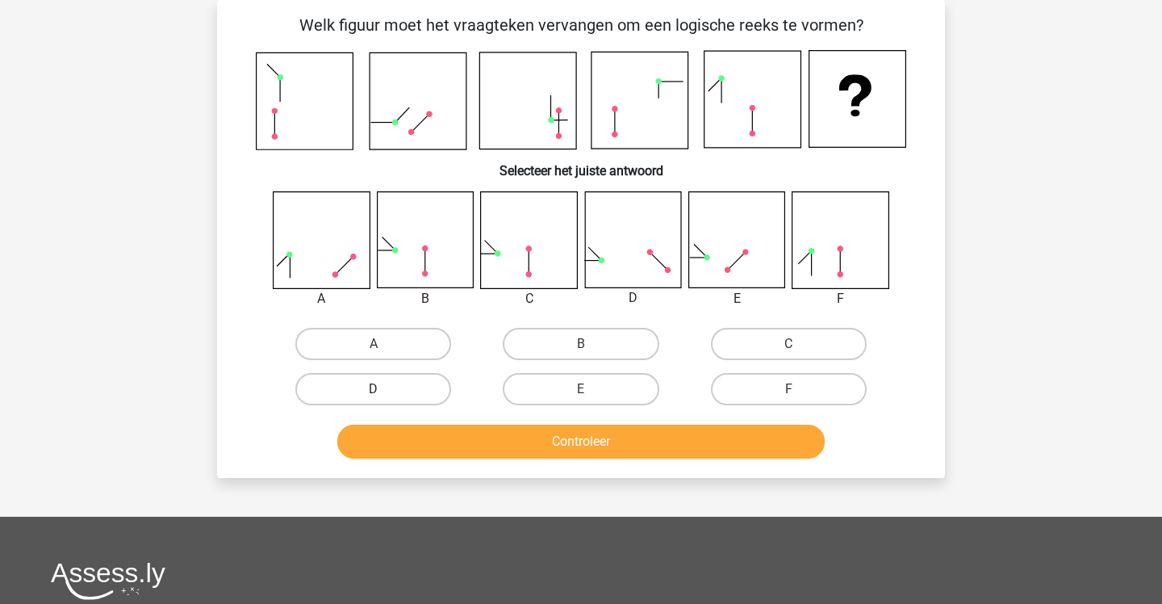
click at [430, 383] on label "D" at bounding box center [373, 389] width 156 height 32
click at [384, 389] on input "D" at bounding box center [379, 394] width 10 height 10
radio input "true"
click at [440, 452] on button "Controleer" at bounding box center [581, 441] width 488 height 34
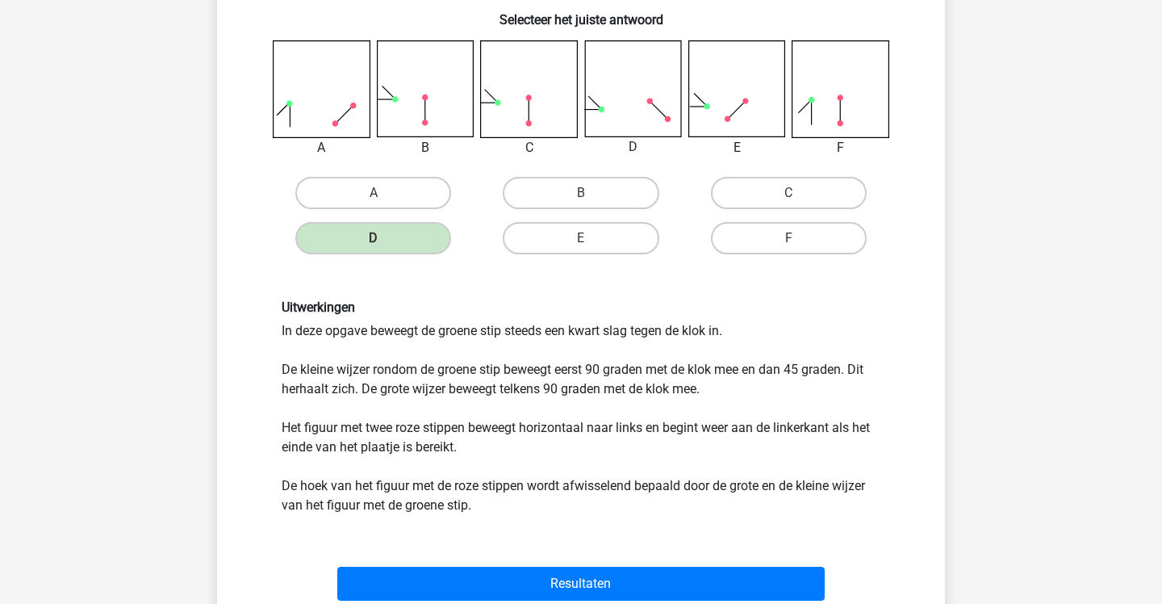
scroll to position [225, 0]
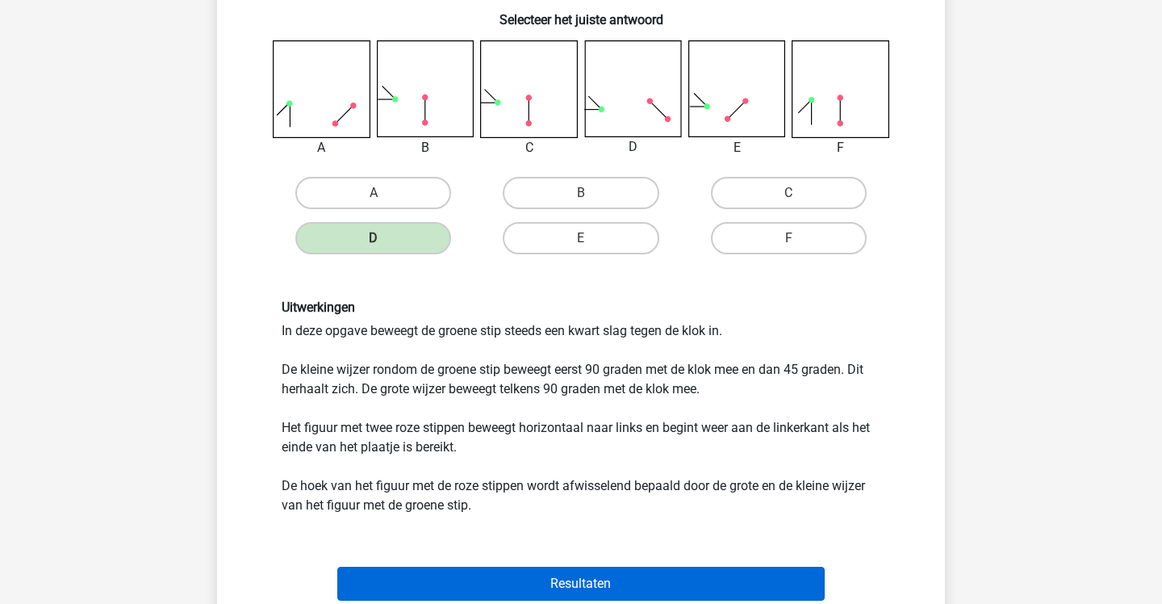
click at [586, 568] on button "Resultaten" at bounding box center [581, 584] width 488 height 34
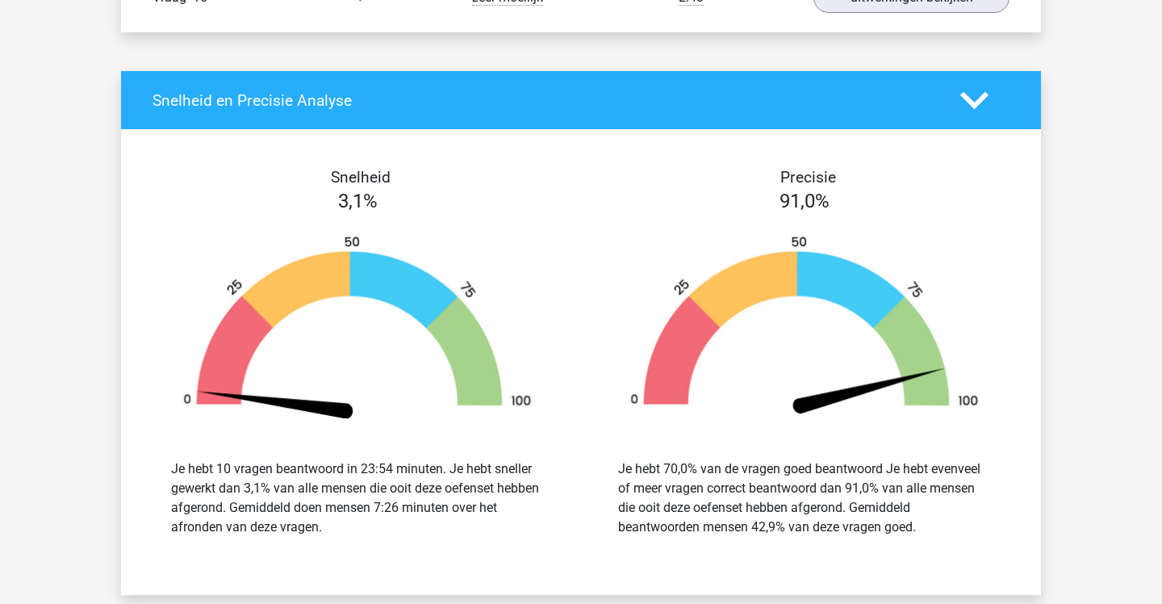
scroll to position [1495, 0]
